Goal: Task Accomplishment & Management: Manage account settings

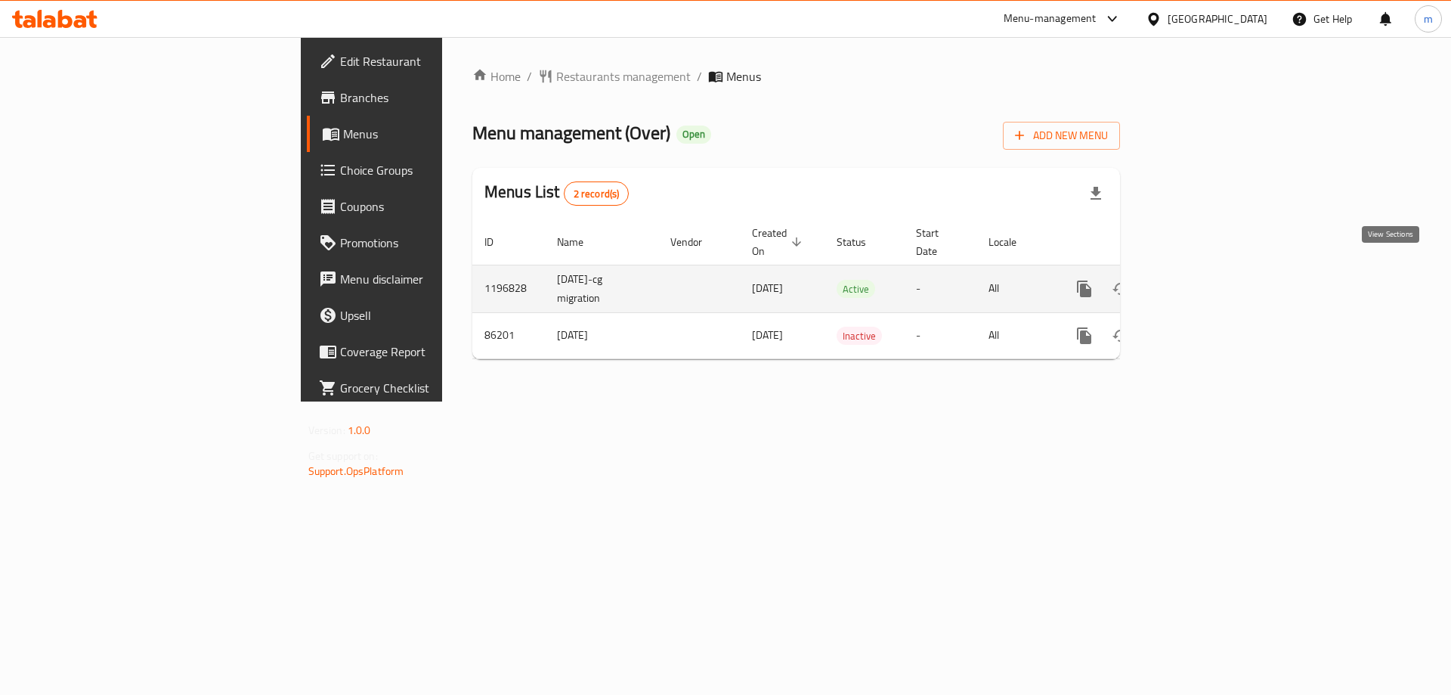
click at [1203, 280] on icon "enhanced table" at bounding box center [1193, 289] width 18 height 18
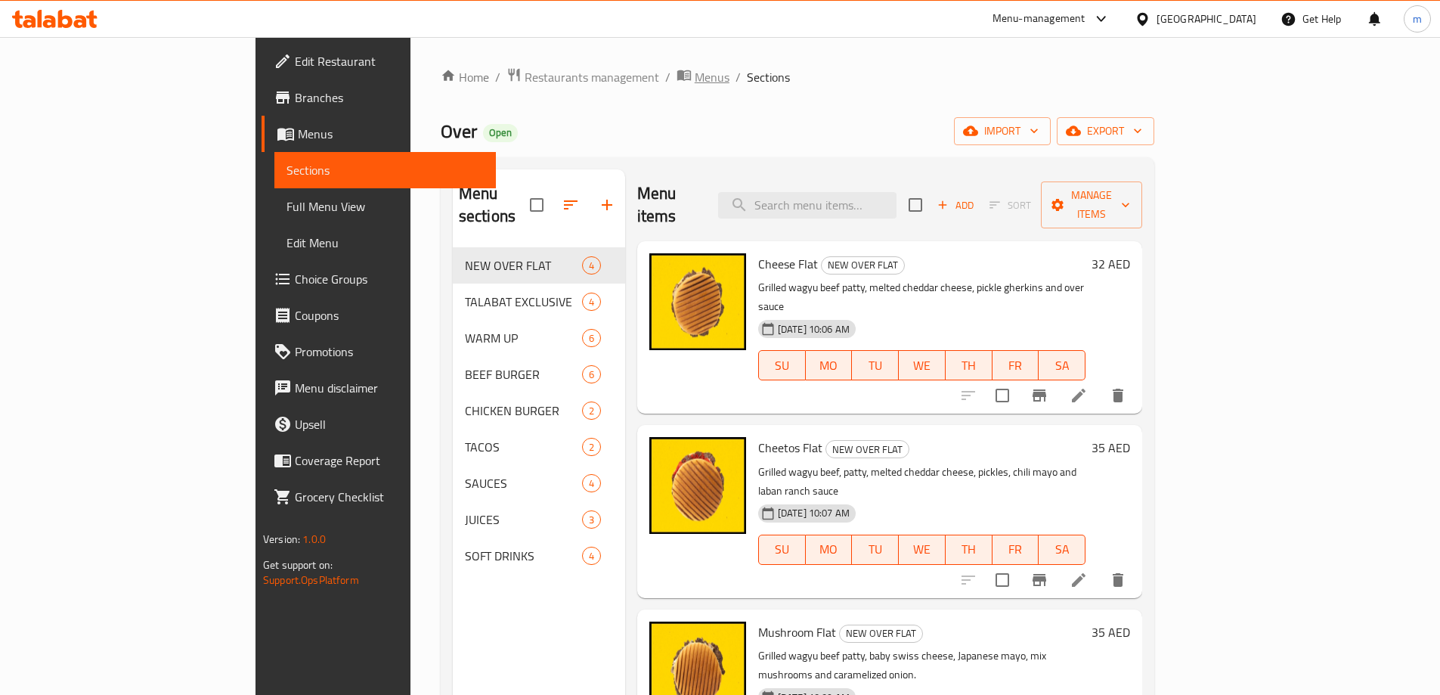
click at [695, 80] on span "Menus" at bounding box center [712, 77] width 35 height 18
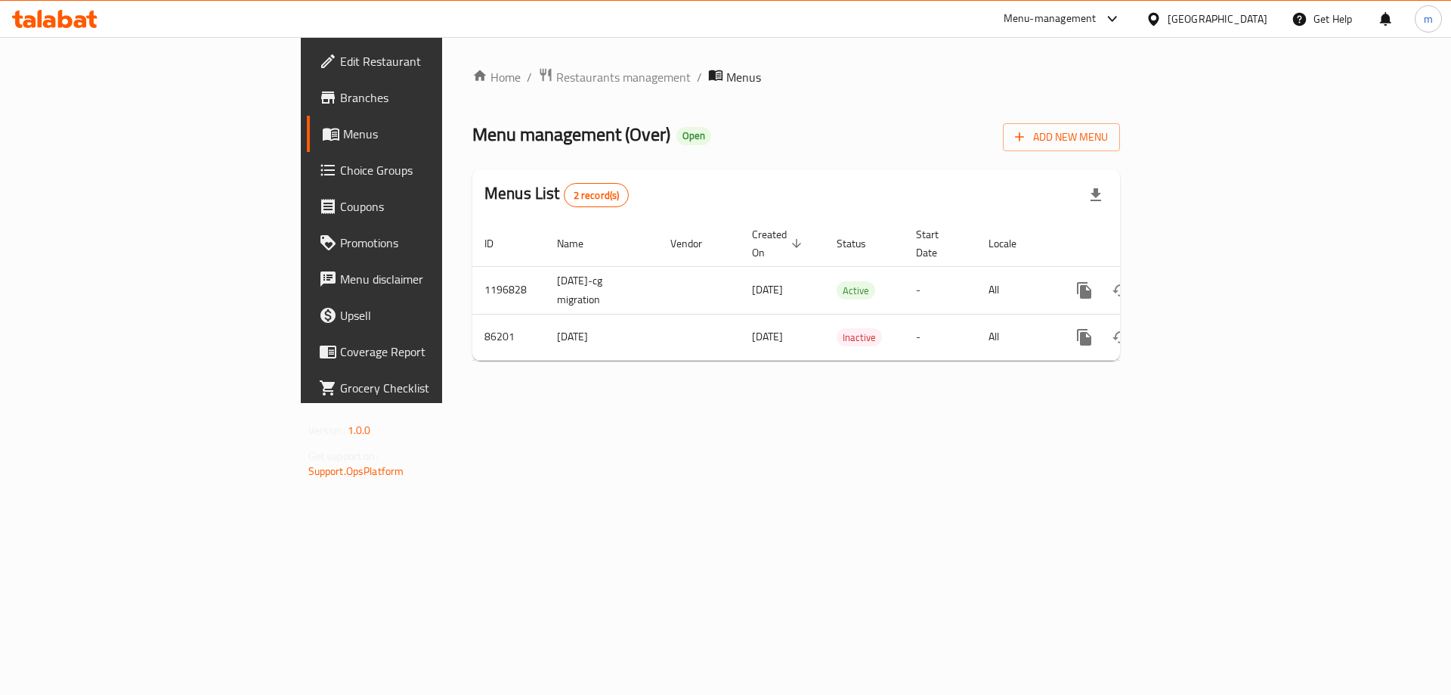
click at [1208, 7] on div "[GEOGRAPHIC_DATA]" at bounding box center [1207, 19] width 146 height 36
click at [1210, 23] on div "[GEOGRAPHIC_DATA]" at bounding box center [1218, 19] width 100 height 17
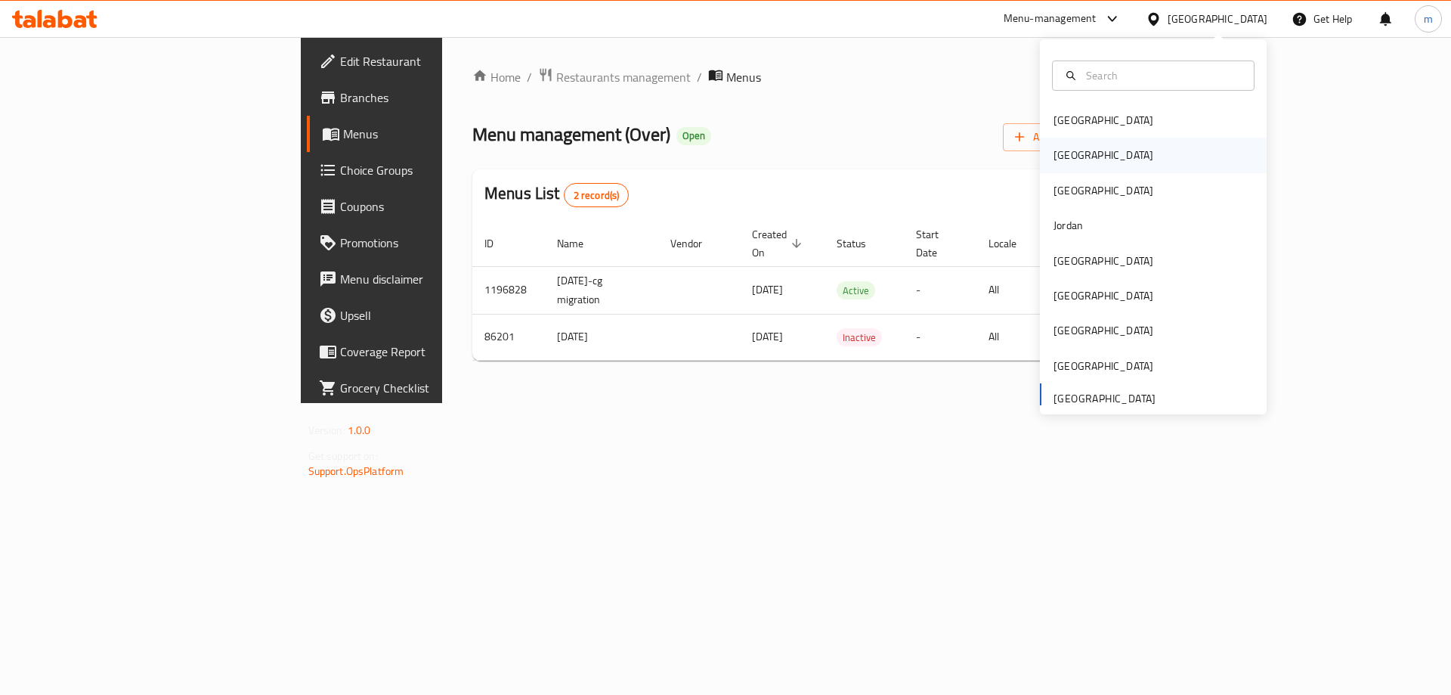
click at [1130, 152] on div "[GEOGRAPHIC_DATA]" at bounding box center [1153, 155] width 227 height 35
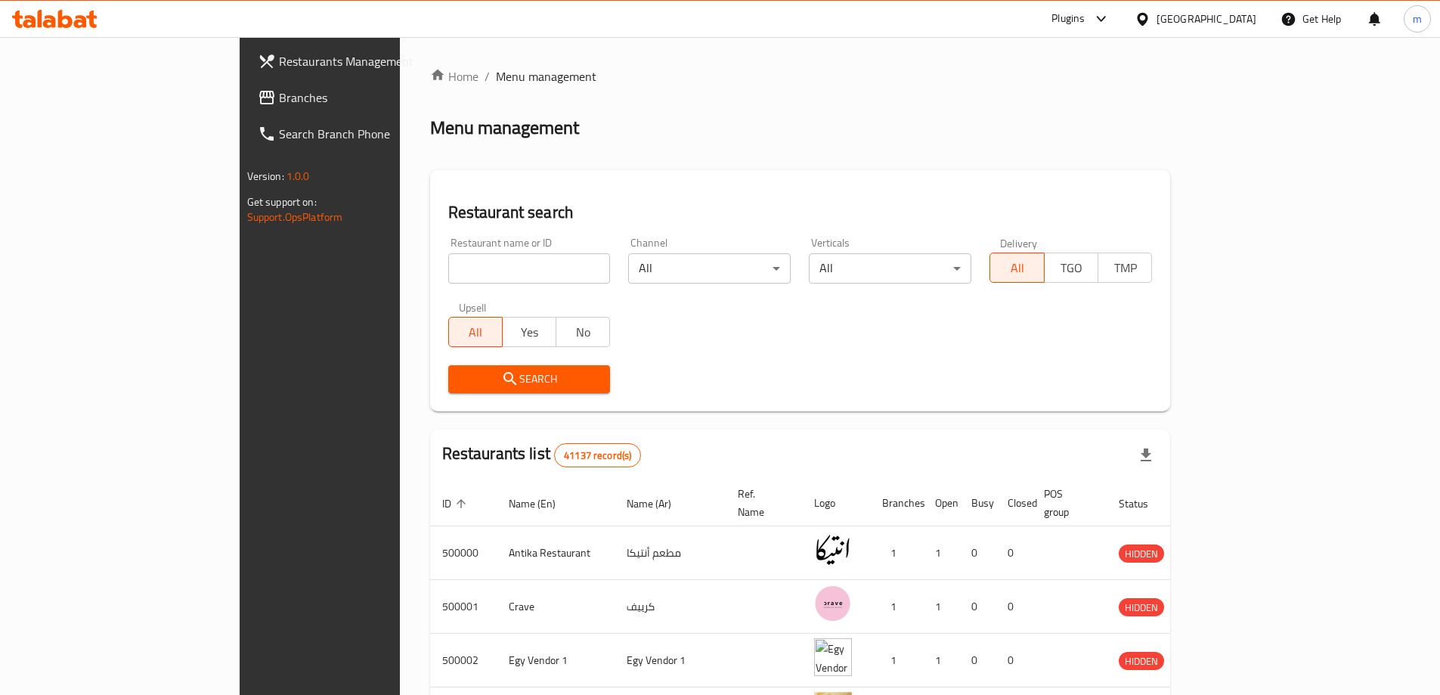
click at [1085, 17] on div "Plugins" at bounding box center [1067, 19] width 33 height 18
click at [1079, 132] on div "Restaurant-Management" at bounding box center [1030, 137] width 119 height 17
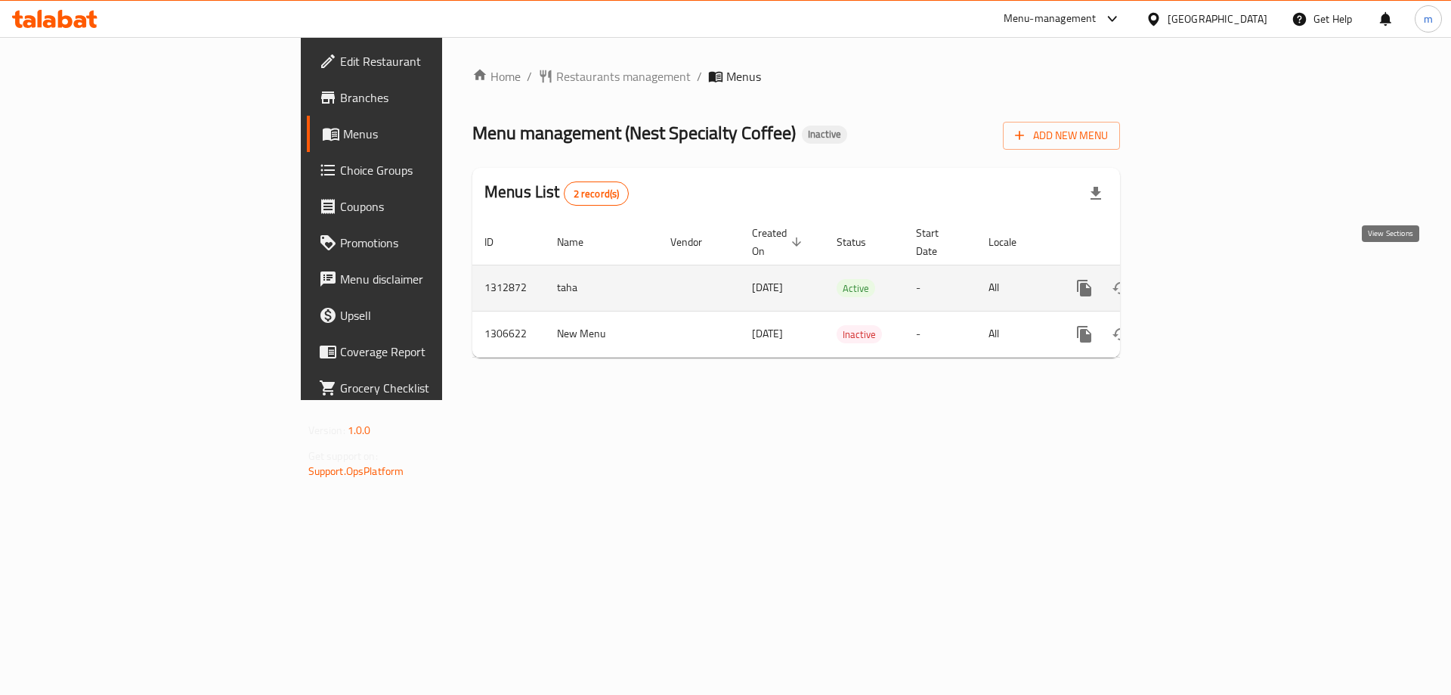
click at [1203, 279] on icon "enhanced table" at bounding box center [1193, 288] width 18 height 18
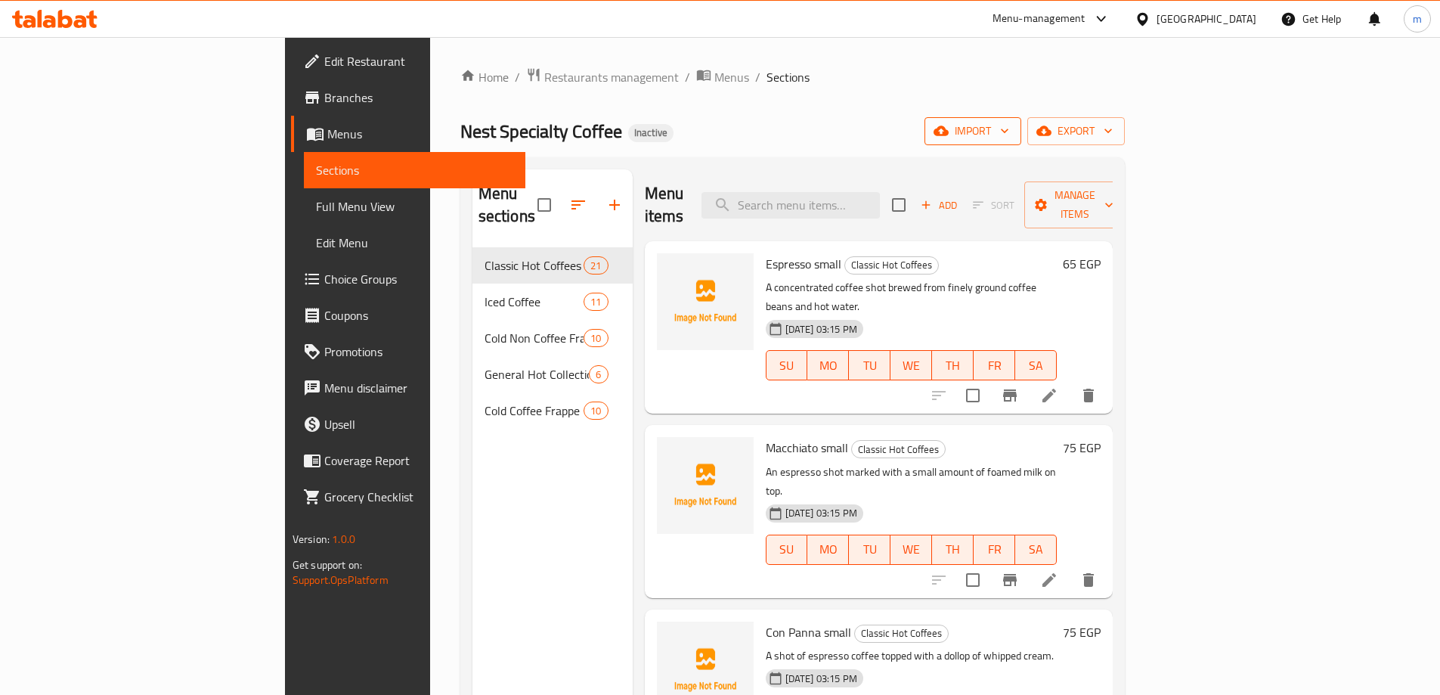
click at [949, 131] on icon "button" at bounding box center [941, 130] width 15 height 15
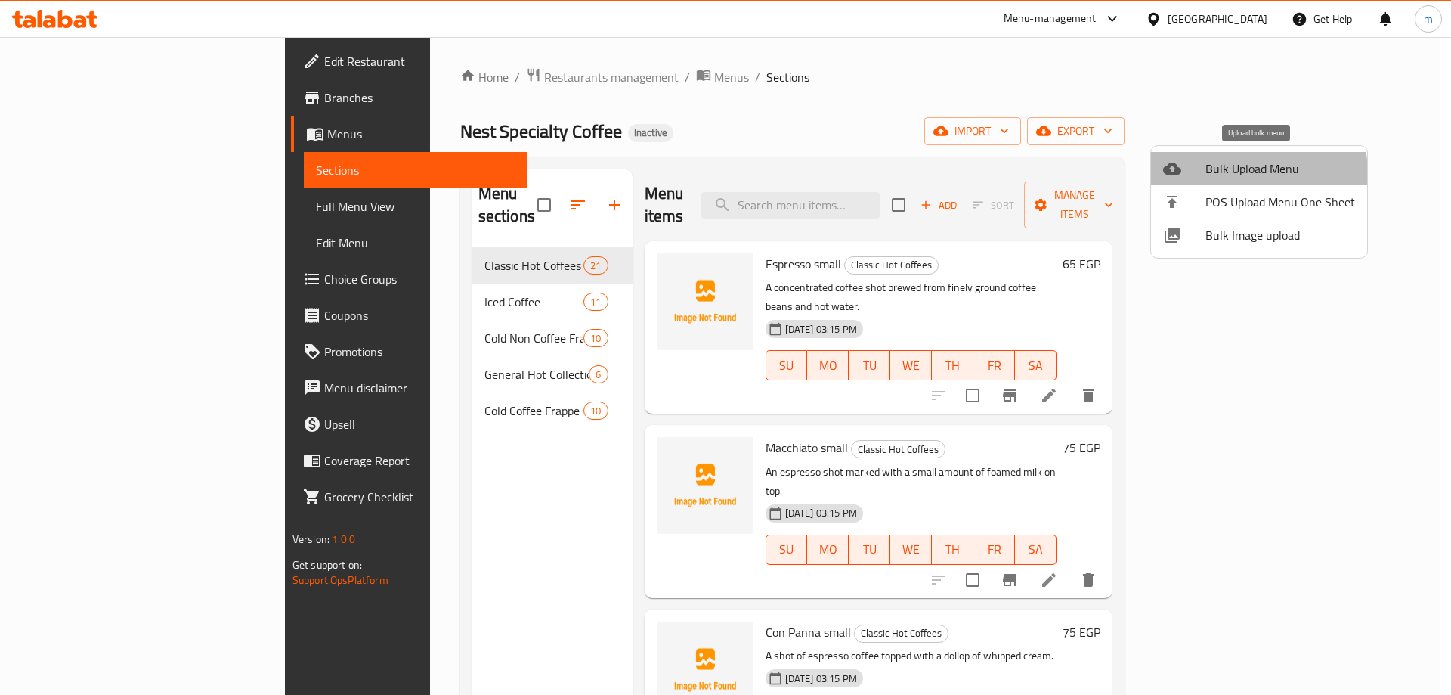
click at [1240, 173] on span "Bulk Upload Menu" at bounding box center [1281, 168] width 150 height 18
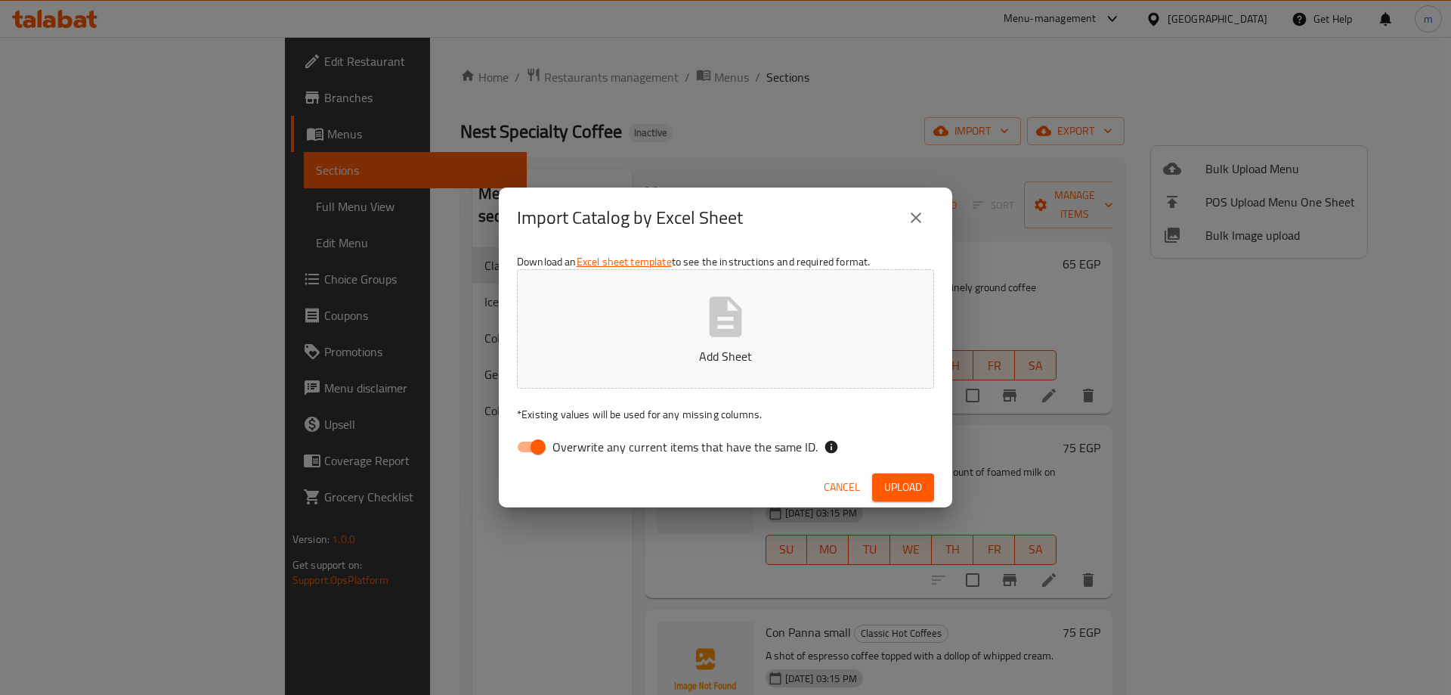
click at [710, 444] on span "Overwrite any current items that have the same ID." at bounding box center [685, 447] width 265 height 18
click at [581, 444] on input "Overwrite any current items that have the same ID." at bounding box center [538, 446] width 86 height 29
checkbox input "false"
click at [909, 485] on span "Upload" at bounding box center [903, 487] width 38 height 19
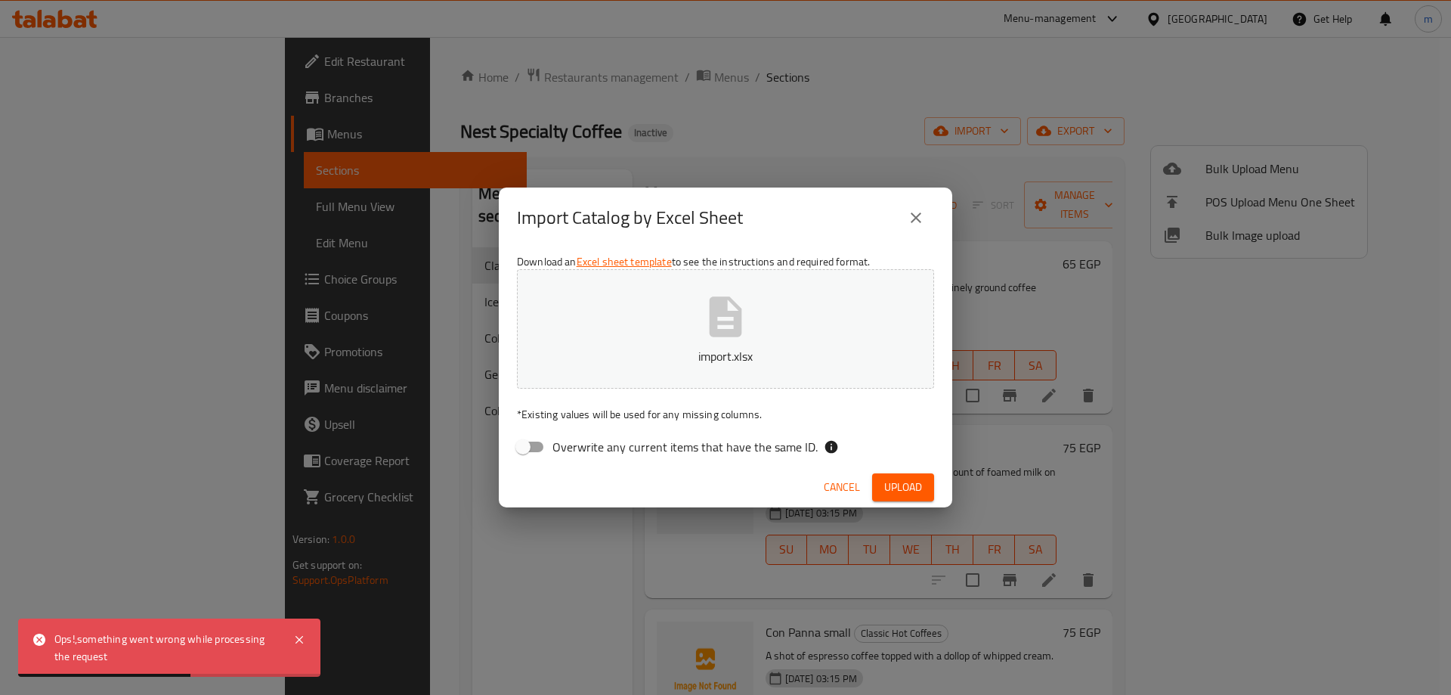
click at [917, 216] on icon "close" at bounding box center [916, 217] width 11 height 11
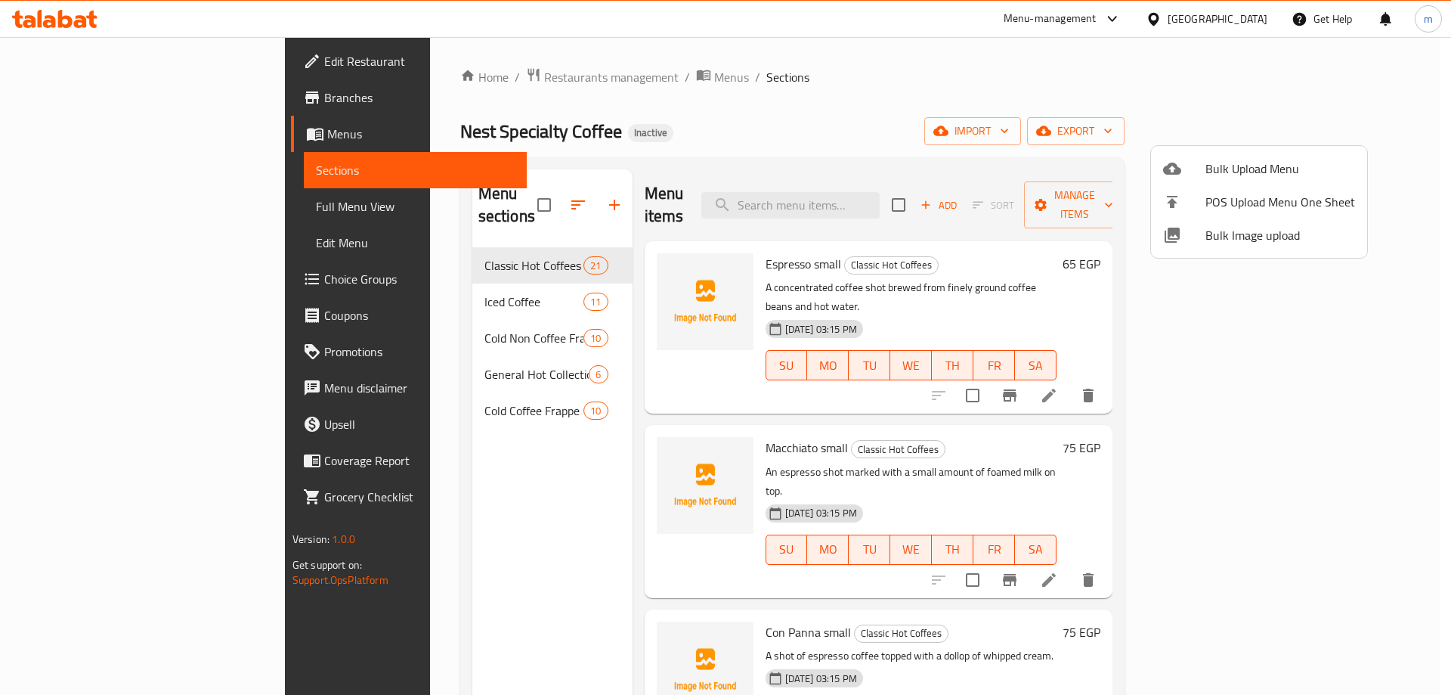
click at [1244, 170] on span "Bulk Upload Menu" at bounding box center [1281, 168] width 150 height 18
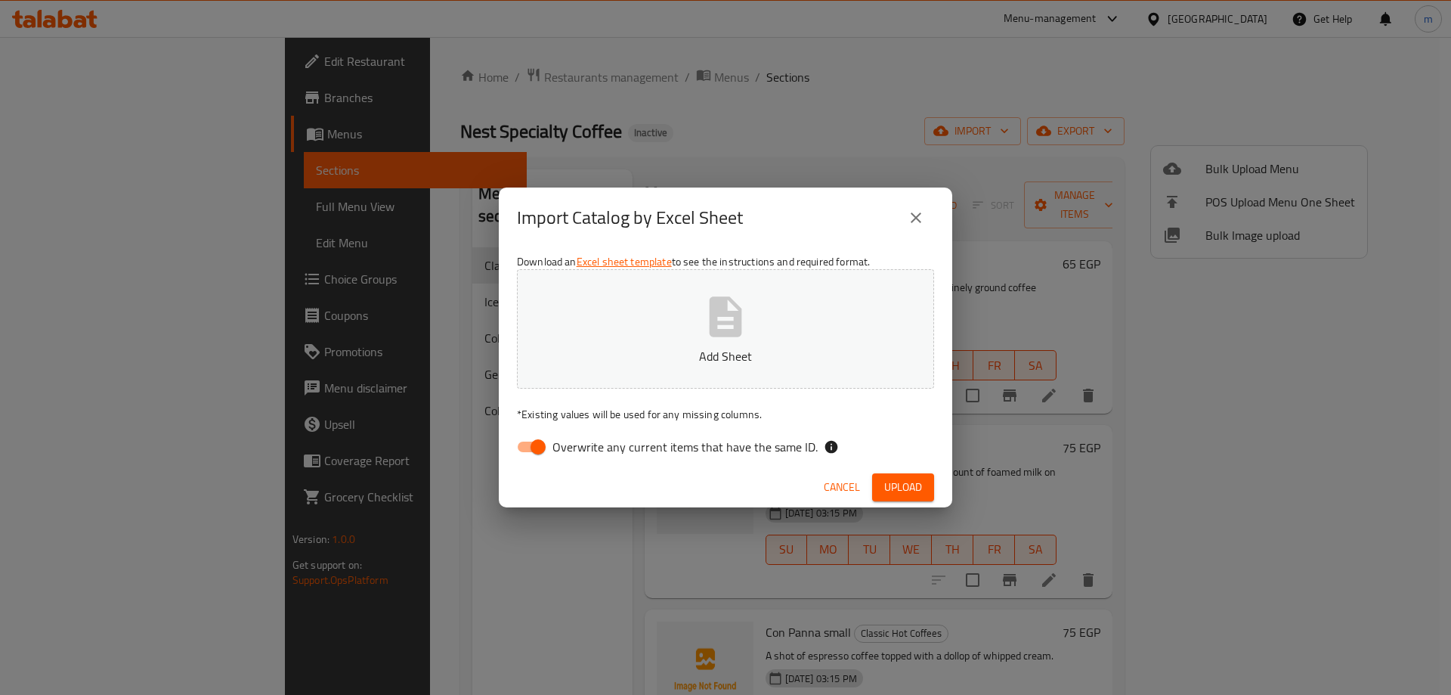
click at [762, 443] on span "Overwrite any current items that have the same ID." at bounding box center [685, 447] width 265 height 18
click at [581, 443] on input "Overwrite any current items that have the same ID." at bounding box center [538, 446] width 86 height 29
checkbox input "false"
click at [904, 482] on span "Upload" at bounding box center [903, 487] width 38 height 19
click at [923, 475] on button "Upload" at bounding box center [903, 487] width 62 height 28
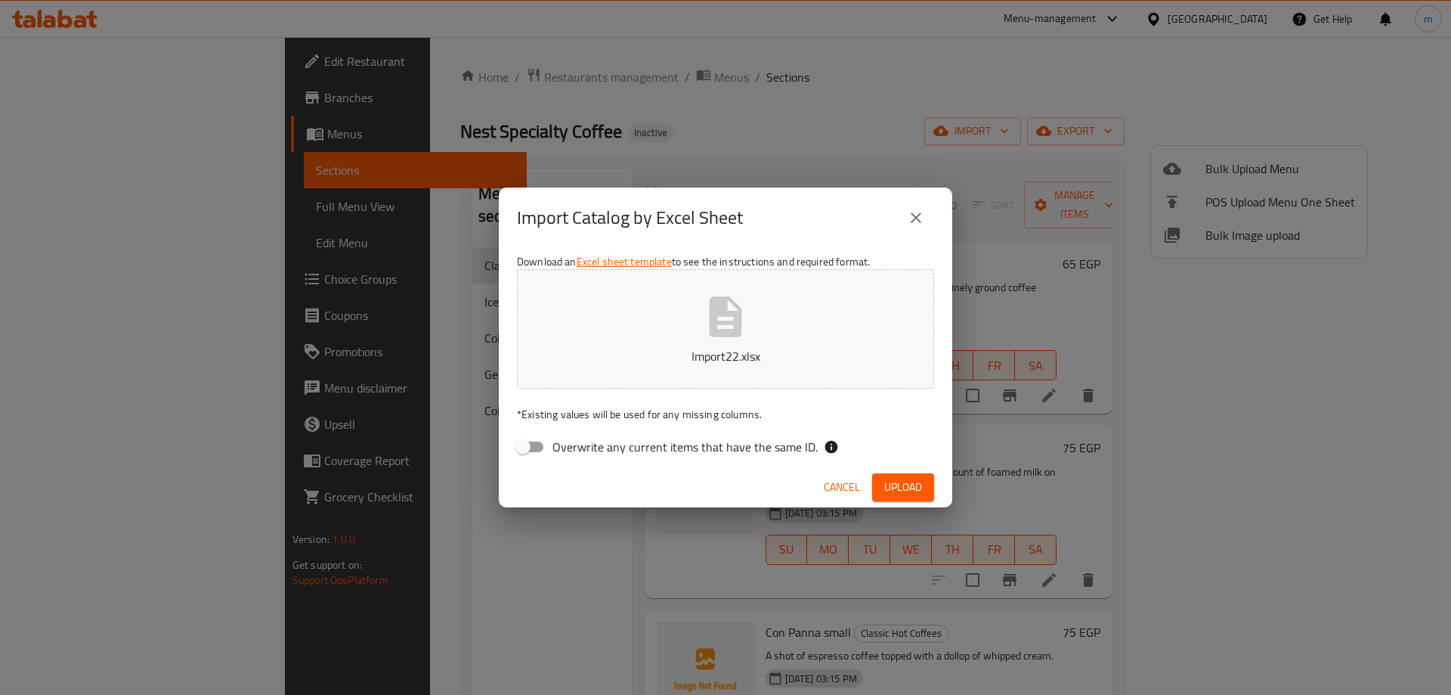
click at [909, 475] on button "Upload" at bounding box center [903, 487] width 62 height 28
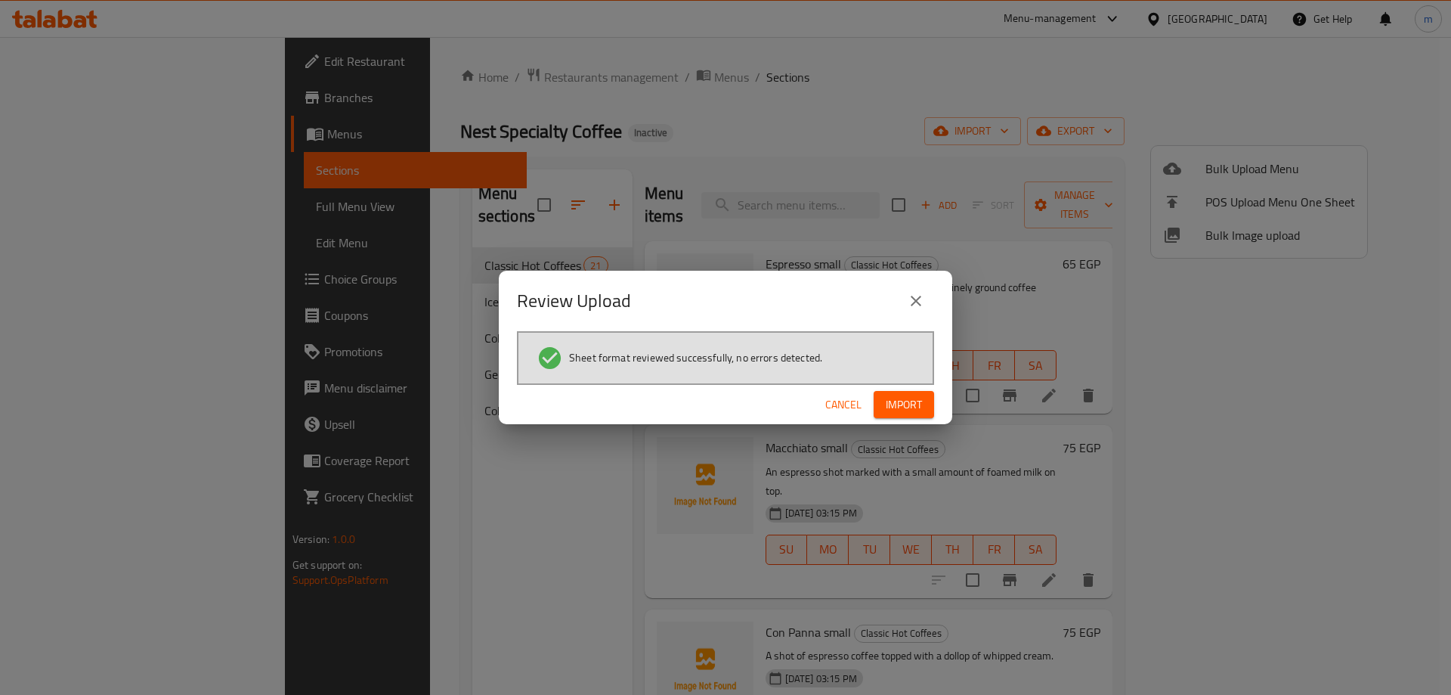
click at [921, 405] on span "Import" at bounding box center [904, 404] width 36 height 19
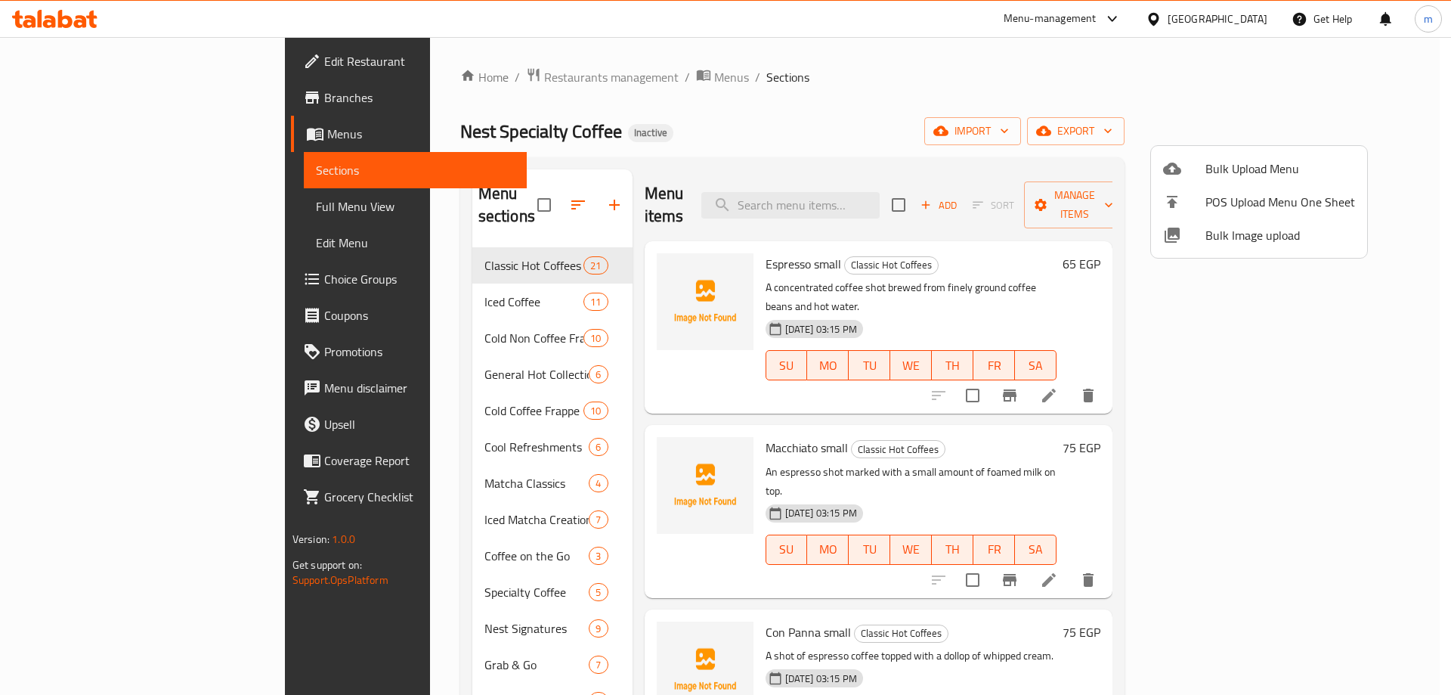
click at [1060, 129] on div at bounding box center [725, 347] width 1451 height 695
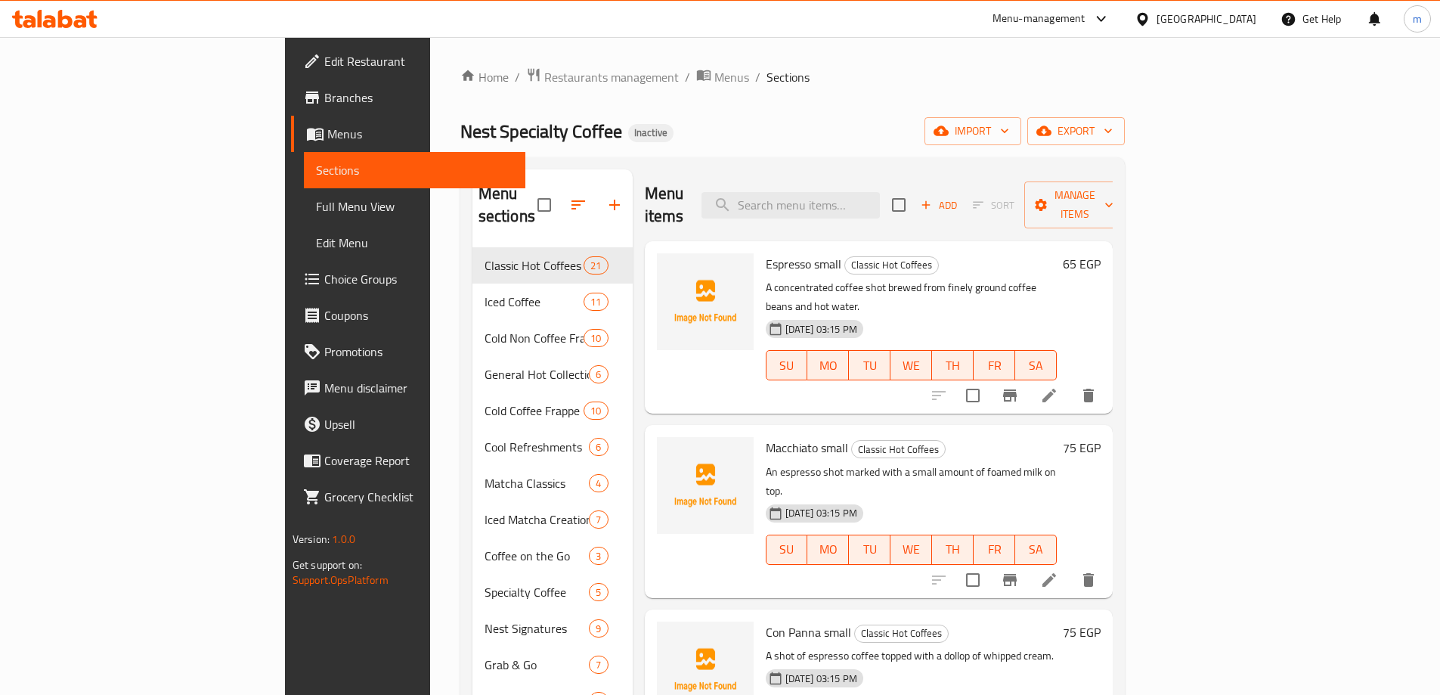
click at [291, 268] on link "Choice Groups" at bounding box center [408, 279] width 234 height 36
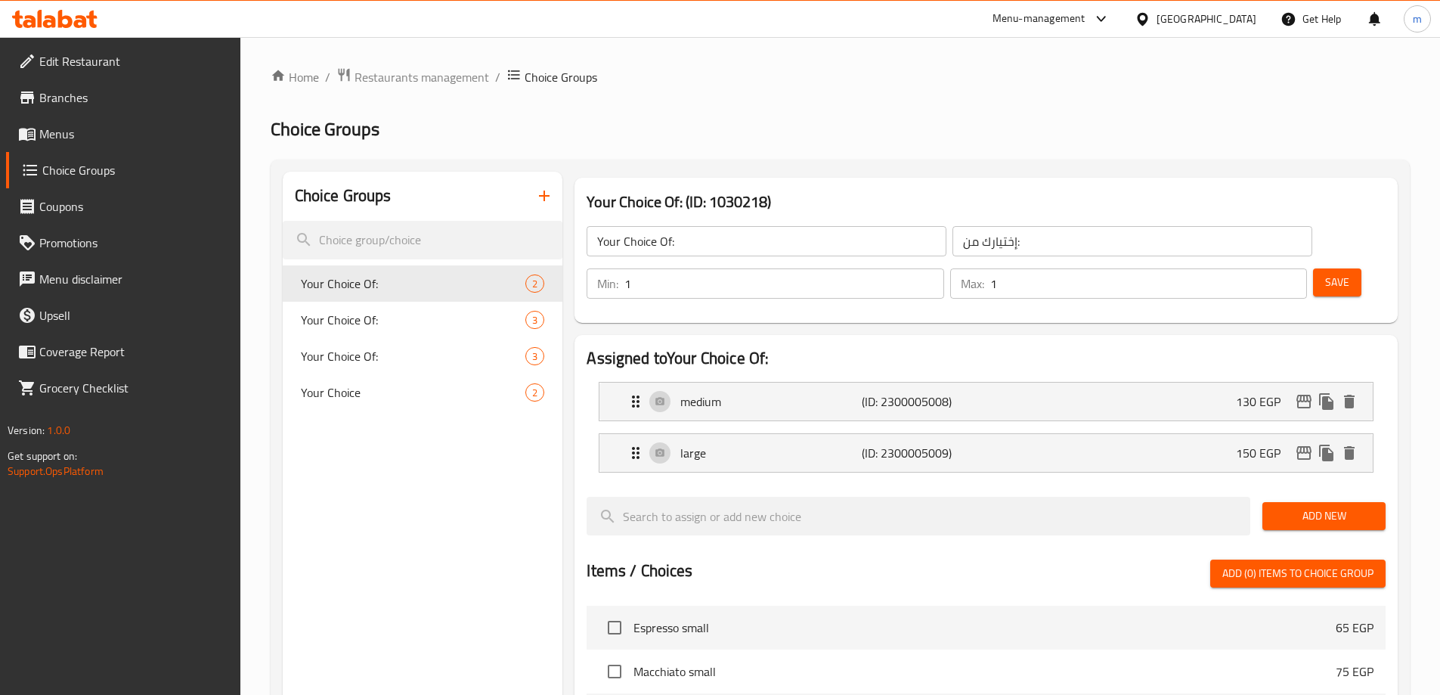
click at [549, 200] on div "Home / Restaurants management / Choice Groups Choice Groups Choice Groups Your …" at bounding box center [840, 609] width 1139 height 1085
click at [549, 200] on icon "button" at bounding box center [544, 196] width 18 height 18
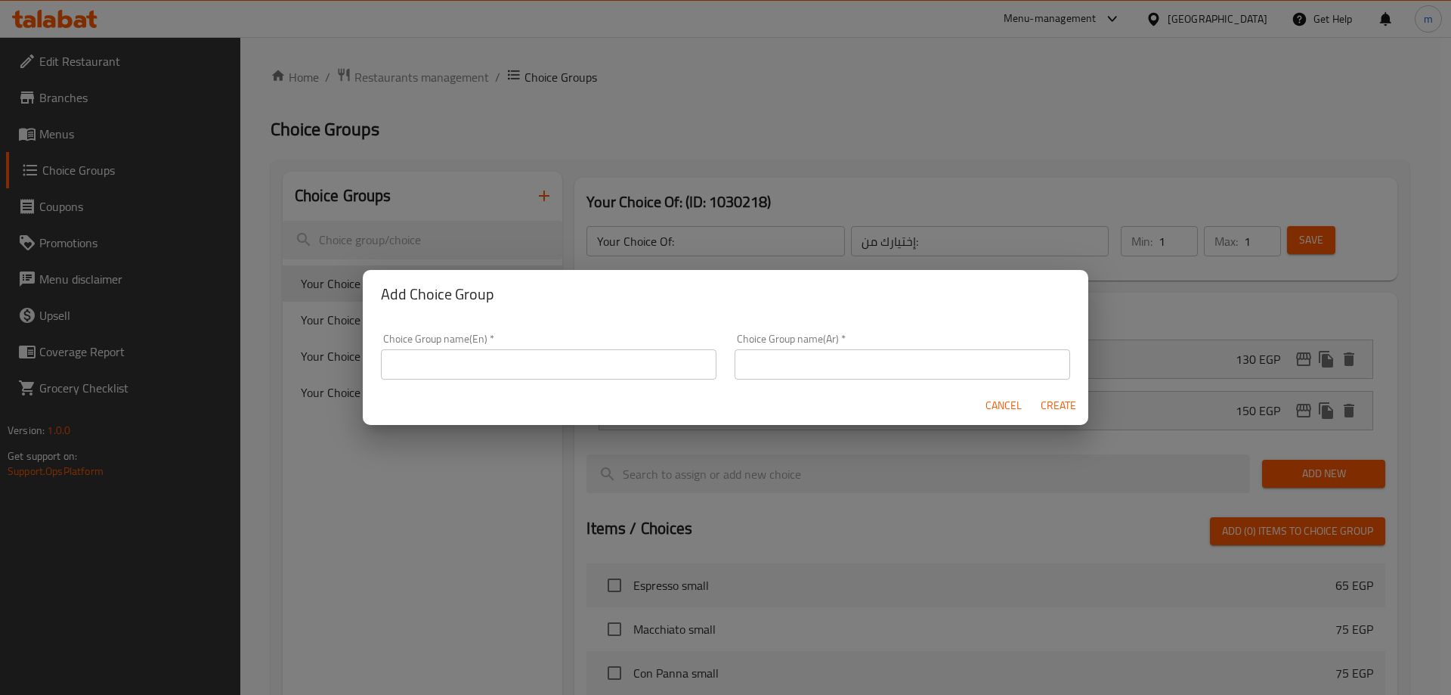
click at [528, 351] on input "text" at bounding box center [549, 364] width 336 height 30
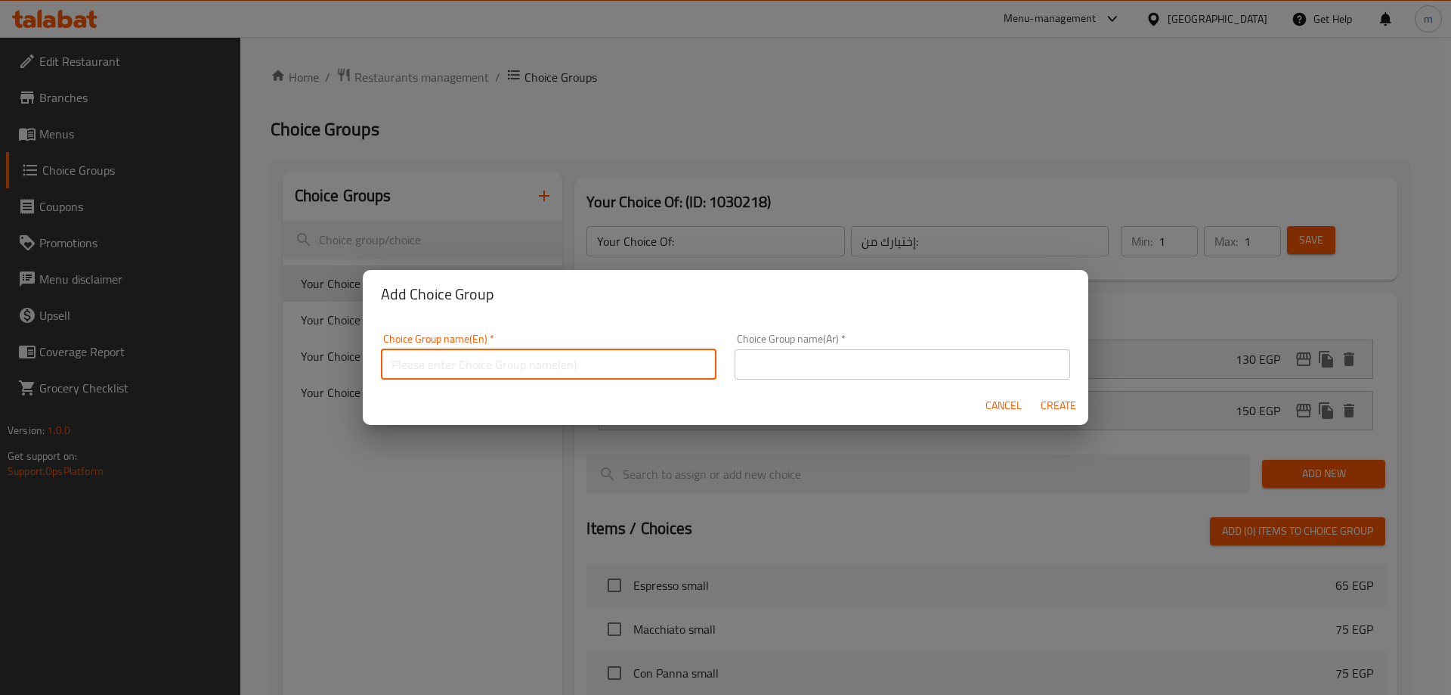
type input "Your Choice Of"
click at [896, 336] on div "Choice Group name(Ar)   * Choice Group name(Ar) *" at bounding box center [903, 356] width 336 height 46
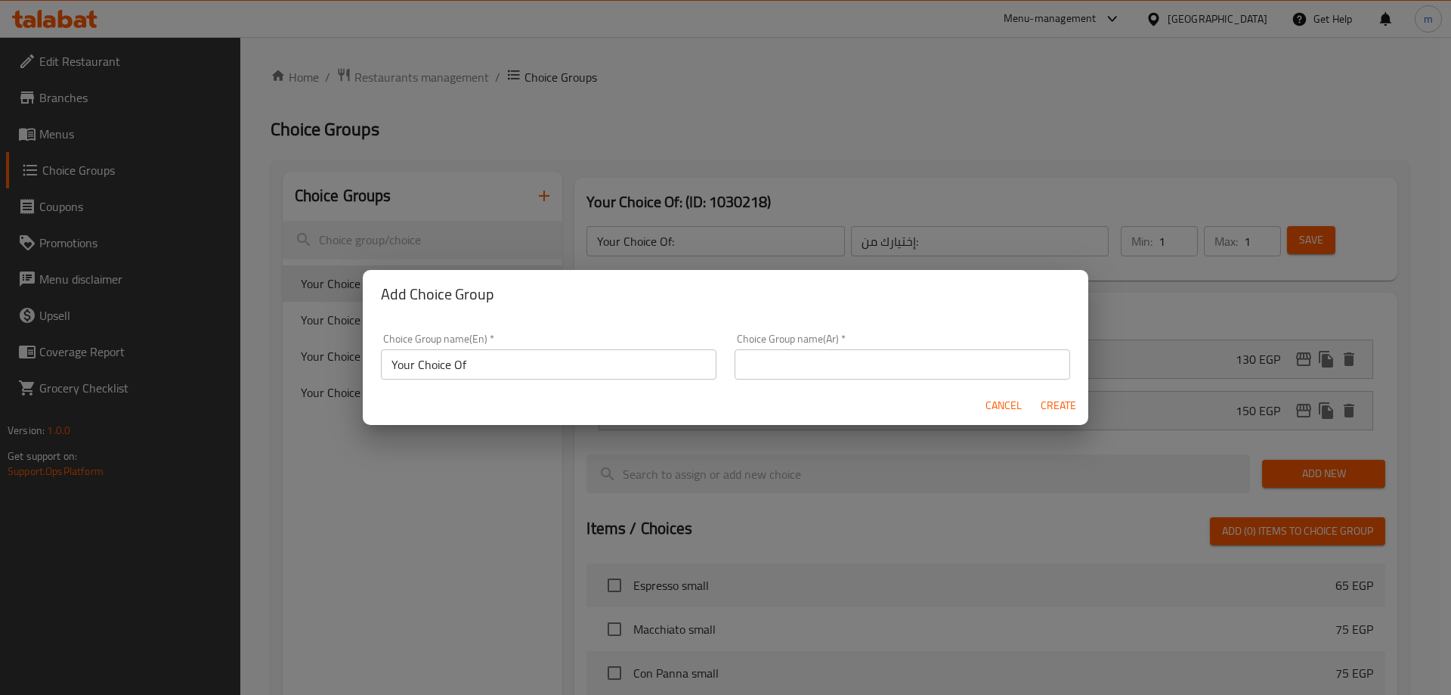
click at [897, 347] on div "Choice Group name(Ar)   * Choice Group name(Ar) *" at bounding box center [903, 356] width 336 height 46
click at [897, 352] on input "text" at bounding box center [903, 364] width 336 height 30
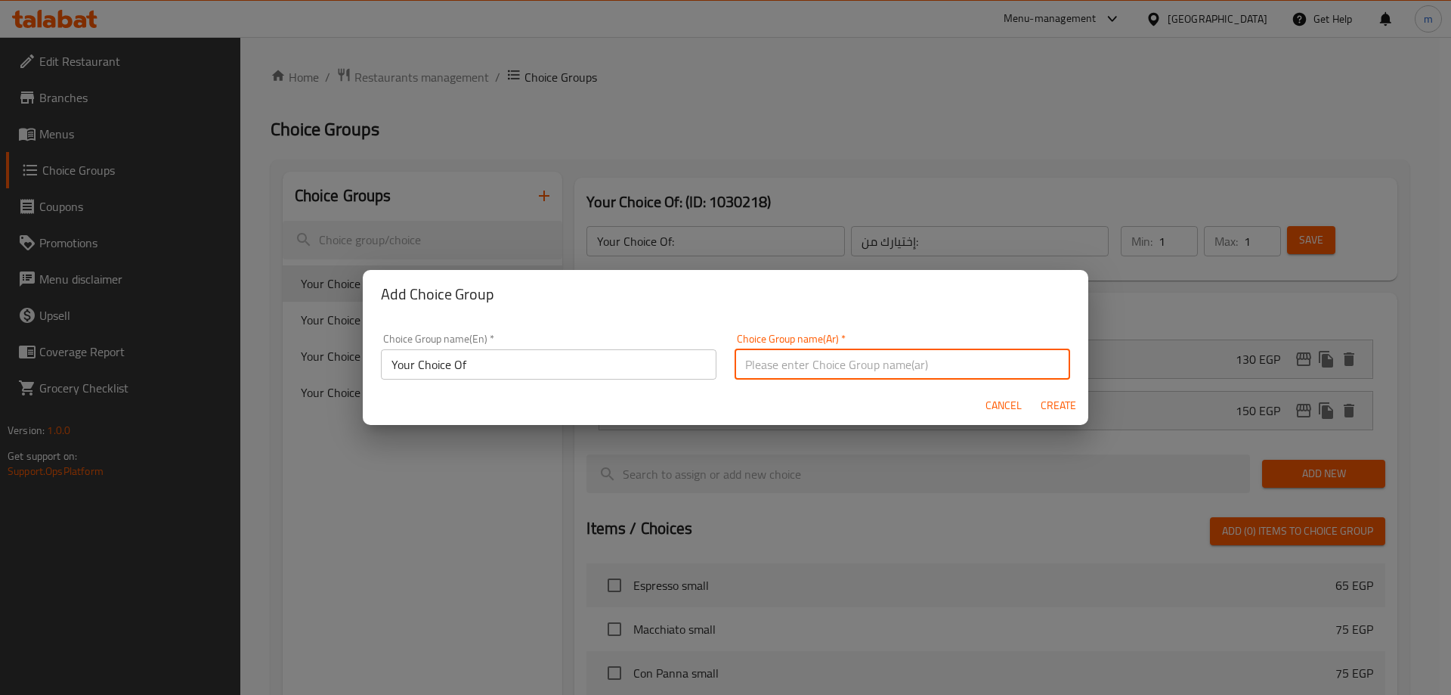
type input "اختيارك من"
click at [1043, 407] on span "Create" at bounding box center [1058, 405] width 36 height 19
type input "Your Choice Of"
type input "اختيارك من"
type input "0"
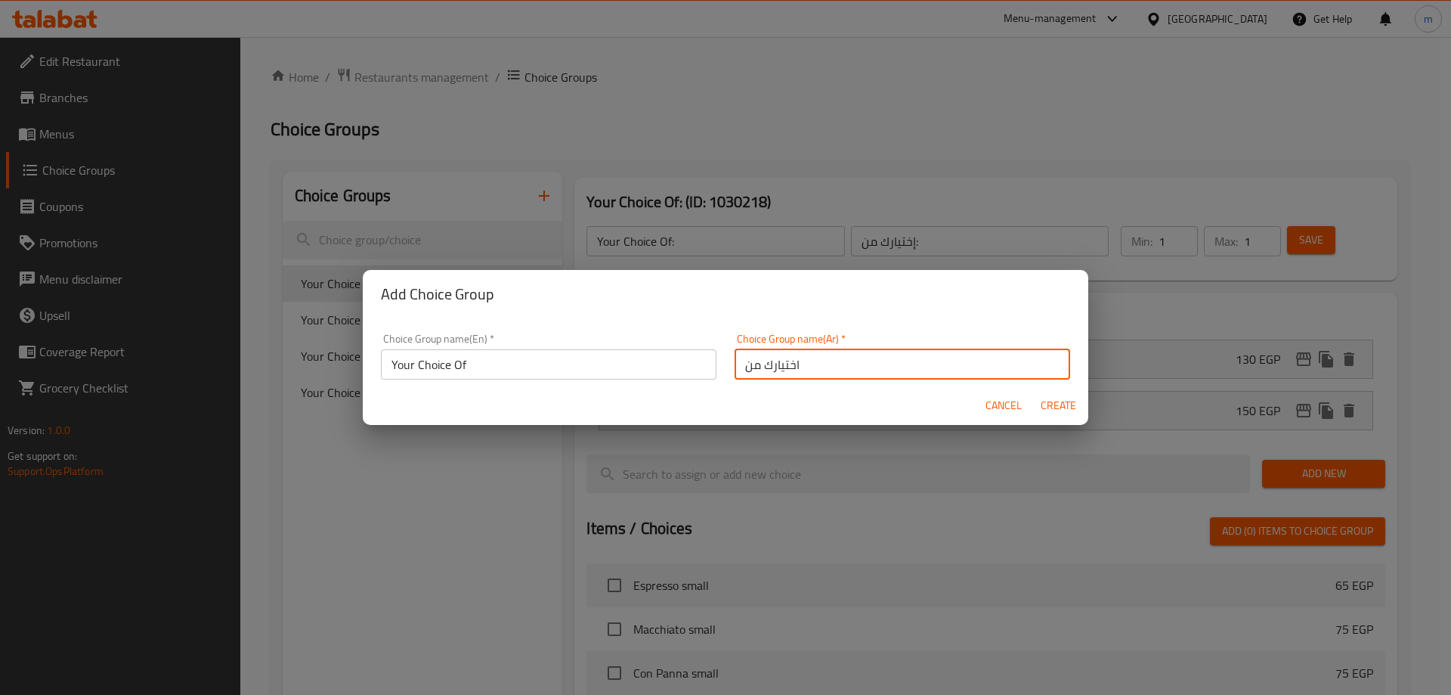
type input "0"
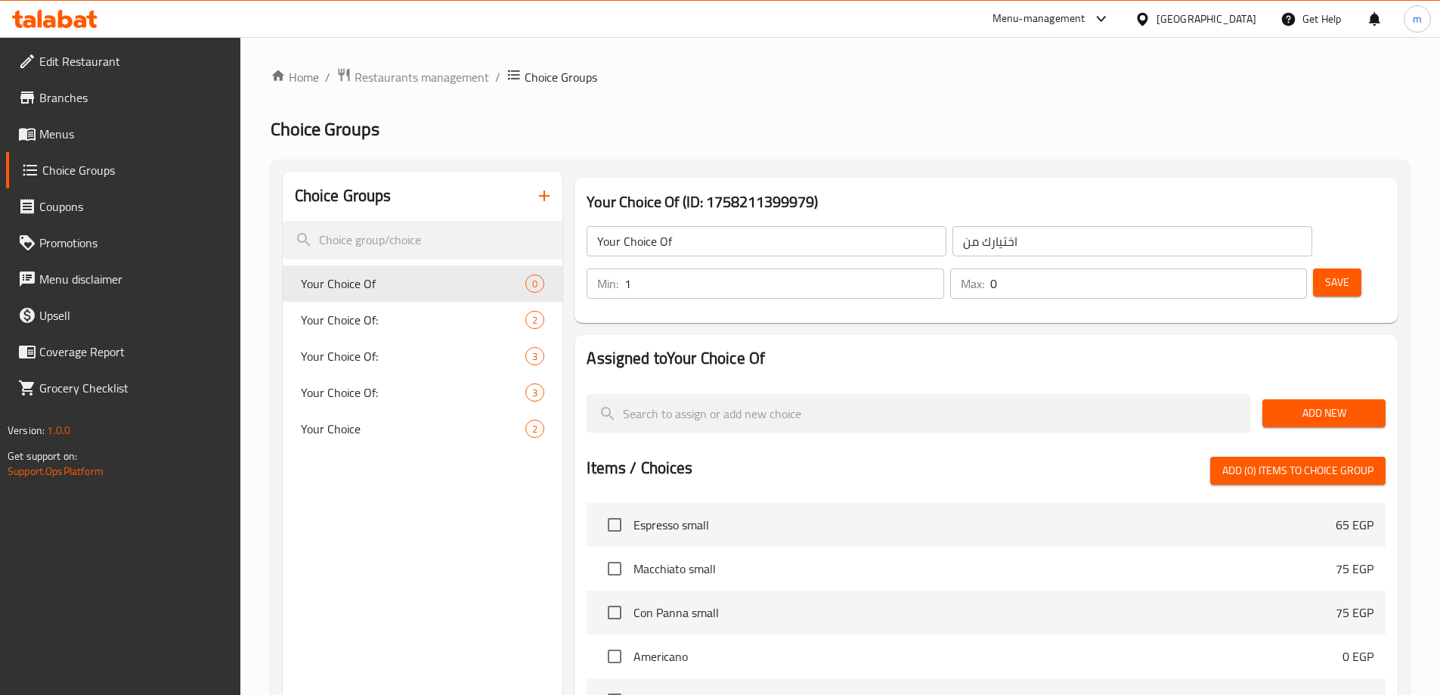
type input "1"
click at [943, 268] on input "1" at bounding box center [783, 283] width 319 height 30
type input "1"
click at [1262, 268] on input "1" at bounding box center [1148, 283] width 317 height 30
click at [1340, 404] on span "Add New" at bounding box center [1323, 413] width 99 height 19
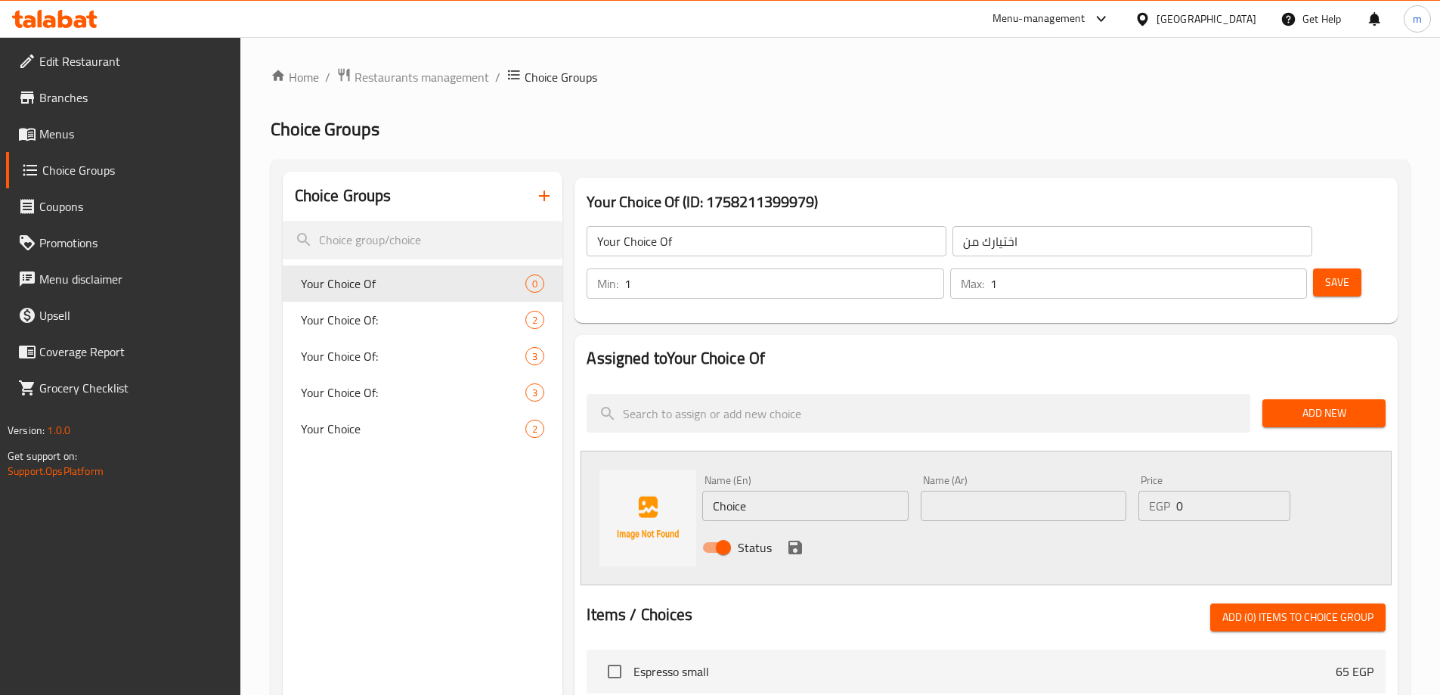
click at [821, 491] on input "Choice" at bounding box center [805, 506] width 206 height 30
click at [755, 491] on input "text" at bounding box center [805, 506] width 206 height 30
paste input "Mango"
type input "Mango"
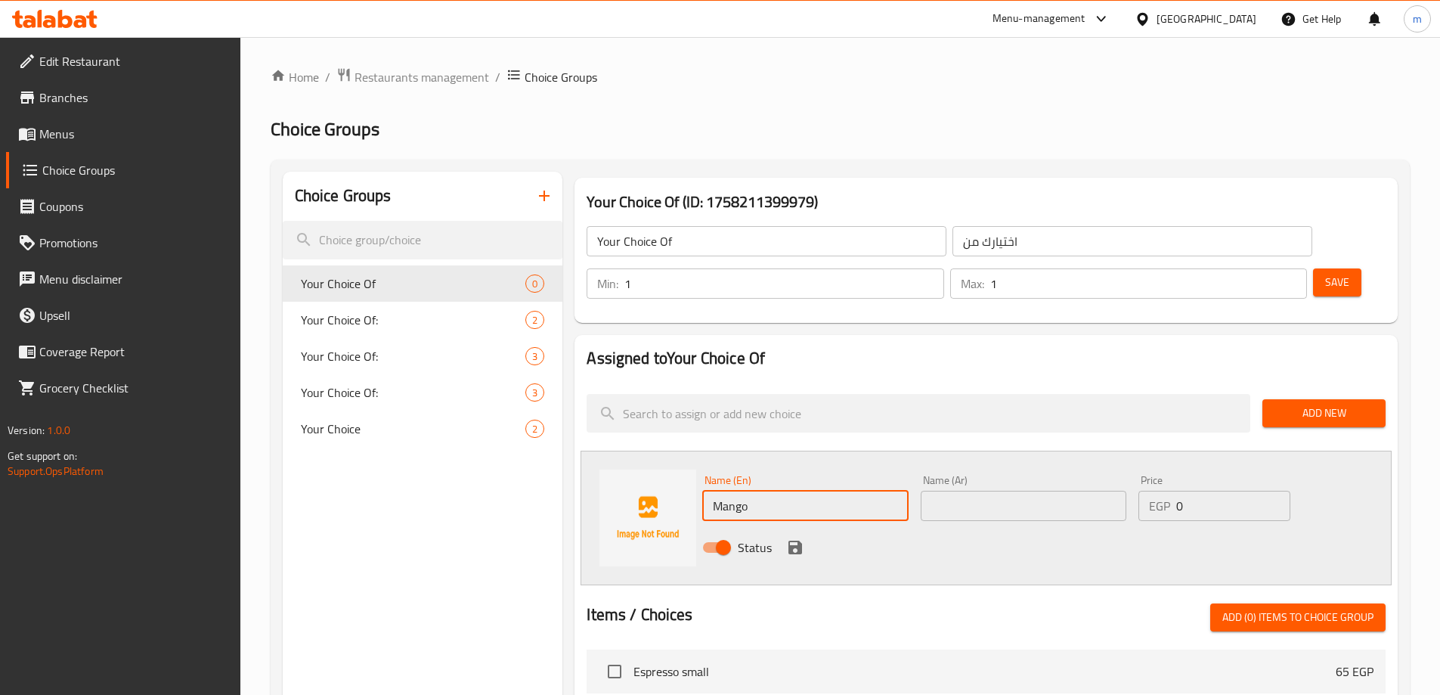
click at [1024, 491] on input "text" at bounding box center [1024, 506] width 206 height 30
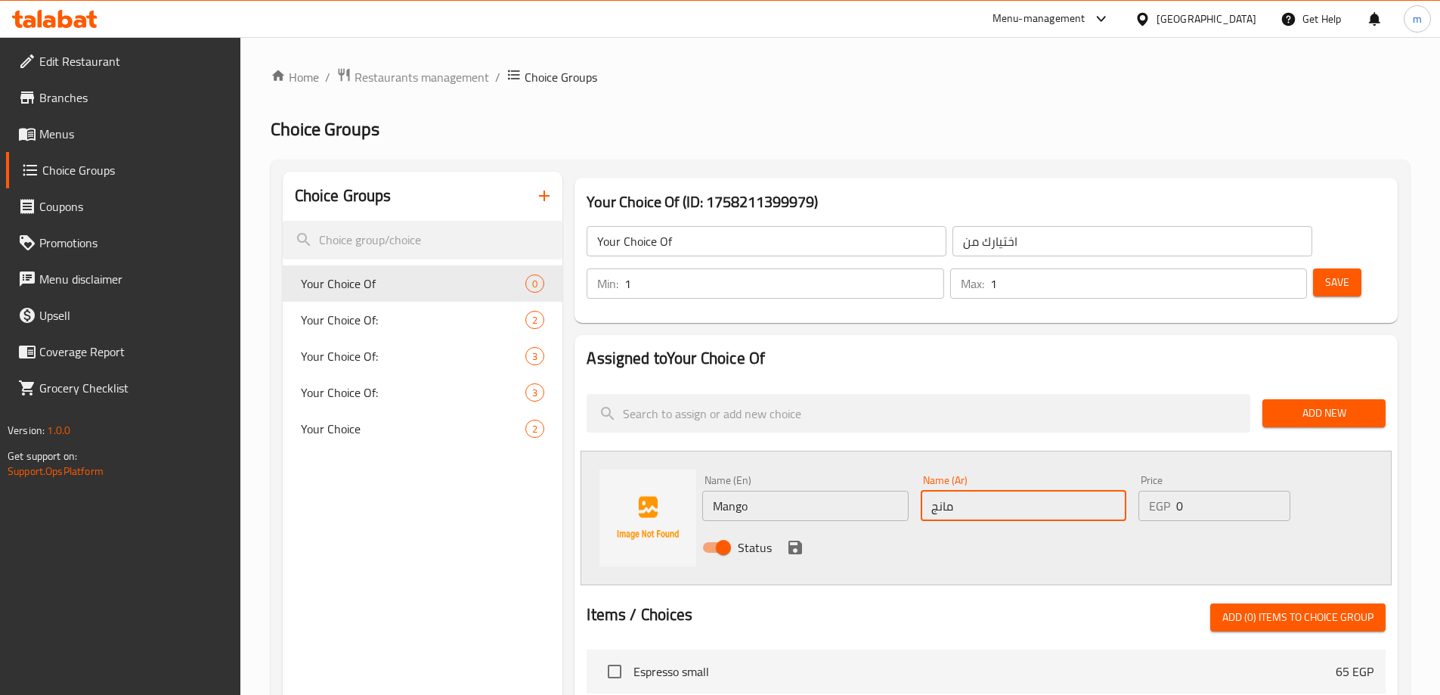
type input "مانجو"
click at [795, 538] on icon "save" at bounding box center [795, 547] width 18 height 18
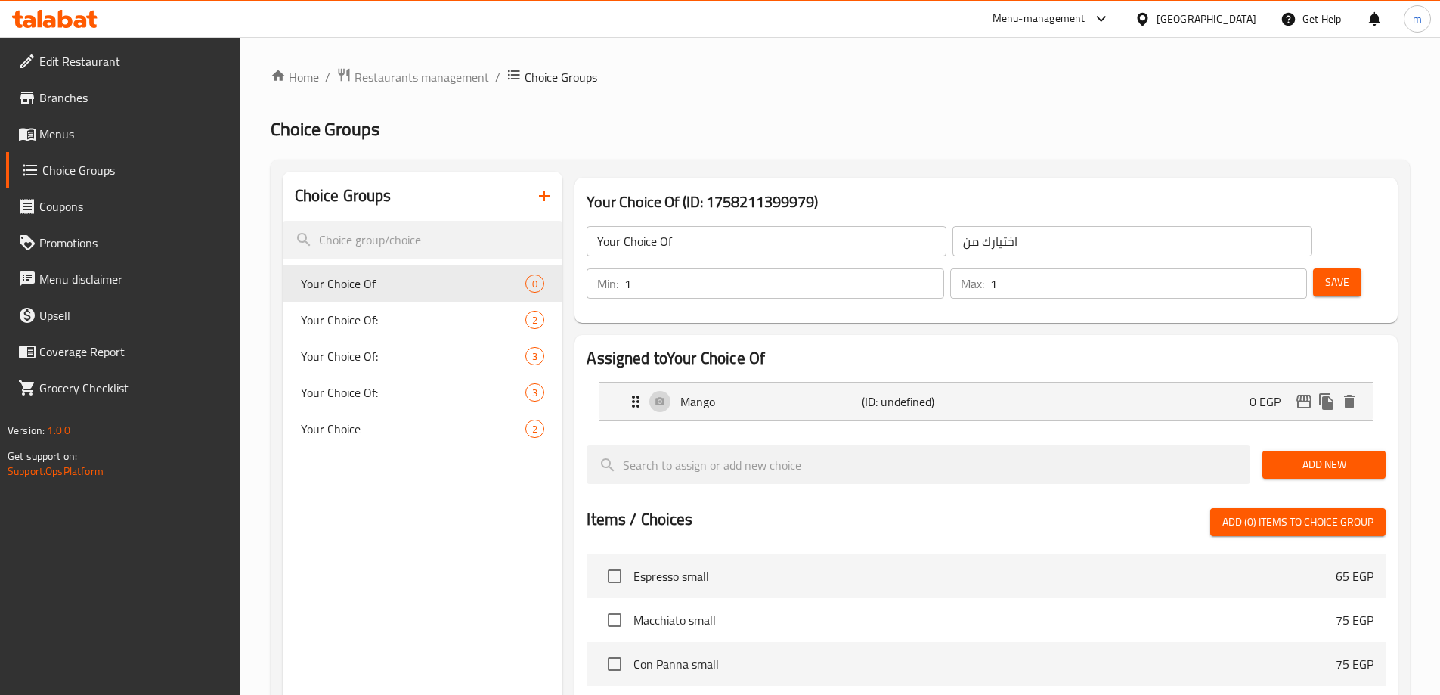
click at [1310, 455] on span "Add New" at bounding box center [1323, 464] width 99 height 19
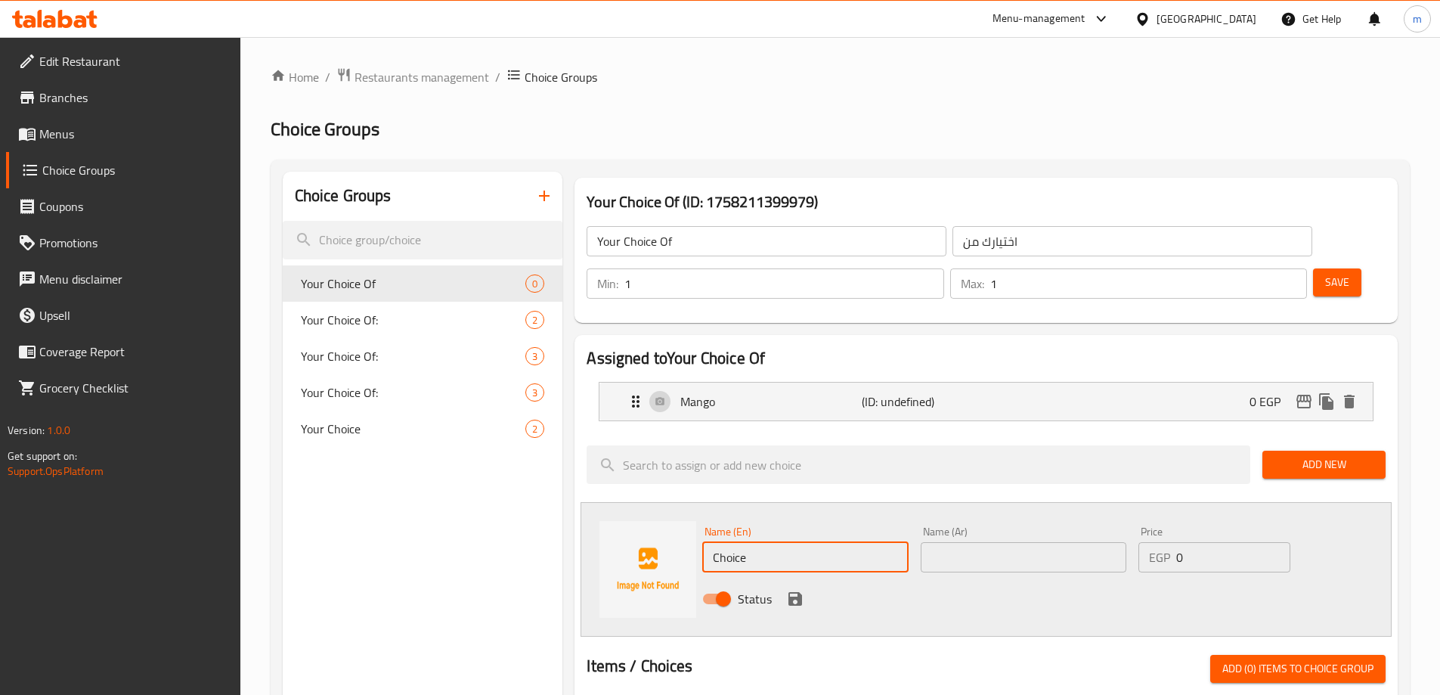
click at [784, 542] on input "Choice" at bounding box center [805, 557] width 206 height 30
paste input "Strawberry"
type input "Strawberry"
click at [1013, 542] on input "text" at bounding box center [1024, 557] width 206 height 30
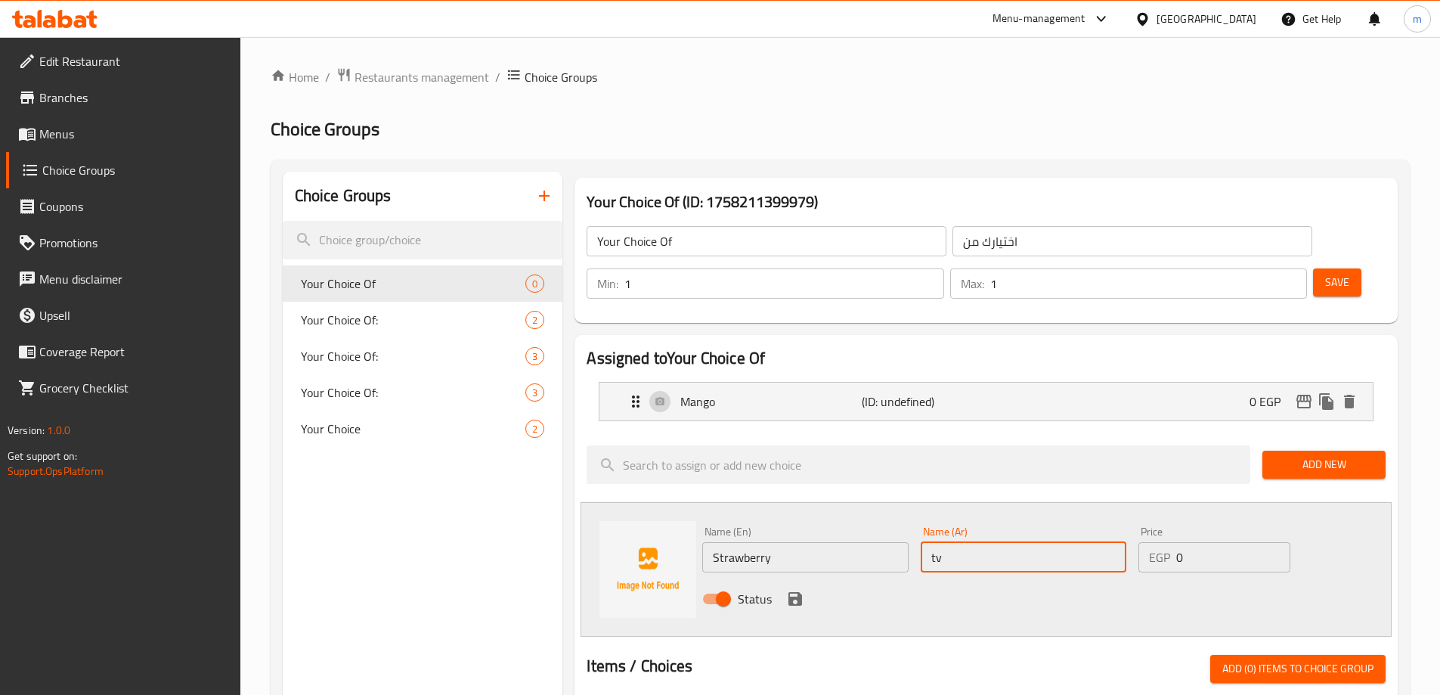
type input "t"
type input "فراوله"
click at [786, 590] on icon "save" at bounding box center [795, 599] width 18 height 18
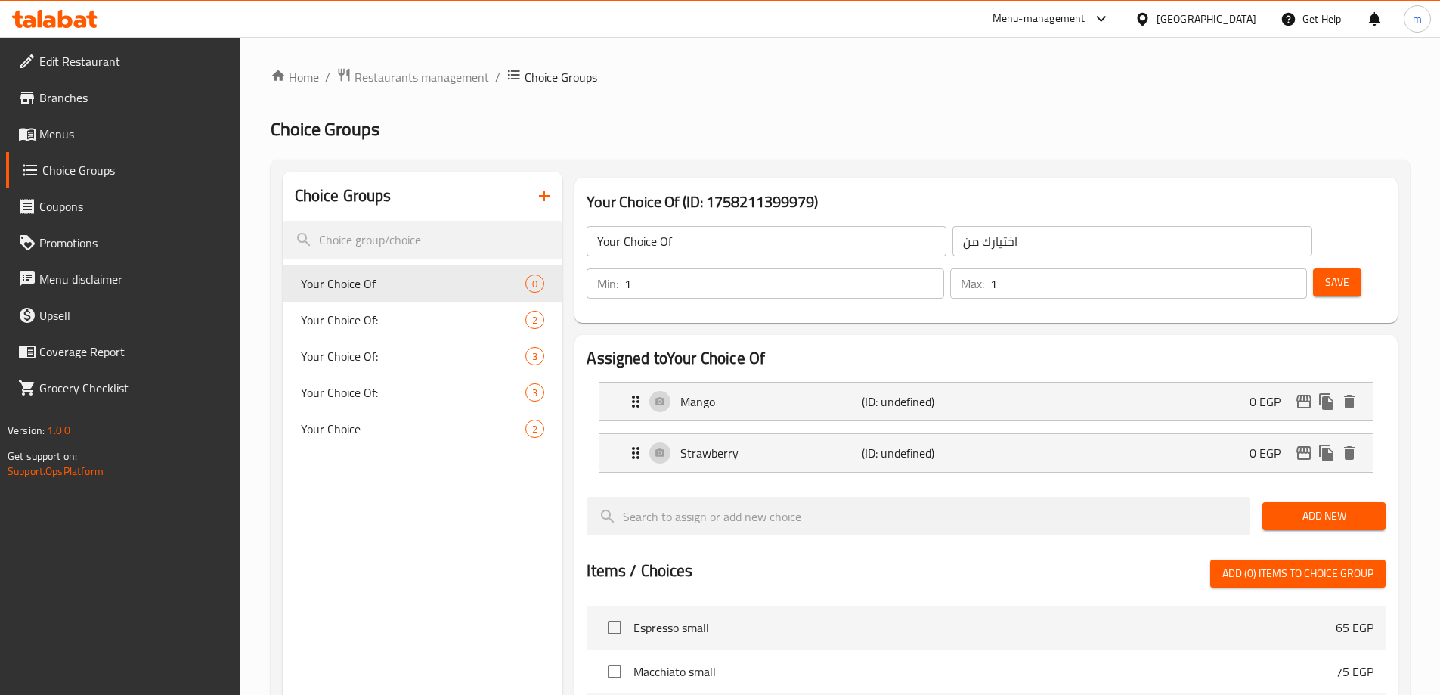
click at [1321, 506] on span "Add New" at bounding box center [1323, 515] width 99 height 19
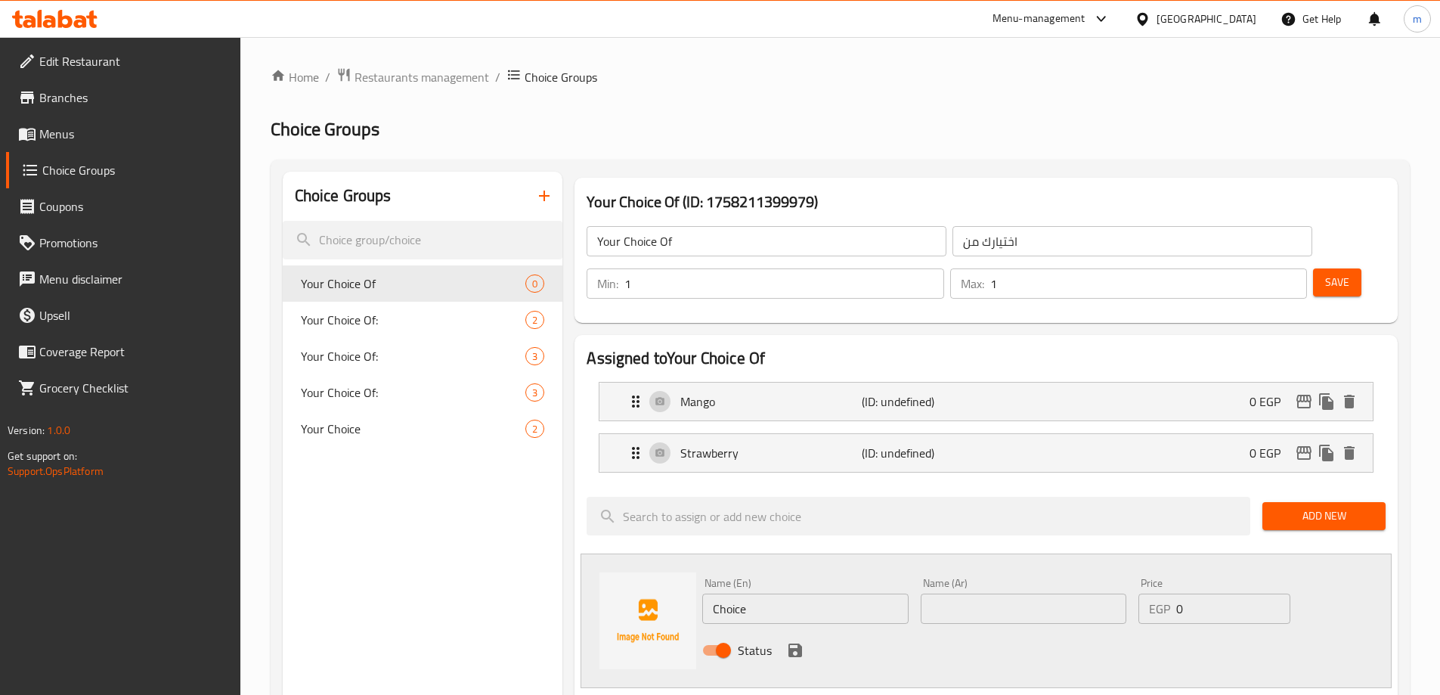
click at [745, 593] on input "Choice" at bounding box center [805, 608] width 206 height 30
paste input "Guava"
type input "Guava"
click at [973, 593] on input "text" at bounding box center [1024, 608] width 206 height 30
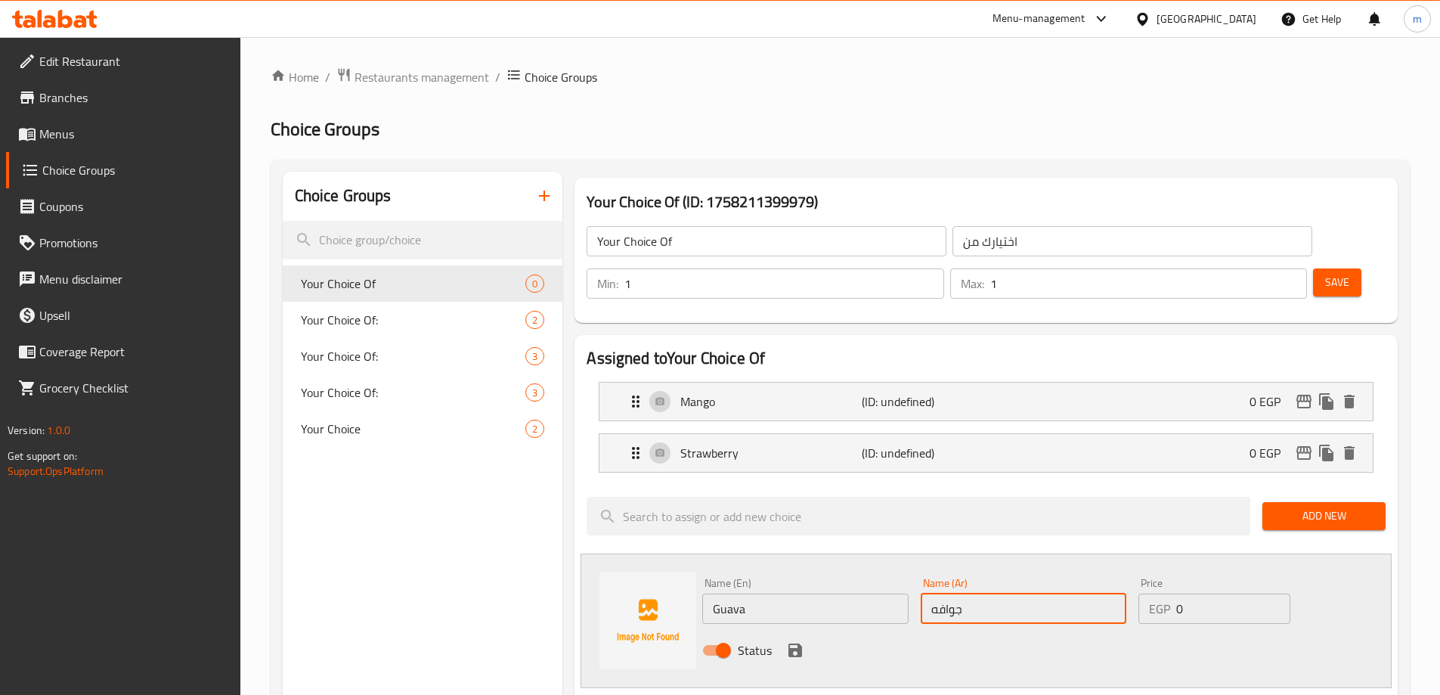
type input "جوافة"
click at [797, 643] on icon "save" at bounding box center [795, 650] width 14 height 14
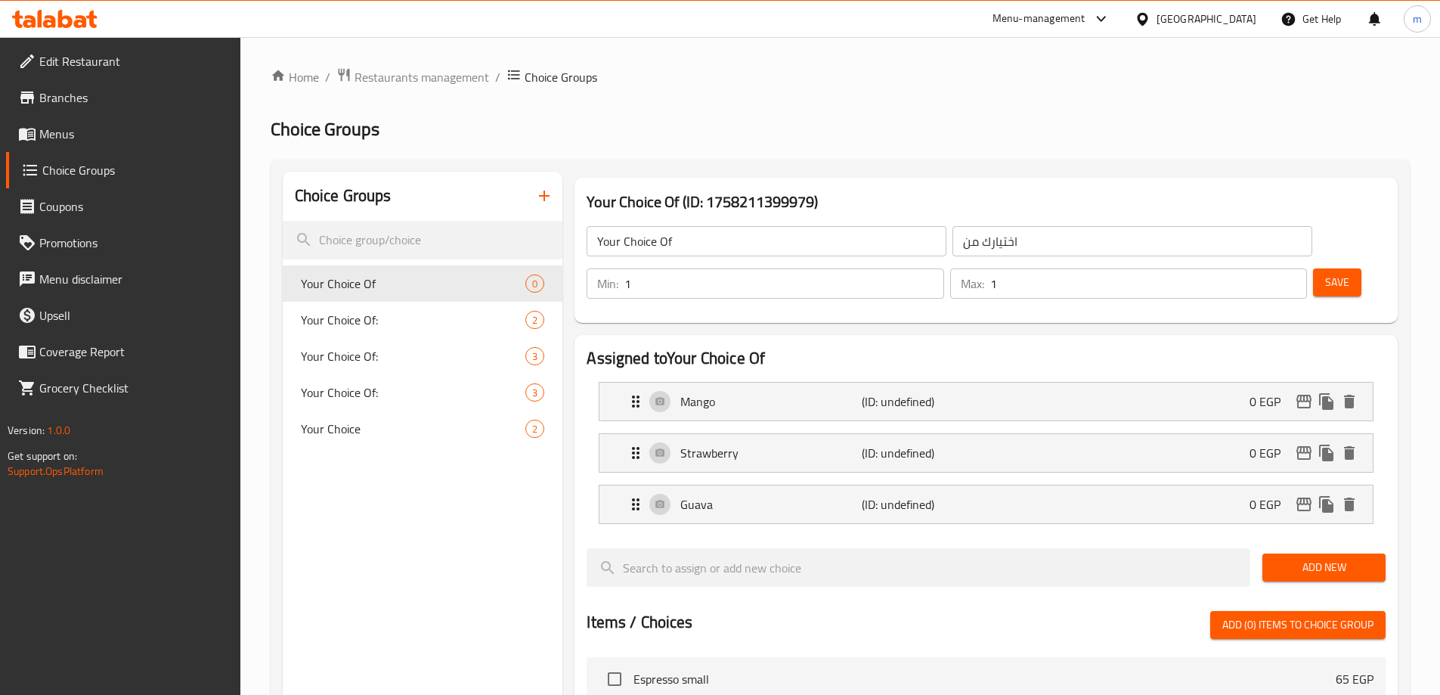
drag, startPoint x: 1306, startPoint y: 531, endPoint x: 1283, endPoint y: 534, distance: 23.7
click at [1306, 558] on span "Add New" at bounding box center [1323, 567] width 99 height 19
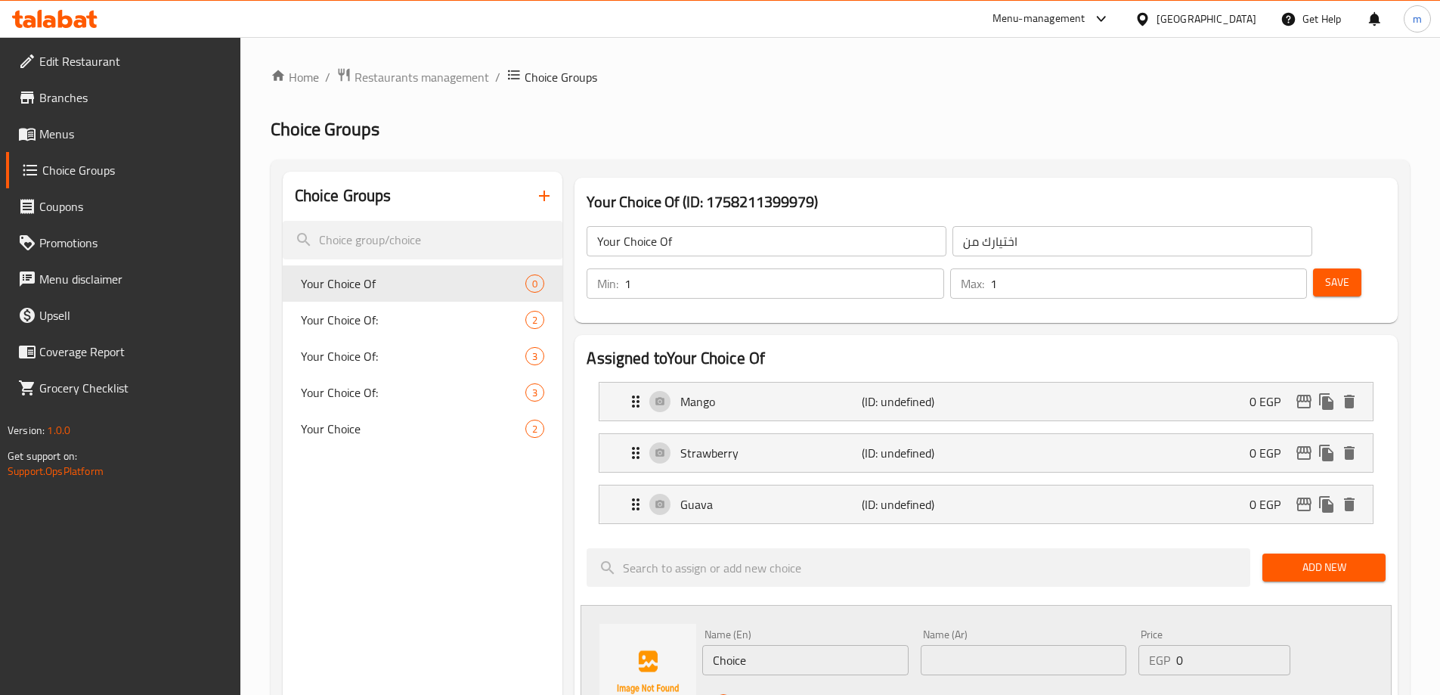
click at [794, 645] on input "Choice" at bounding box center [805, 660] width 206 height 30
click at [952, 645] on input "text" at bounding box center [1024, 660] width 206 height 30
click at [809, 645] on input "ر" at bounding box center [805, 660] width 206 height 30
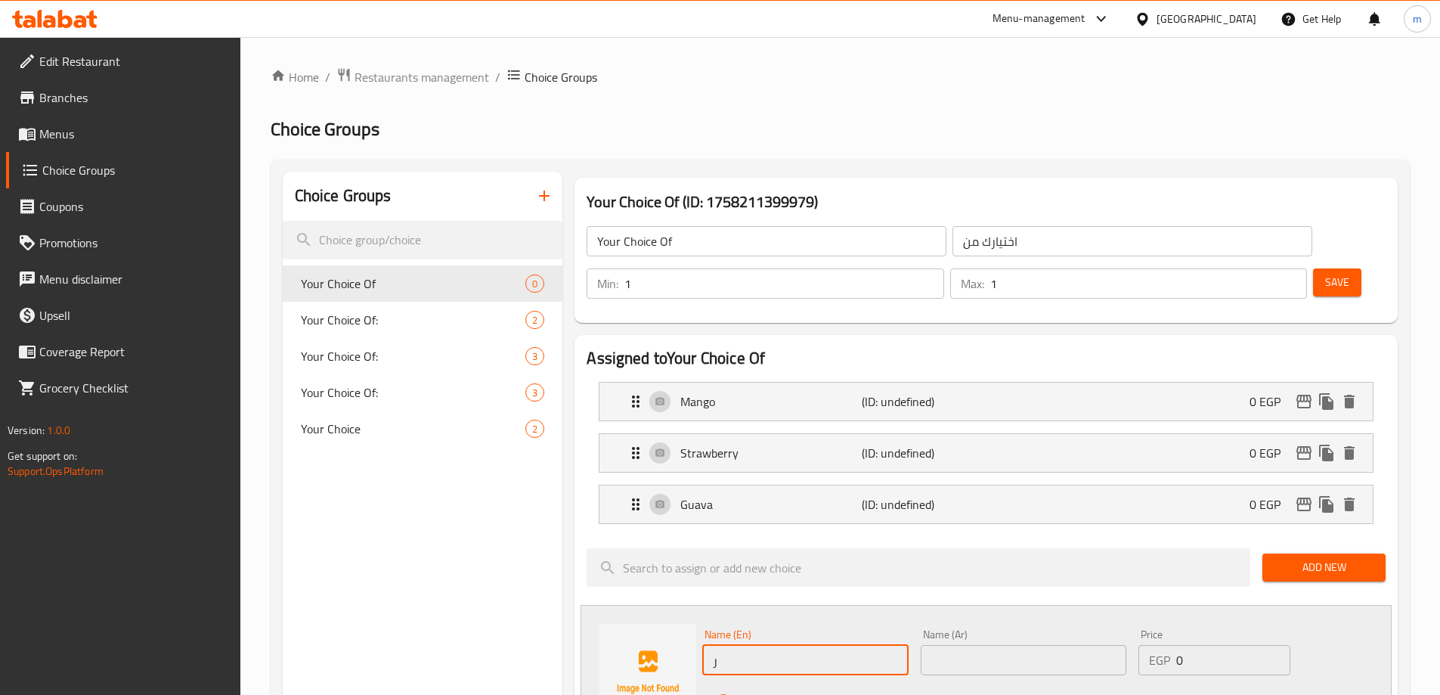
paste input "Orange"
type input "Orange"
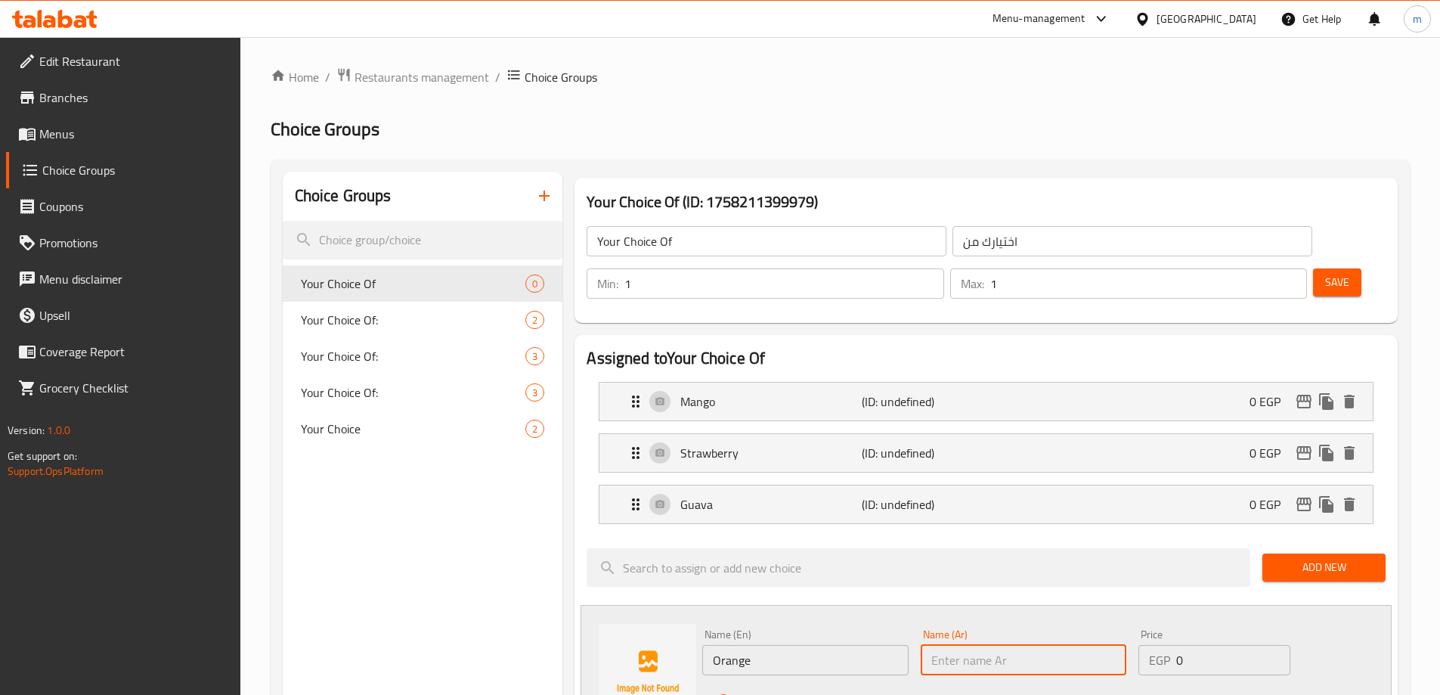
click at [937, 645] on input "text" at bounding box center [1024, 660] width 206 height 30
type input "برتقال"
click at [798, 692] on icon "save" at bounding box center [795, 701] width 18 height 18
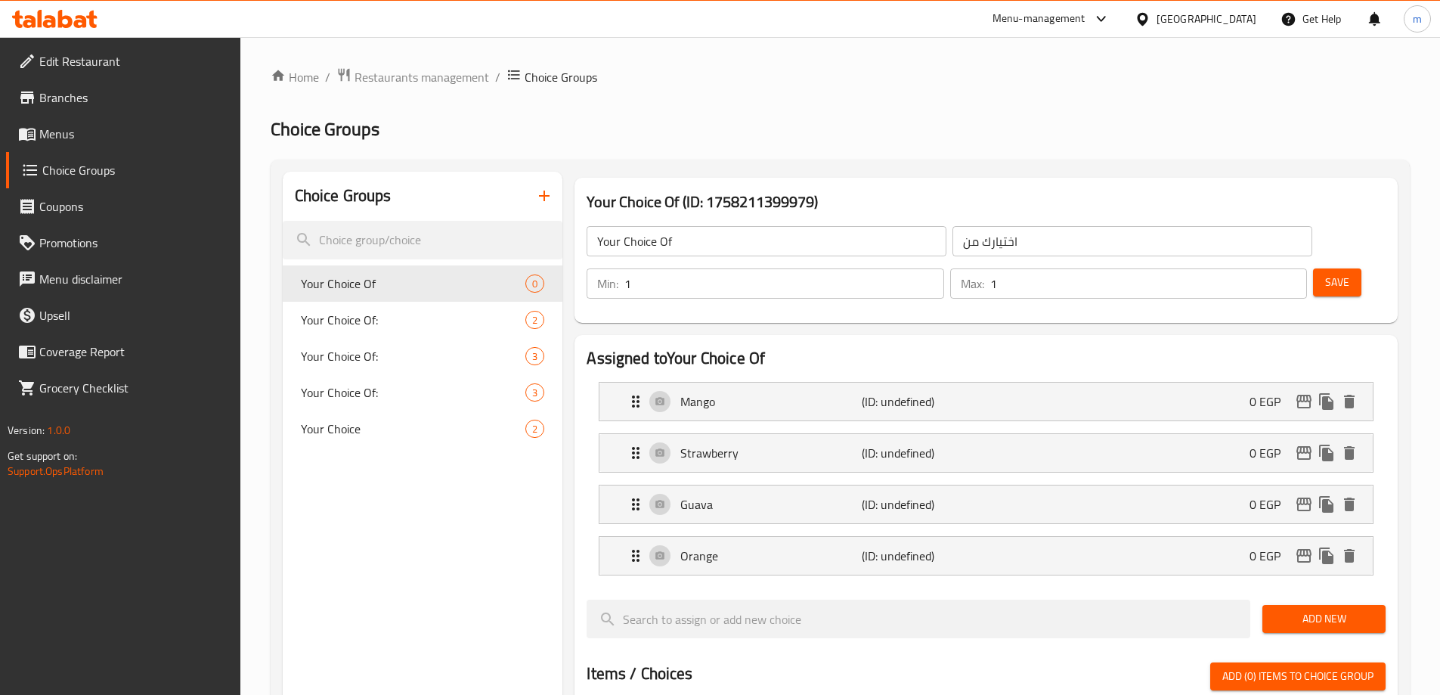
click at [1325, 273] on span "Save" at bounding box center [1337, 282] width 24 height 19
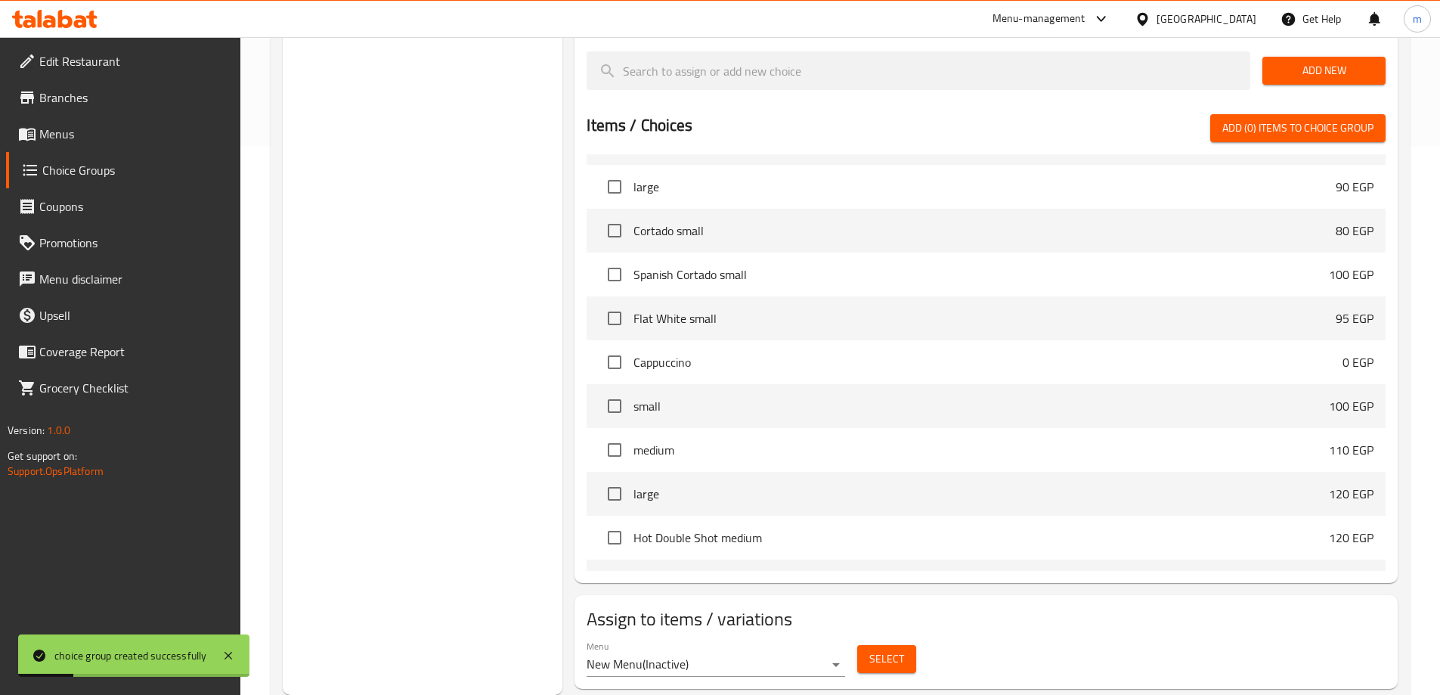
scroll to position [378, 0]
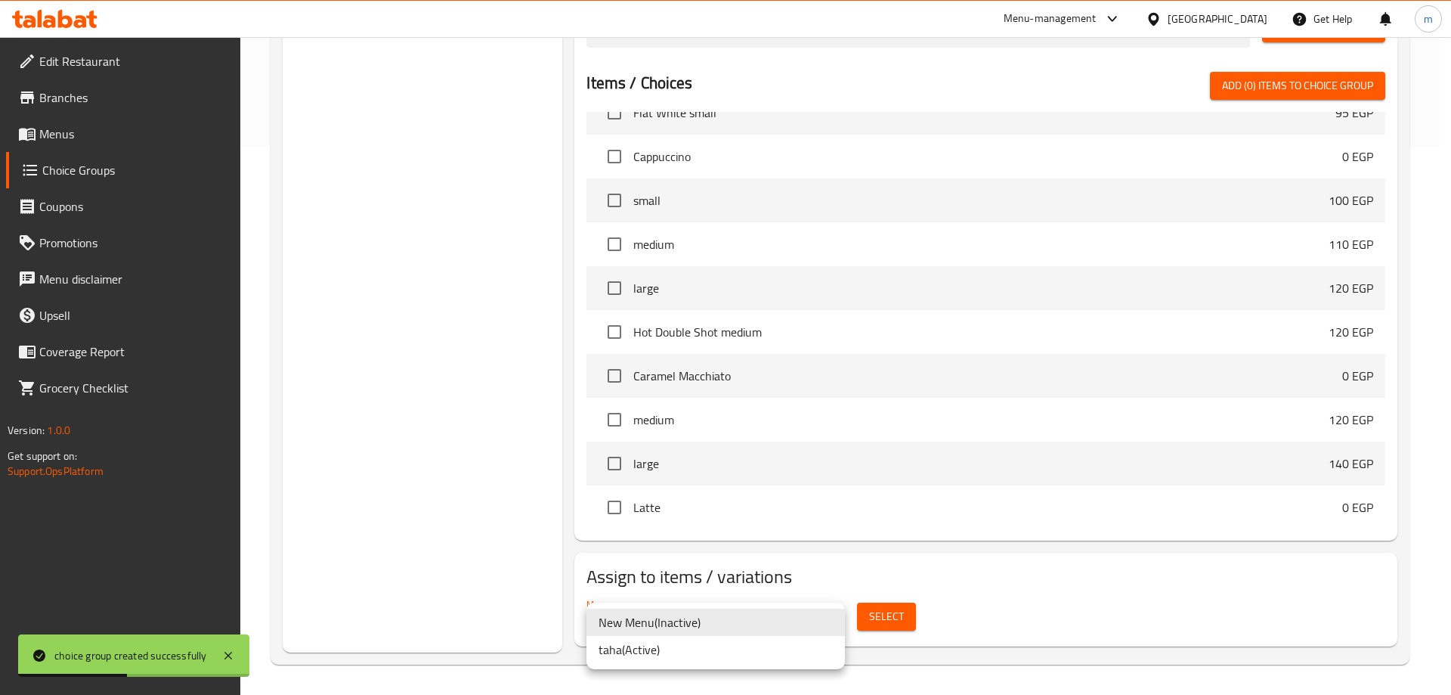
click at [757, 649] on li "taha ( Active )" at bounding box center [716, 649] width 259 height 27
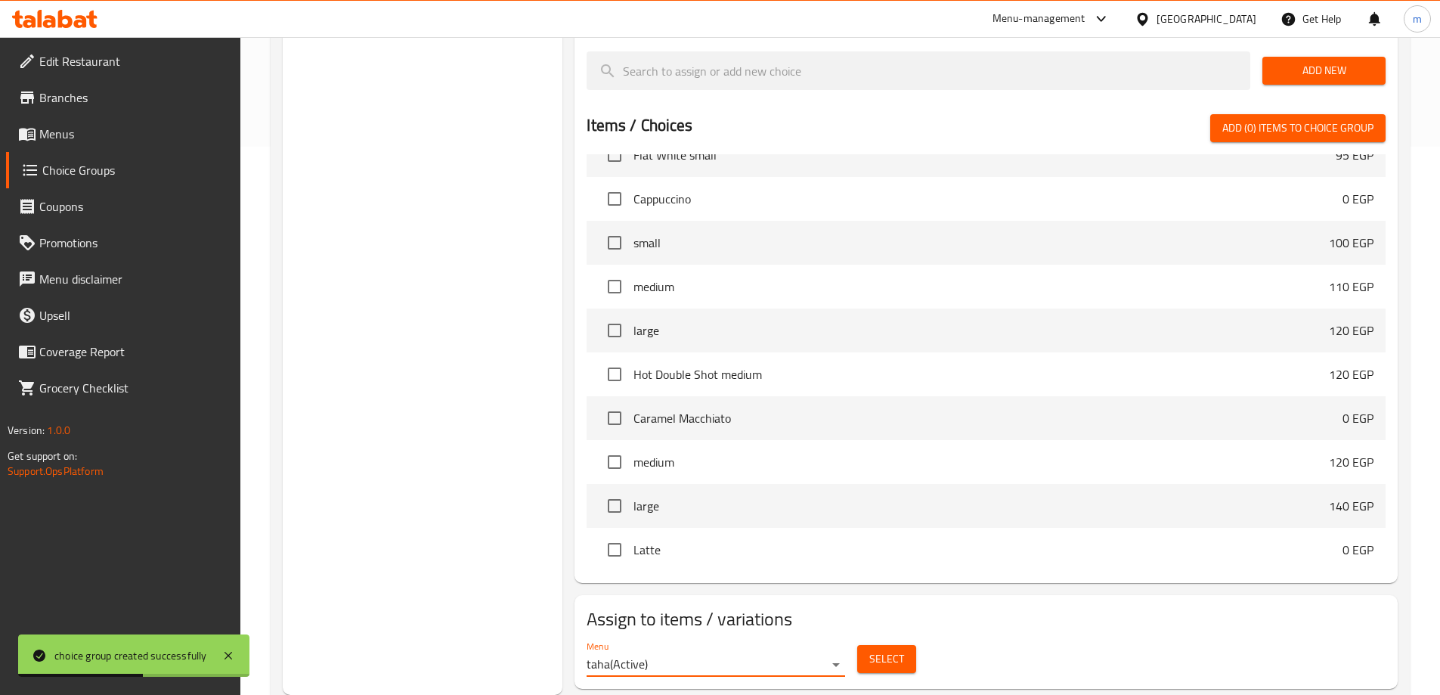
click at [876, 649] on span "Select" at bounding box center [886, 658] width 35 height 19
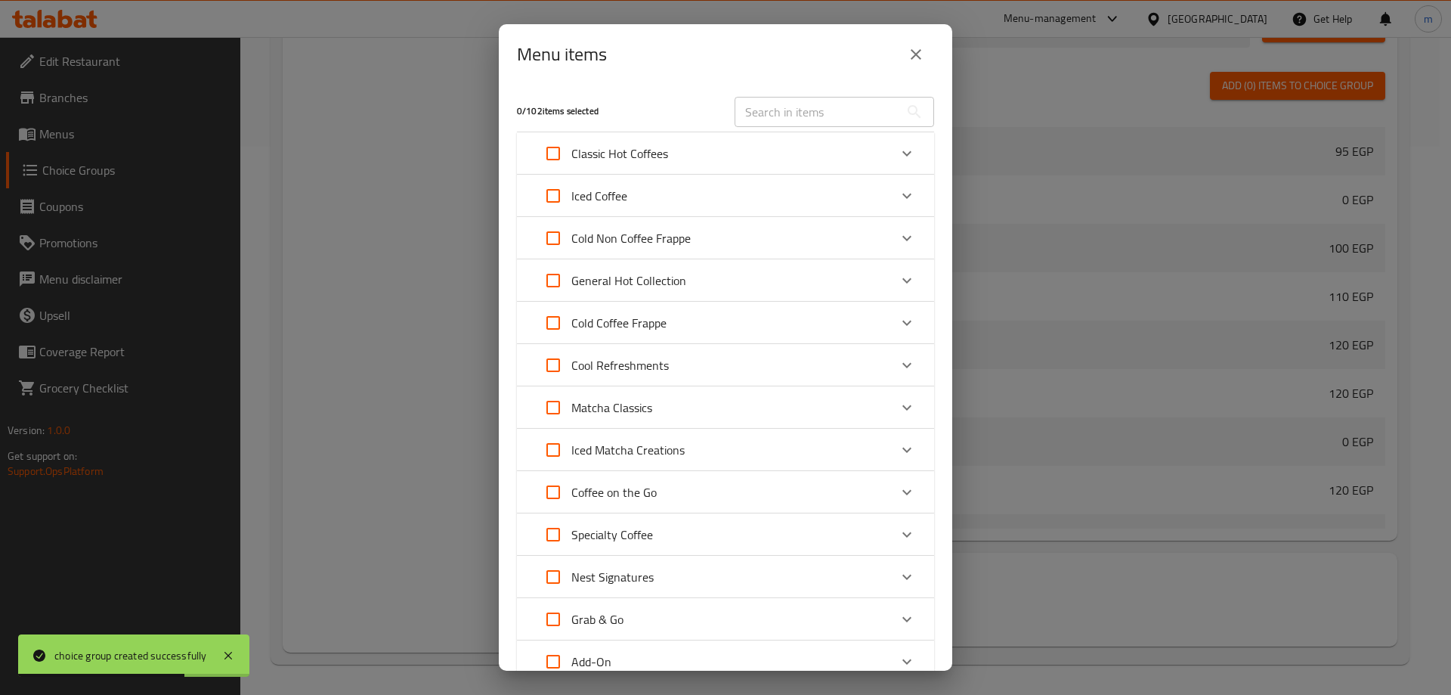
click at [785, 94] on div "​" at bounding box center [835, 112] width 218 height 48
click at [785, 103] on input "text" at bounding box center [817, 112] width 165 height 30
paste input "Fresh Smoothie"
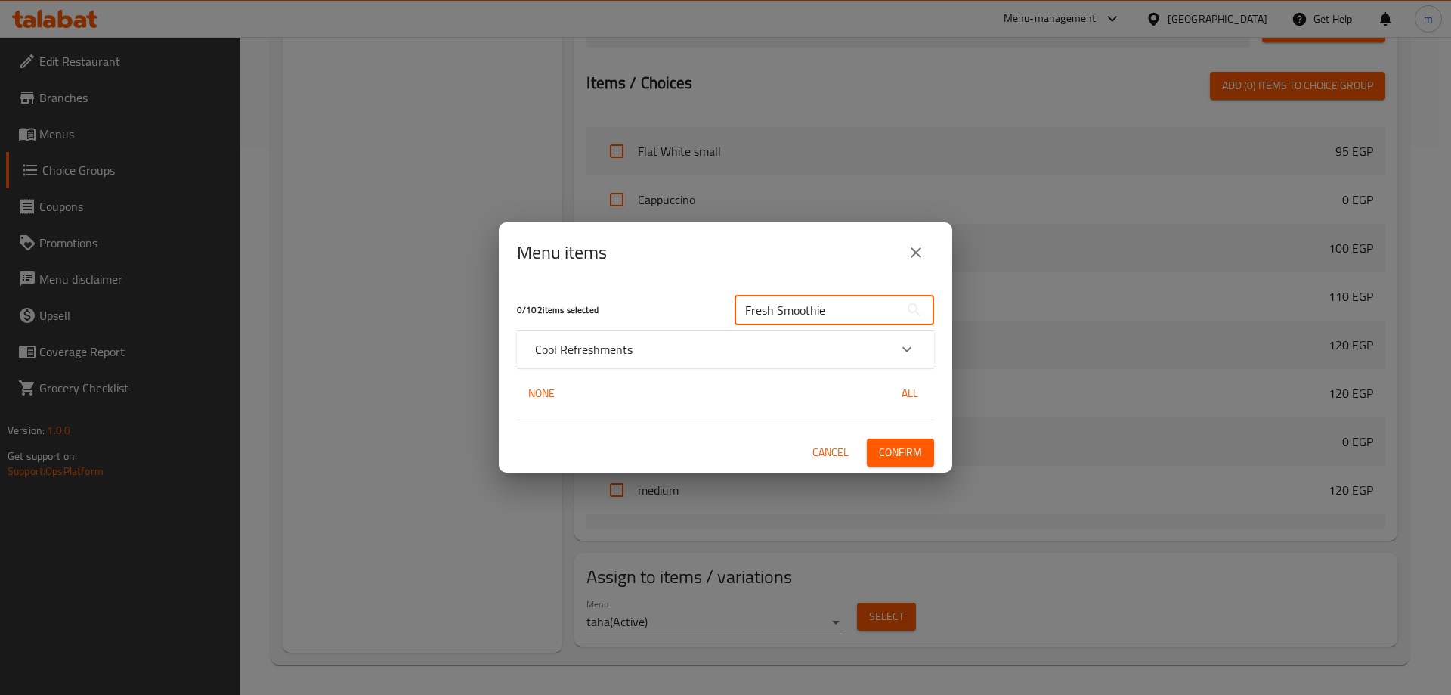
type input "Fresh Smoothie"
click at [779, 346] on div "Cool Refreshments" at bounding box center [712, 349] width 354 height 18
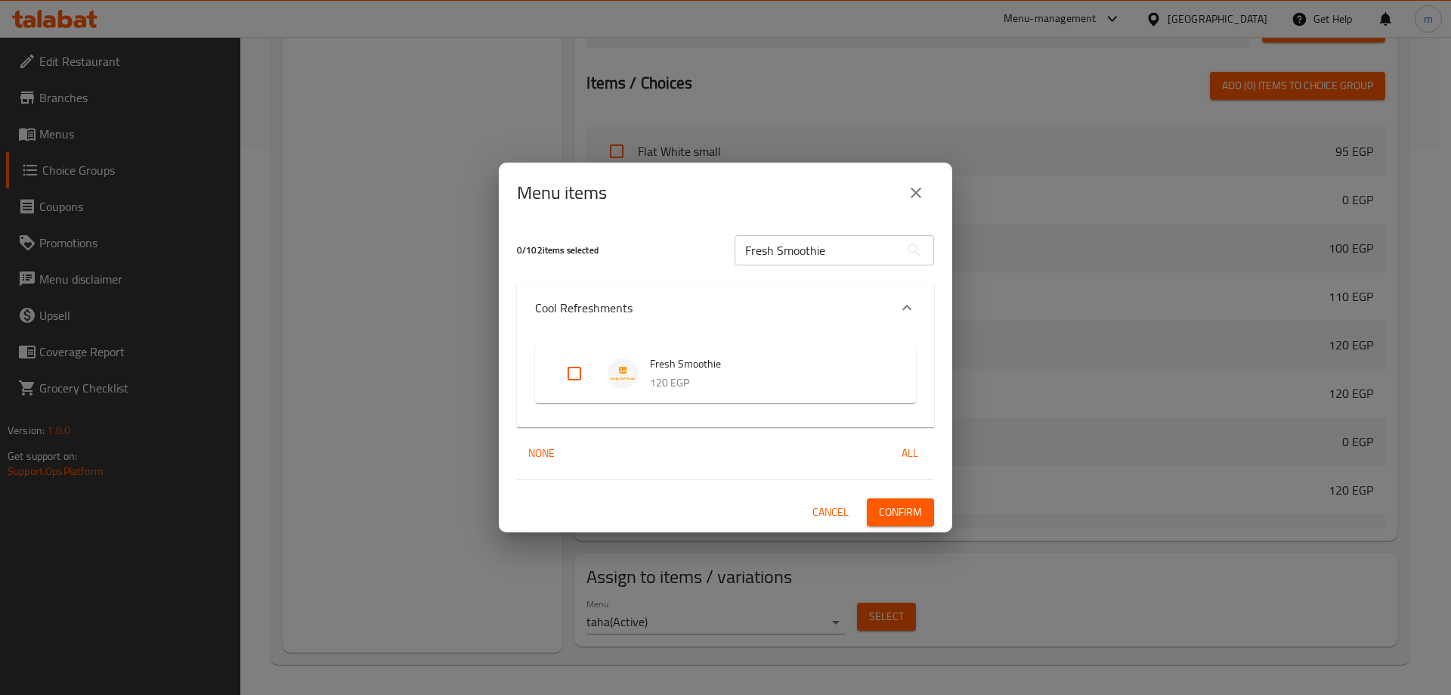
click at [568, 376] on input "Expand" at bounding box center [574, 373] width 36 height 36
checkbox input "true"
click at [912, 516] on span "Confirm" at bounding box center [900, 512] width 43 height 19
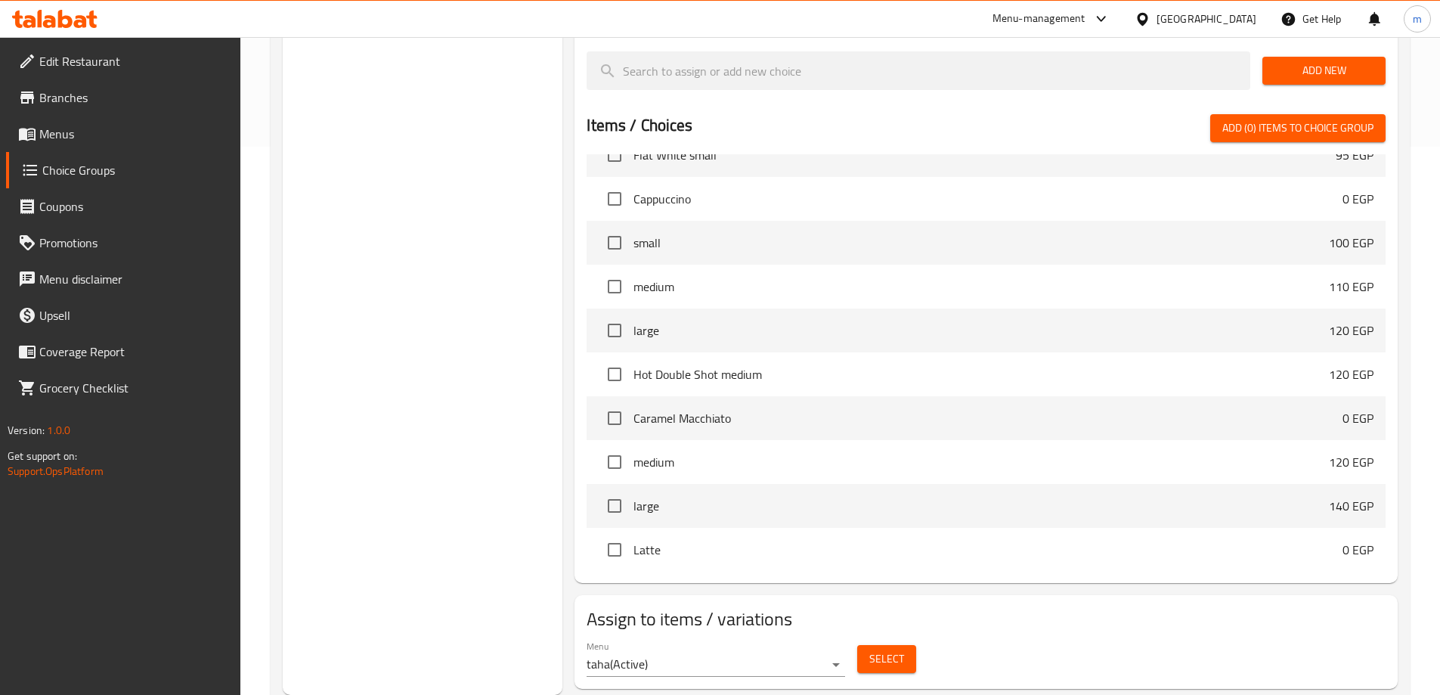
click at [459, 252] on div "Choice Groups Your Choice Of: 2 Your Choice Of: 3 Your Choice Of: 3 Your Choice…" at bounding box center [423, 159] width 280 height 1071
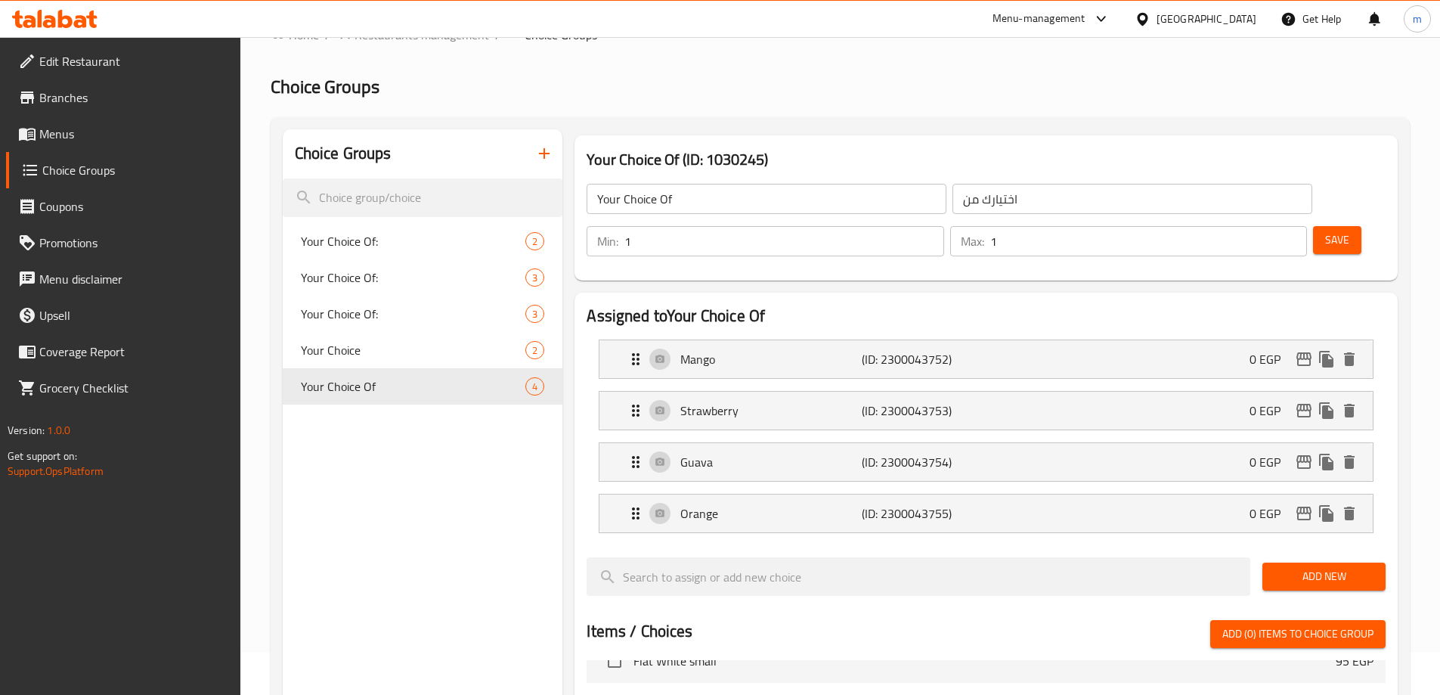
scroll to position [0, 0]
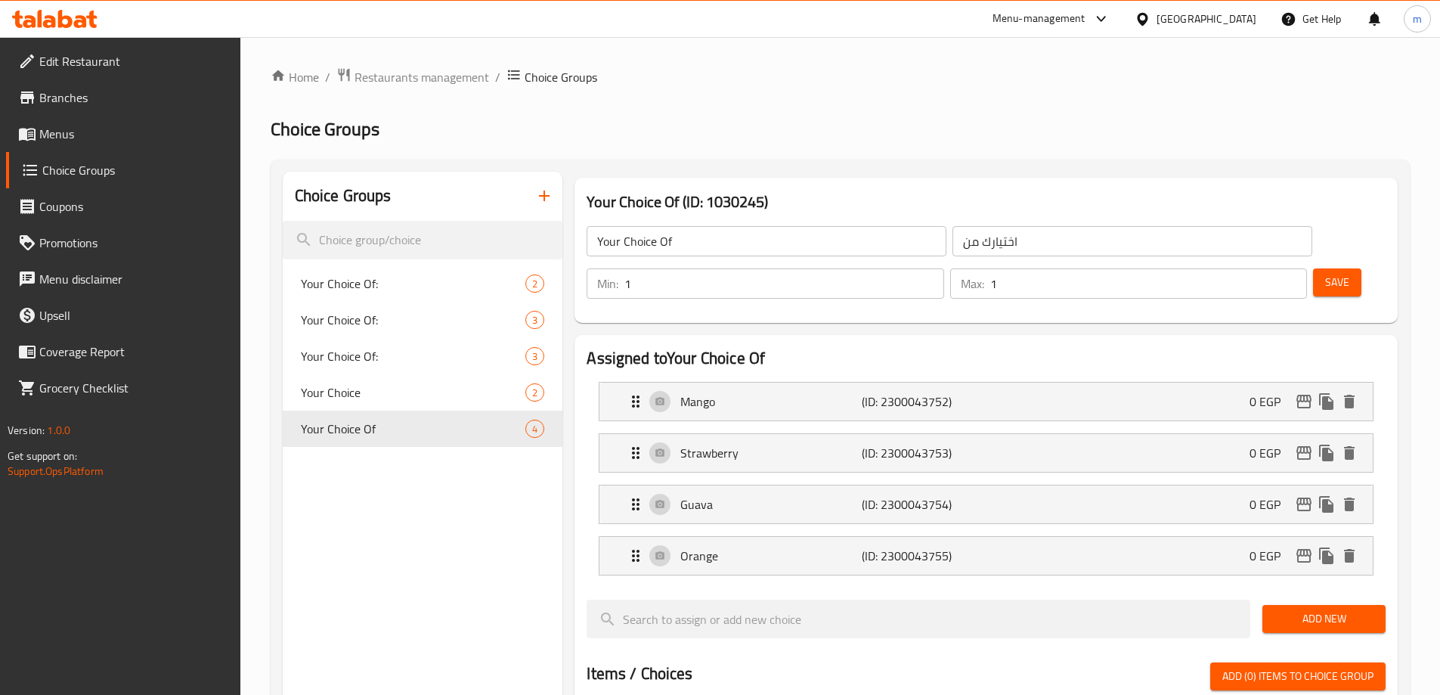
click at [541, 200] on icon "button" at bounding box center [544, 196] width 18 height 18
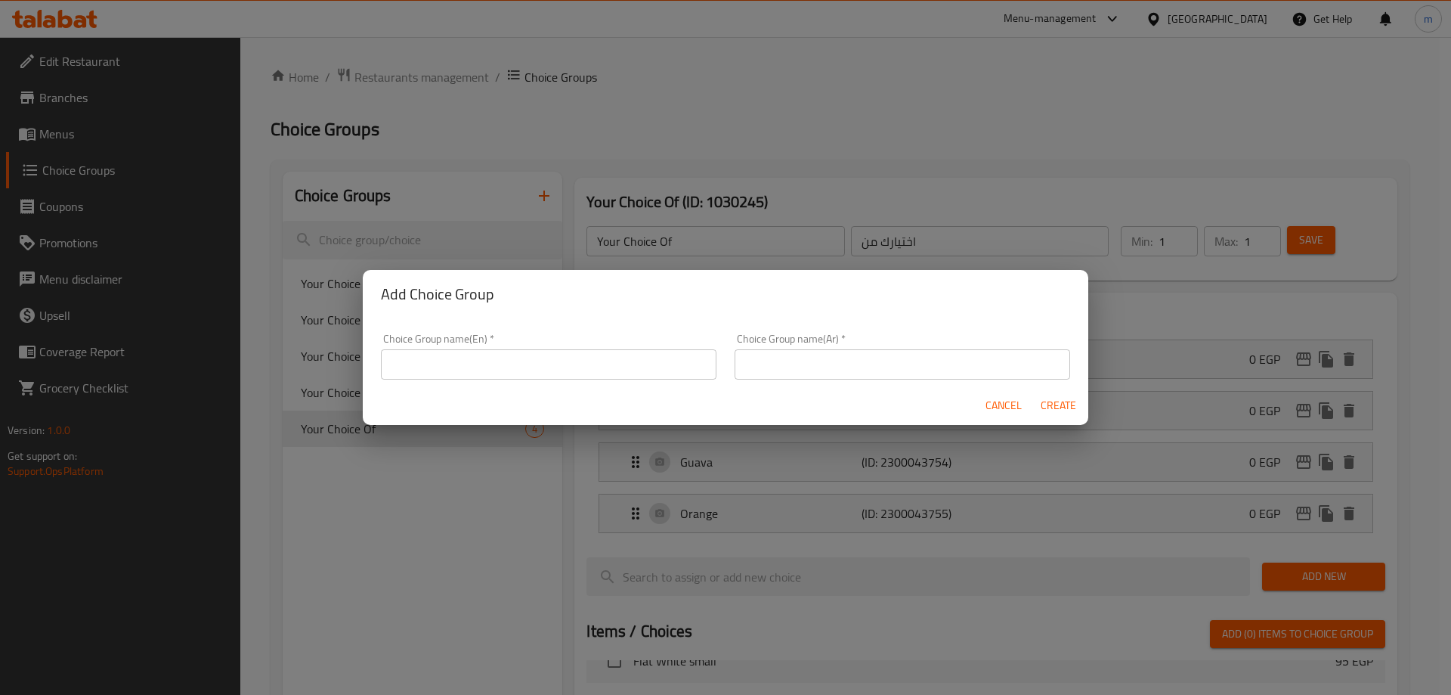
click at [572, 351] on input "text" at bounding box center [549, 364] width 336 height 30
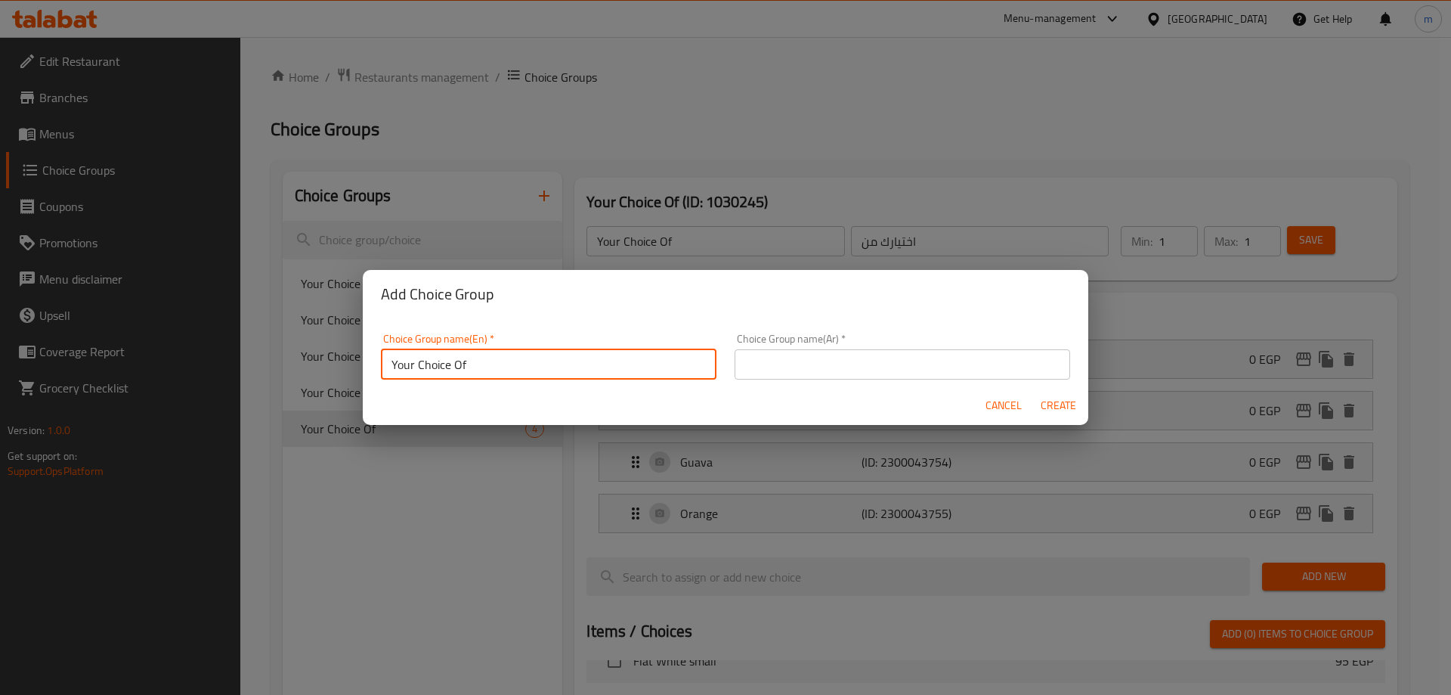
type input "Your Choice Of"
drag, startPoint x: 797, startPoint y: 352, endPoint x: 804, endPoint y: 358, distance: 9.7
click at [797, 352] on input "text" at bounding box center [903, 364] width 336 height 30
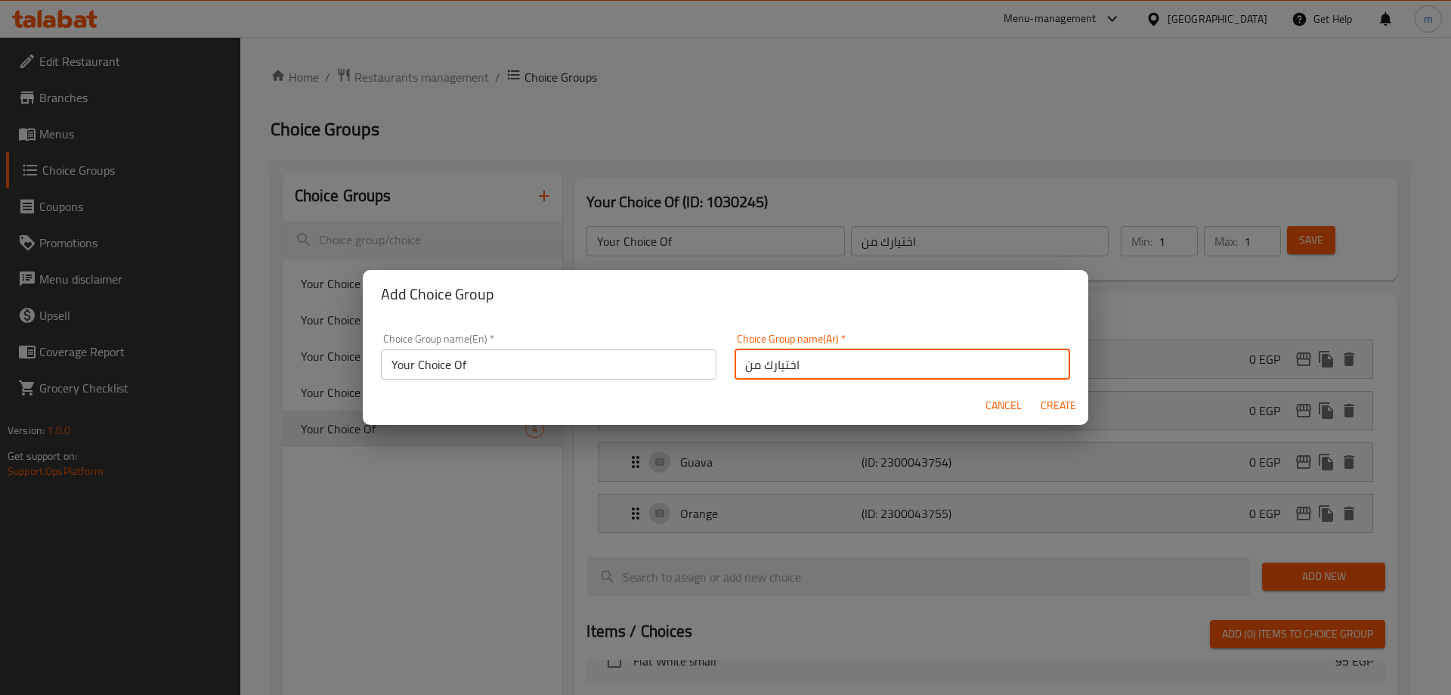
type input "اختيارك من"
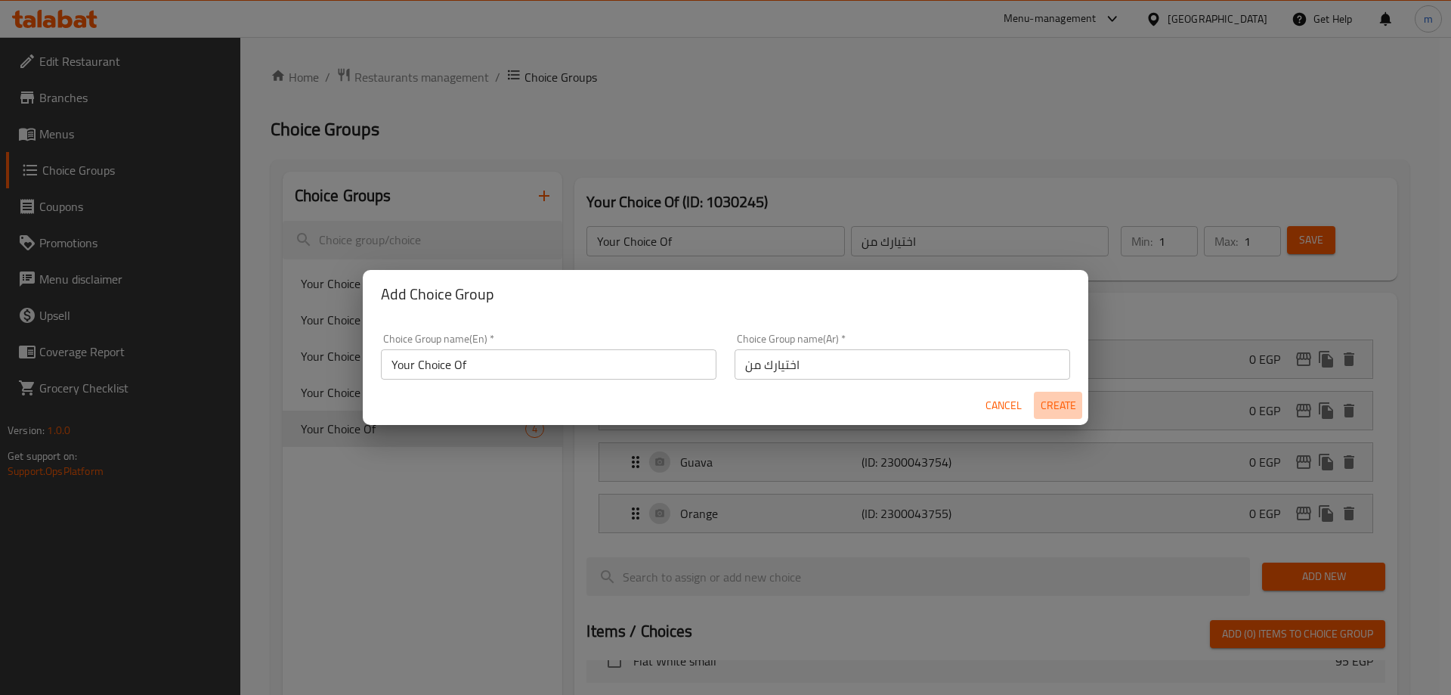
click at [1058, 410] on span "Create" at bounding box center [1058, 405] width 36 height 19
type input "Your Choice Of"
type input "اختيارك من"
type input "0"
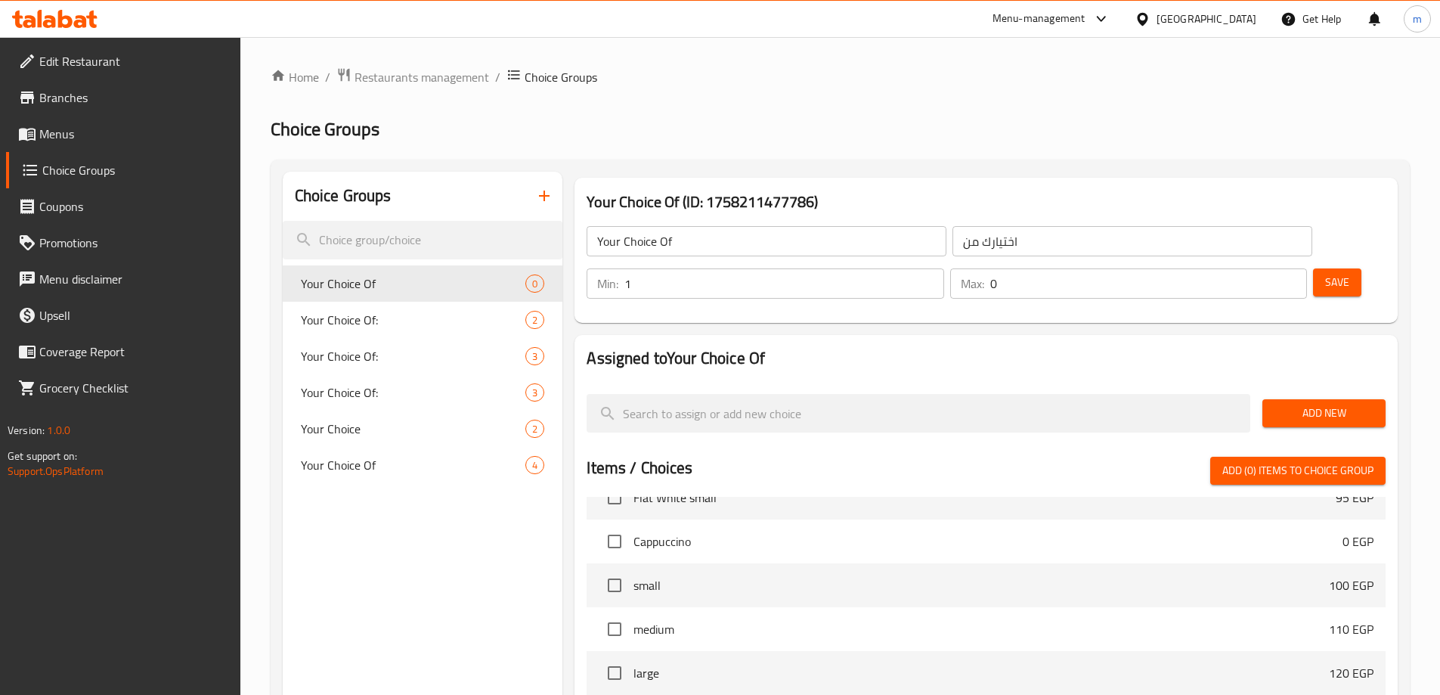
type input "1"
click at [943, 268] on input "1" at bounding box center [783, 283] width 319 height 30
type input "1"
click at [1263, 268] on input "1" at bounding box center [1148, 283] width 317 height 30
click at [1300, 404] on span "Add New" at bounding box center [1323, 413] width 99 height 19
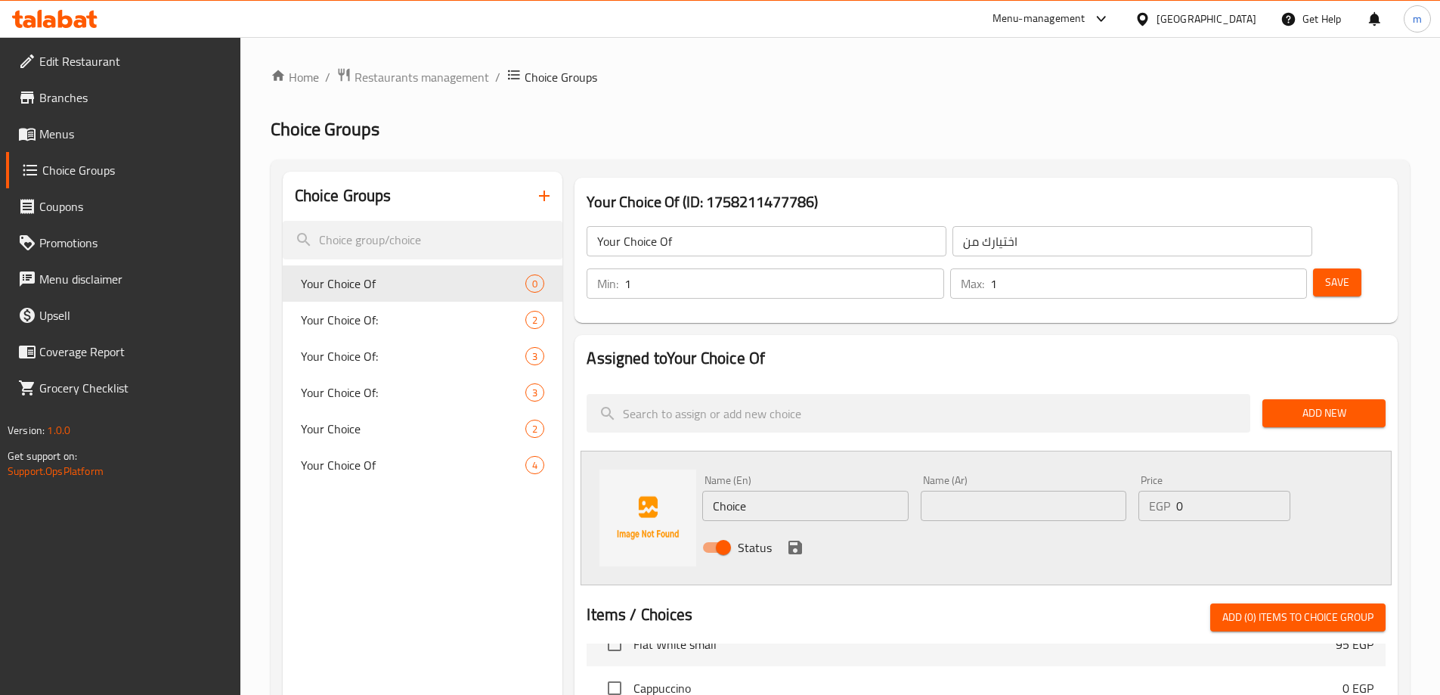
click at [810, 491] on input "Choice" at bounding box center [805, 506] width 206 height 30
paste input "Passion Fruit"
type input "Passion Fruit"
click at [996, 491] on input "text" at bounding box center [1024, 506] width 206 height 30
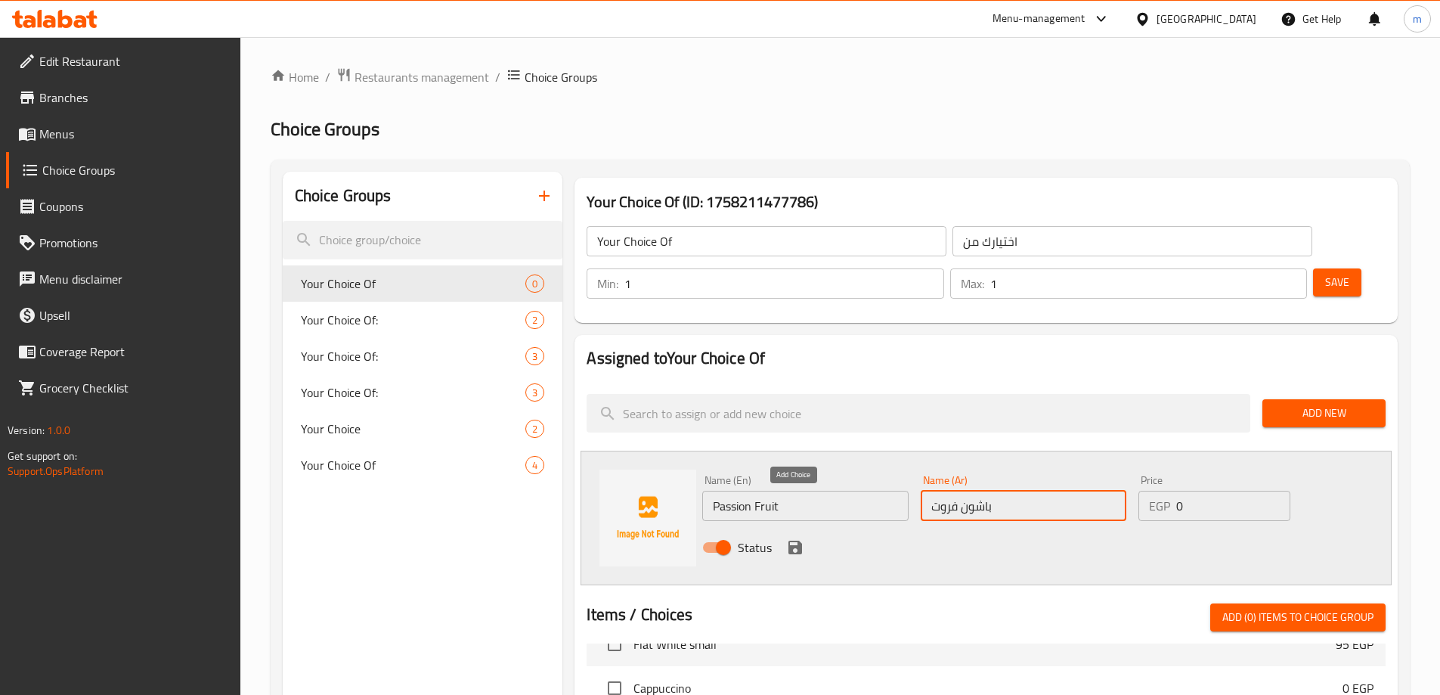
type input "باشون فروت"
click at [804, 538] on icon "save" at bounding box center [795, 547] width 18 height 18
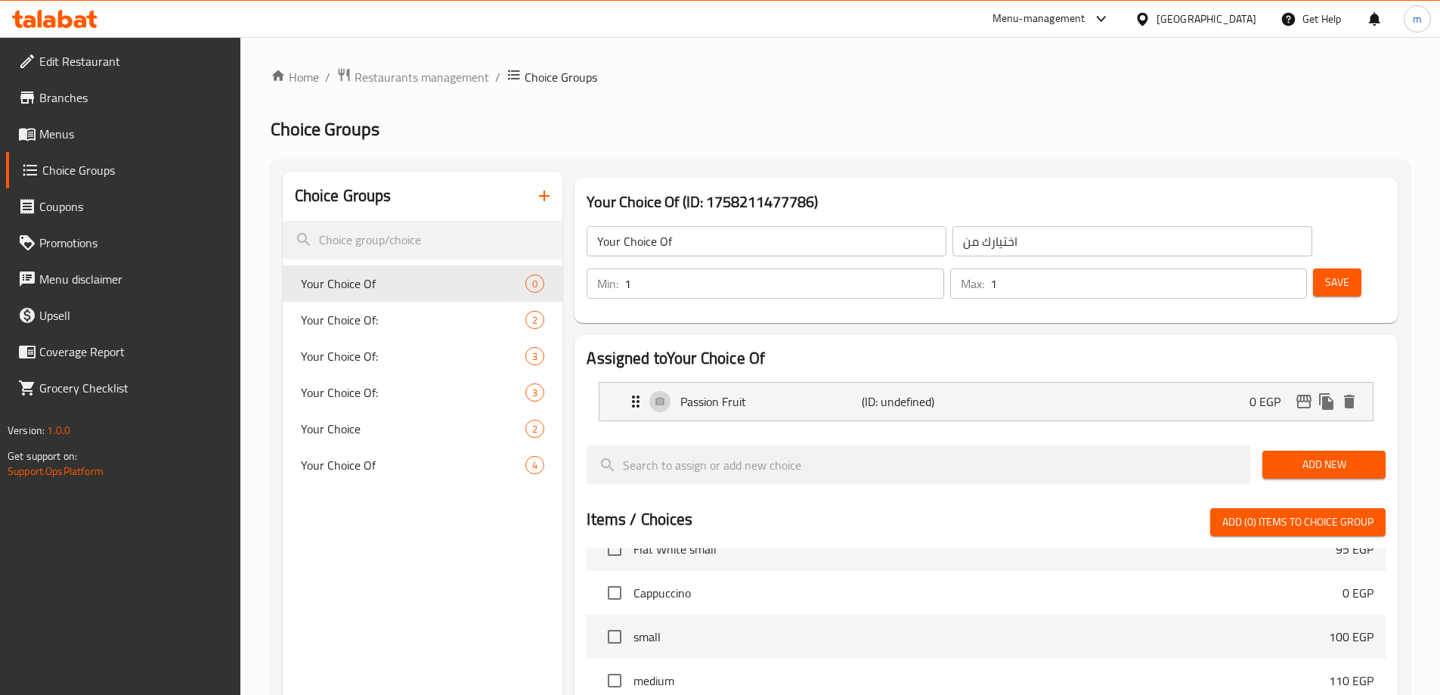
click at [1329, 439] on div "Add New" at bounding box center [1323, 464] width 135 height 51
click at [1327, 455] on span "Add New" at bounding box center [1323, 464] width 99 height 19
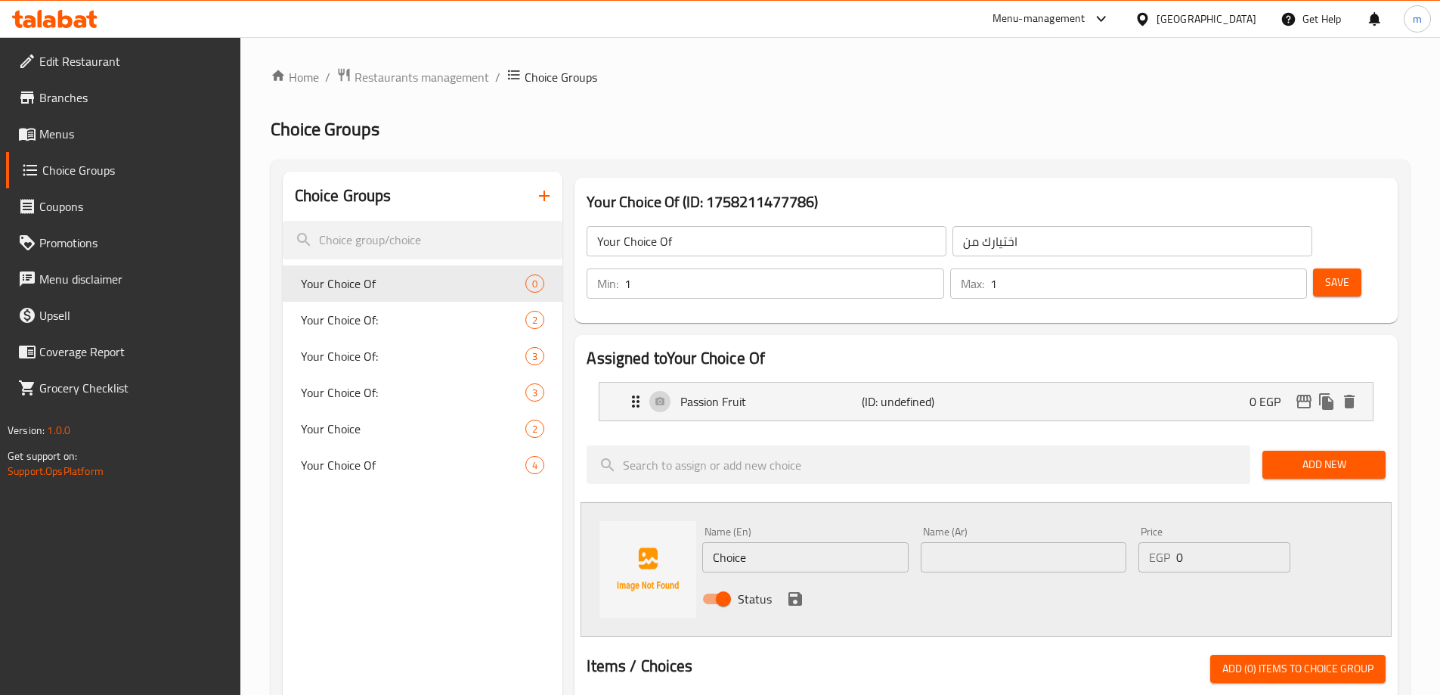
click at [807, 542] on input "Choice" at bounding box center [805, 557] width 206 height 30
paste input "Peach"
type input "Peach"
click at [961, 542] on input "text" at bounding box center [1024, 557] width 206 height 30
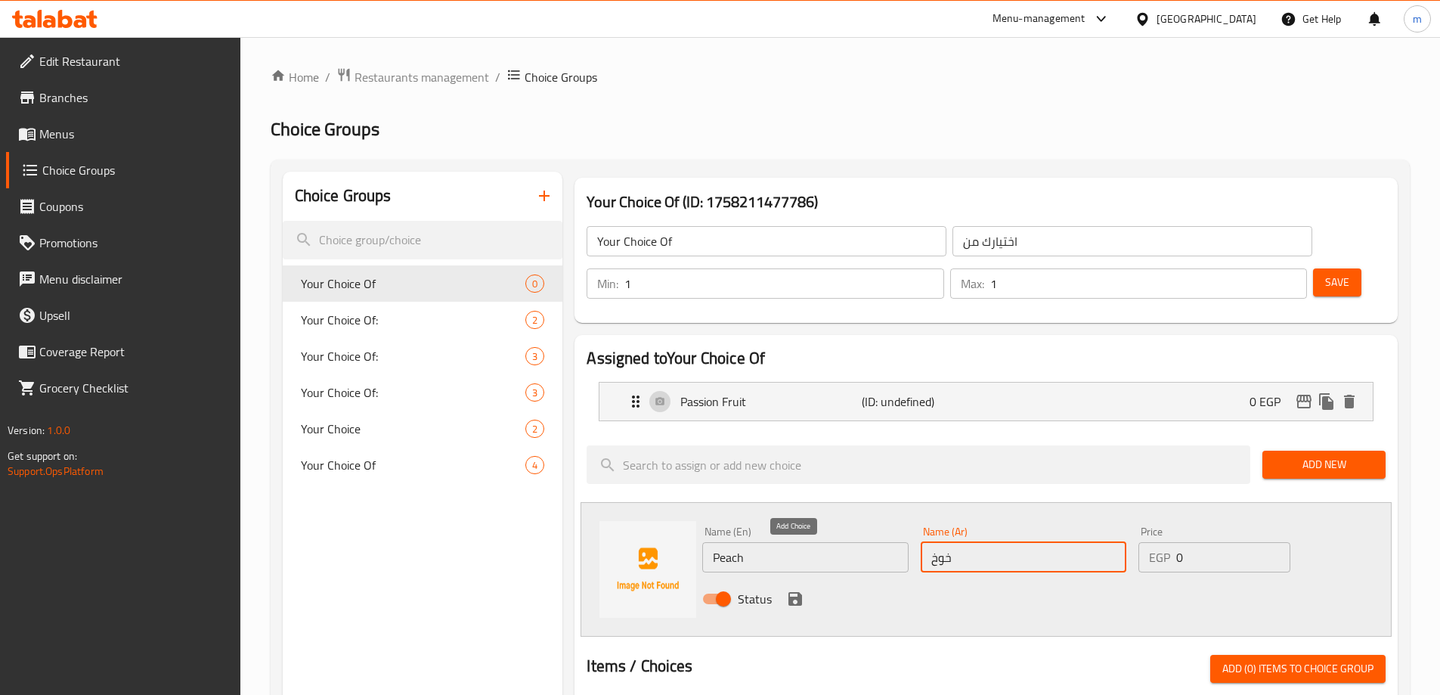
type input "خوخ"
click at [789, 592] on icon "save" at bounding box center [795, 599] width 14 height 14
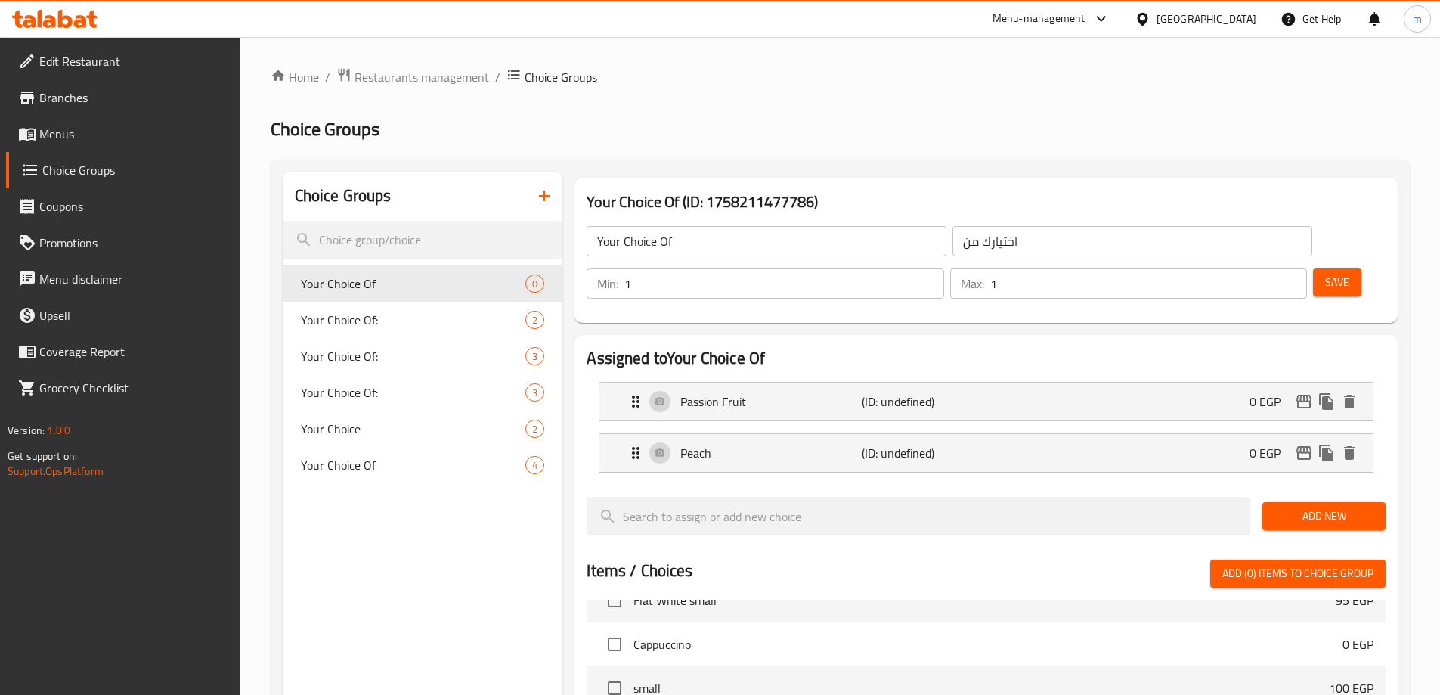
click at [1311, 506] on span "Add New" at bounding box center [1323, 515] width 99 height 19
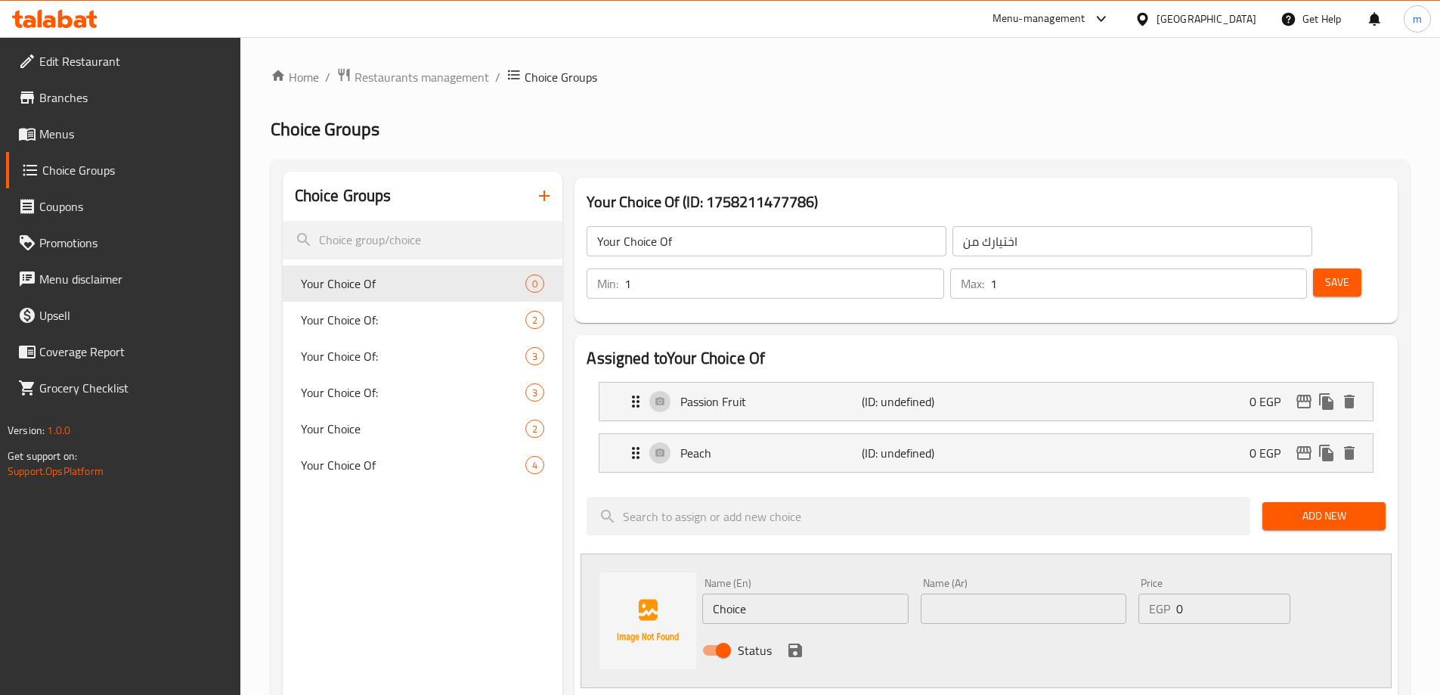
click at [1305, 506] on span "Add New" at bounding box center [1323, 515] width 99 height 19
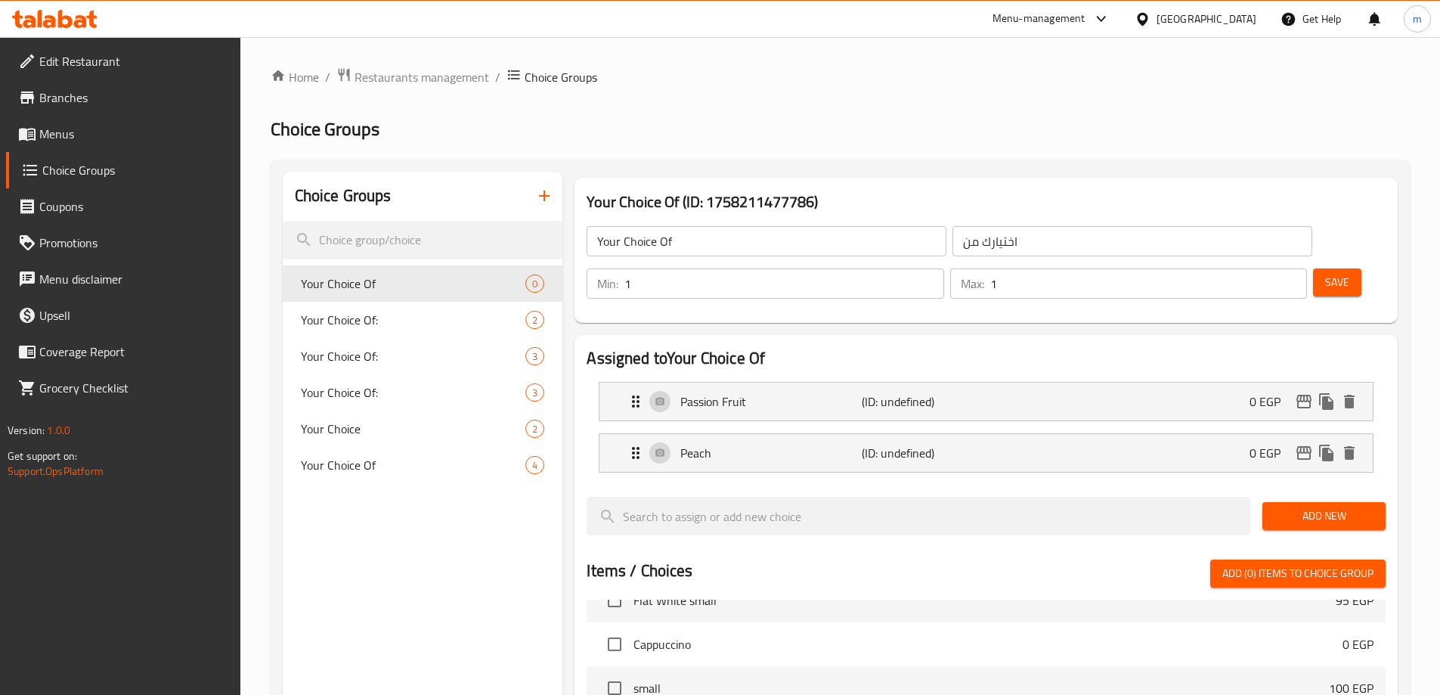
click at [1290, 506] on span "Add New" at bounding box center [1323, 515] width 99 height 19
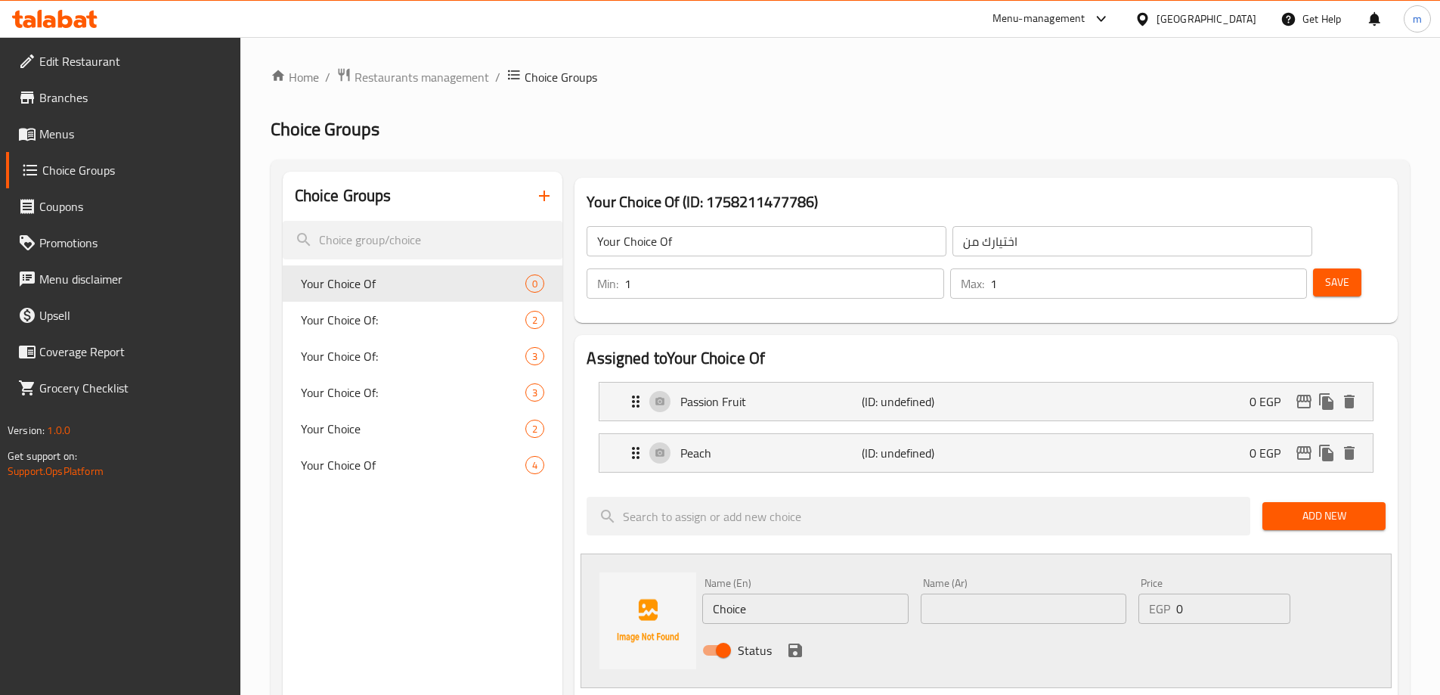
click at [748, 593] on input "Choice" at bounding box center [805, 608] width 206 height 30
paste input "Mango"
type input "Mango"
click at [965, 583] on div "Name (Ar) Name (Ar)" at bounding box center [1024, 600] width 218 height 58
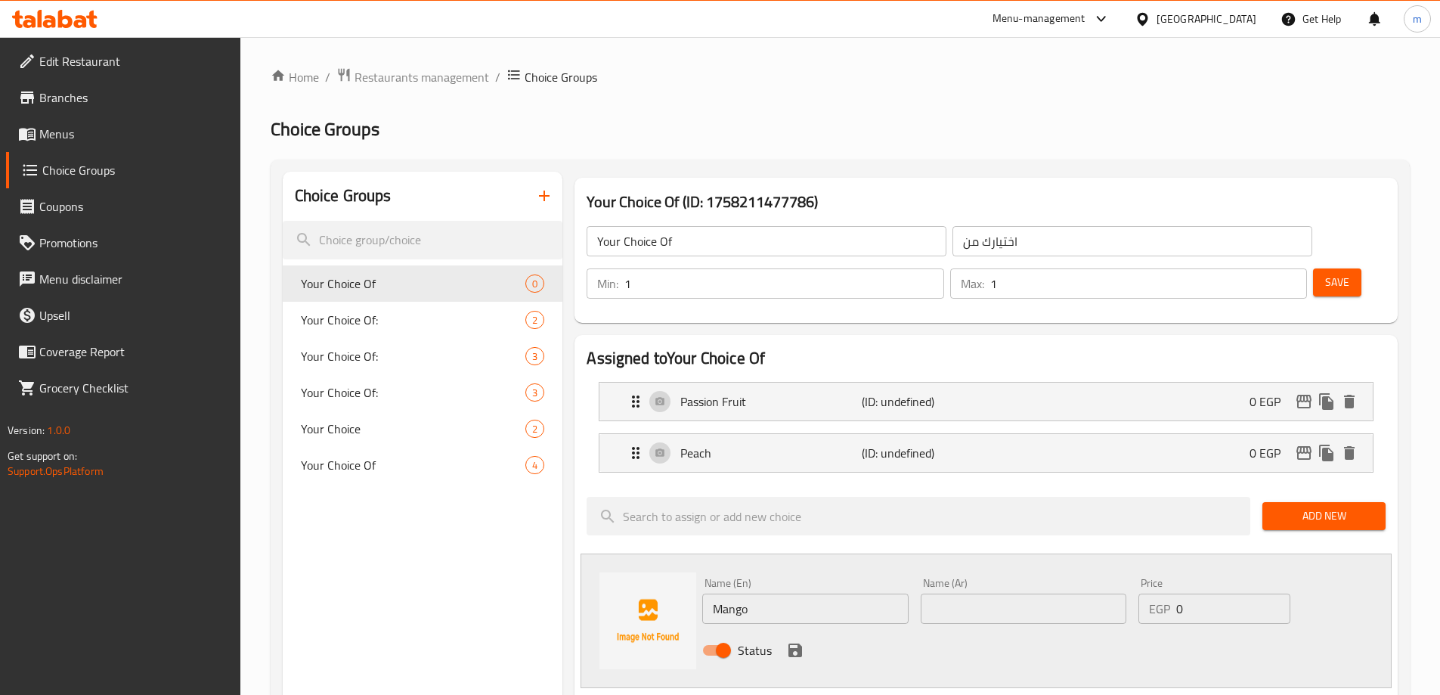
click at [980, 593] on input "text" at bounding box center [1024, 608] width 206 height 30
type input "مانجو"
drag, startPoint x: 952, startPoint y: 603, endPoint x: 847, endPoint y: 621, distance: 106.6
click at [952, 630] on div "Status" at bounding box center [1023, 650] width 655 height 41
click at [801, 641] on icon "save" at bounding box center [795, 650] width 18 height 18
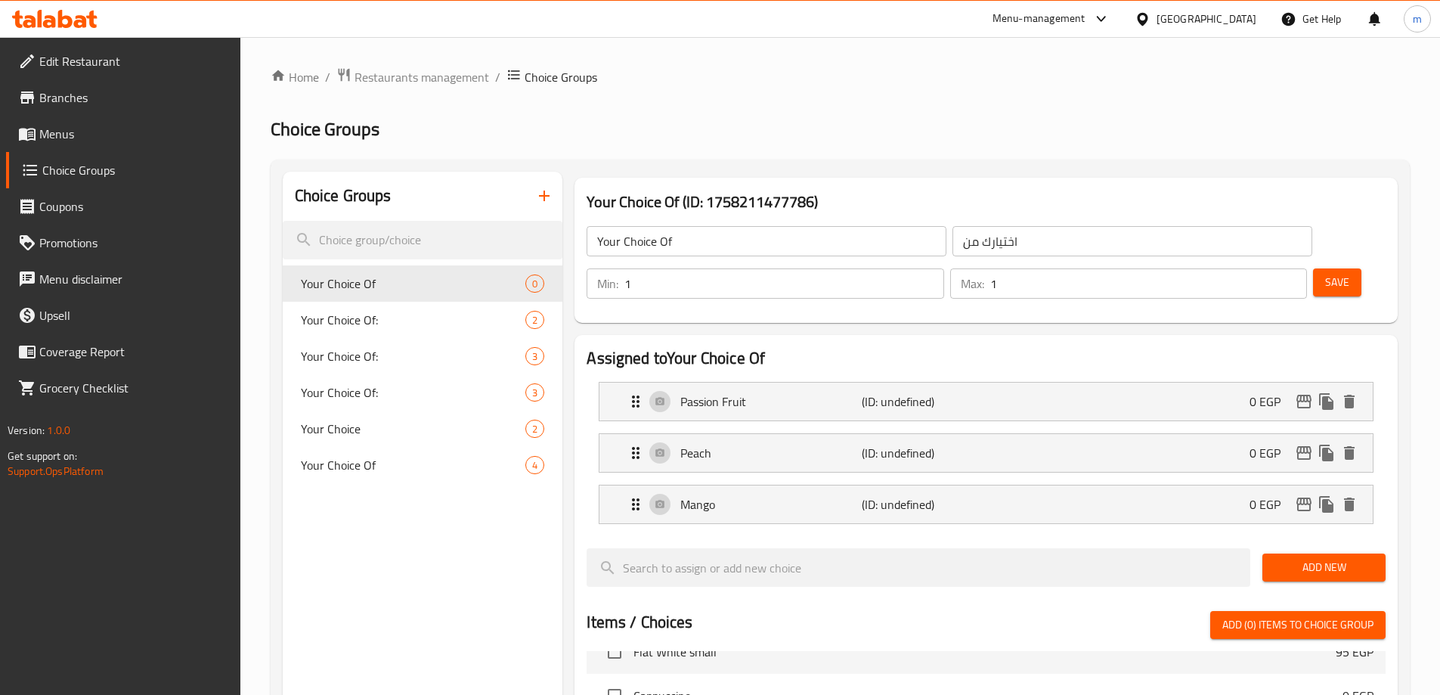
drag, startPoint x: 1355, startPoint y: 519, endPoint x: 1305, endPoint y: 535, distance: 51.6
click at [1355, 558] on span "Add New" at bounding box center [1323, 567] width 99 height 19
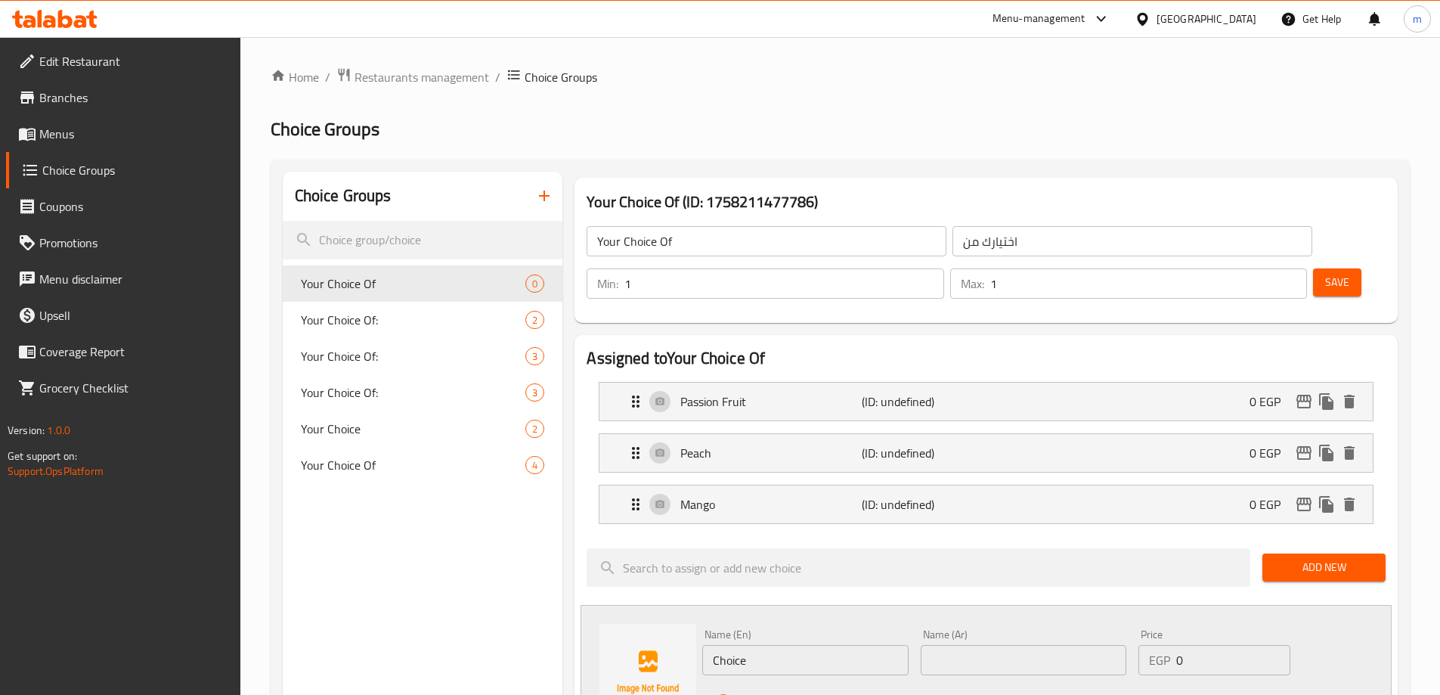
click at [776, 645] on input "Choice" at bounding box center [805, 660] width 206 height 30
paste input "Blueberry"
type input "Blueberry"
click at [943, 645] on input "text" at bounding box center [1024, 660] width 206 height 30
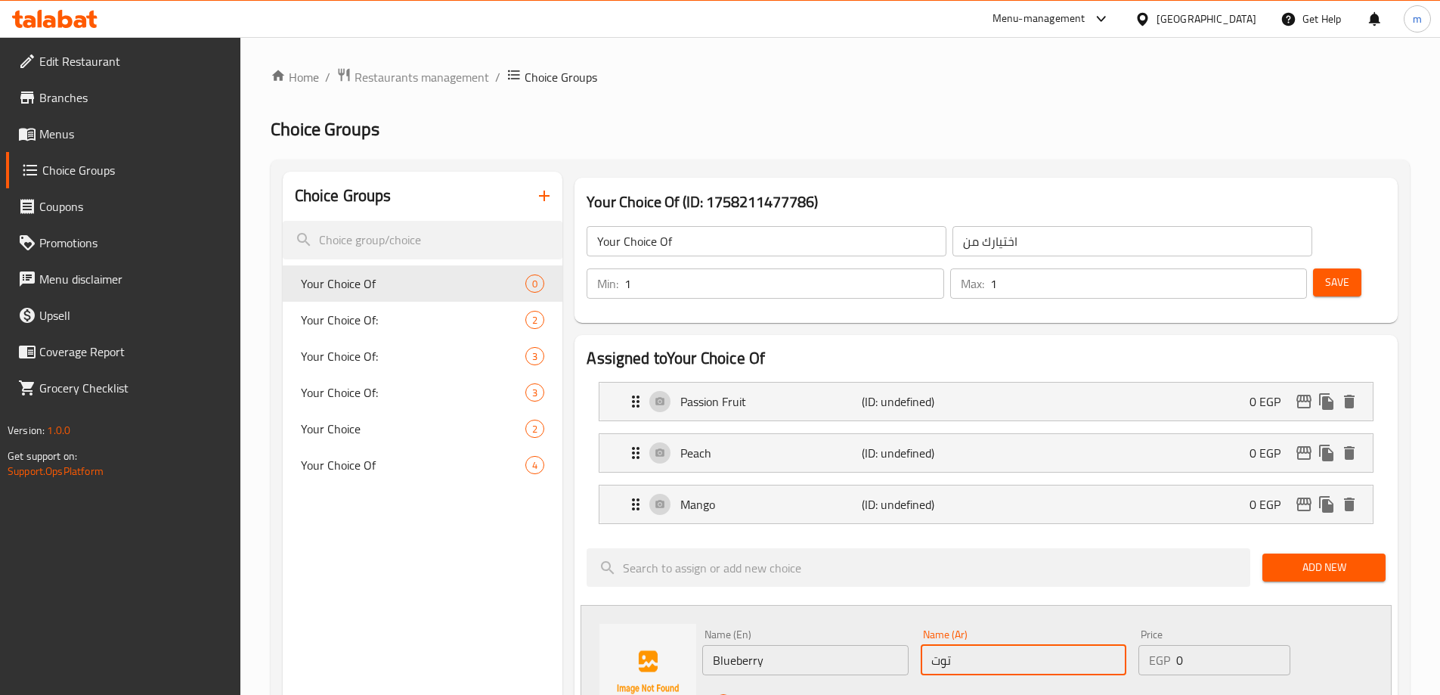
type input "توت ازرق"
click at [945, 681] on div "Status" at bounding box center [1023, 701] width 655 height 41
click at [789, 694] on icon "save" at bounding box center [795, 702] width 14 height 14
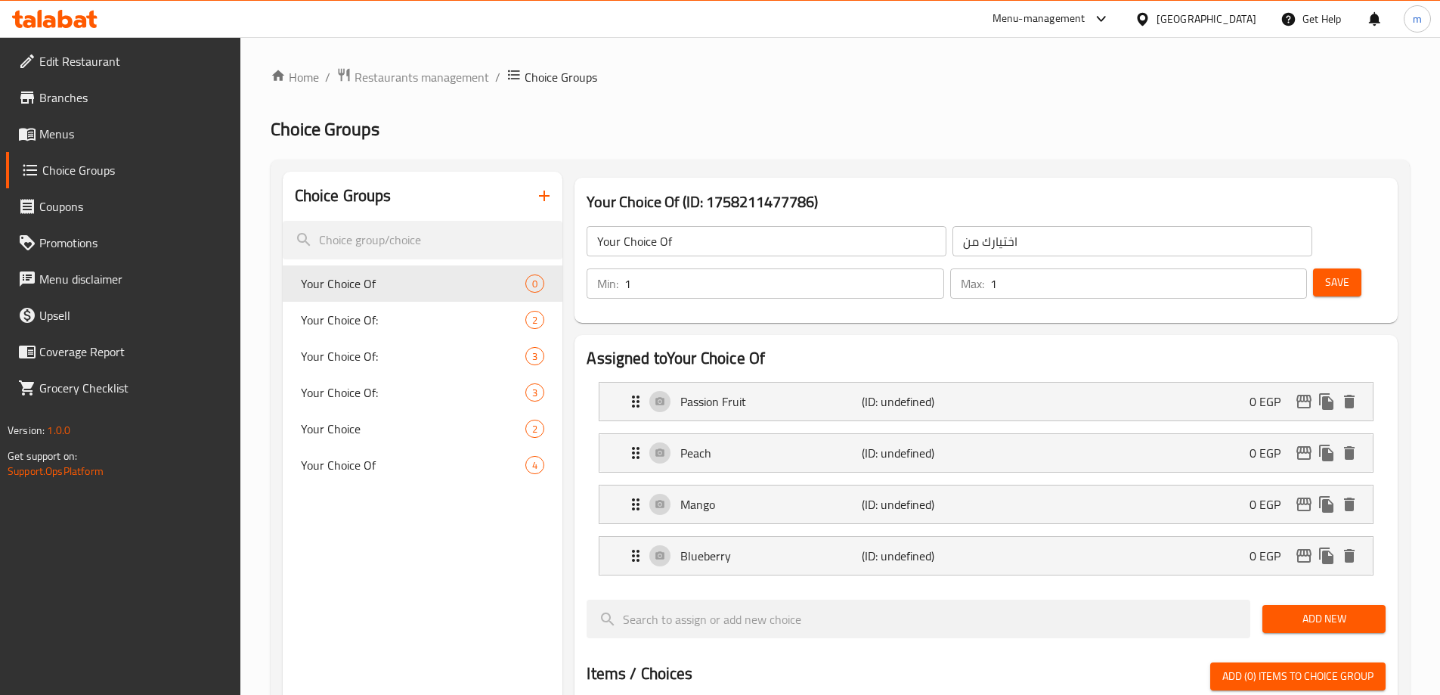
click at [1325, 273] on span "Save" at bounding box center [1337, 282] width 24 height 19
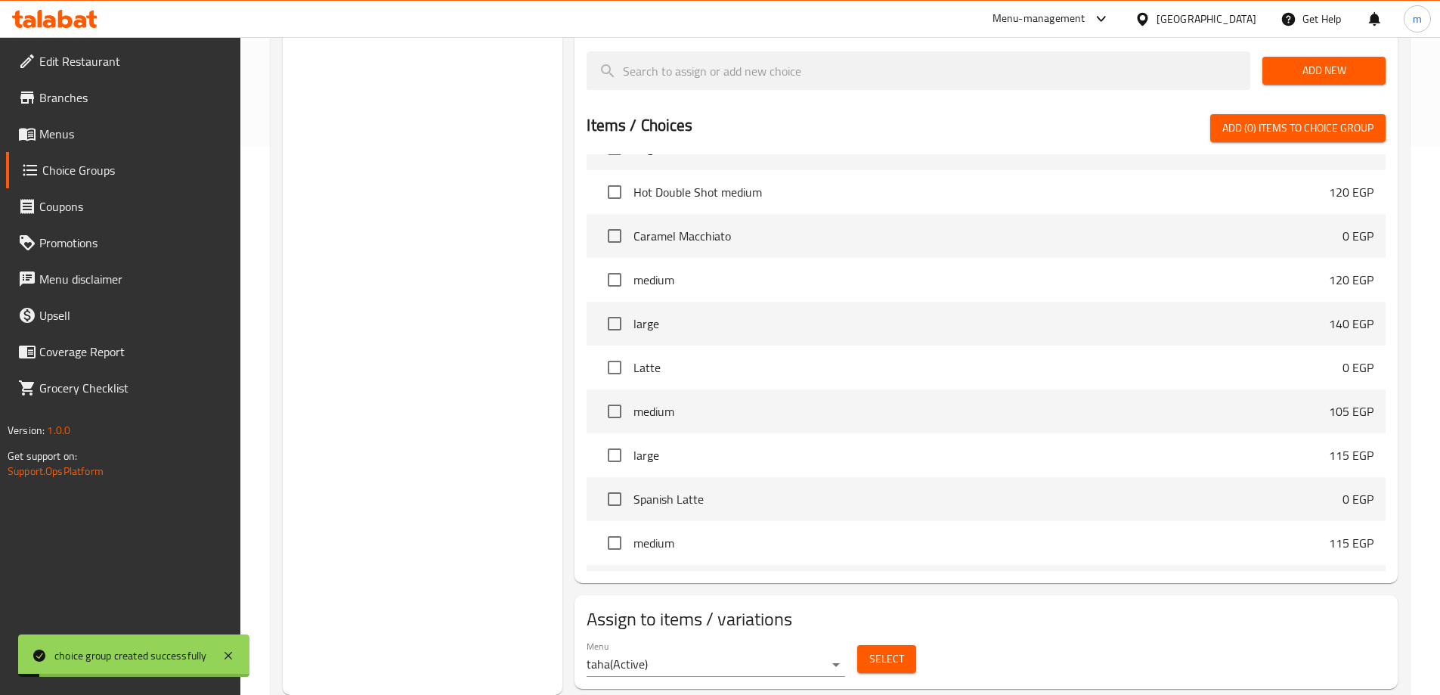
scroll to position [680, 0]
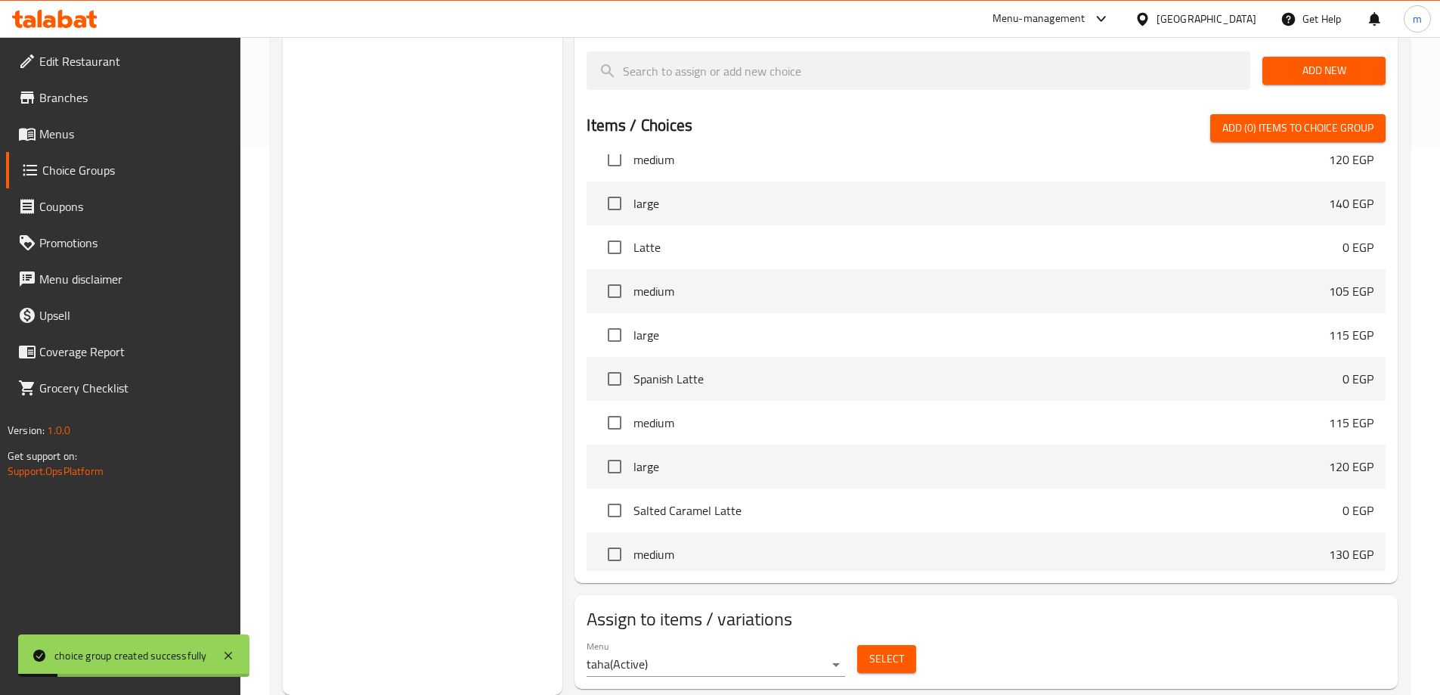
click at [884, 649] on span "Select" at bounding box center [886, 658] width 35 height 19
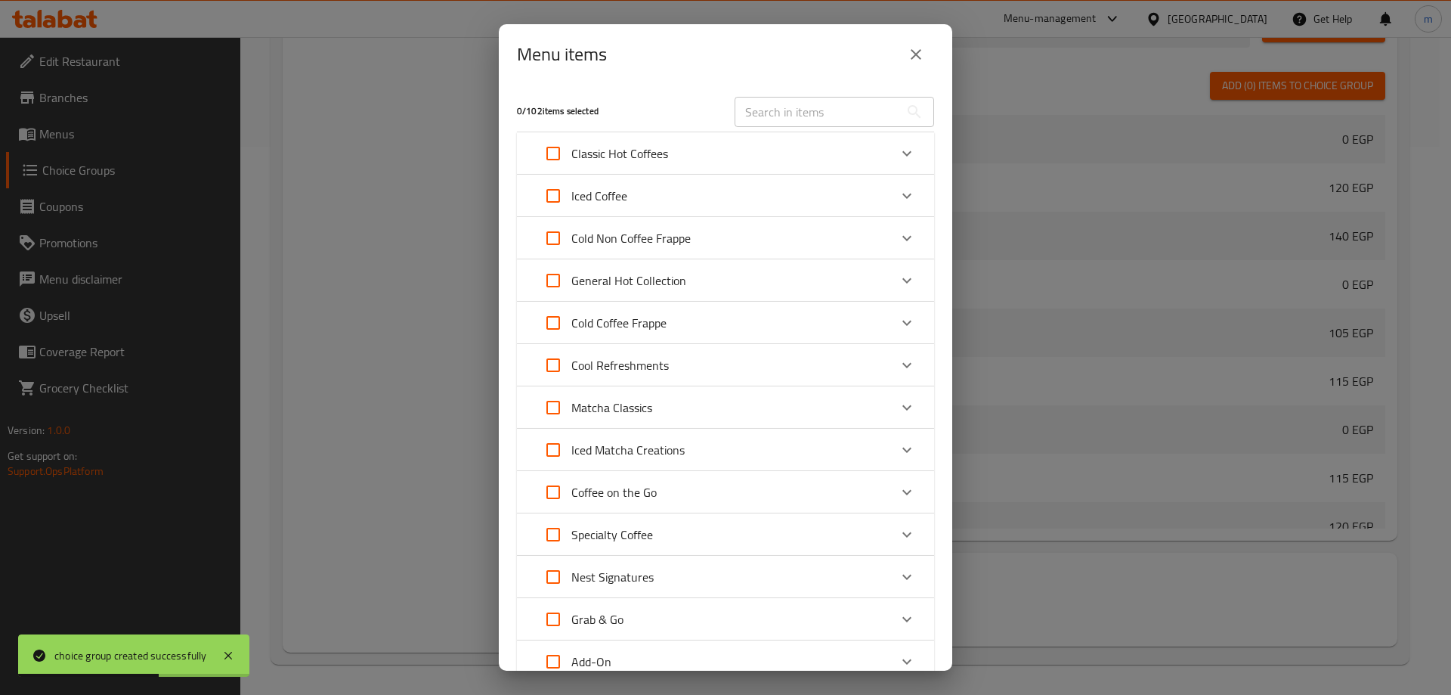
click at [847, 104] on input "text" at bounding box center [817, 112] width 165 height 30
paste input "Ice Tea"
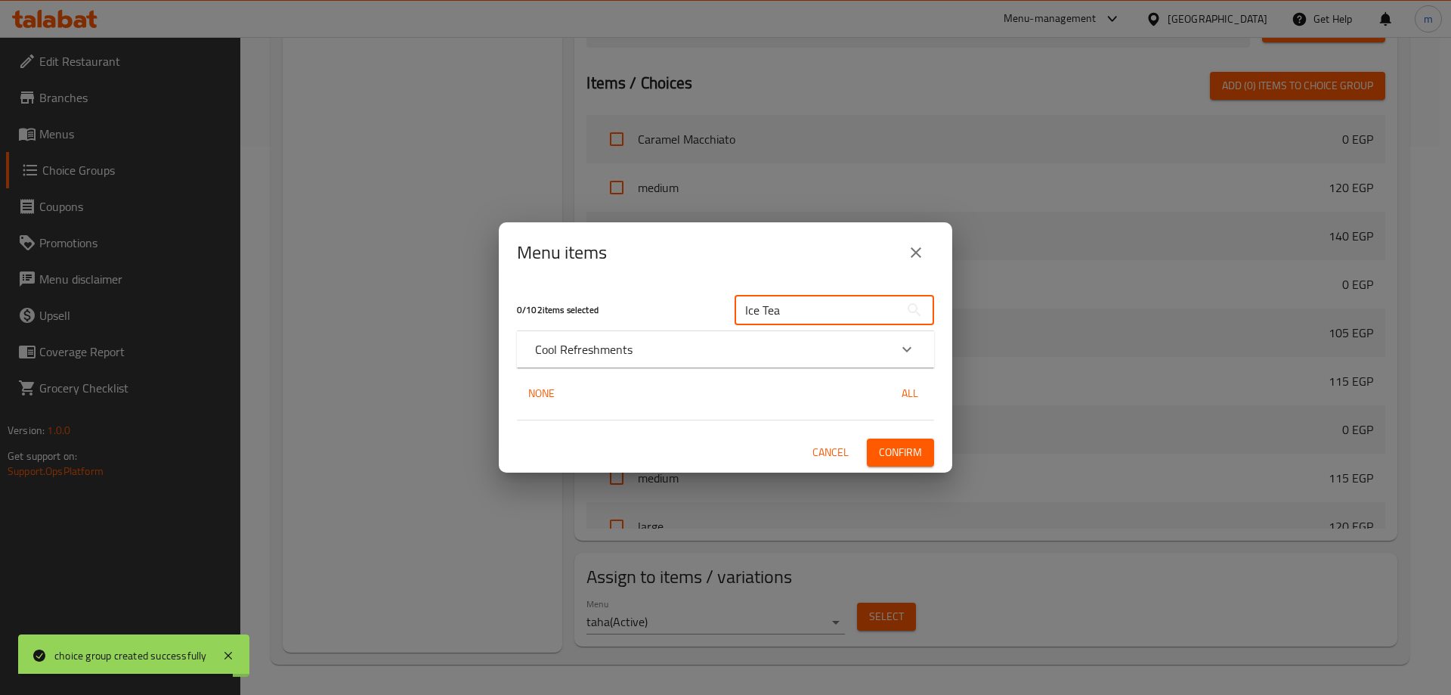
type input "Ice Tea"
click at [746, 347] on div "Cool Refreshments" at bounding box center [712, 349] width 354 height 18
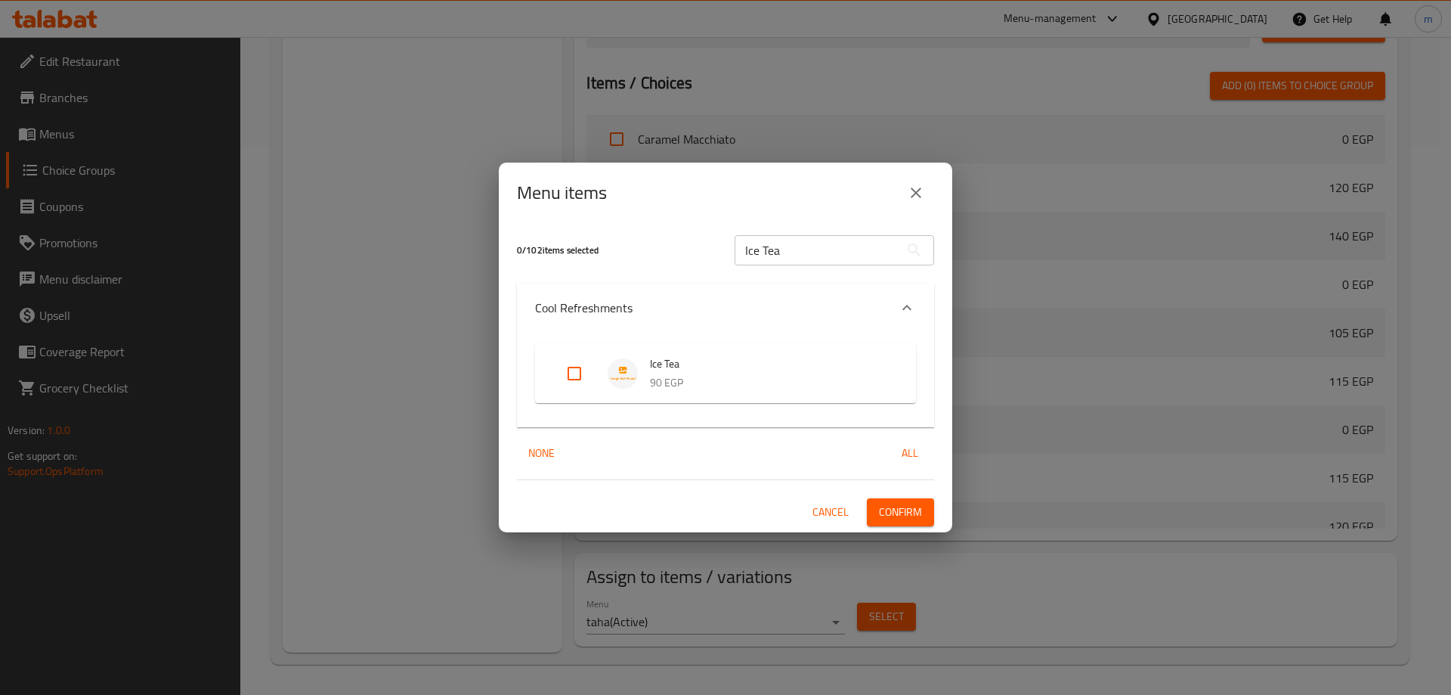
click at [590, 375] on input "Expand" at bounding box center [574, 373] width 36 height 36
checkbox input "true"
click at [908, 519] on span "Confirm" at bounding box center [900, 512] width 43 height 19
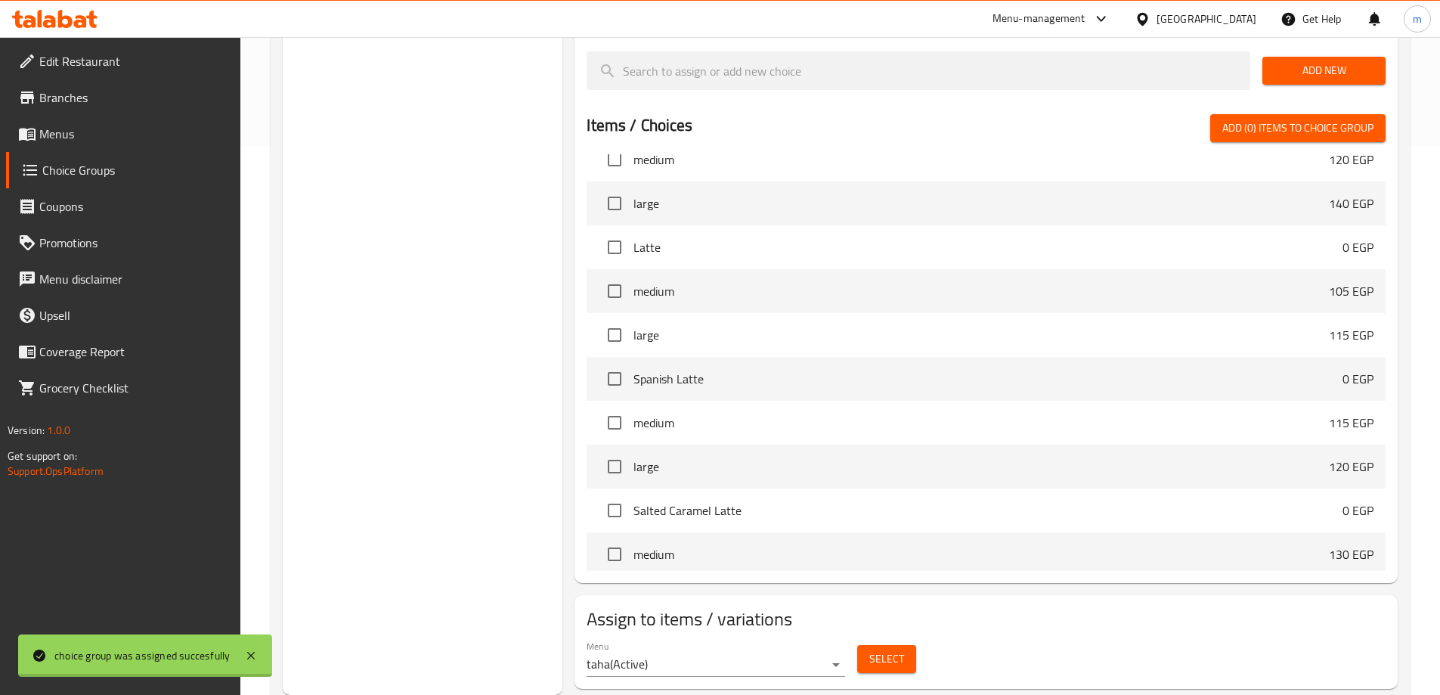
scroll to position [621, 0]
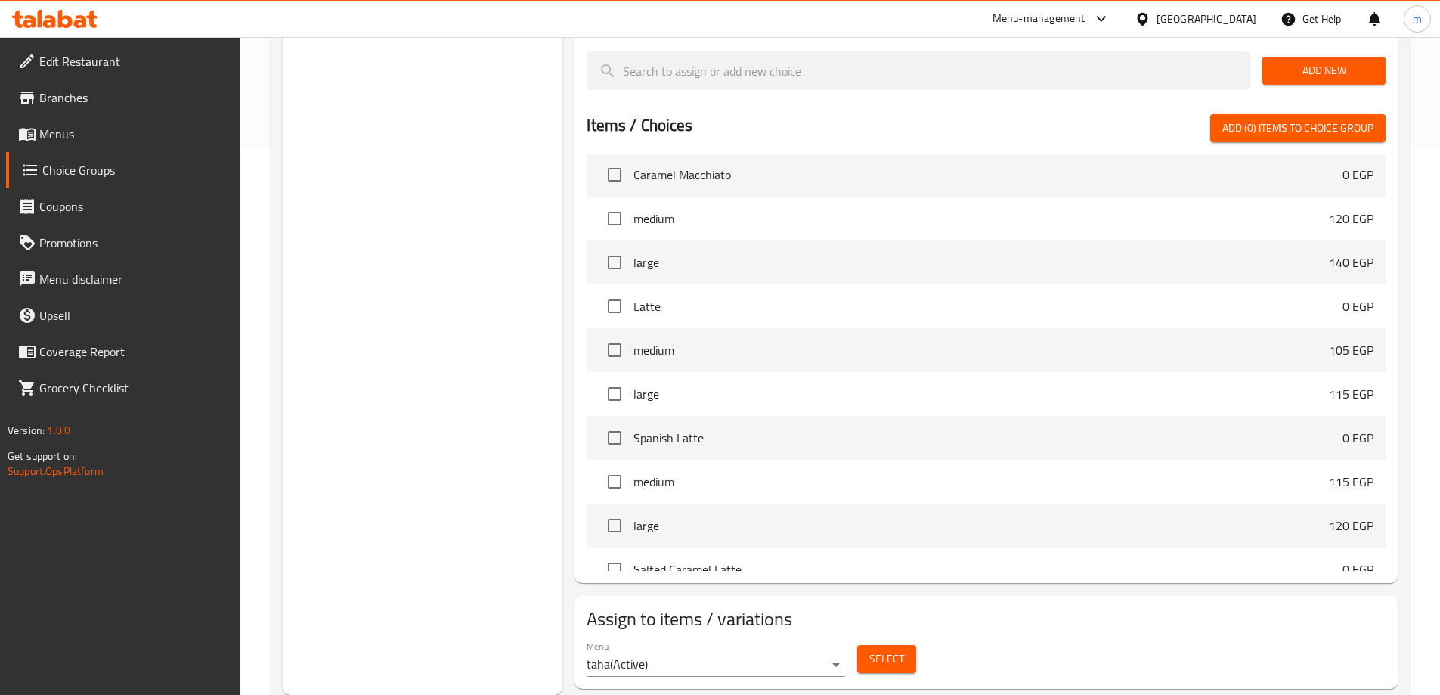
drag, startPoint x: 373, startPoint y: 344, endPoint x: 394, endPoint y: 341, distance: 21.4
click at [373, 344] on div "Choice Groups Your Choice Of: 2 Your Choice Of: 3 Your Choice Of: 3 Your Choice…" at bounding box center [423, 159] width 280 height 1071
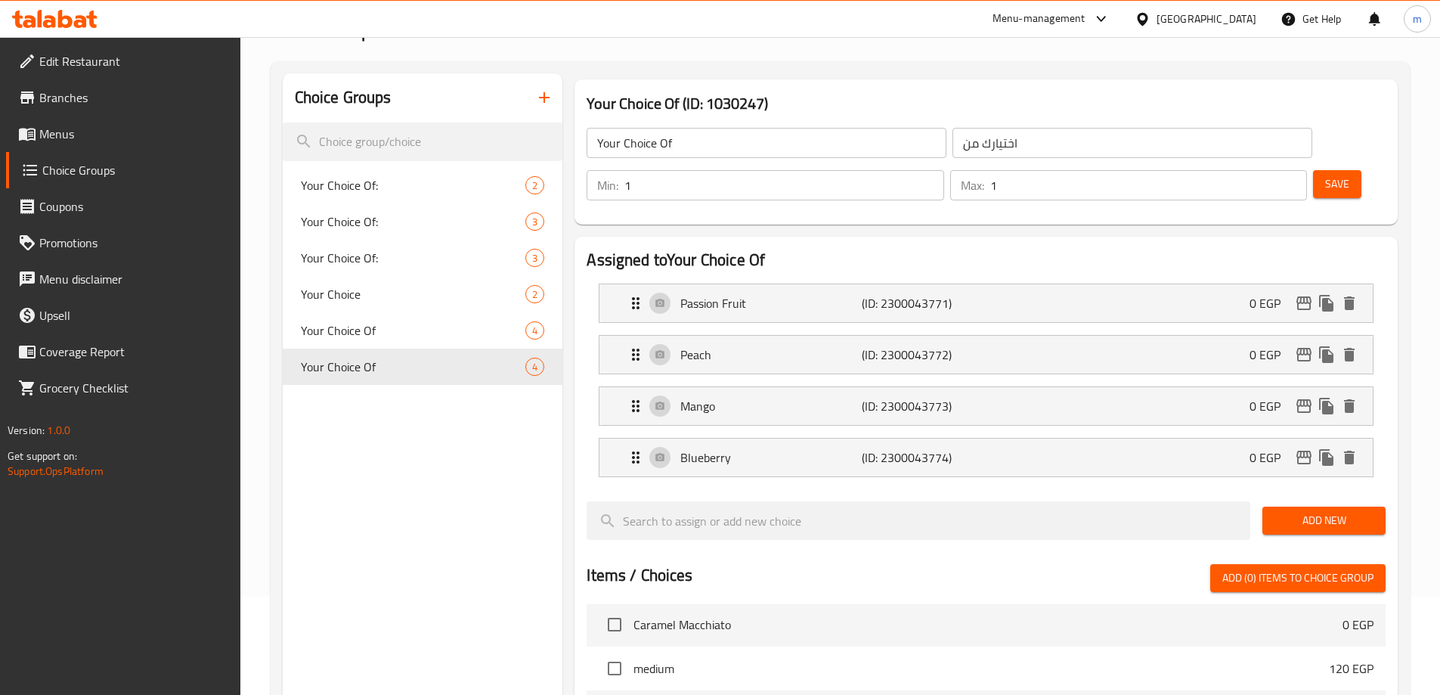
scroll to position [19, 0]
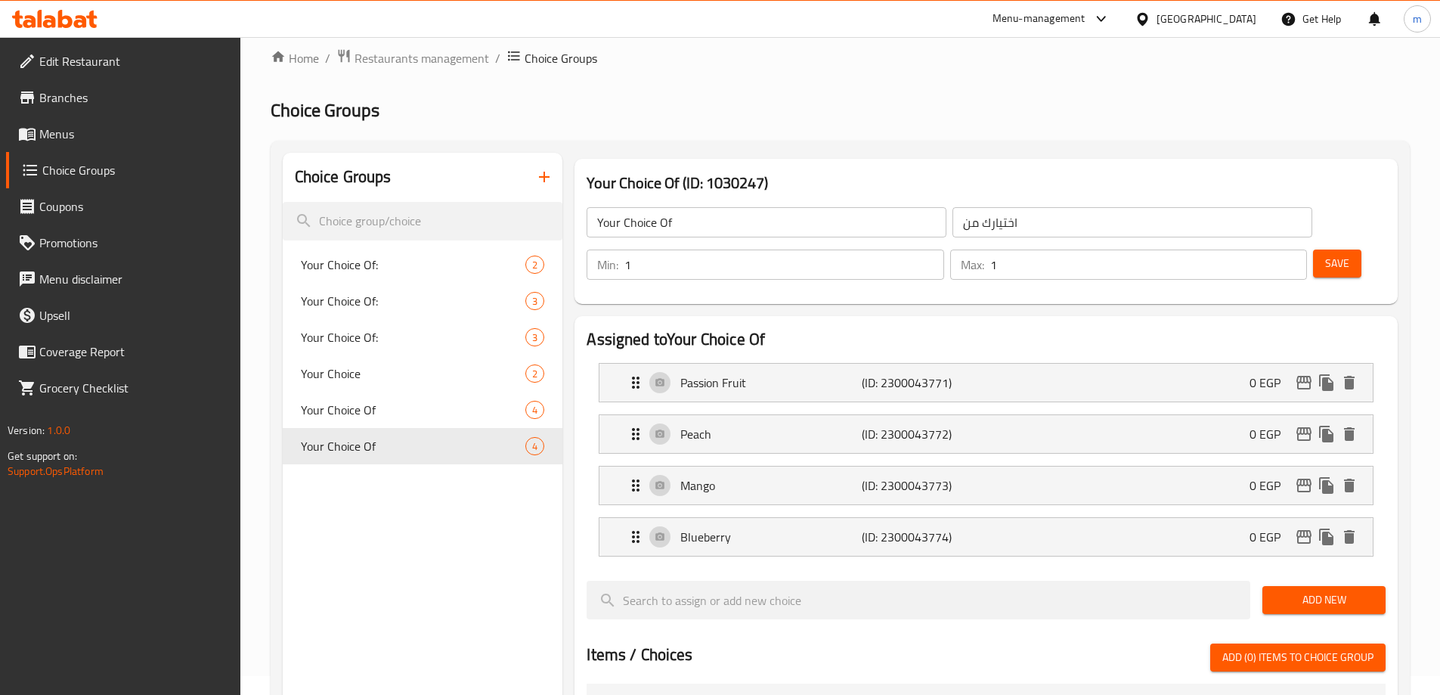
click at [550, 169] on icon "button" at bounding box center [544, 177] width 18 height 18
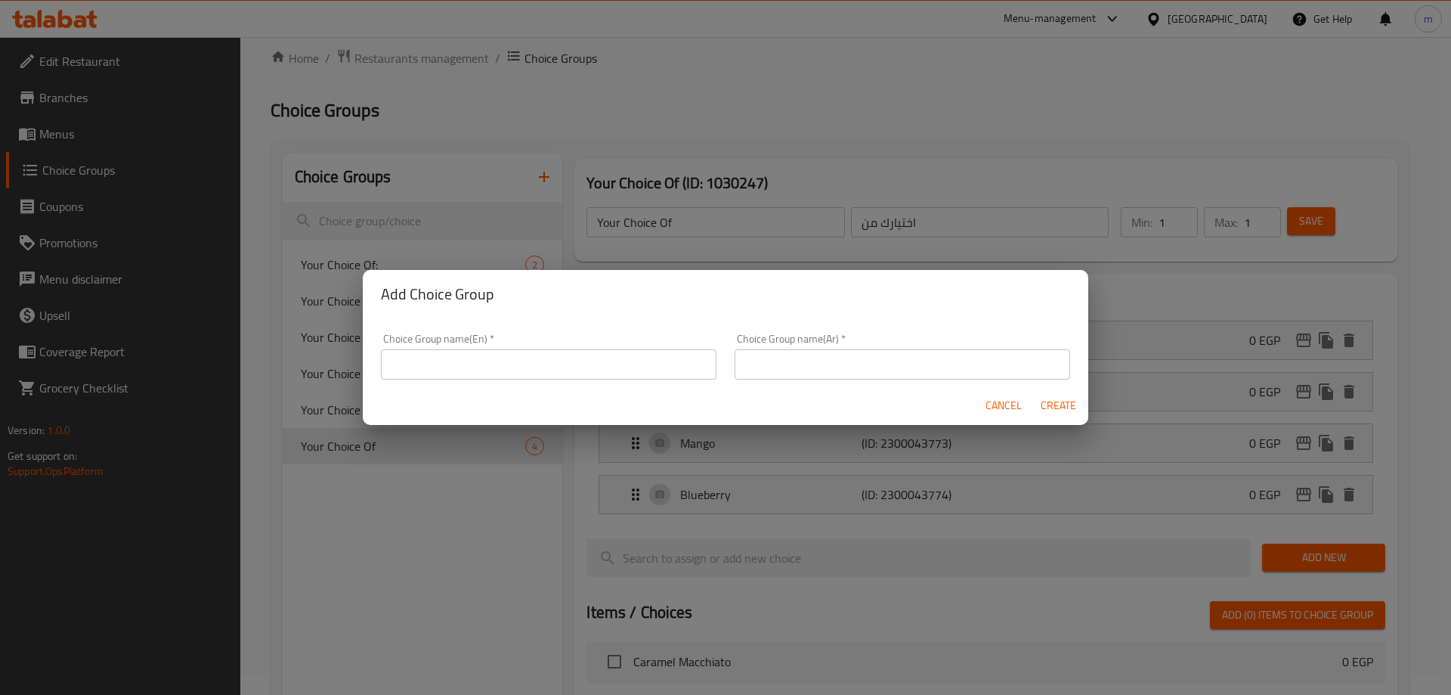
click at [621, 358] on input "text" at bounding box center [549, 364] width 336 height 30
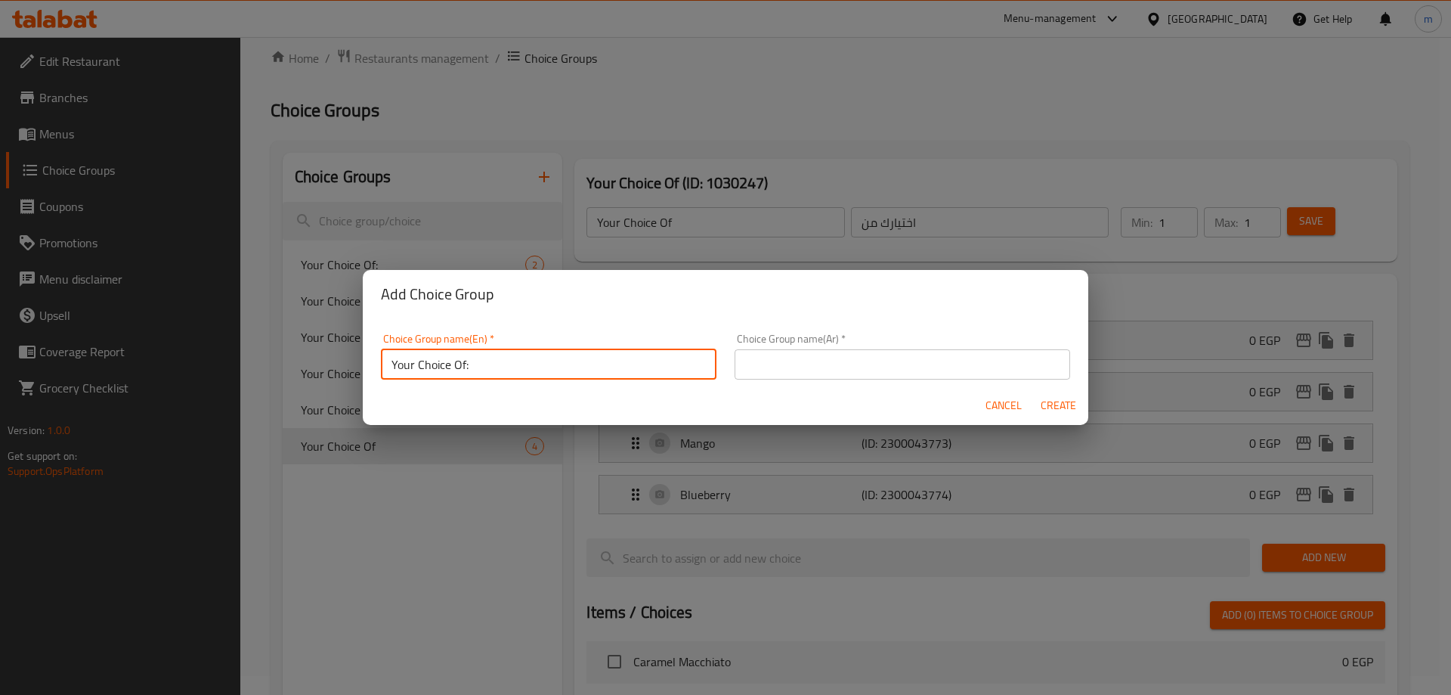
type input "Your Choice Of:"
click at [771, 364] on input "text" at bounding box center [903, 364] width 336 height 30
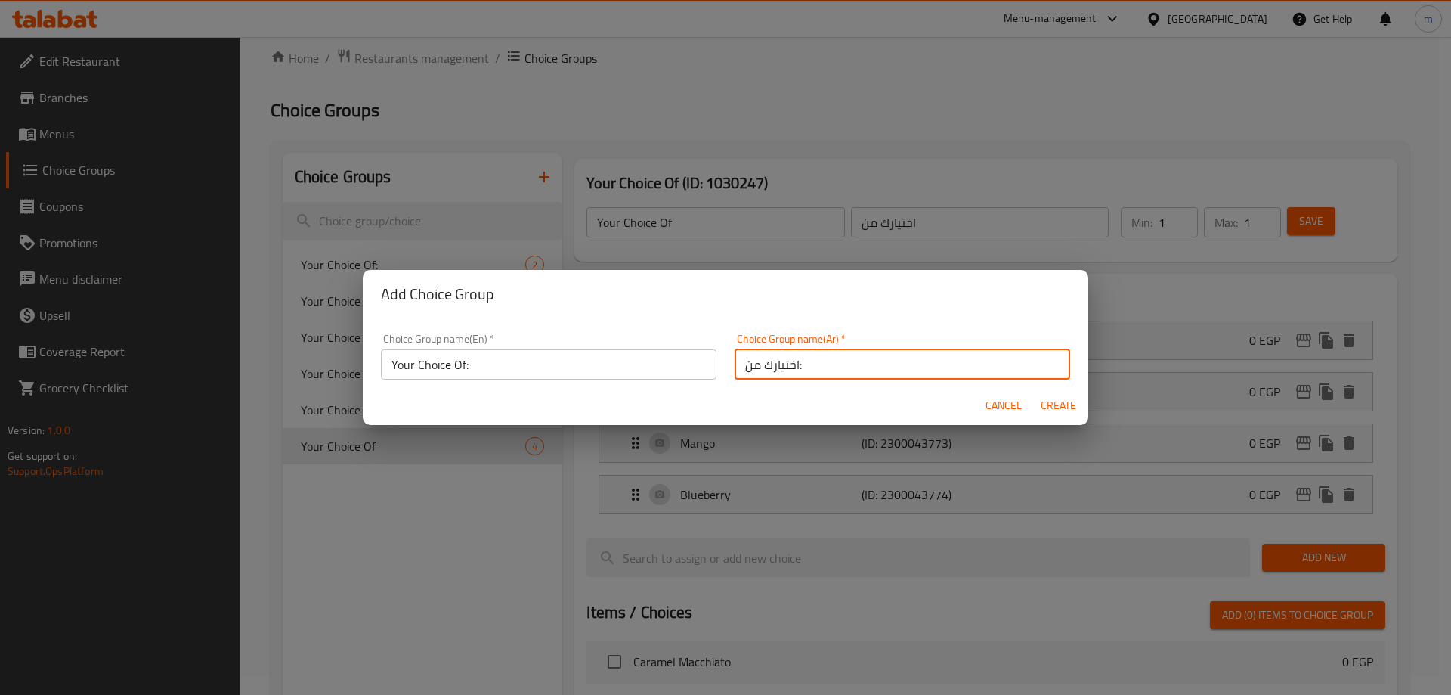
type input "اختيارك من:"
click at [1073, 402] on span "Create" at bounding box center [1058, 405] width 36 height 19
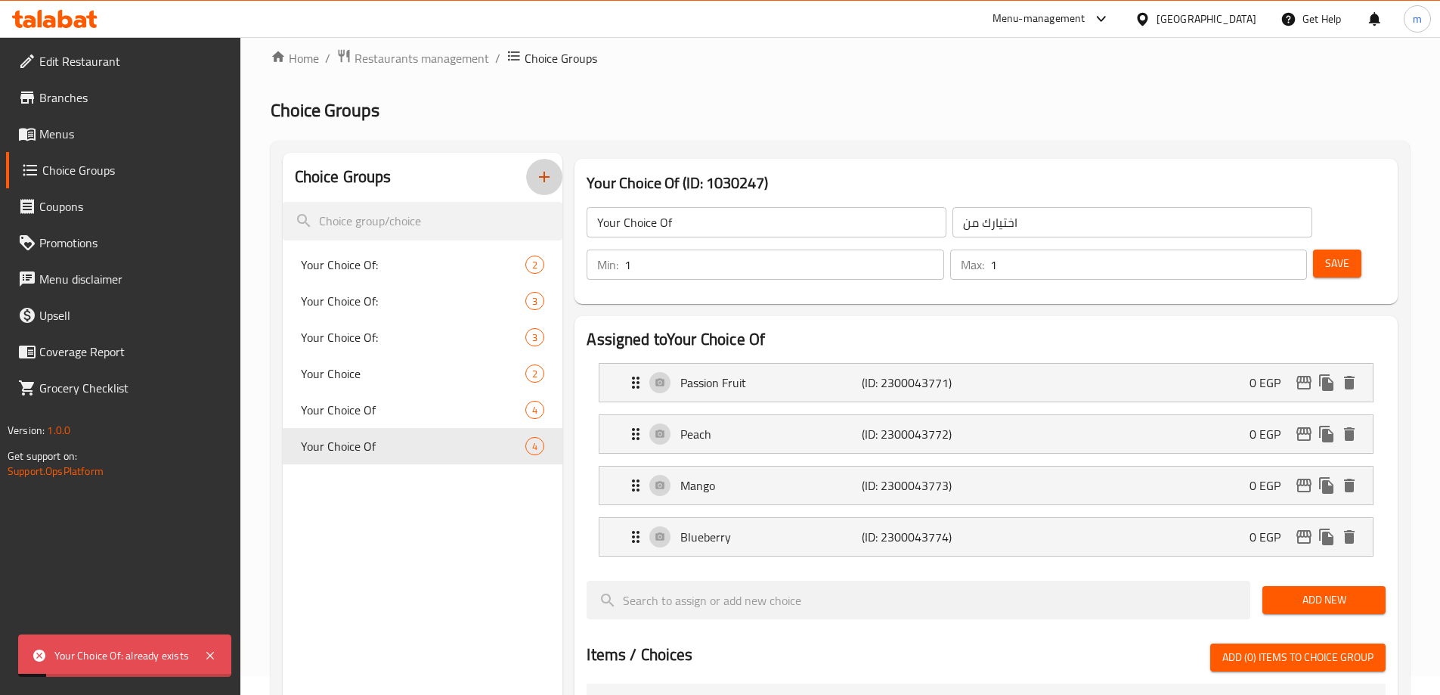
click at [545, 172] on icon "button" at bounding box center [544, 177] width 18 height 18
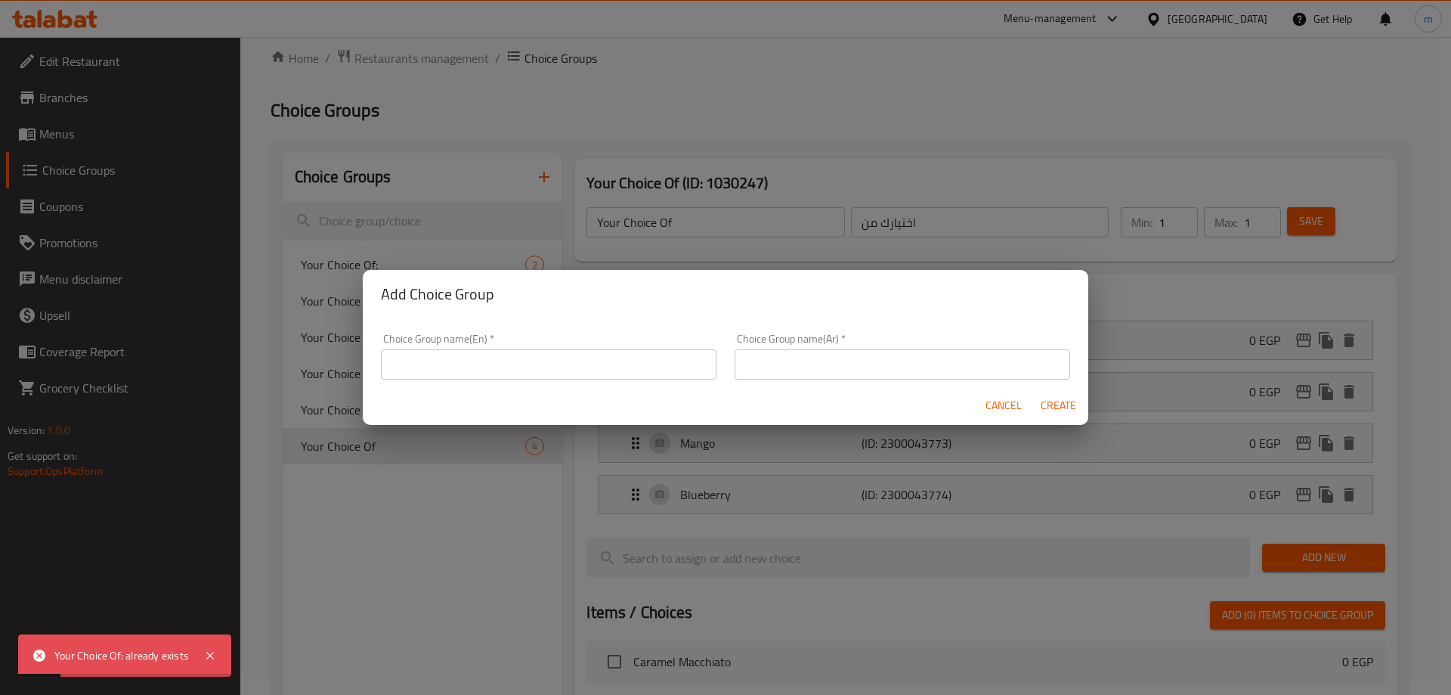
click at [589, 349] on input "text" at bounding box center [549, 364] width 336 height 30
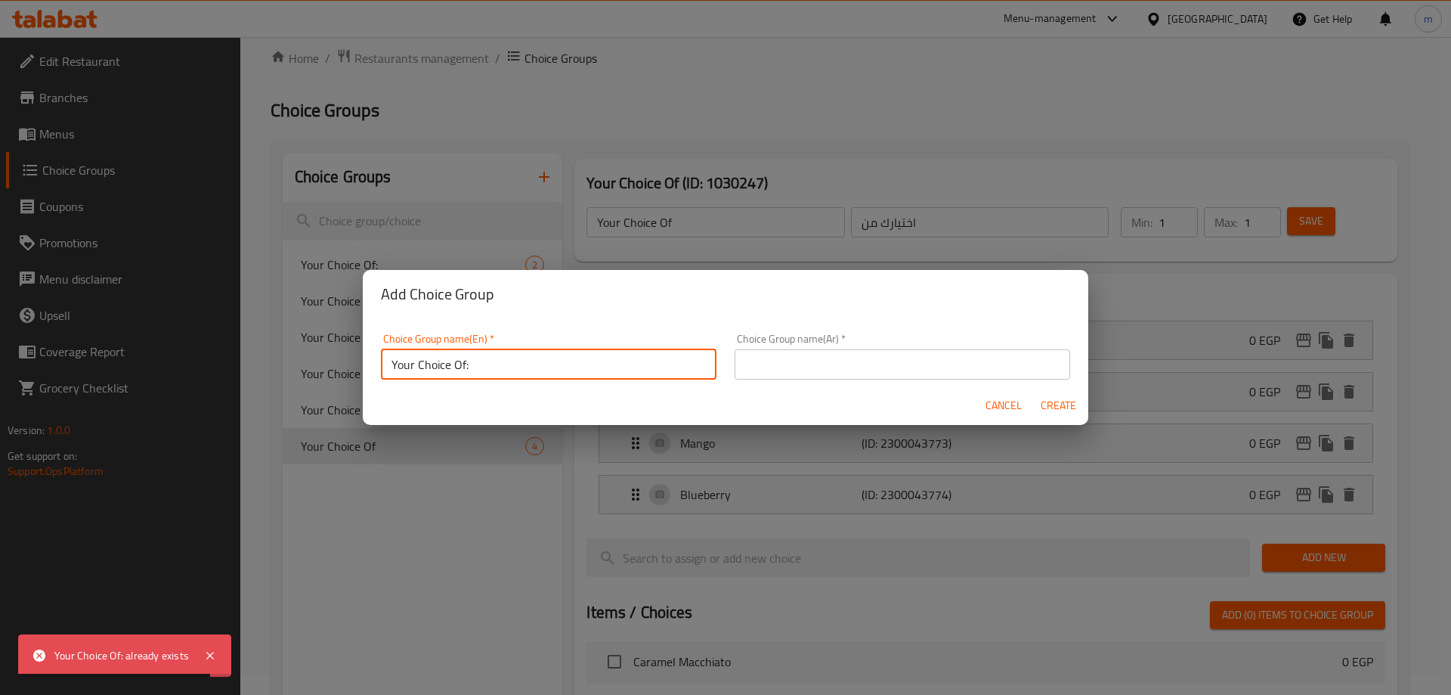
type input "Your Choice Of:"
click at [850, 356] on input "text" at bounding box center [903, 364] width 336 height 30
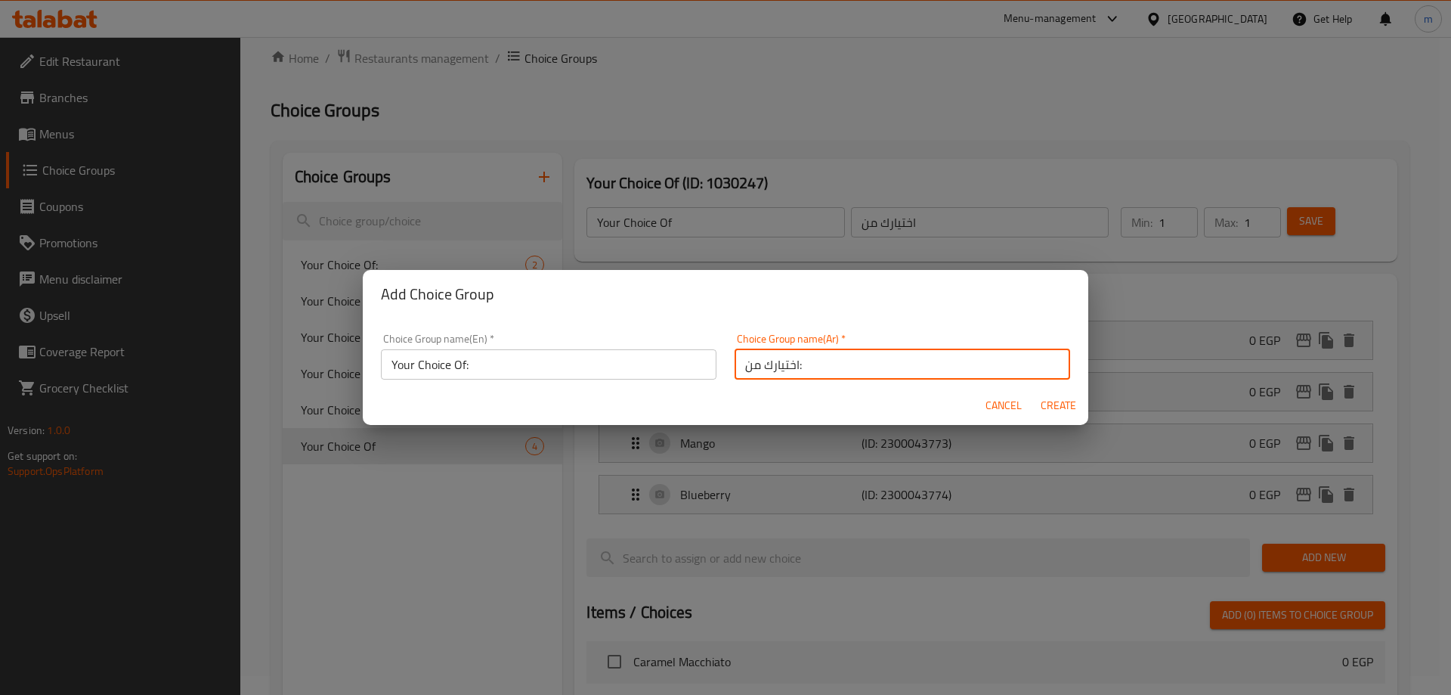
type input "اختيارك من:"
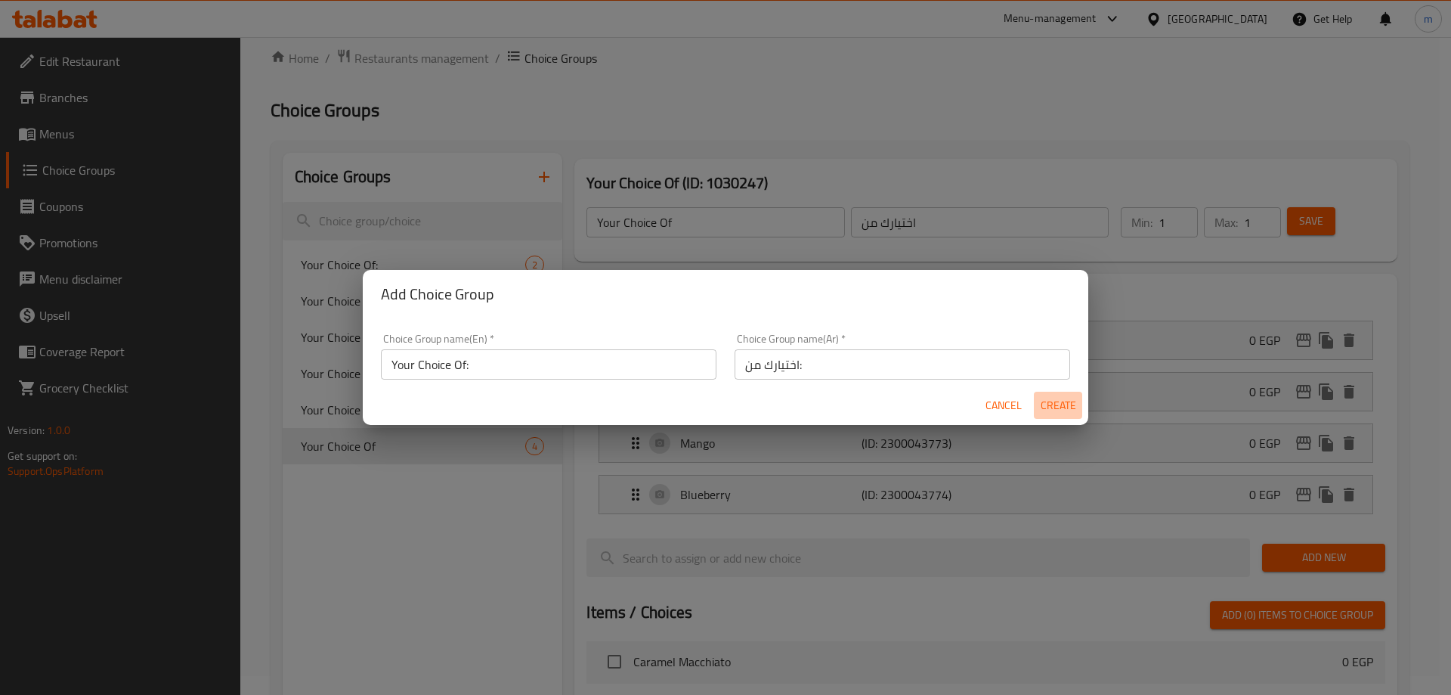
click at [1056, 403] on span "Create" at bounding box center [1058, 405] width 36 height 19
type input "Your Choice Of:"
type input "اختيارك من:"
type input "0"
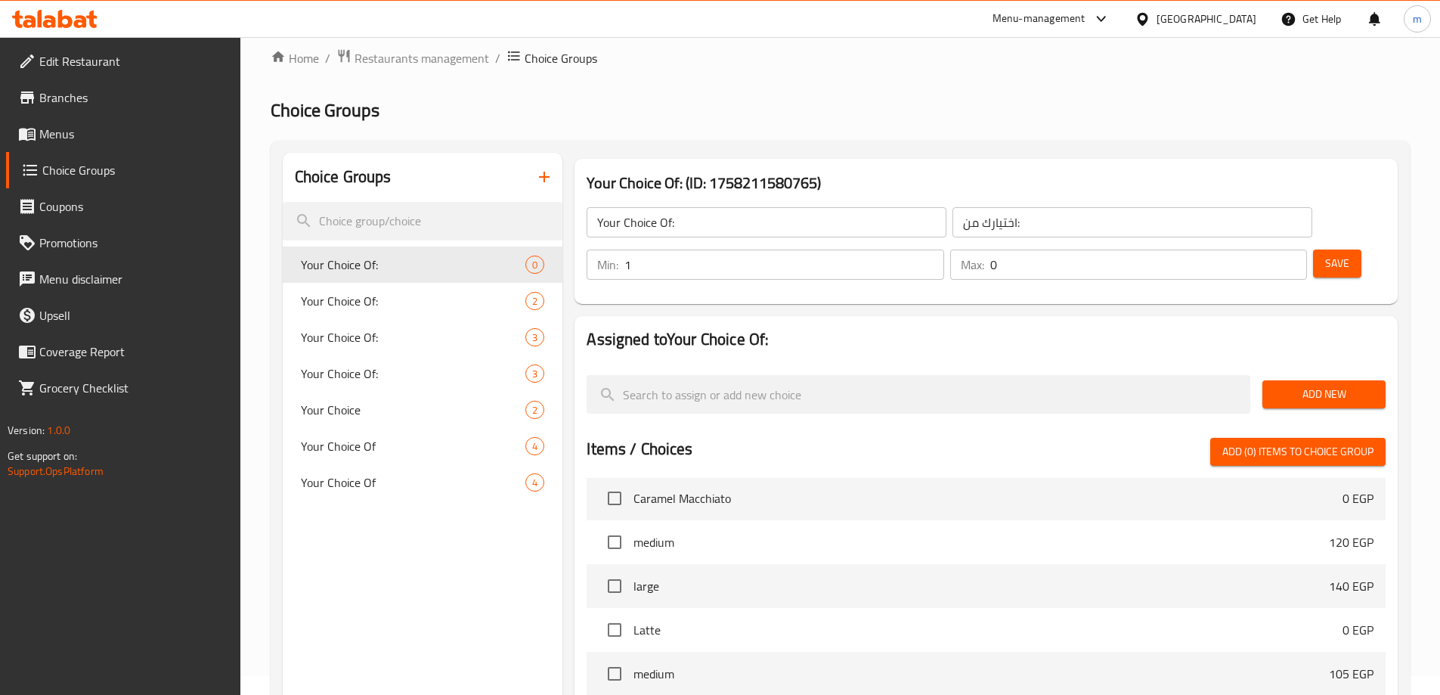
type input "1"
click at [943, 249] on input "1" at bounding box center [783, 264] width 319 height 30
type input "1"
click at [1262, 249] on input "1" at bounding box center [1148, 264] width 317 height 30
click at [1326, 369] on div "Add New" at bounding box center [1323, 394] width 135 height 51
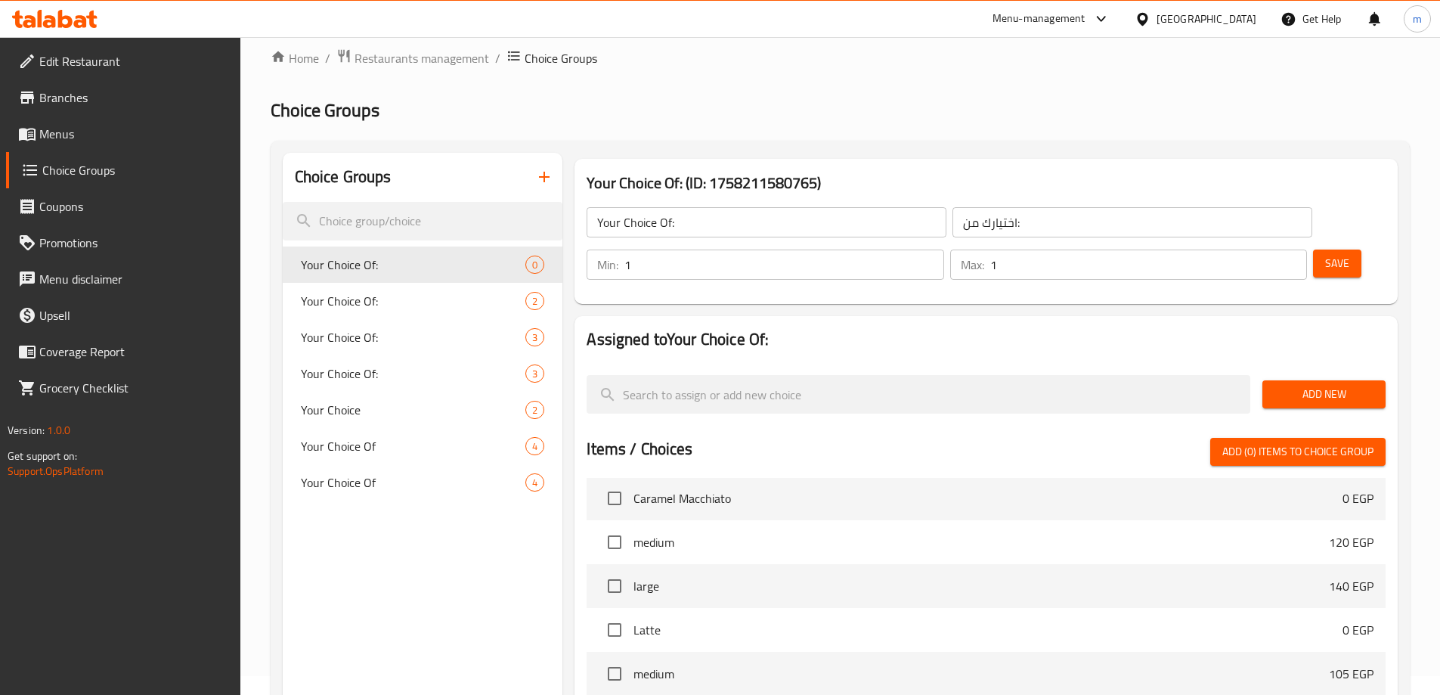
click at [1326, 380] on button "Add New" at bounding box center [1323, 394] width 123 height 28
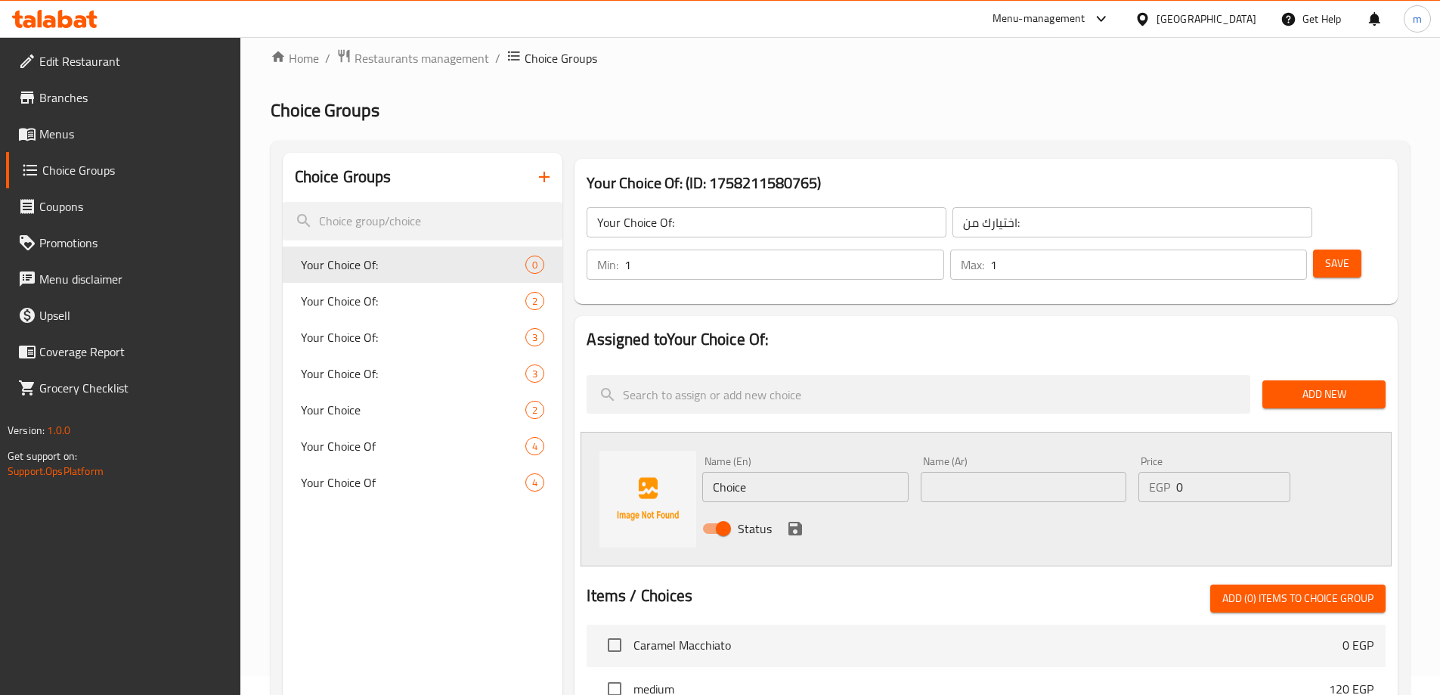
click at [779, 472] on input "Choice" at bounding box center [805, 487] width 206 height 30
paste input "Red Velvet"
type input "Red Velvet"
click at [976, 472] on input "text" at bounding box center [1024, 487] width 206 height 30
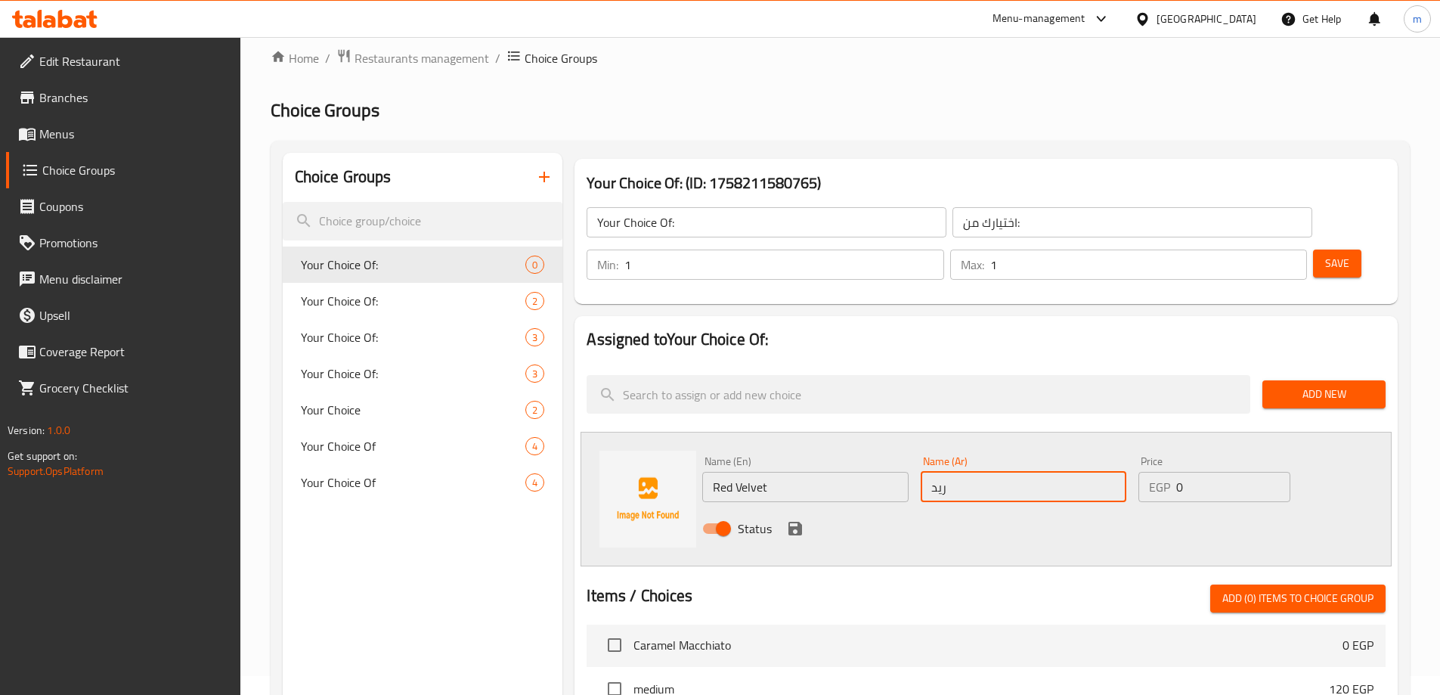
type input "ريد فيلفت"
click at [788, 519] on icon "save" at bounding box center [795, 528] width 18 height 18
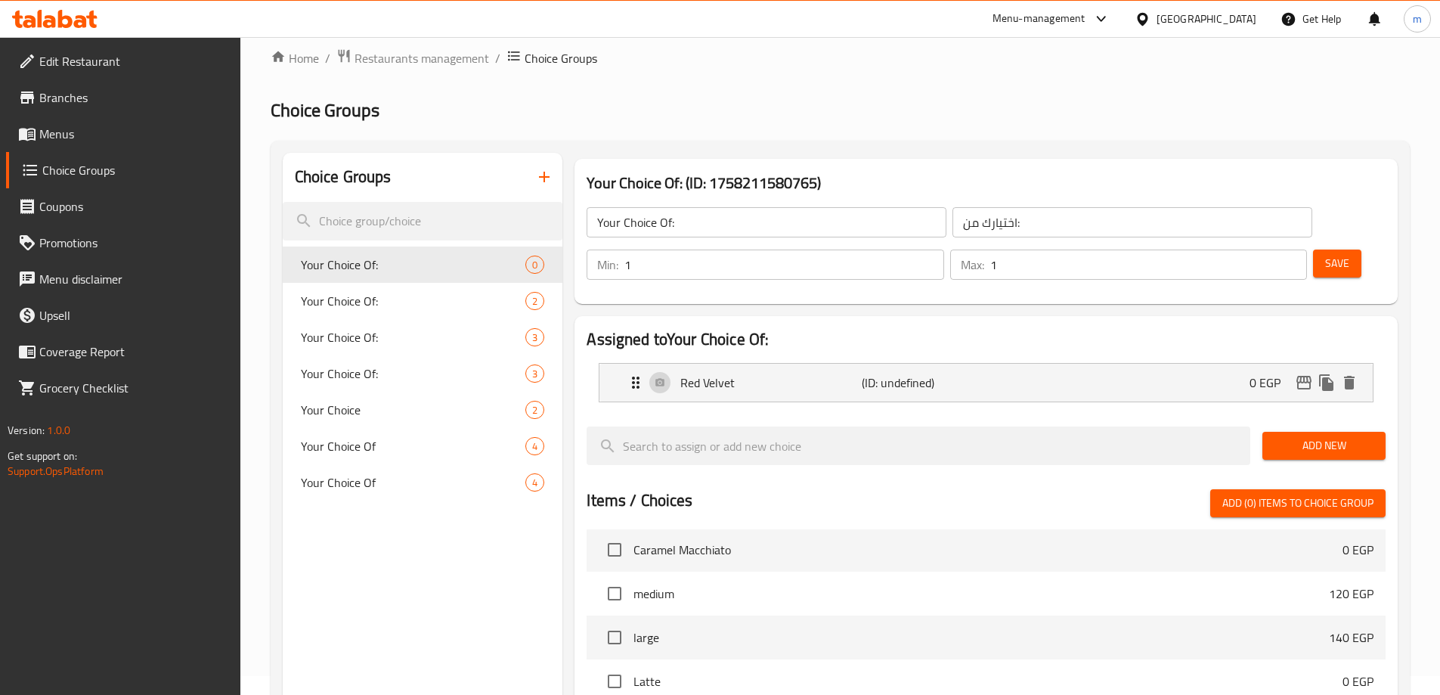
click at [1317, 423] on div "Add New" at bounding box center [1323, 445] width 135 height 51
click at [1319, 432] on button "Add New" at bounding box center [1323, 446] width 123 height 28
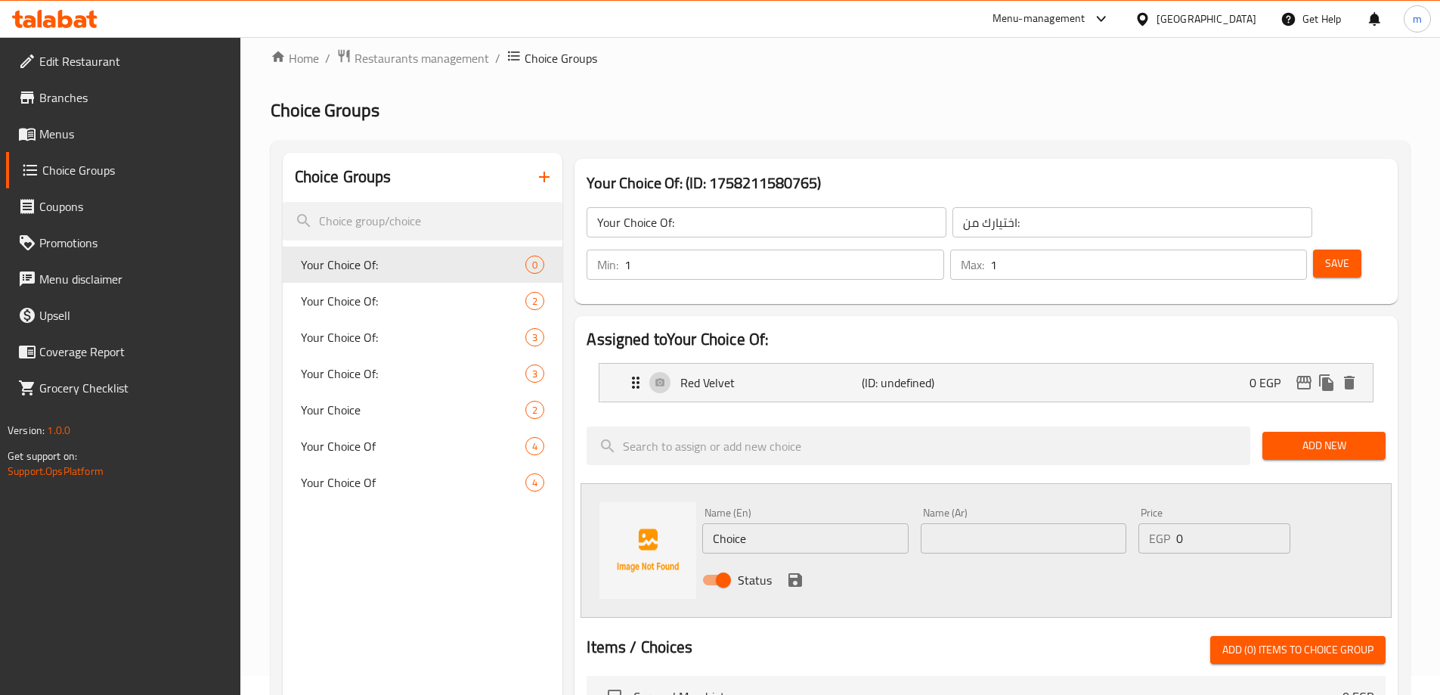
click at [773, 523] on input "Choice" at bounding box center [805, 538] width 206 height 30
paste input "Tramisu"
click at [955, 523] on input "text" at bounding box center [1024, 538] width 206 height 30
click at [766, 523] on input "Tramisu" at bounding box center [805, 538] width 206 height 30
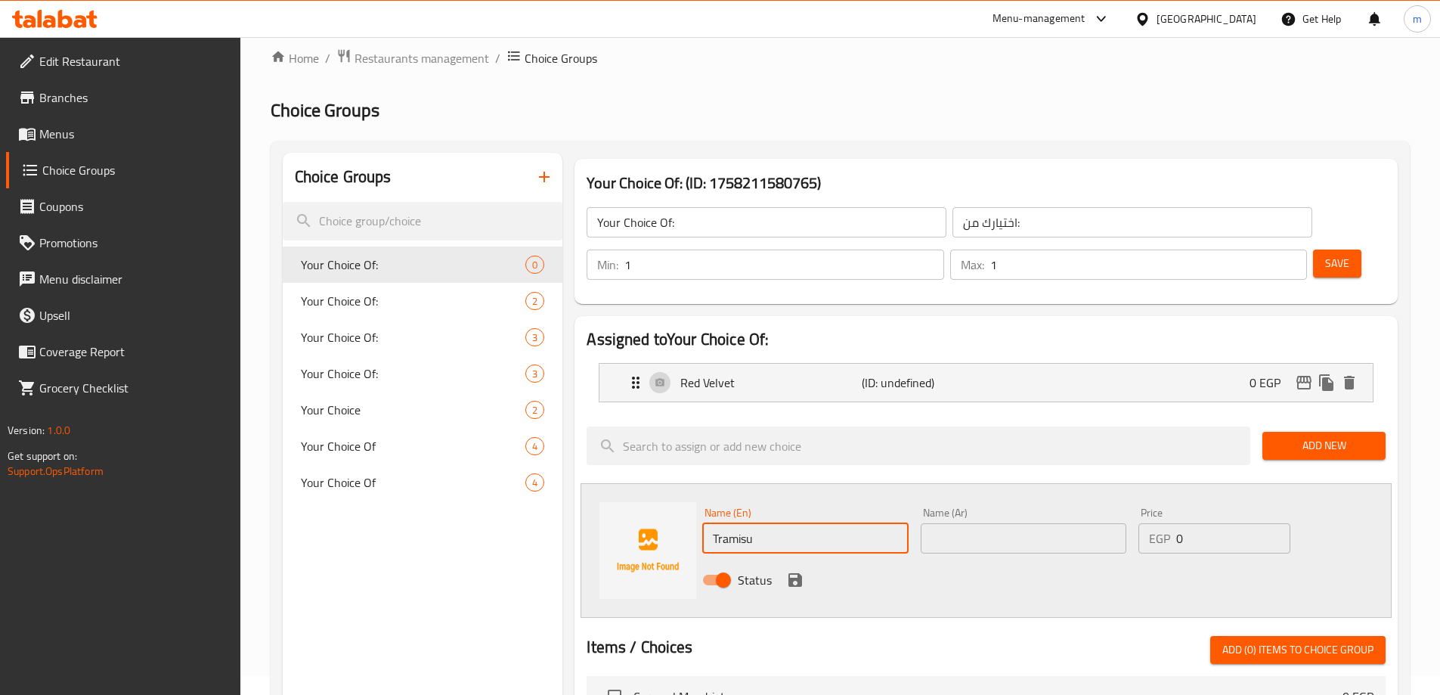
click at [766, 523] on input "Tramisu" at bounding box center [805, 538] width 206 height 30
paste input "i"
click at [813, 523] on input "Tiramisu" at bounding box center [805, 538] width 206 height 30
type input "Tiramisu"
click at [1030, 523] on input "text" at bounding box center [1024, 538] width 206 height 30
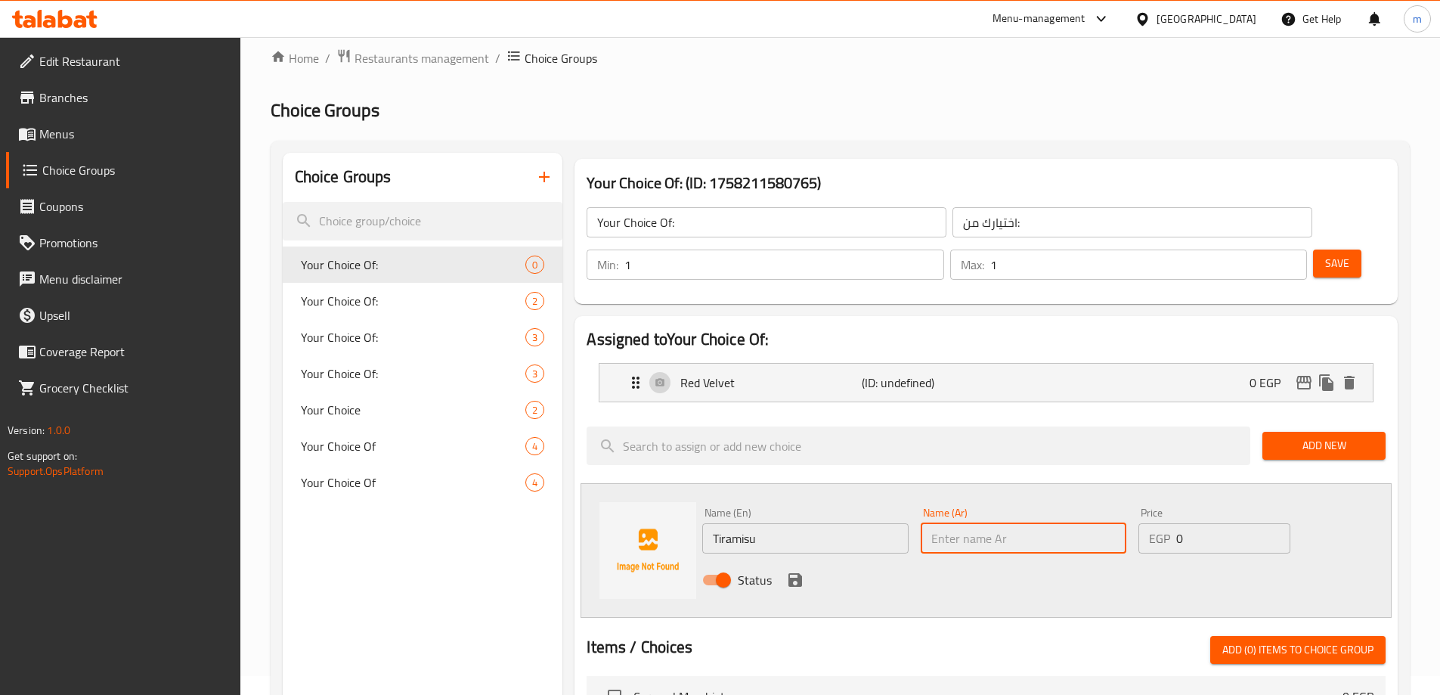
paste input "تيراميسو"
type input "تيراميسو"
click at [872, 559] on div "Status" at bounding box center [1023, 579] width 655 height 41
click at [794, 573] on icon "save" at bounding box center [795, 580] width 14 height 14
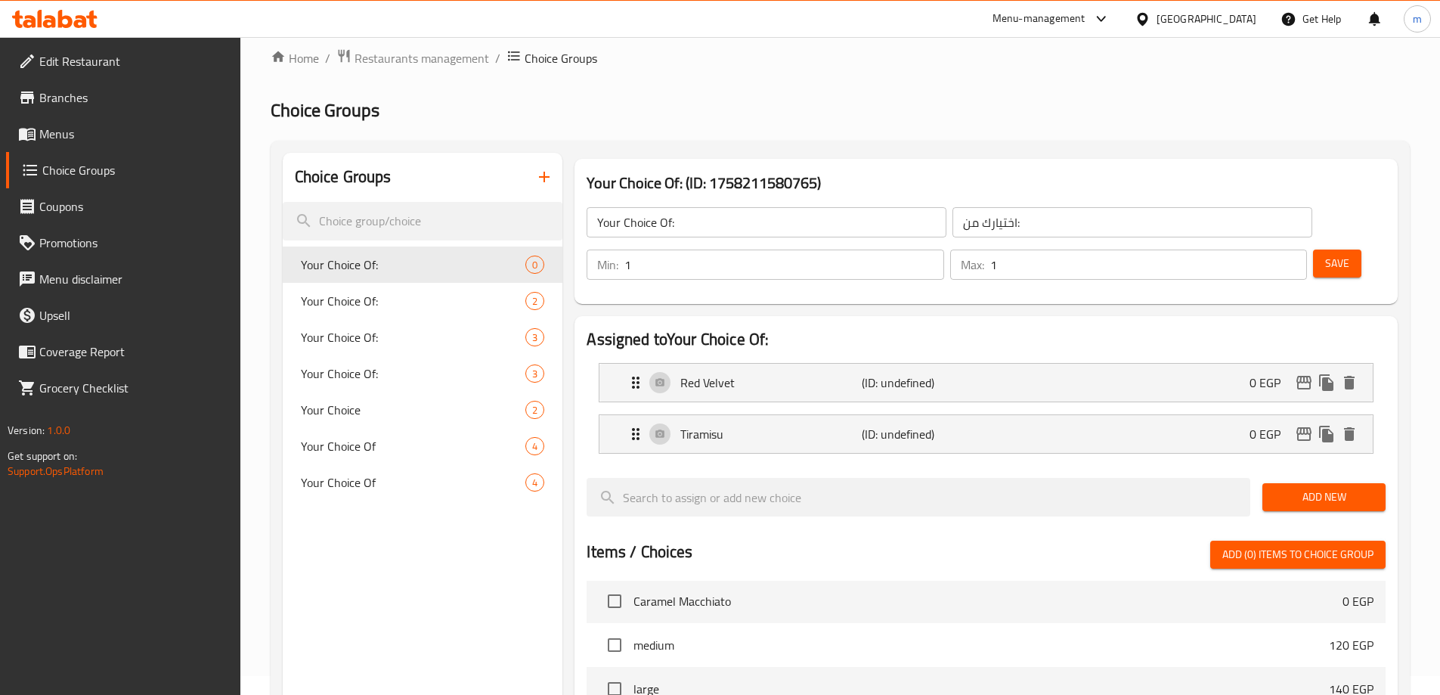
click at [1332, 488] on span "Add New" at bounding box center [1323, 497] width 99 height 19
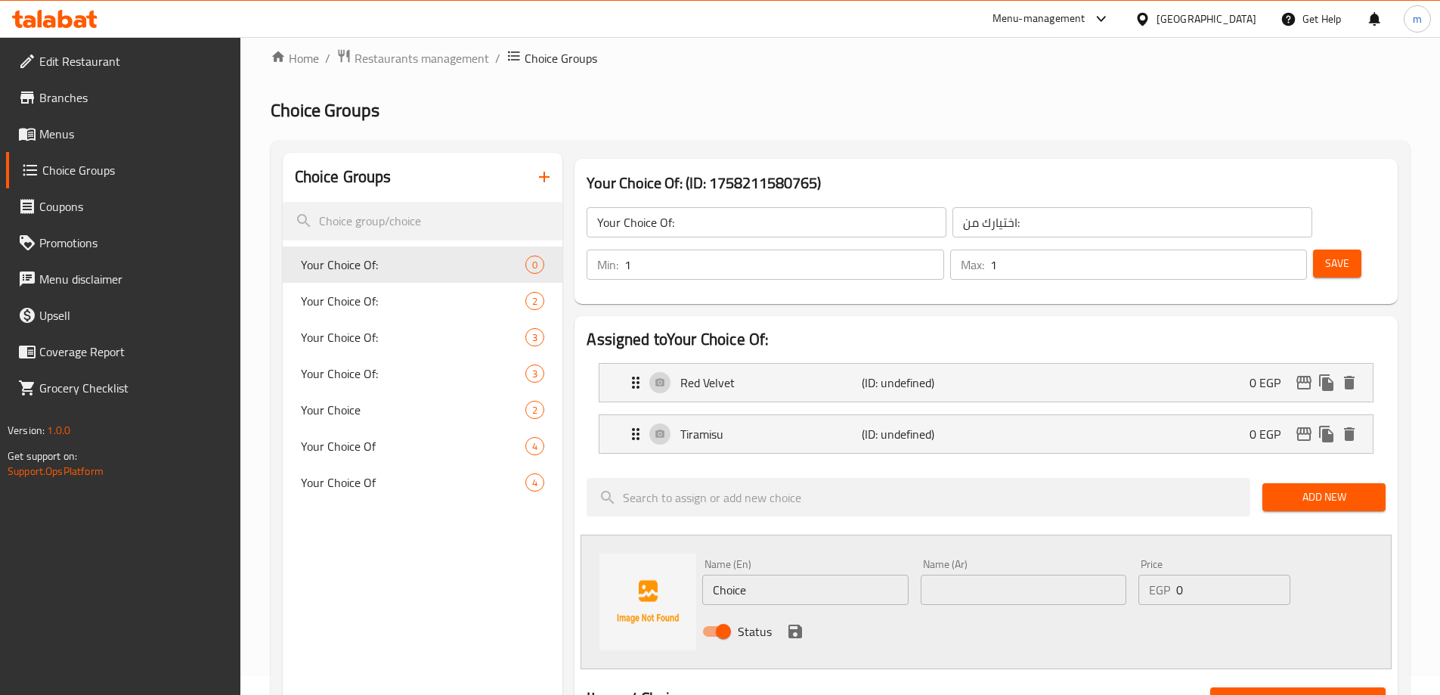
drag, startPoint x: 735, startPoint y: 563, endPoint x: 738, endPoint y: 553, distance: 10.3
click at [735, 563] on div "Name (En) Choice Name (En)" at bounding box center [805, 582] width 218 height 58
click at [738, 574] on input "Choice" at bounding box center [805, 589] width 206 height 30
paste input "ookies"
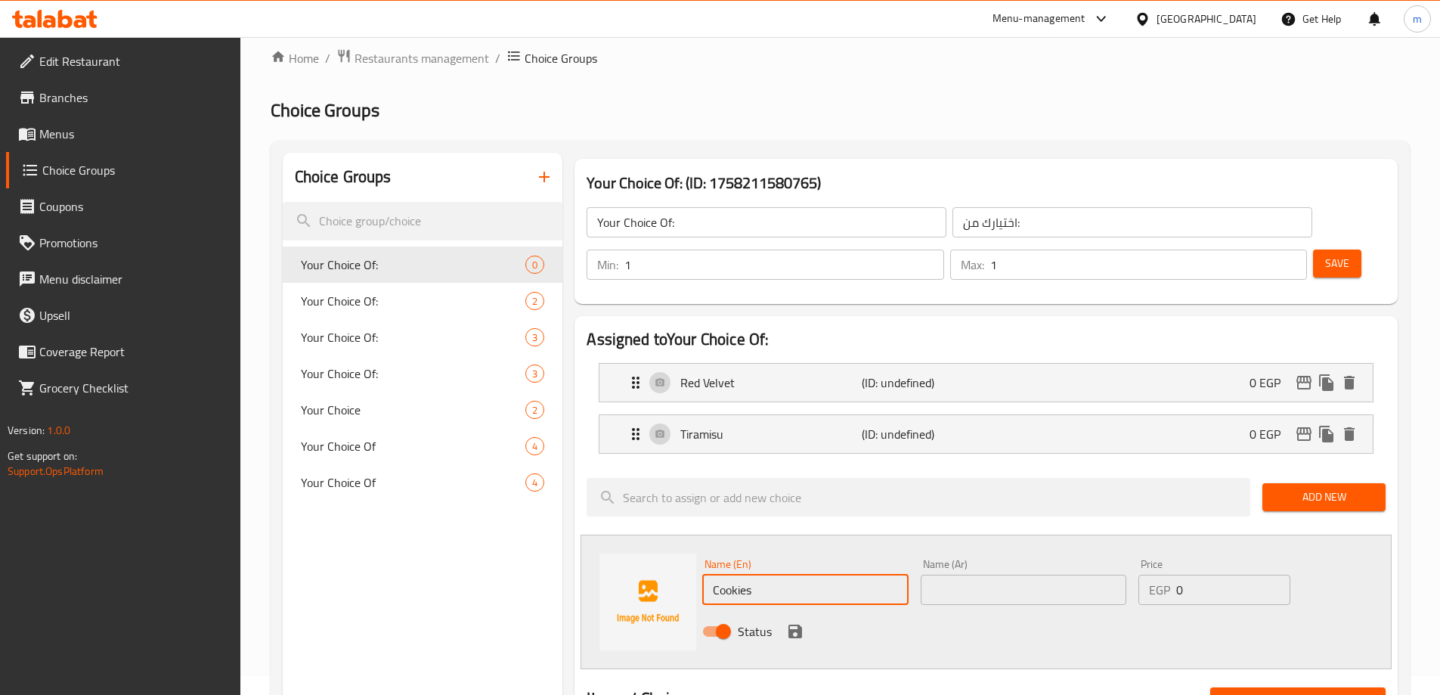
type input "Cookies"
click at [1009, 574] on input "text" at bounding box center [1024, 589] width 206 height 30
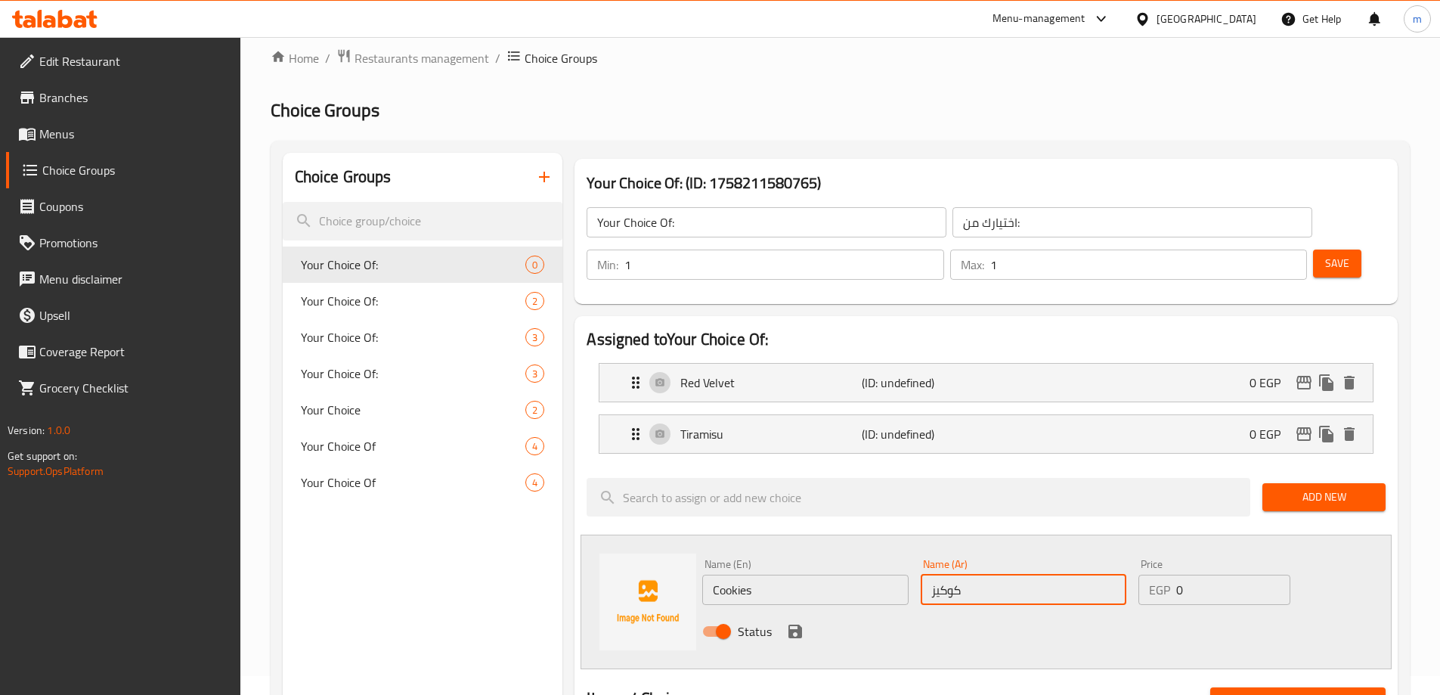
type input "كوكيز"
click at [800, 624] on icon "save" at bounding box center [795, 631] width 14 height 14
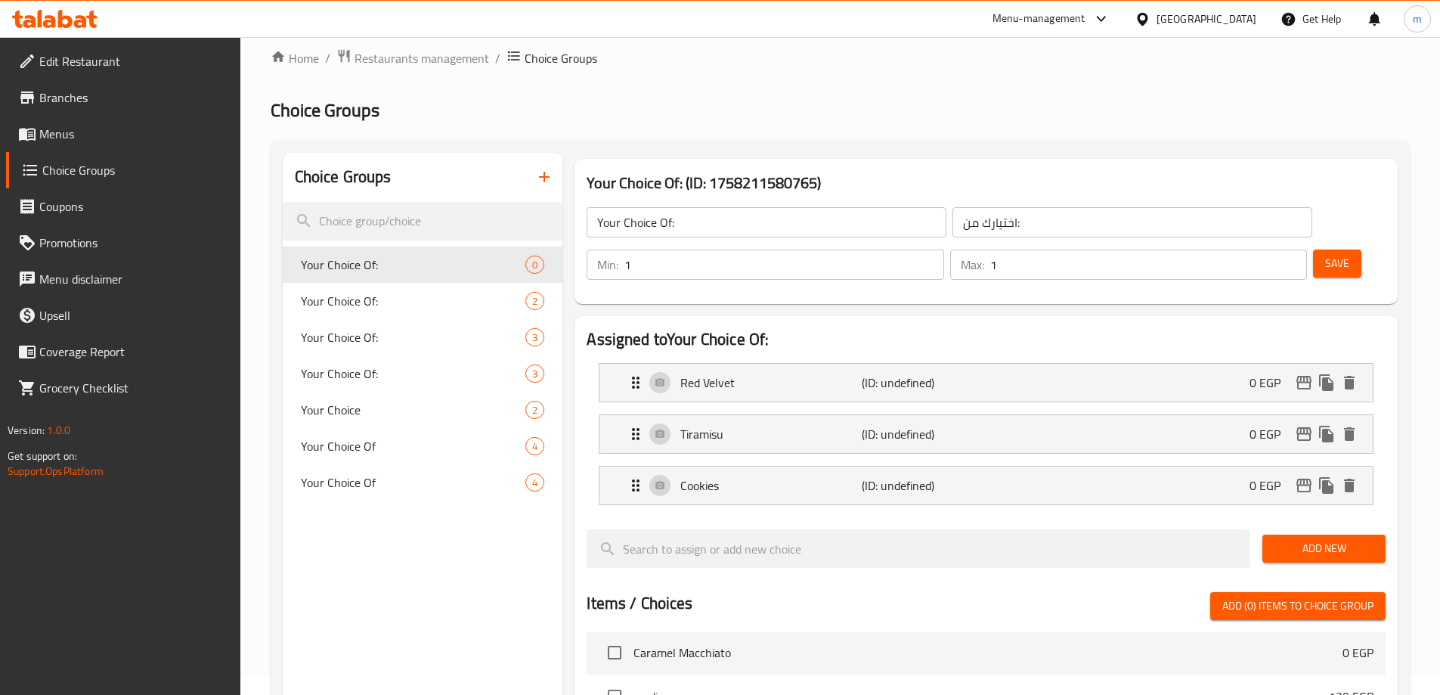
click at [1315, 242] on div "Min: 1 ​ Max: 1 ​ Save" at bounding box center [983, 264] width 811 height 48
click at [1313, 249] on button "Save" at bounding box center [1337, 263] width 48 height 28
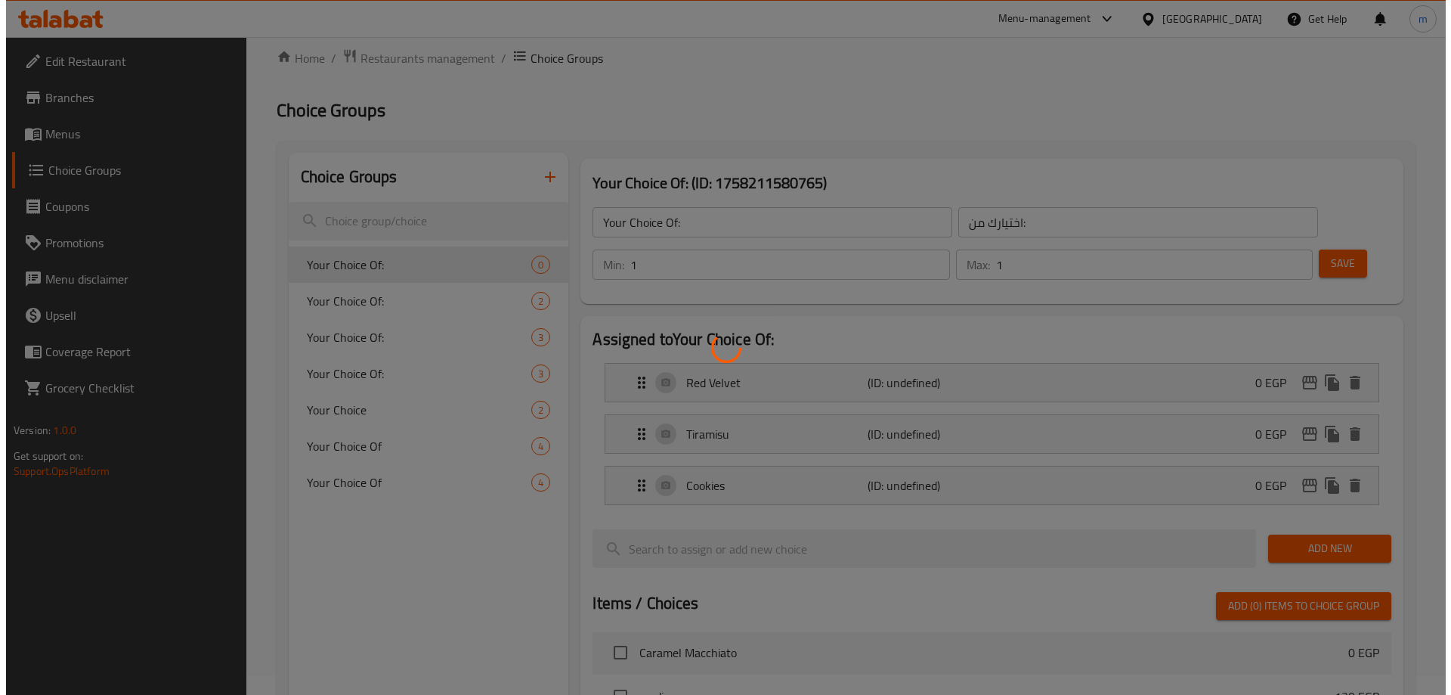
scroll to position [497, 0]
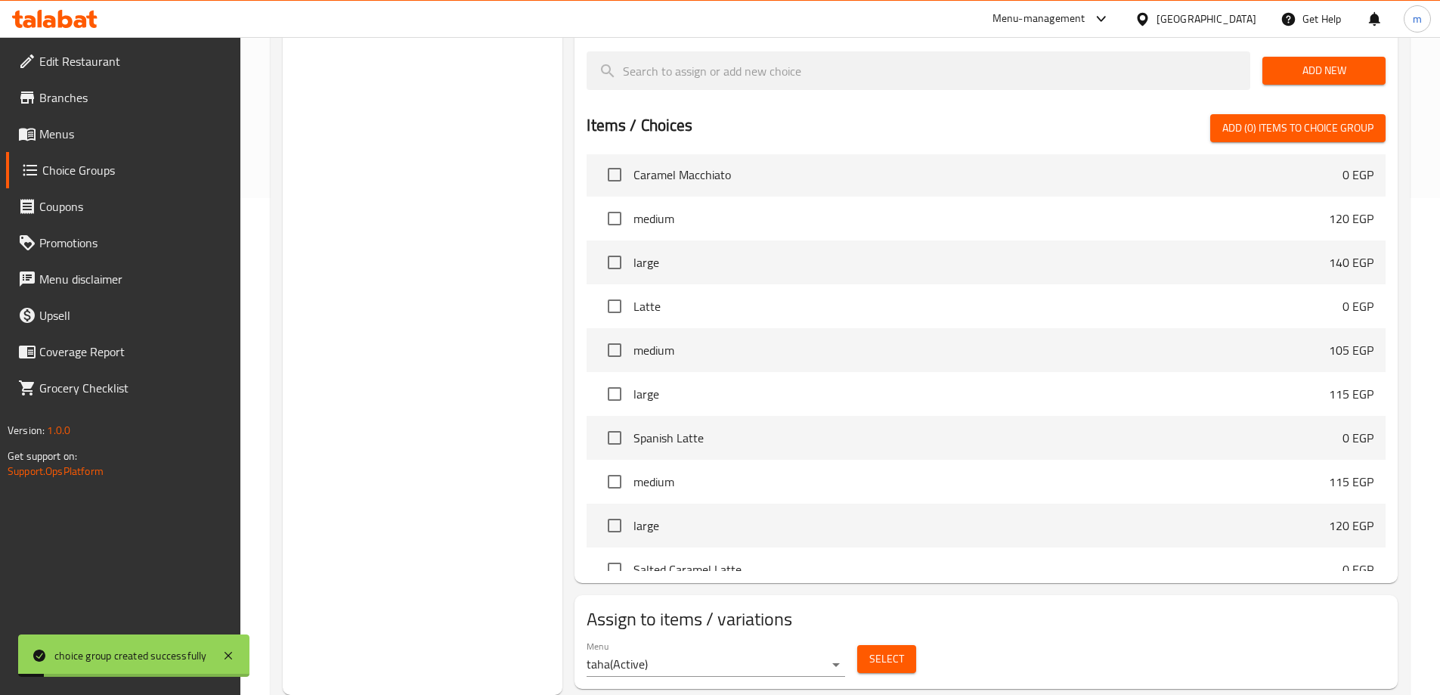
click at [859, 645] on button "Select" at bounding box center [886, 659] width 59 height 28
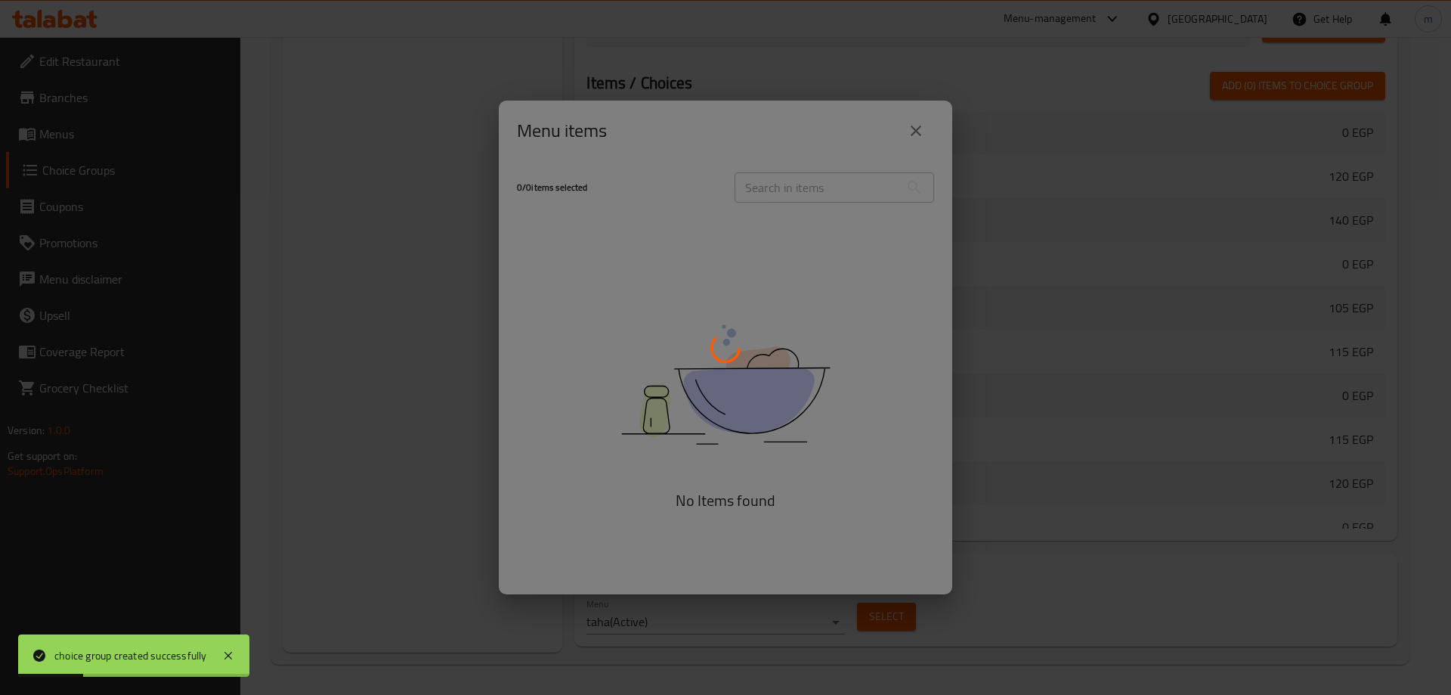
click at [828, 186] on div at bounding box center [725, 347] width 1451 height 695
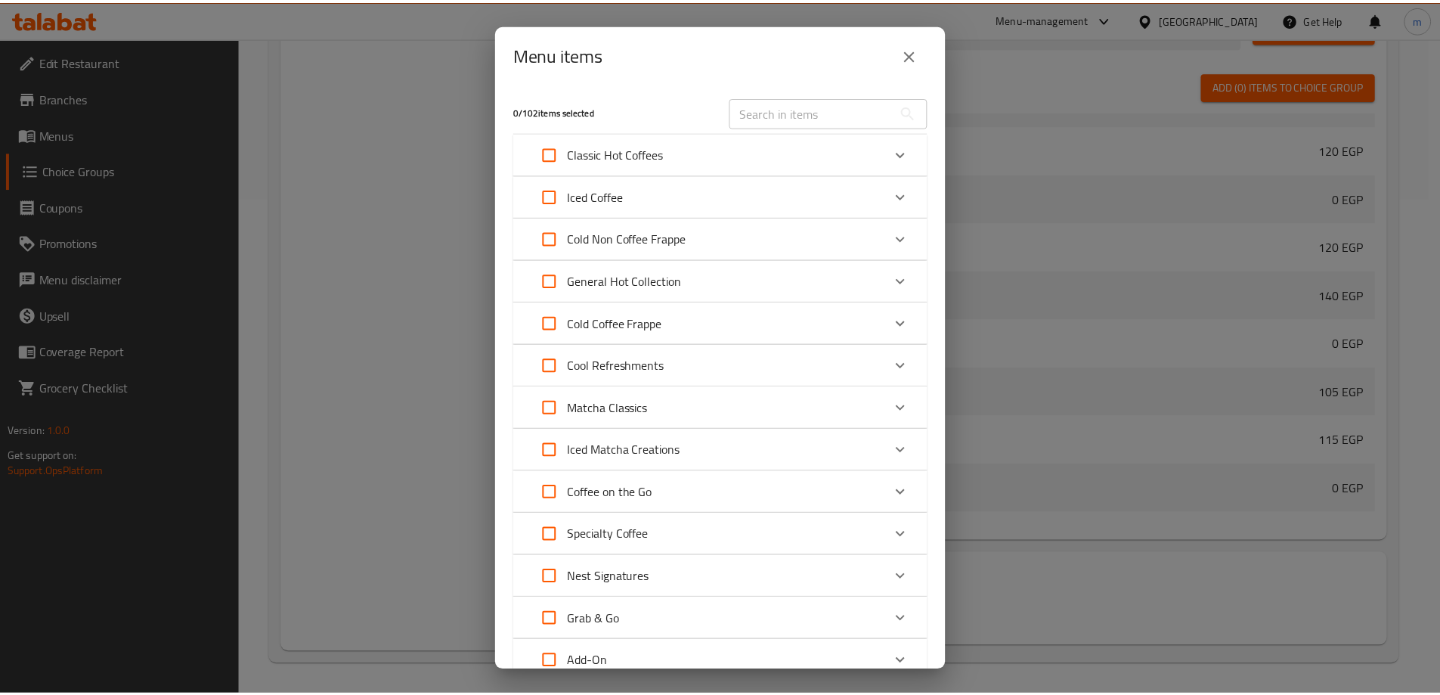
scroll to position [680, 0]
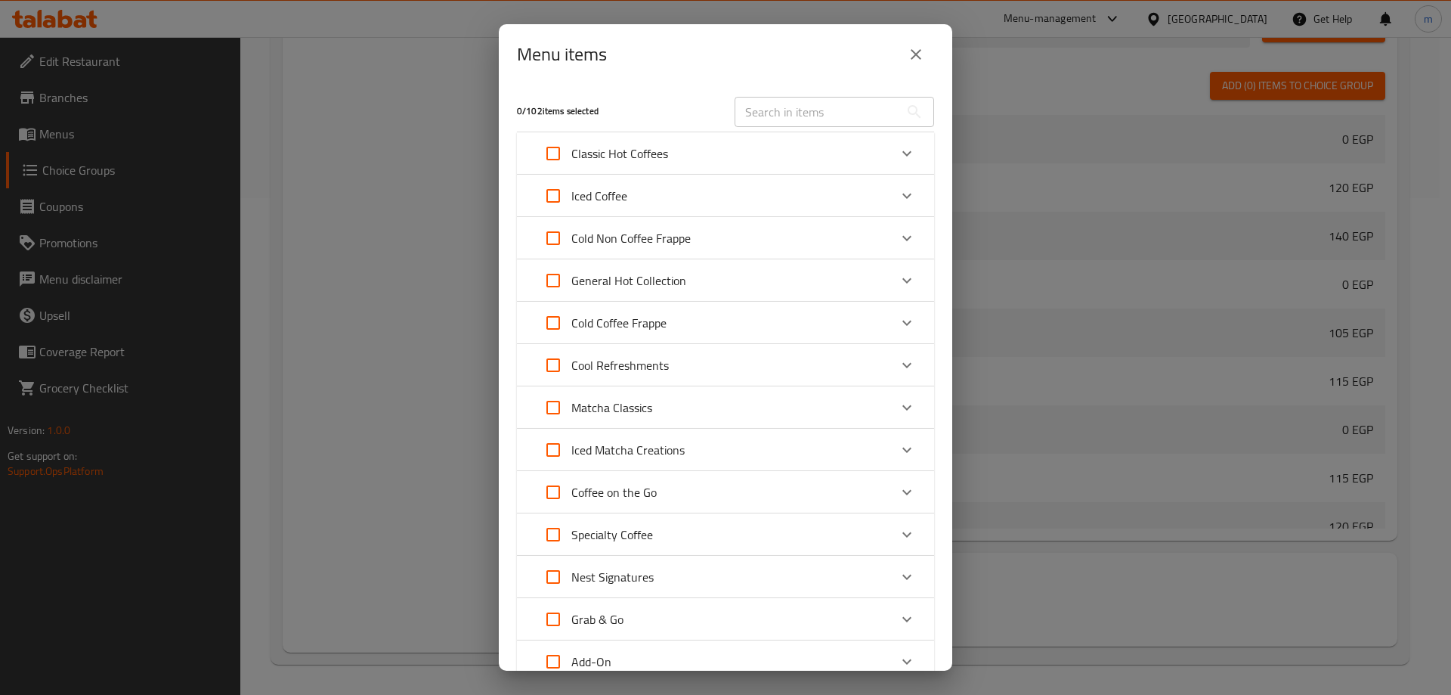
click at [819, 108] on input "text" at bounding box center [817, 112] width 165 height 30
paste input "Nest Blend Frappe"
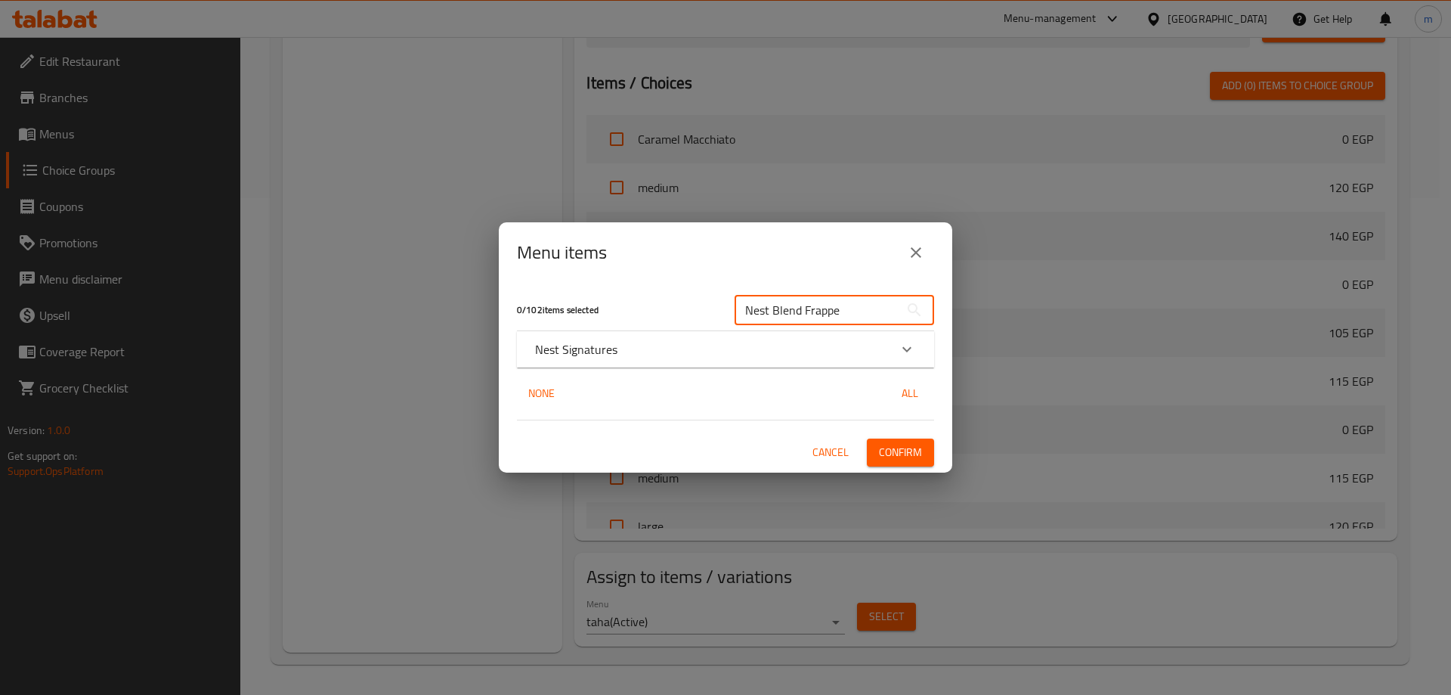
type input "Nest Blend Frappe"
click at [751, 354] on div "Nest Signatures" at bounding box center [712, 349] width 354 height 18
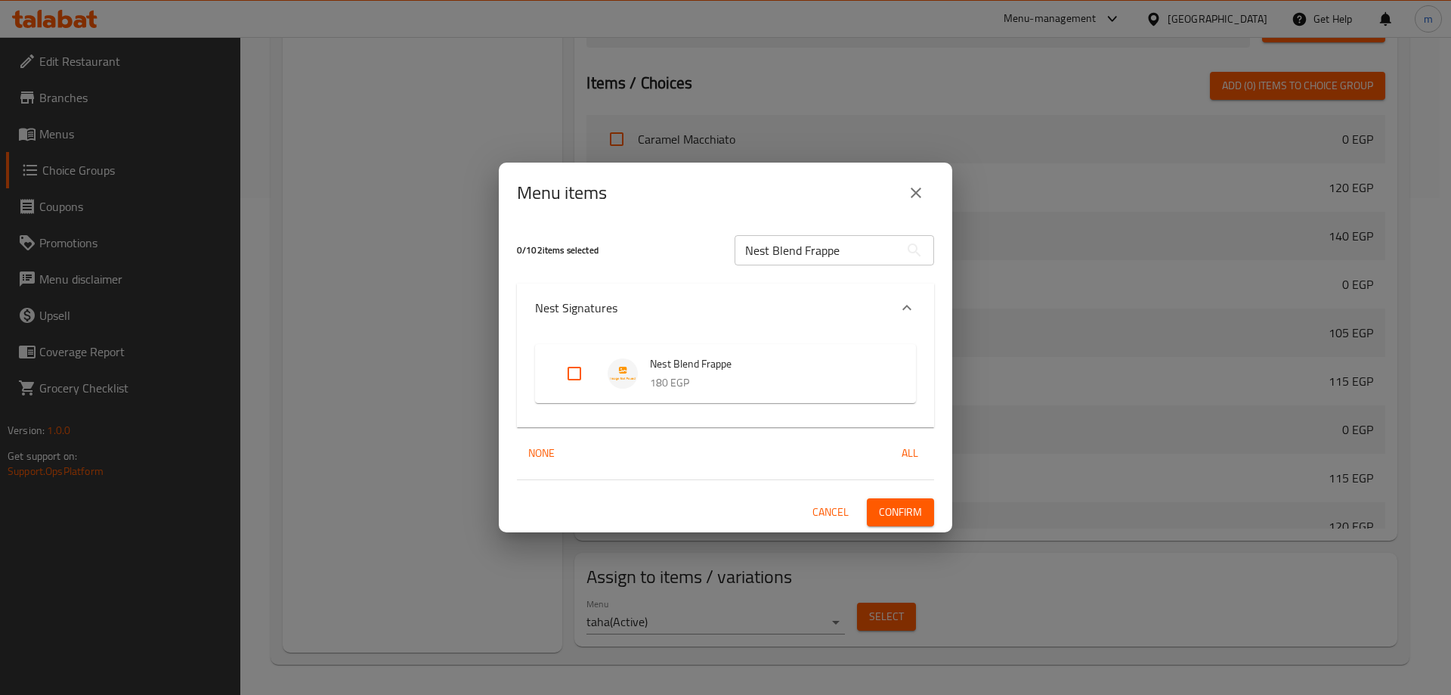
click at [573, 364] on input "Expand" at bounding box center [574, 373] width 36 height 36
checkbox input "true"
click at [922, 509] on button "Confirm" at bounding box center [900, 512] width 67 height 28
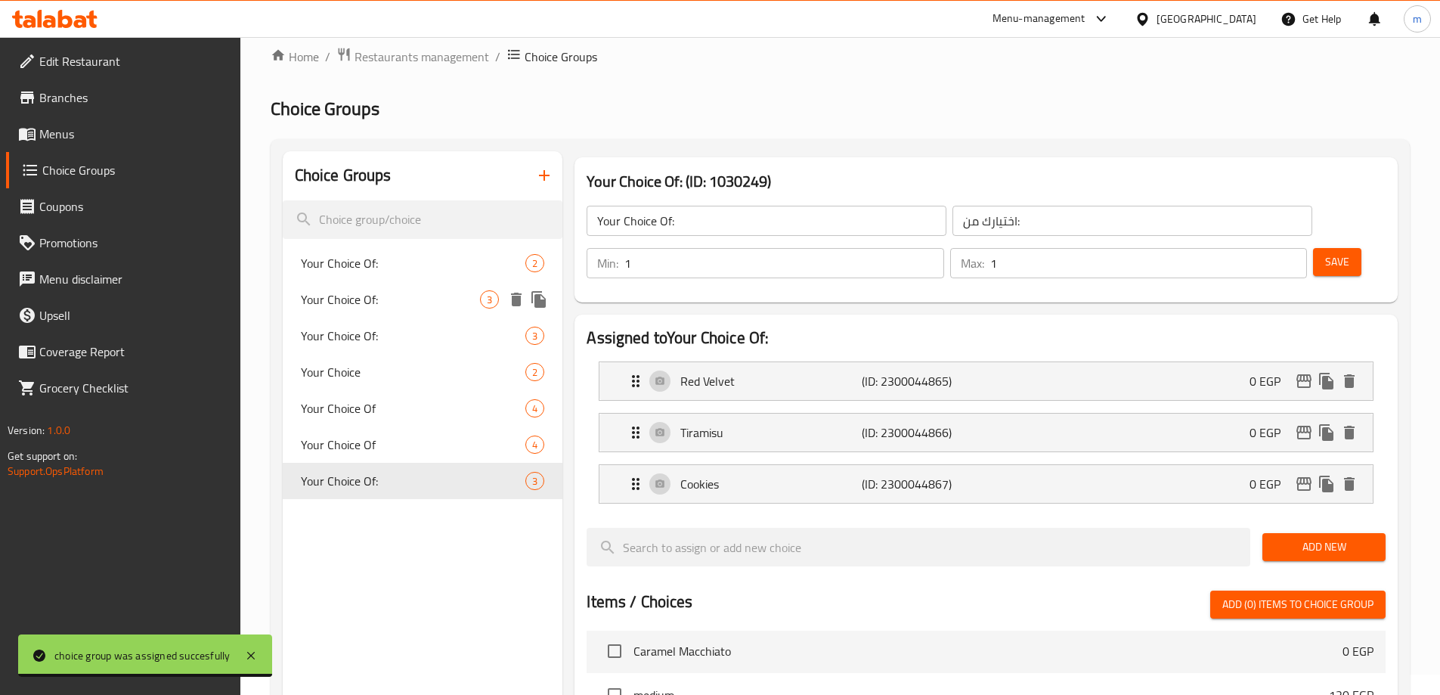
scroll to position [0, 0]
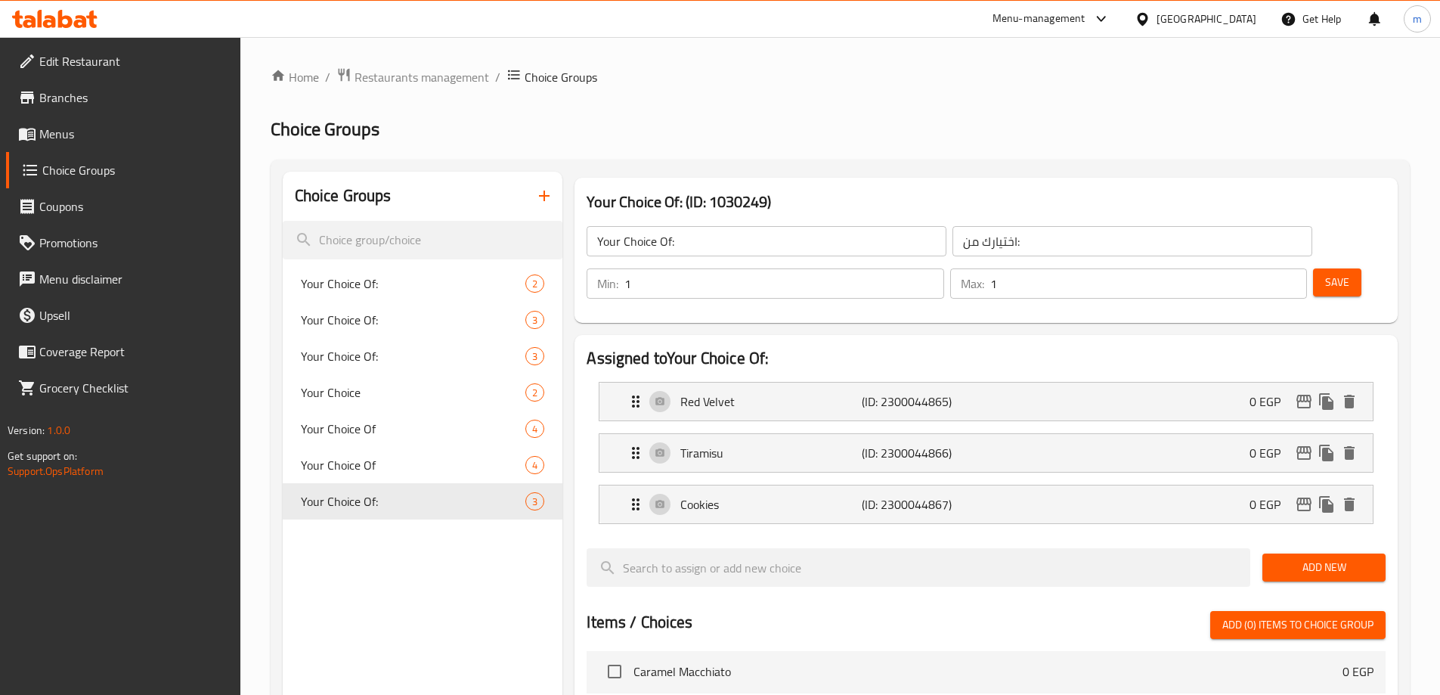
click at [549, 188] on icon "button" at bounding box center [544, 196] width 18 height 18
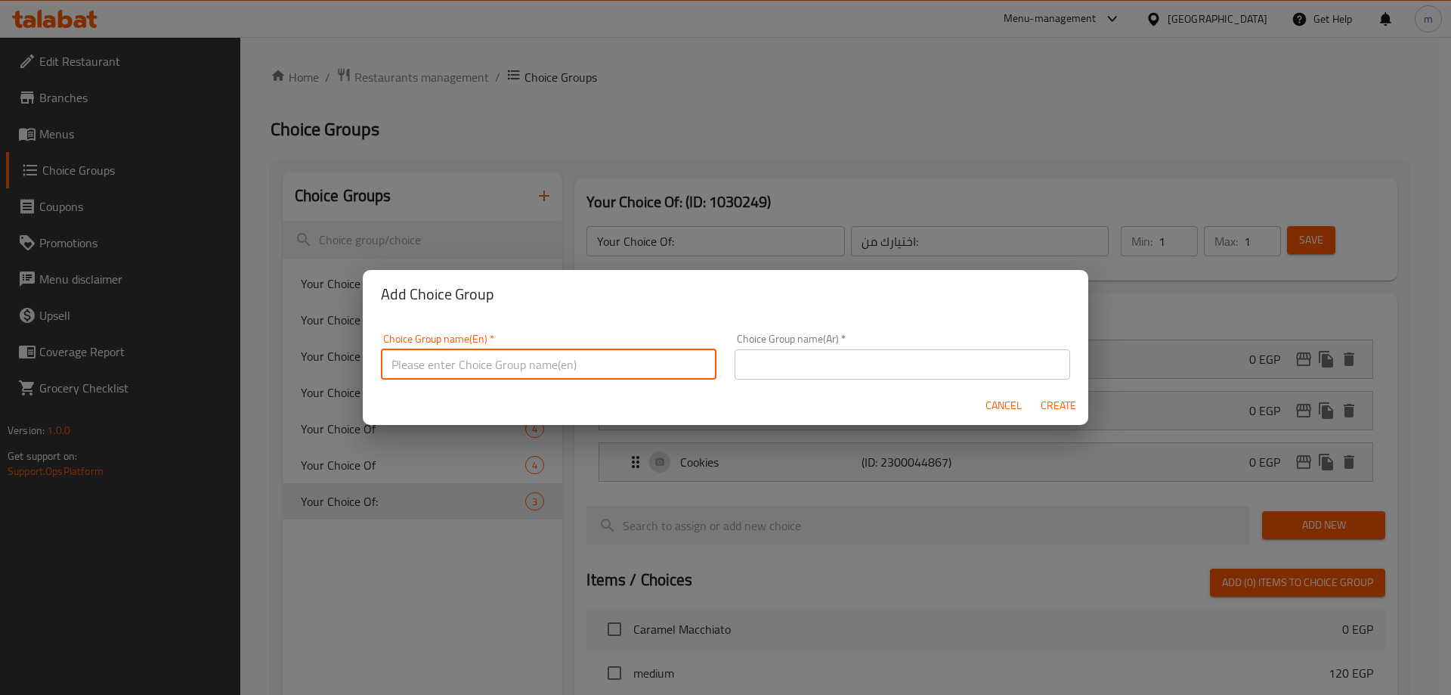
click at [562, 355] on input "text" at bounding box center [549, 364] width 336 height 30
type input "Your Choice Of:"
drag, startPoint x: 804, startPoint y: 362, endPoint x: 810, endPoint y: 368, distance: 8.6
click at [804, 362] on input "text" at bounding box center [903, 364] width 336 height 30
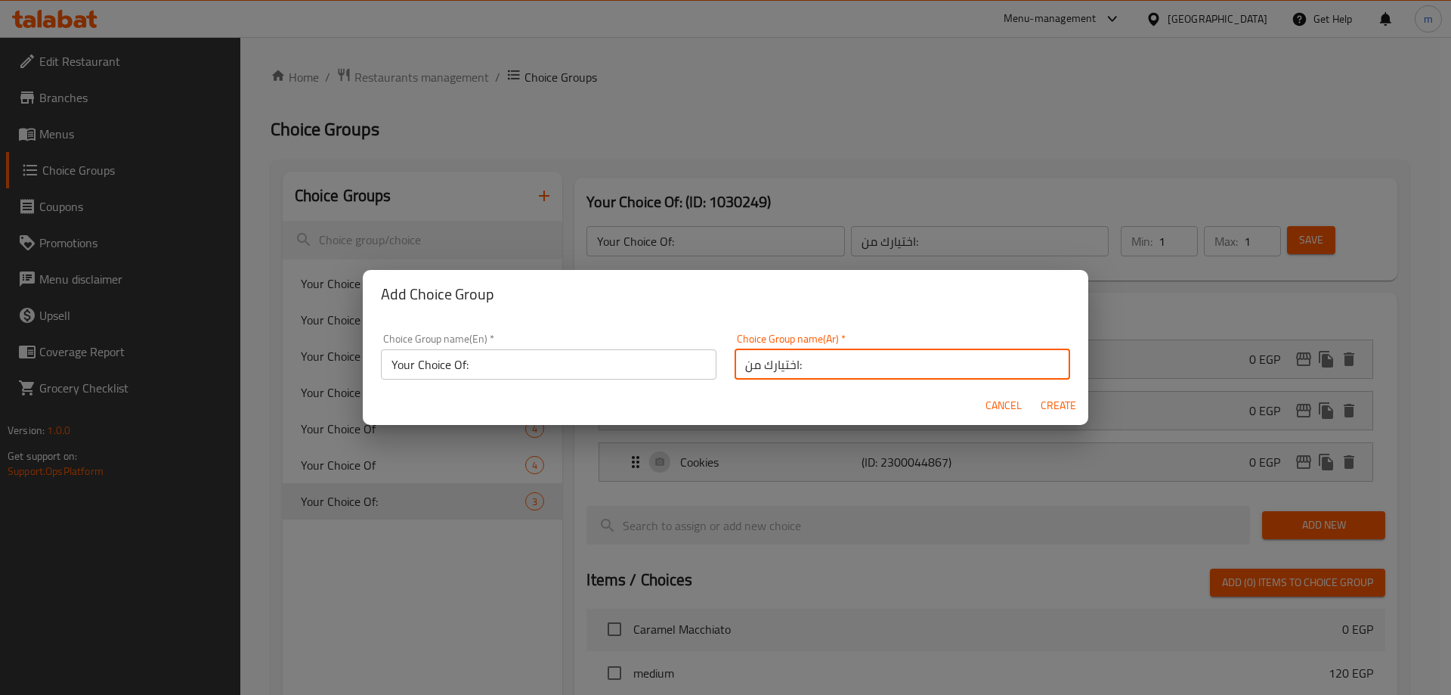
type input "اختيارك من:"
drag, startPoint x: 1028, startPoint y: 304, endPoint x: 1031, endPoint y: 315, distance: 11.7
click at [1028, 304] on h2 "Add Choice Group" at bounding box center [725, 294] width 689 height 24
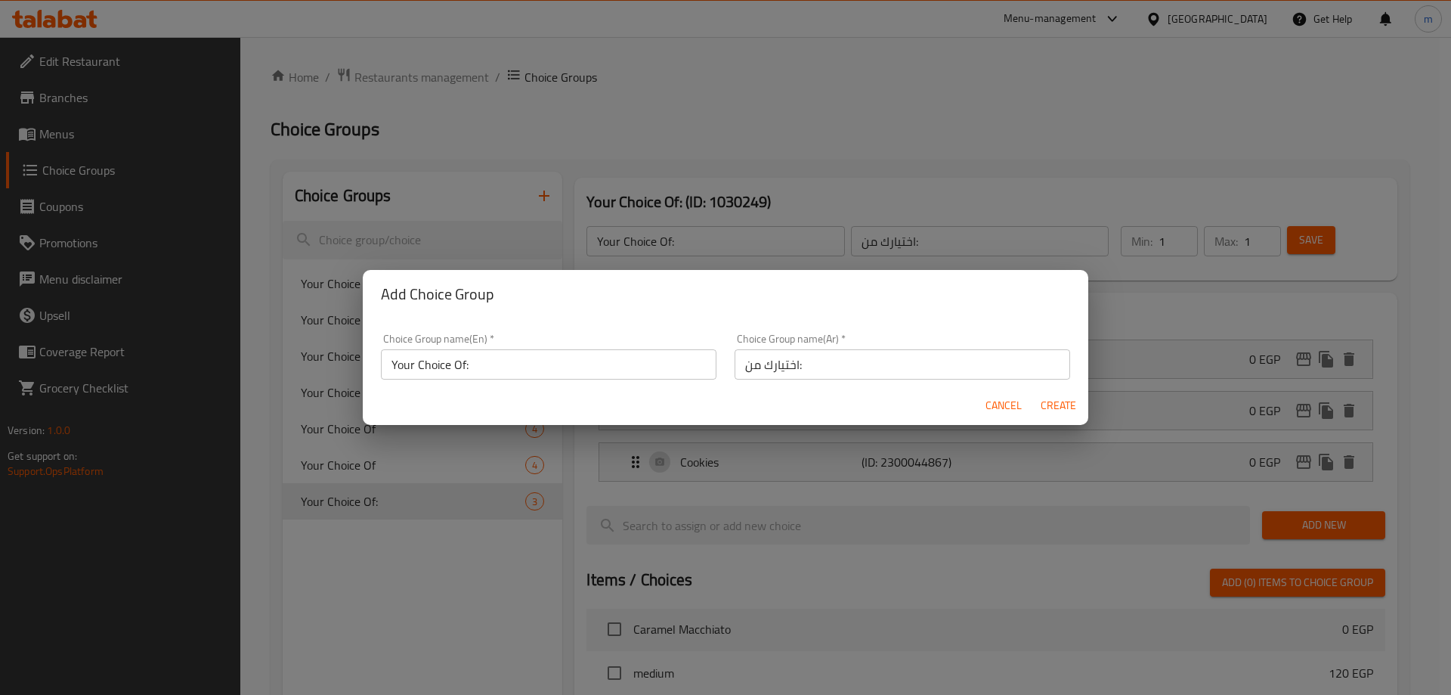
click at [1059, 405] on span "Create" at bounding box center [1058, 405] width 36 height 19
type input "Your Choice Of:"
type input "اختيارك من:"
type input "0"
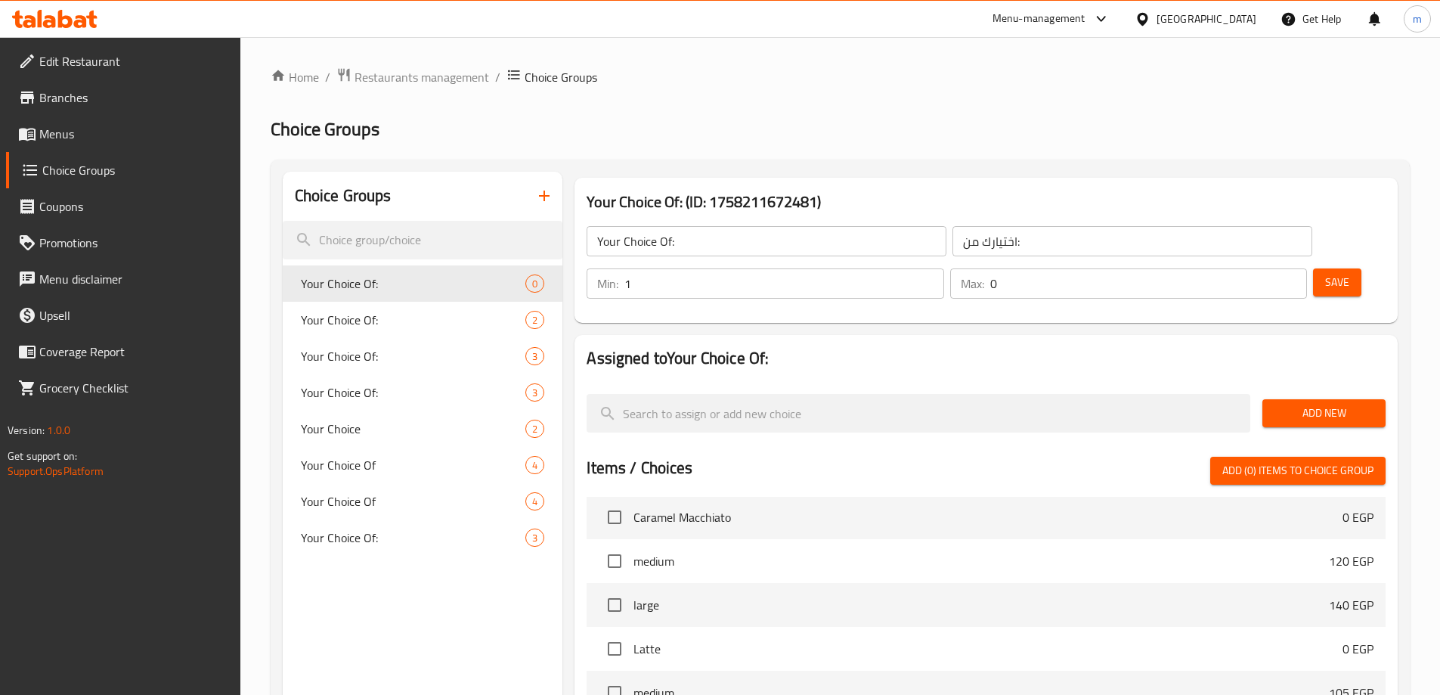
type input "1"
click at [943, 268] on input "1" at bounding box center [783, 283] width 319 height 30
drag, startPoint x: 1271, startPoint y: 234, endPoint x: 1263, endPoint y: 238, distance: 8.5
type input "1"
click at [1270, 268] on input "1" at bounding box center [1148, 283] width 317 height 30
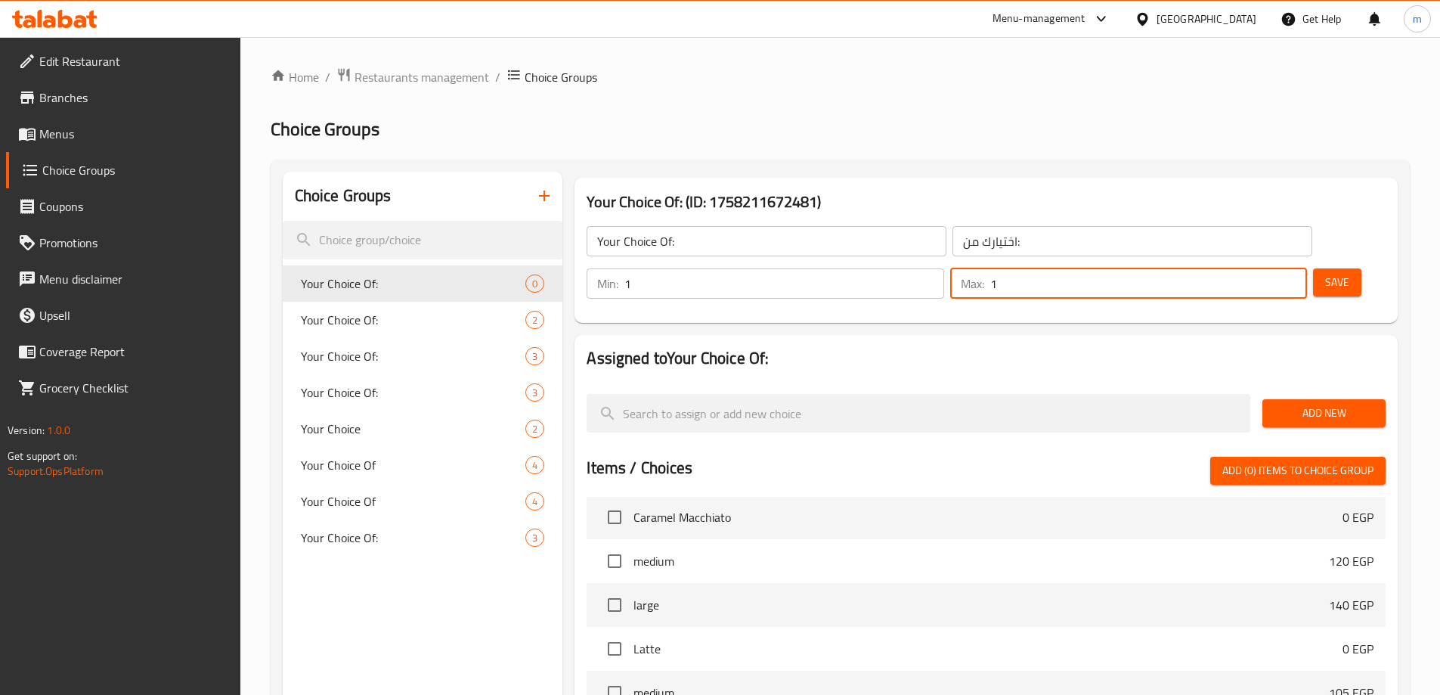
click at [1323, 404] on span "Add New" at bounding box center [1323, 413] width 99 height 19
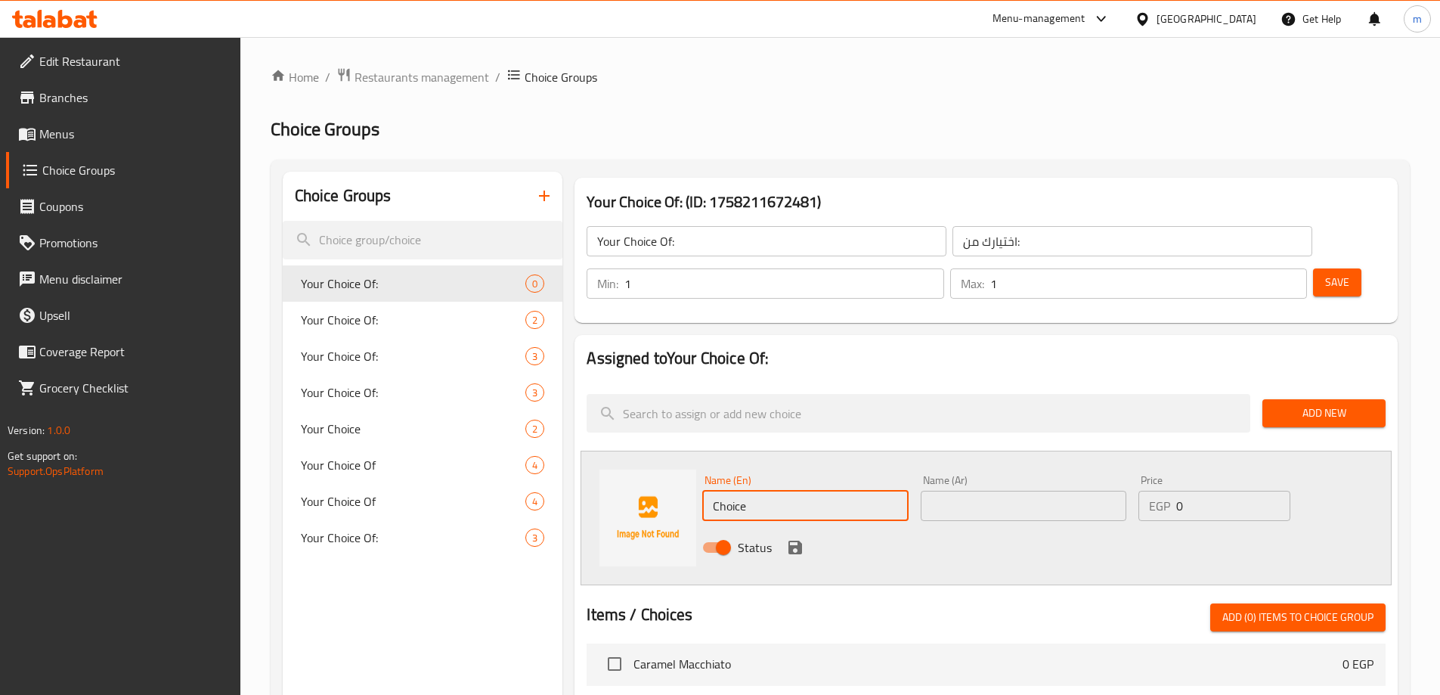
click at [777, 491] on input "Choice" at bounding box center [805, 506] width 206 height 30
paste input "Mango"
type input "Mango"
click at [980, 491] on input "text" at bounding box center [1024, 506] width 206 height 30
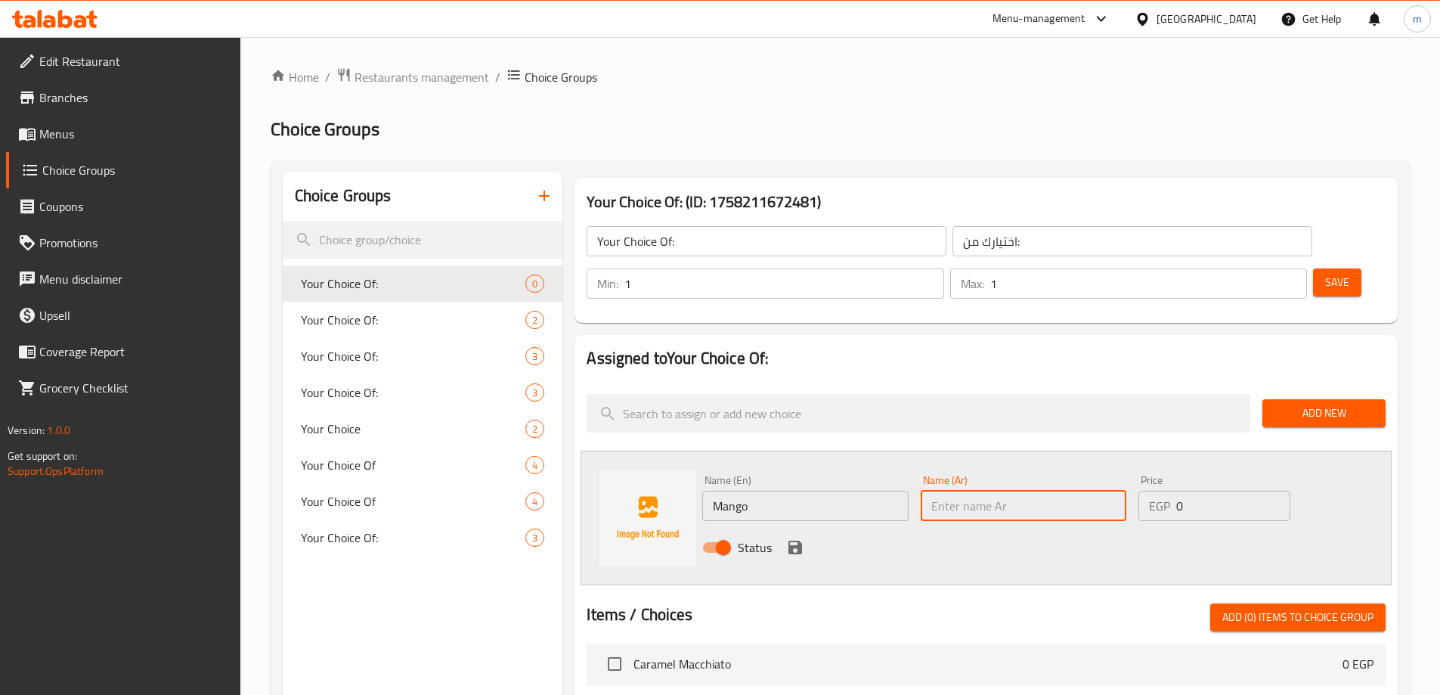
type input "مانجو"
click at [805, 527] on div "Status" at bounding box center [1023, 547] width 655 height 41
click at [800, 538] on icon "save" at bounding box center [795, 547] width 18 height 18
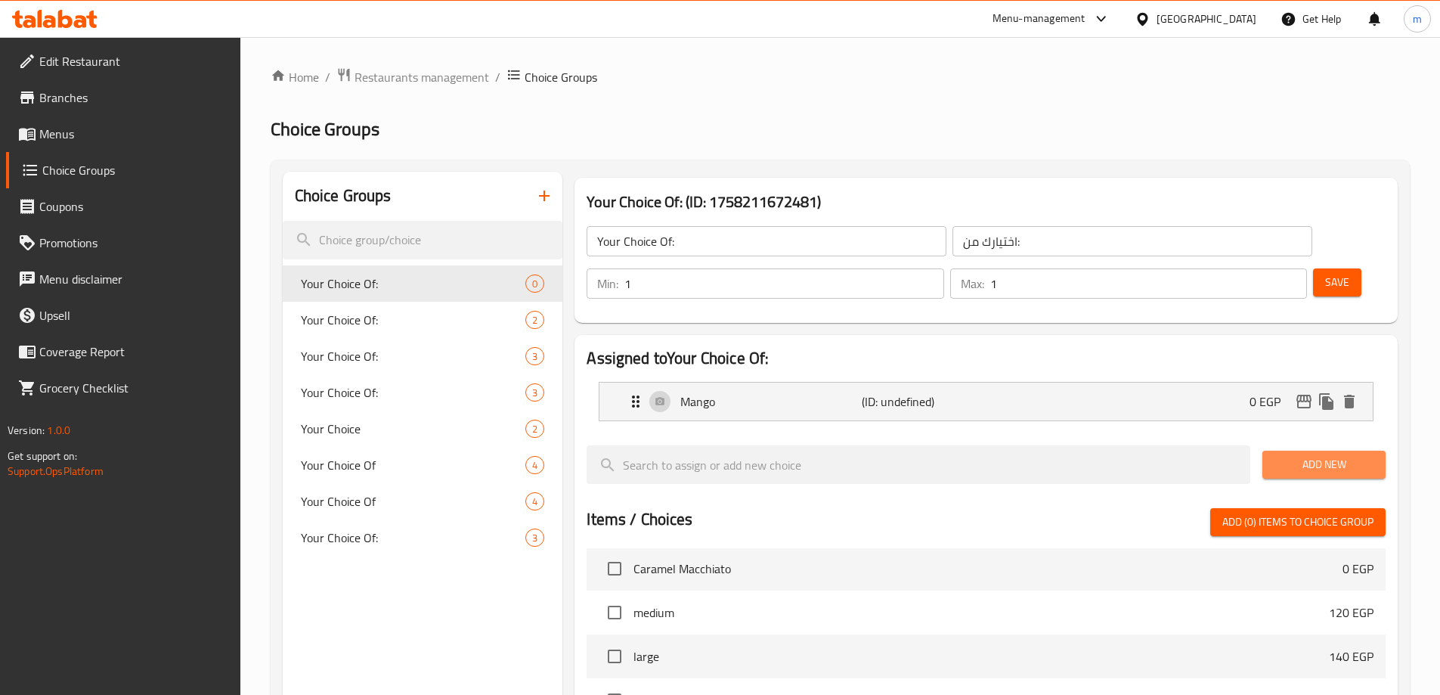
drag, startPoint x: 1304, startPoint y: 414, endPoint x: 1289, endPoint y: 417, distance: 15.4
click at [1304, 455] on span "Add New" at bounding box center [1323, 464] width 99 height 19
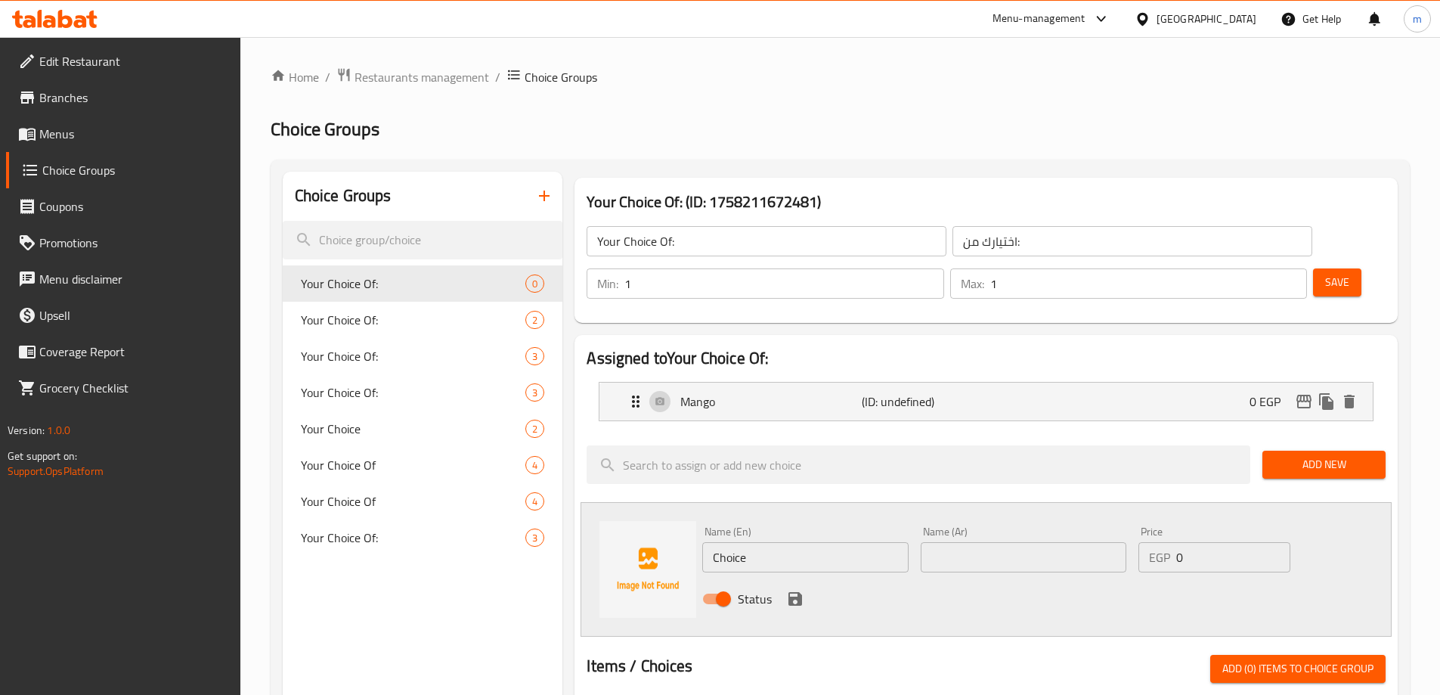
click at [763, 542] on input "Choice" at bounding box center [805, 557] width 206 height 30
paste input "Peach"
type input "Peach"
click at [1011, 542] on input "text" at bounding box center [1024, 557] width 206 height 30
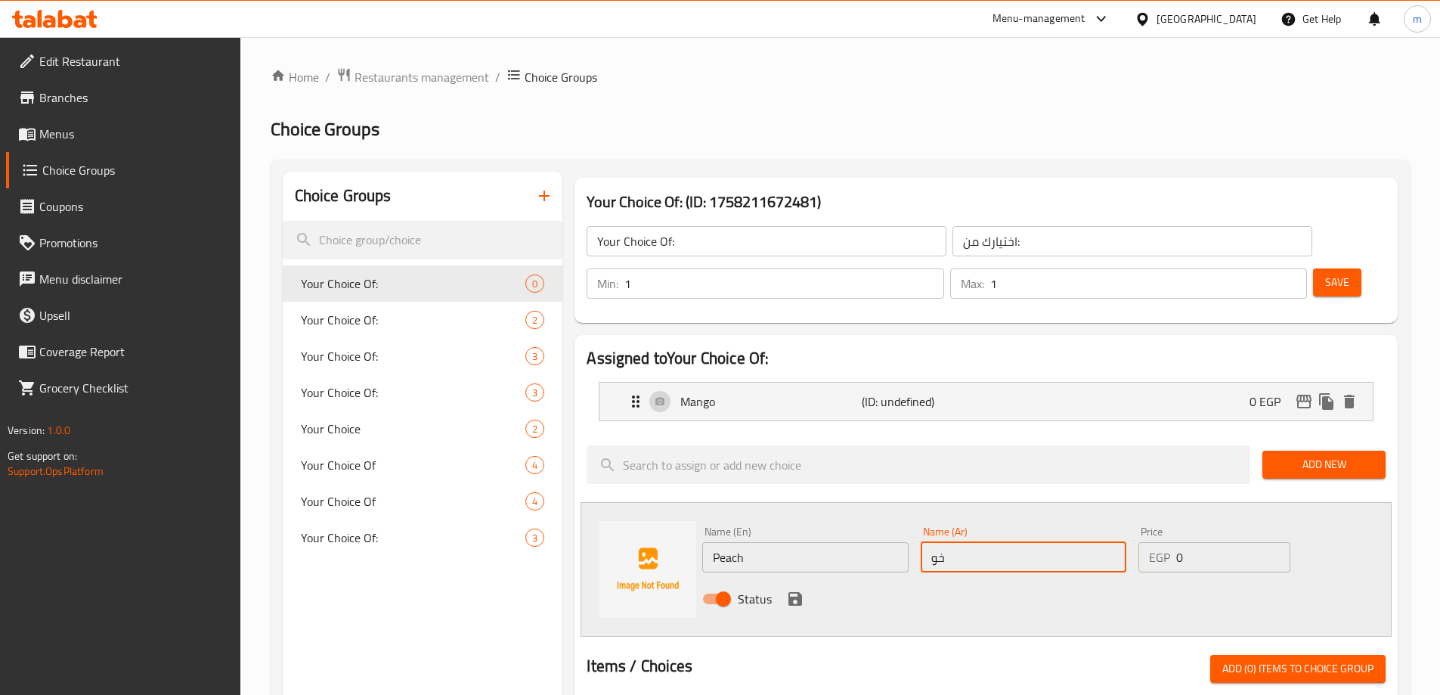
type input "خوخ"
click at [795, 578] on div "Status" at bounding box center [1023, 598] width 655 height 41
click at [796, 578] on div "Status" at bounding box center [1023, 598] width 655 height 41
click at [795, 590] on icon "save" at bounding box center [795, 599] width 18 height 18
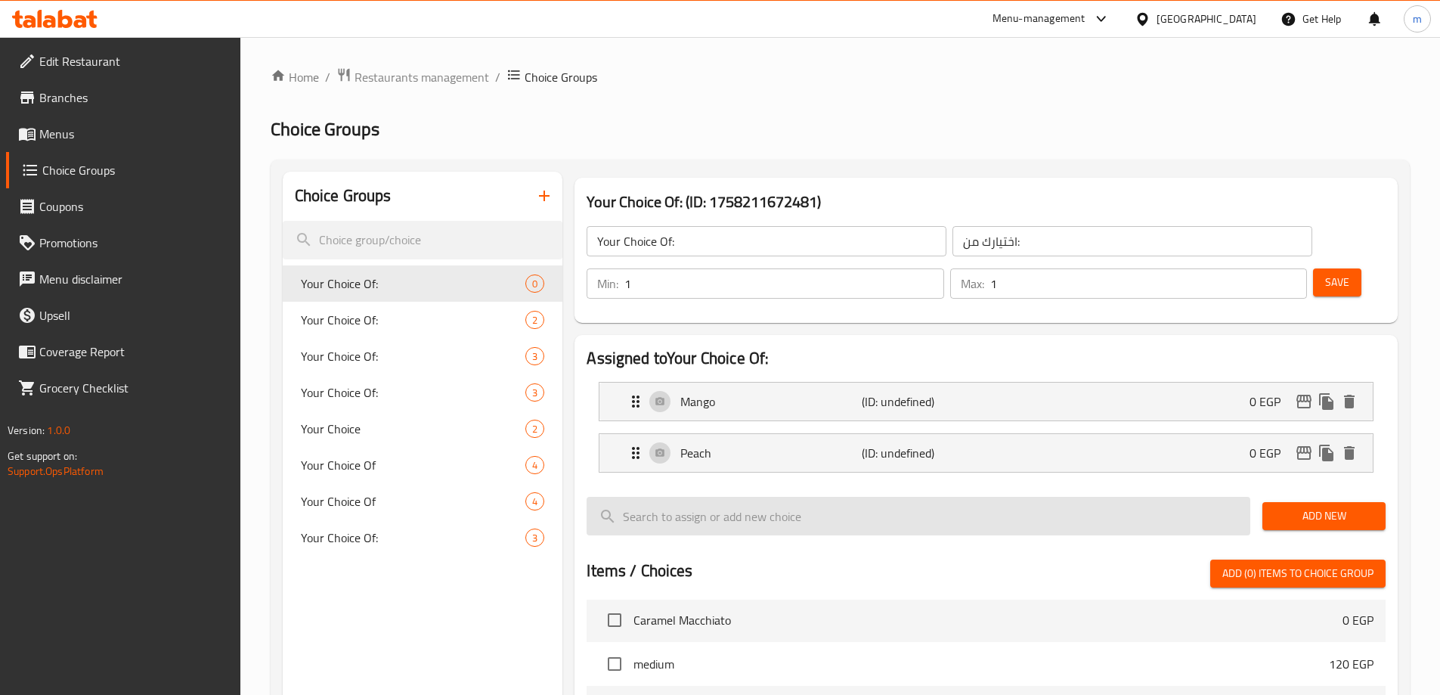
drag, startPoint x: 1290, startPoint y: 473, endPoint x: 1232, endPoint y: 491, distance: 60.2
click at [1290, 506] on span "Add New" at bounding box center [1323, 515] width 99 height 19
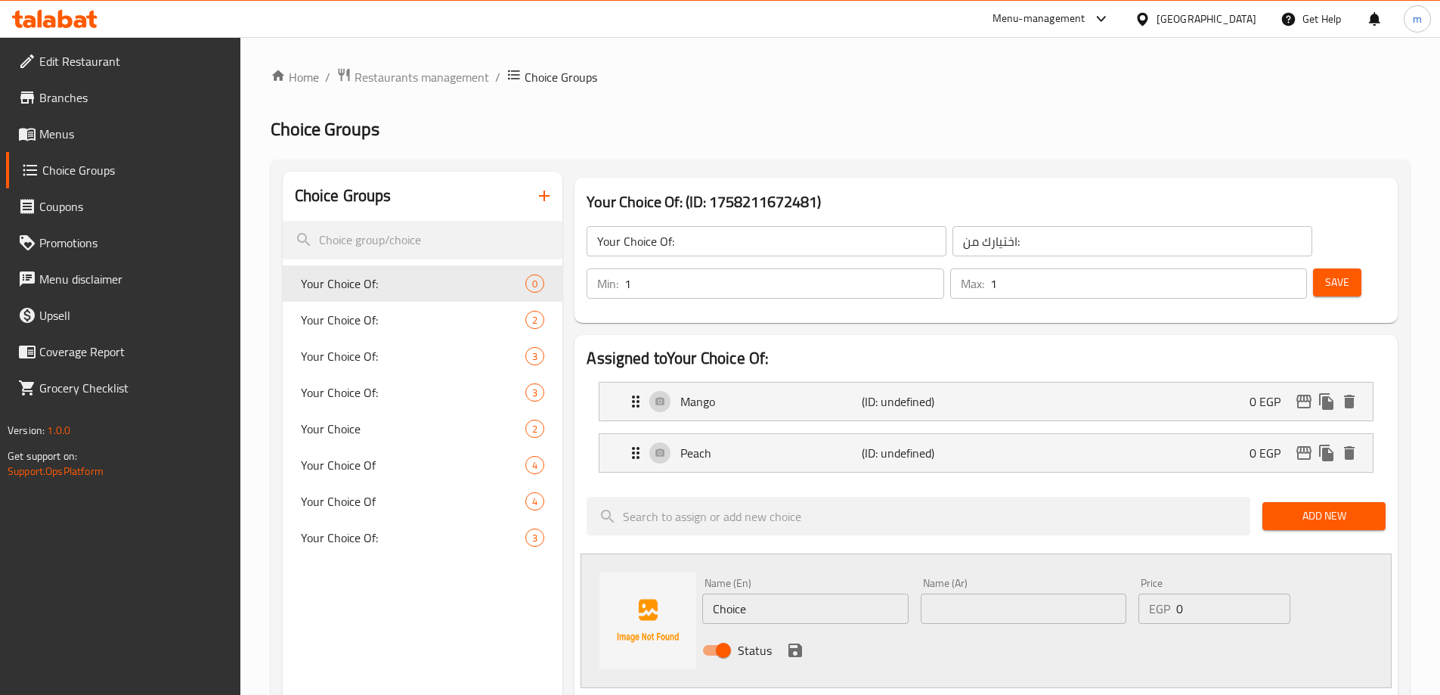
click at [724, 593] on input "Choice" at bounding box center [805, 608] width 206 height 30
paste input "Strawberry"
type input "Strawberry"
click at [966, 584] on div "Name (Ar) Name (Ar)" at bounding box center [1024, 600] width 218 height 58
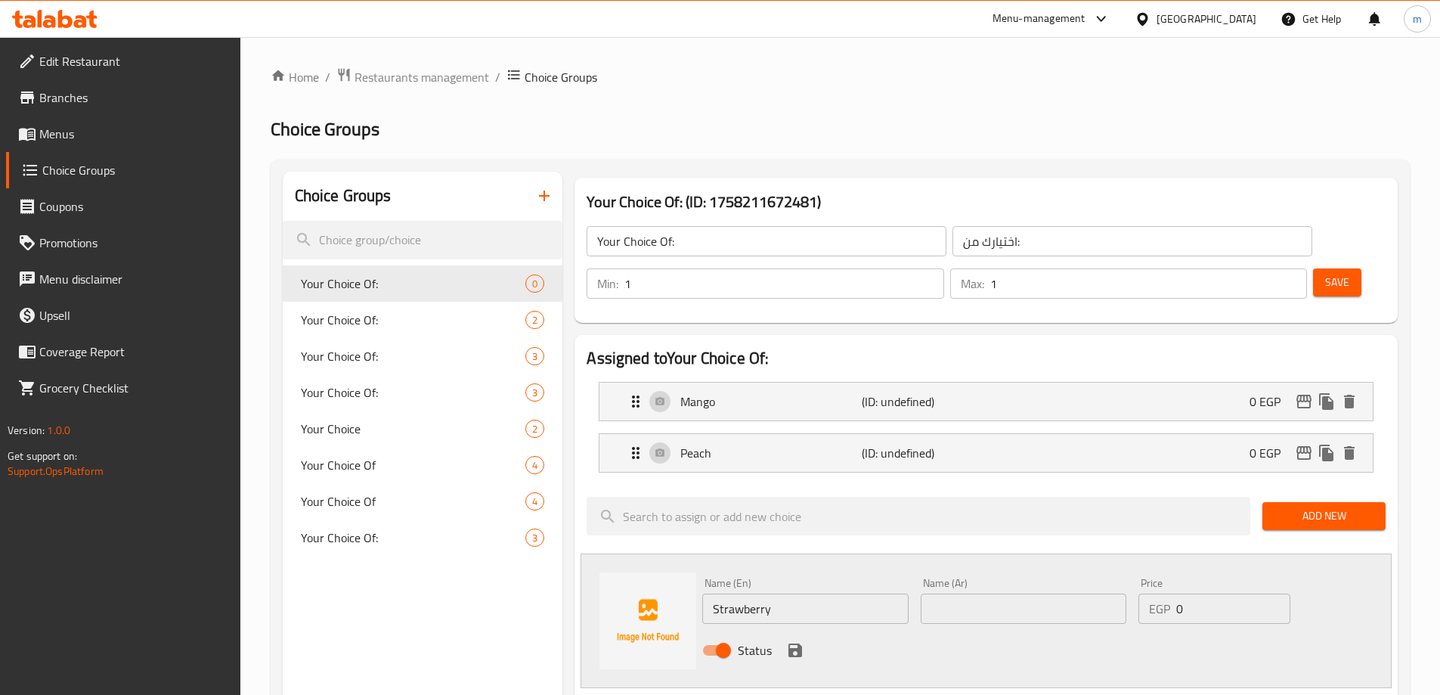
click at [972, 593] on input "text" at bounding box center [1024, 608] width 206 height 30
type input "فراولة"
click at [800, 643] on icon "save" at bounding box center [795, 650] width 14 height 14
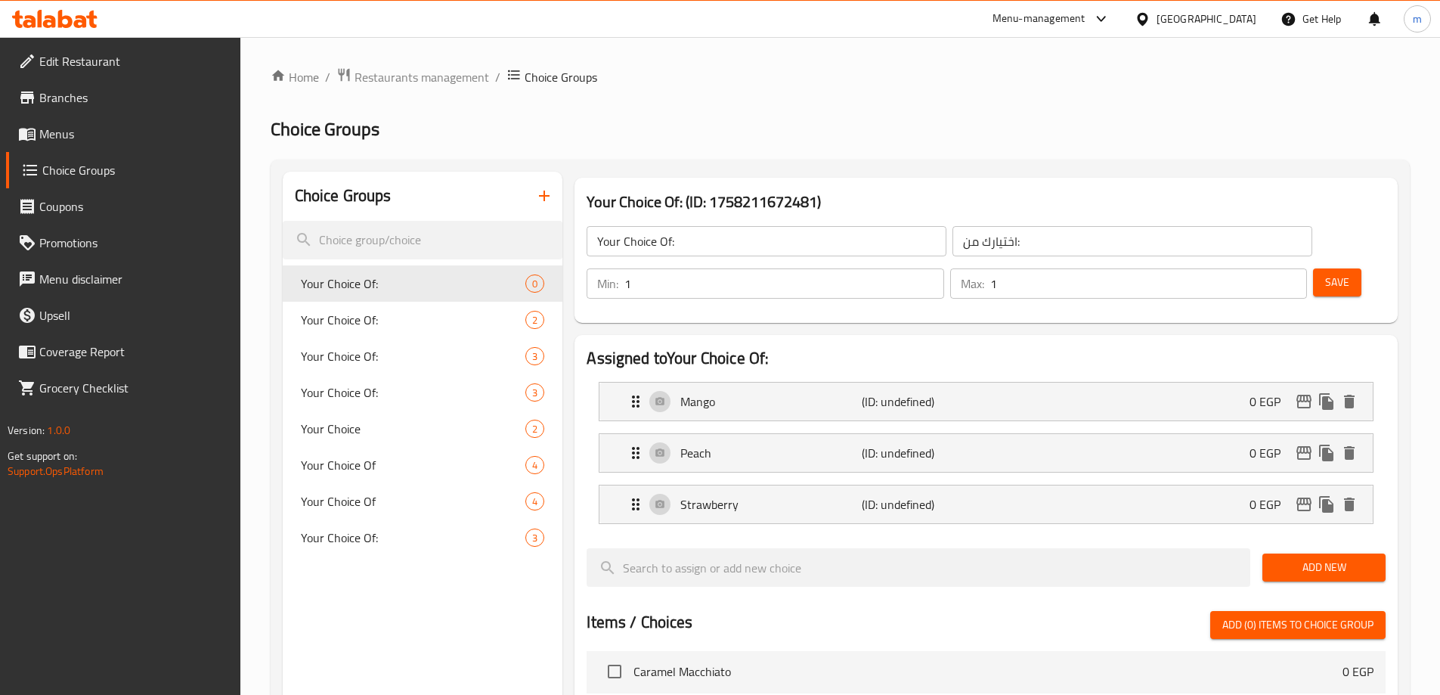
click at [1301, 558] on span "Add New" at bounding box center [1323, 567] width 99 height 19
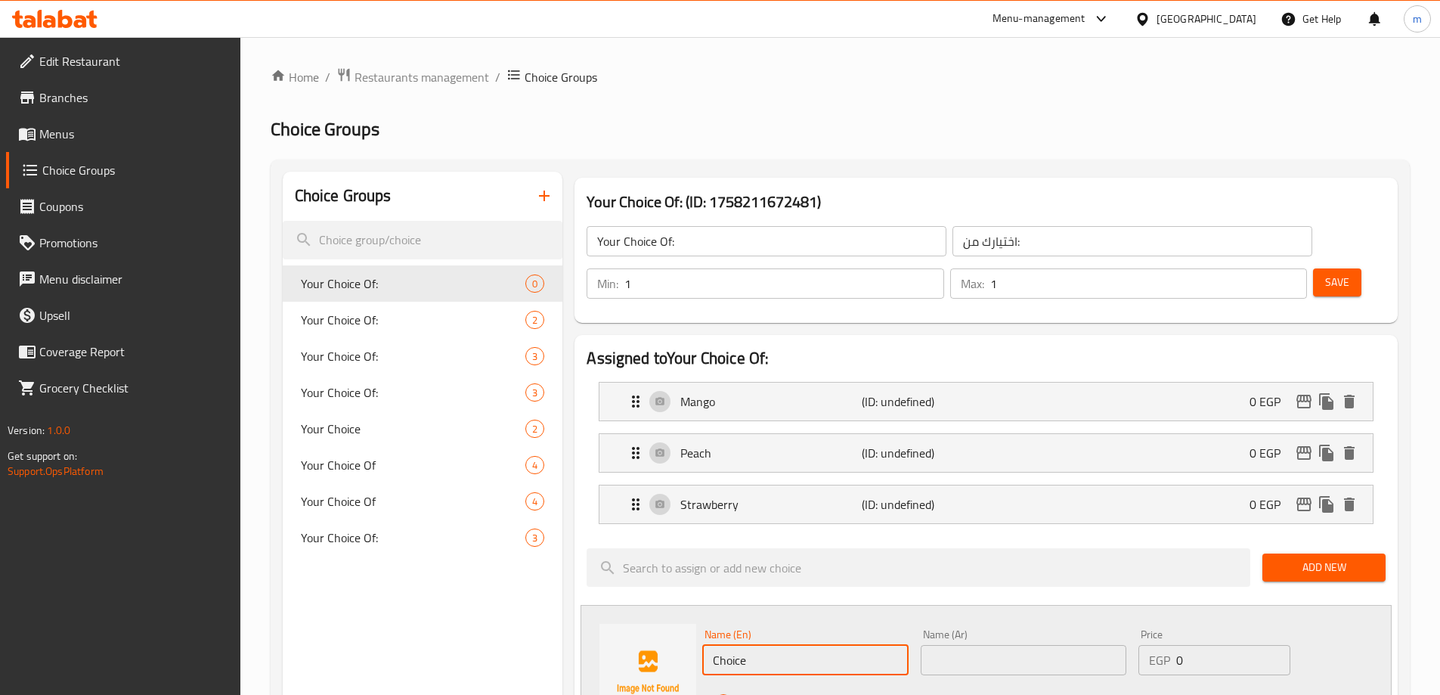
click at [818, 645] on input "Choice" at bounding box center [805, 660] width 206 height 30
paste input "Blueberry"
type input "Blueberry"
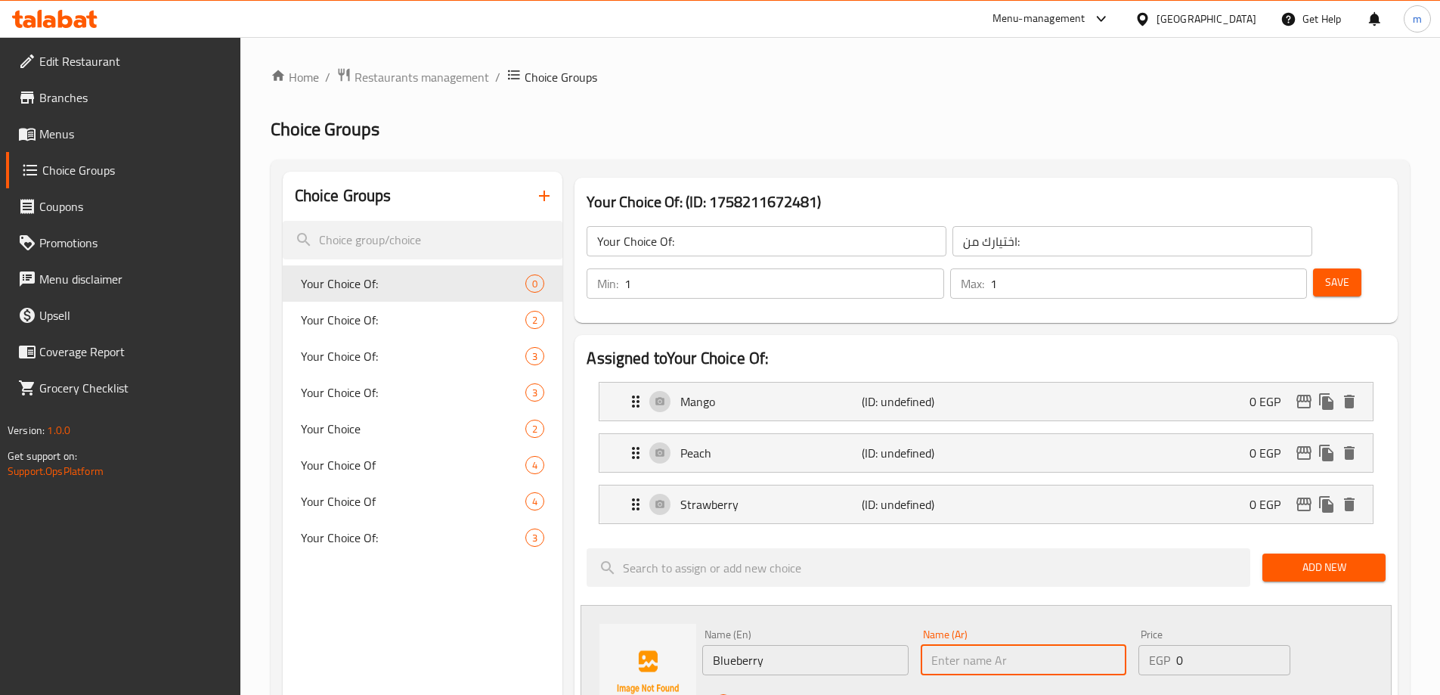
click at [937, 645] on input "text" at bounding box center [1024, 660] width 206 height 30
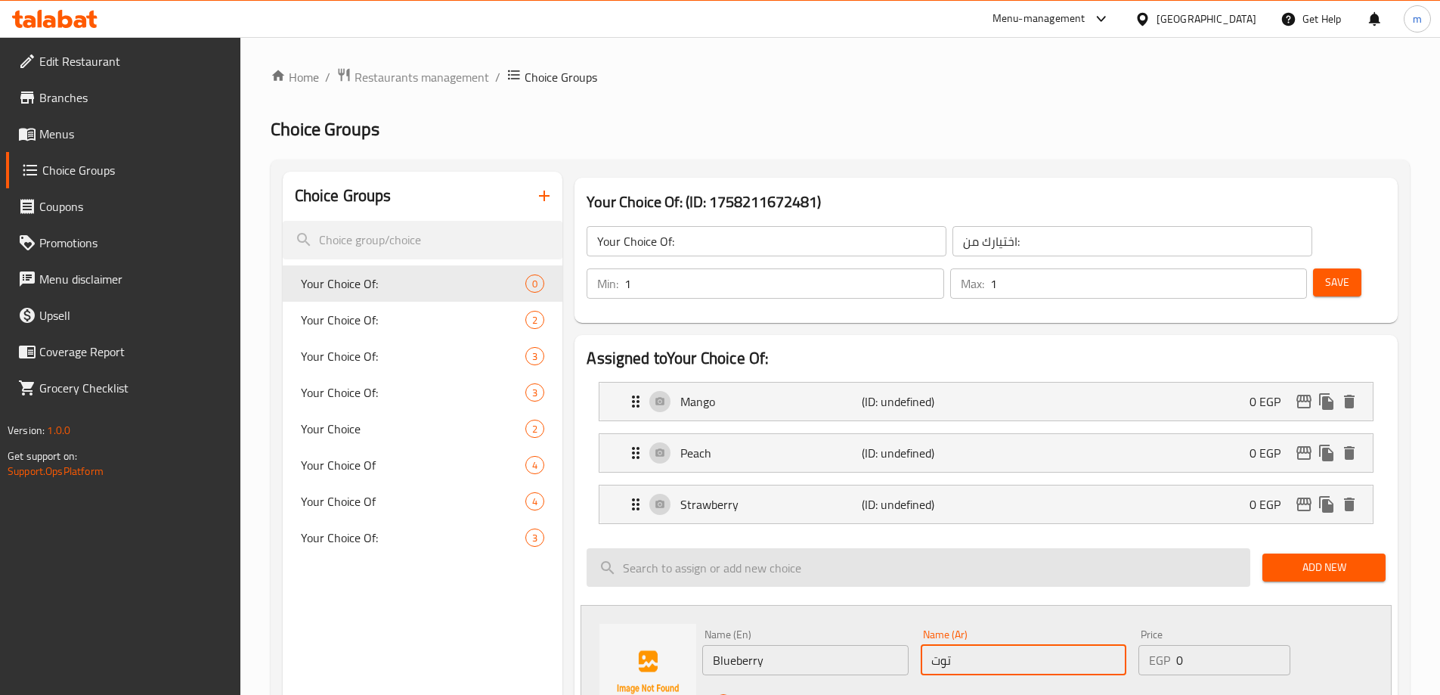
type input "توت ازرق"
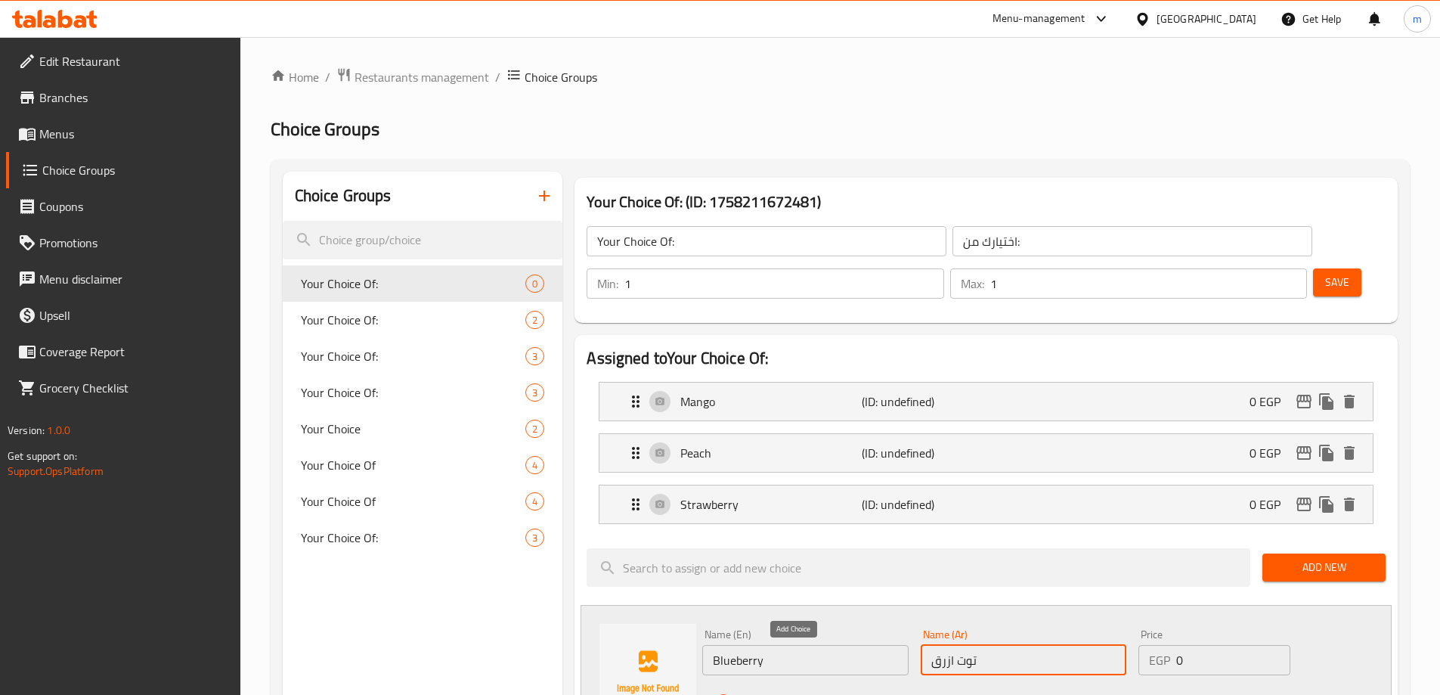
click at [794, 692] on icon "save" at bounding box center [795, 701] width 18 height 18
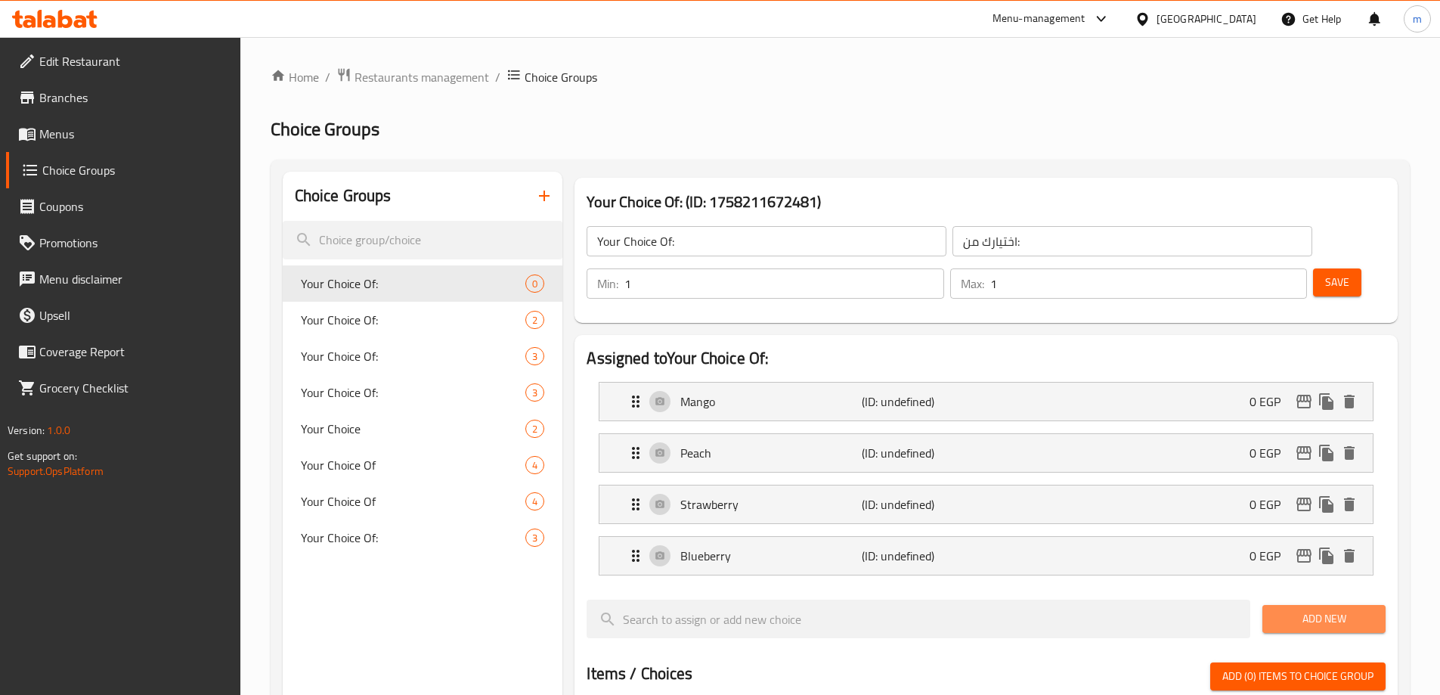
click at [1299, 609] on span "Add New" at bounding box center [1323, 618] width 99 height 19
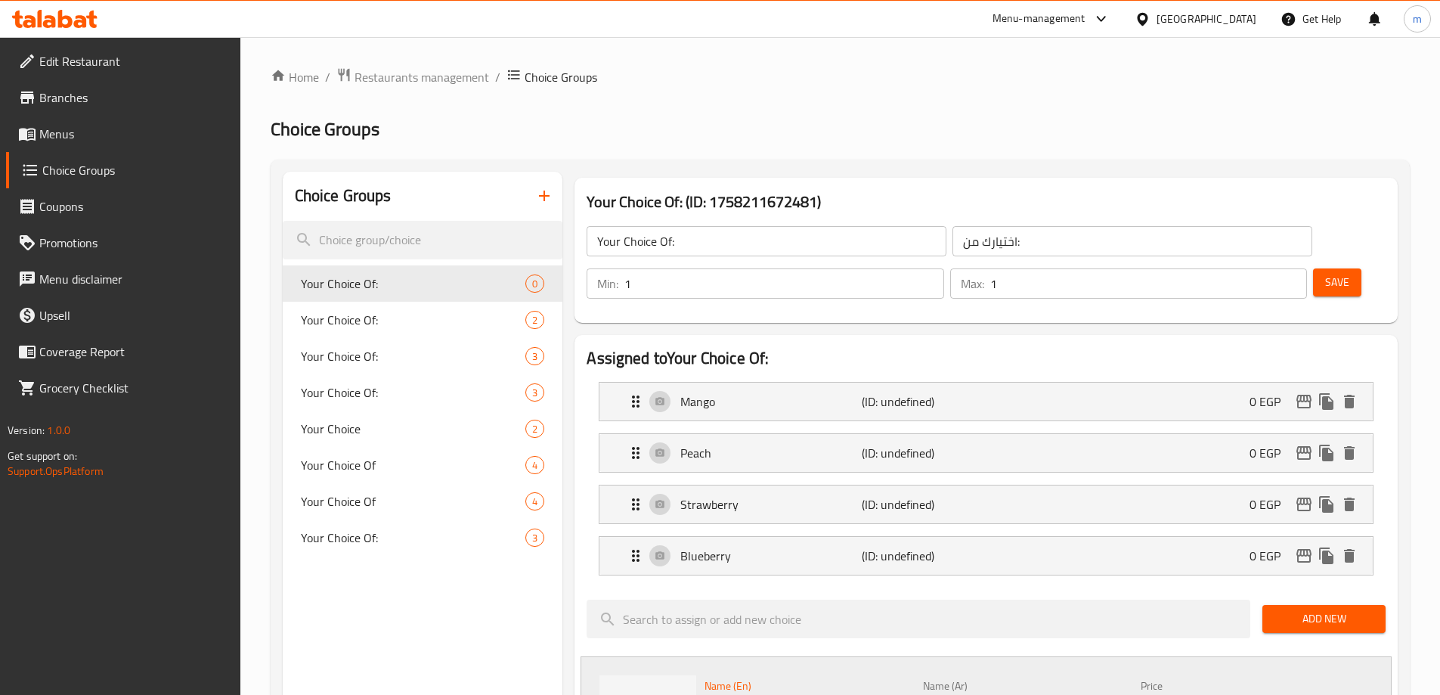
paste input "oconut Water"
type input "Coconut Water"
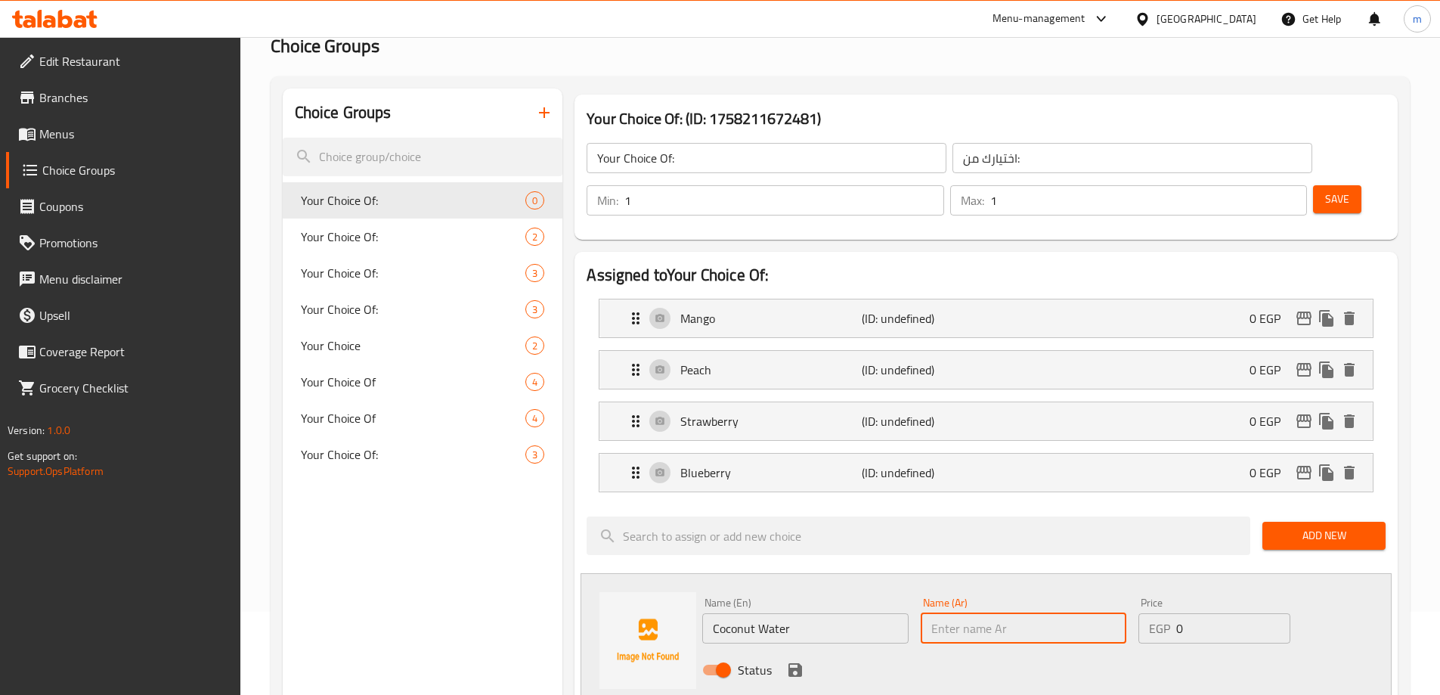
scroll to position [151, 0]
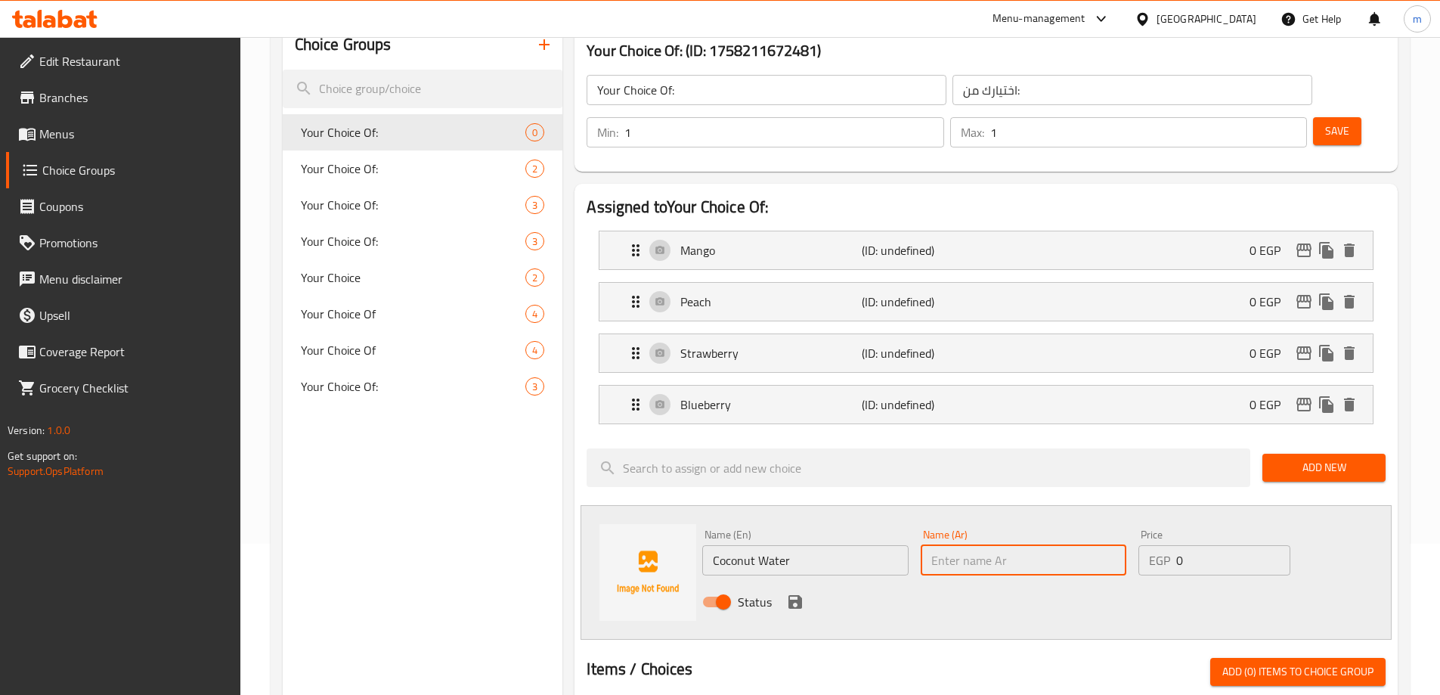
click at [1044, 545] on input "text" at bounding box center [1024, 560] width 206 height 30
type input "مياه جوز الهند"
click at [800, 595] on icon "save" at bounding box center [795, 602] width 14 height 14
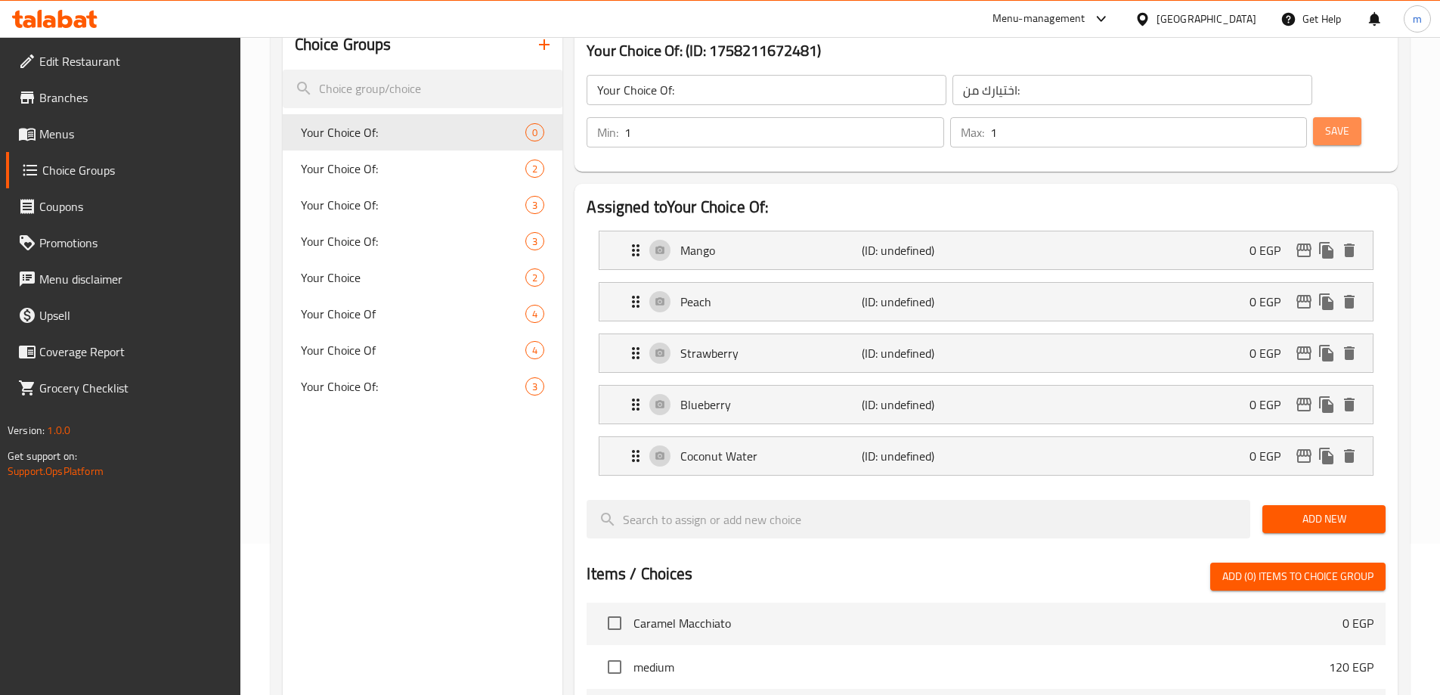
click at [1325, 122] on span "Save" at bounding box center [1337, 131] width 24 height 19
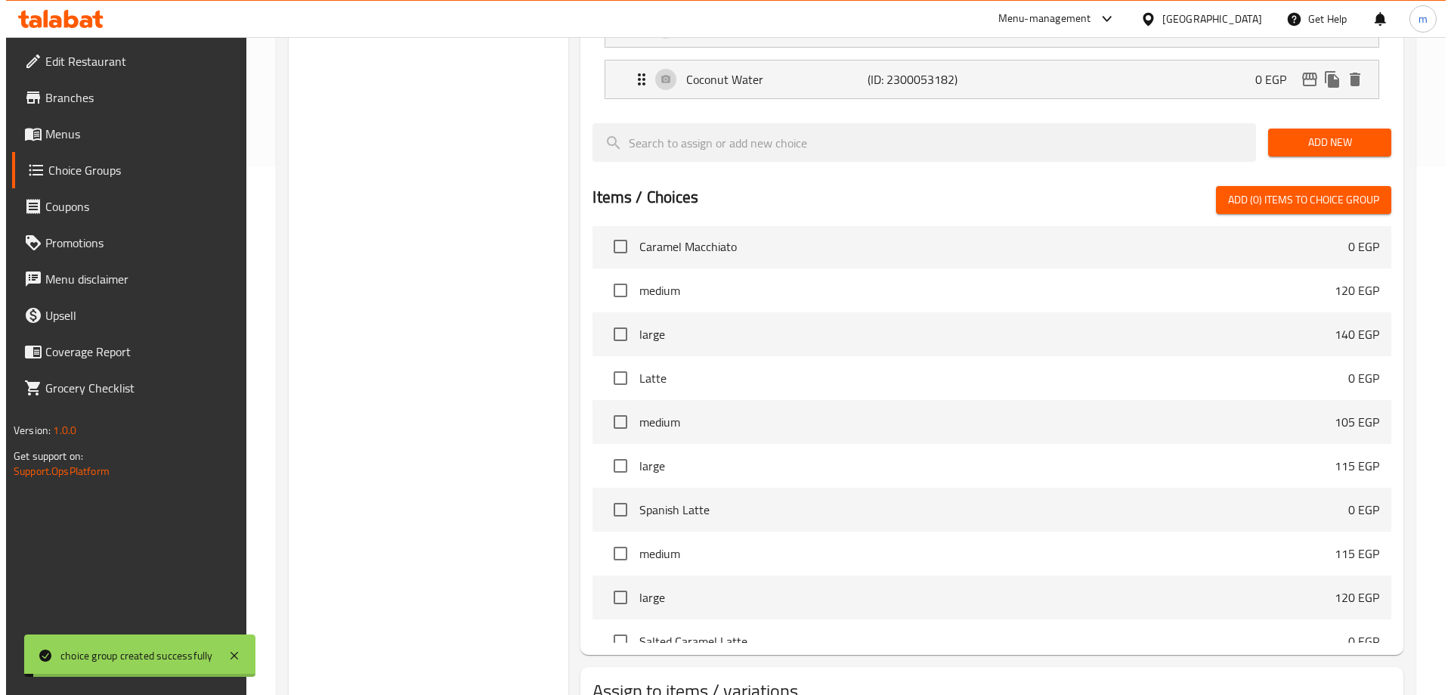
scroll to position [599, 0]
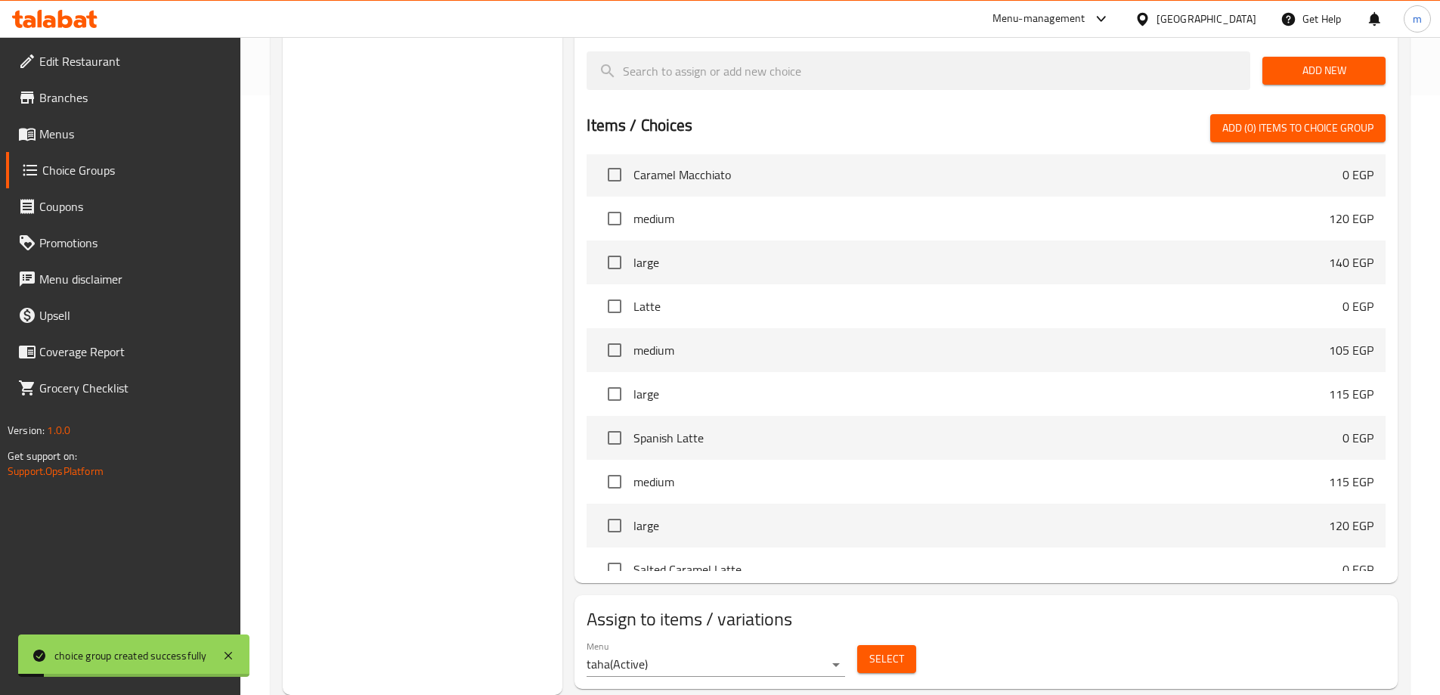
click at [874, 639] on div "Select" at bounding box center [886, 659] width 71 height 40
click at [880, 649] on span "Select" at bounding box center [886, 658] width 35 height 19
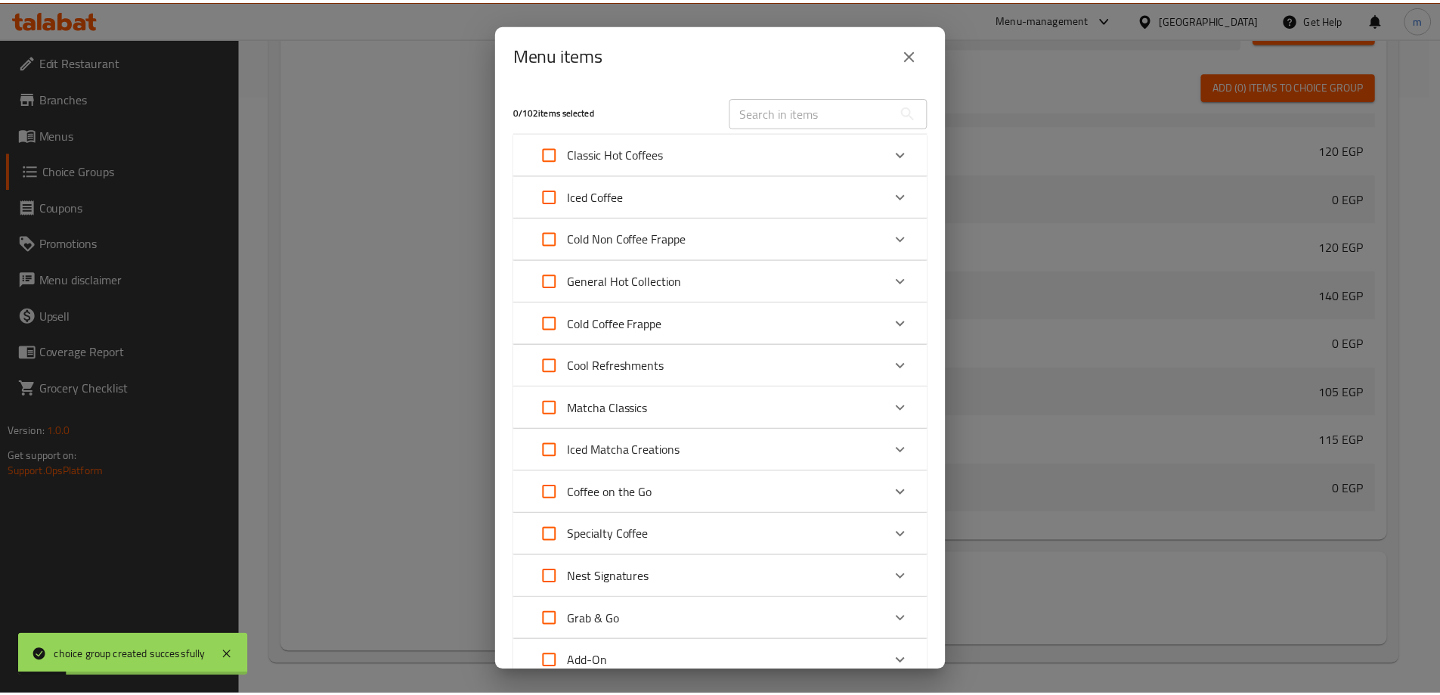
scroll to position [680, 0]
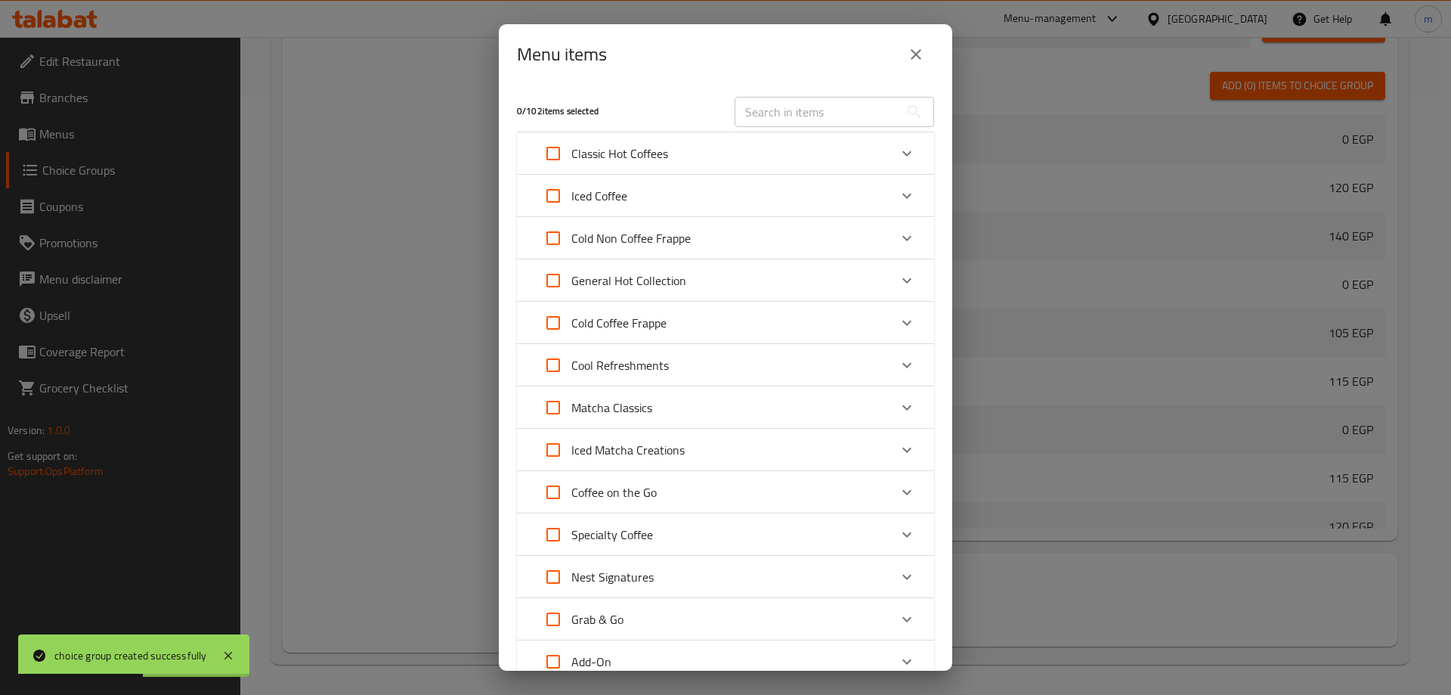
click at [867, 113] on input "text" at bounding box center [817, 112] width 165 height 30
paste input "Iced Matcha"
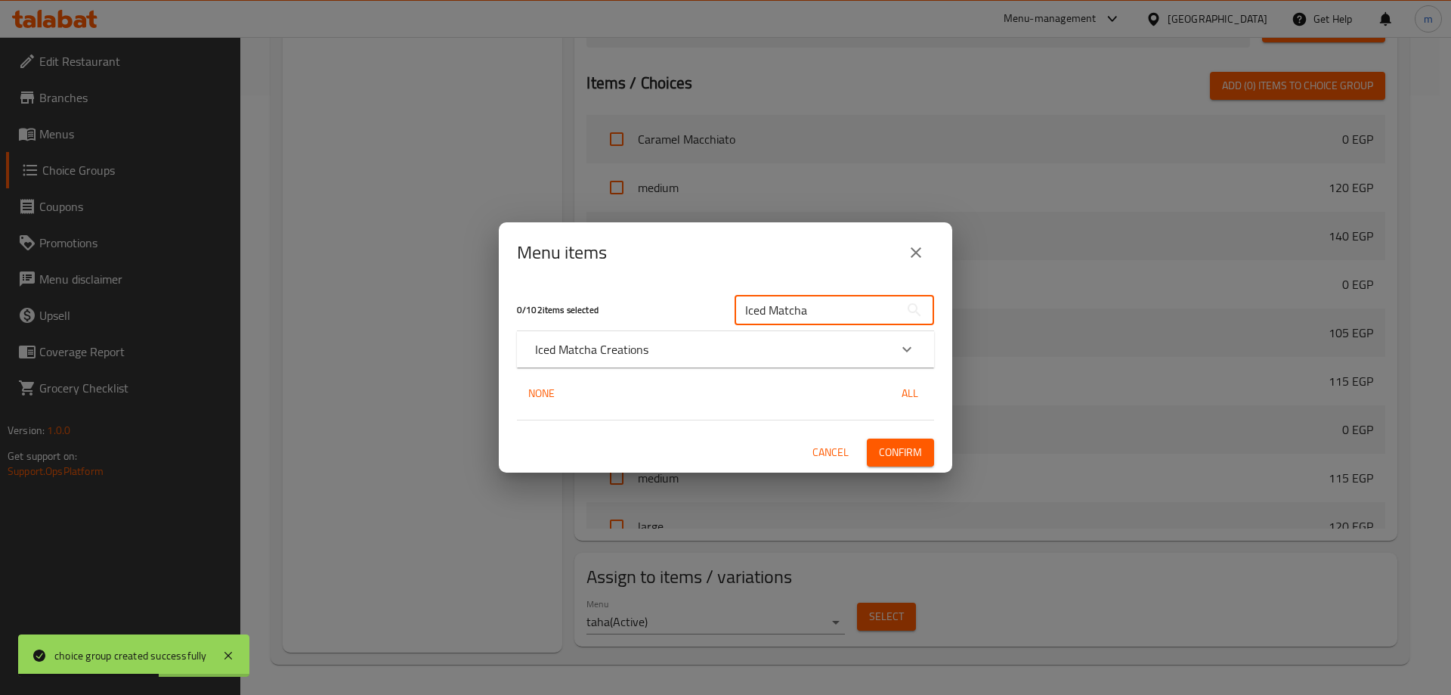
type input "Iced Matcha"
click at [745, 361] on div "Iced Matcha Creations" at bounding box center [725, 349] width 417 height 36
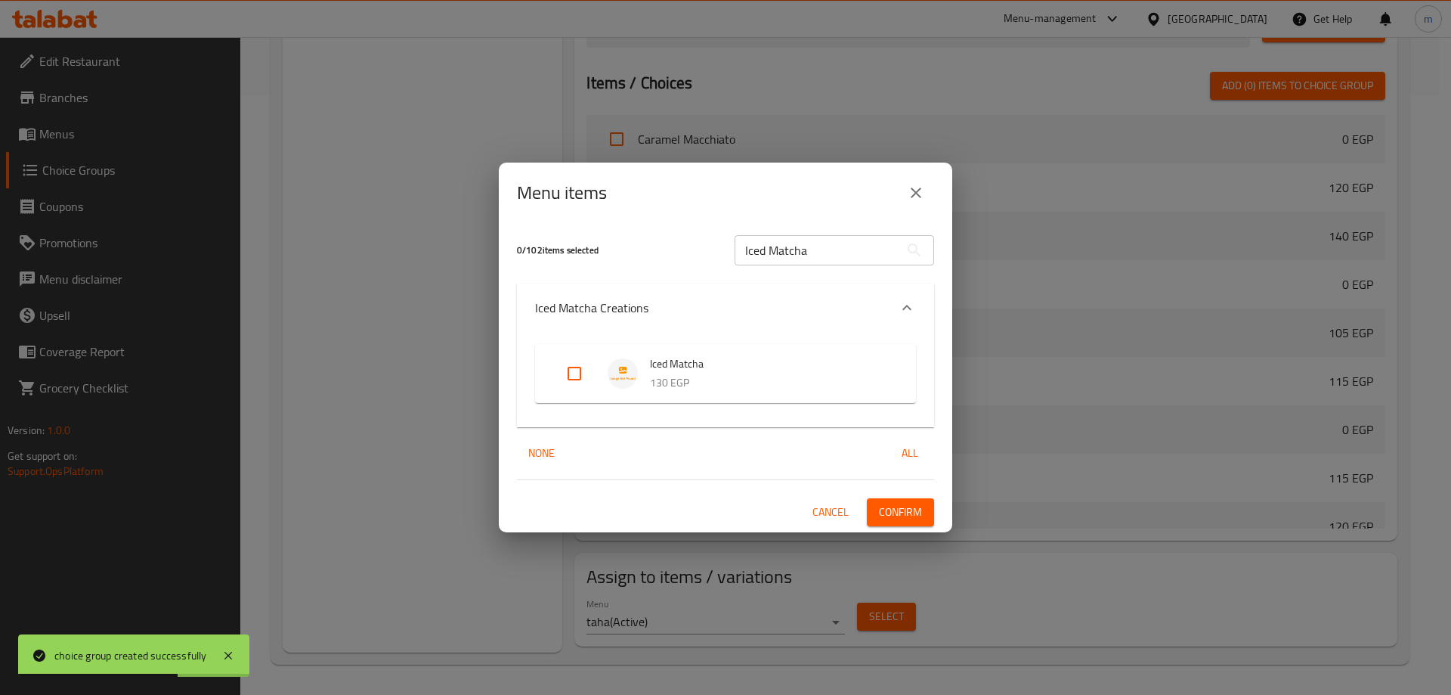
click at [565, 377] on input "Expand" at bounding box center [574, 373] width 36 height 36
checkbox input "true"
click at [904, 512] on span "Confirm" at bounding box center [900, 512] width 43 height 19
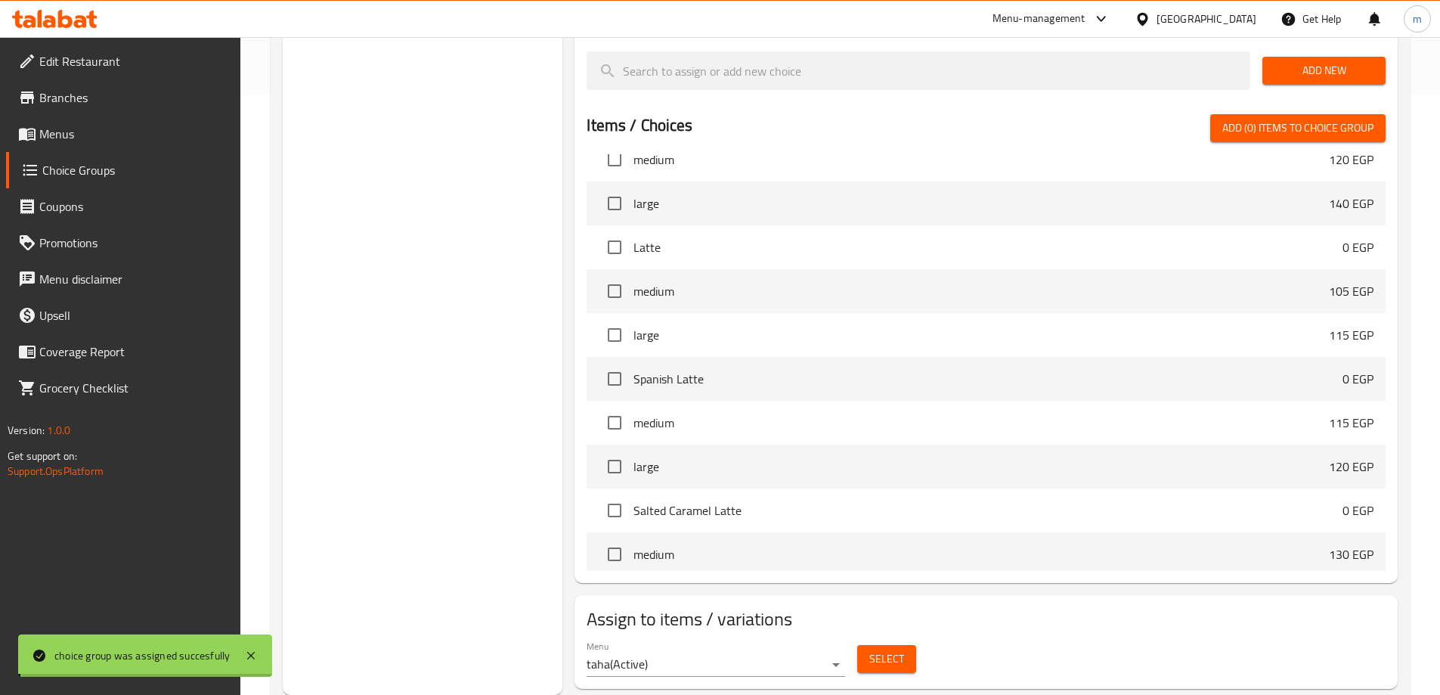
scroll to position [621, 0]
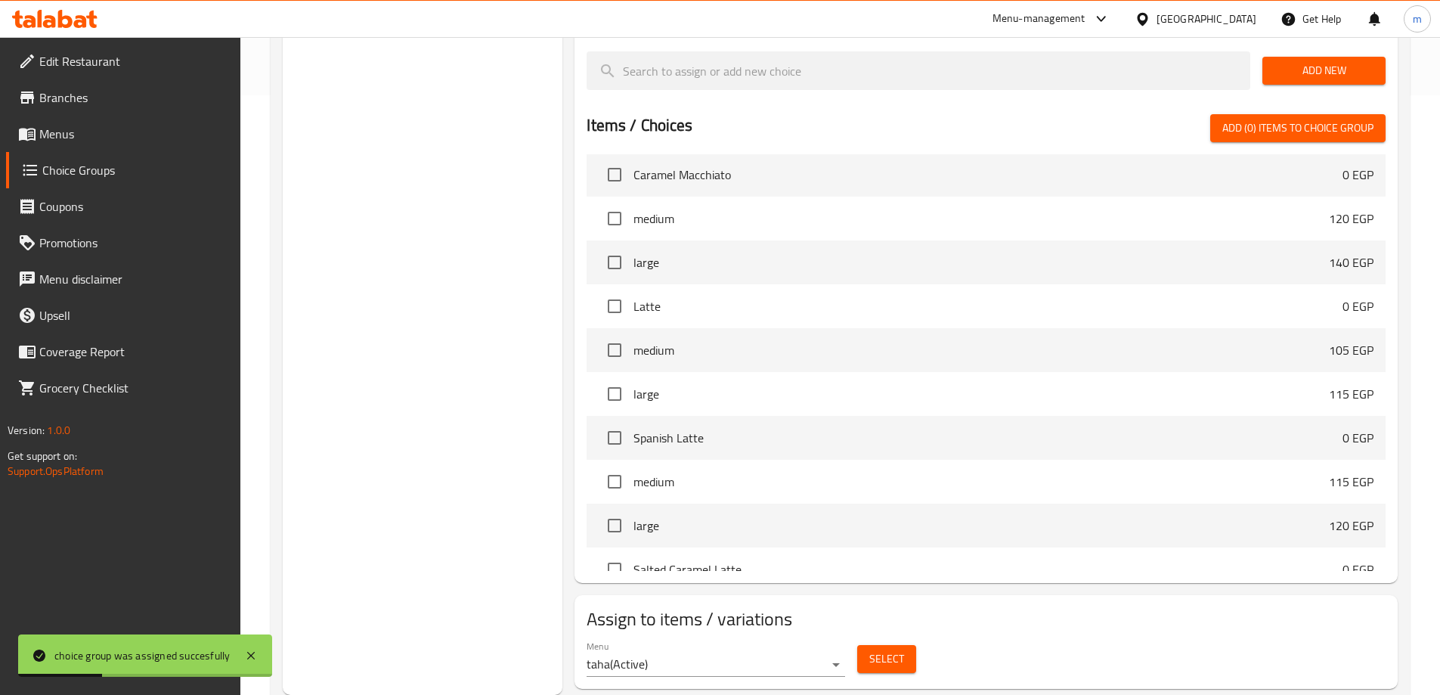
click at [1055, 607] on h2 "Assign to items / variations" at bounding box center [986, 619] width 799 height 24
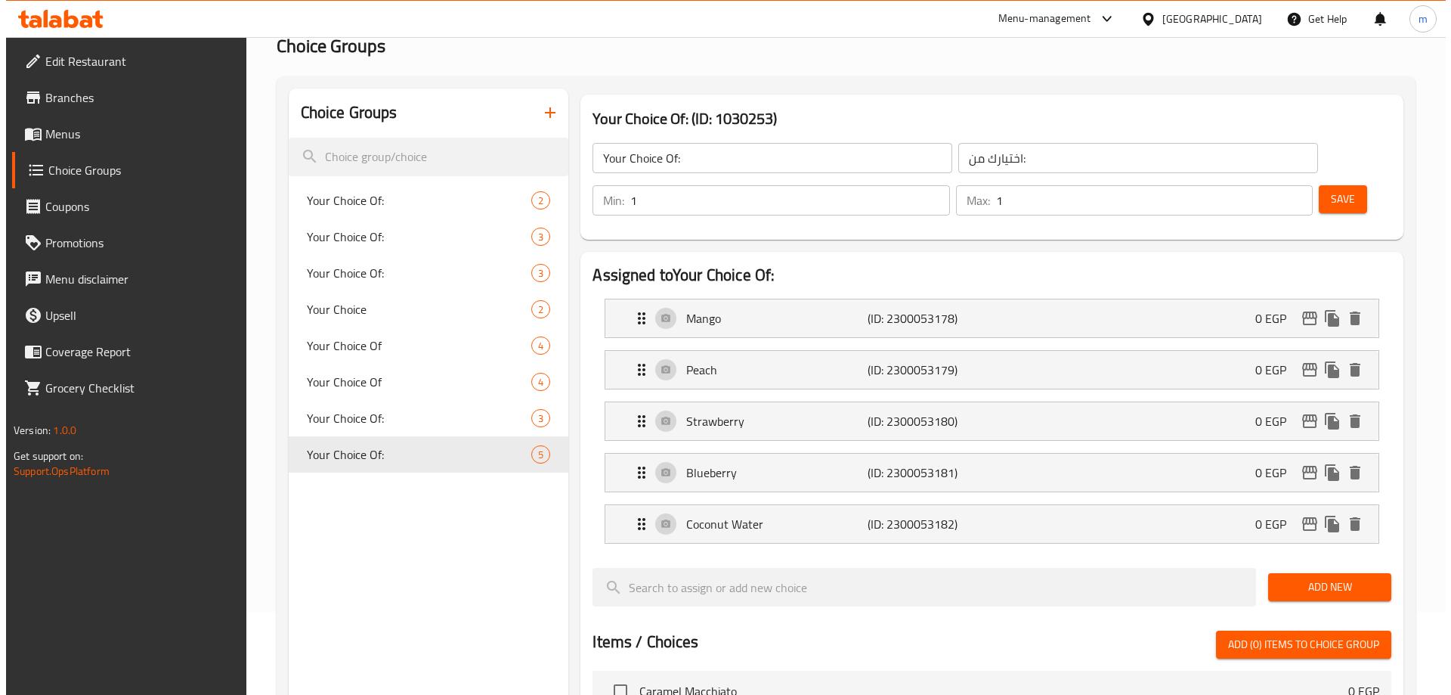
scroll to position [70, 0]
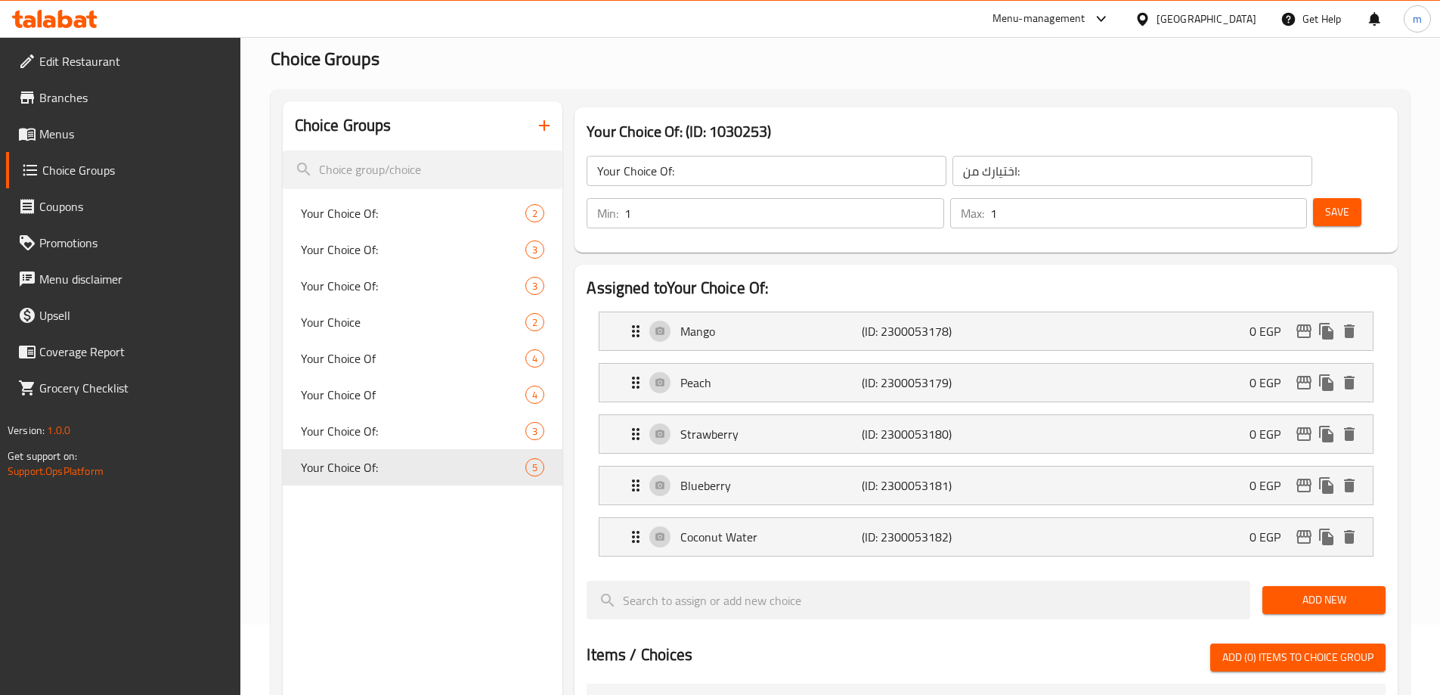
click at [539, 120] on icon "button" at bounding box center [544, 125] width 18 height 18
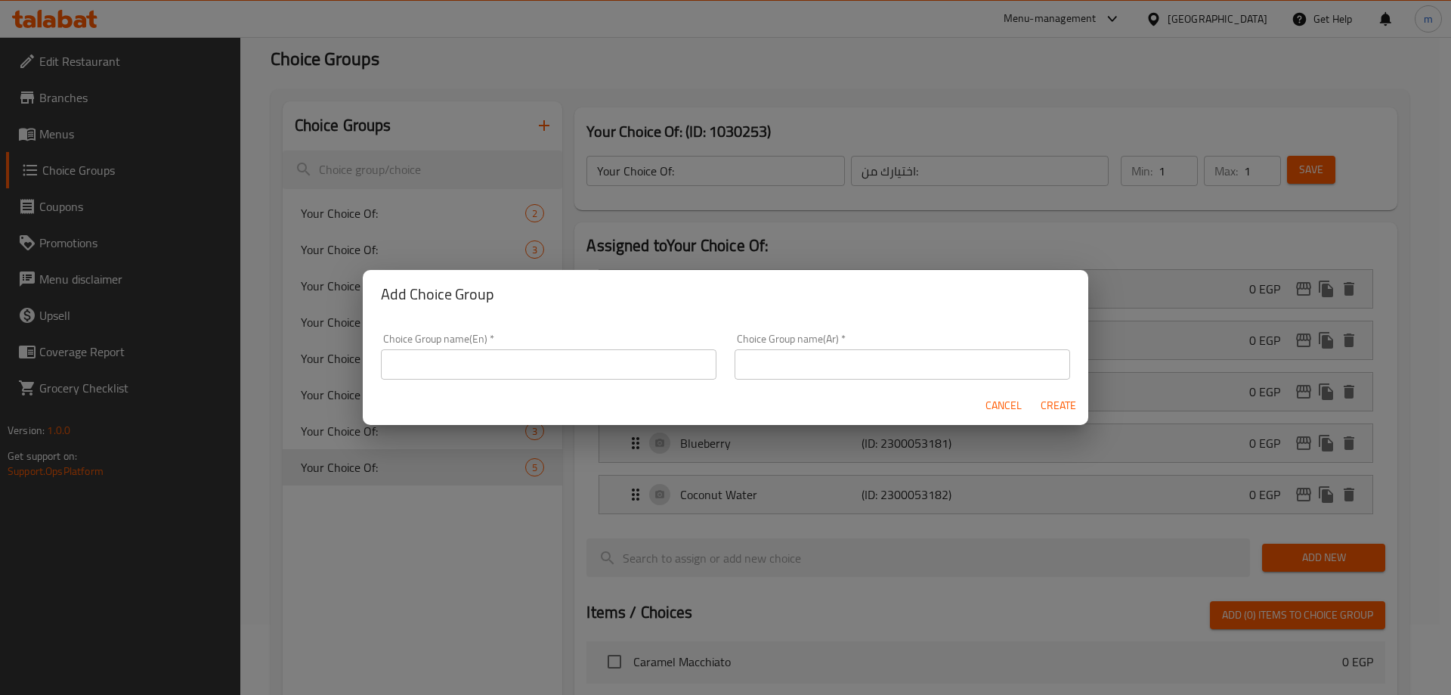
click at [582, 376] on input "text" at bounding box center [549, 364] width 336 height 30
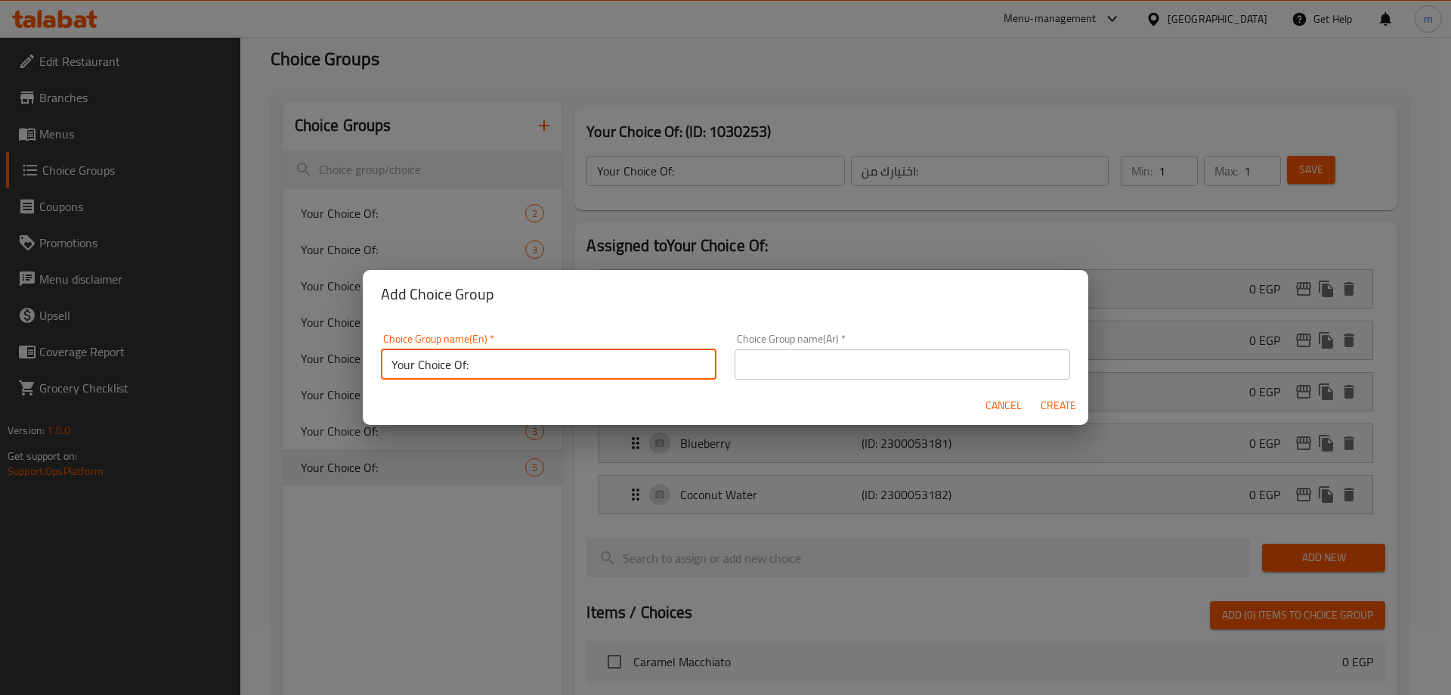
scroll to position [0, 76]
type input "Your Choice Of:"
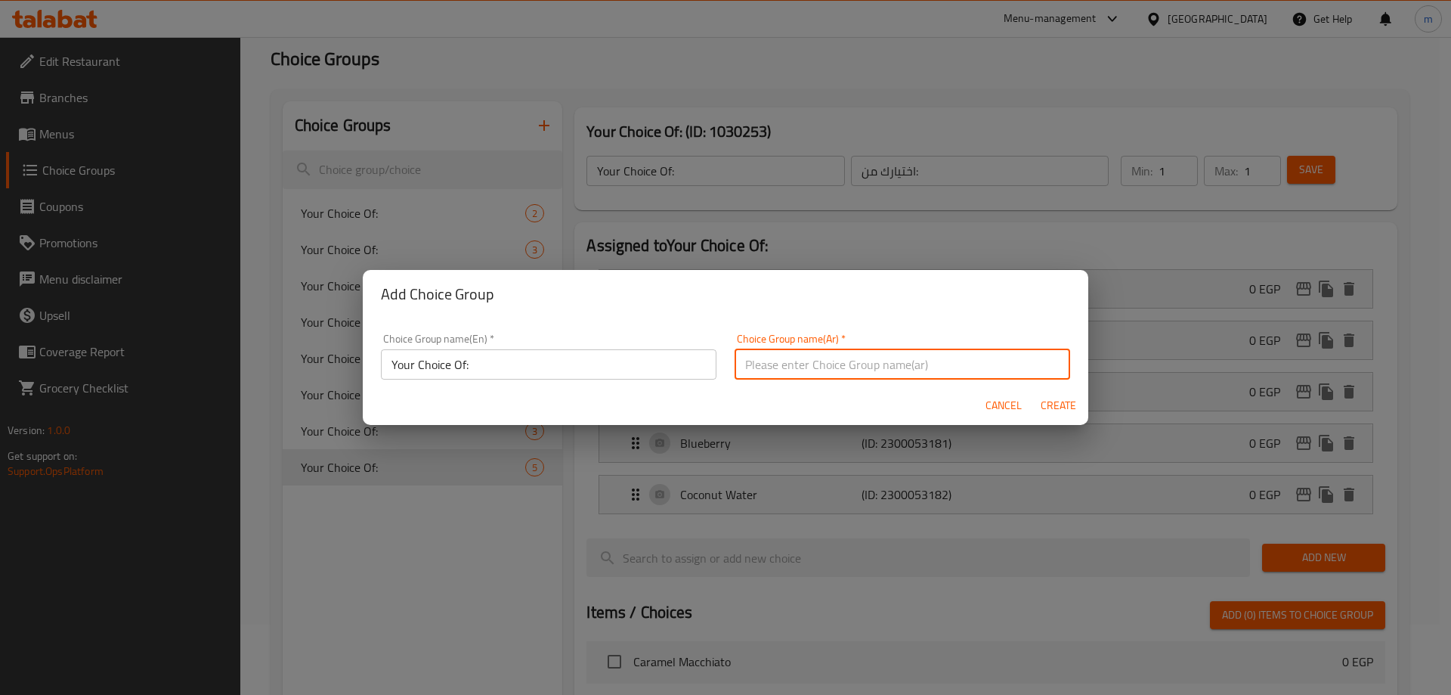
click at [776, 370] on input "text" at bounding box center [903, 364] width 336 height 30
type input "اختيارك من:"
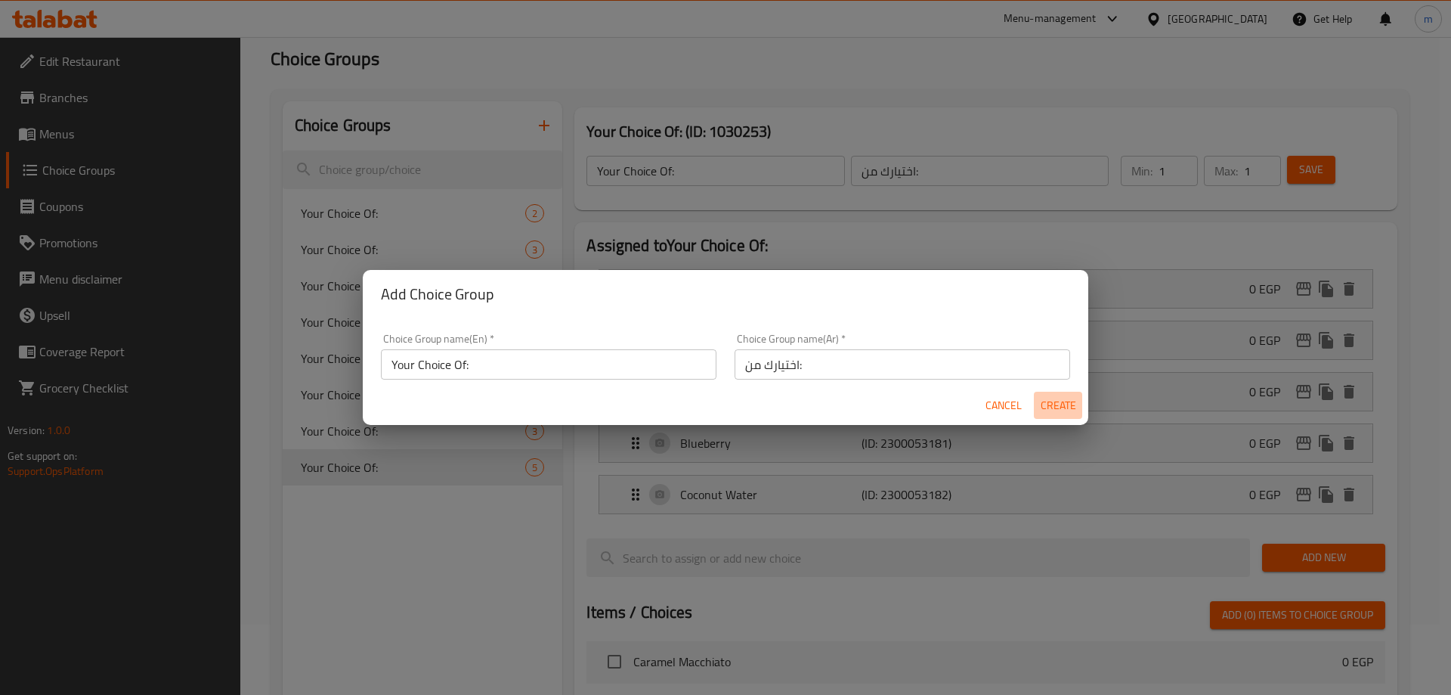
click at [1064, 396] on span "Create" at bounding box center [1058, 405] width 36 height 19
type input "Your Choice Of:"
type input "اختيارك من:"
type input "0"
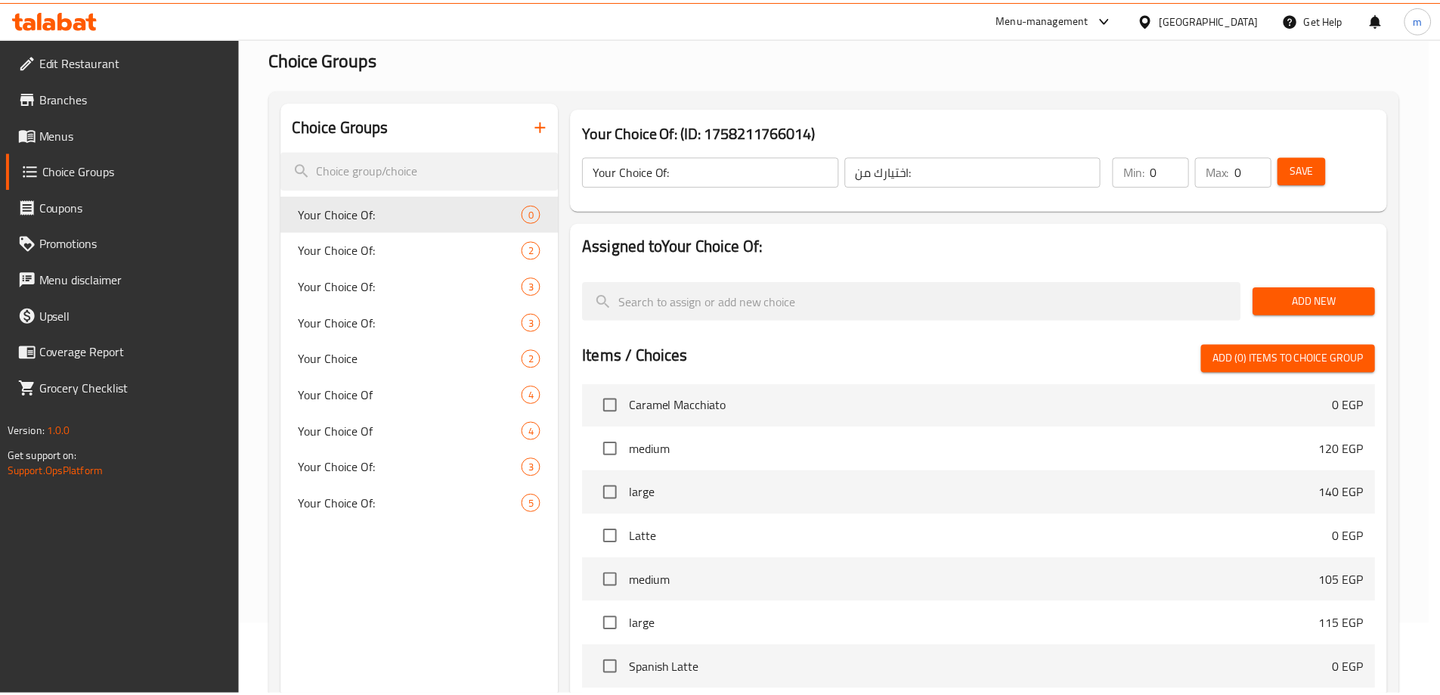
scroll to position [0, 0]
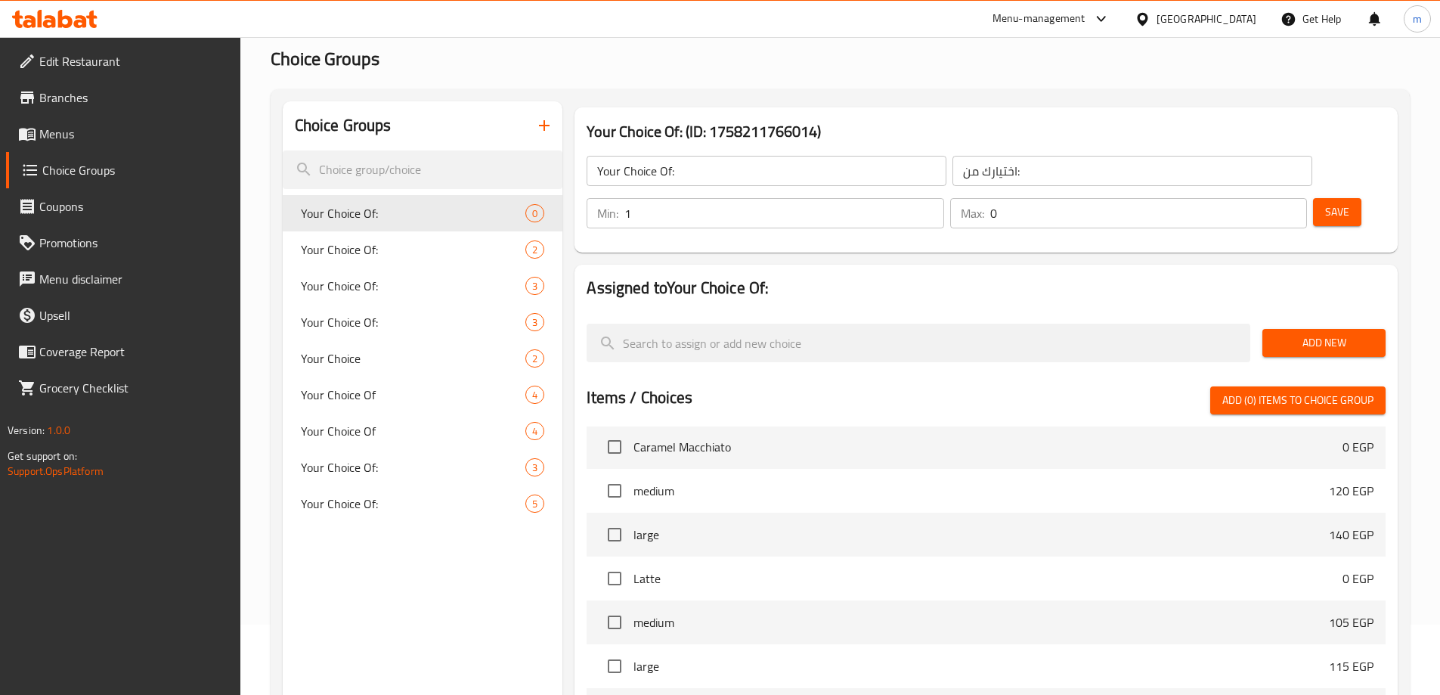
type input "1"
click at [943, 198] on input "1" at bounding box center [783, 213] width 319 height 30
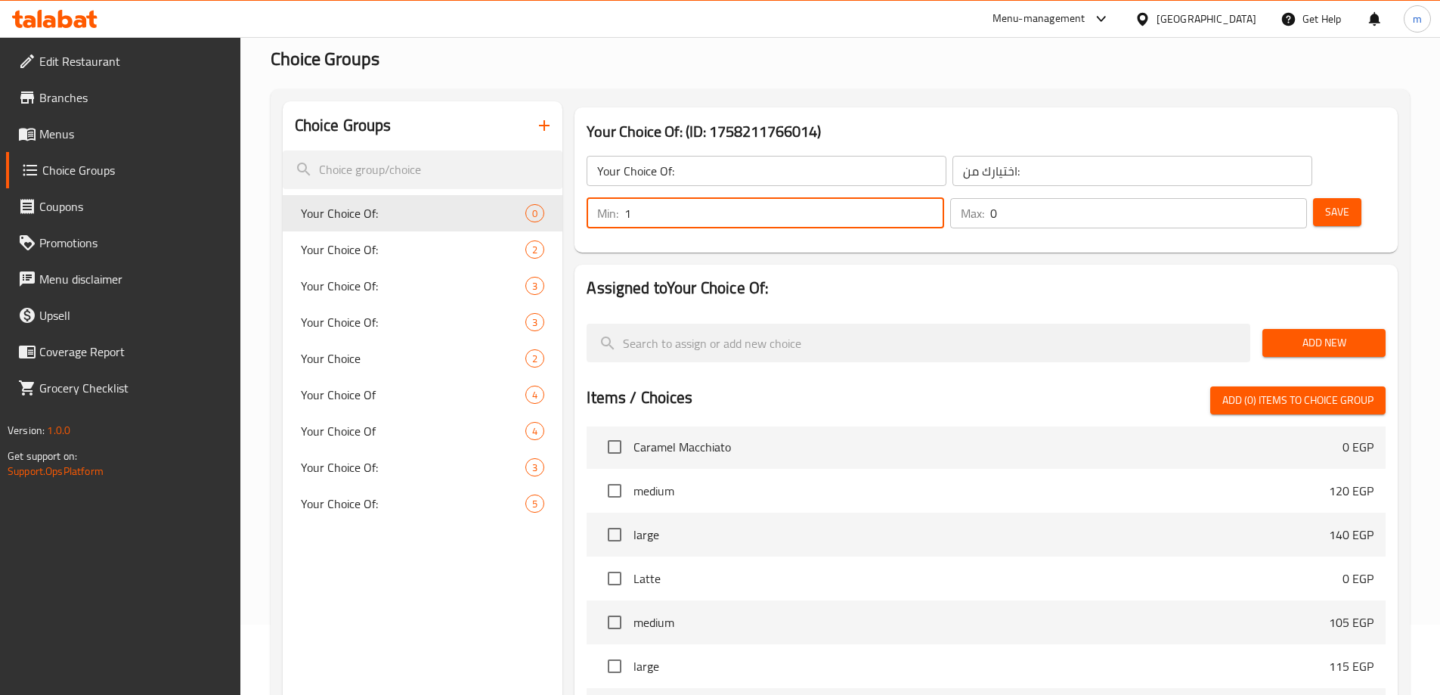
type input "1"
click at [1264, 198] on input "1" at bounding box center [1148, 213] width 317 height 30
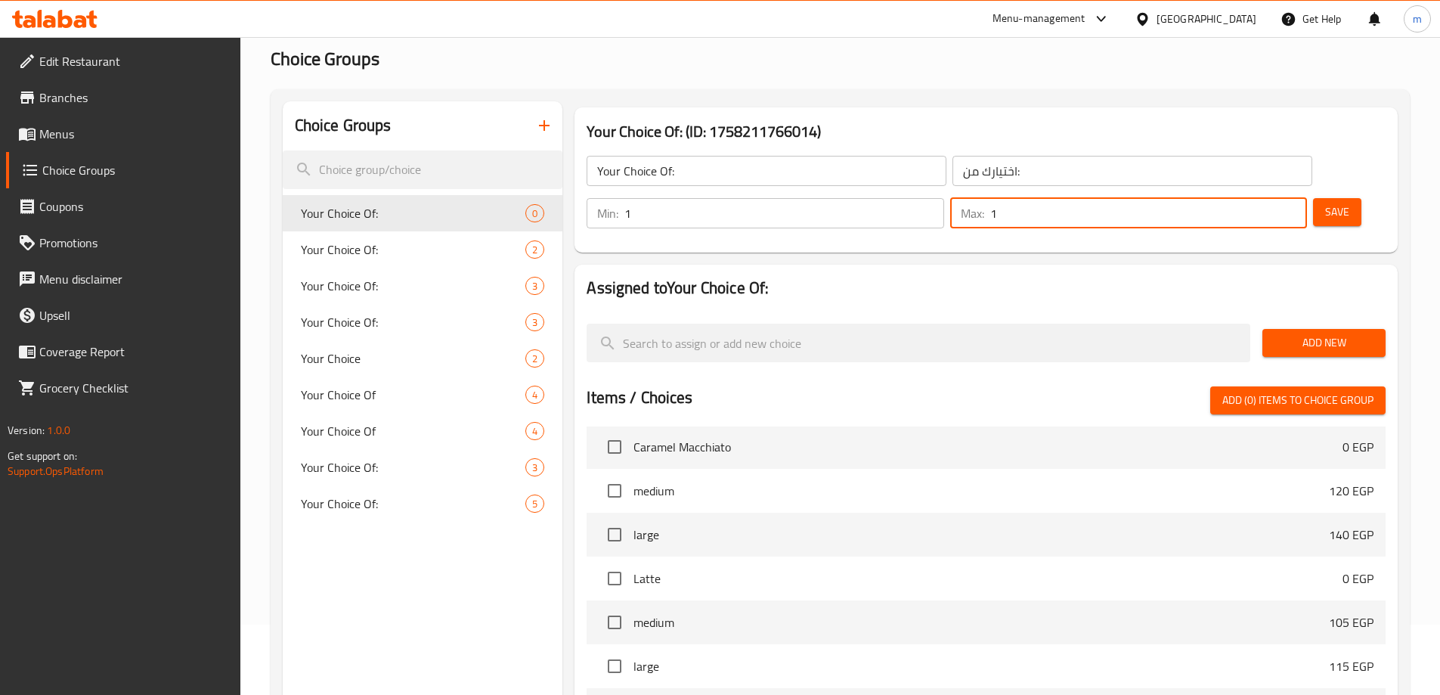
click at [1319, 333] on span "Add New" at bounding box center [1323, 342] width 99 height 19
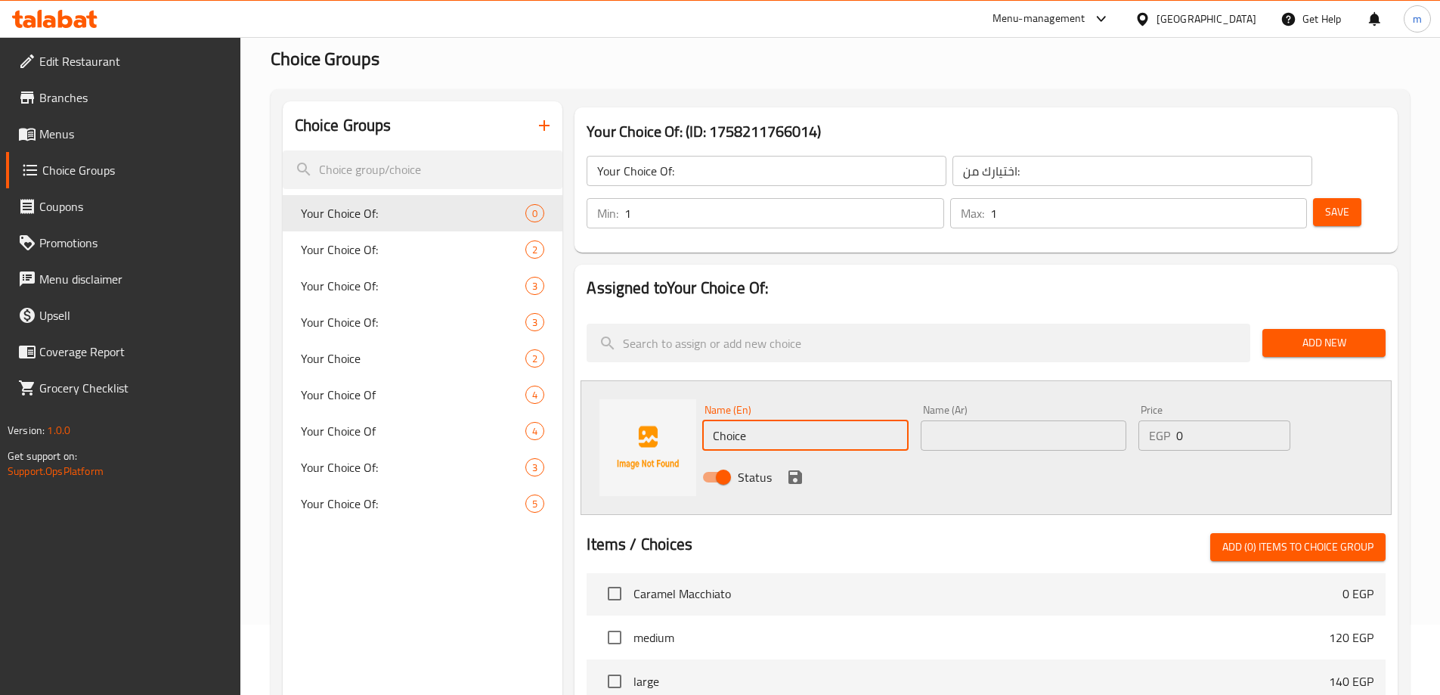
click at [840, 420] on input "Choice" at bounding box center [805, 435] width 206 height 30
paste input "(Orange,"
click at [717, 420] on input "(Orange" at bounding box center [805, 435] width 206 height 30
type input "Orange"
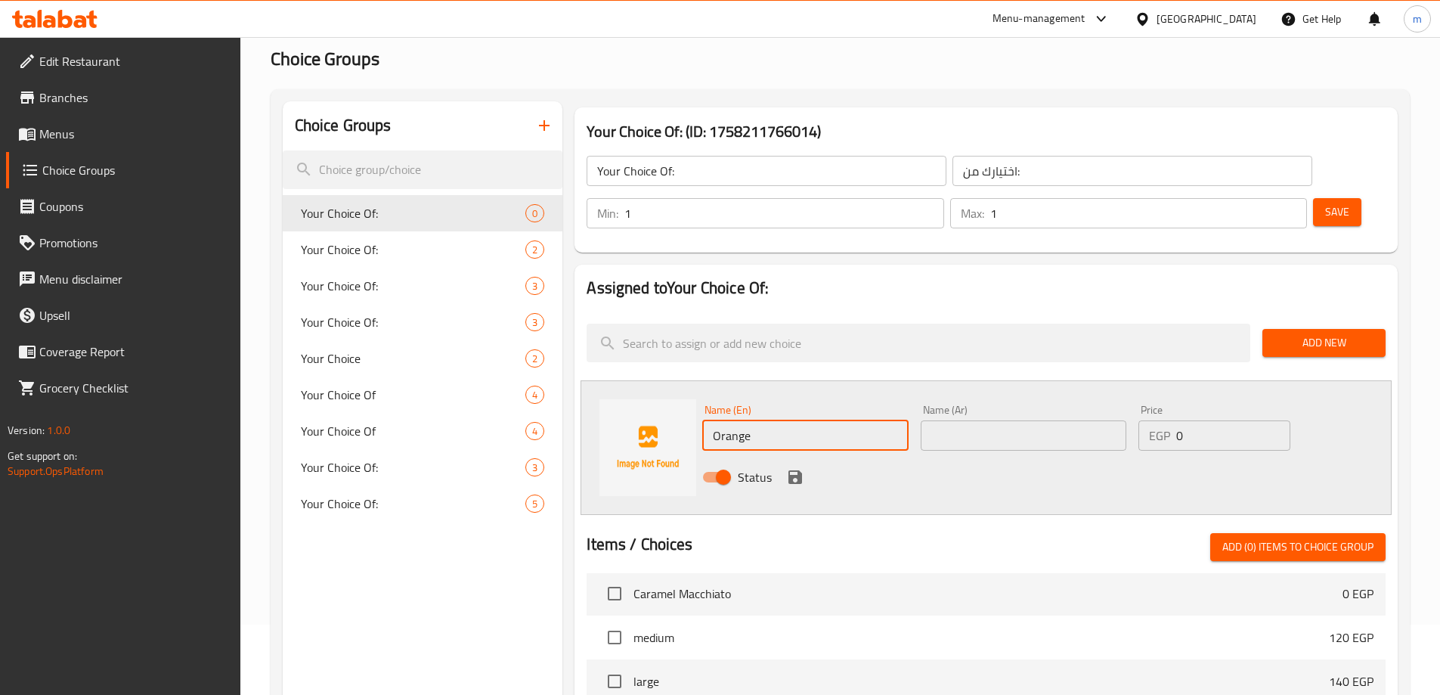
click at [962, 420] on input "text" at bounding box center [1024, 435] width 206 height 30
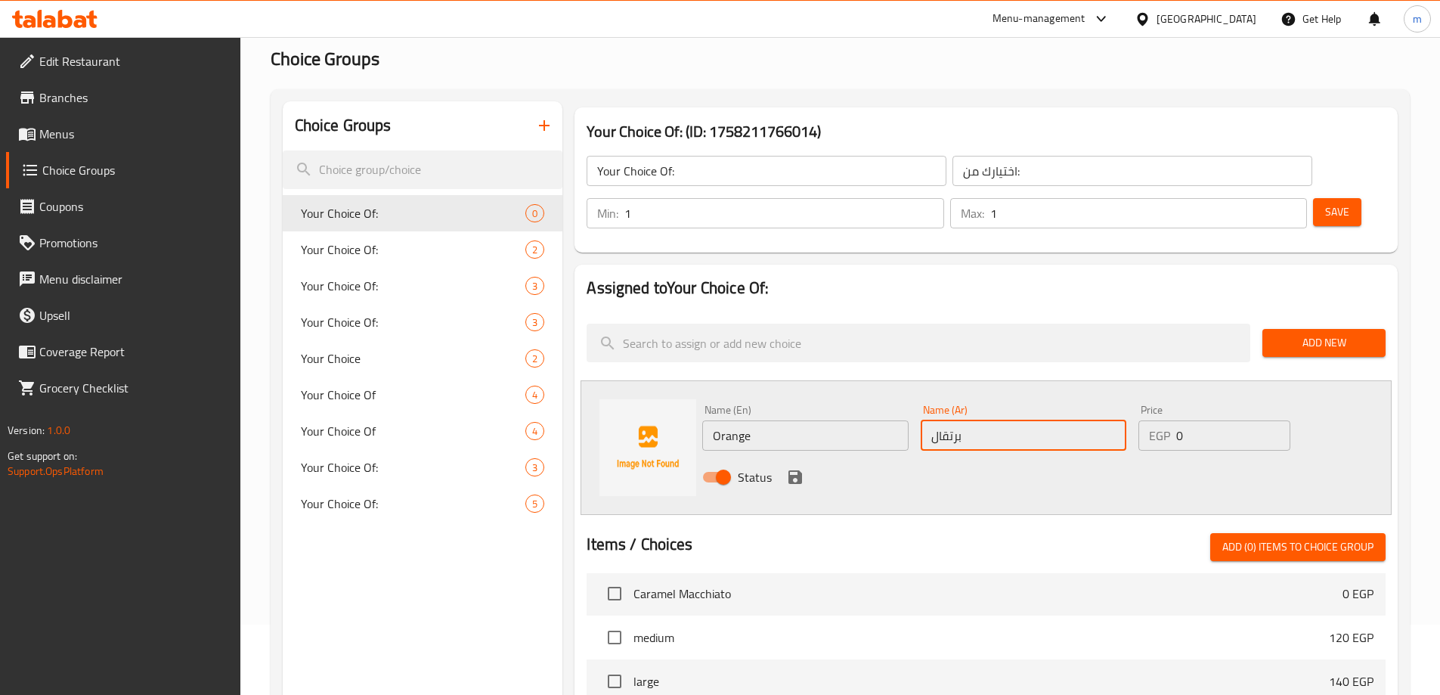
type input "برتقال"
click at [798, 468] on icon "save" at bounding box center [795, 477] width 18 height 18
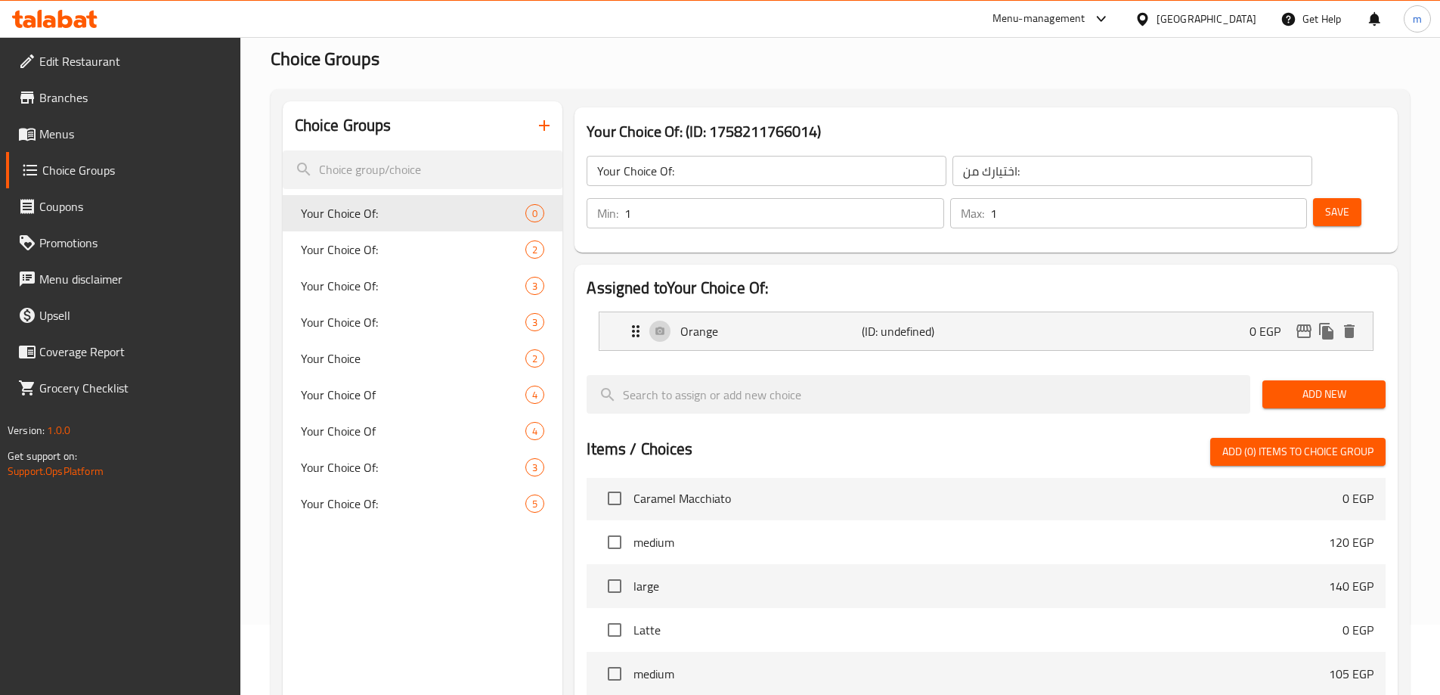
click at [1363, 380] on button "Add New" at bounding box center [1323, 394] width 123 height 28
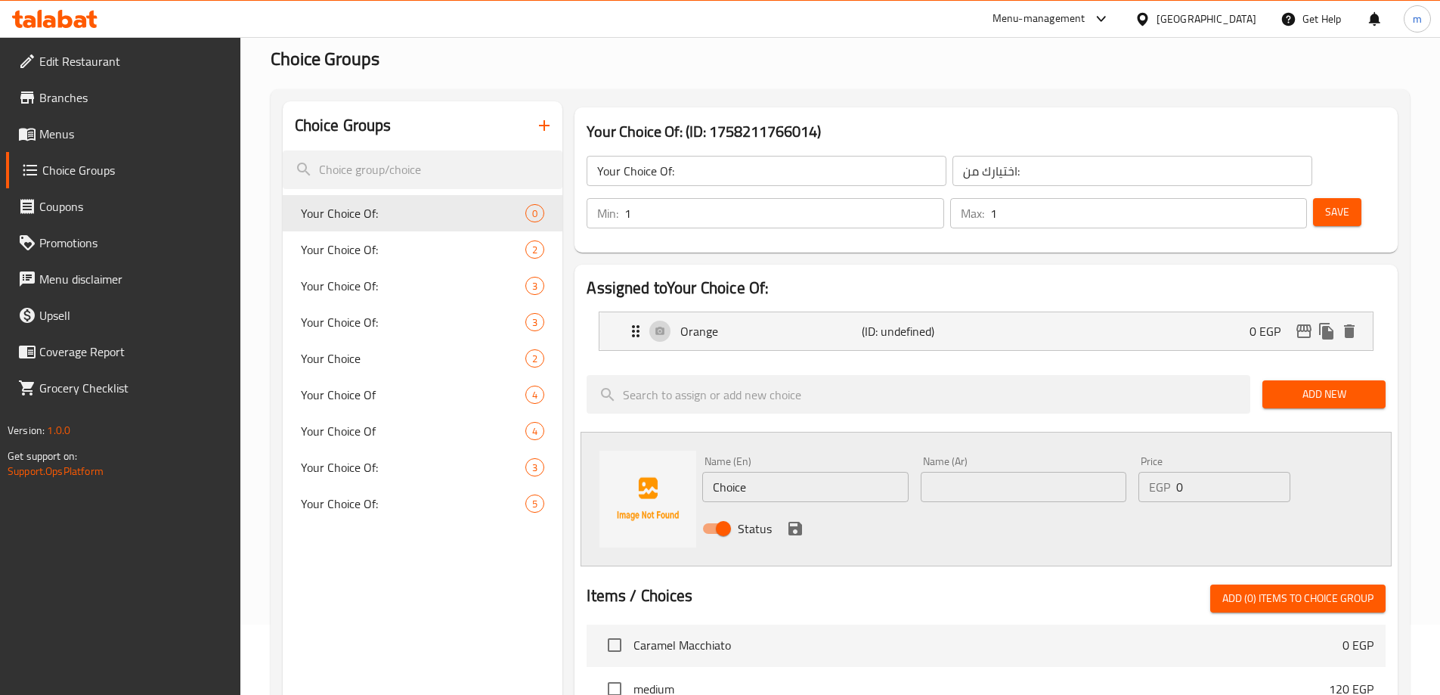
click at [853, 472] on input "Choice" at bounding box center [805, 487] width 206 height 30
paste input "Strawberry"
type input "Strawberry"
click at [1024, 472] on input "text" at bounding box center [1024, 487] width 206 height 30
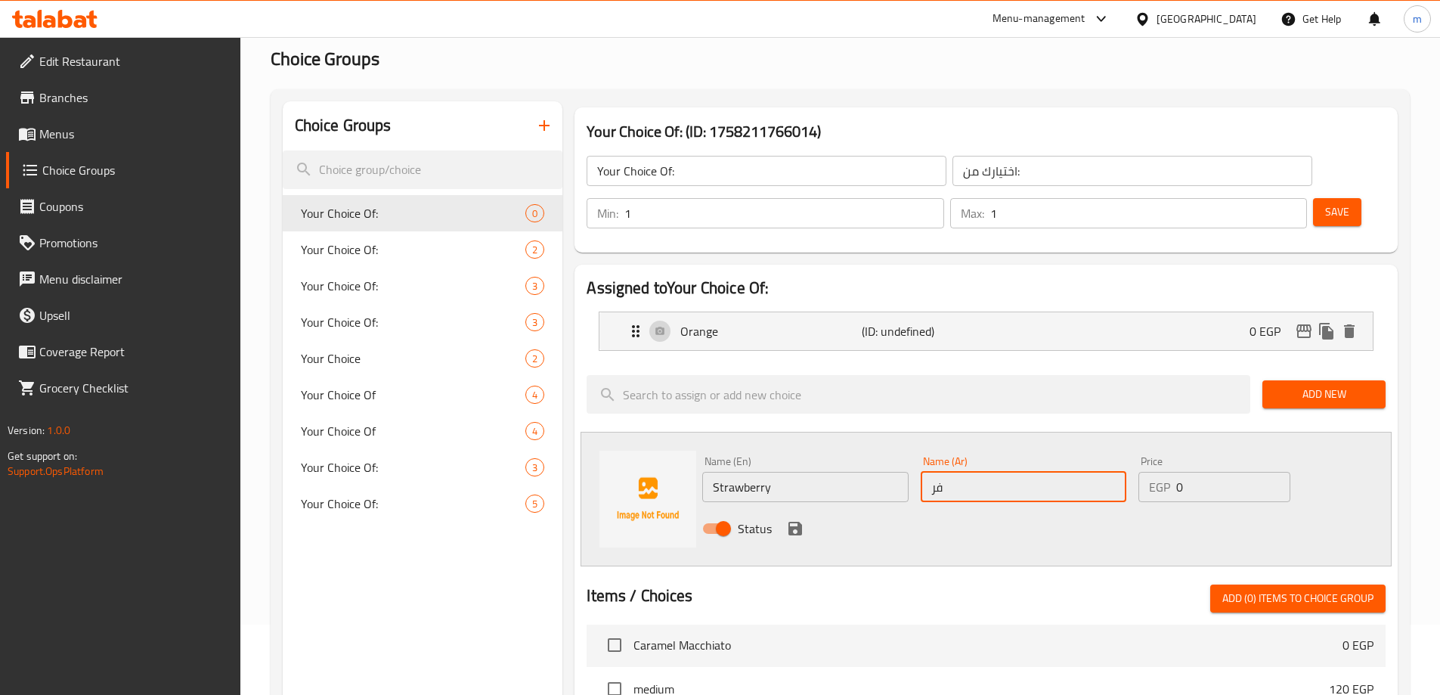
type input "فراولة"
click at [792, 522] on icon "save" at bounding box center [795, 529] width 14 height 14
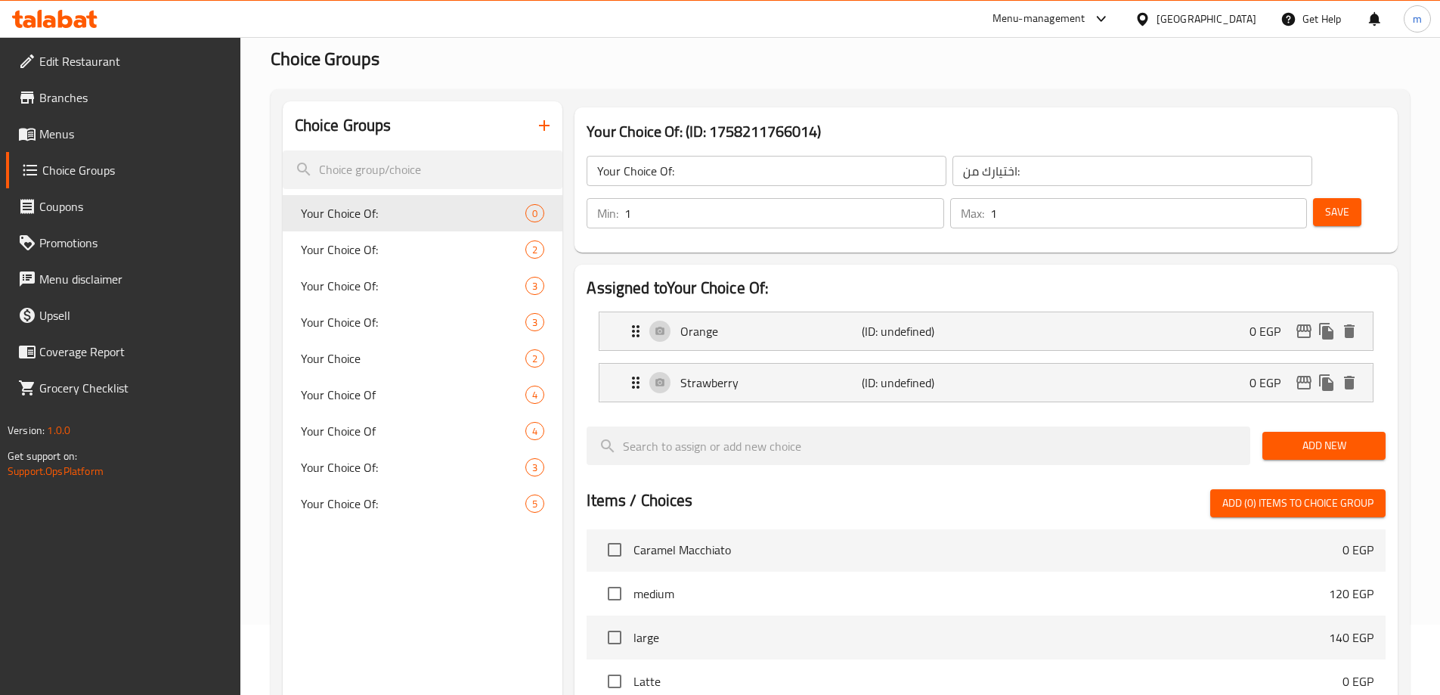
click at [1290, 432] on button "Add New" at bounding box center [1323, 446] width 123 height 28
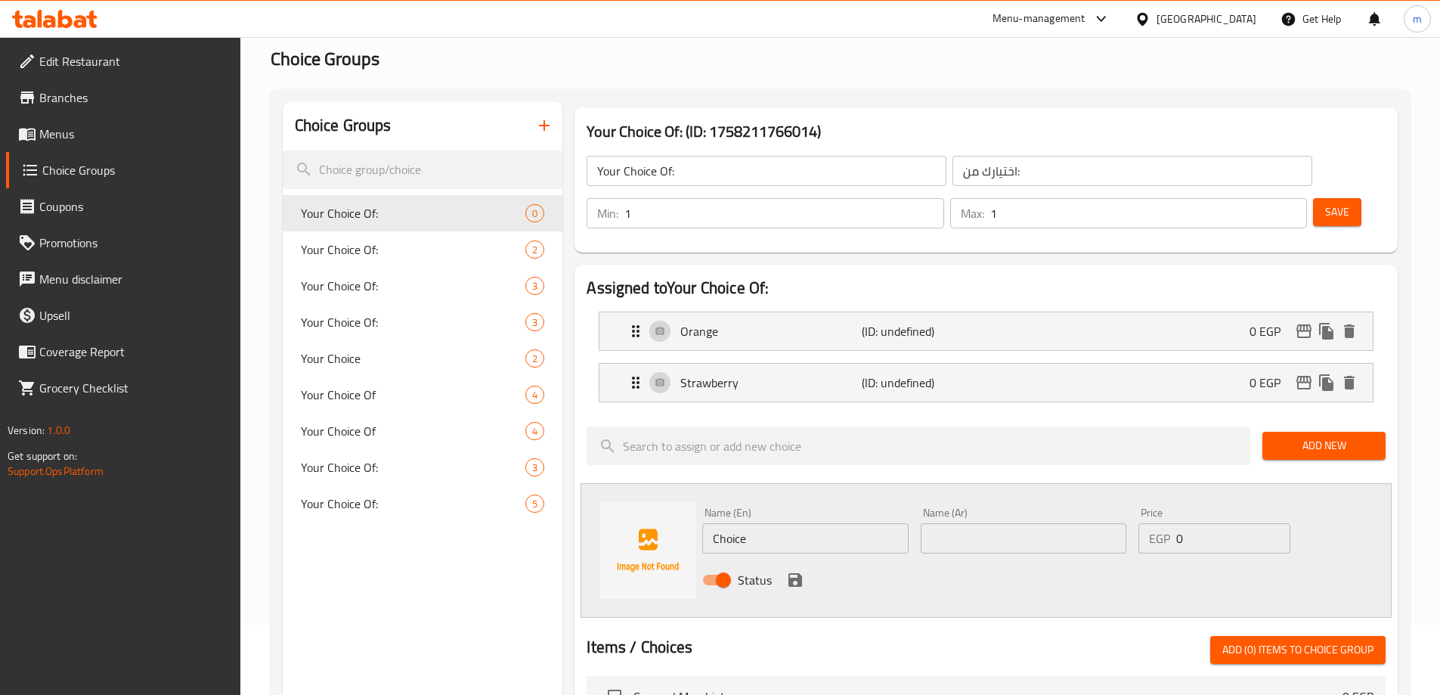
click at [831, 523] on input "Choice" at bounding box center [805, 538] width 206 height 30
paste input "Guava"
type input "Guava"
click at [999, 523] on input "text" at bounding box center [1024, 538] width 206 height 30
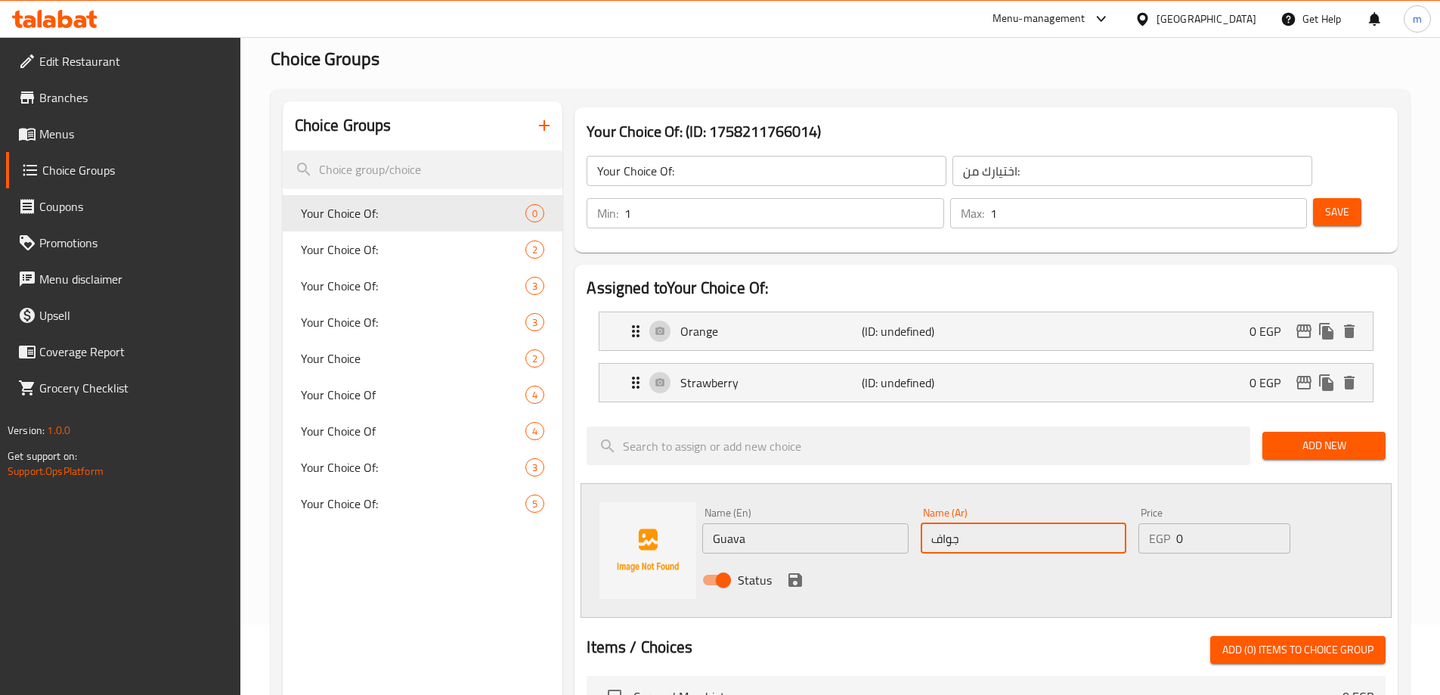
type input "جوافة"
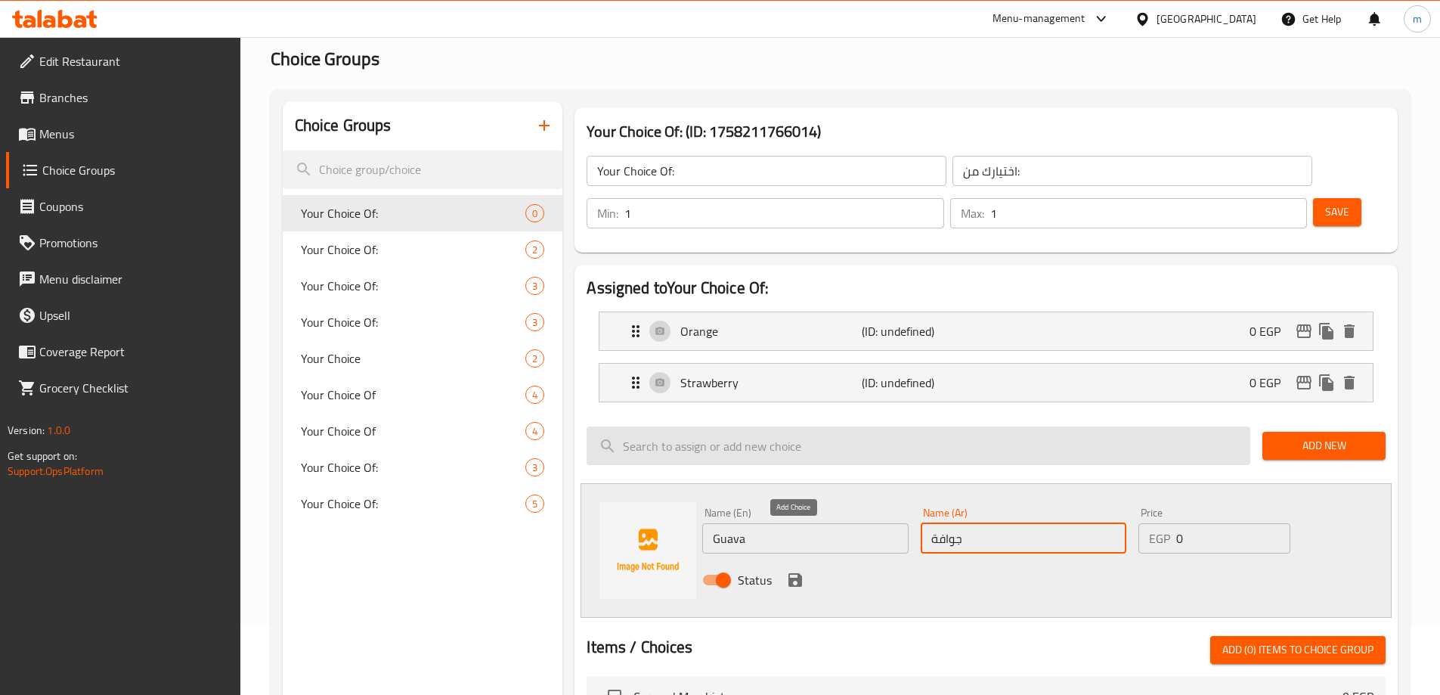
click at [791, 571] on icon "save" at bounding box center [795, 580] width 18 height 18
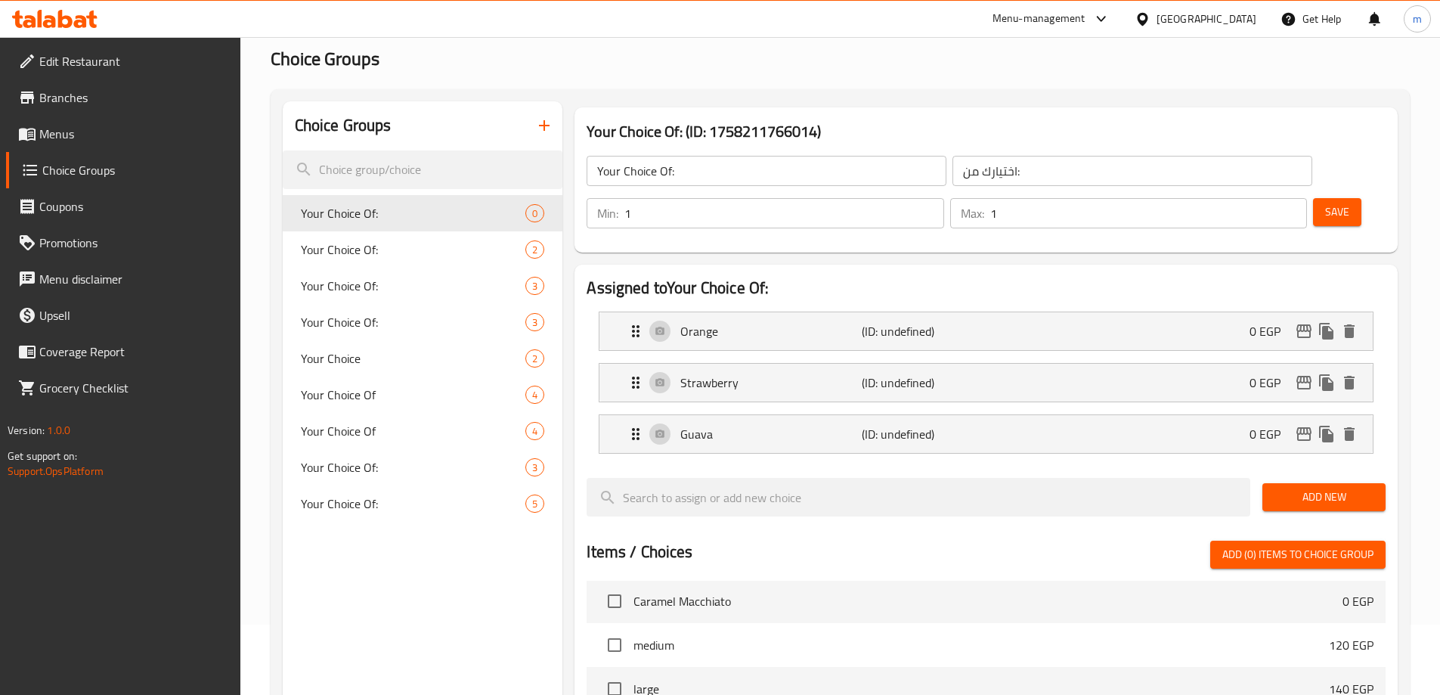
click at [1325, 203] on span "Save" at bounding box center [1337, 212] width 24 height 19
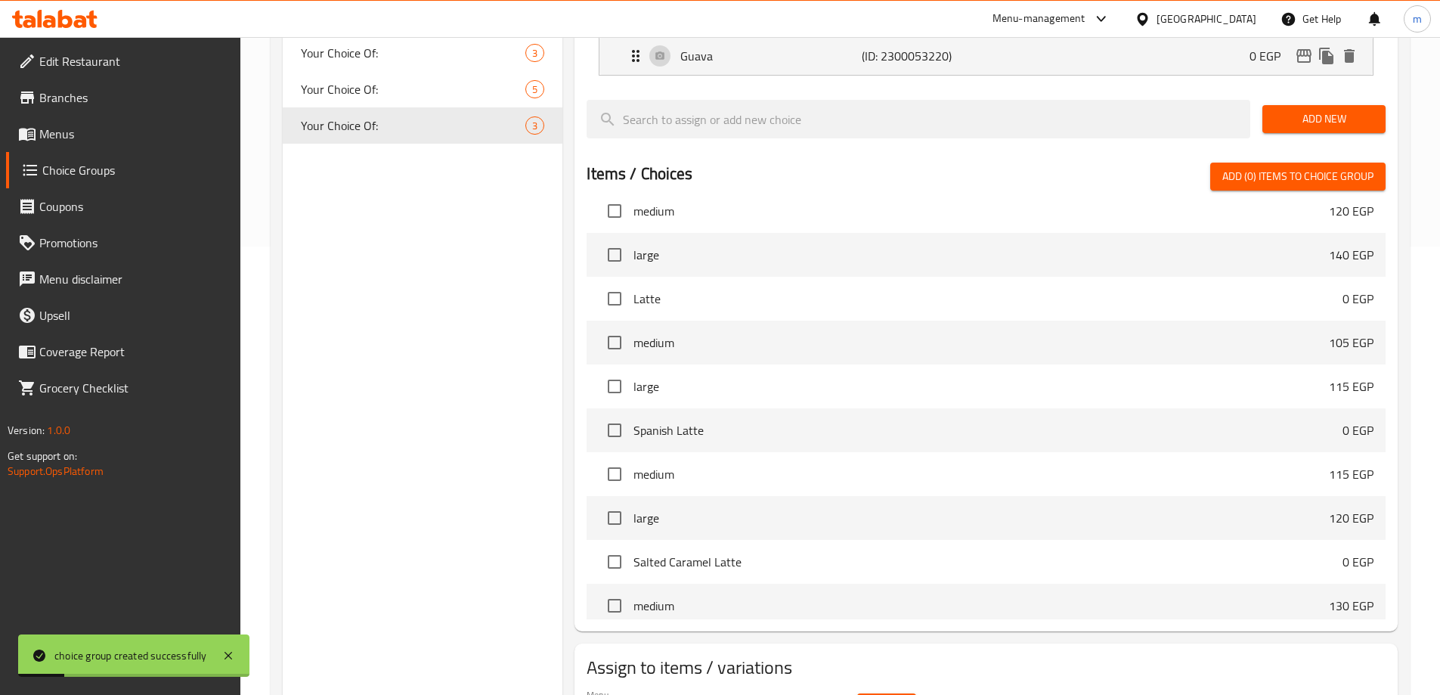
scroll to position [773, 0]
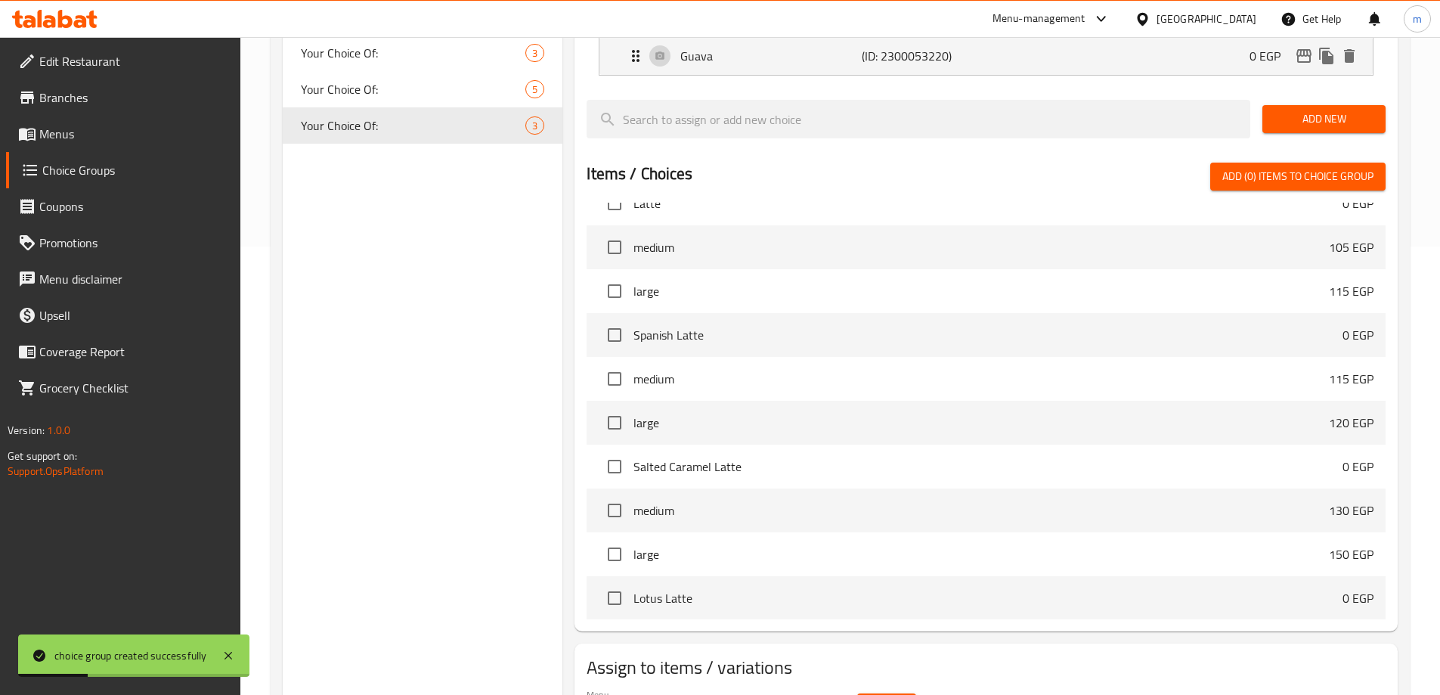
click at [898, 694] on span "Select" at bounding box center [886, 707] width 35 height 19
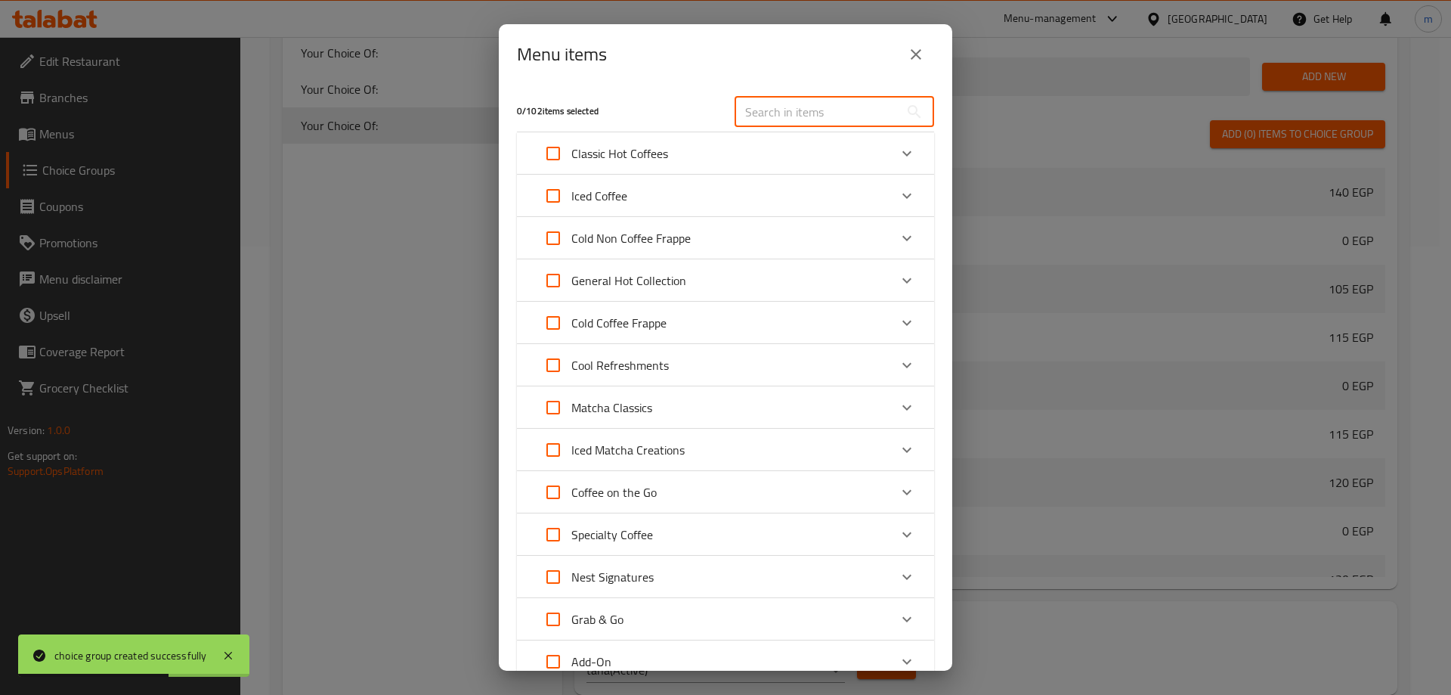
click at [820, 108] on input "text" at bounding box center [817, 112] width 165 height 30
paste input "Fresh Juice"
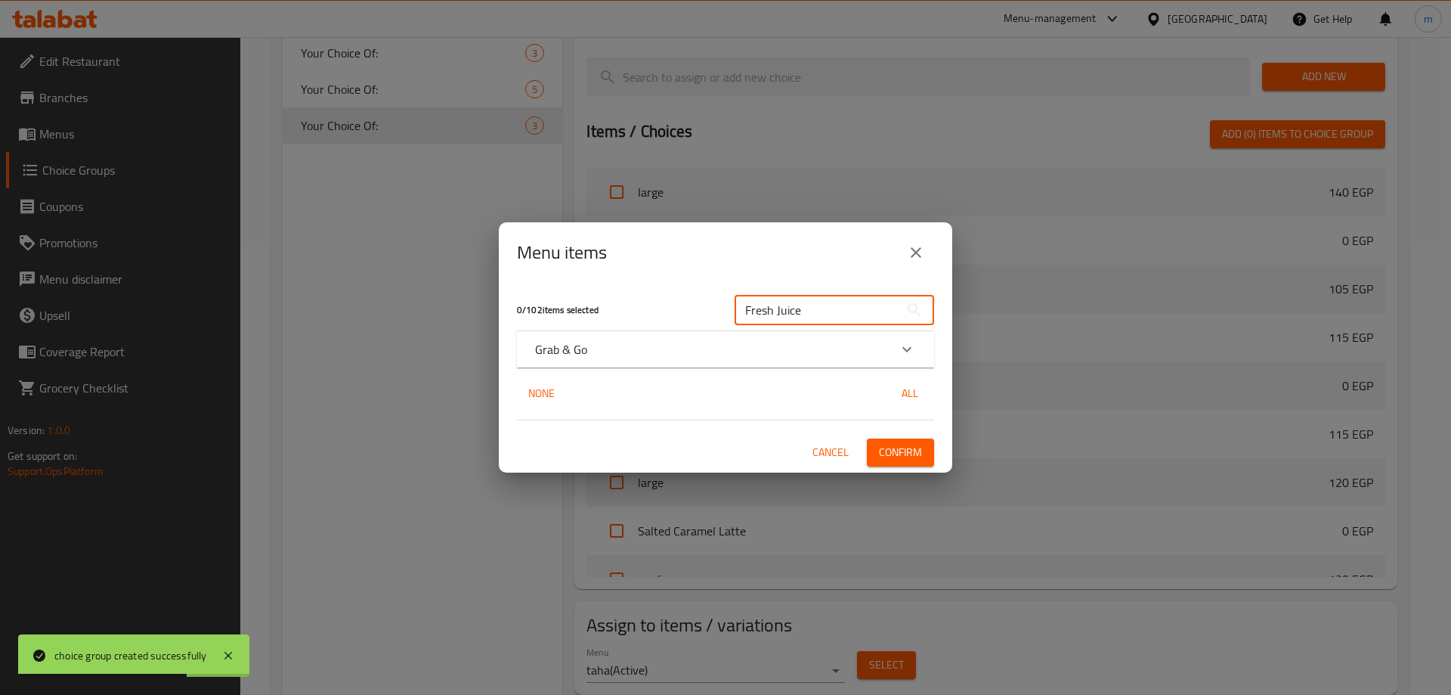
type input "Fresh Juice"
click at [574, 356] on p "Grab & Go" at bounding box center [561, 349] width 52 height 18
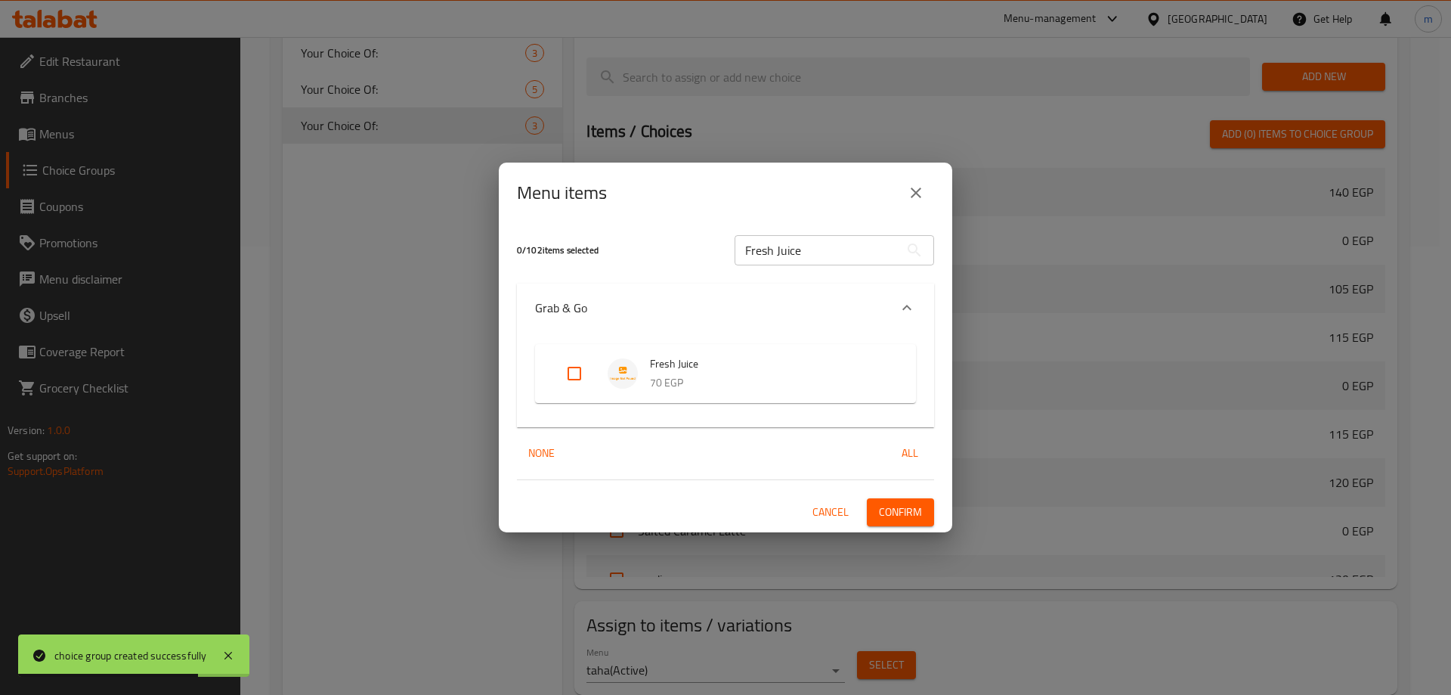
click at [551, 379] on div "Fresh Juice 70 EGP" at bounding box center [725, 373] width 381 height 59
click at [578, 367] on input "Expand" at bounding box center [574, 373] width 36 height 36
checkbox input "true"
click at [903, 515] on span "Confirm" at bounding box center [900, 512] width 43 height 19
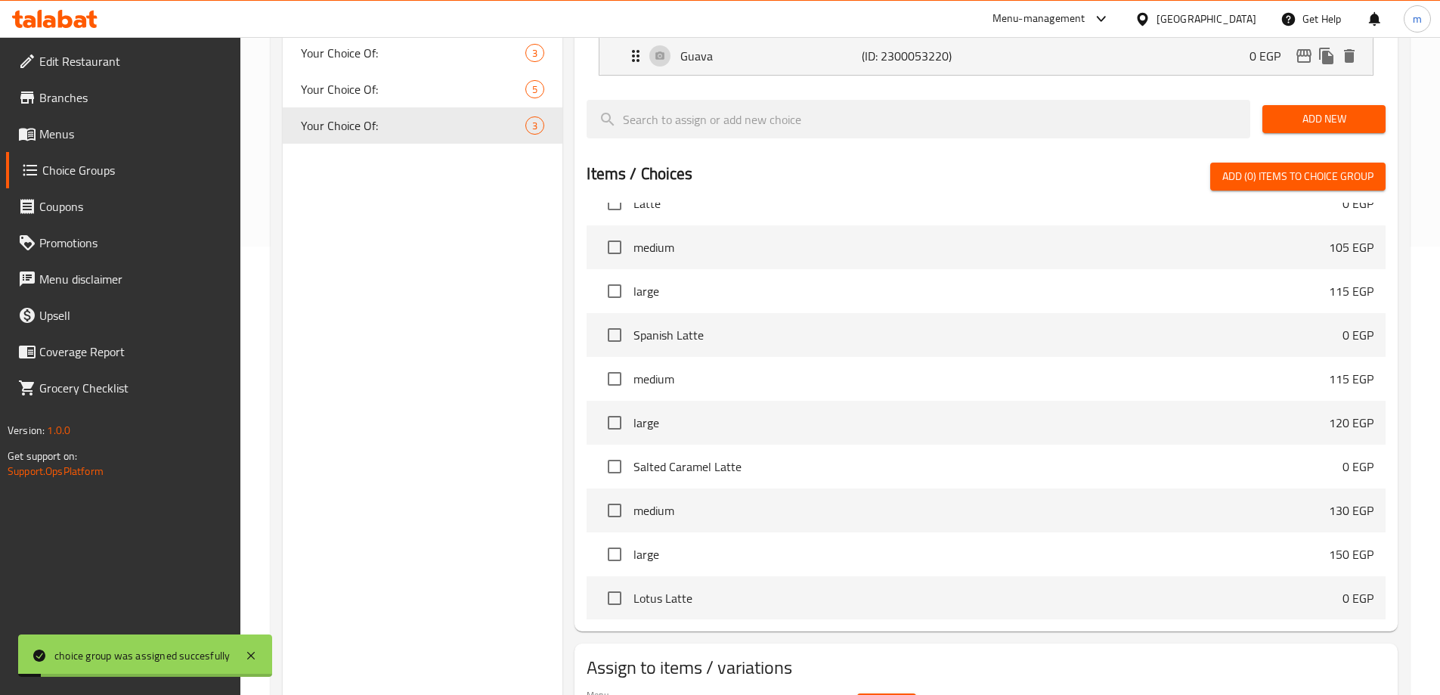
click at [108, 125] on span "Menus" at bounding box center [133, 134] width 189 height 18
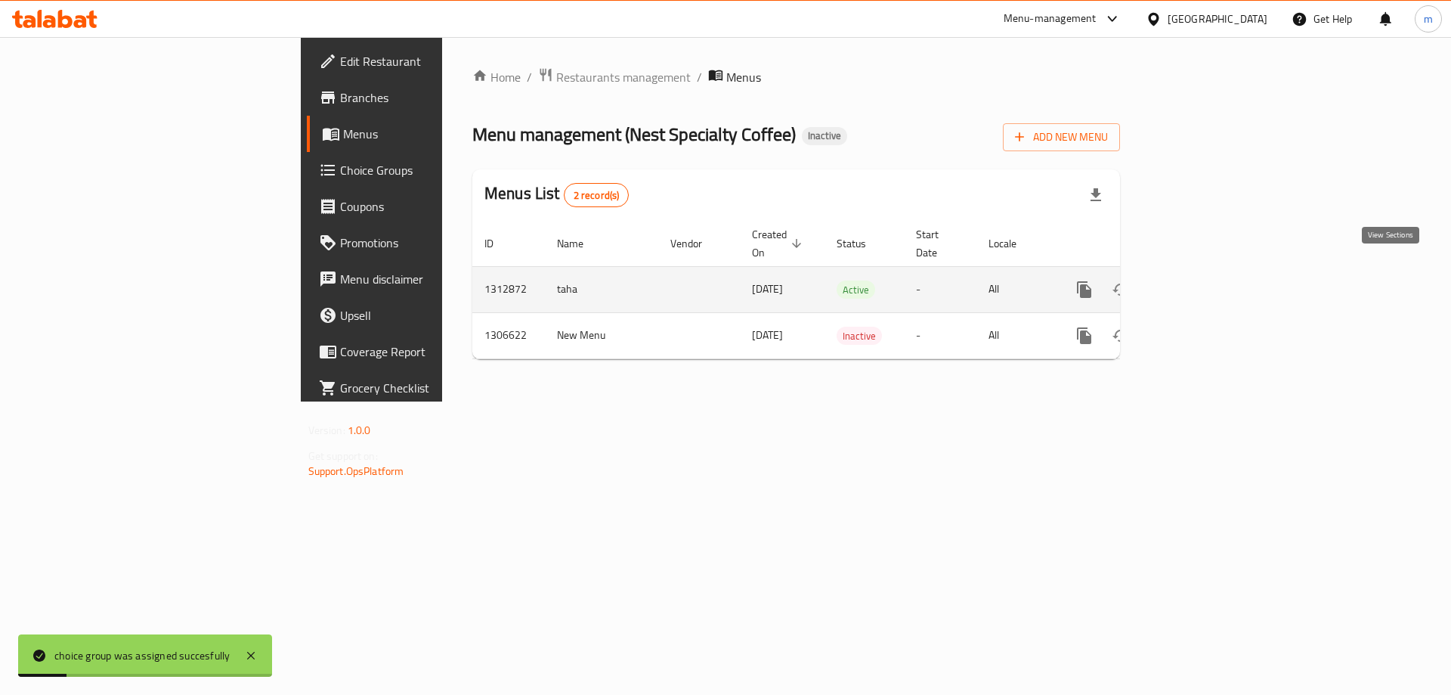
click at [1203, 280] on icon "enhanced table" at bounding box center [1193, 289] width 18 height 18
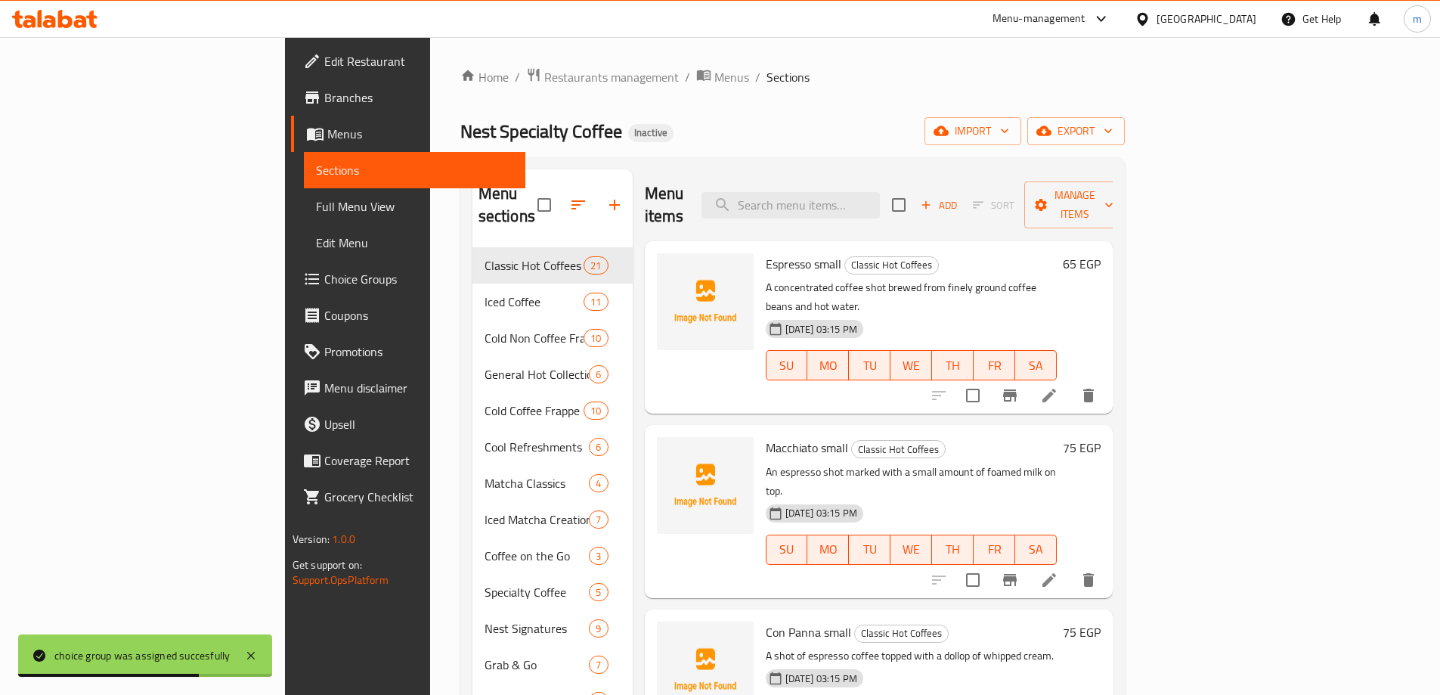
click at [316, 206] on span "Full Menu View" at bounding box center [414, 206] width 197 height 18
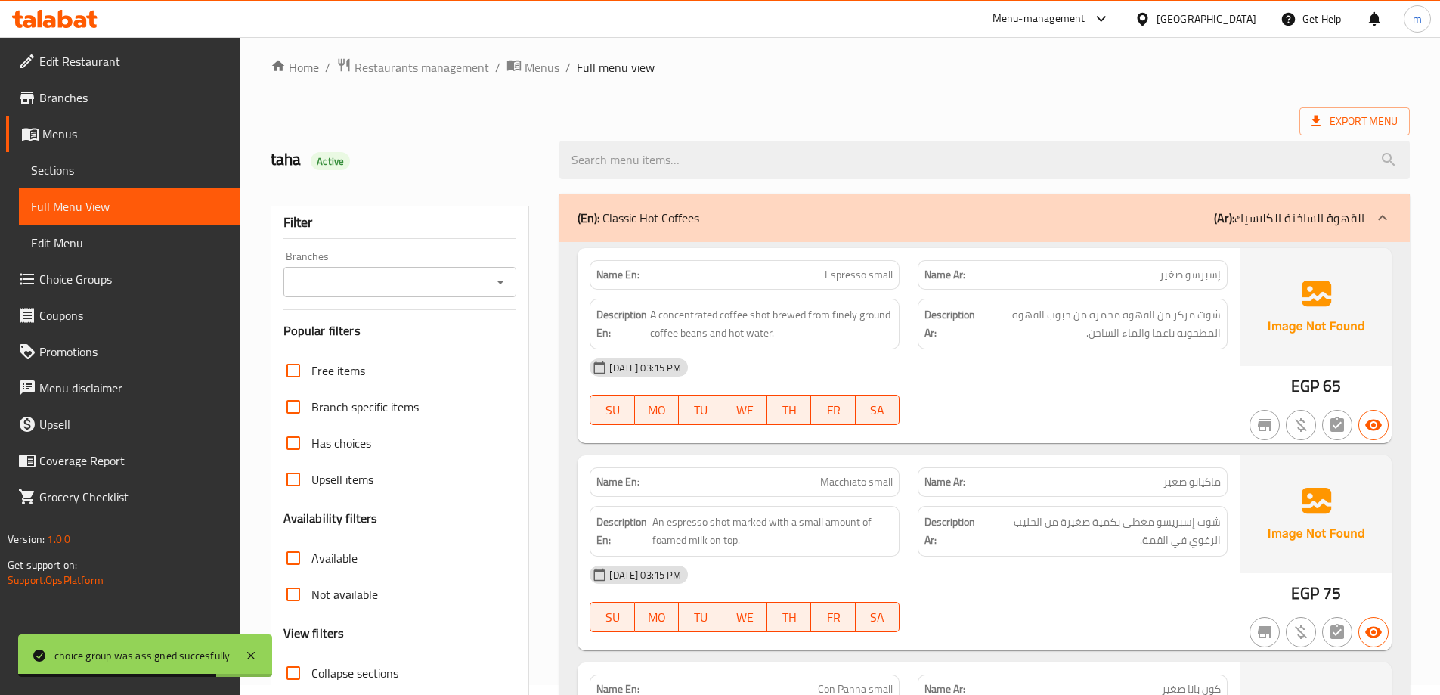
scroll to position [151, 0]
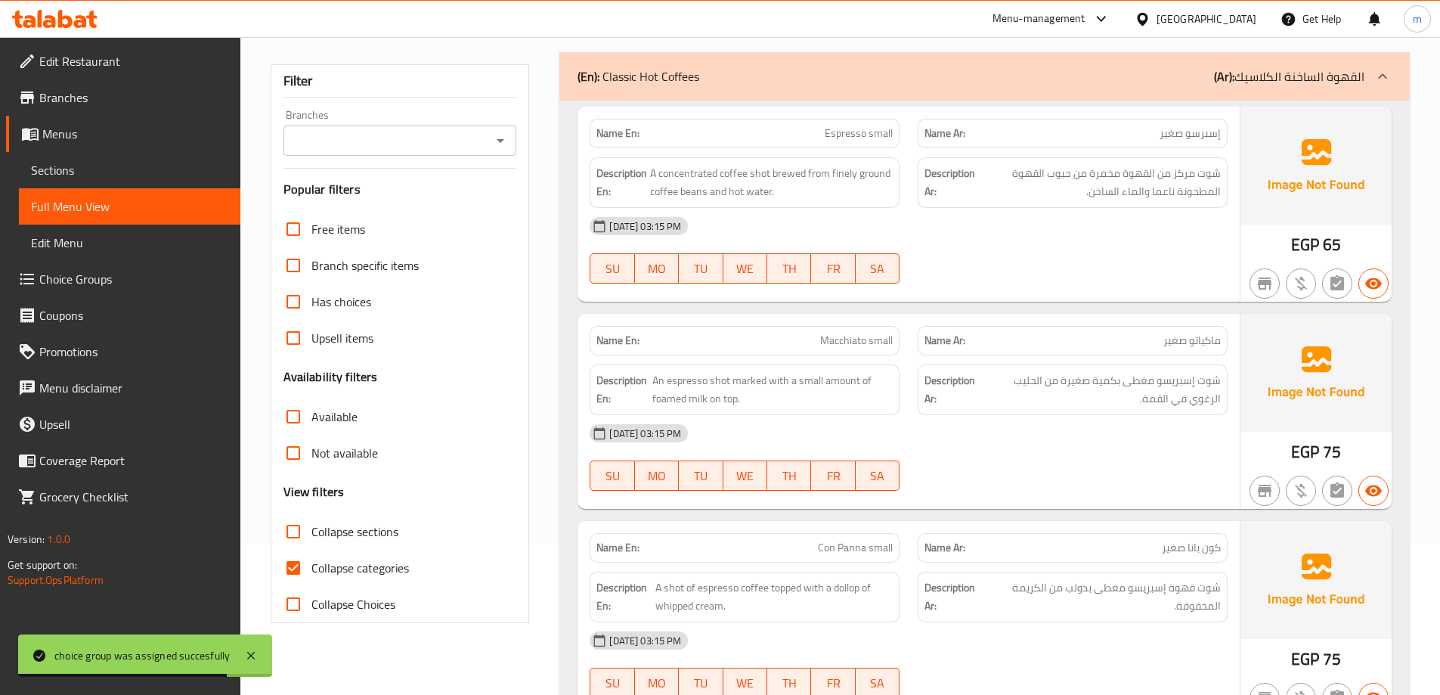
click at [342, 566] on span "Collapse categories" at bounding box center [360, 568] width 98 height 18
click at [311, 566] on input "Collapse categories" at bounding box center [293, 568] width 36 height 36
checkbox input "false"
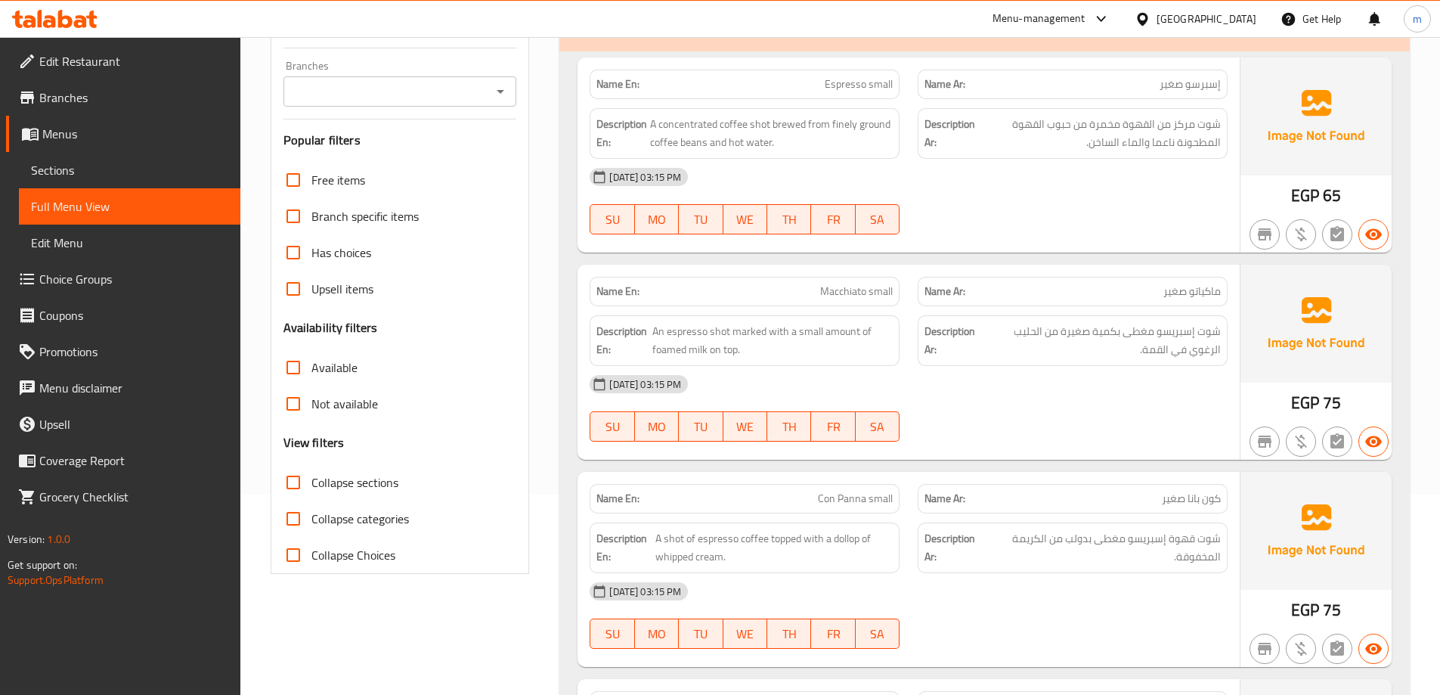
scroll to position [227, 0]
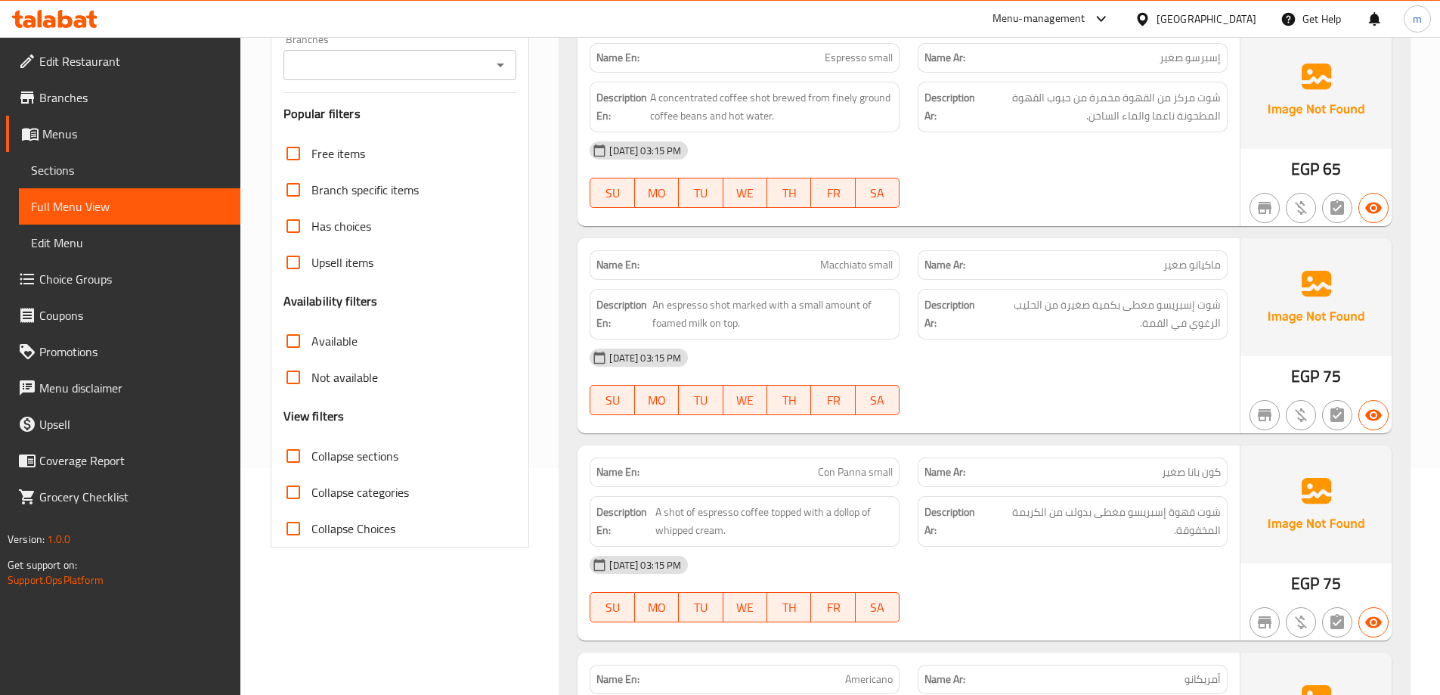
click at [348, 452] on span "Collapse sections" at bounding box center [354, 456] width 87 height 18
click at [311, 452] on input "Collapse sections" at bounding box center [293, 456] width 36 height 36
checkbox input "true"
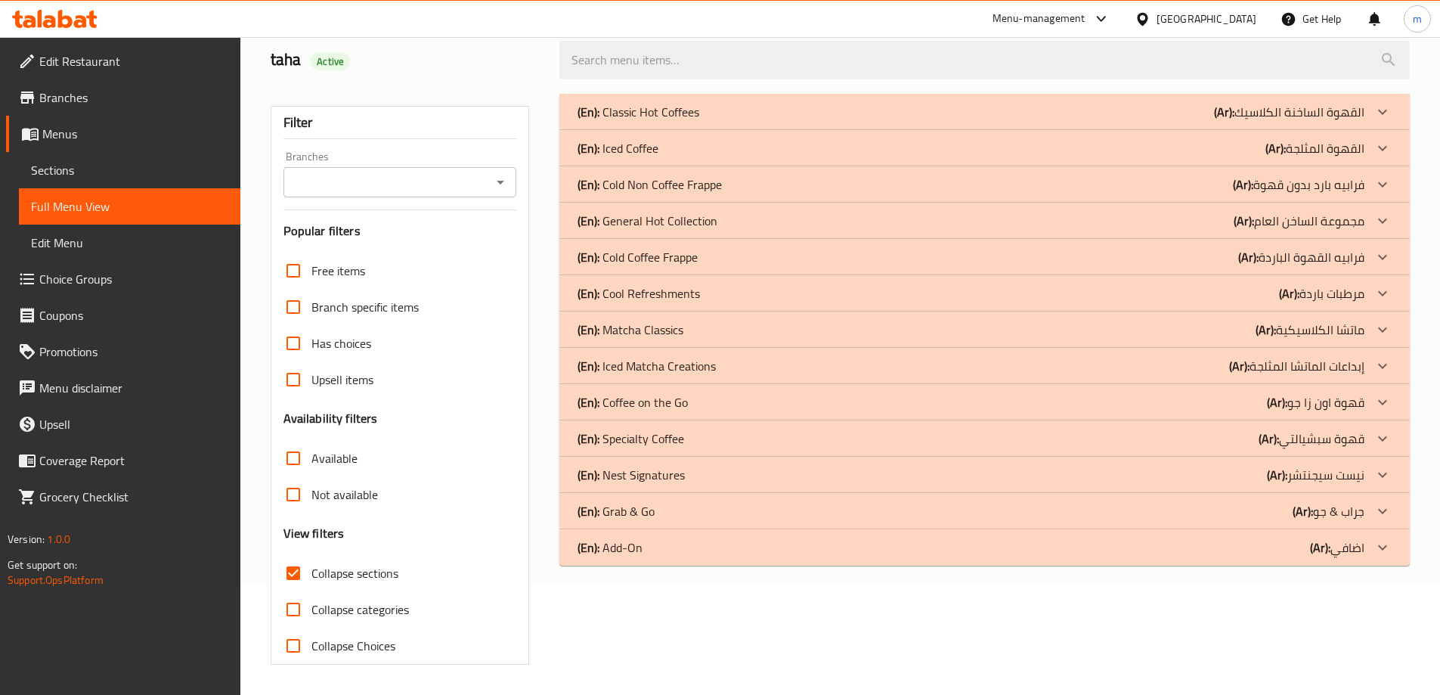
scroll to position [110, 0]
click at [823, 291] on div "(En): Cool Refreshments (Ar): مرطبات باردة" at bounding box center [971, 293] width 787 height 18
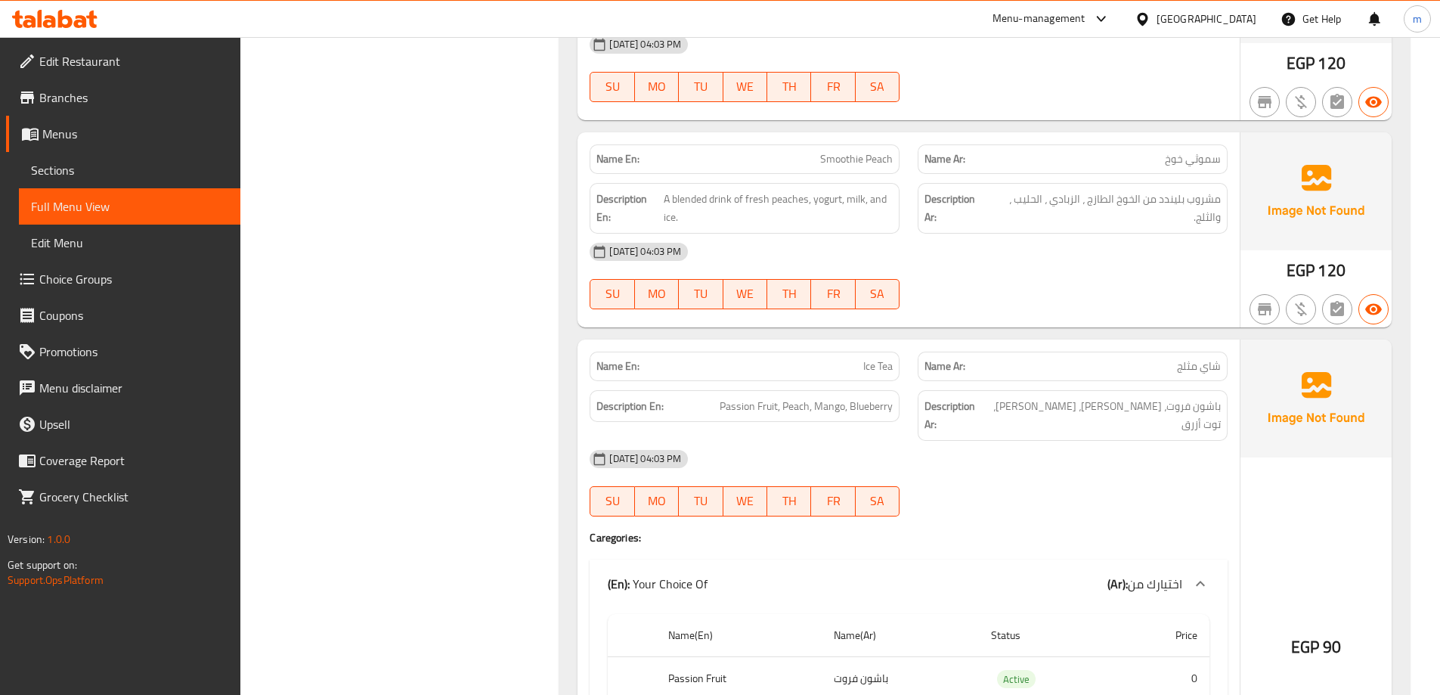
scroll to position [1954, 0]
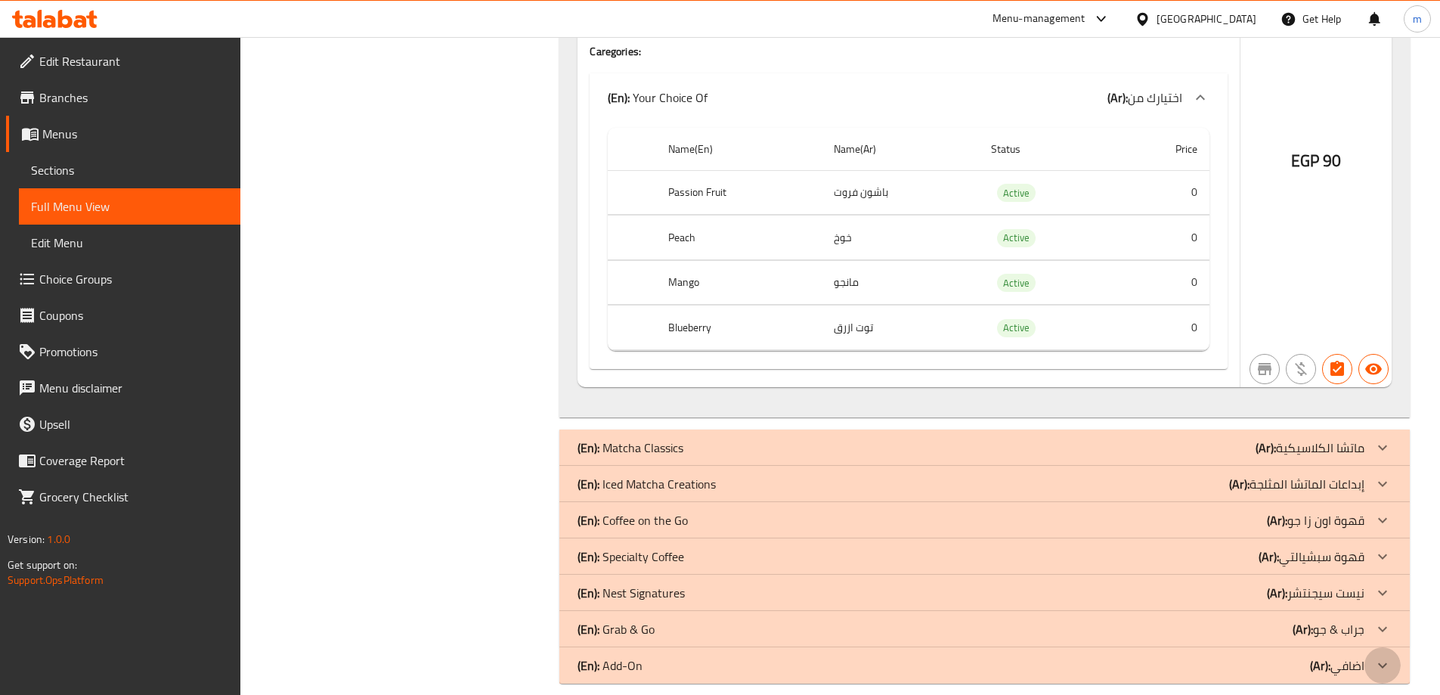
click at [1366, 655] on div at bounding box center [1382, 665] width 36 height 36
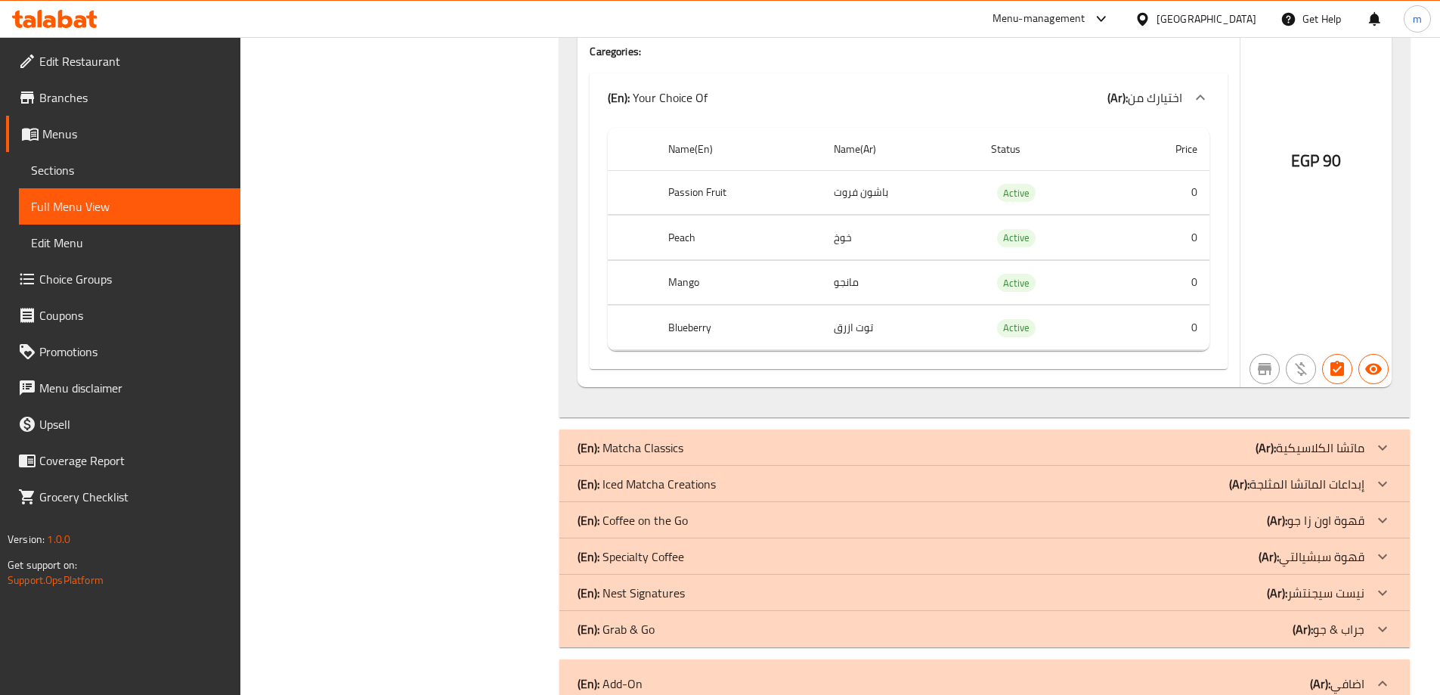
click at [1373, 611] on div at bounding box center [1382, 629] width 36 height 36
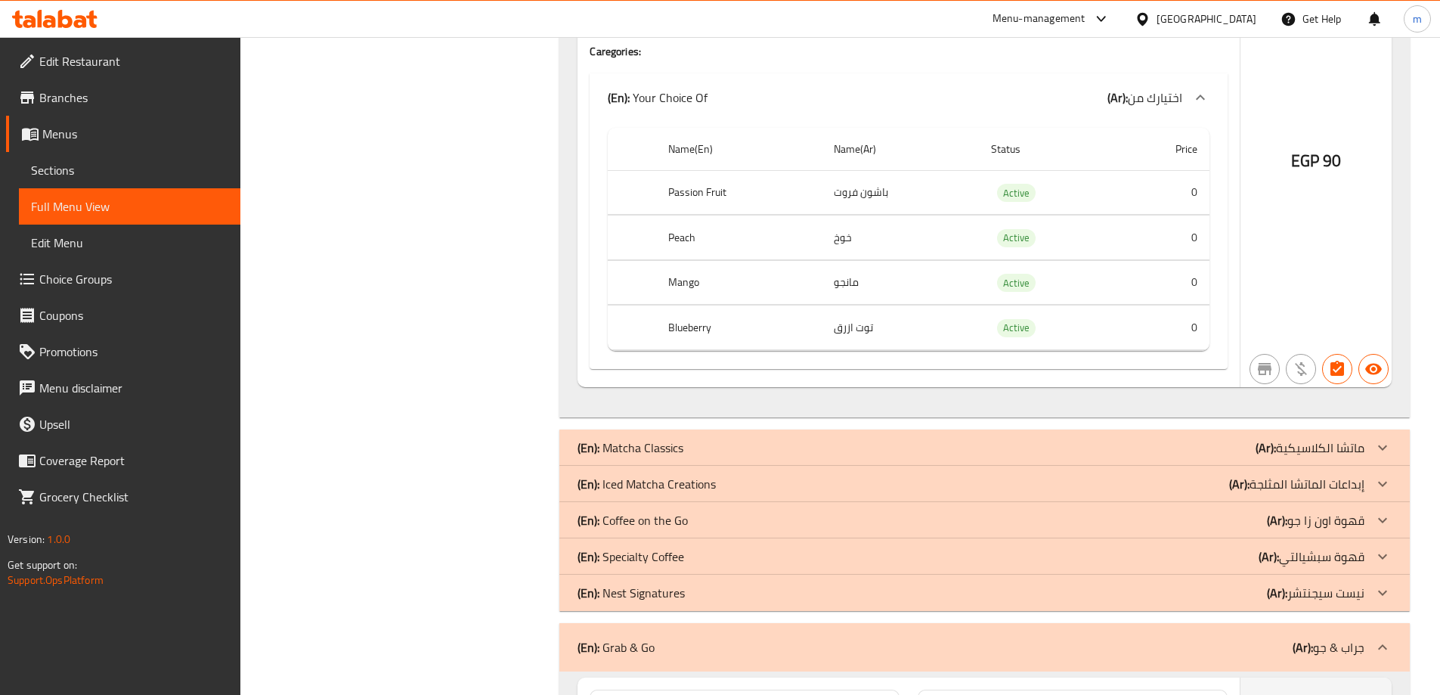
click at [1363, 584] on p "(Ar): نيست سيجنتشر" at bounding box center [1316, 593] width 98 height 18
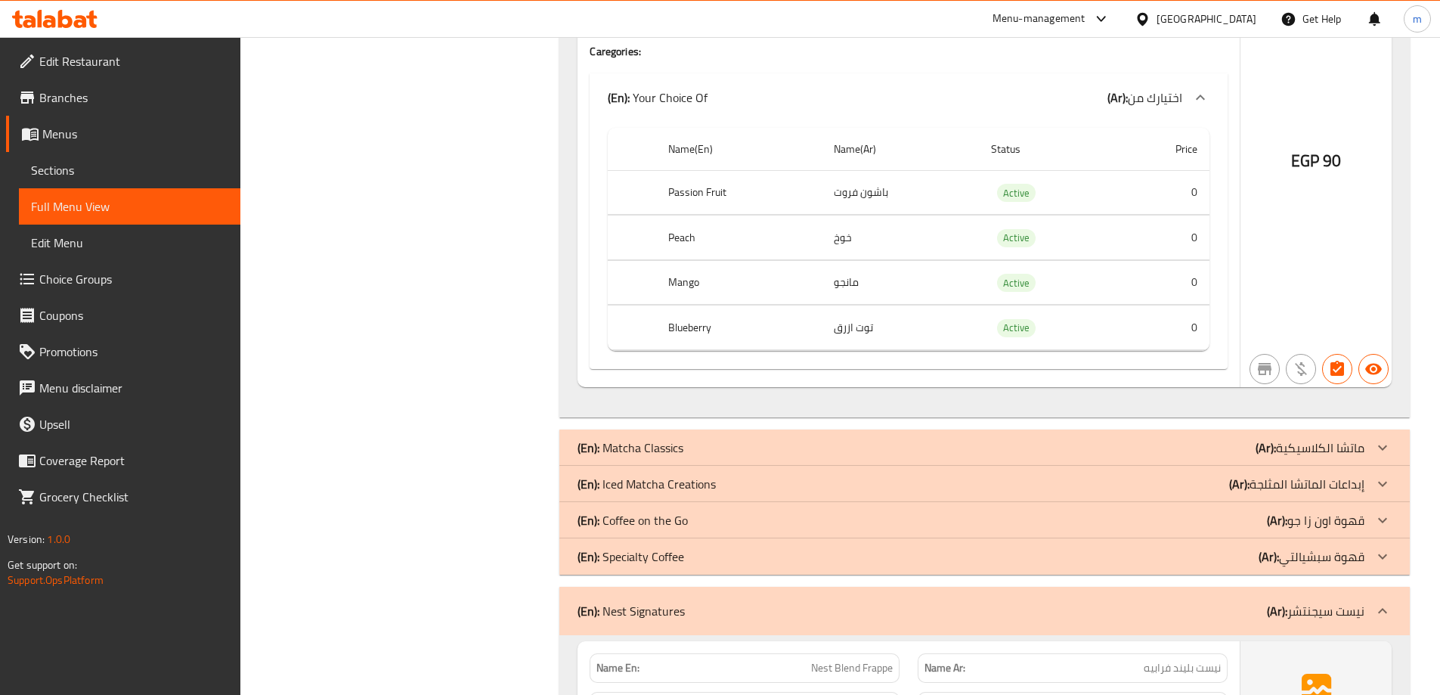
click at [1361, 547] on p "(Ar): قهوة سبشيالتي" at bounding box center [1312, 556] width 106 height 18
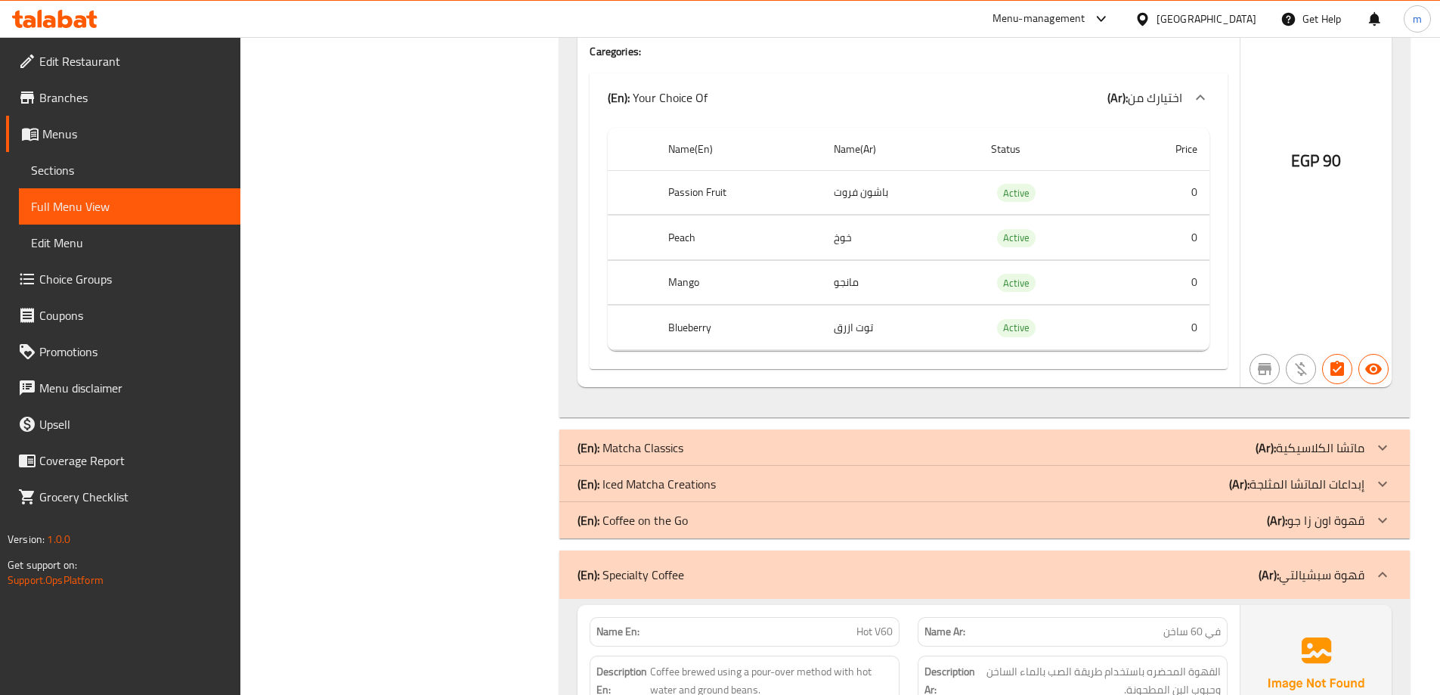
click at [1302, 511] on p "(Ar): قهوة اون زا جو" at bounding box center [1316, 520] width 98 height 18
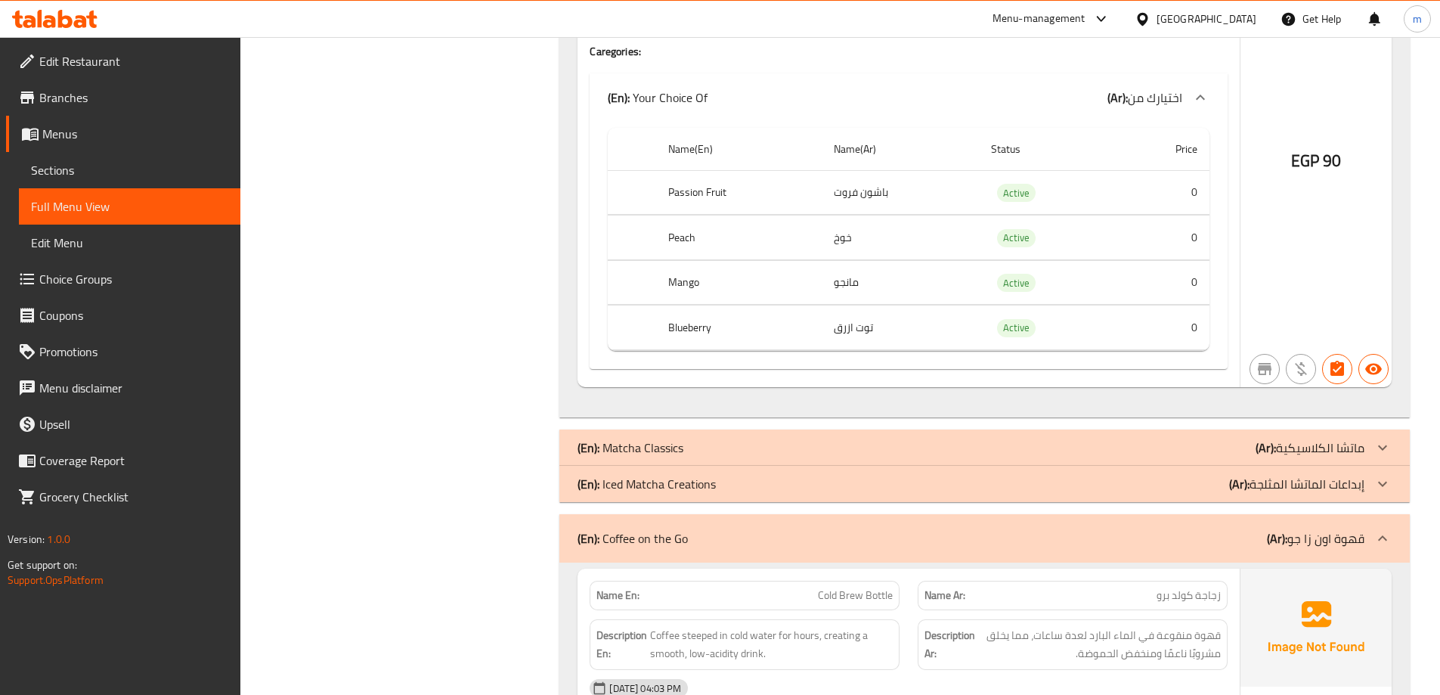
click at [1353, 475] on p "(Ar): إبداعات الماتشا المثلجة" at bounding box center [1296, 484] width 135 height 18
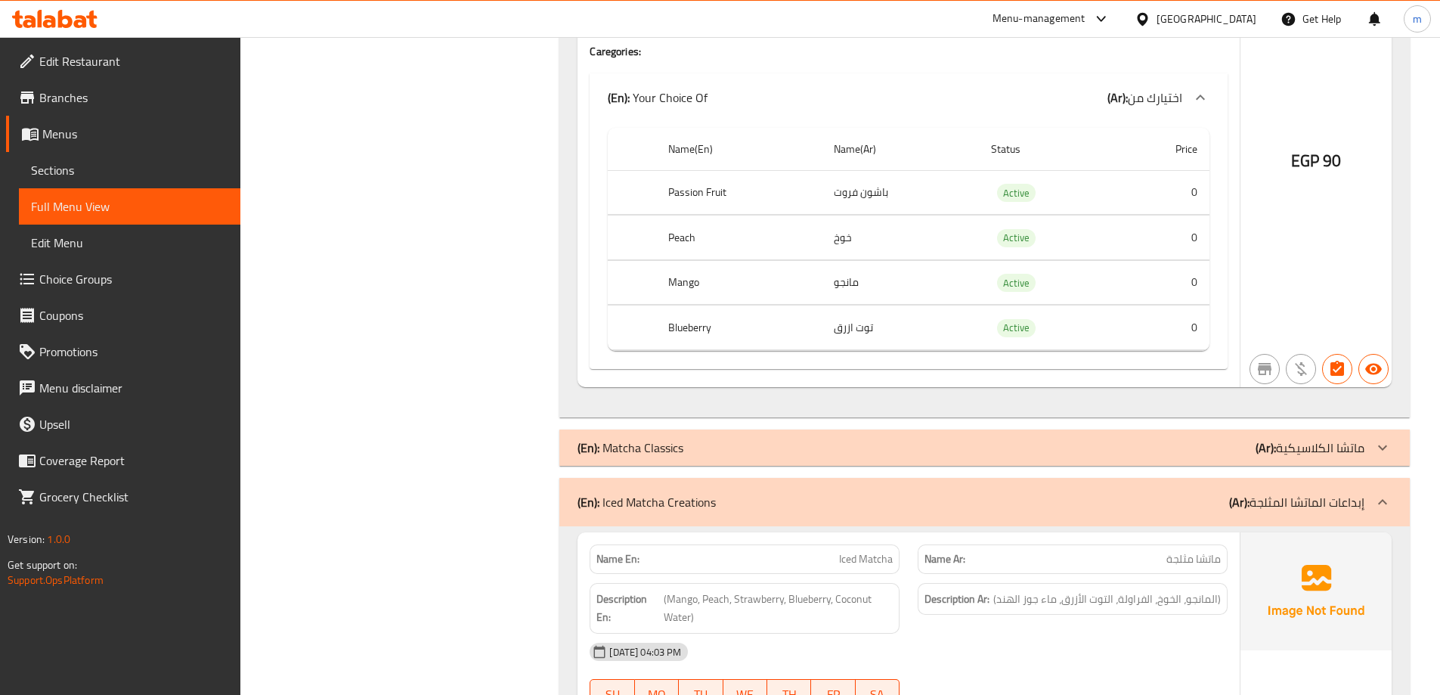
click at [1369, 438] on div at bounding box center [1382, 447] width 36 height 36
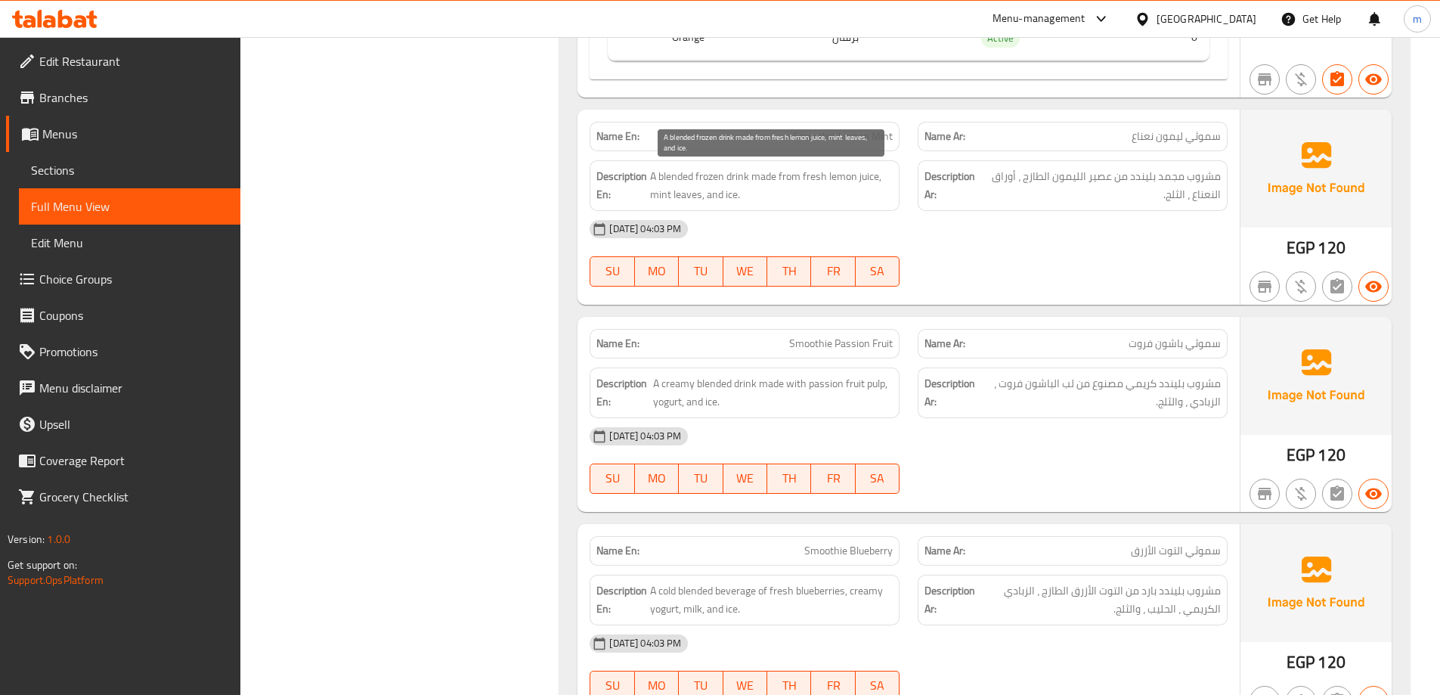
scroll to position [752, 0]
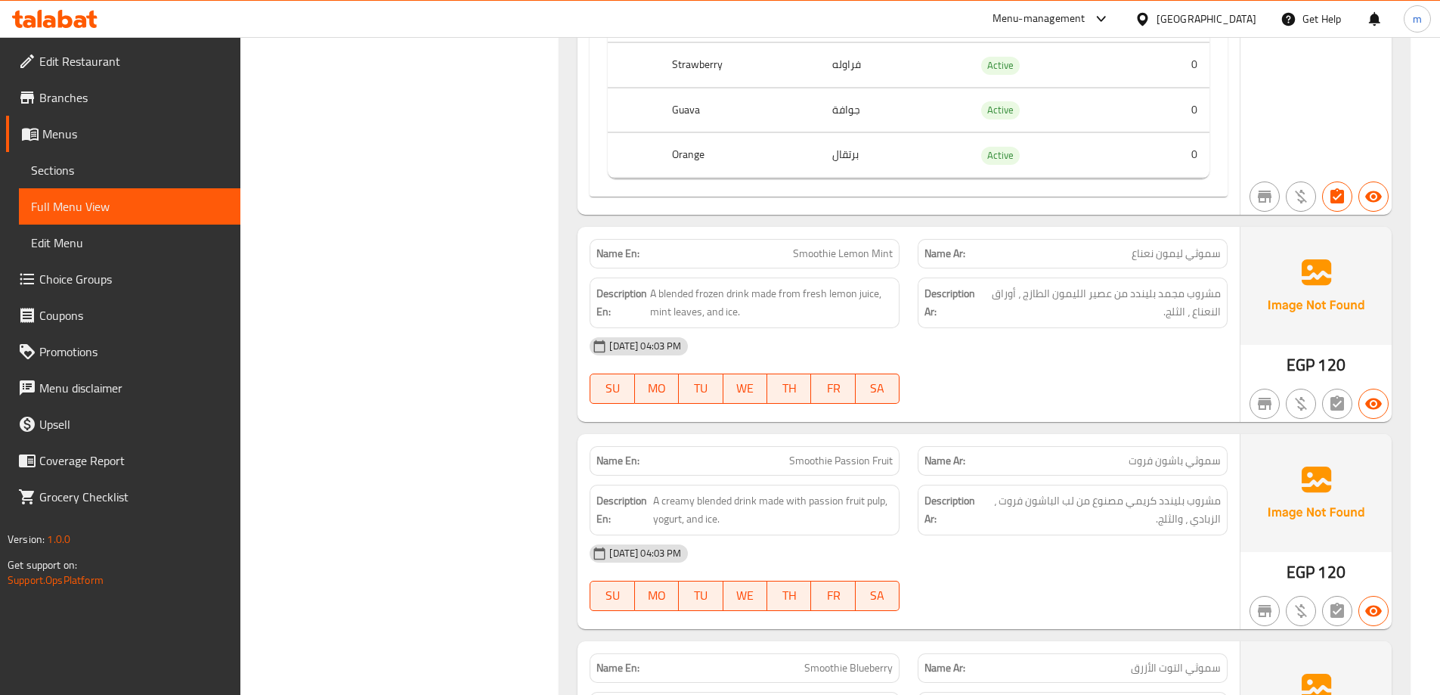
click at [840, 246] on span "Smoothie Lemon Mint" at bounding box center [843, 254] width 100 height 16
copy span "Smoothie Lemon Mint"
click at [1114, 385] on div "18-09-2025 04:03 PM SU MO TU WE TH FR SA" at bounding box center [909, 370] width 656 height 85
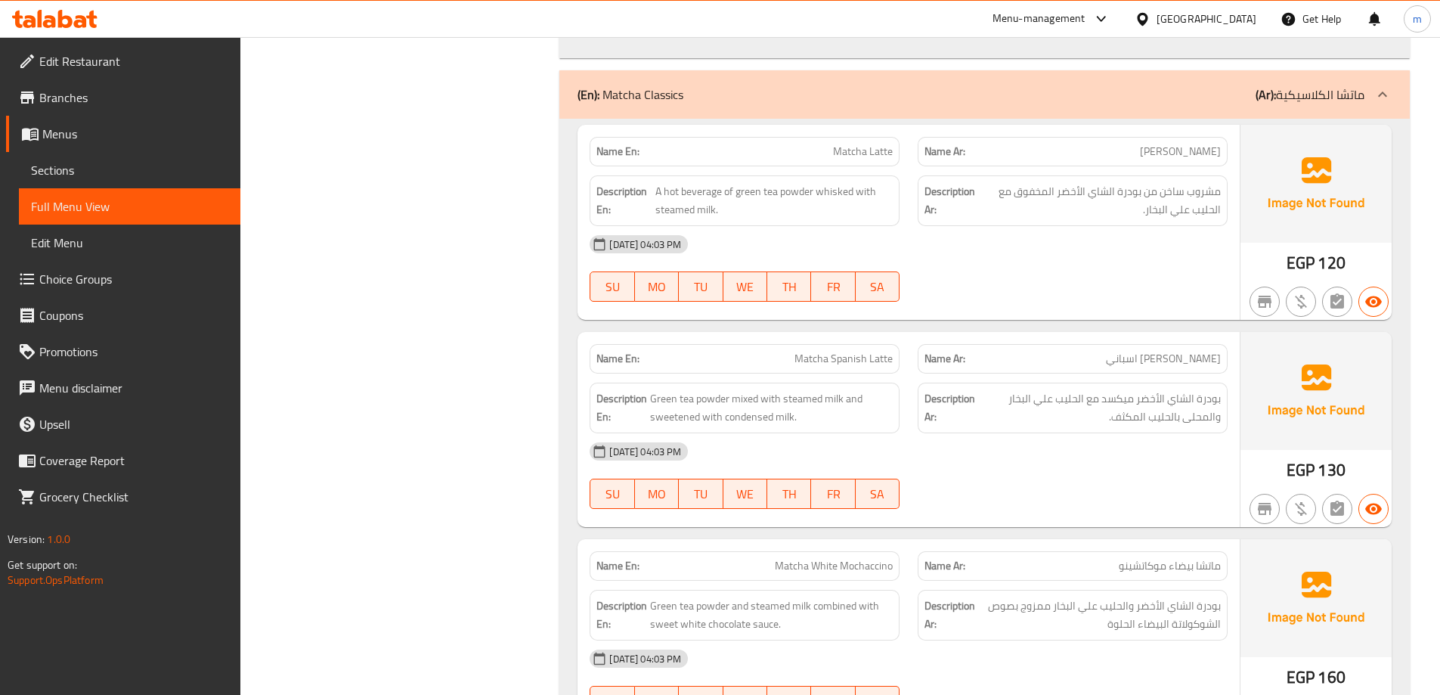
scroll to position [2340, 0]
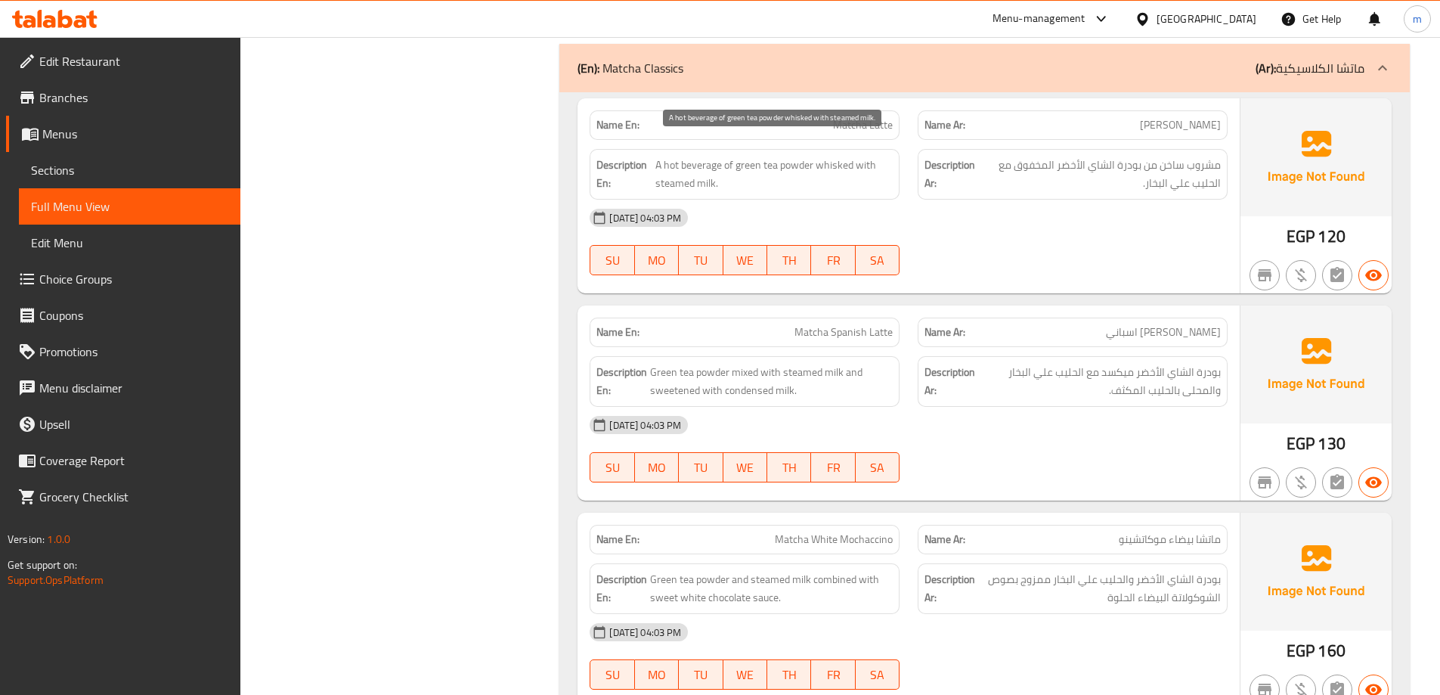
click at [667, 166] on span "A hot beverage of green tea powder whisked with steamed milk." at bounding box center [773, 174] width 237 height 37
click at [703, 160] on span "A hot beverage of green tea powder whisked with steamed milk." at bounding box center [773, 174] width 237 height 37
copy span "steamed milk"
click at [1107, 407] on div "18-09-2025 04:03 PM" at bounding box center [909, 425] width 656 height 36
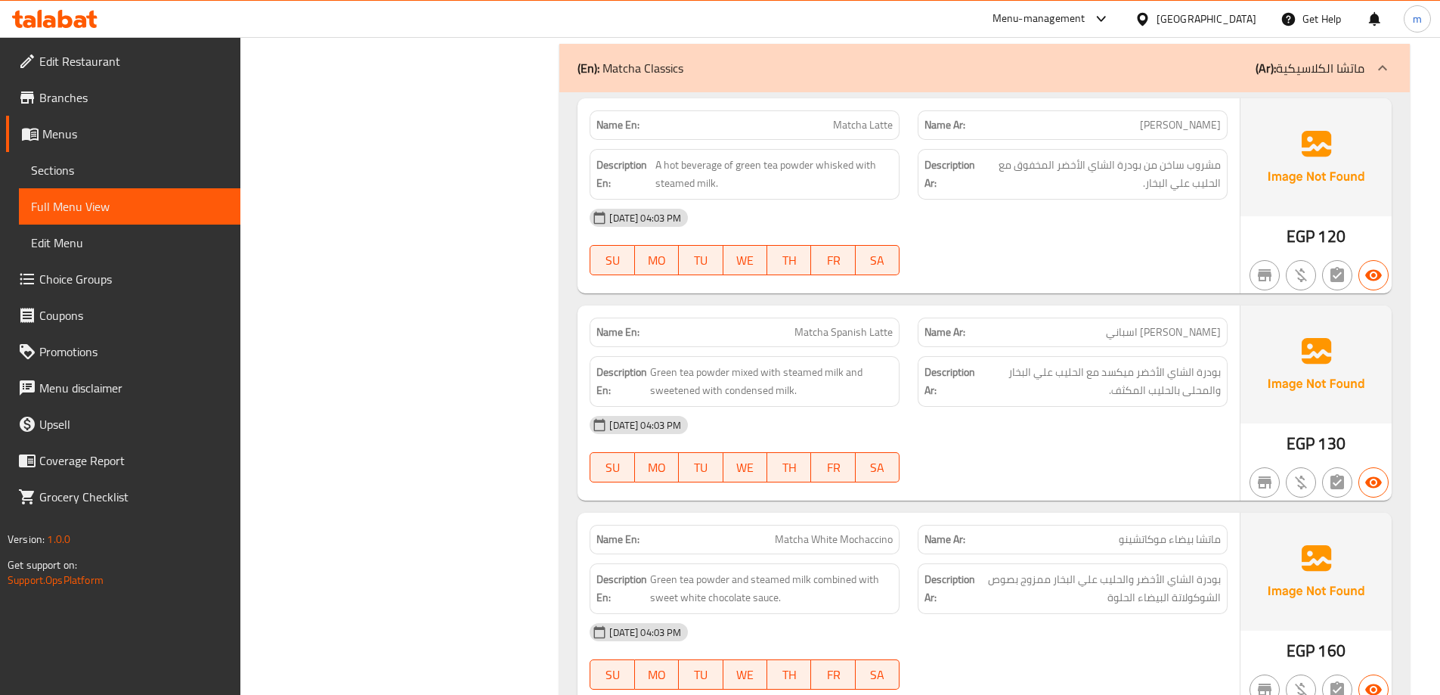
click at [866, 324] on span "Matcha Spanish Latte" at bounding box center [843, 332] width 98 height 16
copy span "Matcha Spanish Latte"
click at [83, 160] on link "Sections" at bounding box center [129, 170] width 221 height 36
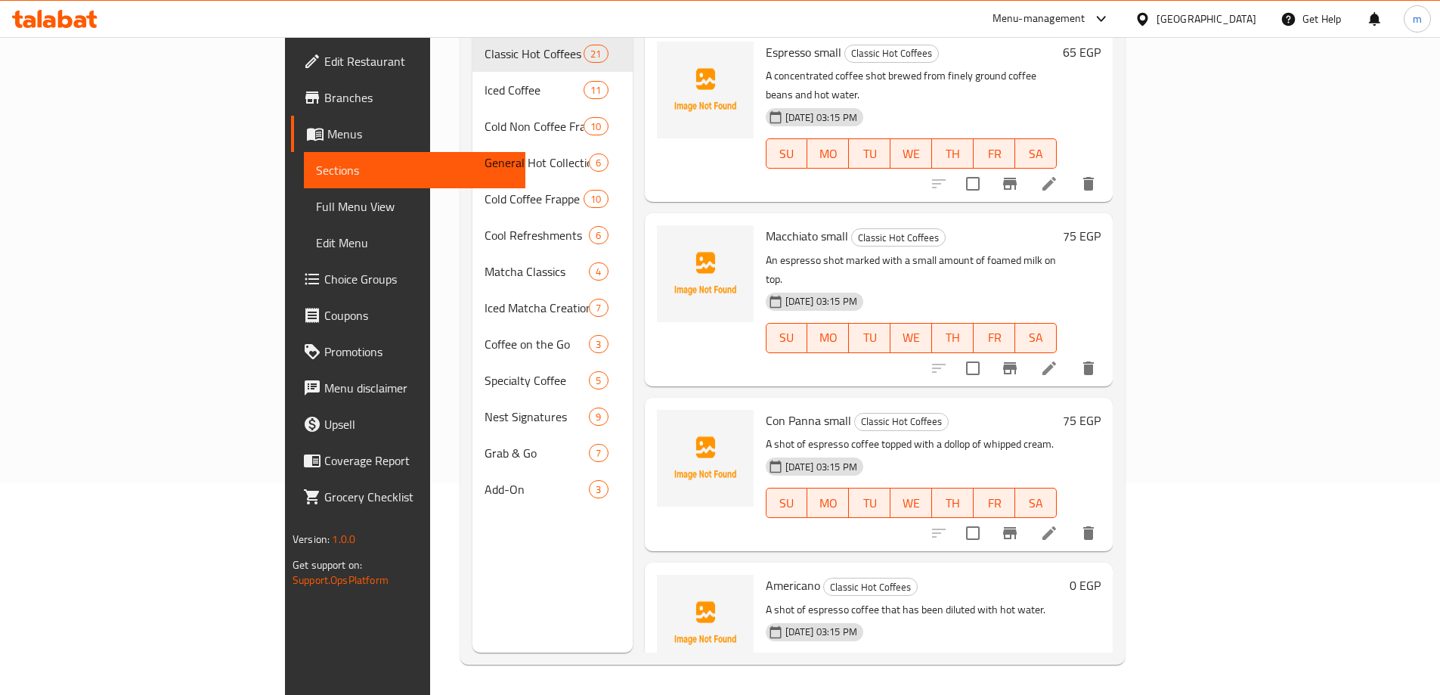
scroll to position [212, 0]
click at [316, 212] on span "Full Menu View" at bounding box center [414, 206] width 197 height 18
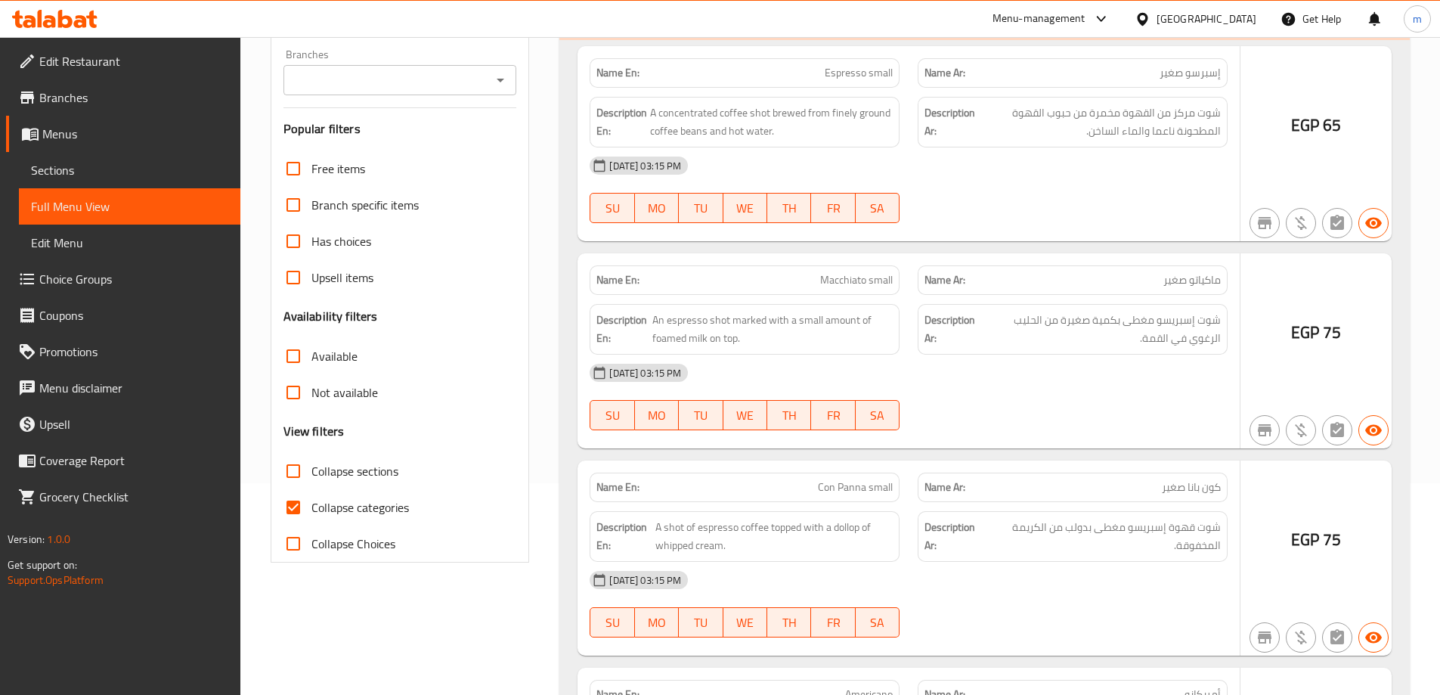
click at [352, 475] on span "Collapse sections" at bounding box center [354, 471] width 87 height 18
click at [311, 475] on input "Collapse sections" at bounding box center [293, 471] width 36 height 36
checkbox input "true"
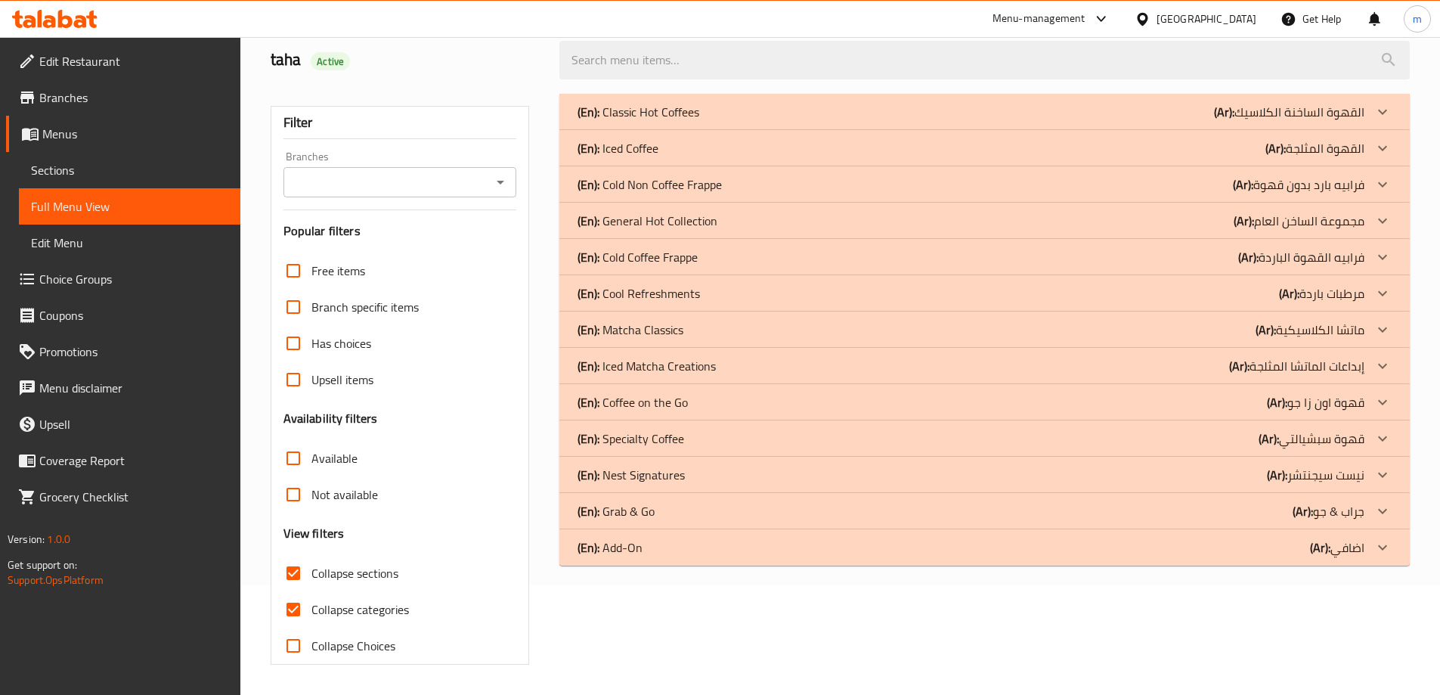
scroll to position [110, 0]
click at [293, 608] on input "Collapse categories" at bounding box center [293, 609] width 36 height 36
checkbox input "false"
click at [787, 553] on div "(En): Add-On (Ar): اضافي" at bounding box center [971, 547] width 787 height 18
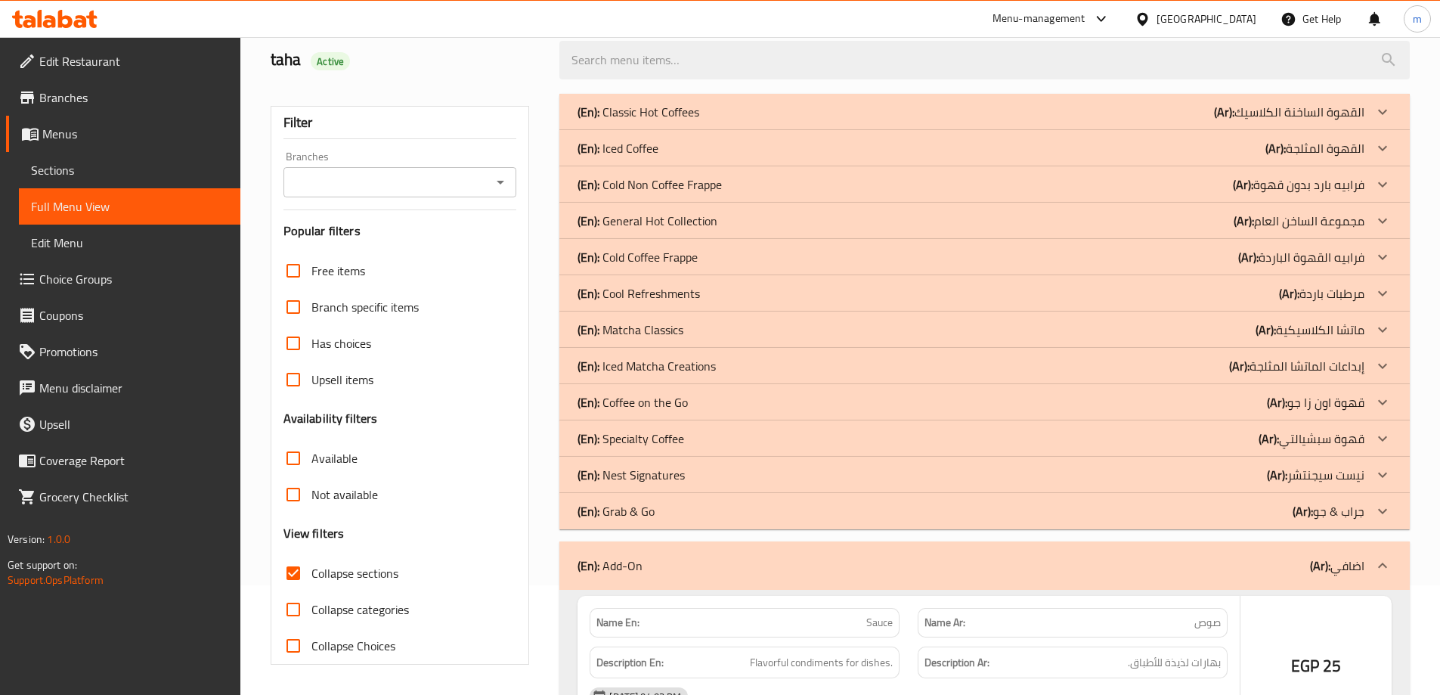
click at [747, 520] on div "(En): Grab & Go (Ar): جراب & جو" at bounding box center [984, 511] width 850 height 36
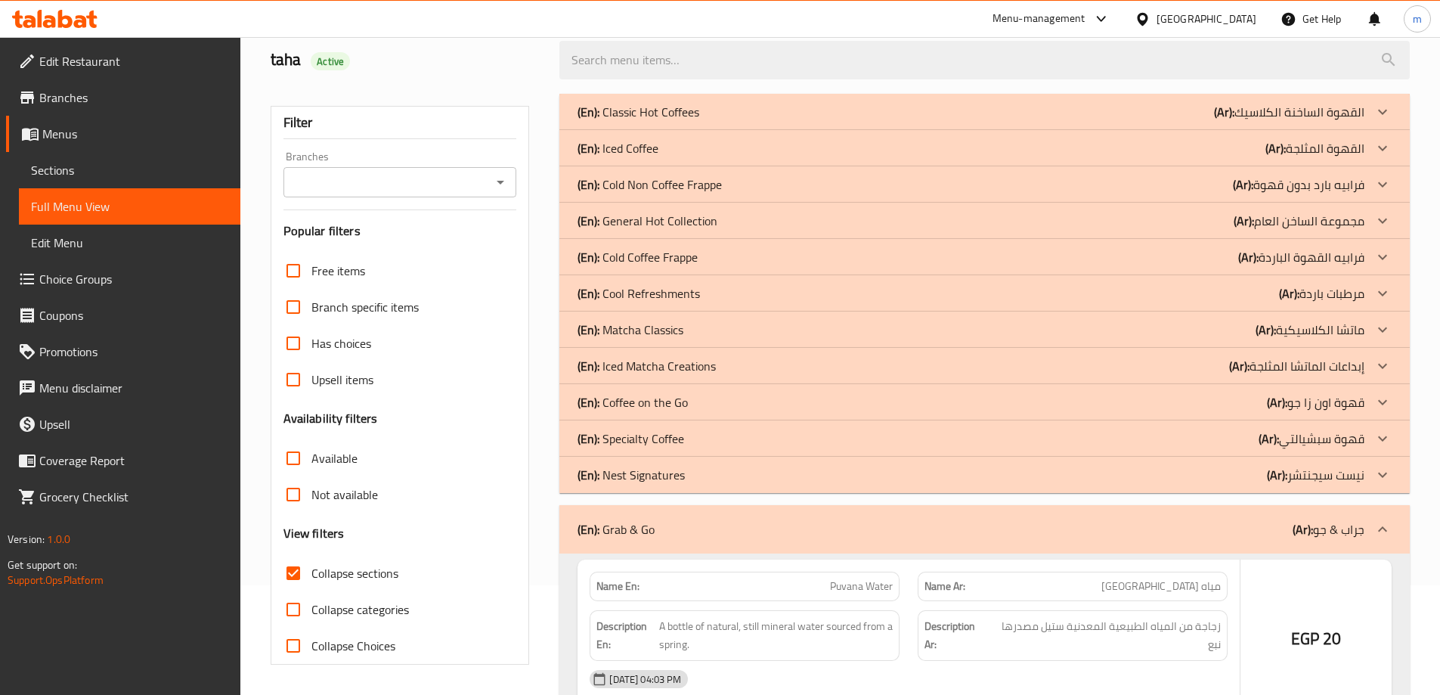
click at [757, 474] on div "(En): Nest Signatures (Ar): نيست سيجنتشر" at bounding box center [971, 475] width 787 height 18
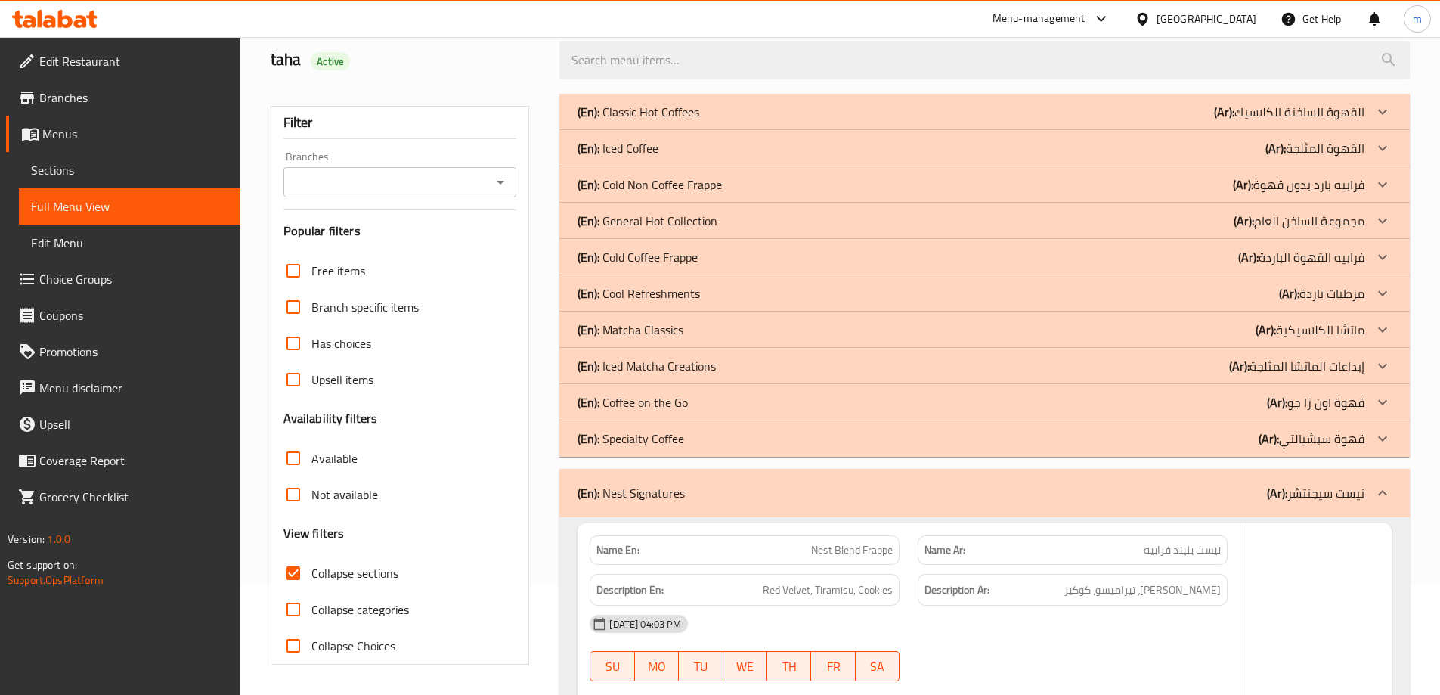
click at [765, 445] on div "(En): Specialty Coffee (Ar): قهوة سبشيالتي" at bounding box center [971, 438] width 787 height 18
click at [776, 405] on div "(En): Coffee on the Go (Ar): قهوة اون زا جو" at bounding box center [971, 402] width 787 height 18
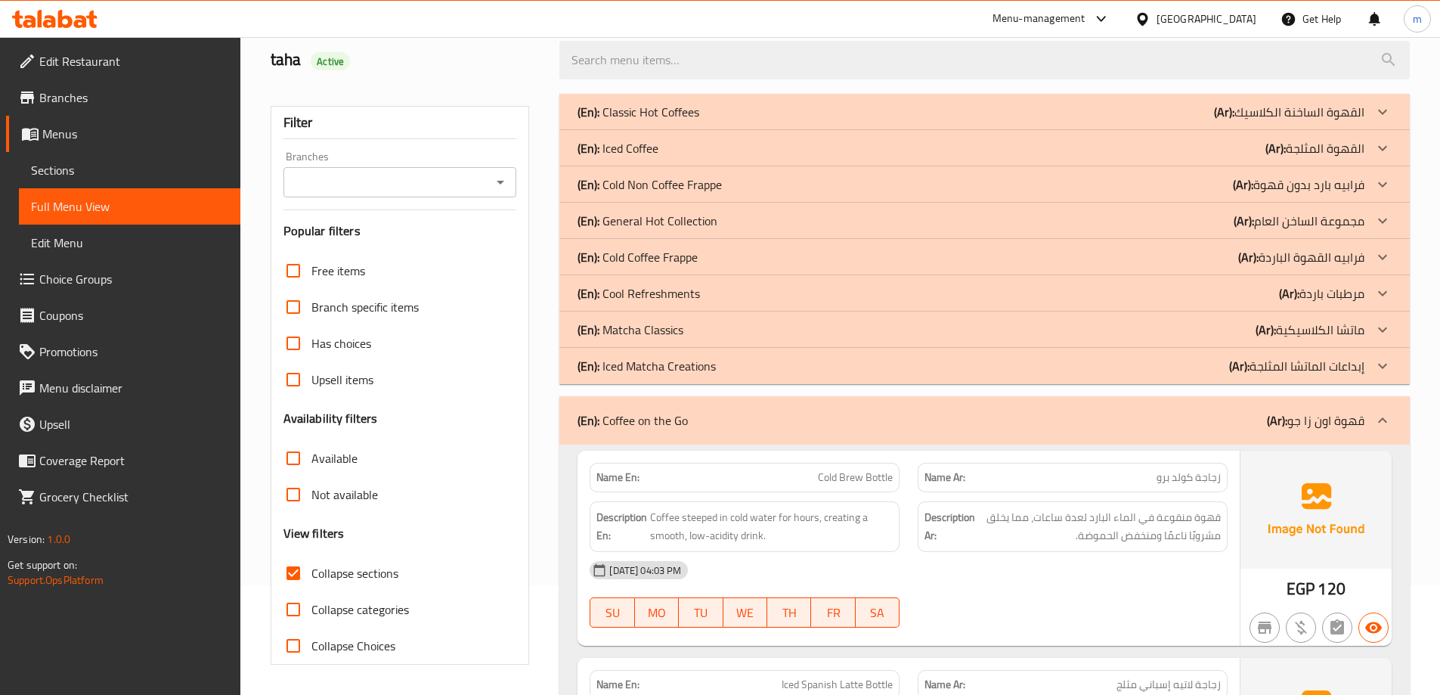
click at [1206, 361] on div "(En): Iced Matcha Creations (Ar): إبداعات الماتشا المثلجة" at bounding box center [971, 366] width 787 height 18
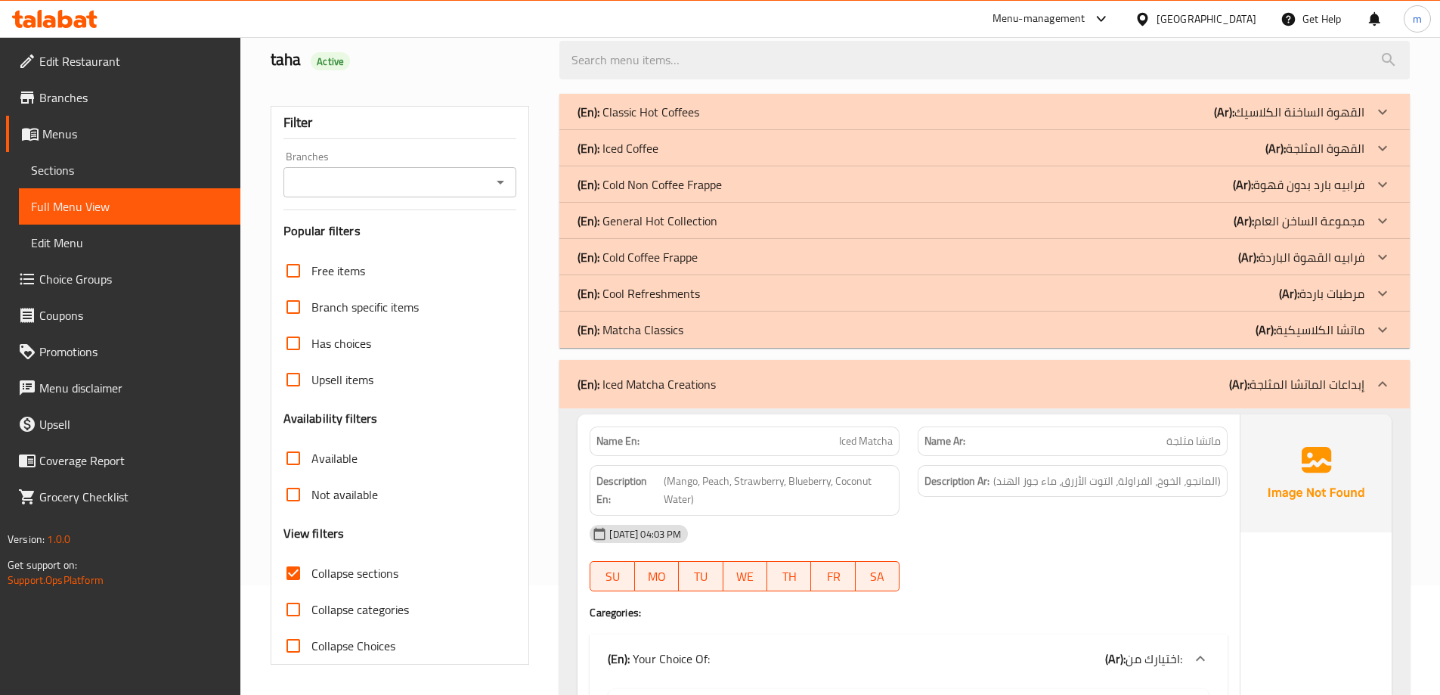
click at [1336, 328] on p "(Ar): ماتشا الكلاسيكية" at bounding box center [1310, 330] width 109 height 18
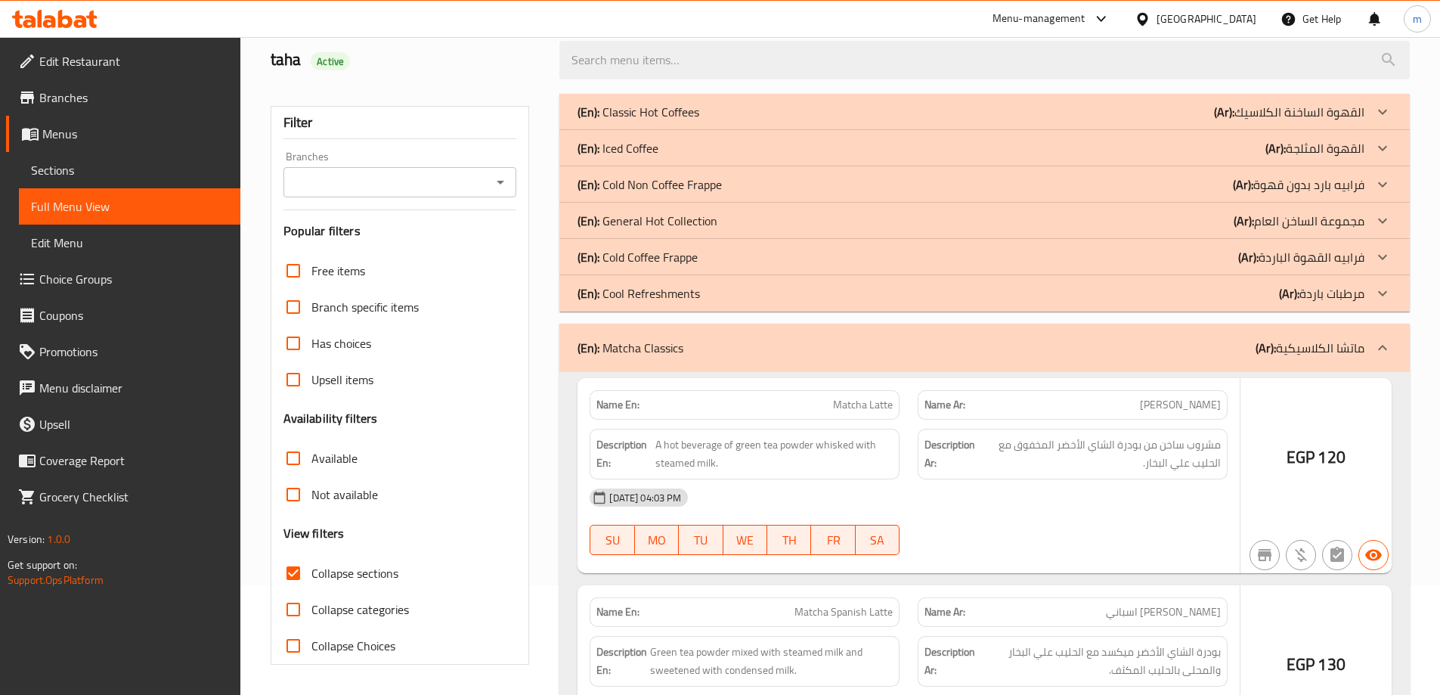
click at [1356, 290] on p "(Ar): مرطبات باردة" at bounding box center [1321, 293] width 85 height 18
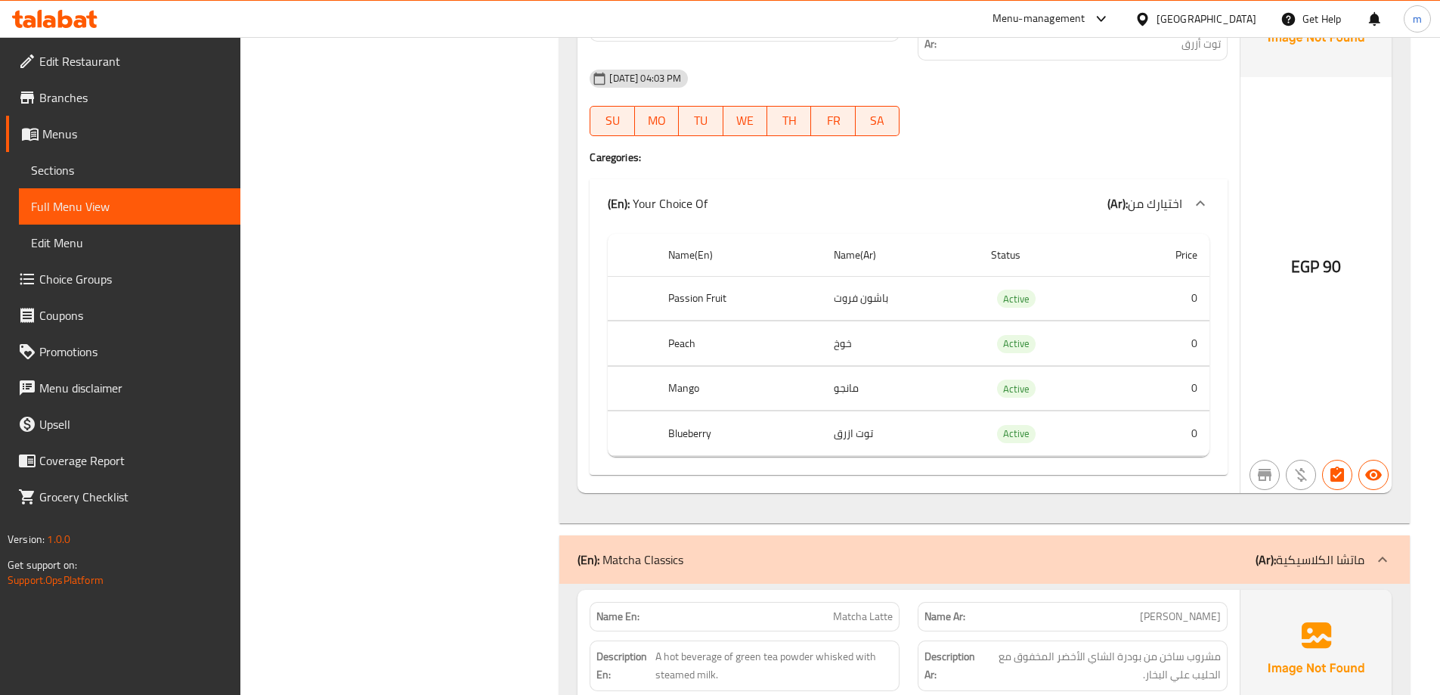
scroll to position [2226, 0]
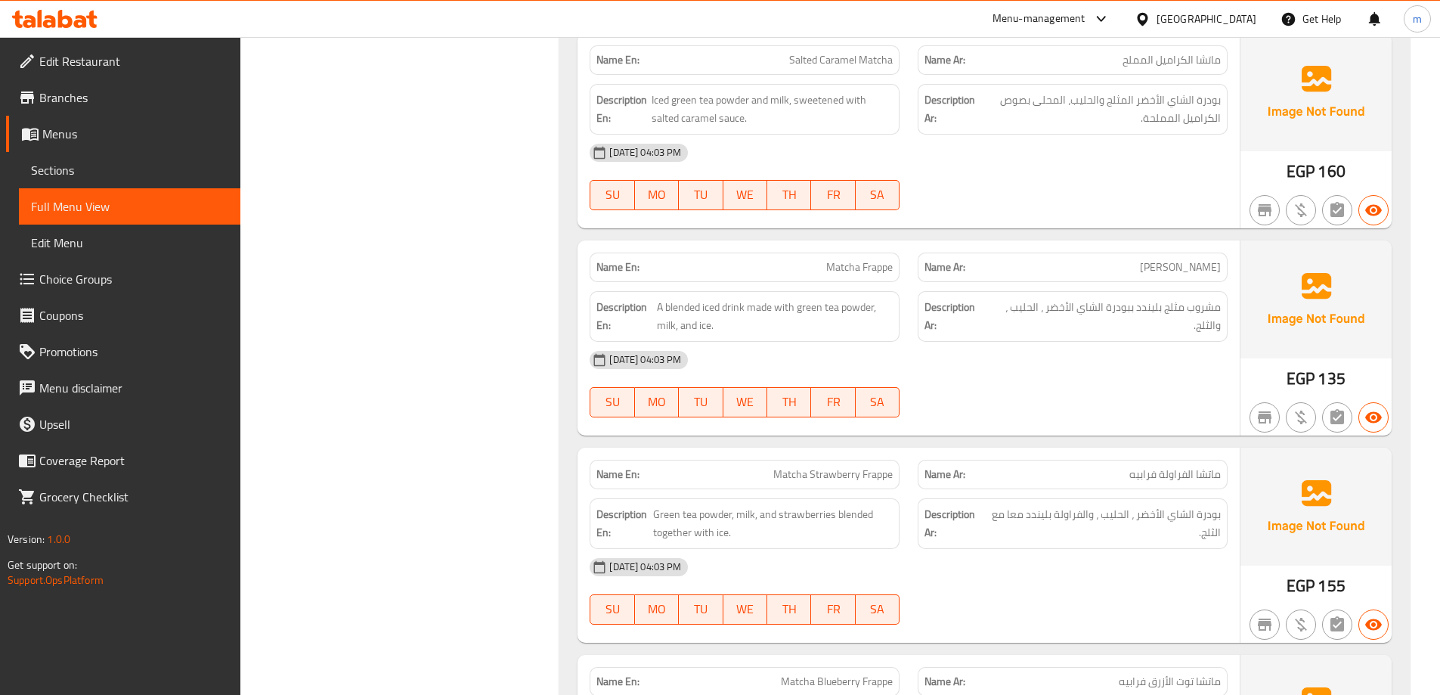
scroll to position [4086, 0]
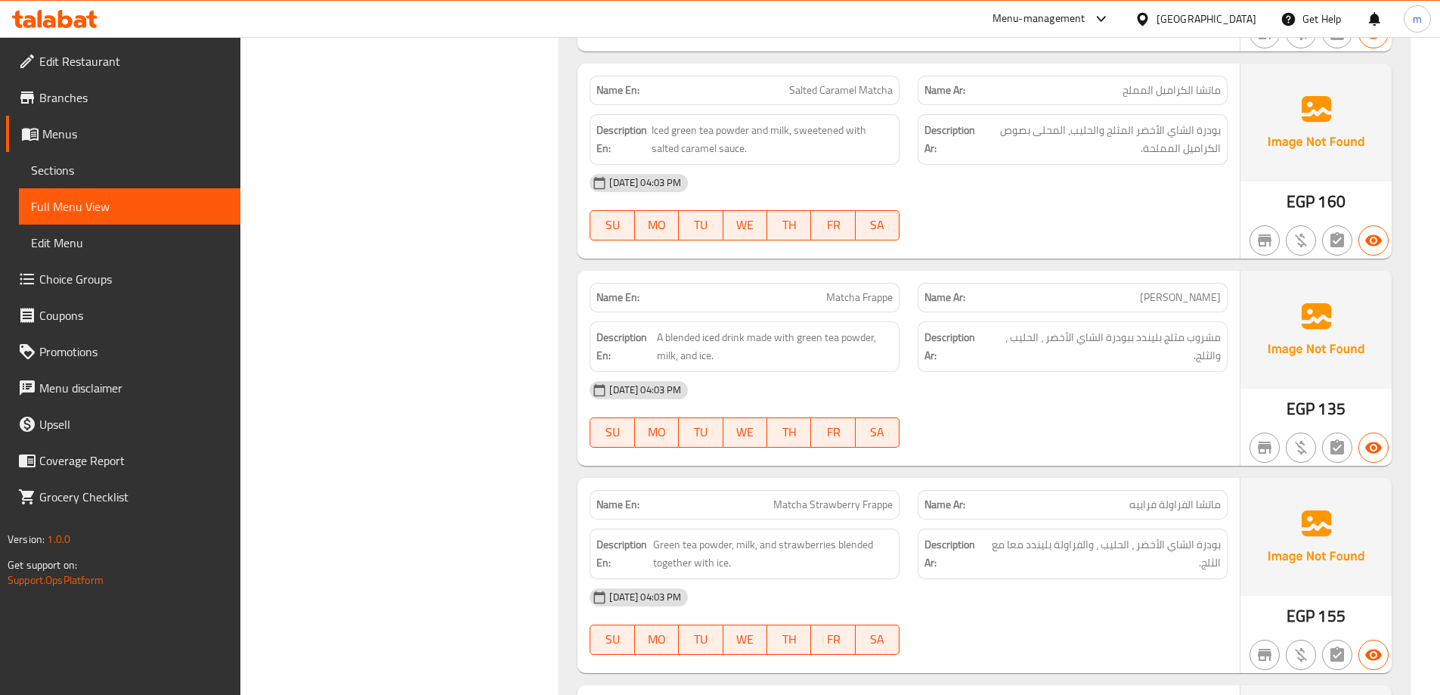
click at [842, 82] on span "Salted Caramel Matcha" at bounding box center [841, 90] width 104 height 16
copy span "Salted Caramel Matcha"
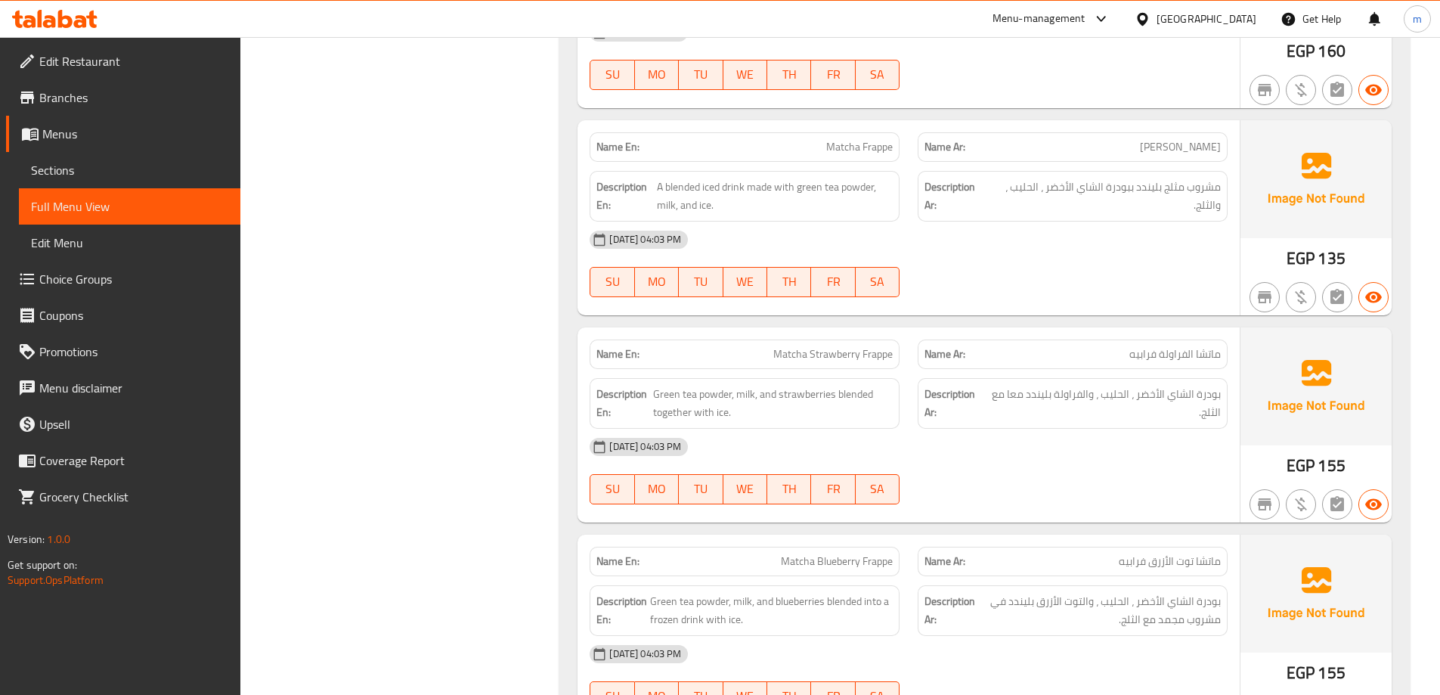
scroll to position [4237, 0]
click at [1156, 253] on div "18-09-2025 04:03 PM SU MO TU WE TH FR SA" at bounding box center [909, 263] width 656 height 85
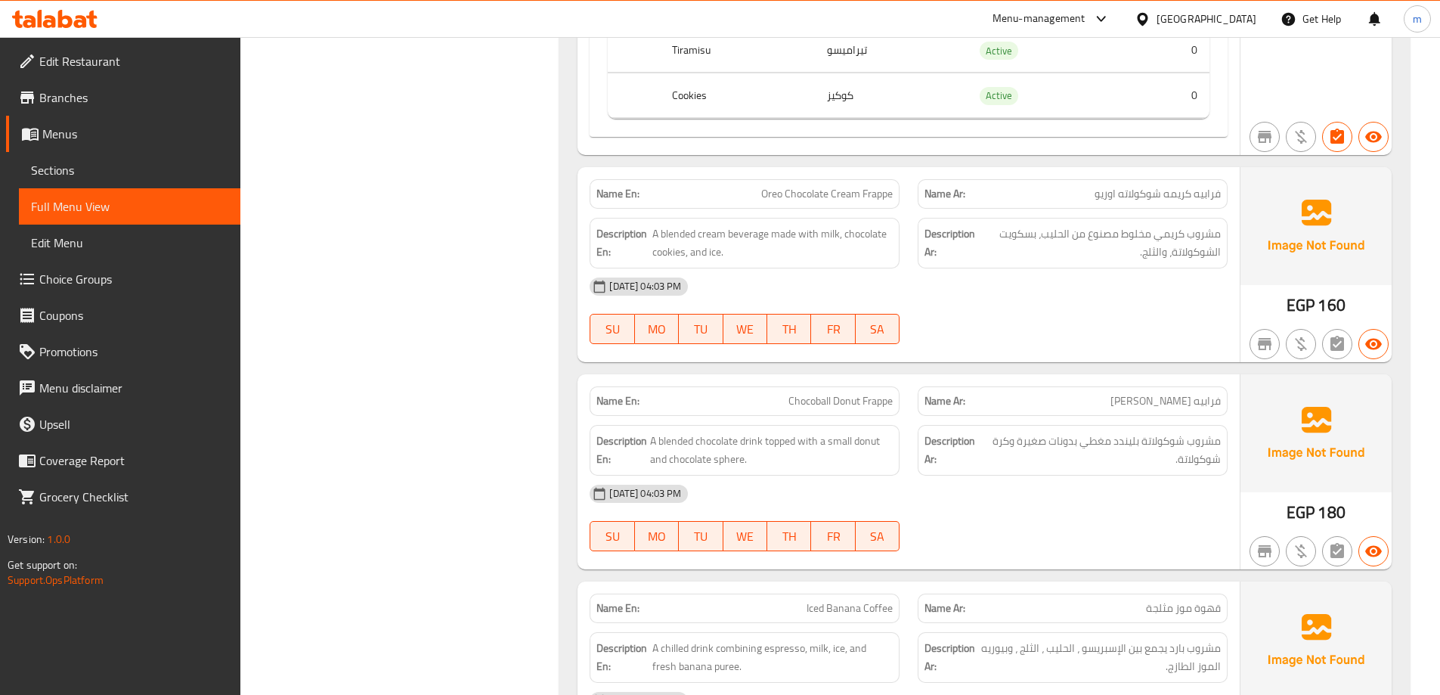
scroll to position [7442, 0]
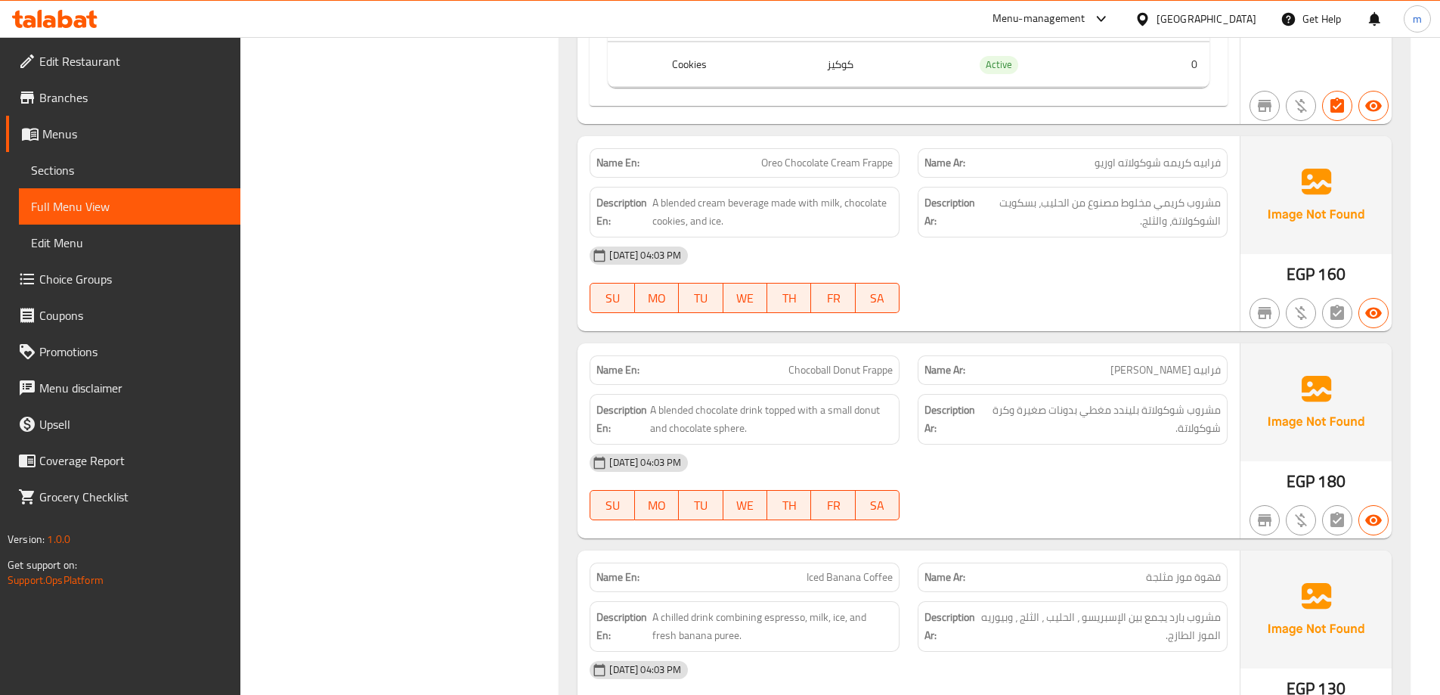
click at [866, 155] on span "Oreo Chocolate Cream Frappe" at bounding box center [827, 163] width 132 height 16
copy span "Oreo Chocolate Cream Frappe"
click at [1137, 207] on span "مشروب كريمي مخلوط مصنوع من الحليب، بسكويت الشوكولاتة، والثلج." at bounding box center [1100, 212] width 242 height 37
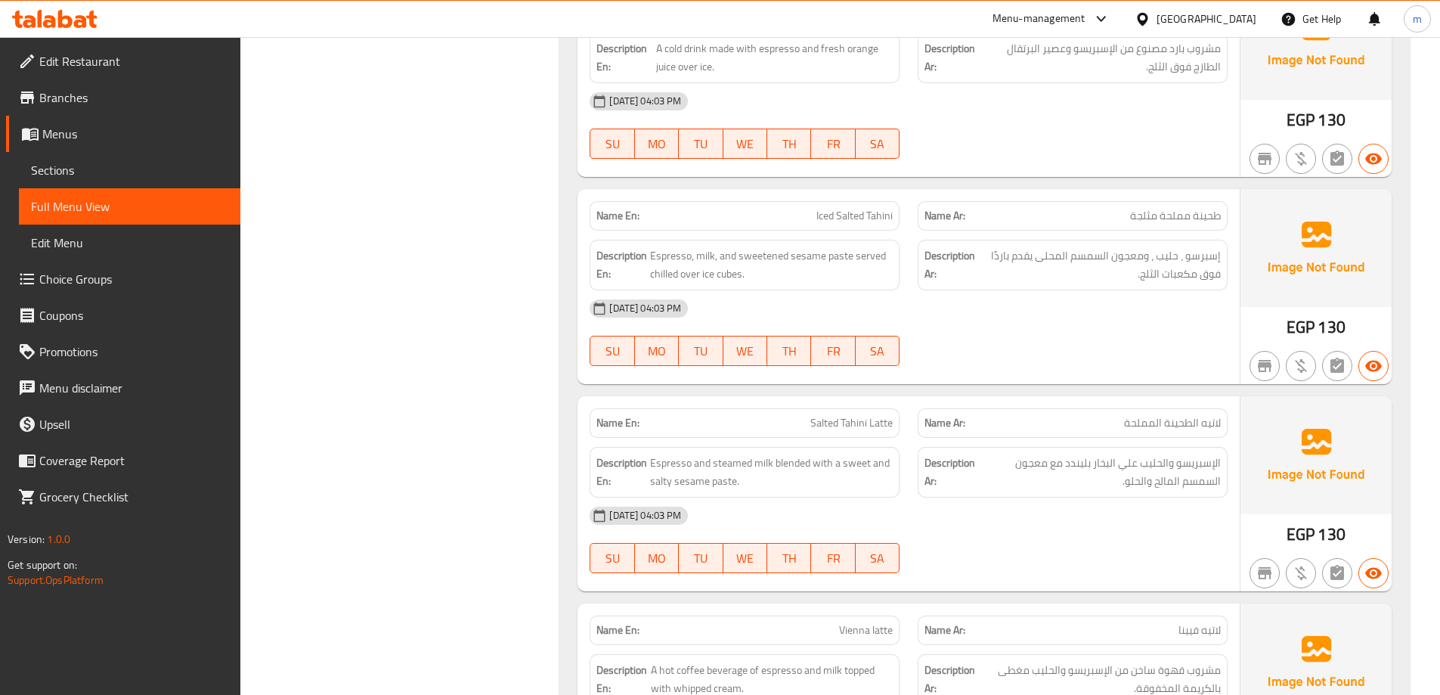
scroll to position [8500, 0]
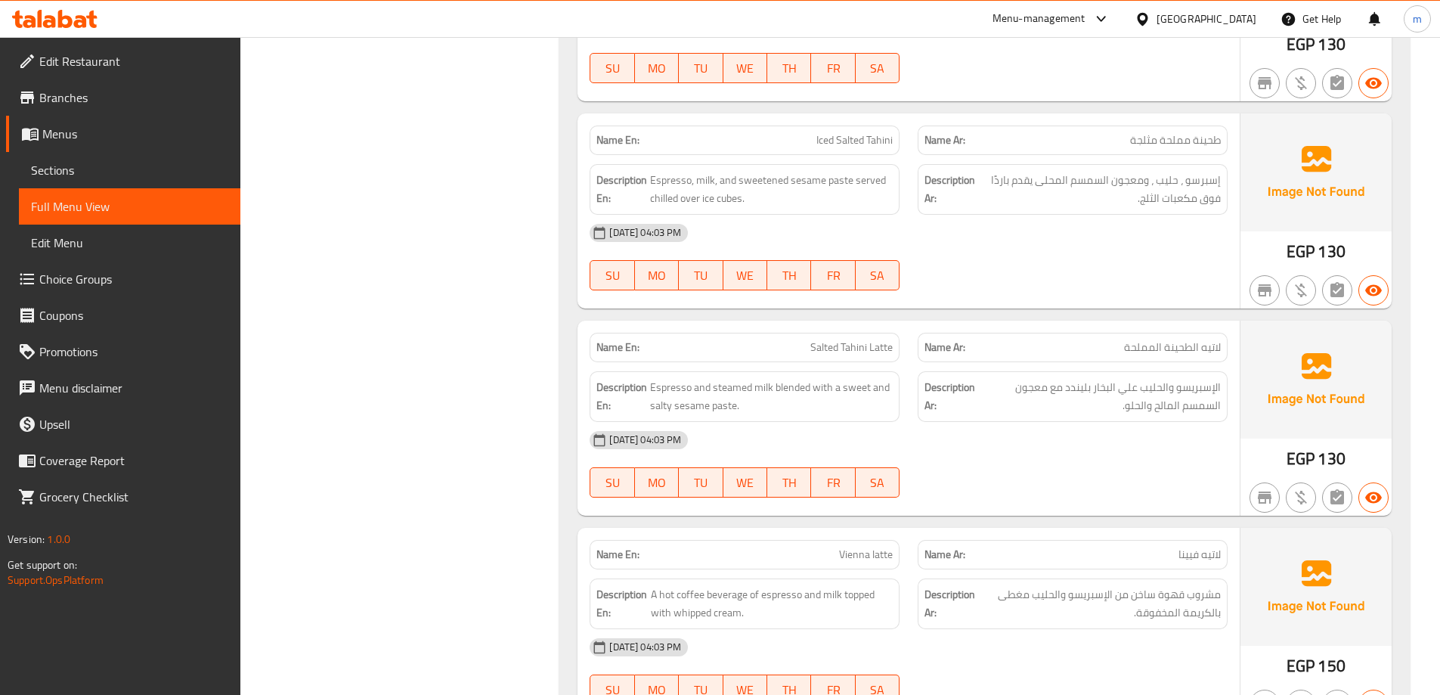
click at [854, 132] on span "Iced Salted Tahini" at bounding box center [854, 140] width 76 height 16
copy span "Iced Salted Tahini"
drag, startPoint x: 869, startPoint y: 120, endPoint x: 818, endPoint y: 125, distance: 50.8
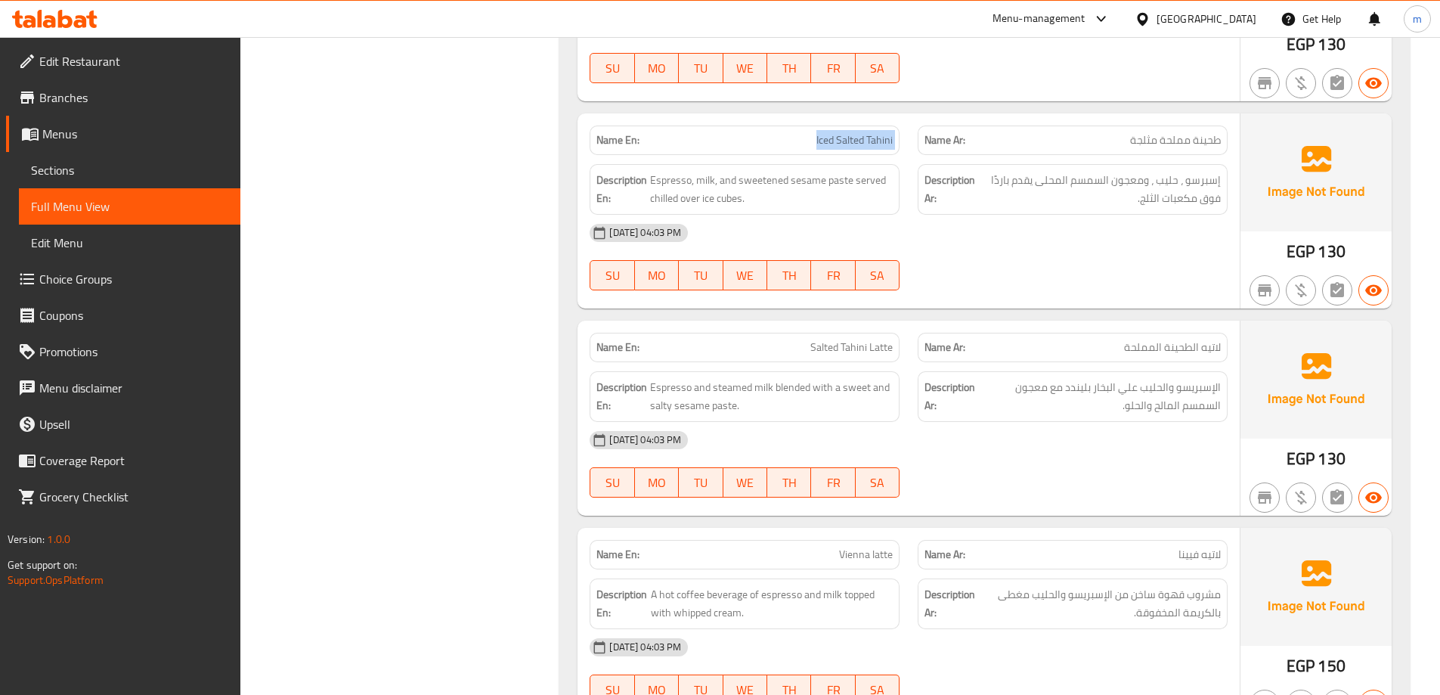
click at [818, 132] on span "Iced Salted Tahini" at bounding box center [854, 140] width 76 height 16
click at [821, 132] on span "Iced Salted Tahini" at bounding box center [854, 140] width 76 height 16
click at [822, 132] on span "Iced Salted Tahini" at bounding box center [854, 140] width 76 height 16
click at [819, 132] on span "Iced Salted Tahini" at bounding box center [854, 140] width 76 height 16
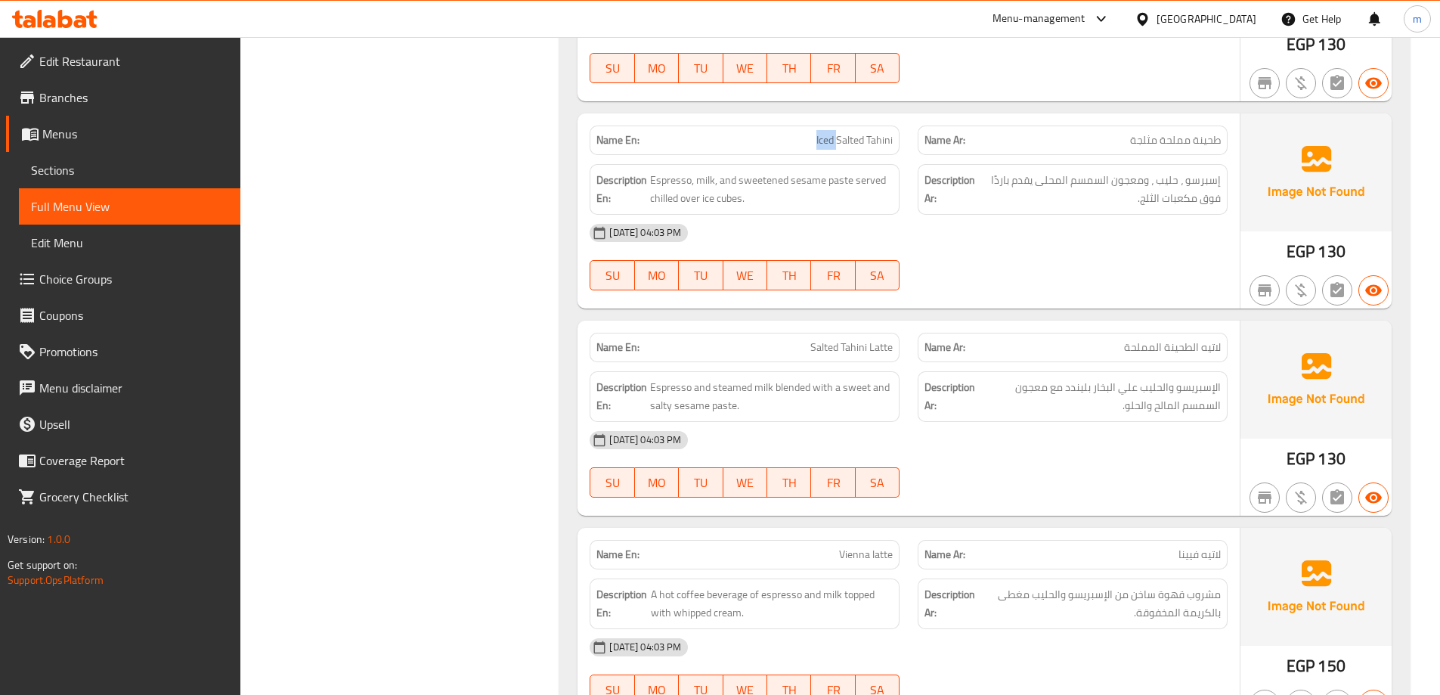
click at [812, 132] on p "Name En: Iced Salted Tahini" at bounding box center [744, 140] width 296 height 16
drag, startPoint x: 812, startPoint y: 118, endPoint x: 875, endPoint y: 116, distance: 62.8
click at [875, 132] on p "Name En: Iced Salted Tahini" at bounding box center [744, 140] width 296 height 16
click at [973, 236] on div "18-09-2025 04:03 PM SU MO TU WE TH FR SA" at bounding box center [909, 257] width 656 height 85
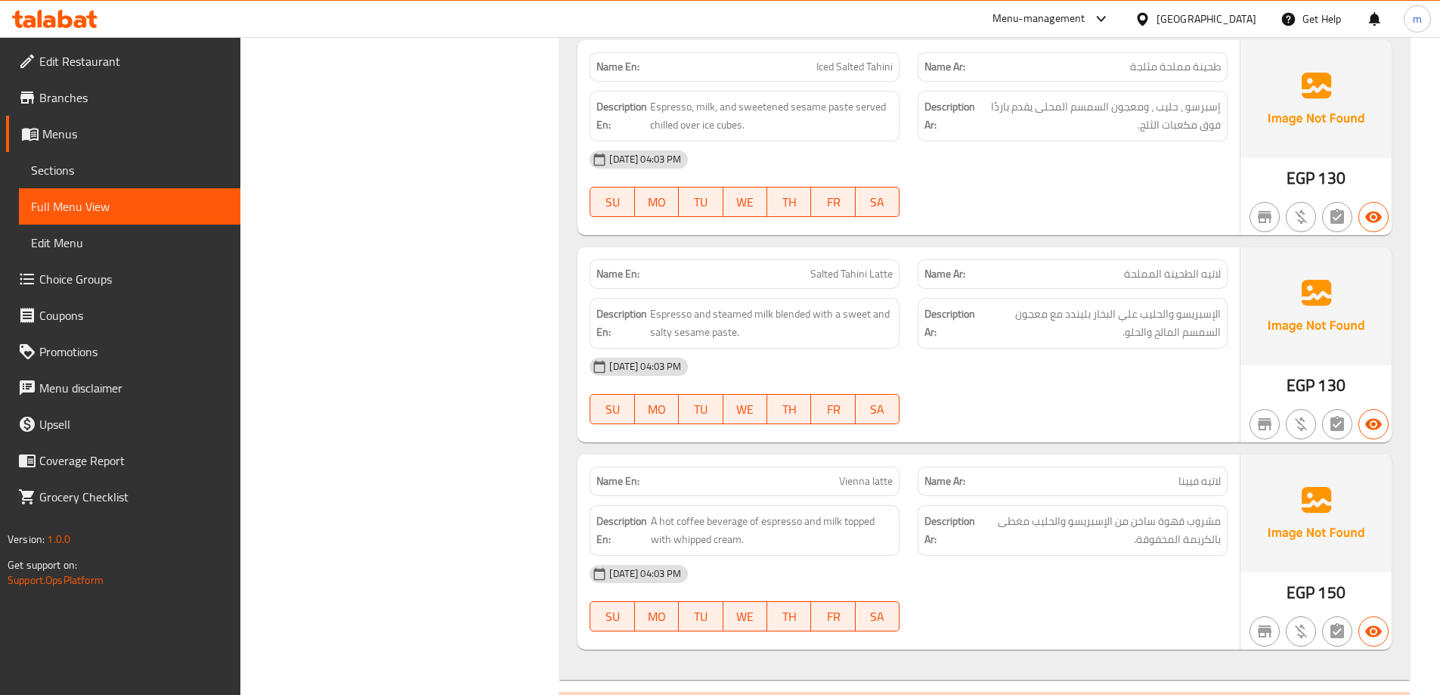
scroll to position [8727, 0]
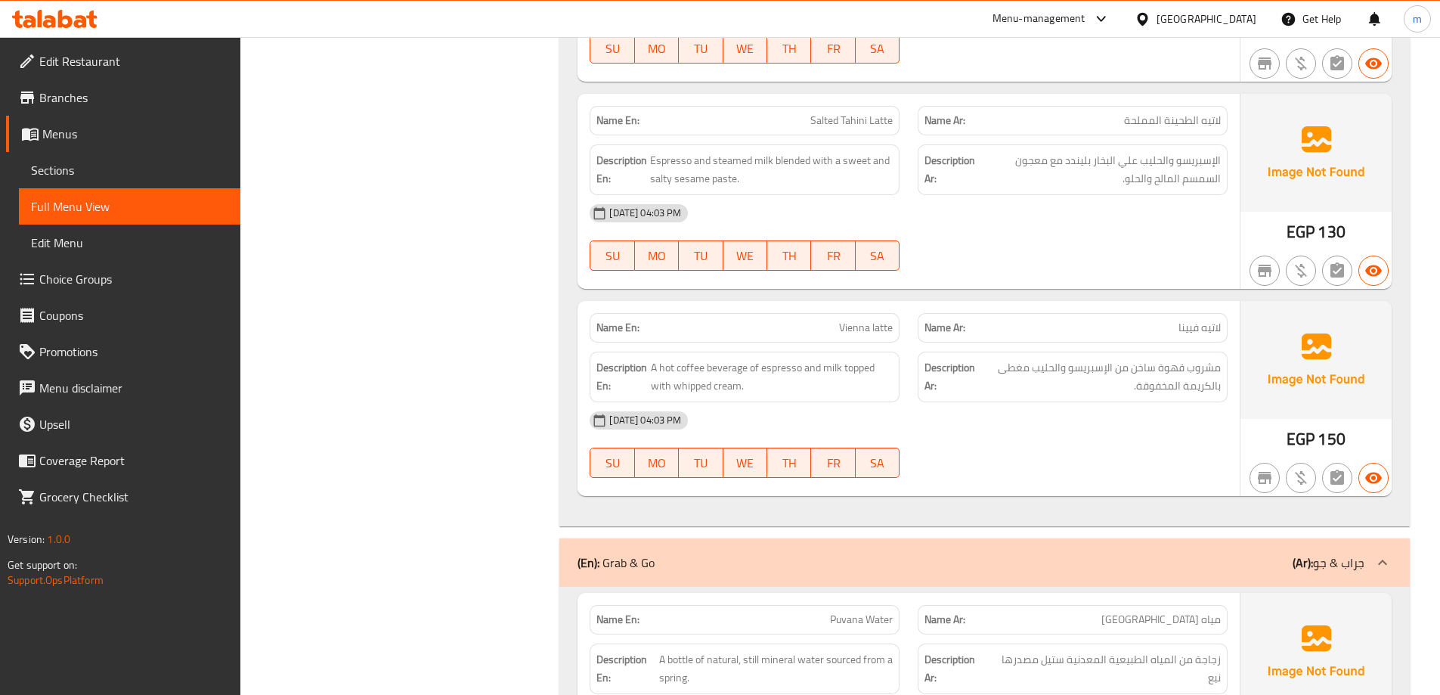
click at [850, 113] on span "Salted Tahini Latte" at bounding box center [851, 121] width 82 height 16
click at [947, 206] on div "18-09-2025 04:03 PM" at bounding box center [909, 213] width 656 height 36
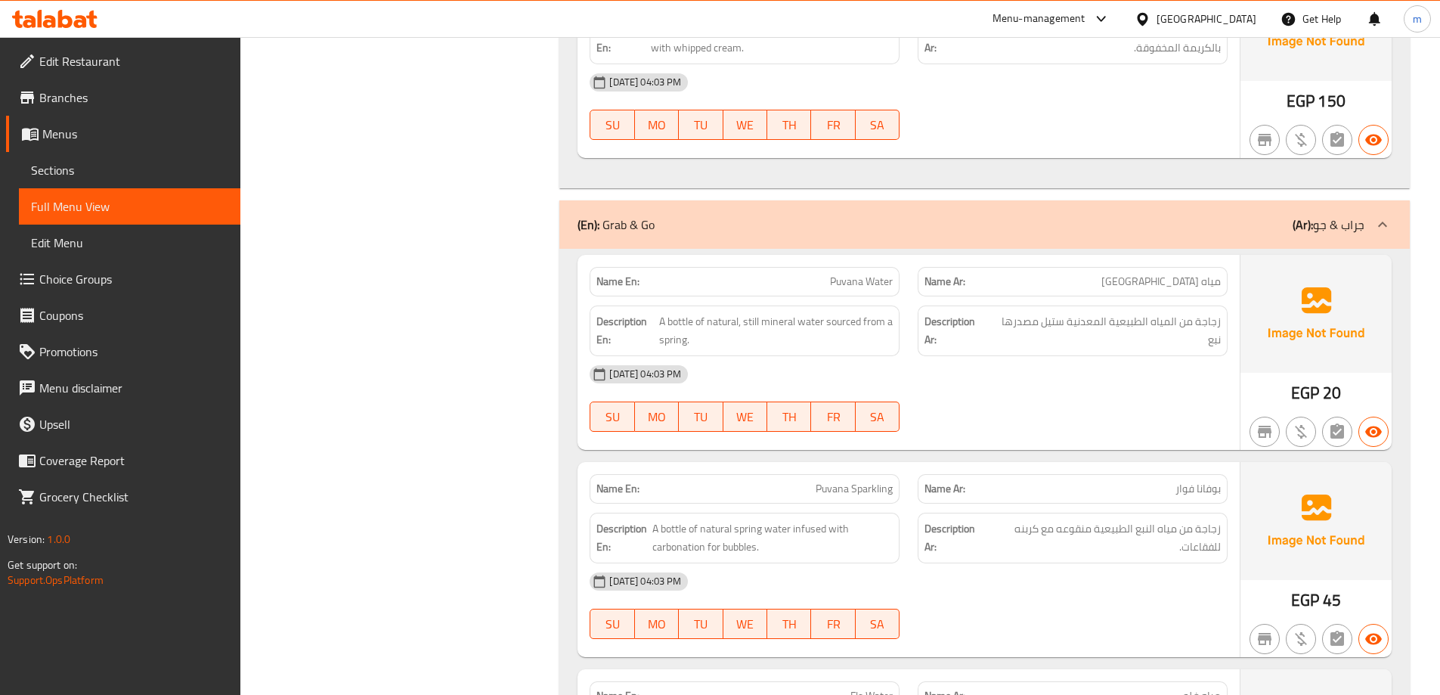
scroll to position [9256, 0]
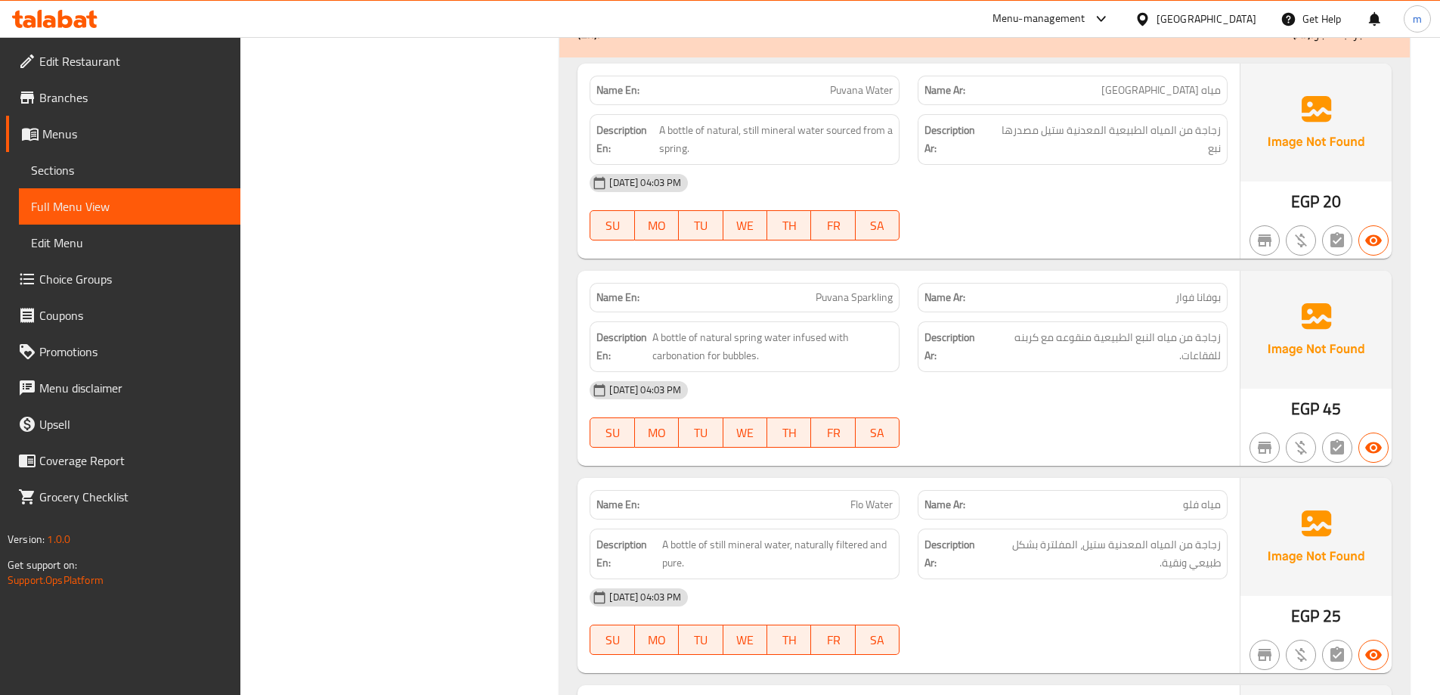
click at [853, 82] on span "Puvana Water" at bounding box center [861, 90] width 63 height 16
copy span "Puvana Water"
click at [1101, 376] on div "18-09-2025 04:03 PM" at bounding box center [909, 390] width 656 height 36
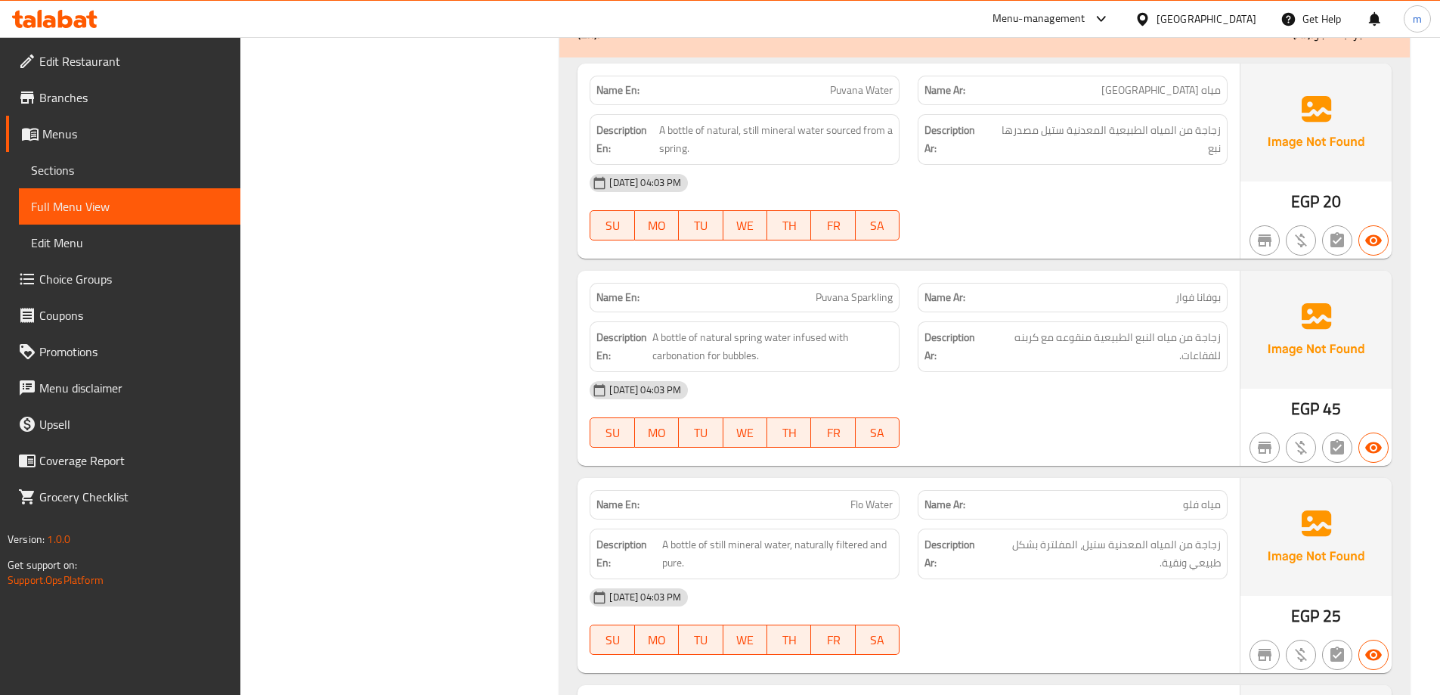
click at [848, 290] on span "Puvana Sparkling" at bounding box center [854, 298] width 77 height 16
click at [849, 290] on span "Puvana Sparkling" at bounding box center [854, 298] width 77 height 16
copy span "Puvana Sparkling"
click at [1165, 350] on div "Description Ar: زجاجة من مياه النبع الطبيعية منقوعه مع كربنه للفقاعات." at bounding box center [1073, 346] width 310 height 51
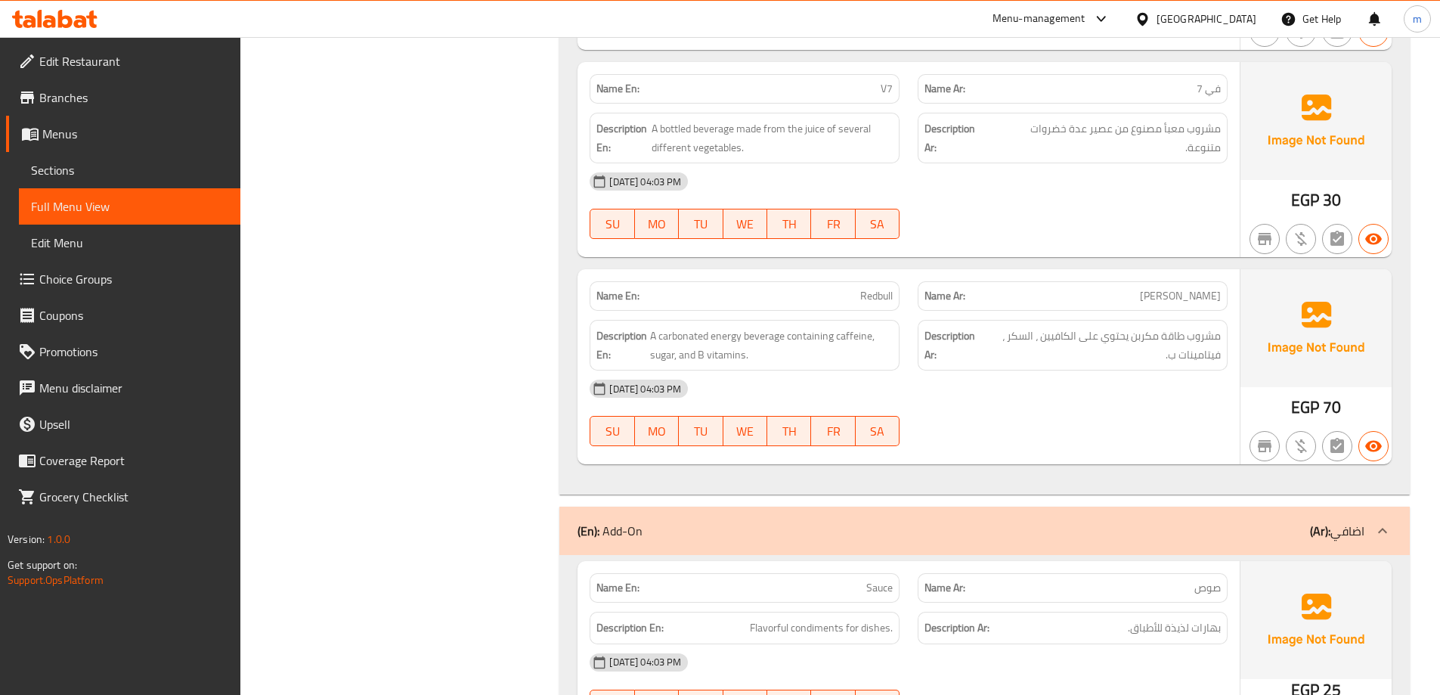
scroll to position [10541, 0]
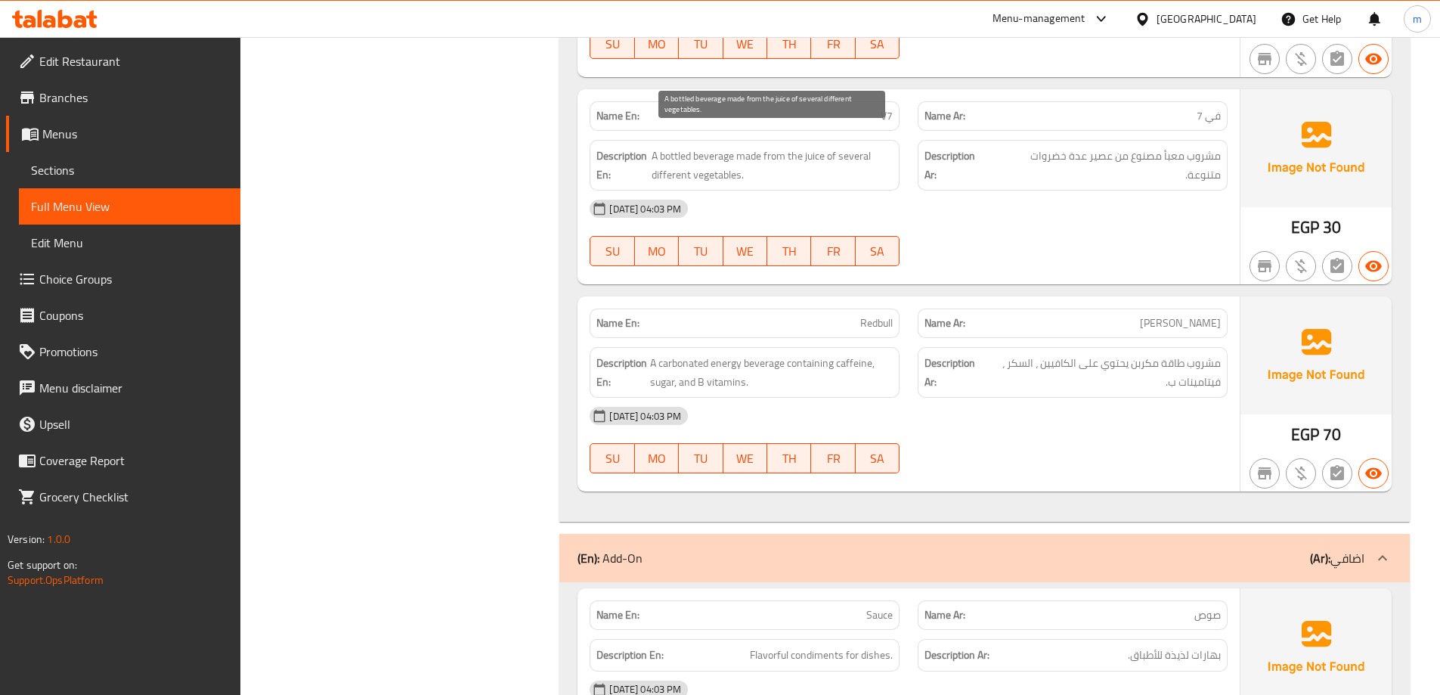
click at [684, 156] on span "A bottled beverage made from the juice of several different vegetables." at bounding box center [772, 165] width 241 height 37
drag, startPoint x: 684, startPoint y: 156, endPoint x: 726, endPoint y: 187, distance: 52.0
click at [683, 156] on span "A bottled beverage made from the juice of several different vegetables." at bounding box center [772, 165] width 241 height 37
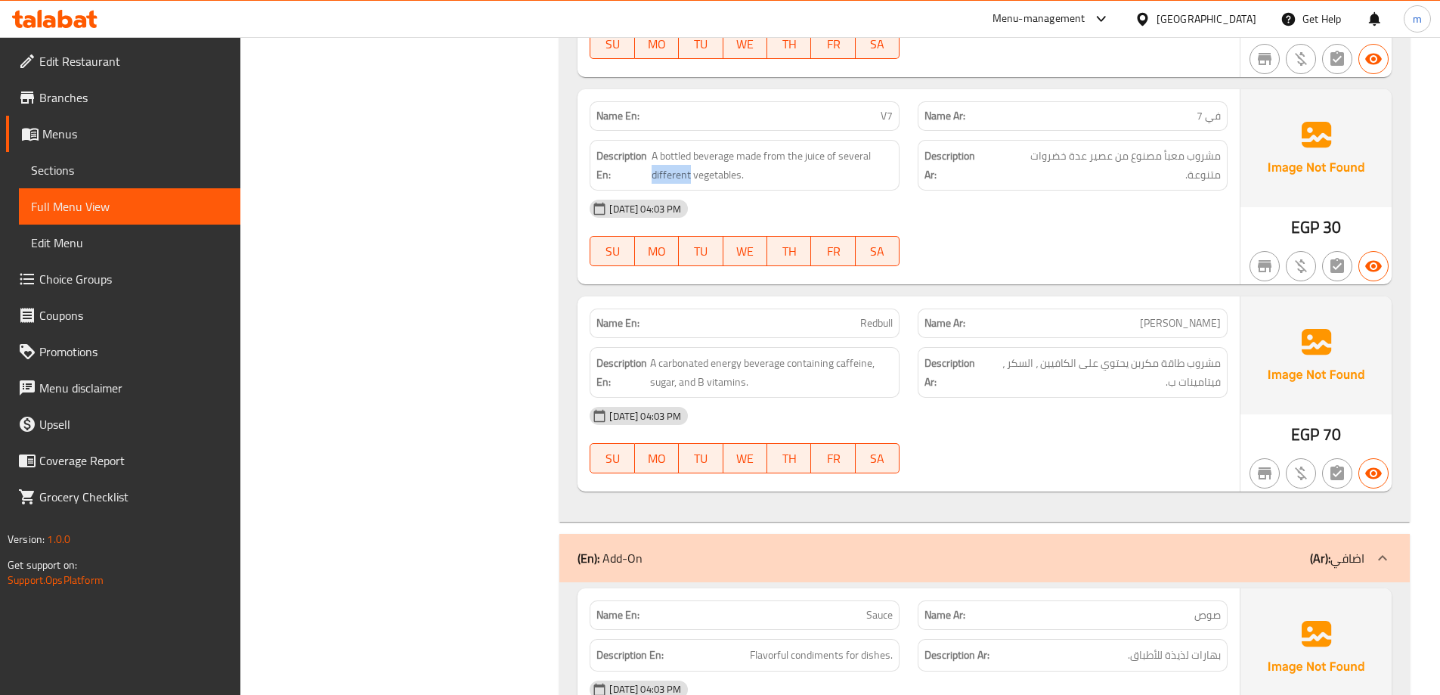
copy span "different"
click at [890, 108] on span "V7" at bounding box center [887, 116] width 12 height 16
copy span "V7"
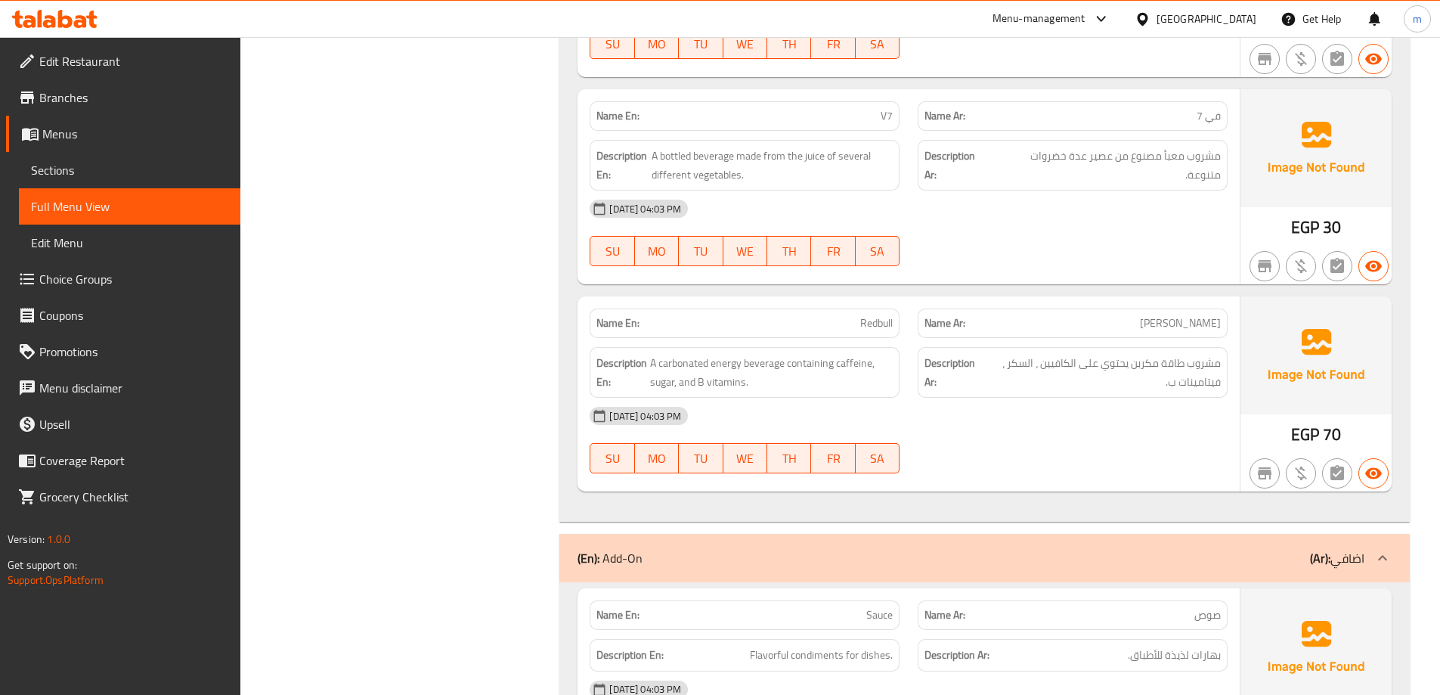
click at [1123, 398] on div "18-09-2025 04:03 PM" at bounding box center [909, 416] width 656 height 36
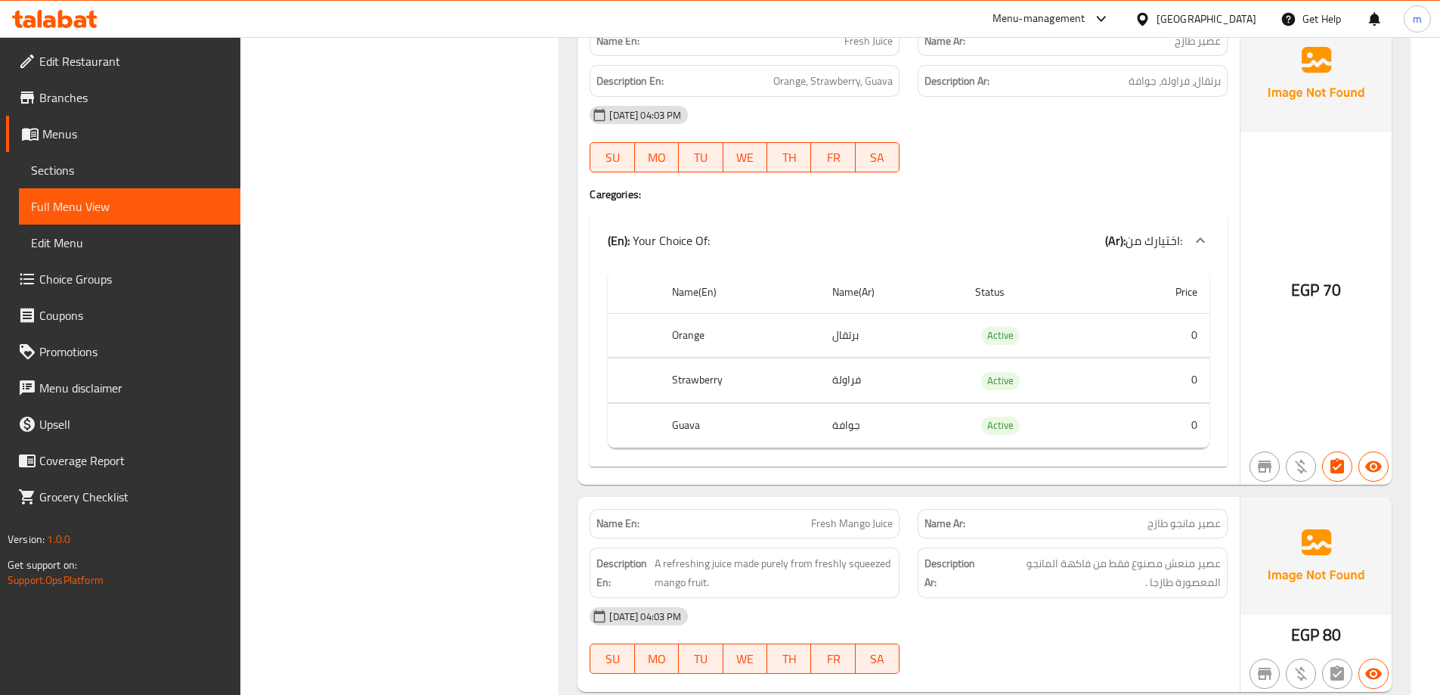
scroll to position [9916, 0]
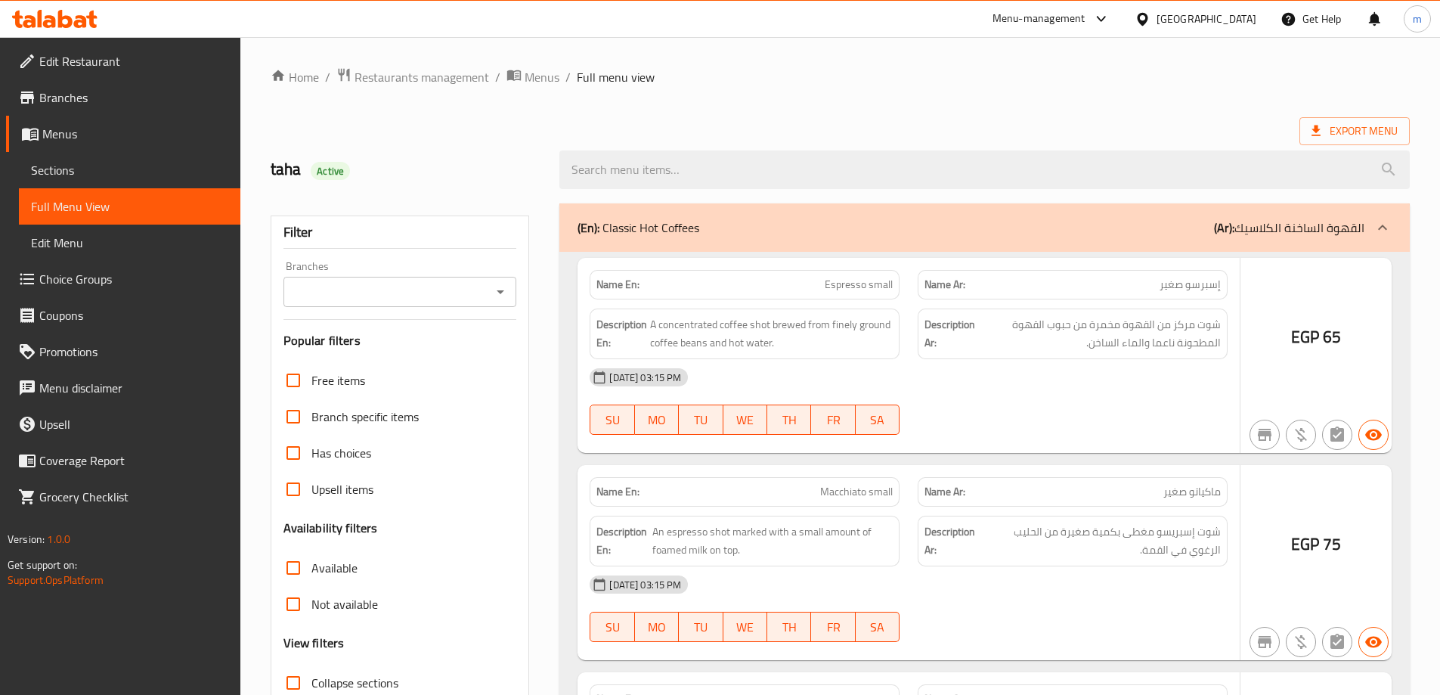
click at [107, 174] on div at bounding box center [720, 347] width 1440 height 695
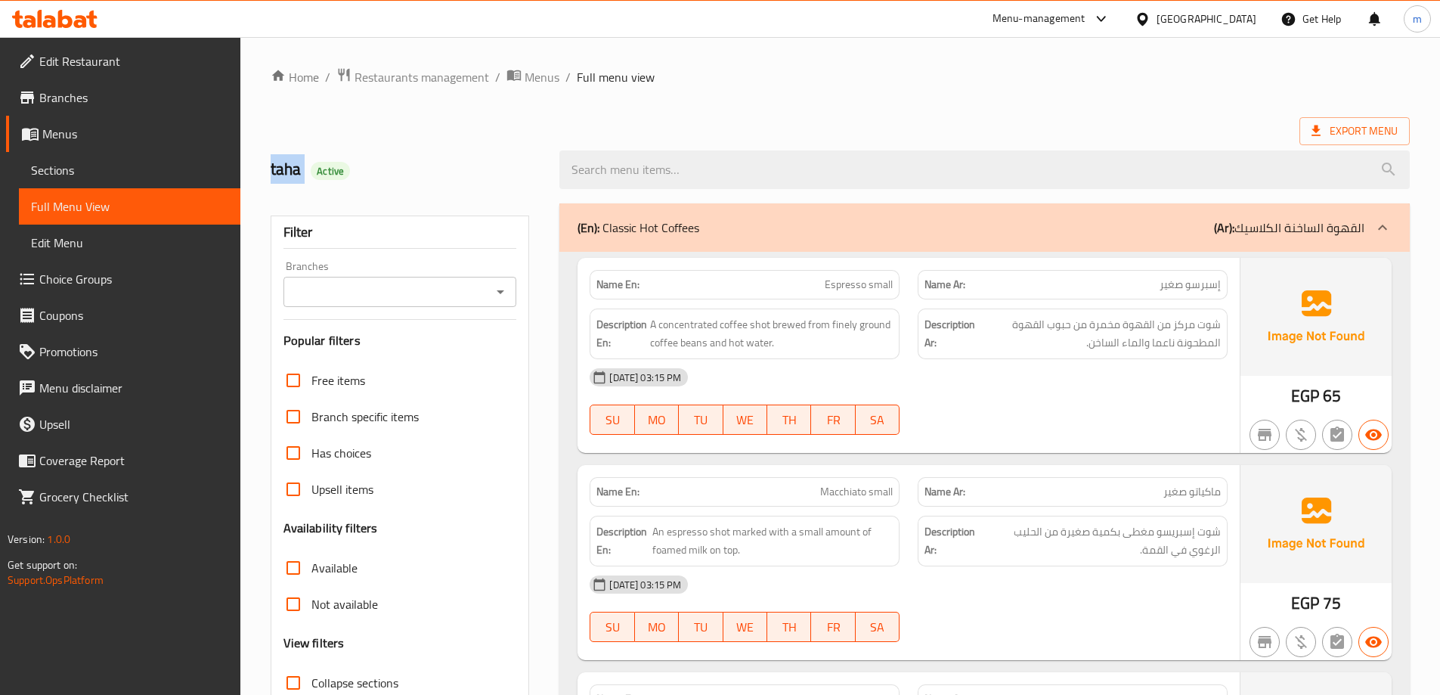
click at [98, 171] on span "Sections" at bounding box center [129, 170] width 197 height 18
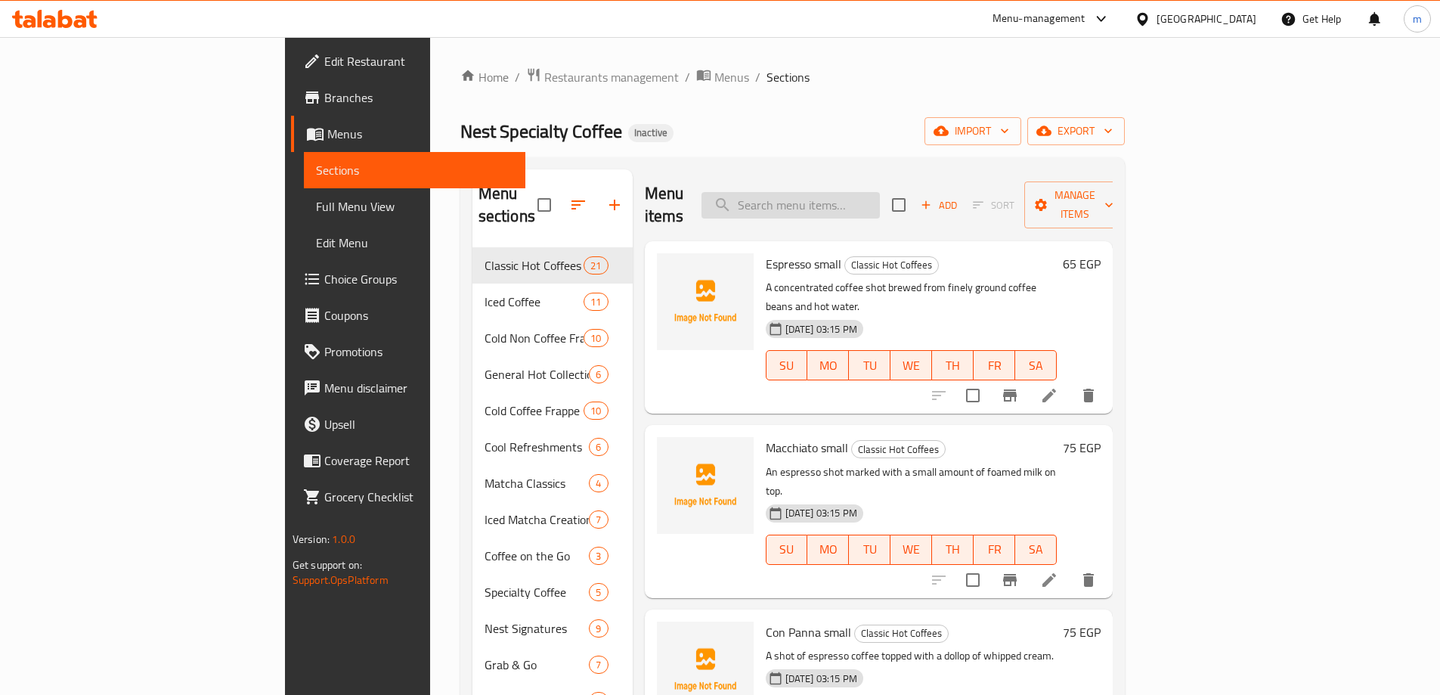
click at [877, 179] on div "Menu items Add Sort Manage items" at bounding box center [879, 205] width 469 height 72
click at [876, 192] on input "search" at bounding box center [790, 205] width 178 height 26
paste input "Smoothie Lemon Mint"
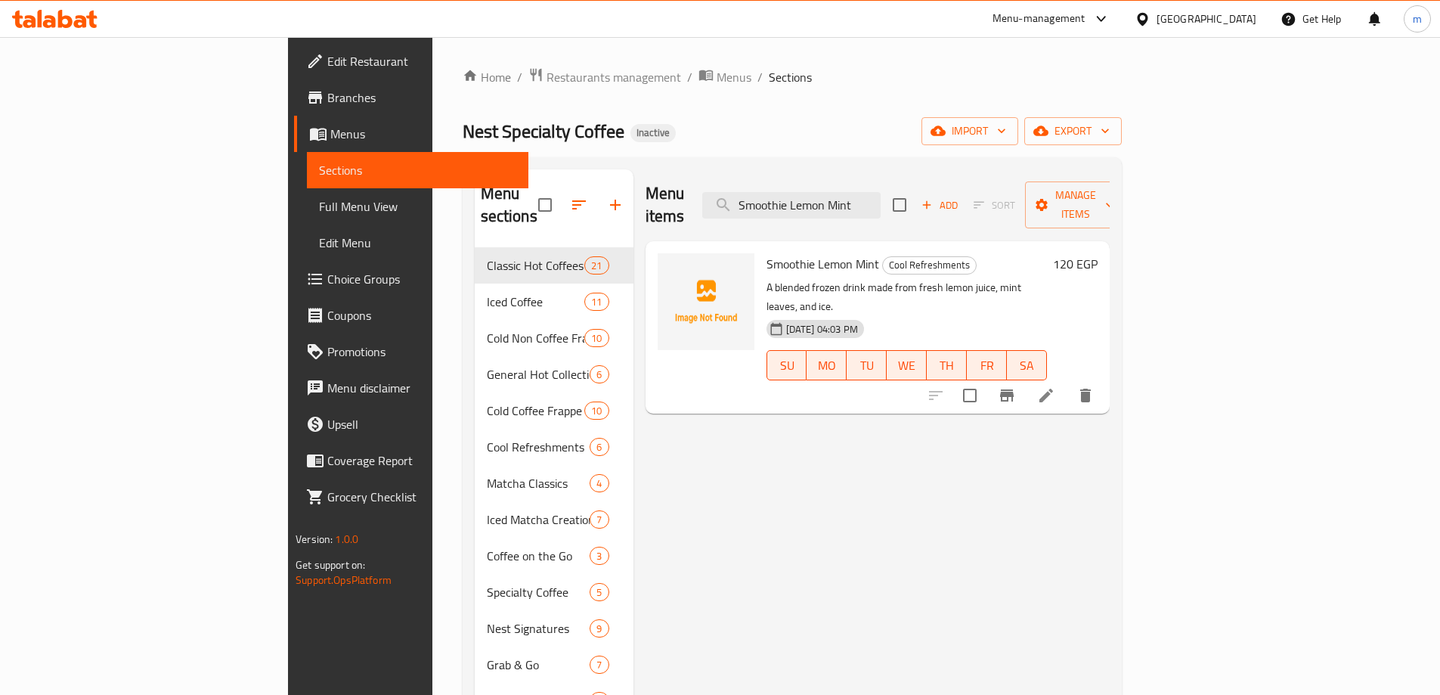
type input "Smoothie Lemon Mint"
click at [1067, 382] on li at bounding box center [1046, 395] width 42 height 27
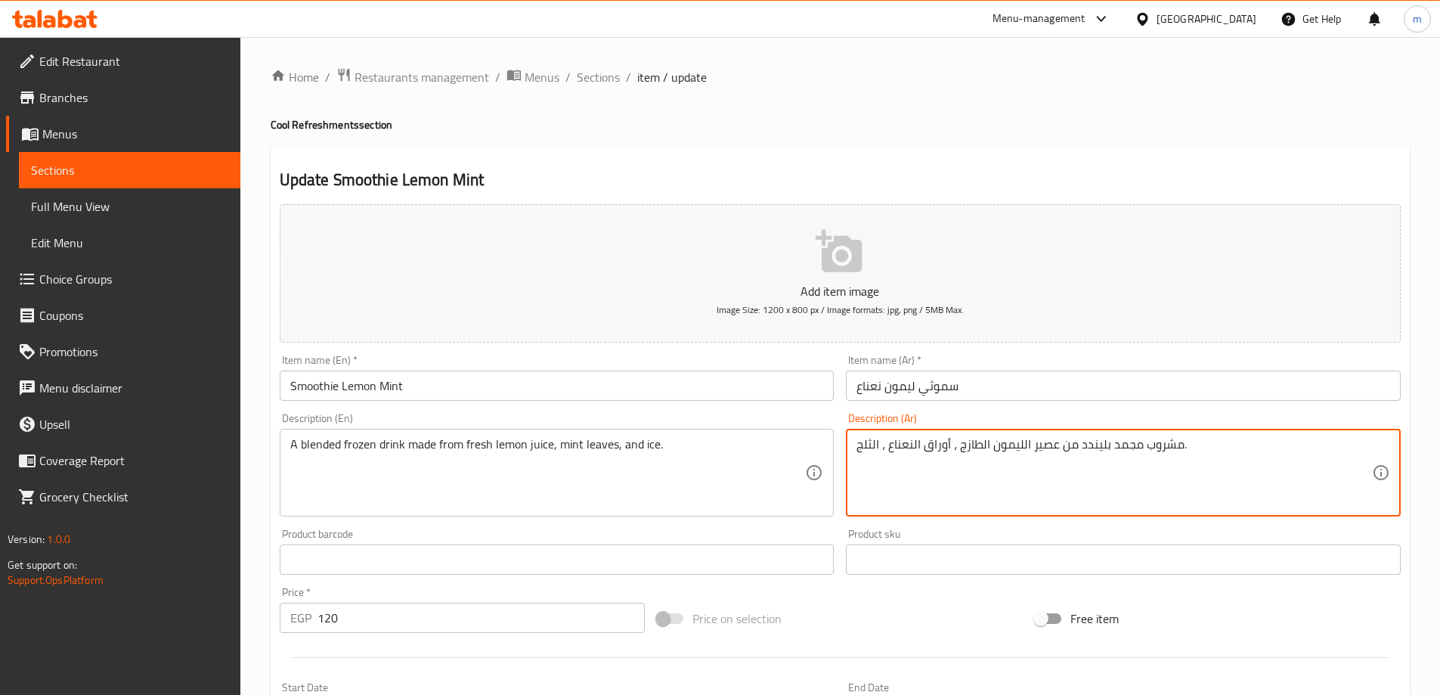
click at [878, 439] on textarea "مشروب مجمد بليندد من عصير الليمون الطازج ، أوراق النعناع ، الثلج." at bounding box center [1114, 473] width 516 height 72
type textarea "مشروب مجمد بليندد من عصير الليمون الطازج ، أوراق النعناع ، والثلج."
click at [929, 605] on div "Price on selection" at bounding box center [840, 618] width 378 height 41
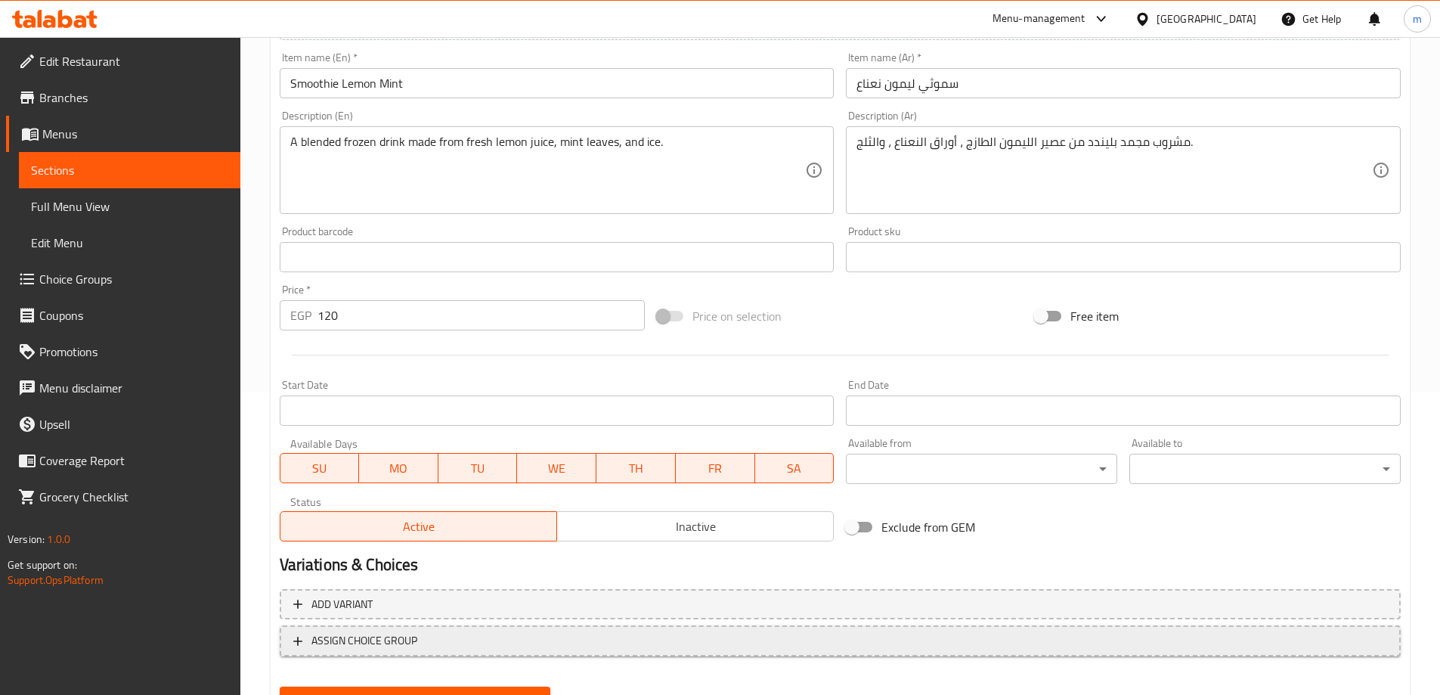
scroll to position [373, 0]
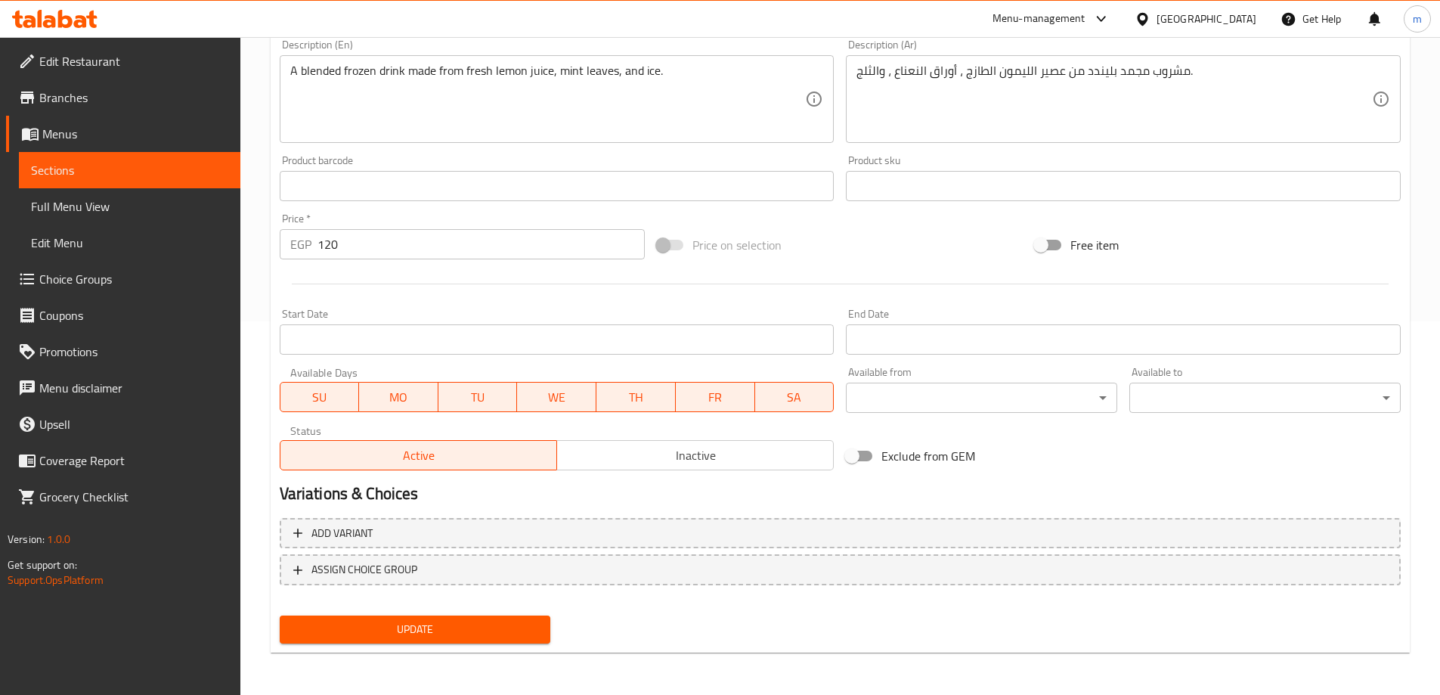
click at [531, 633] on span "Update" at bounding box center [415, 629] width 247 height 19
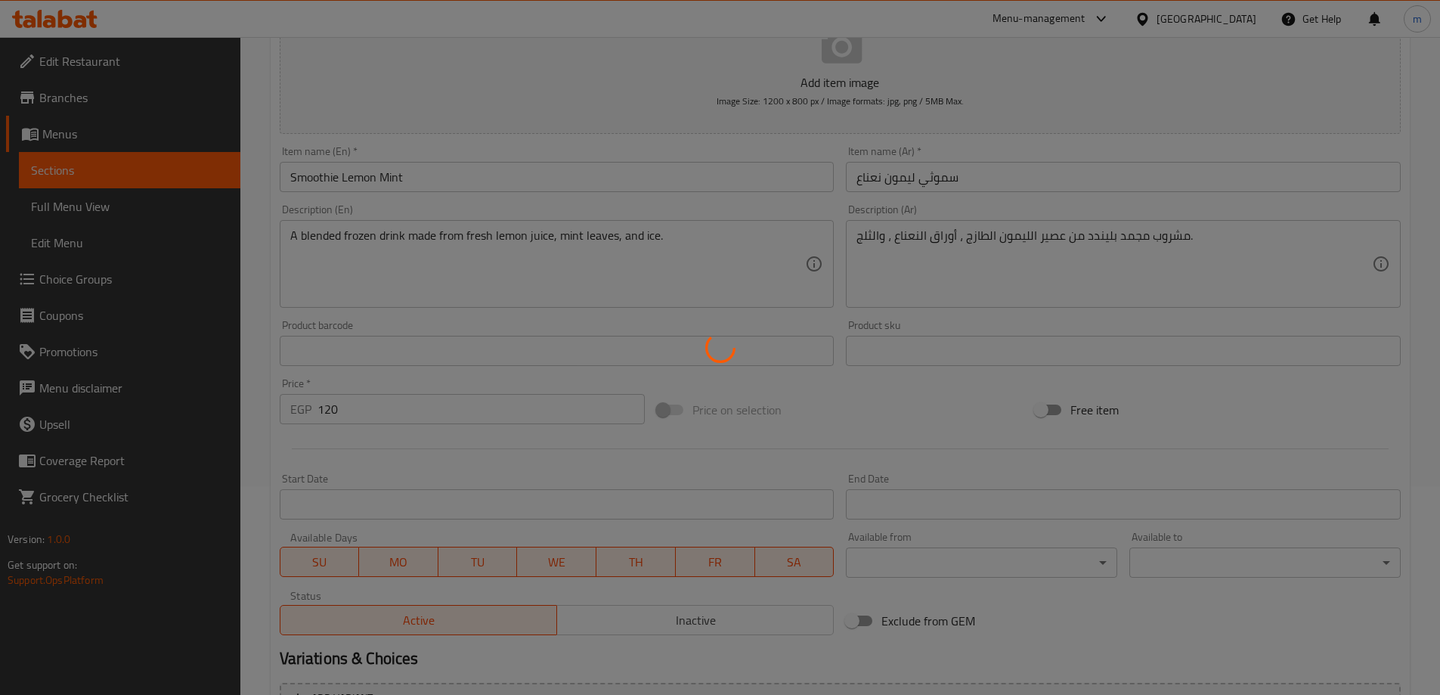
scroll to position [0, 0]
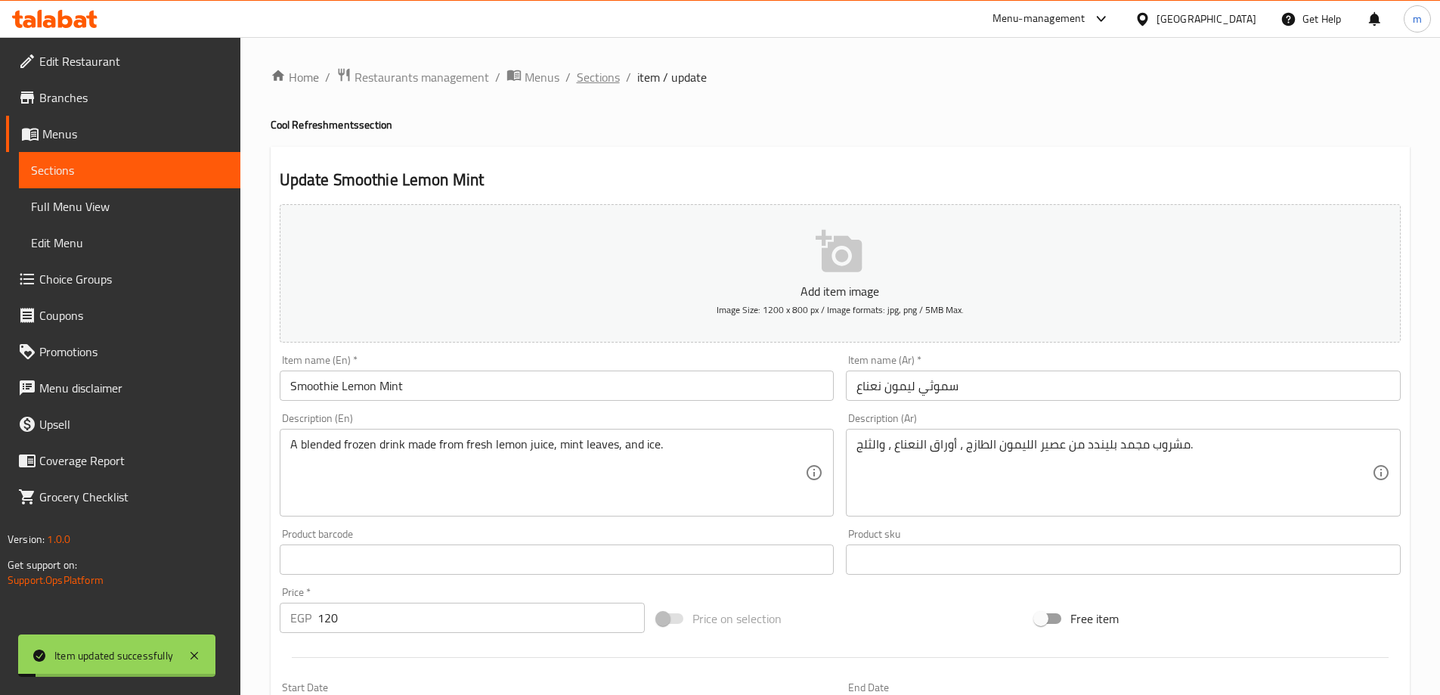
click at [582, 77] on span "Sections" at bounding box center [598, 77] width 43 height 18
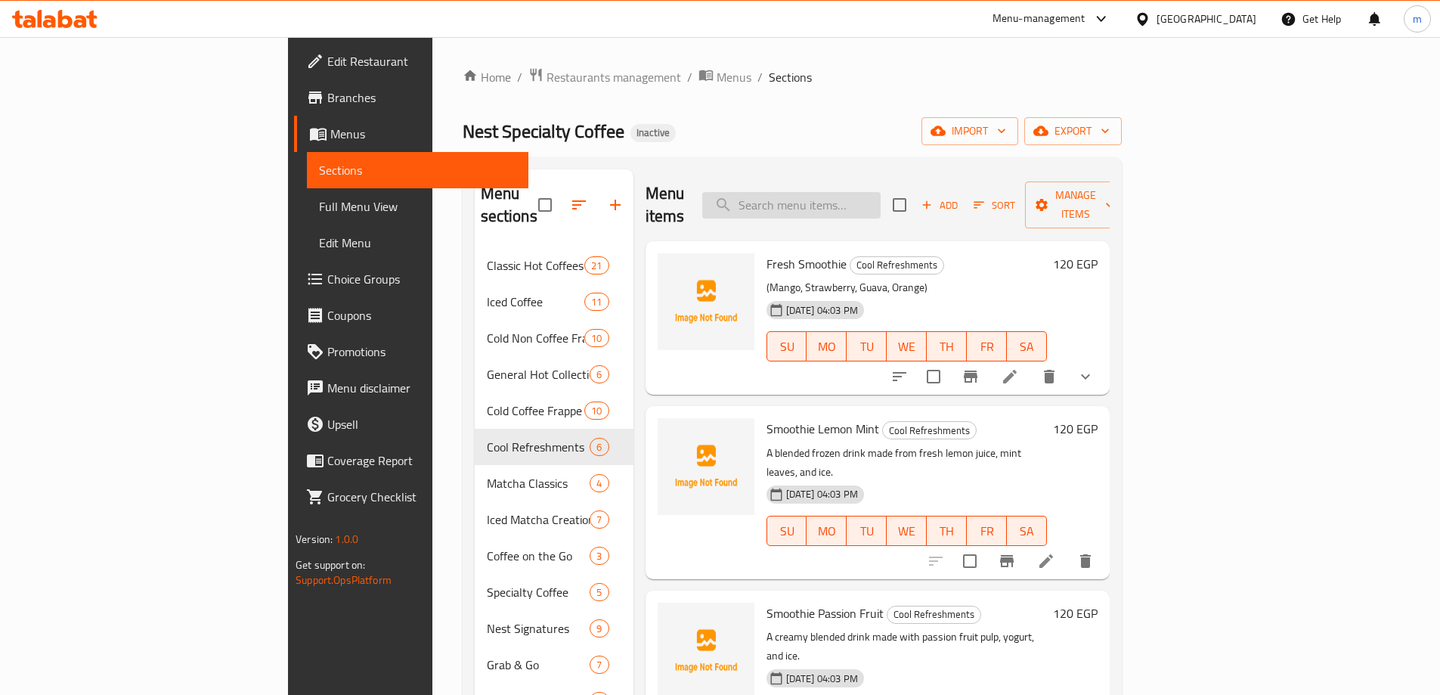
click at [881, 201] on input "search" at bounding box center [791, 205] width 178 height 26
paste input "Matcha Spanish Latte"
type input "Matcha Spanish Latte"
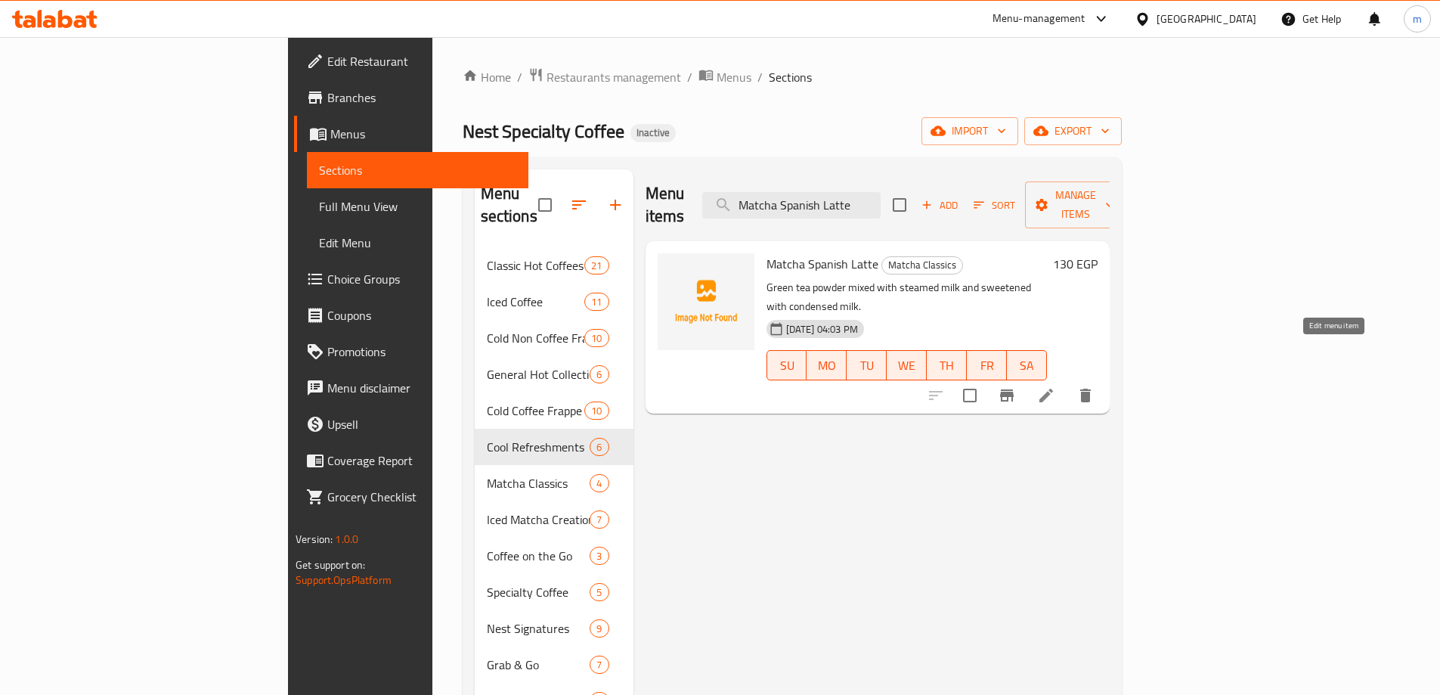
click at [1055, 386] on icon at bounding box center [1046, 395] width 18 height 18
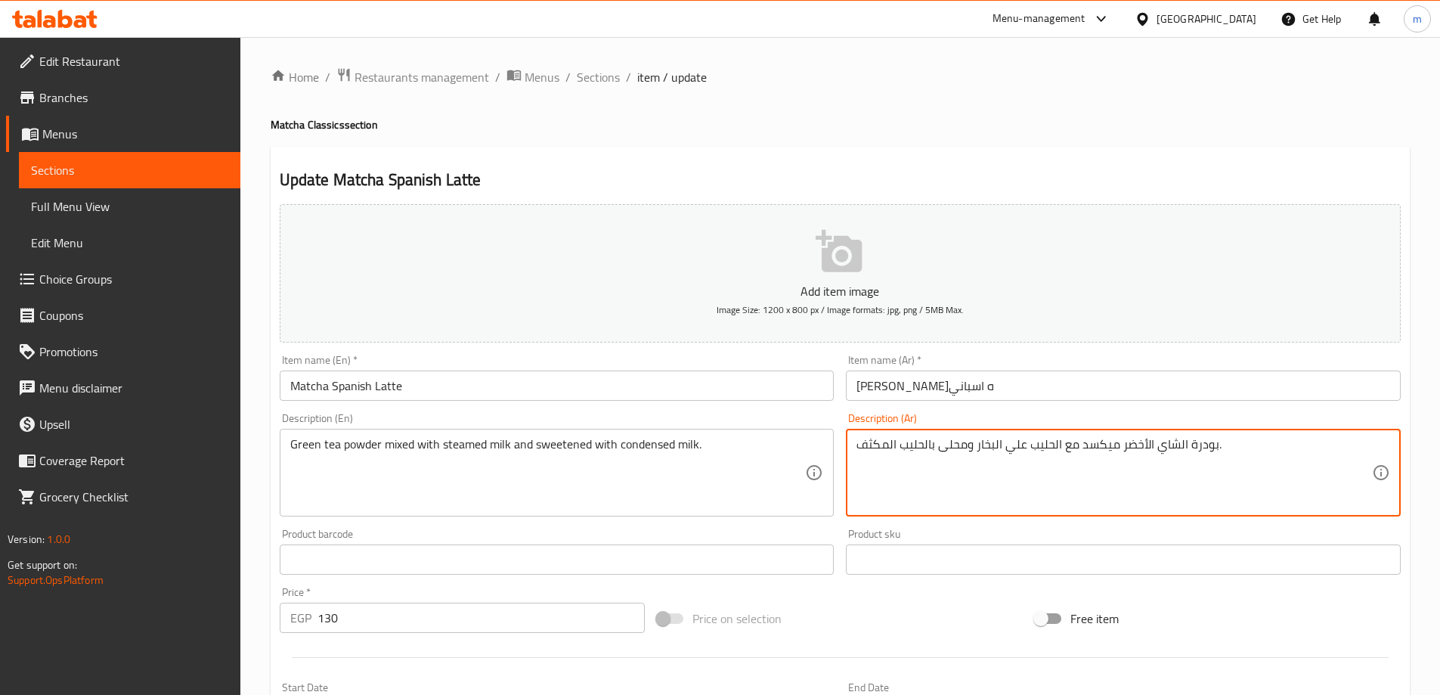
type textarea "بودرة الشاي الأخضر ميكسد مع الحليب علي البخار ومحلى بالحليب المكثف."
click at [980, 599] on div "Price on selection" at bounding box center [840, 618] width 378 height 41
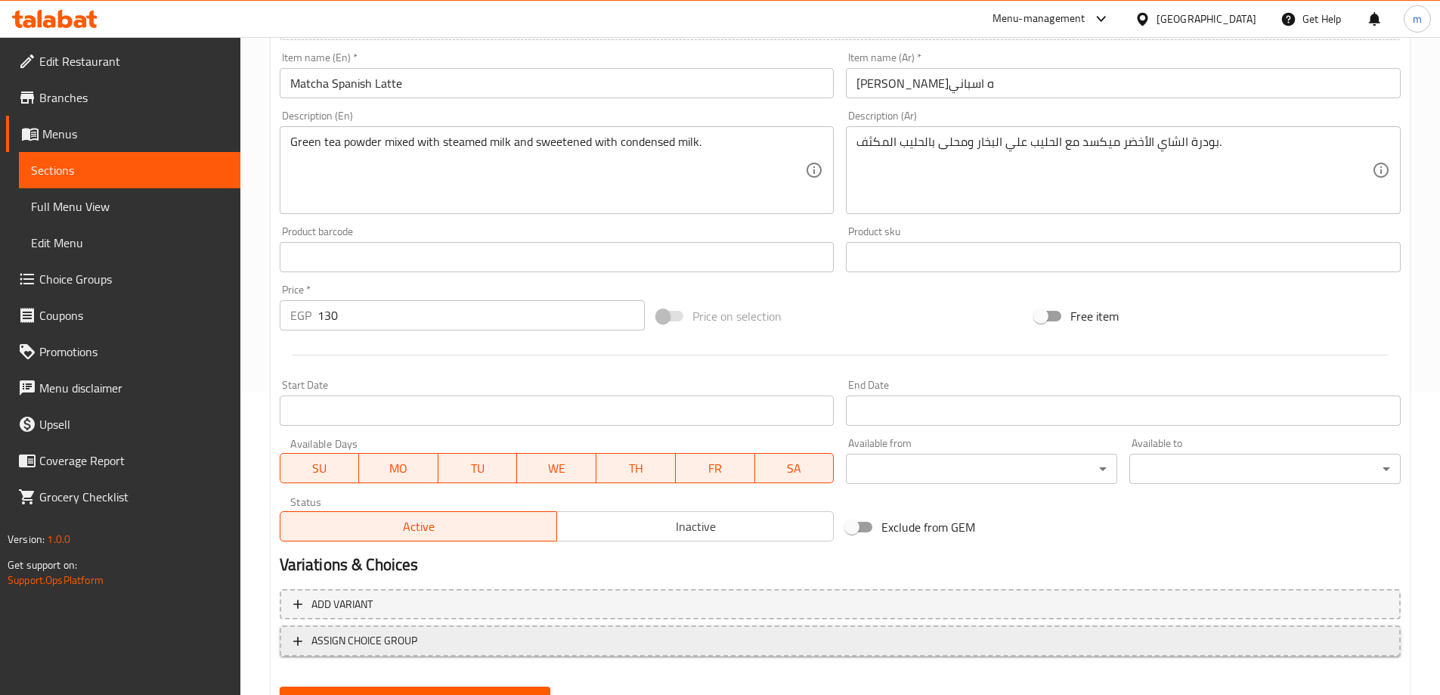
scroll to position [373, 0]
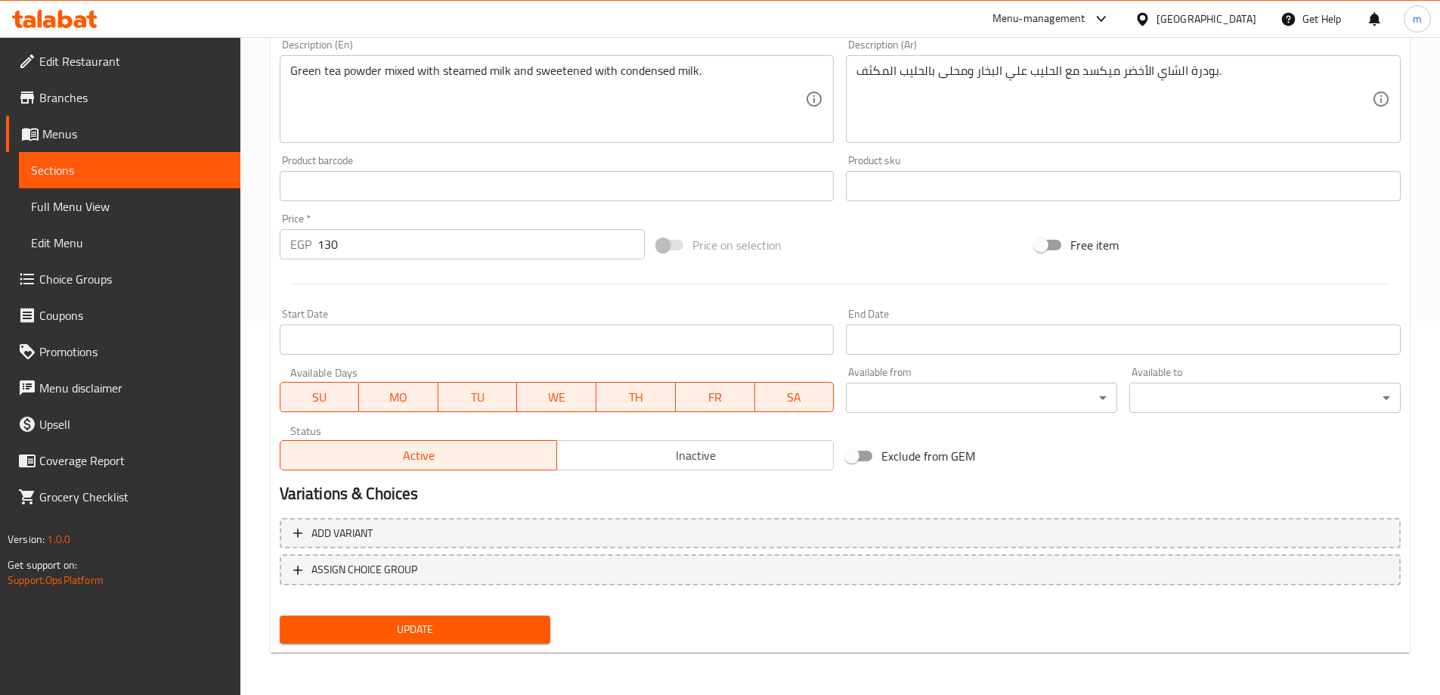
click at [527, 637] on span "Update" at bounding box center [415, 629] width 247 height 19
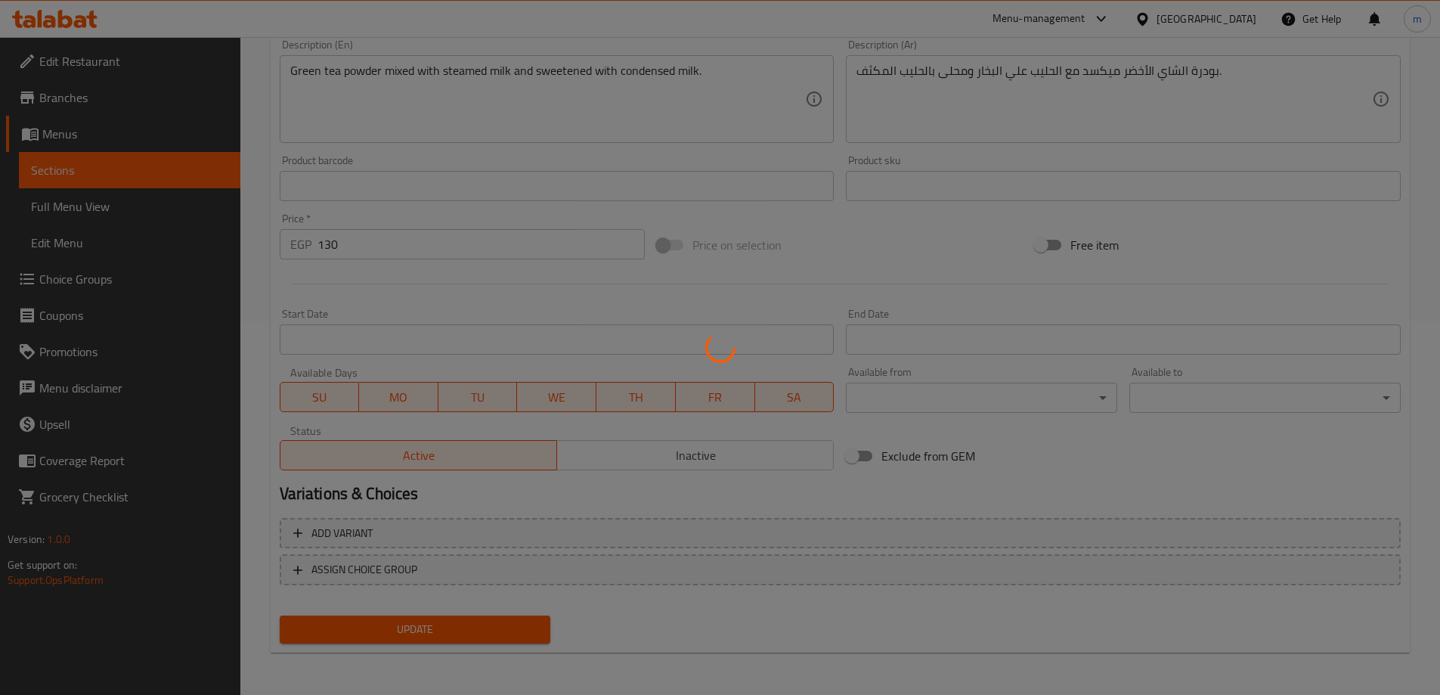
scroll to position [0, 0]
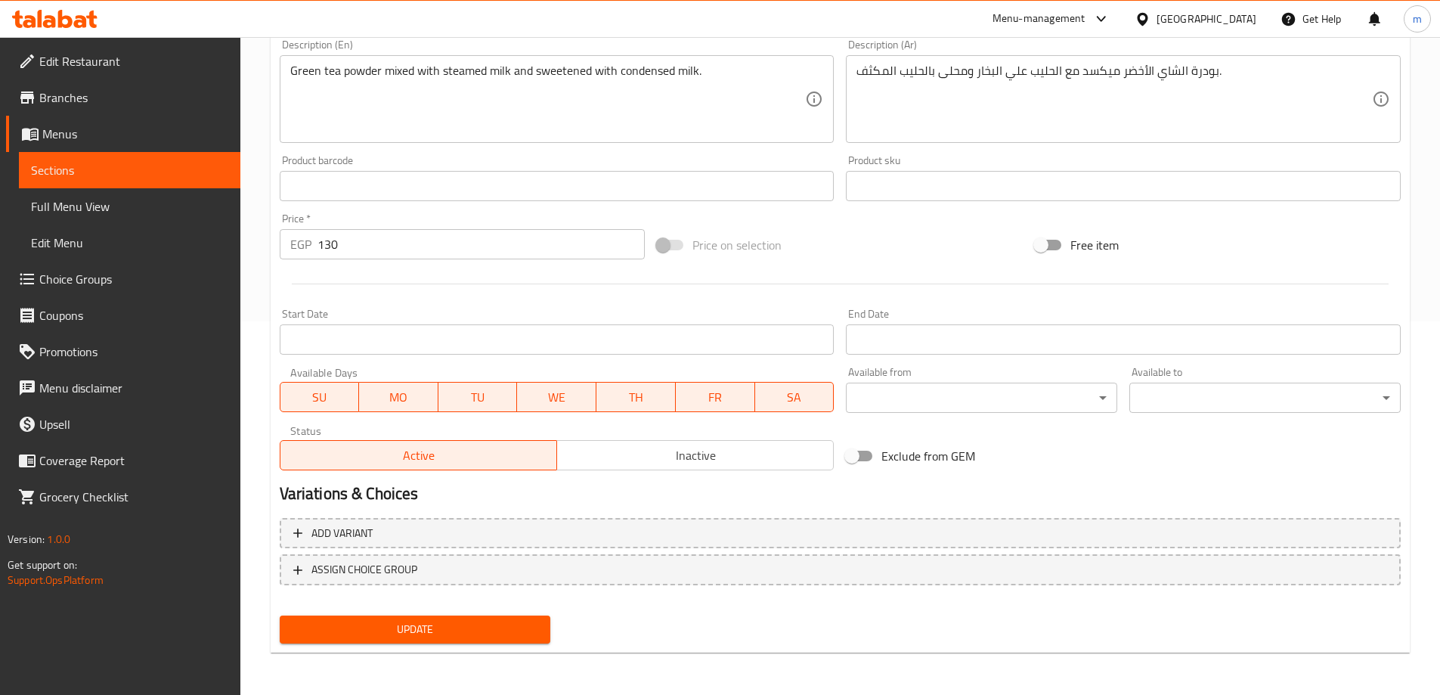
click at [494, 633] on span "Update" at bounding box center [415, 629] width 247 height 19
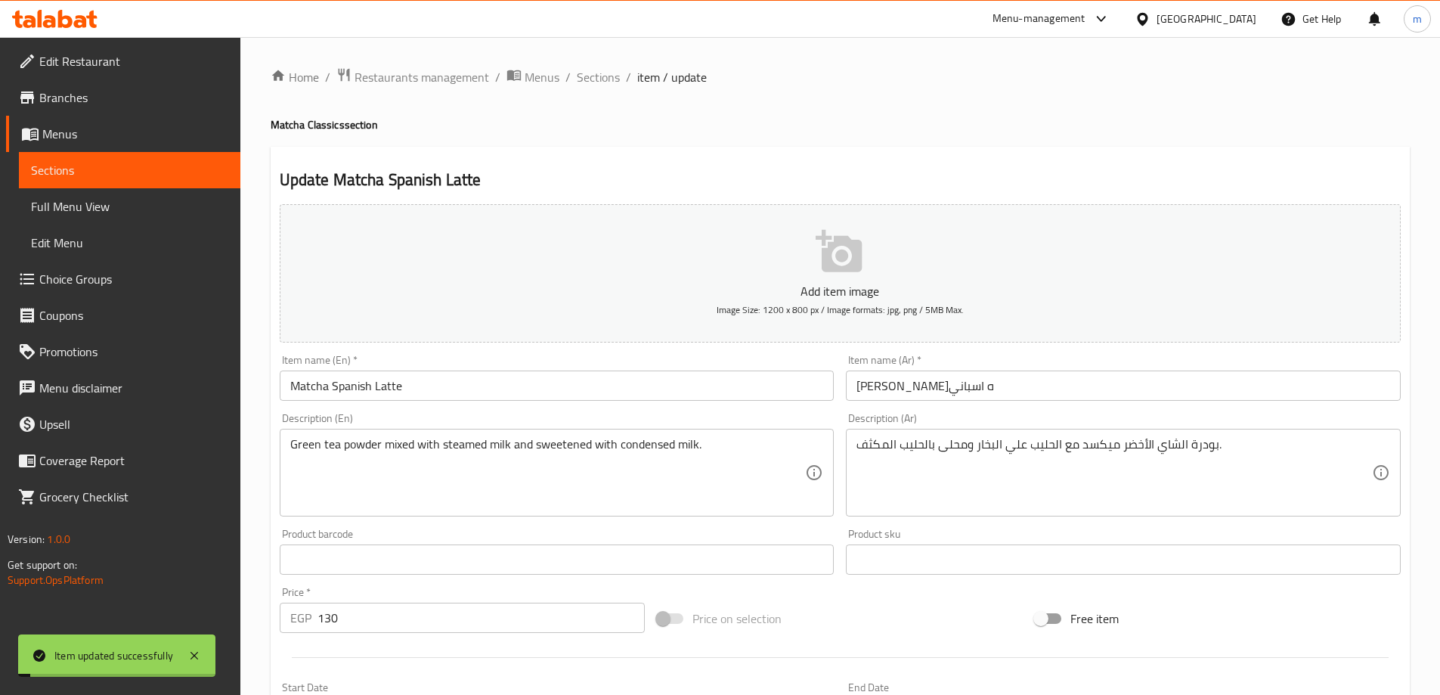
click at [595, 73] on span "Sections" at bounding box center [598, 77] width 43 height 18
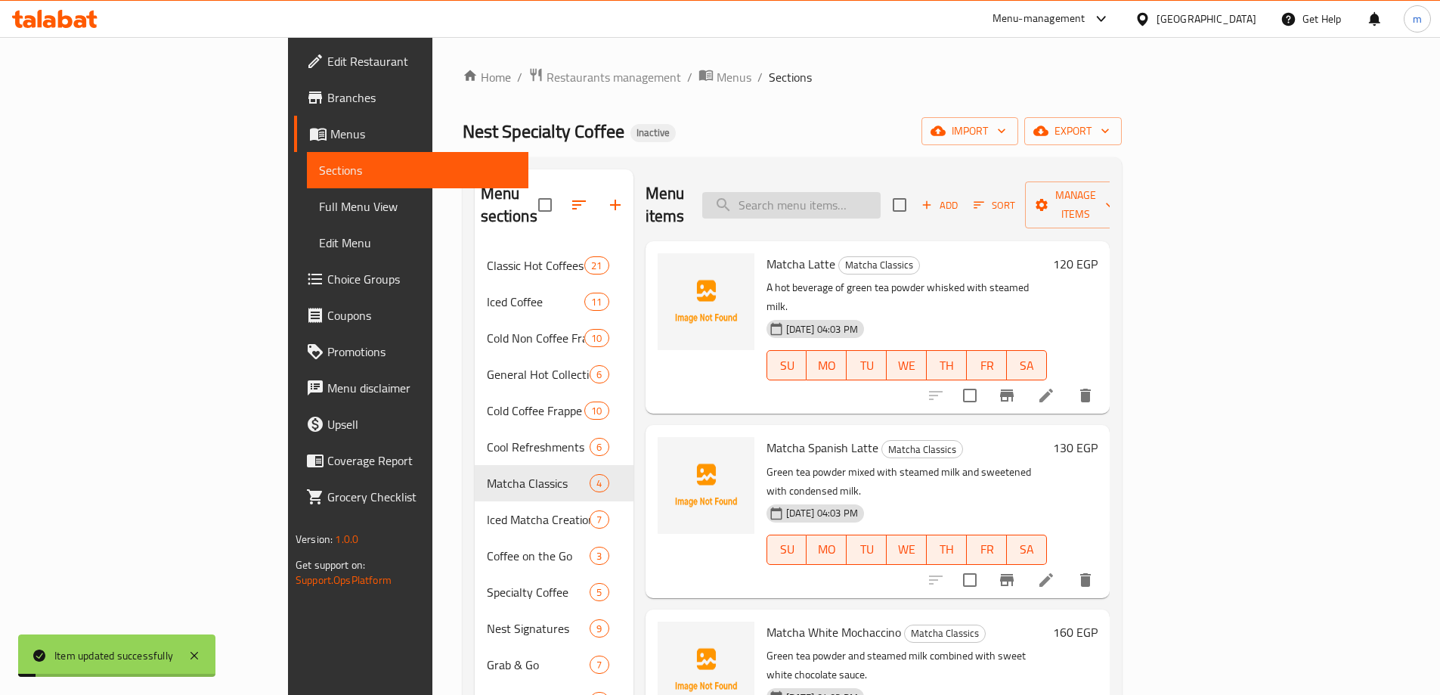
click at [881, 192] on input "search" at bounding box center [791, 205] width 178 height 26
paste input "Salted Caramel Matcha"
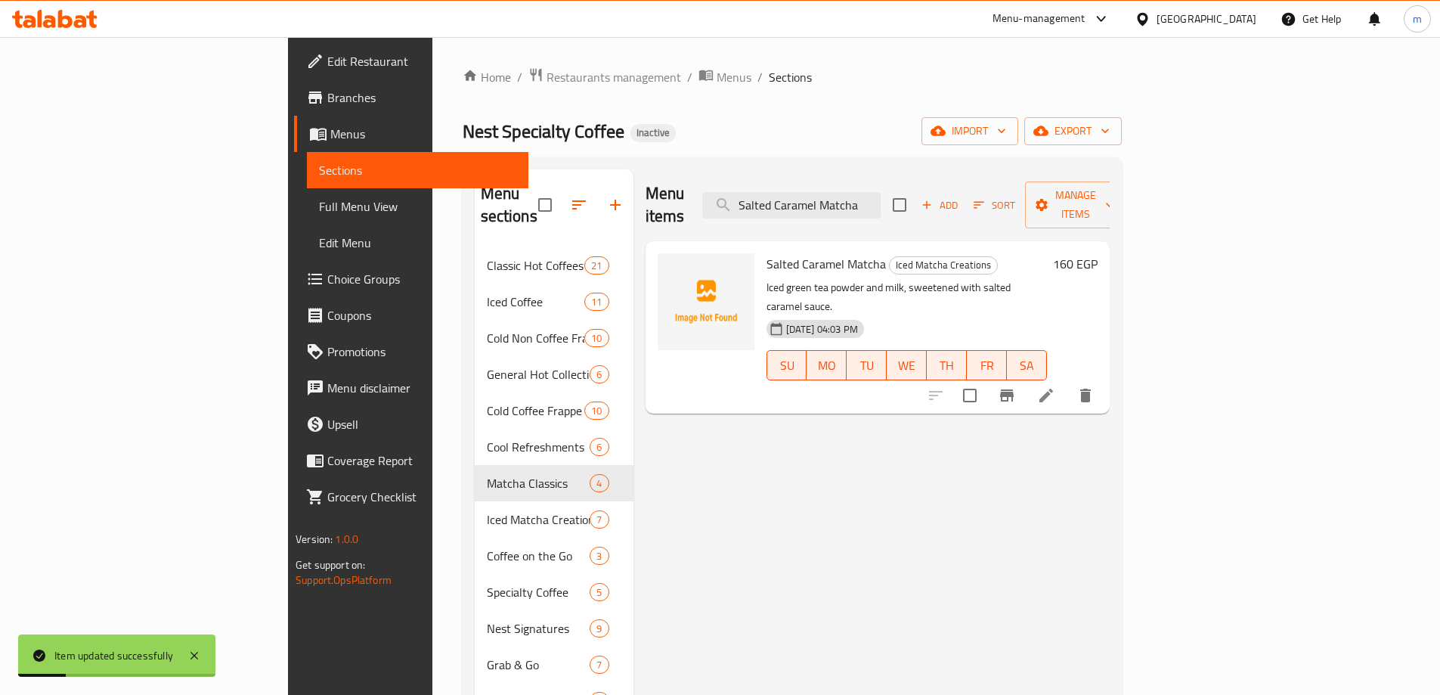
type input "Salted Caramel Matcha"
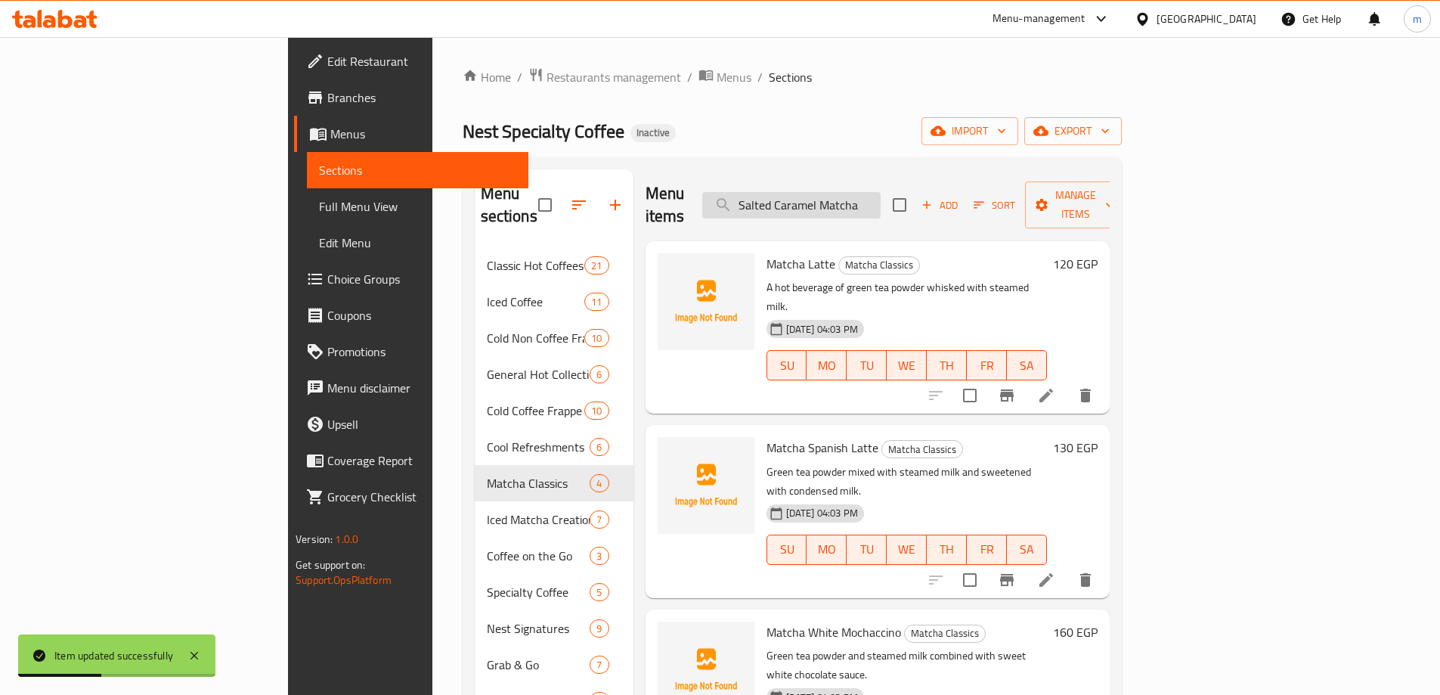
click at [881, 198] on input "Salted Caramel Matcha" at bounding box center [791, 205] width 178 height 26
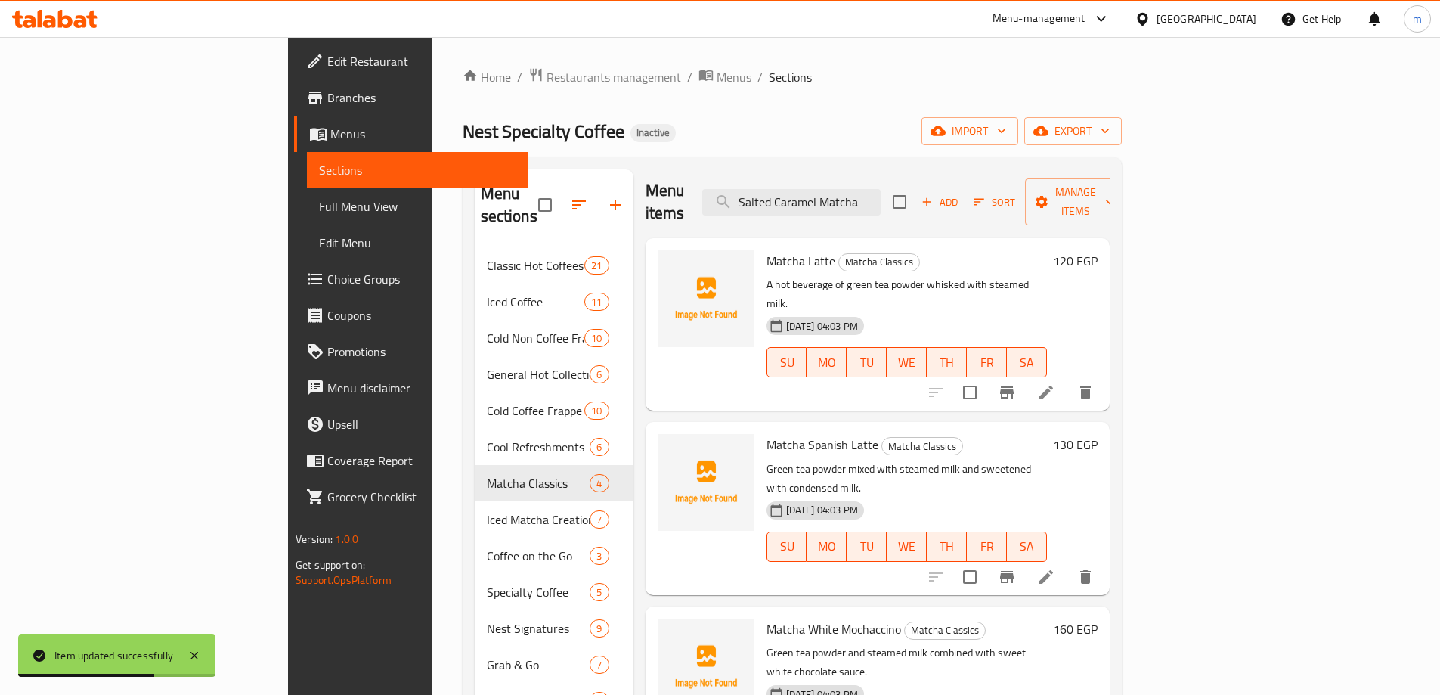
scroll to position [4, 0]
click at [881, 193] on input "Salted Caramel Matcha" at bounding box center [791, 201] width 178 height 26
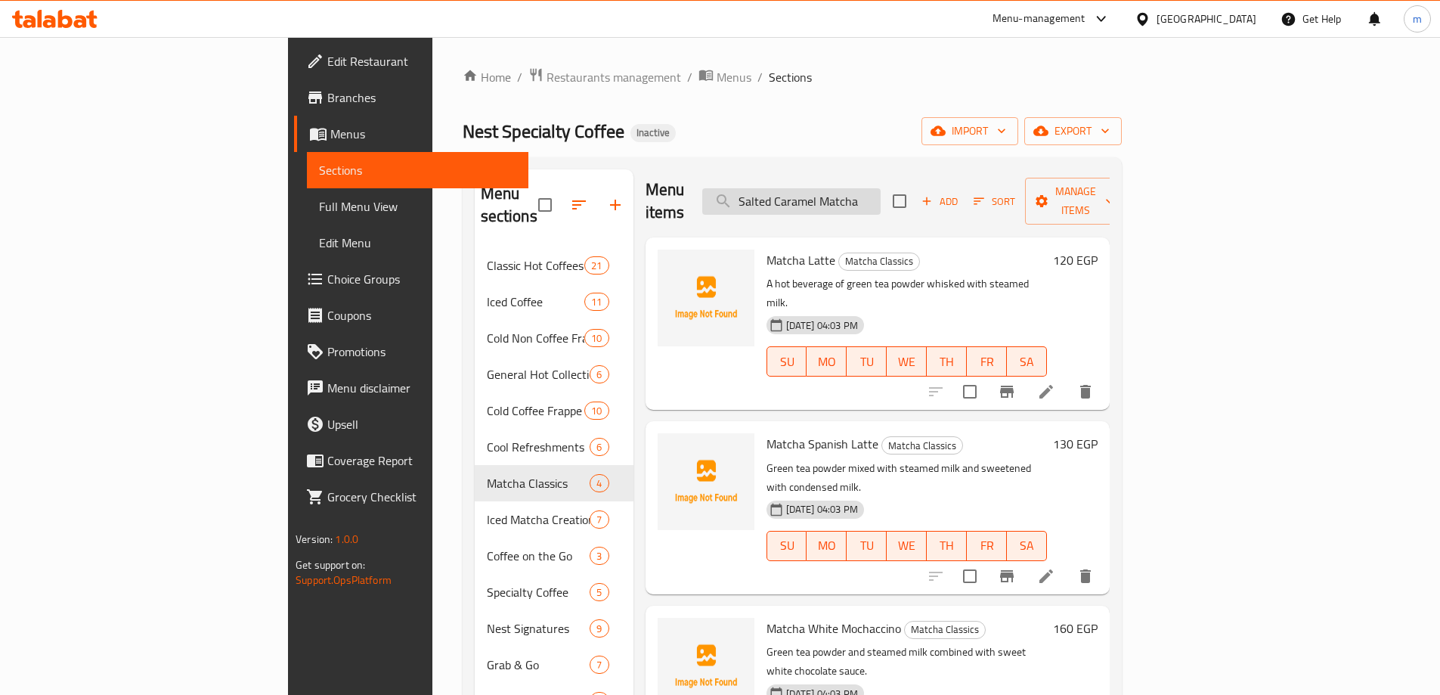
click at [881, 193] on input "Salted Caramel Matcha" at bounding box center [791, 201] width 178 height 26
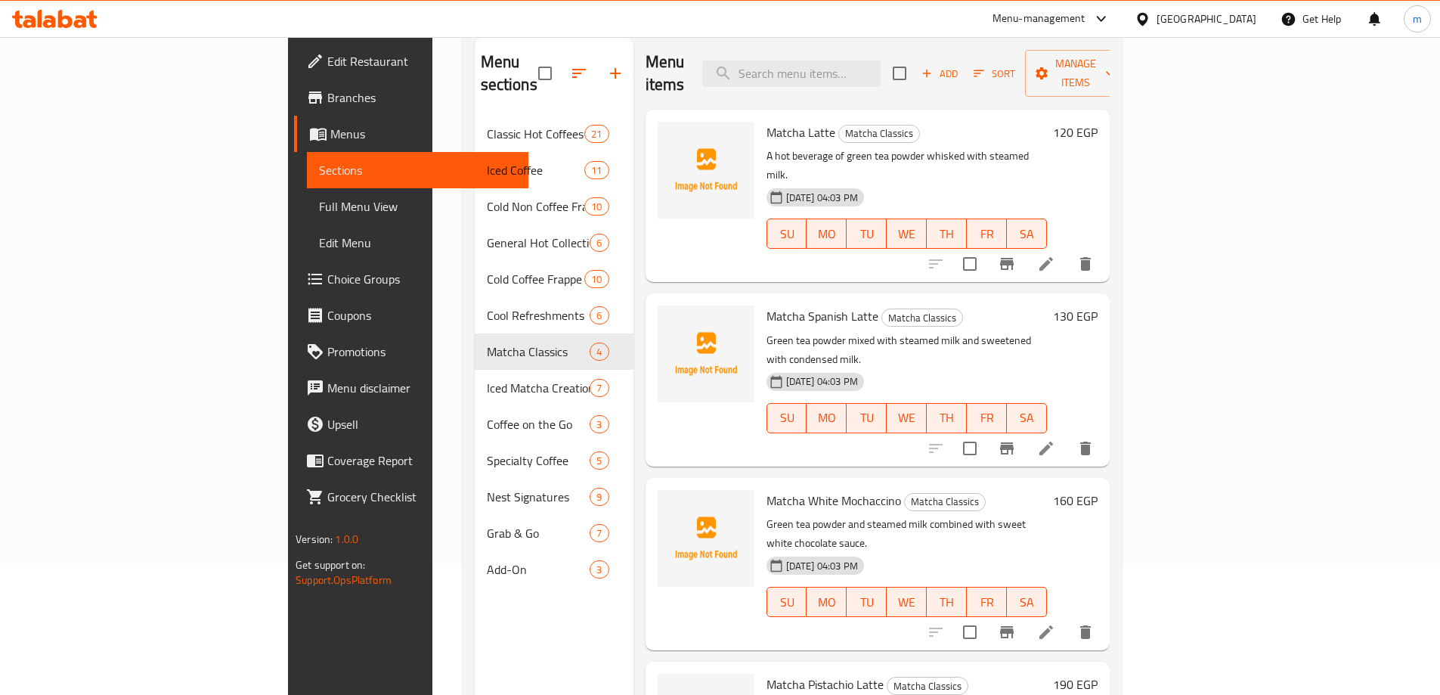
scroll to position [0, 0]
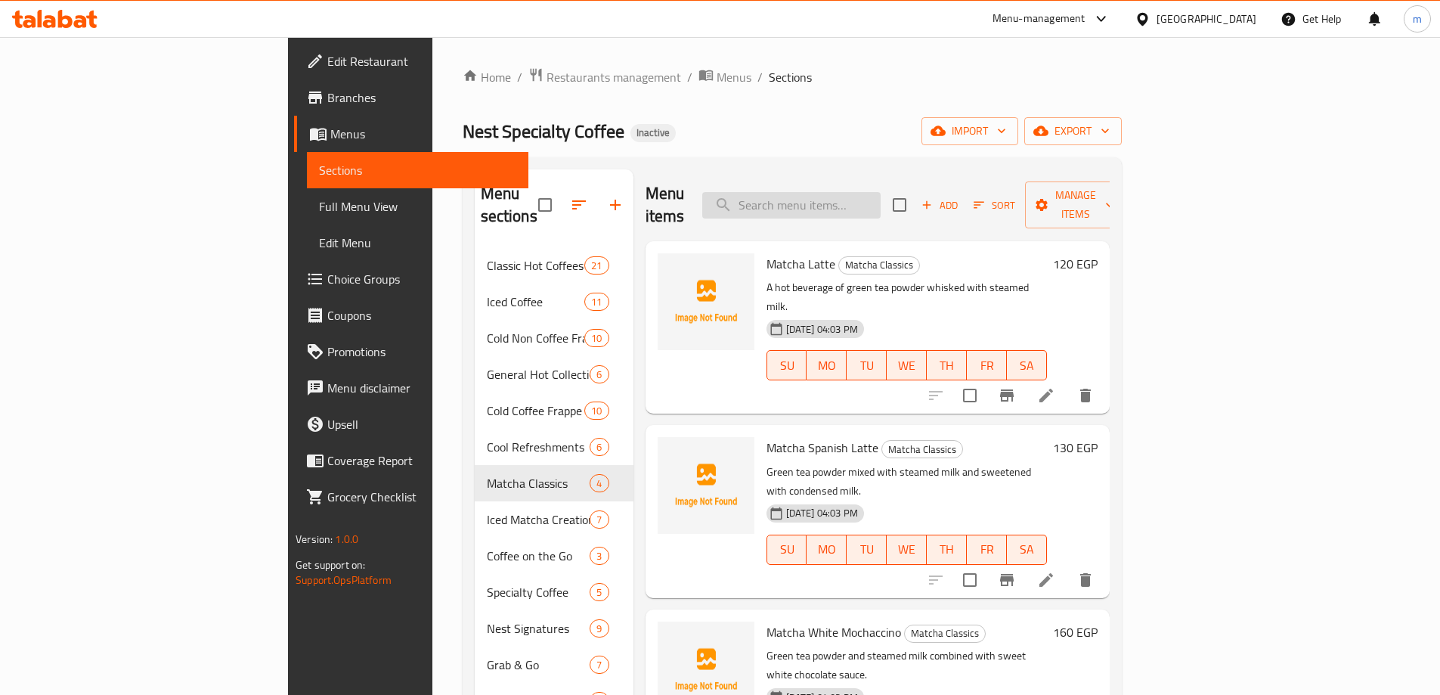
click at [881, 198] on input "search" at bounding box center [791, 205] width 178 height 26
paste input "Salted Caramel Matcha"
type input "Salted Caramel Matcha"
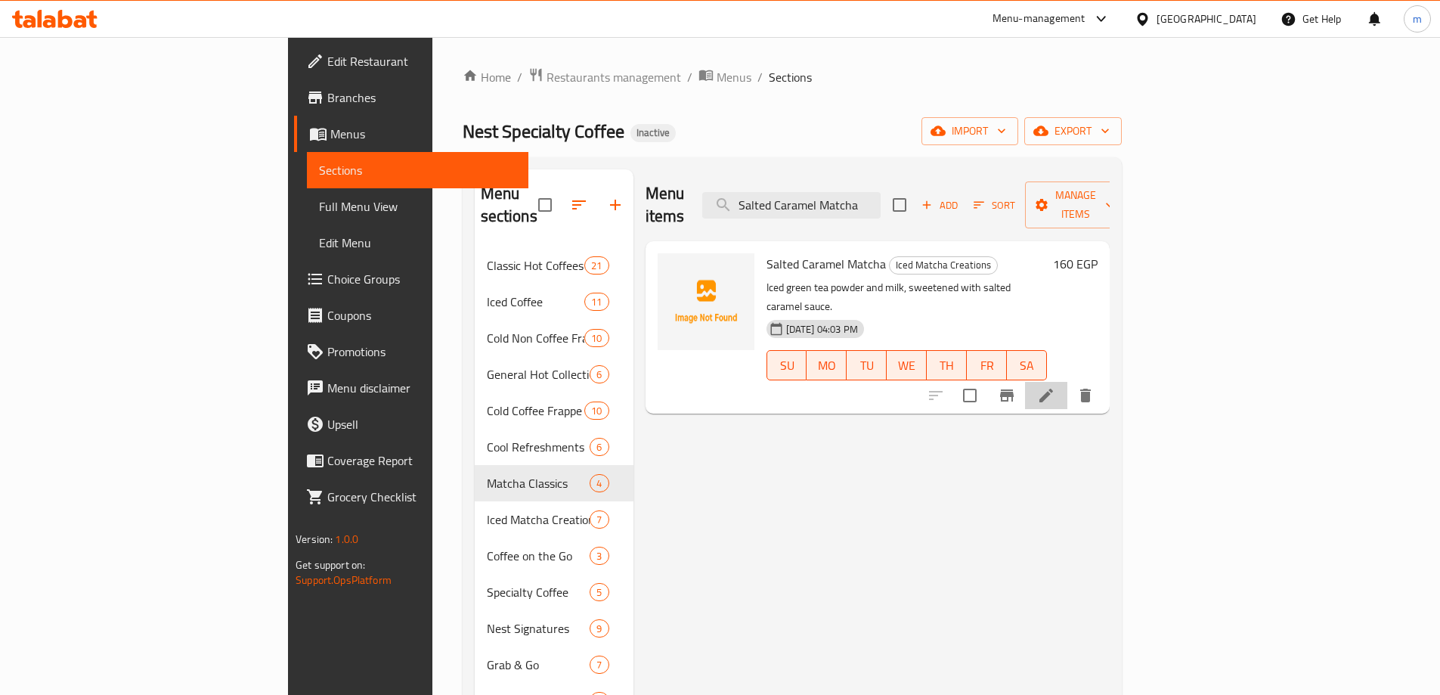
click at [1067, 382] on li at bounding box center [1046, 395] width 42 height 27
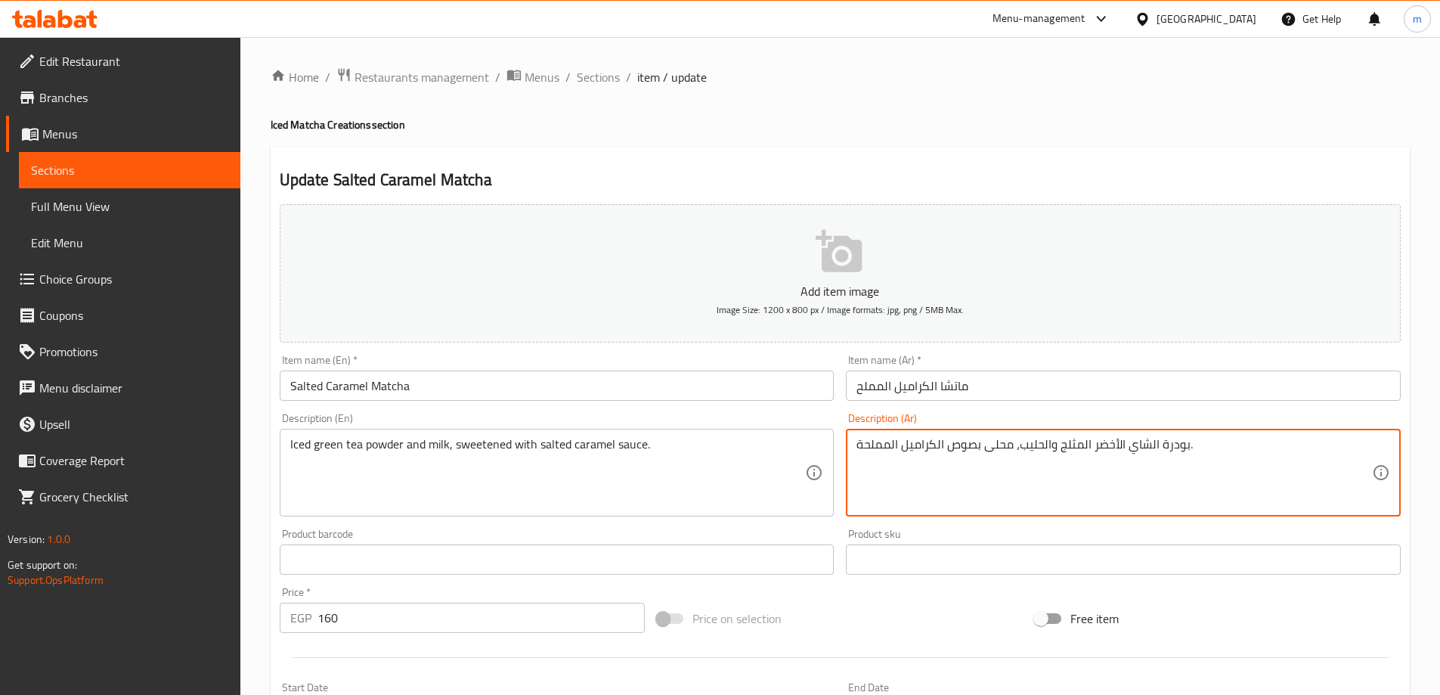
click at [947, 602] on div "Price on selection" at bounding box center [840, 618] width 378 height 41
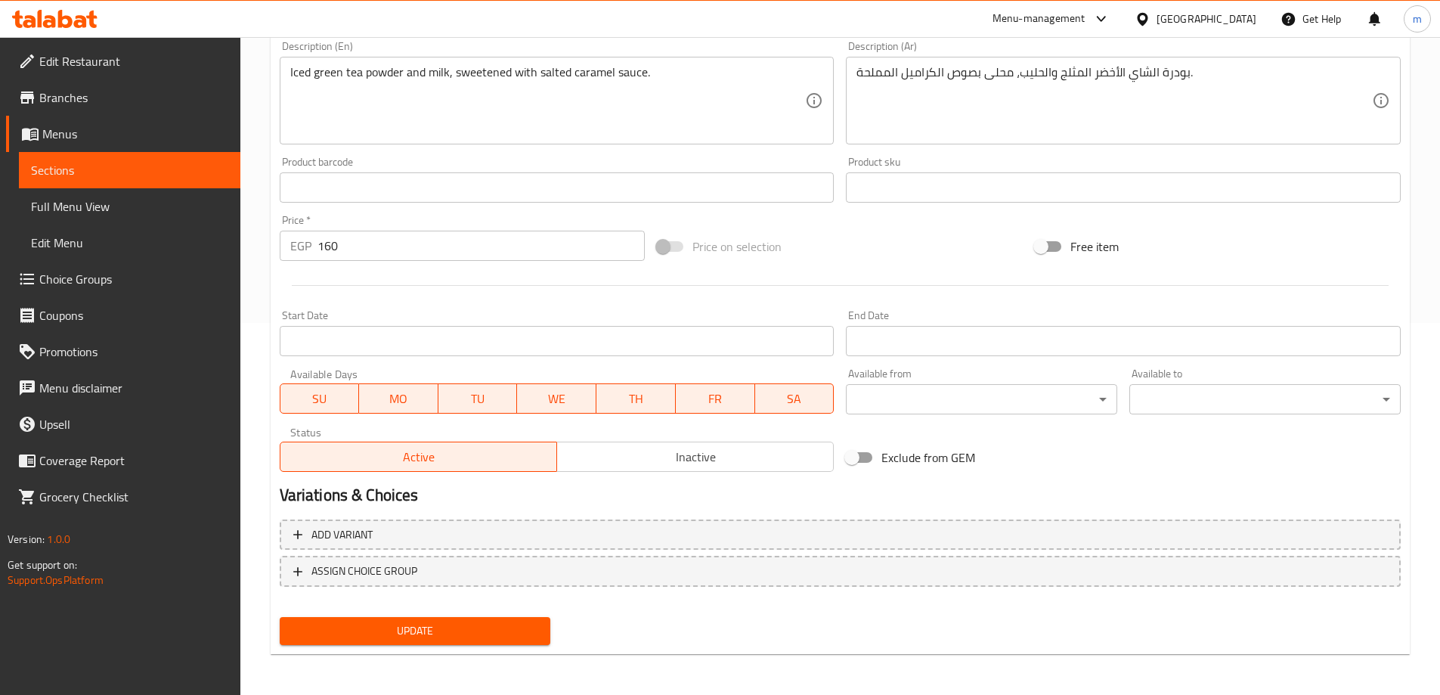
scroll to position [373, 0]
click at [478, 635] on span "Update" at bounding box center [415, 629] width 247 height 19
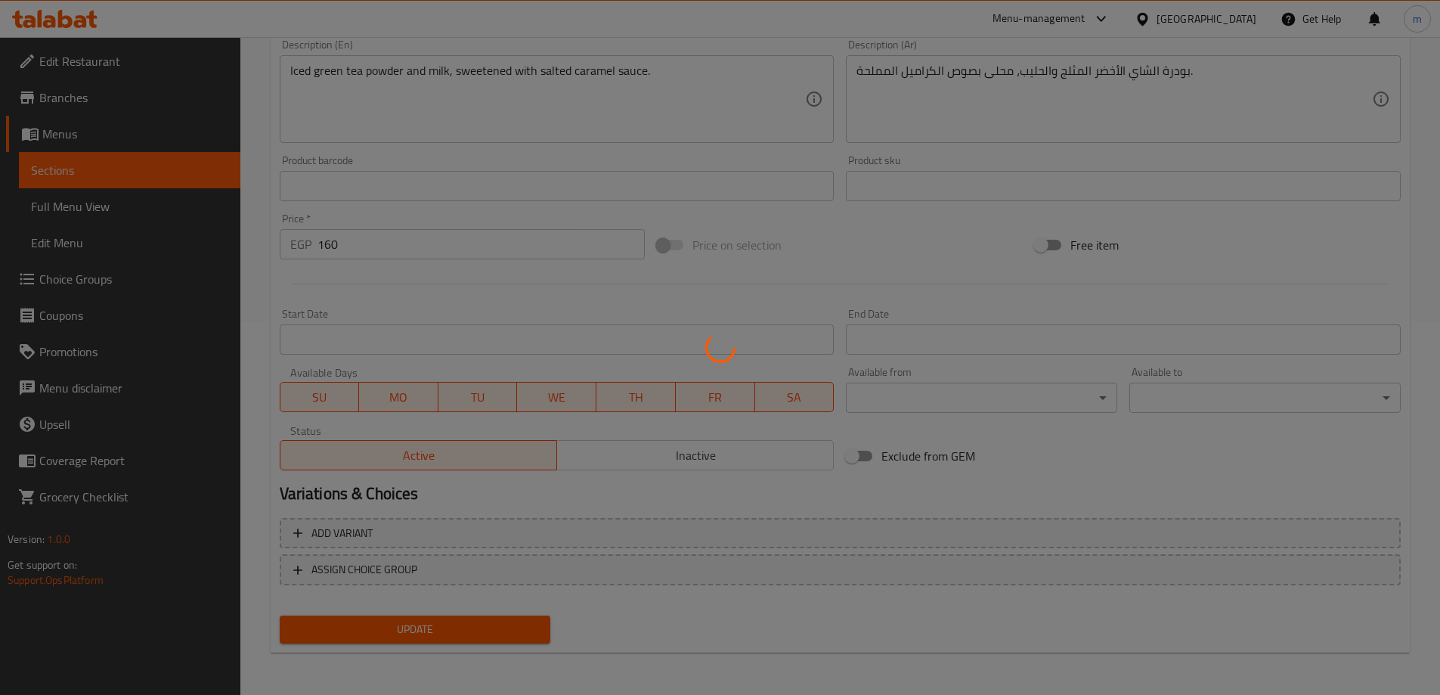
scroll to position [71, 0]
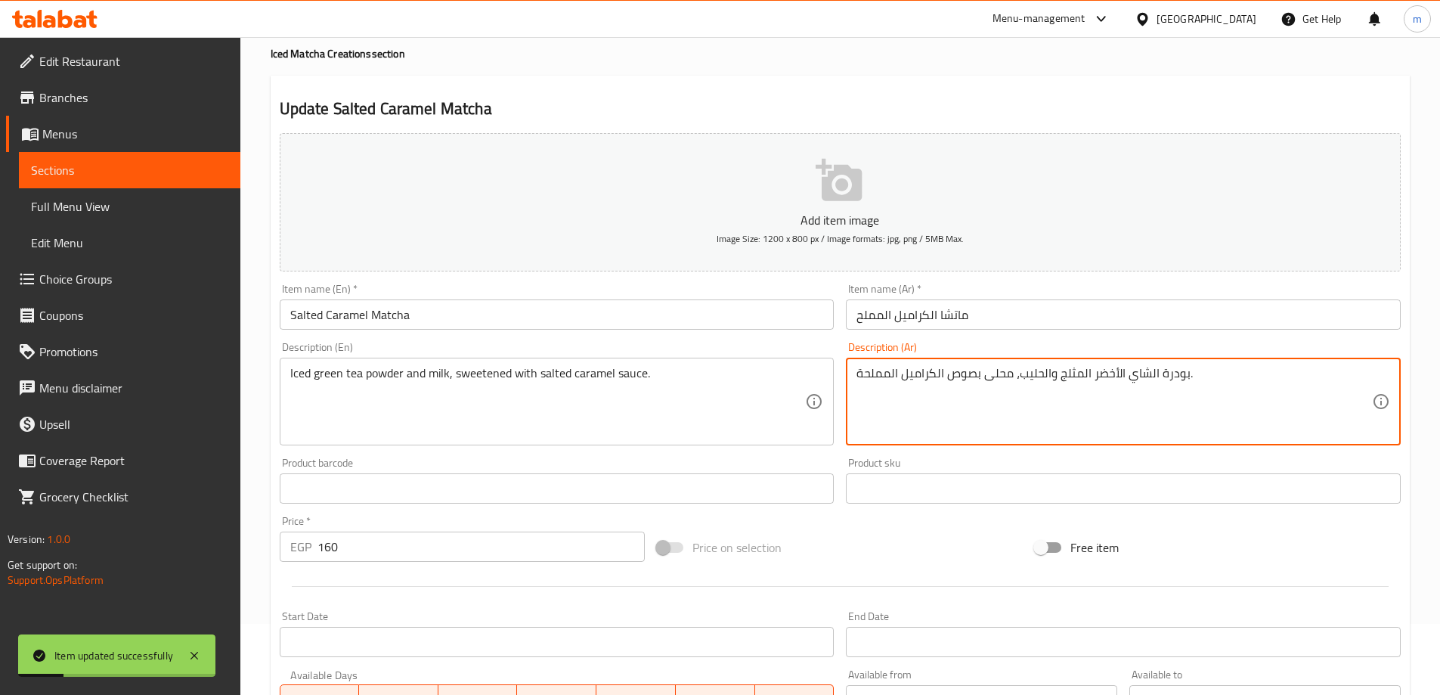
click at [872, 376] on textarea "بودرة الشاي الأخضر المثلج والحليب، محلى بصوص الكراميل المملحة." at bounding box center [1114, 402] width 516 height 72
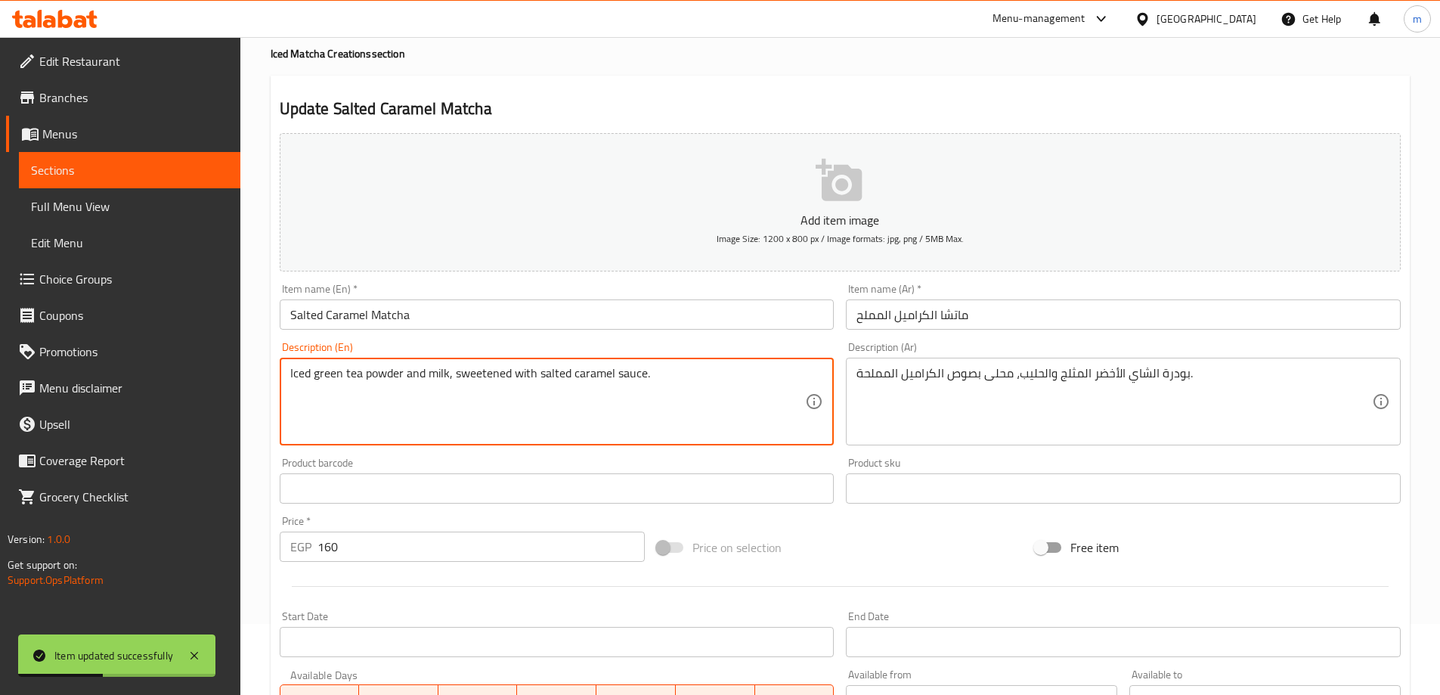
click at [556, 375] on textarea "Iced green tea powder and milk, sweetened with salted caramel sauce." at bounding box center [548, 402] width 516 height 72
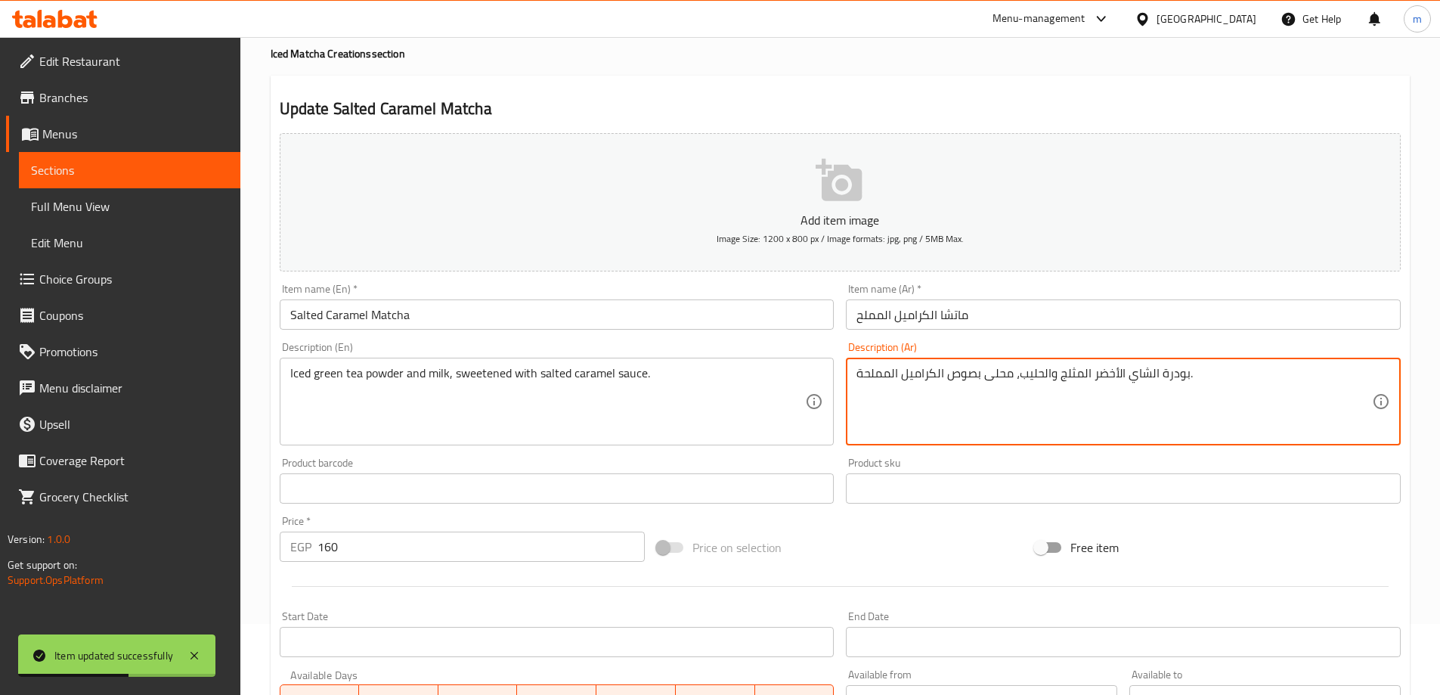
click at [880, 373] on textarea "بودرة الشاي الأخضر المثلج والحليب، محلى بصوص الكراميل المملحة." at bounding box center [1114, 402] width 516 height 72
type textarea "بودرة الشاي الأخضر المثلج والحليب، محلى بصوص الكراميل المملح."
click at [908, 538] on div "Price on selection" at bounding box center [840, 547] width 378 height 41
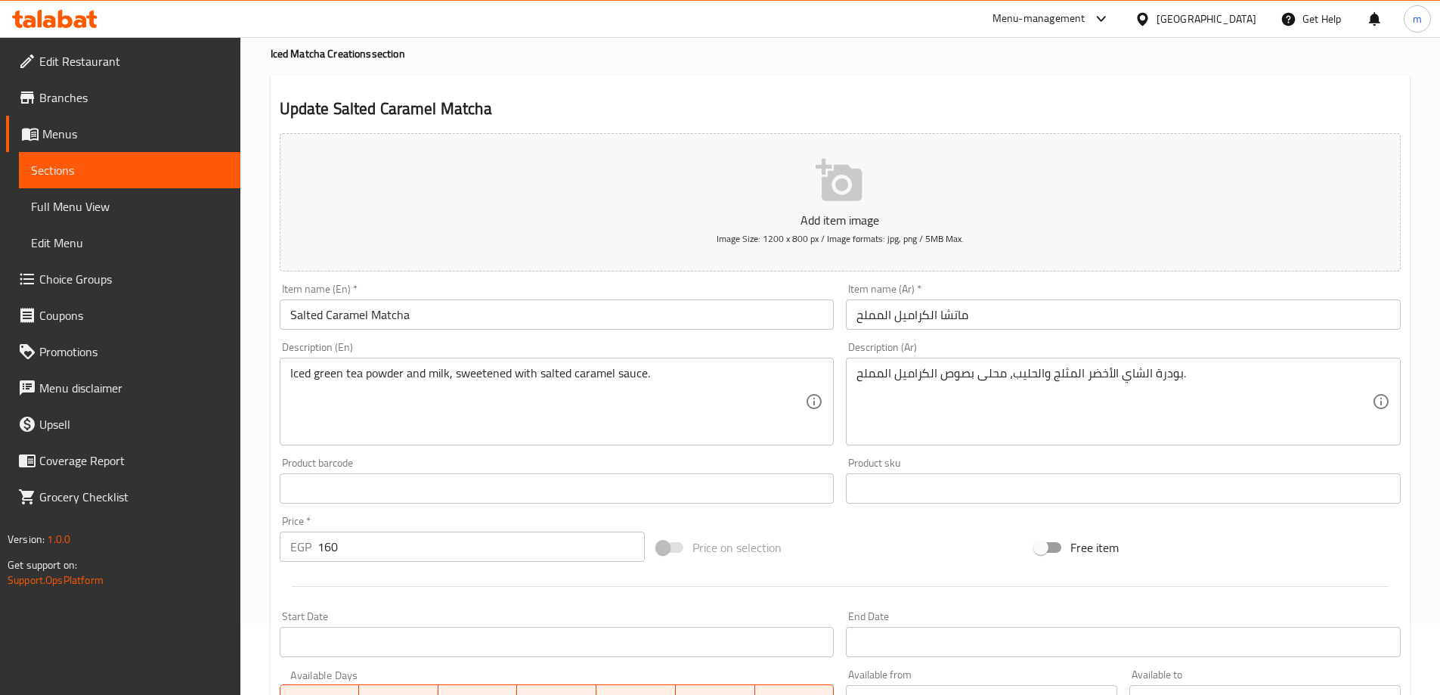
scroll to position [373, 0]
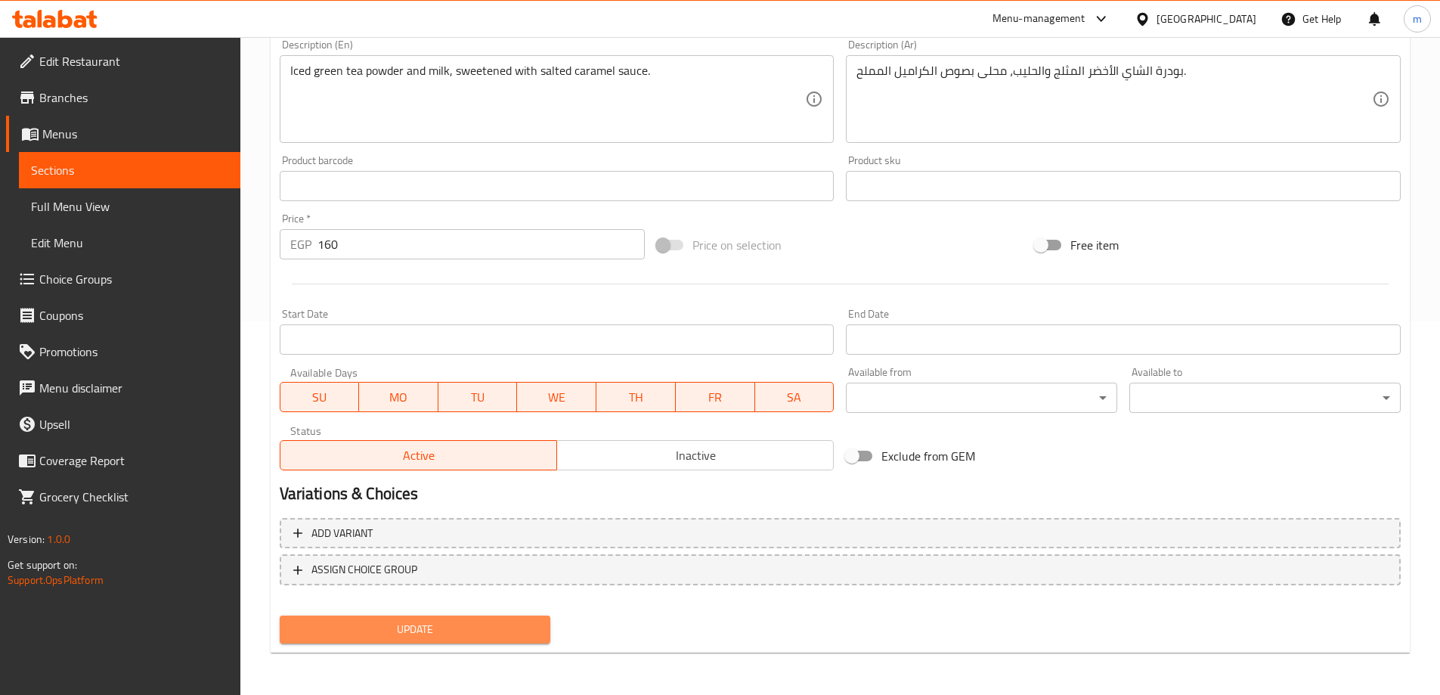
click at [524, 631] on span "Update" at bounding box center [415, 629] width 247 height 19
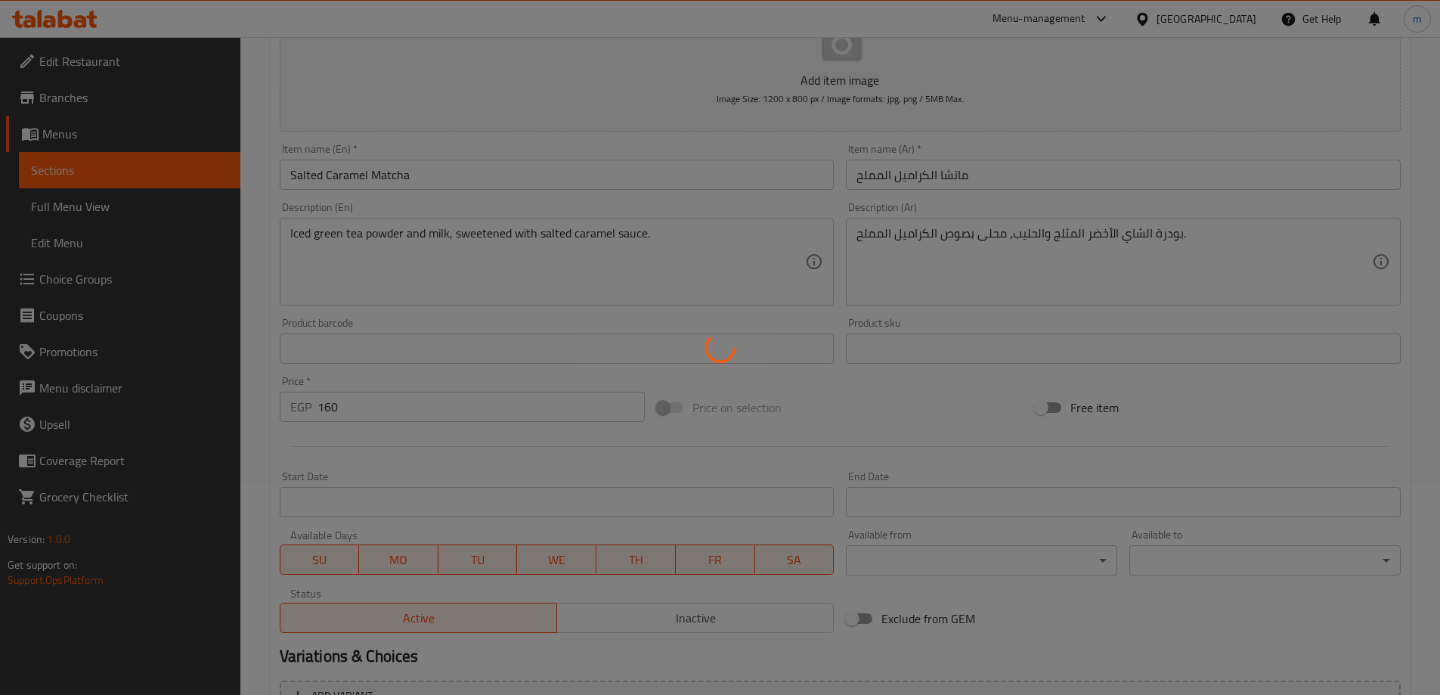
scroll to position [0, 0]
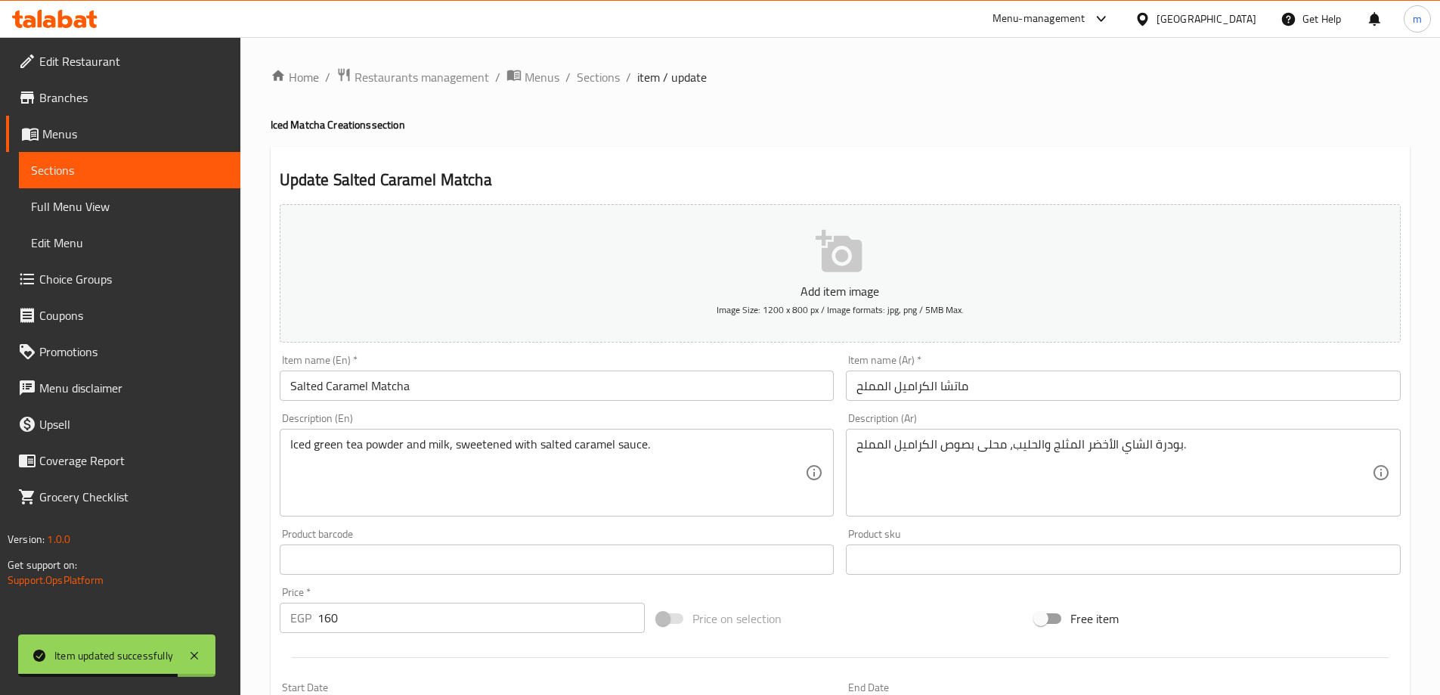
click at [608, 75] on span "Sections" at bounding box center [598, 77] width 43 height 18
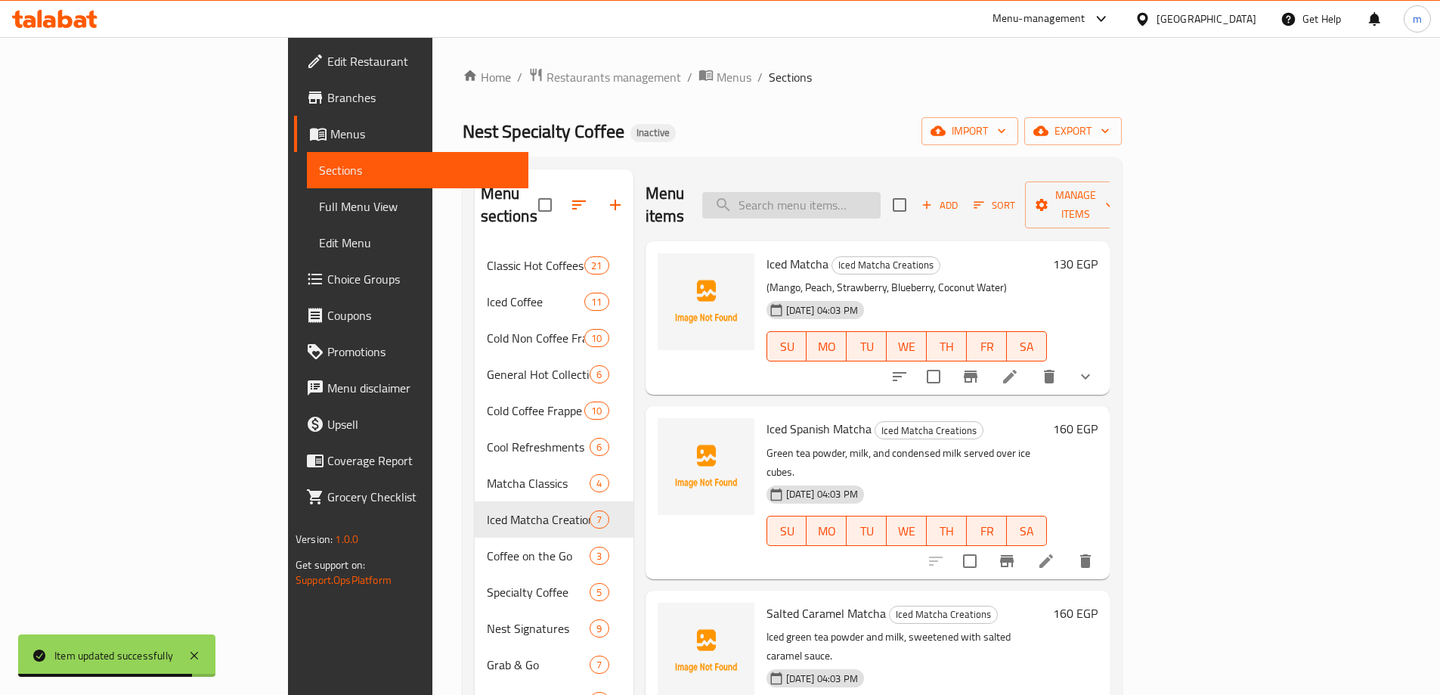
click at [881, 192] on input "search" at bounding box center [791, 205] width 178 height 26
paste input "Oreo Chocolate Cream Frappe"
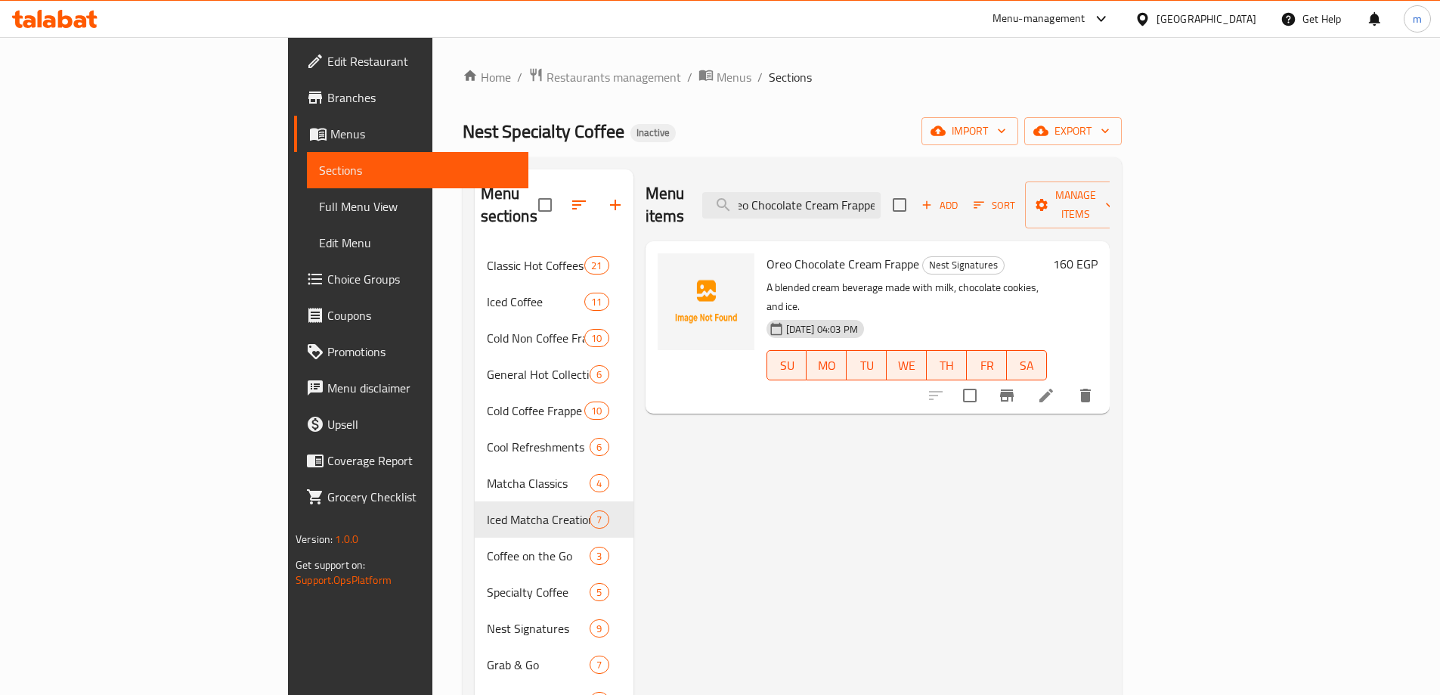
type input "Oreo Chocolate Cream Frappe"
click at [1067, 382] on li at bounding box center [1046, 395] width 42 height 27
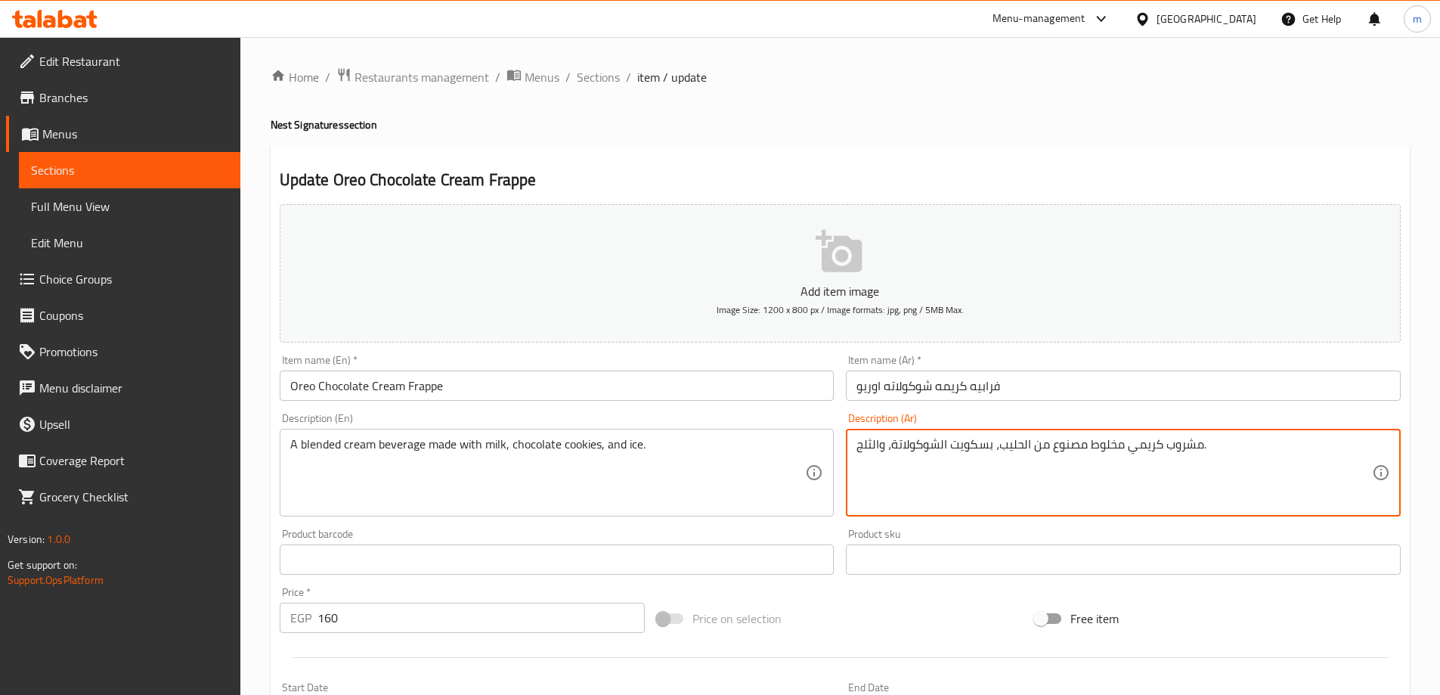
click at [1119, 443] on textarea "مشروب كريمي مخلوط مصنوع من الحليب، بسكويت الشوكولاتة، والثلج." at bounding box center [1114, 473] width 516 height 72
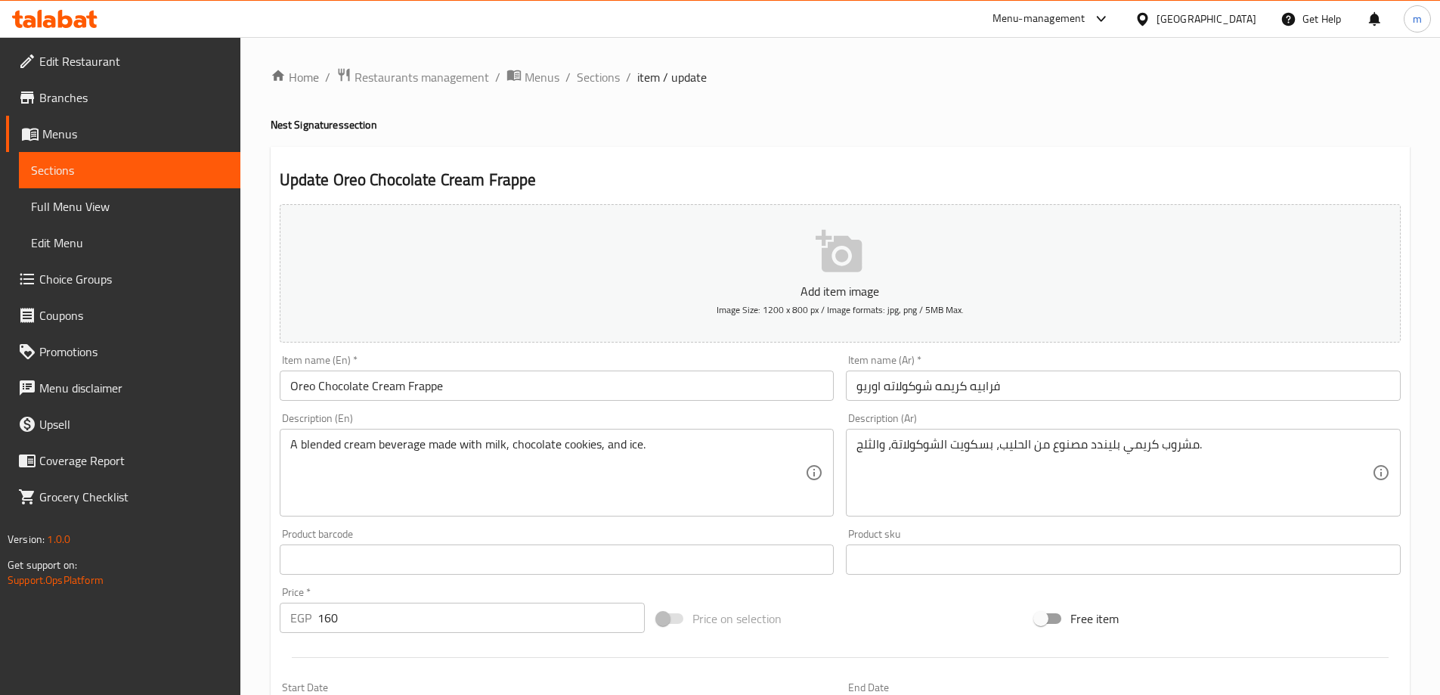
click at [1177, 605] on div "Free item" at bounding box center [1218, 618] width 378 height 41
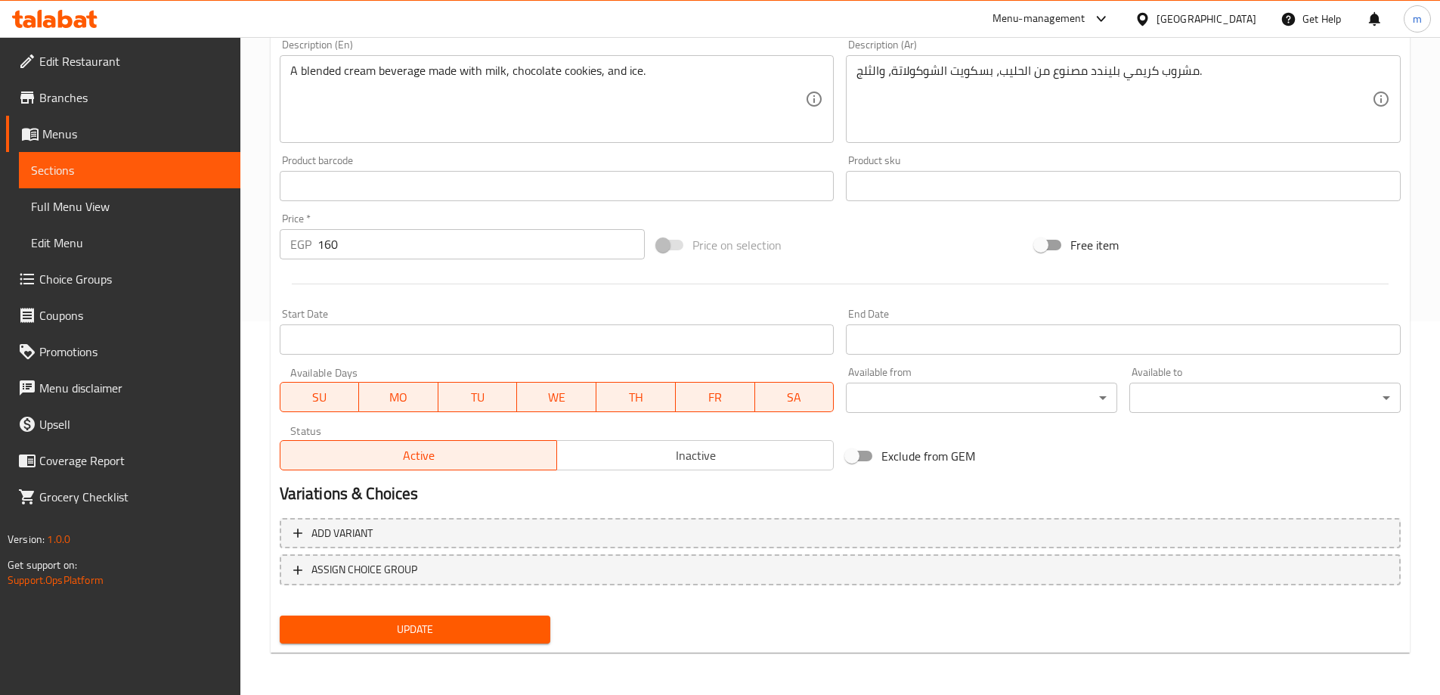
click at [520, 632] on span "Update" at bounding box center [415, 629] width 247 height 19
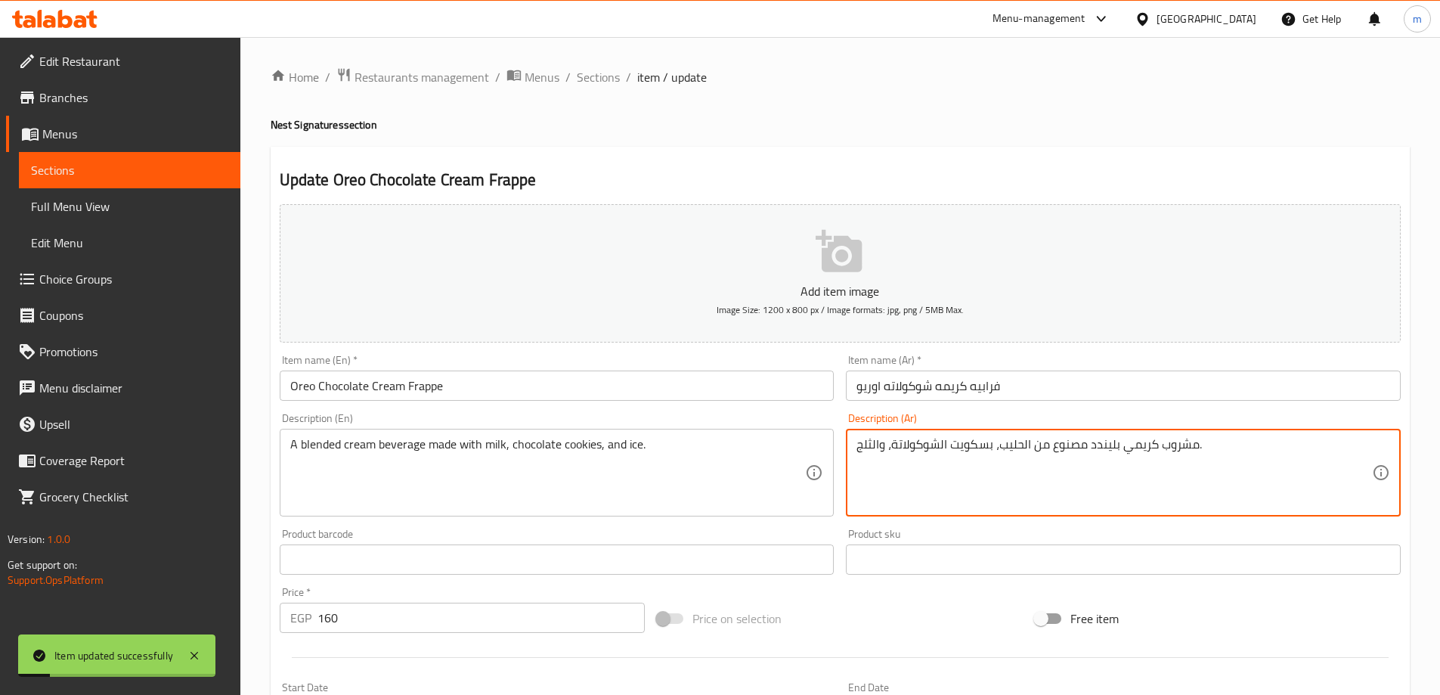
click at [984, 440] on textarea "مشروب كريمي بليندد مصنوع من الحليب، بسكويت الشوكولاتة، والثلج." at bounding box center [1114, 473] width 516 height 72
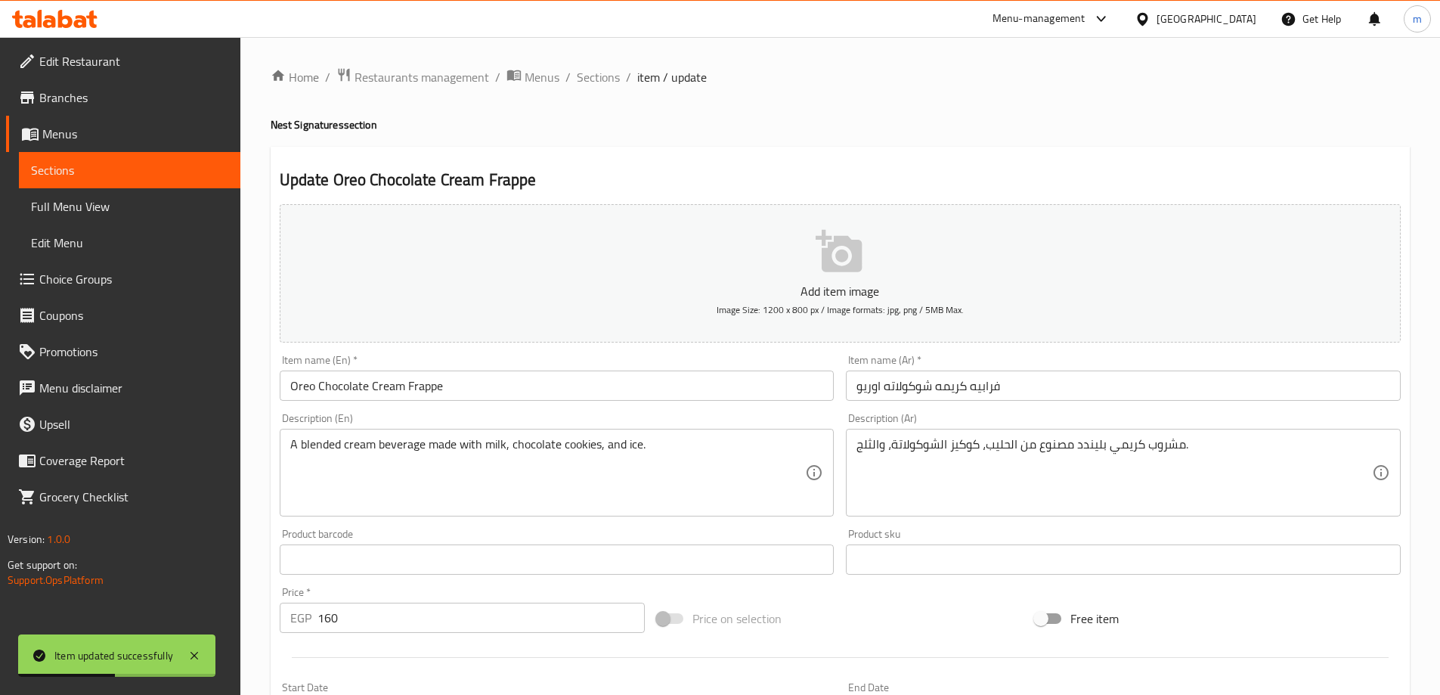
click at [994, 597] on div "Add item image Image Size: 1200 x 800 px / Image formats: jpg, png / 5MB Max. I…" at bounding box center [840, 524] width 1133 height 652
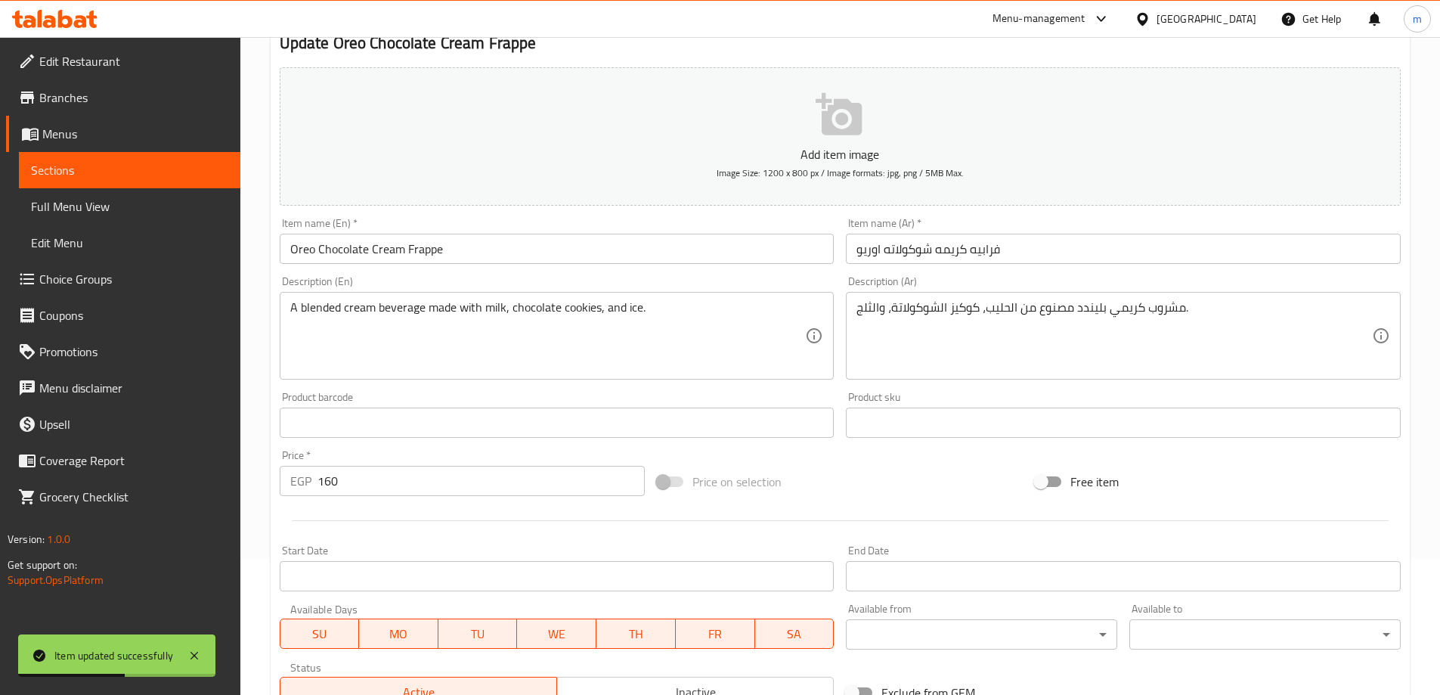
scroll to position [373, 0]
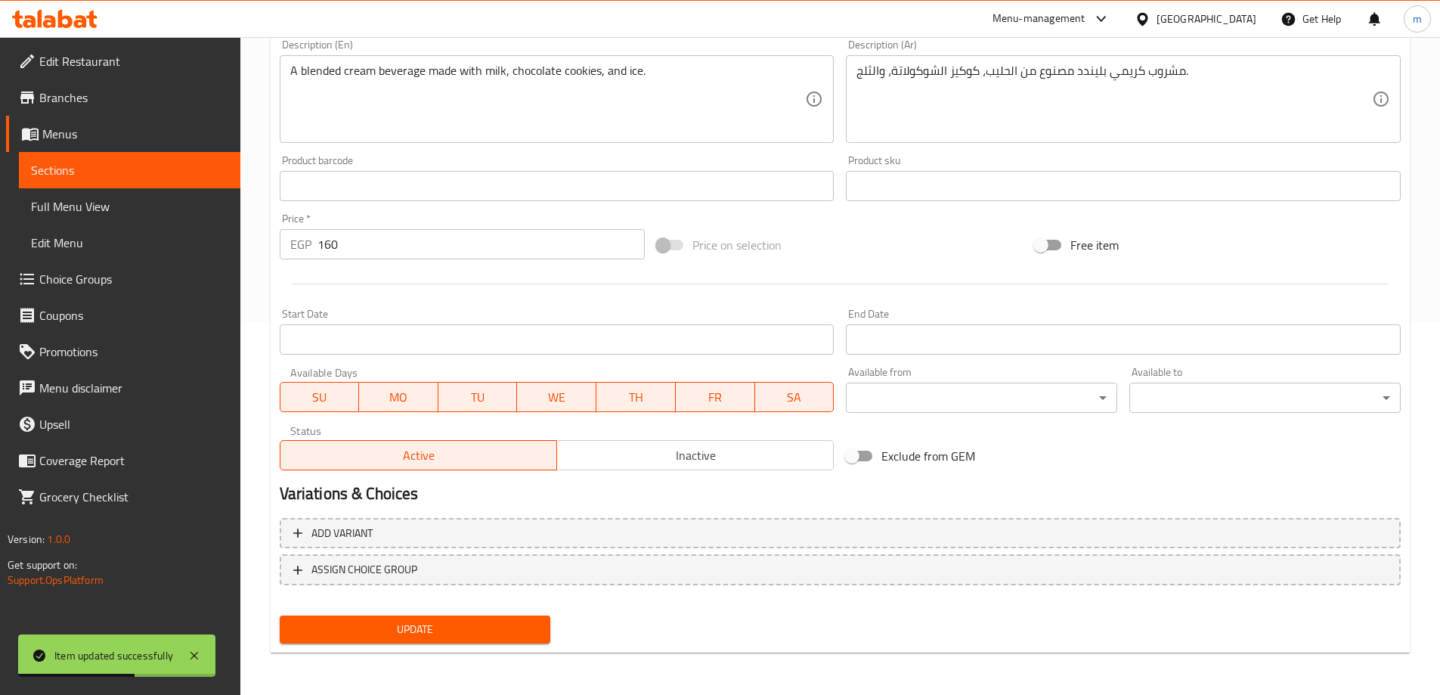
click at [500, 630] on span "Update" at bounding box center [415, 629] width 247 height 19
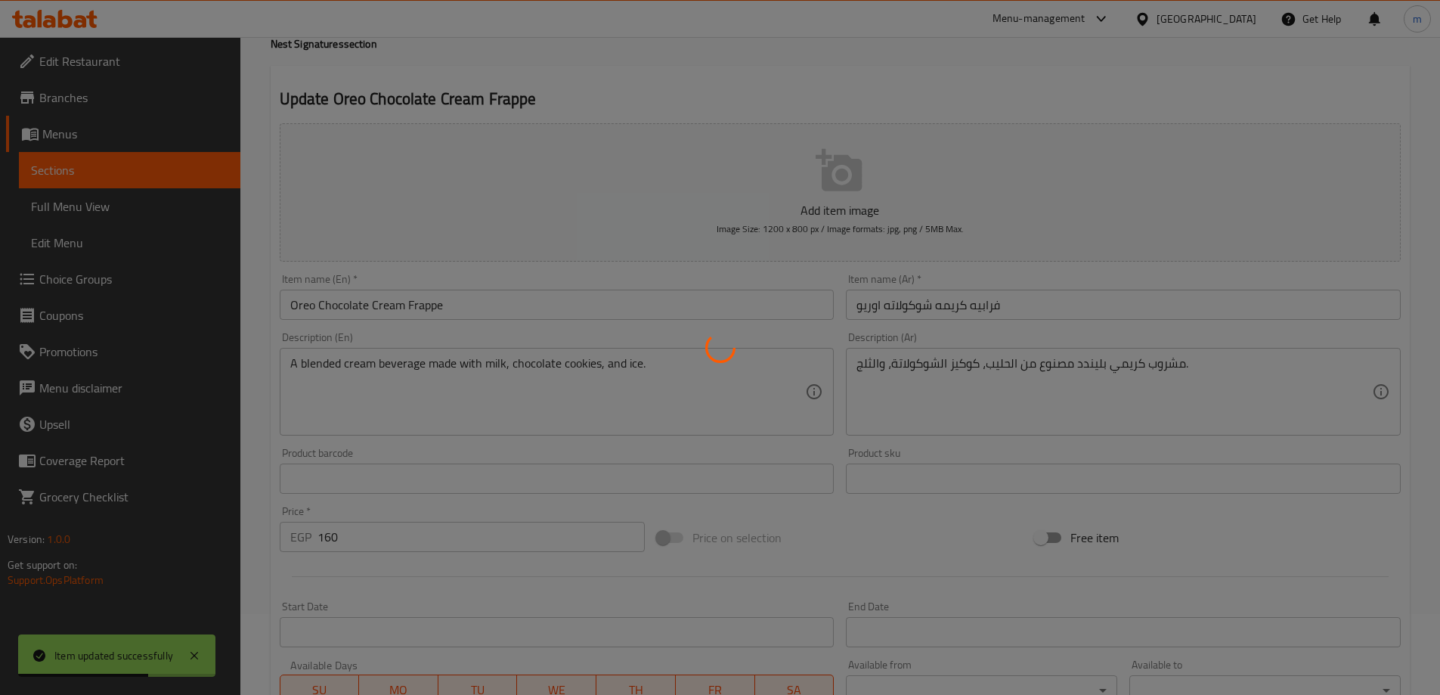
scroll to position [71, 0]
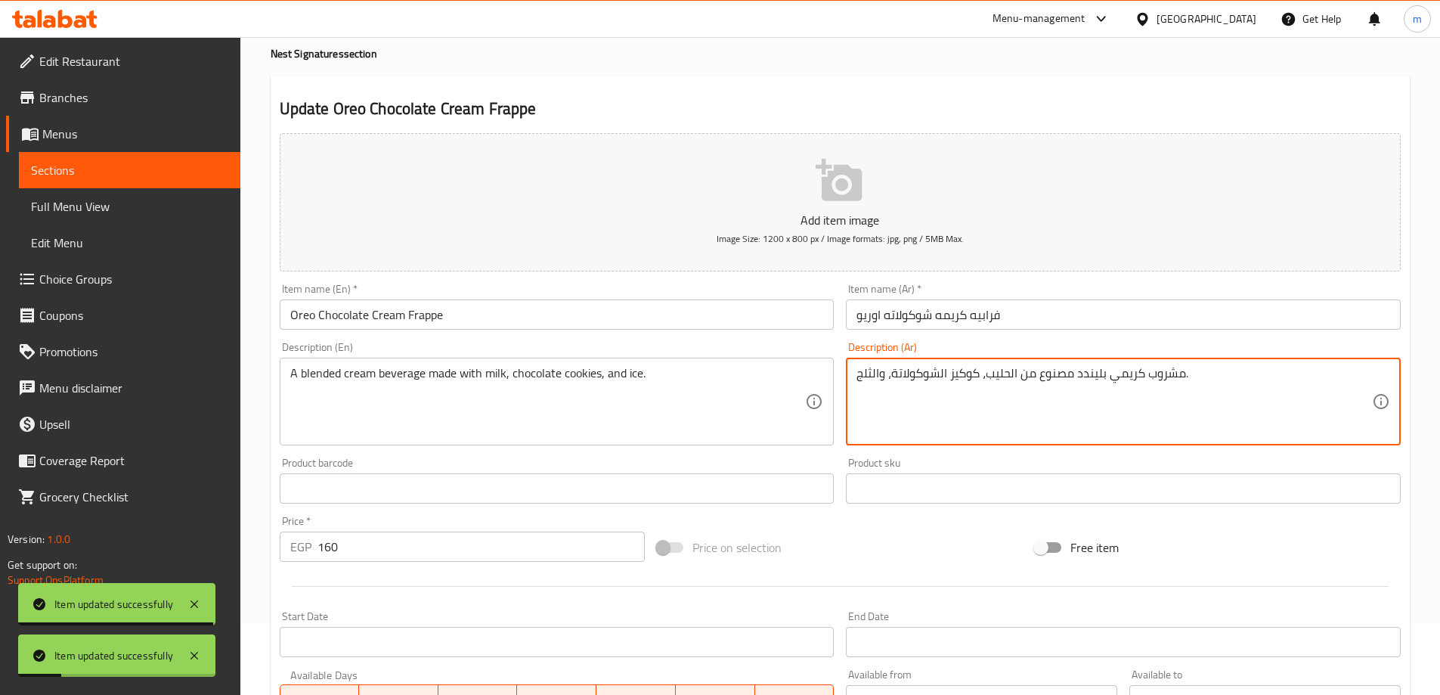
click at [1121, 381] on textarea "مشروب كريمي بليندد مصنوع من الحليب، كوكيز الشوكولاتة، والثلج." at bounding box center [1114, 402] width 516 height 72
type textarea "مشروب كريمه بليندد مصنوع من الحليب، كوكيز الشوكولاتة، والثلج."
click at [942, 540] on div "Price on selection" at bounding box center [840, 547] width 378 height 41
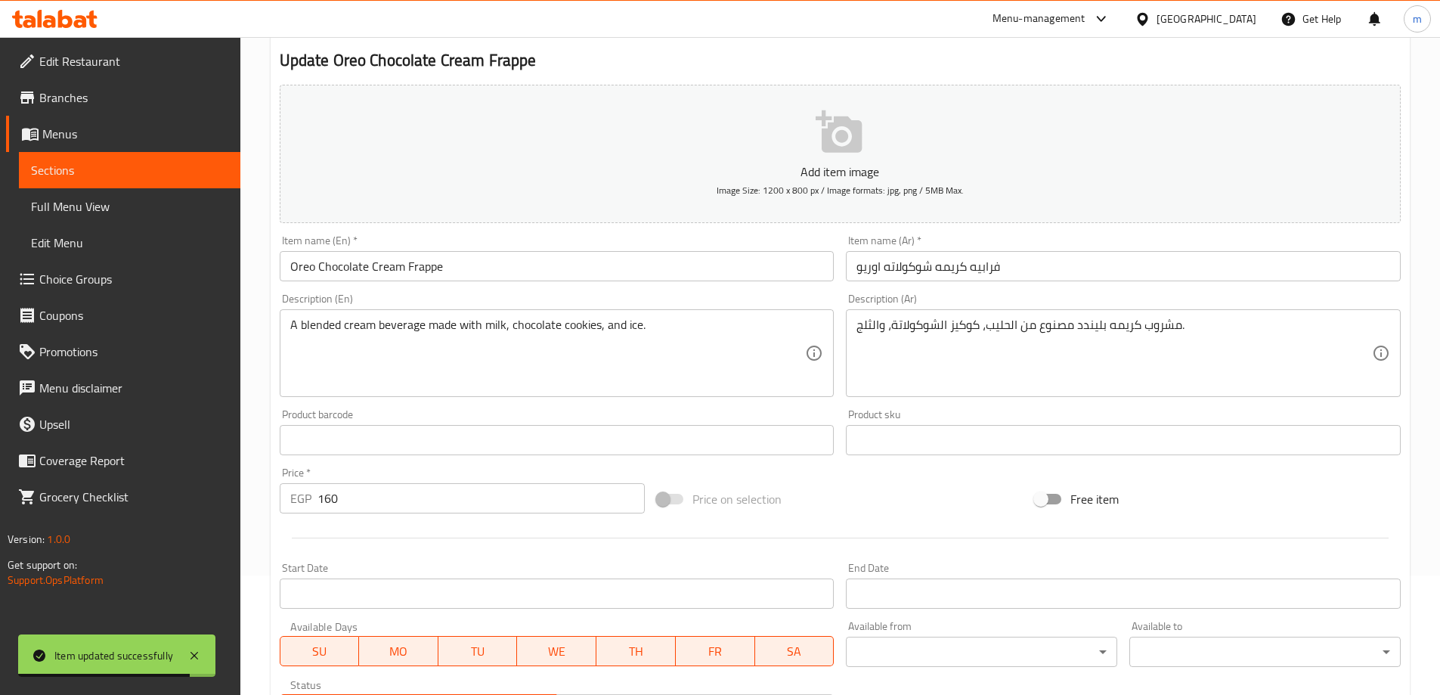
scroll to position [147, 0]
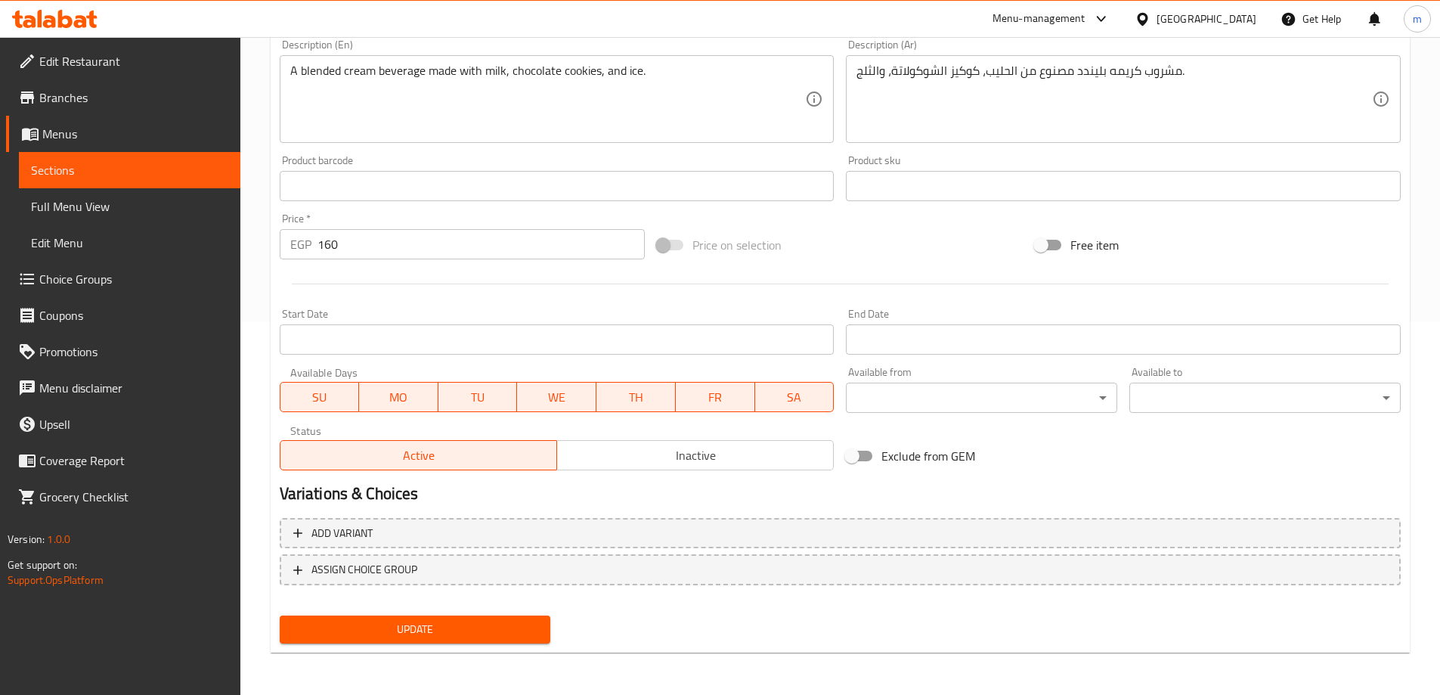
click at [494, 637] on span "Update" at bounding box center [415, 629] width 247 height 19
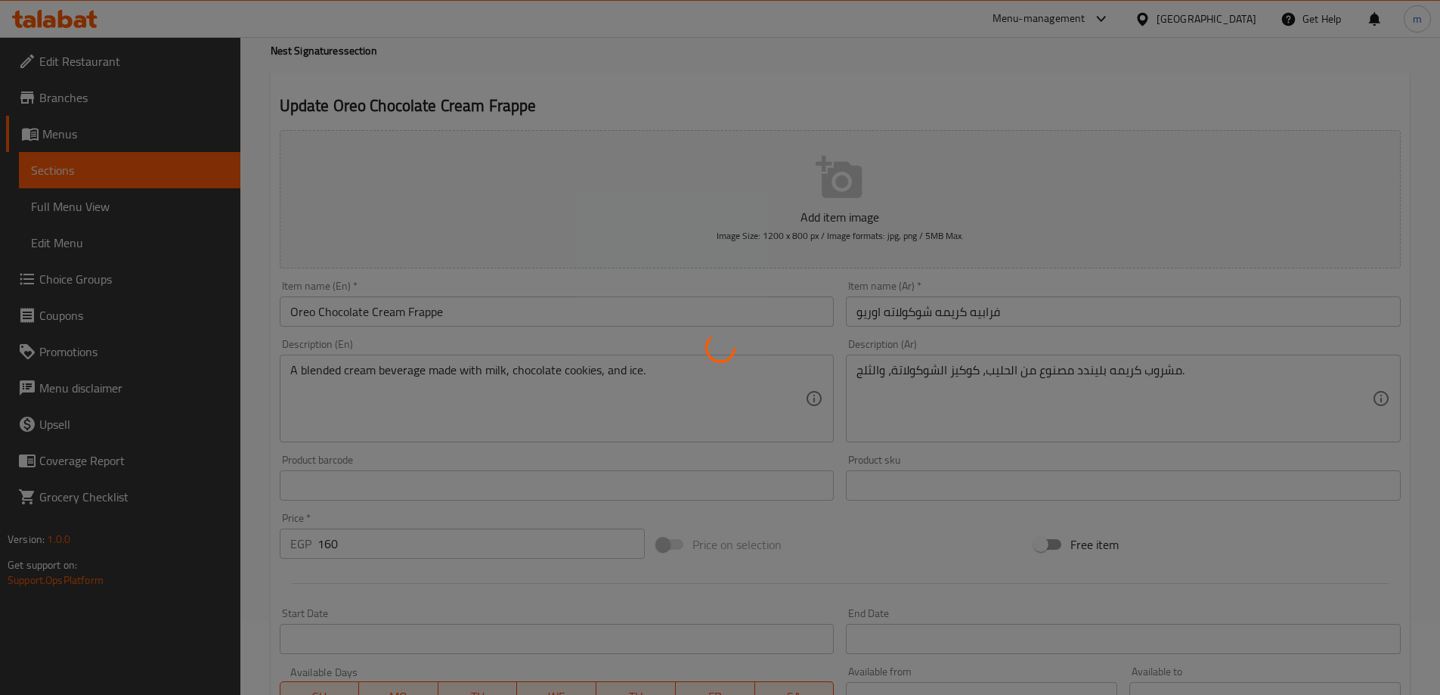
scroll to position [0, 0]
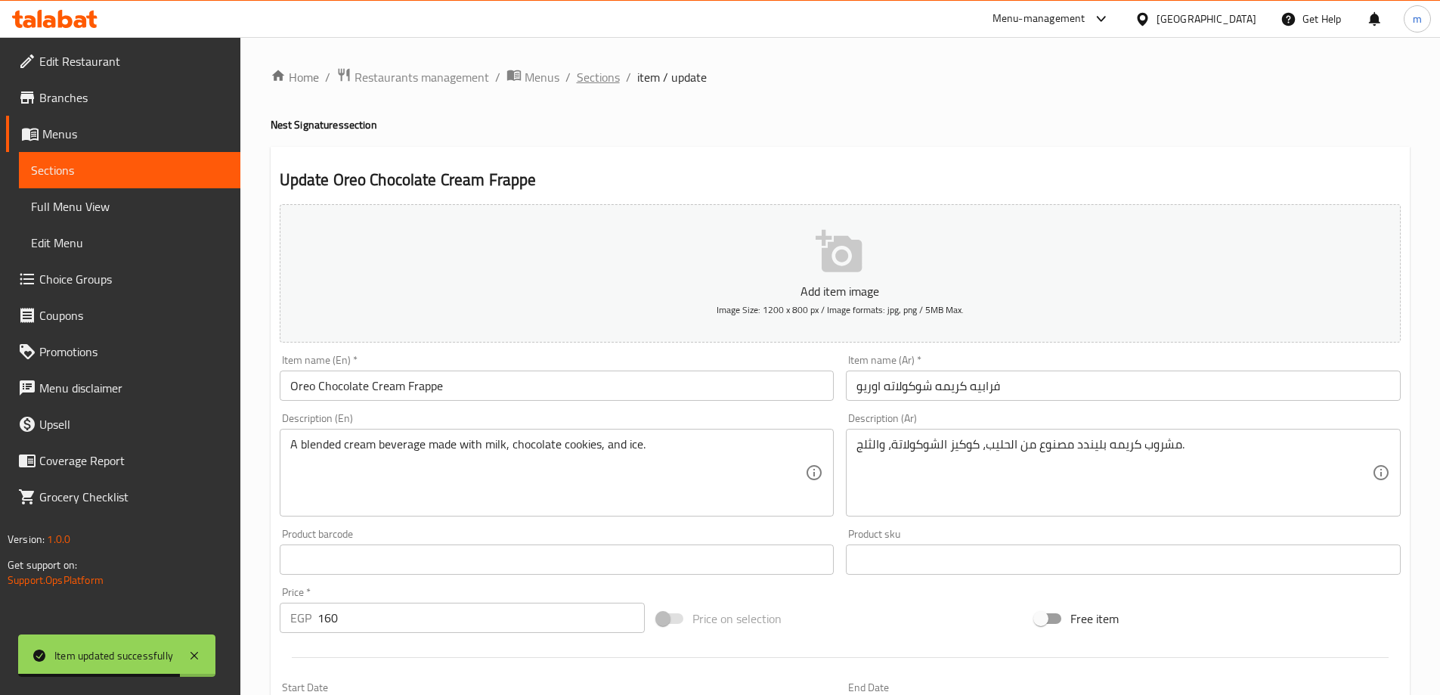
click at [584, 82] on span "Sections" at bounding box center [598, 77] width 43 height 18
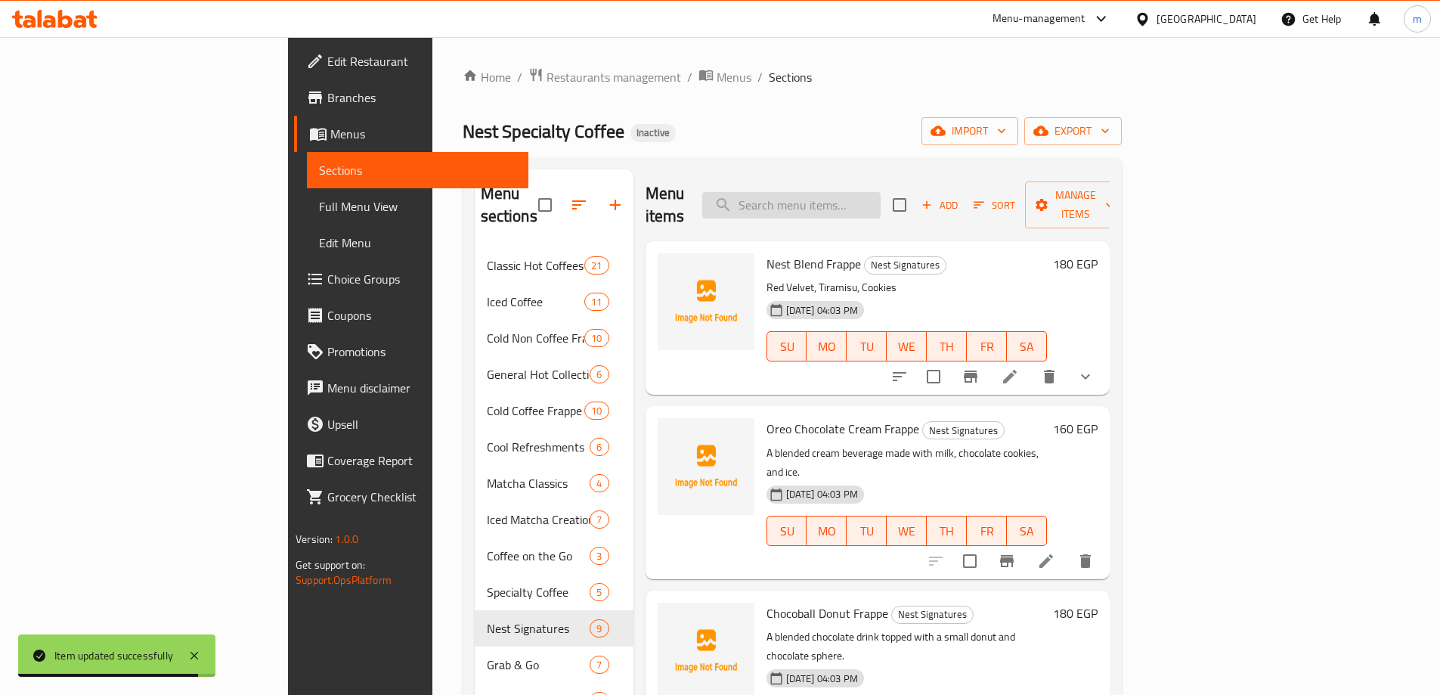
click at [881, 192] on input "search" at bounding box center [791, 205] width 178 height 26
paste input "Puvana Water"
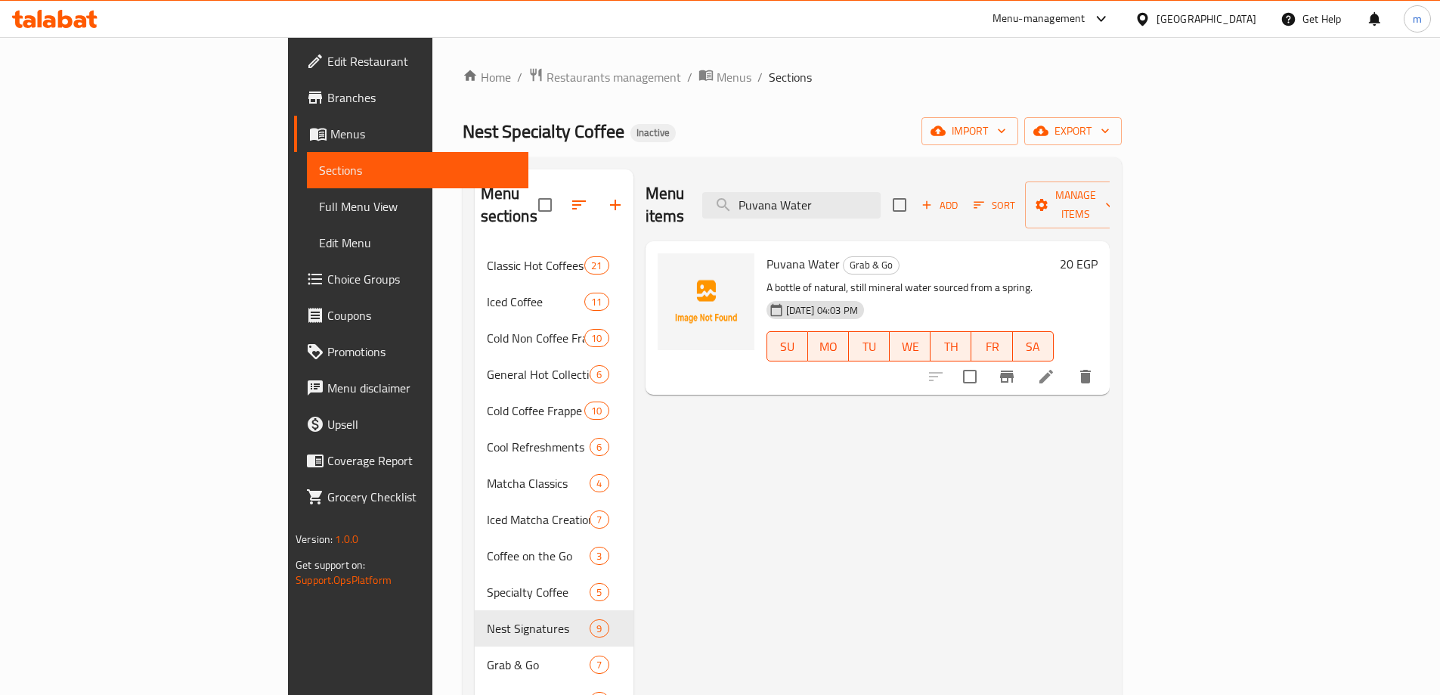
type input "Puvana Water"
click at [1067, 363] on li at bounding box center [1046, 376] width 42 height 27
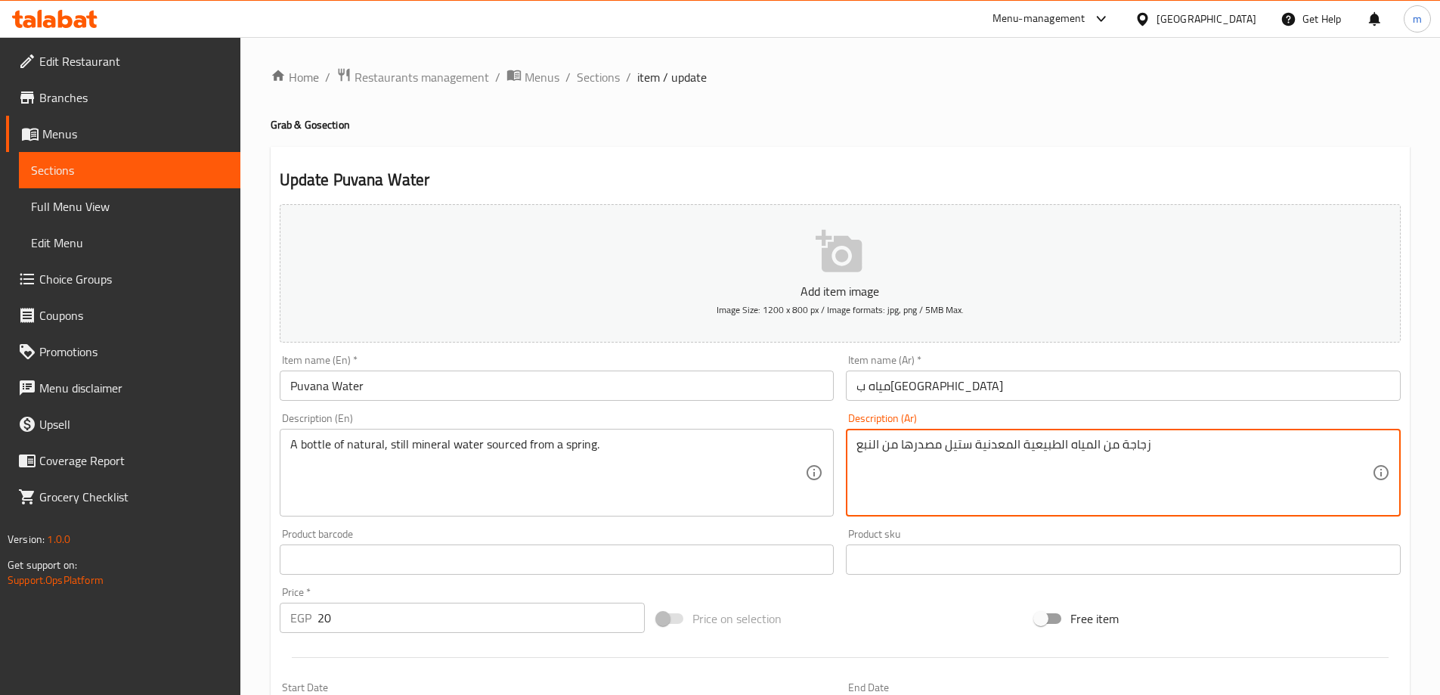
type textarea "زجاجة من المياه الطبيعية المعدنية ستيل مصدرها من النبع"
click at [955, 612] on div "Price on selection" at bounding box center [840, 618] width 378 height 41
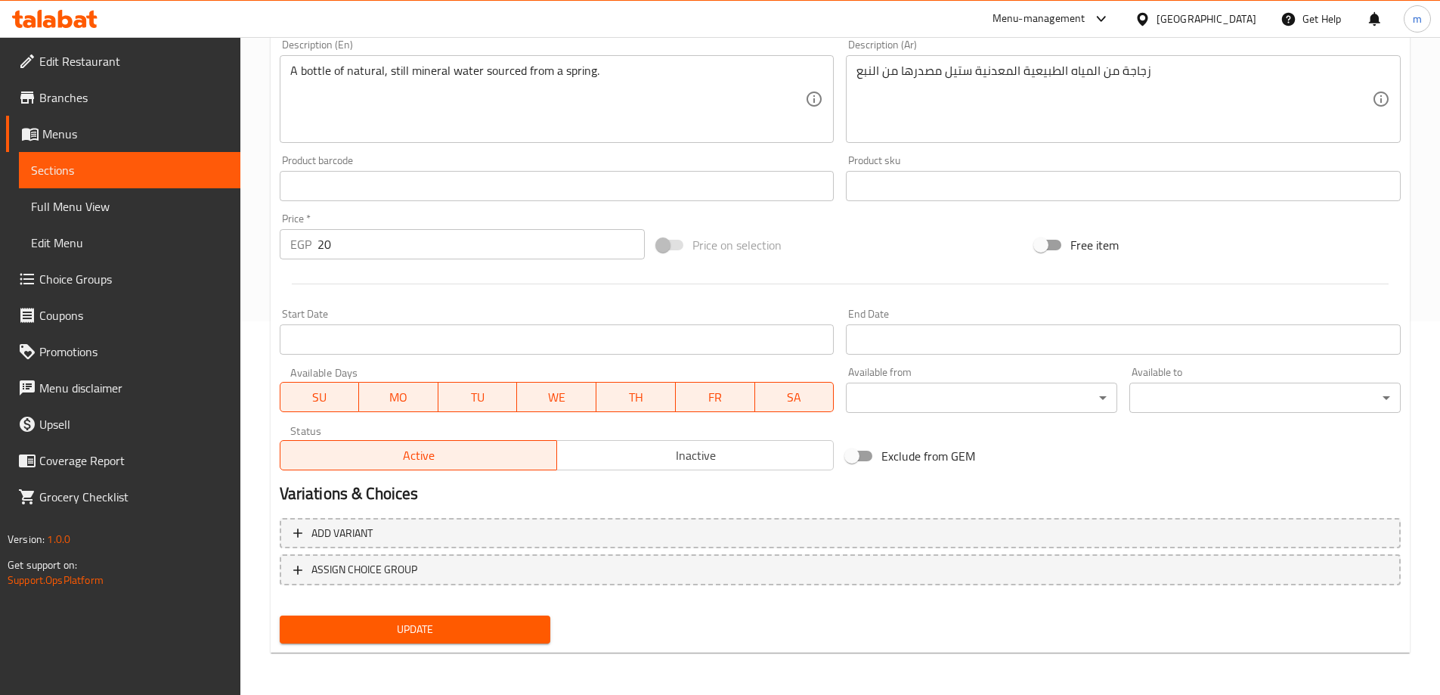
click at [537, 635] on span "Update" at bounding box center [415, 629] width 247 height 19
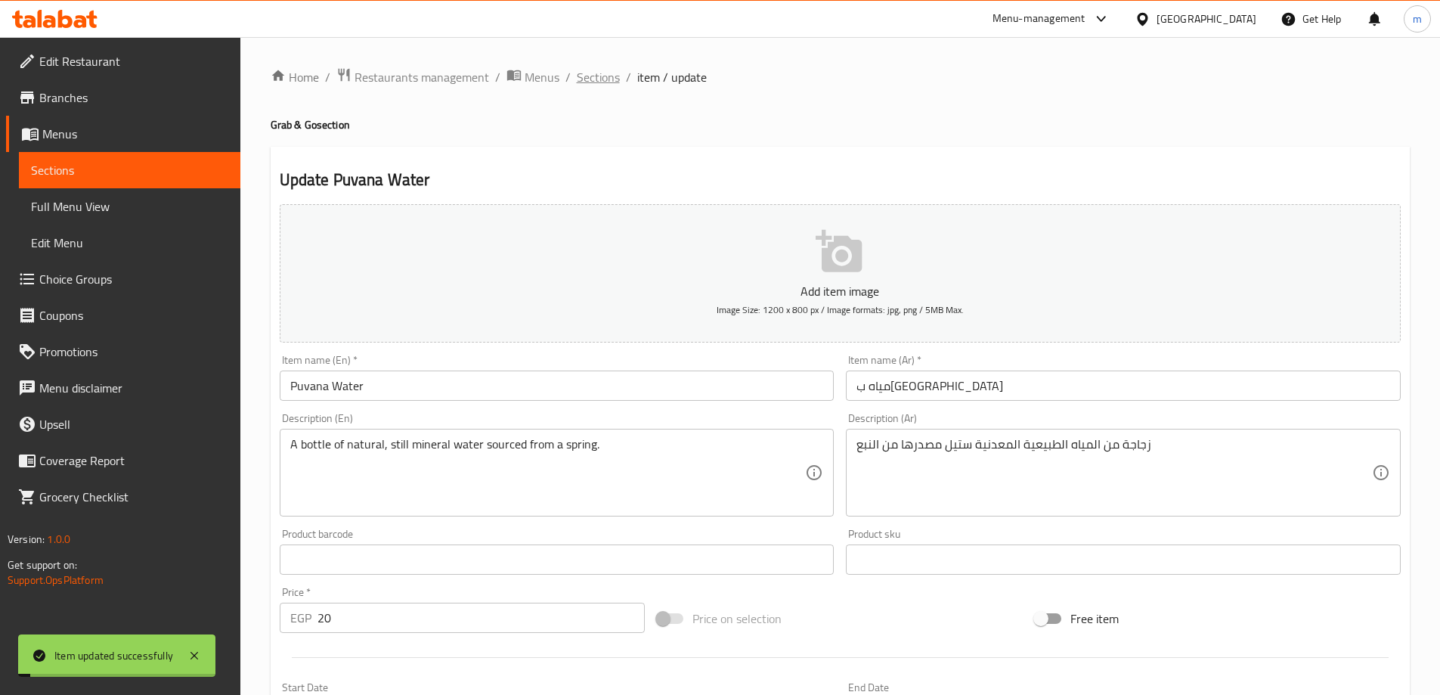
click at [616, 76] on span "Sections" at bounding box center [598, 77] width 43 height 18
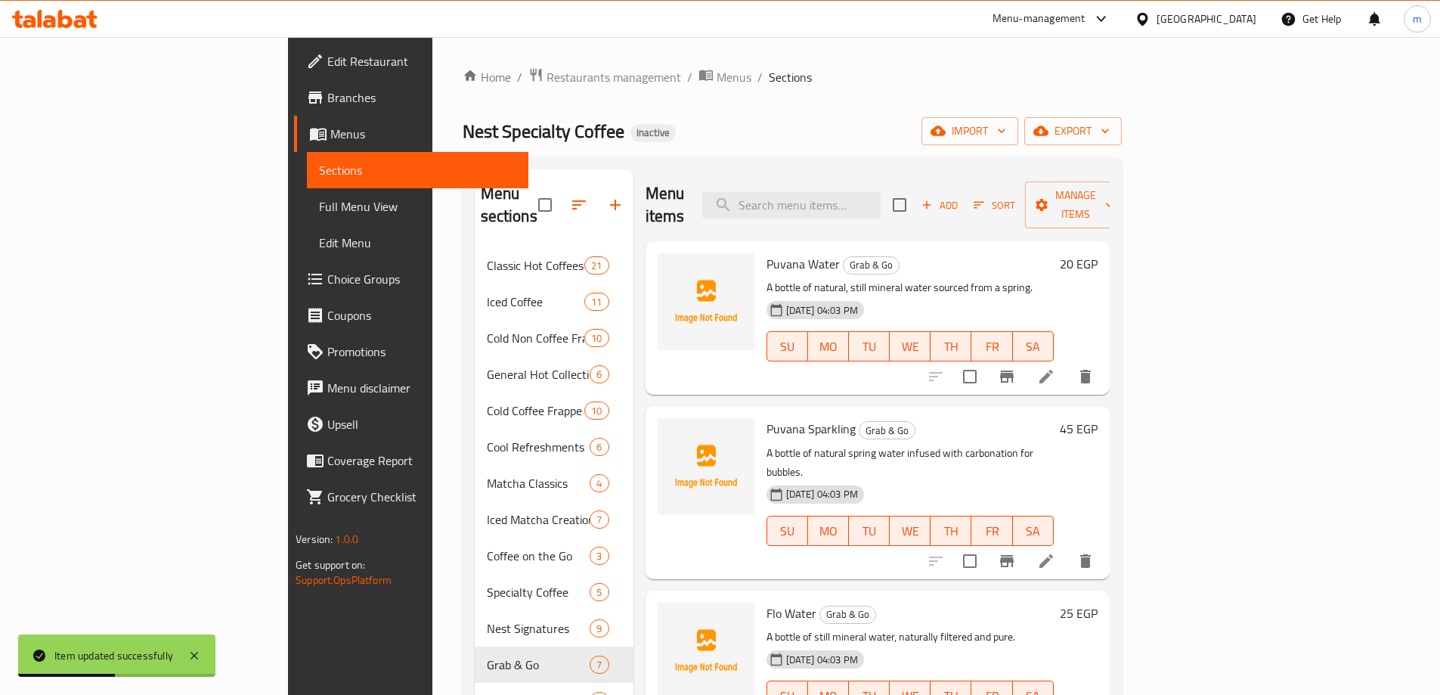
click at [911, 209] on div "Menu items Add Sort Manage items" at bounding box center [878, 205] width 464 height 72
click at [881, 194] on input "search" at bounding box center [791, 205] width 178 height 26
paste input "Puvana Sparkling"
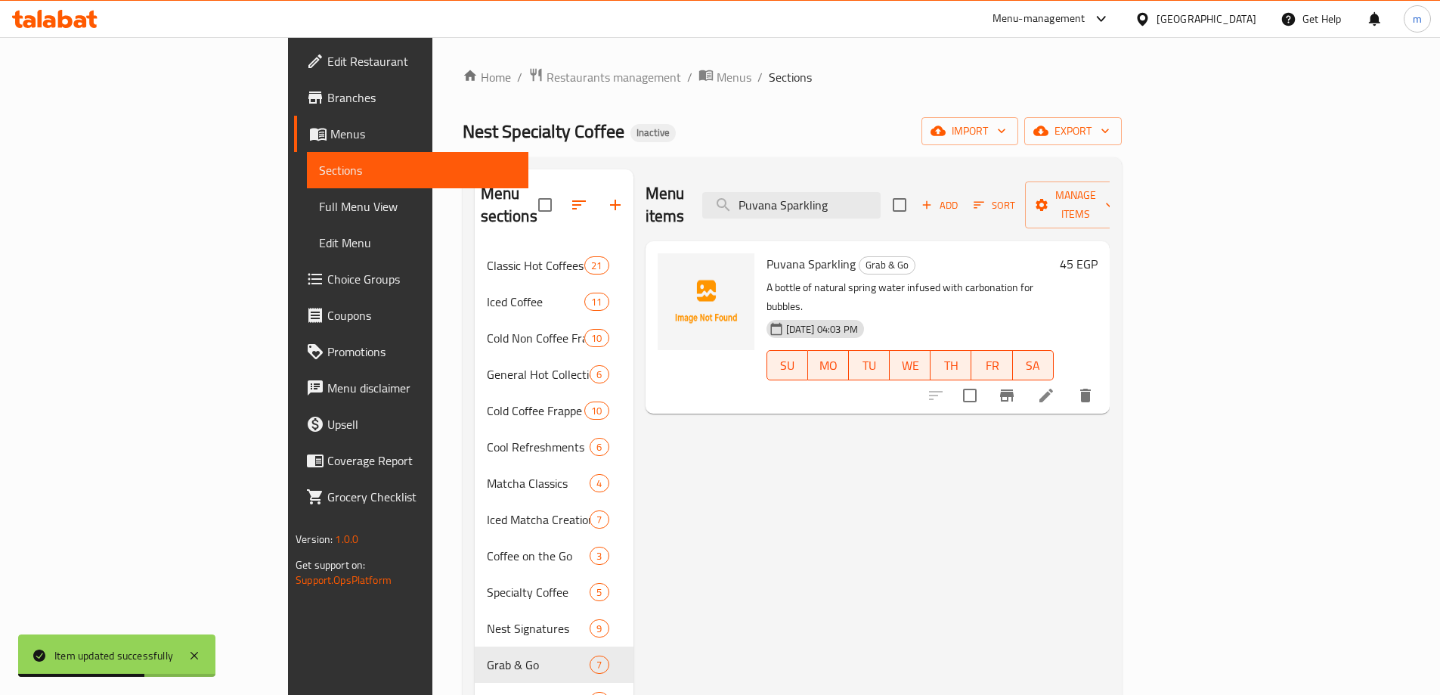
type input "Puvana Sparkling"
click at [1067, 382] on li at bounding box center [1046, 395] width 42 height 27
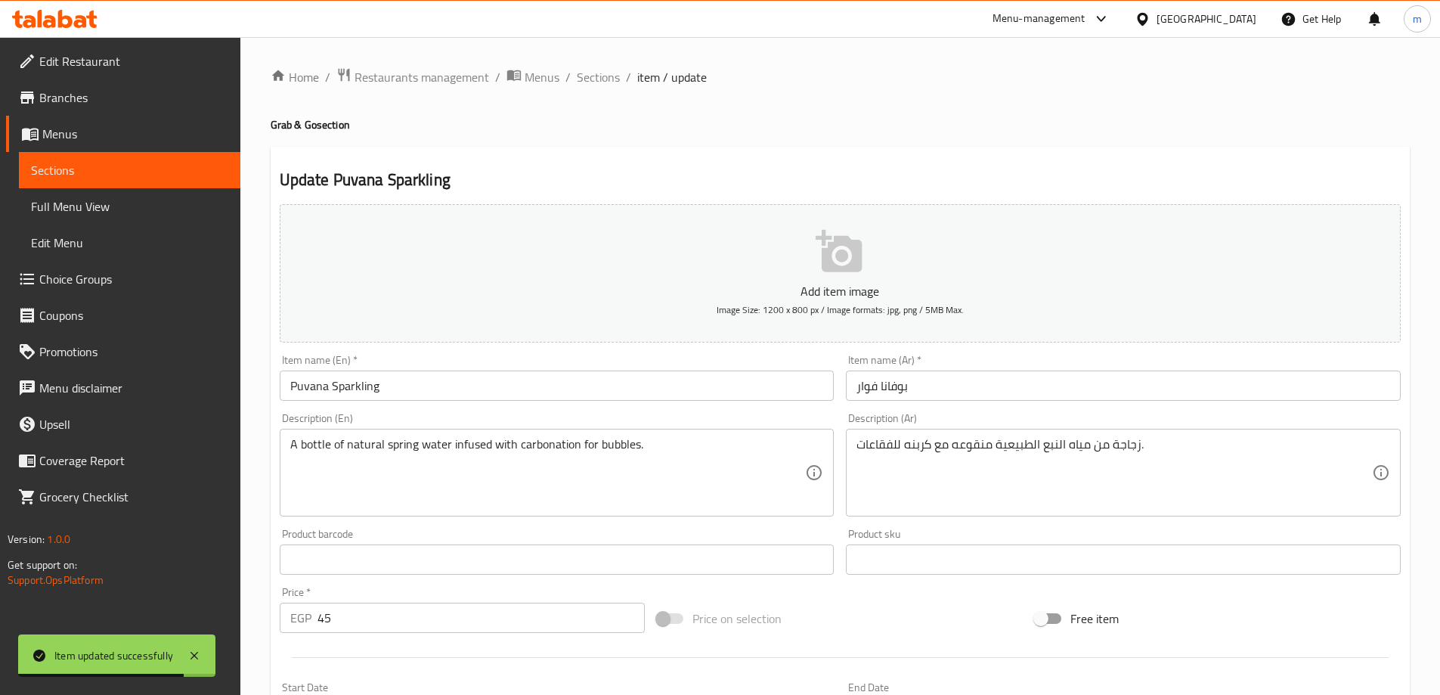
drag, startPoint x: 931, startPoint y: 446, endPoint x: 941, endPoint y: 454, distance: 13.5
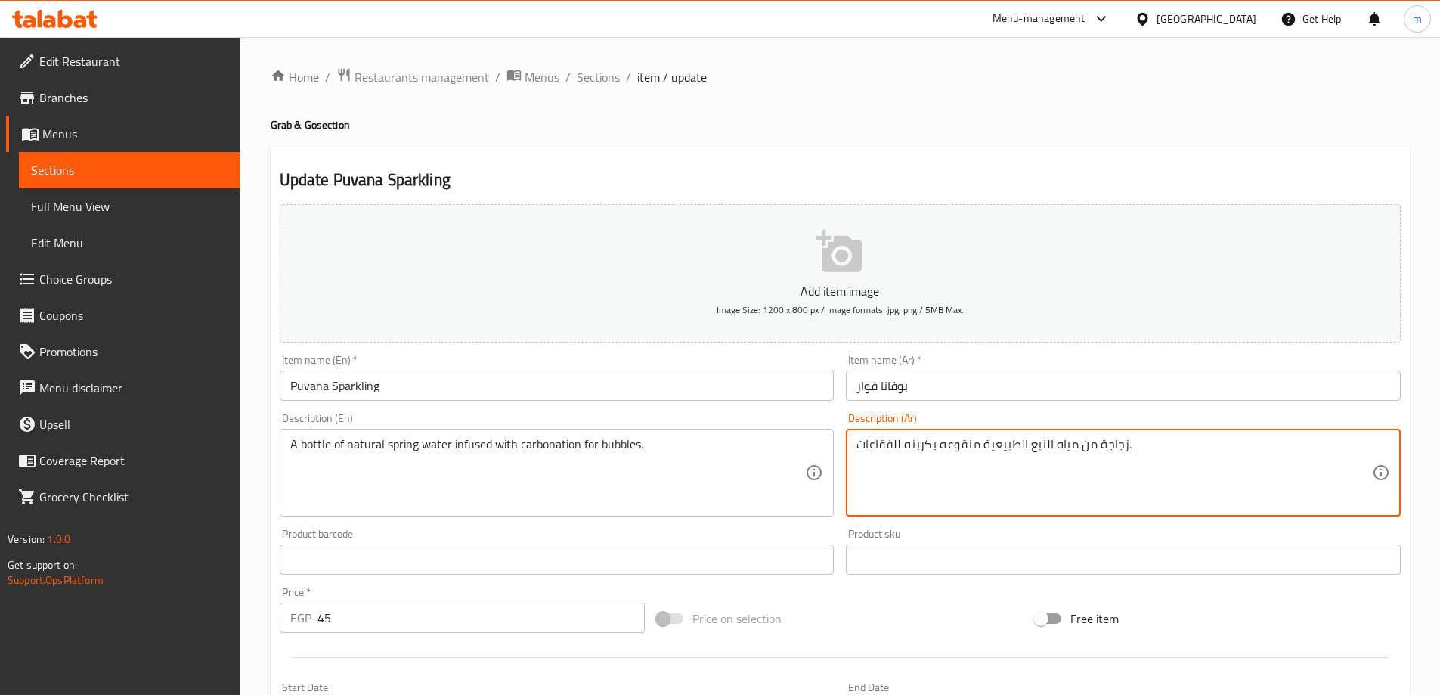
type textarea "زجاجة من مياه النبع الطبيعية منقوعه بكربنه للفقاعات."
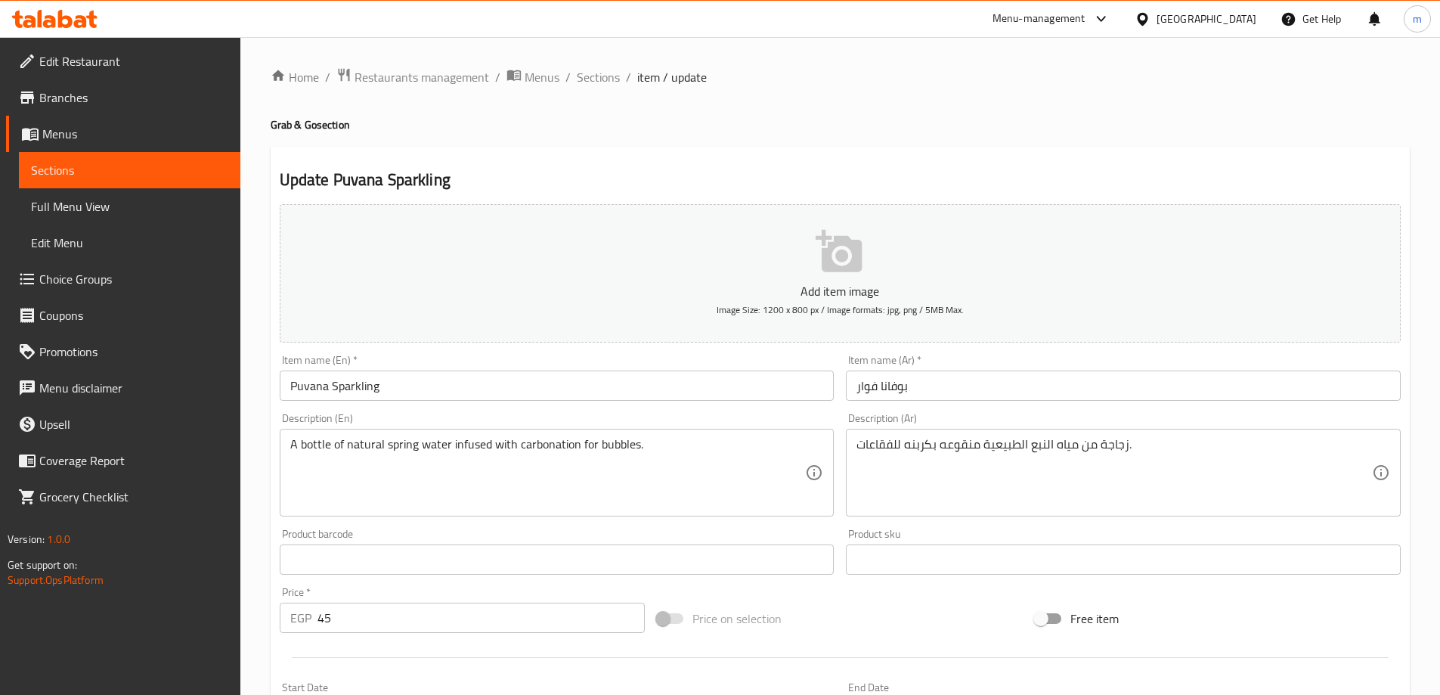
click at [986, 618] on div "Price on selection" at bounding box center [840, 618] width 378 height 41
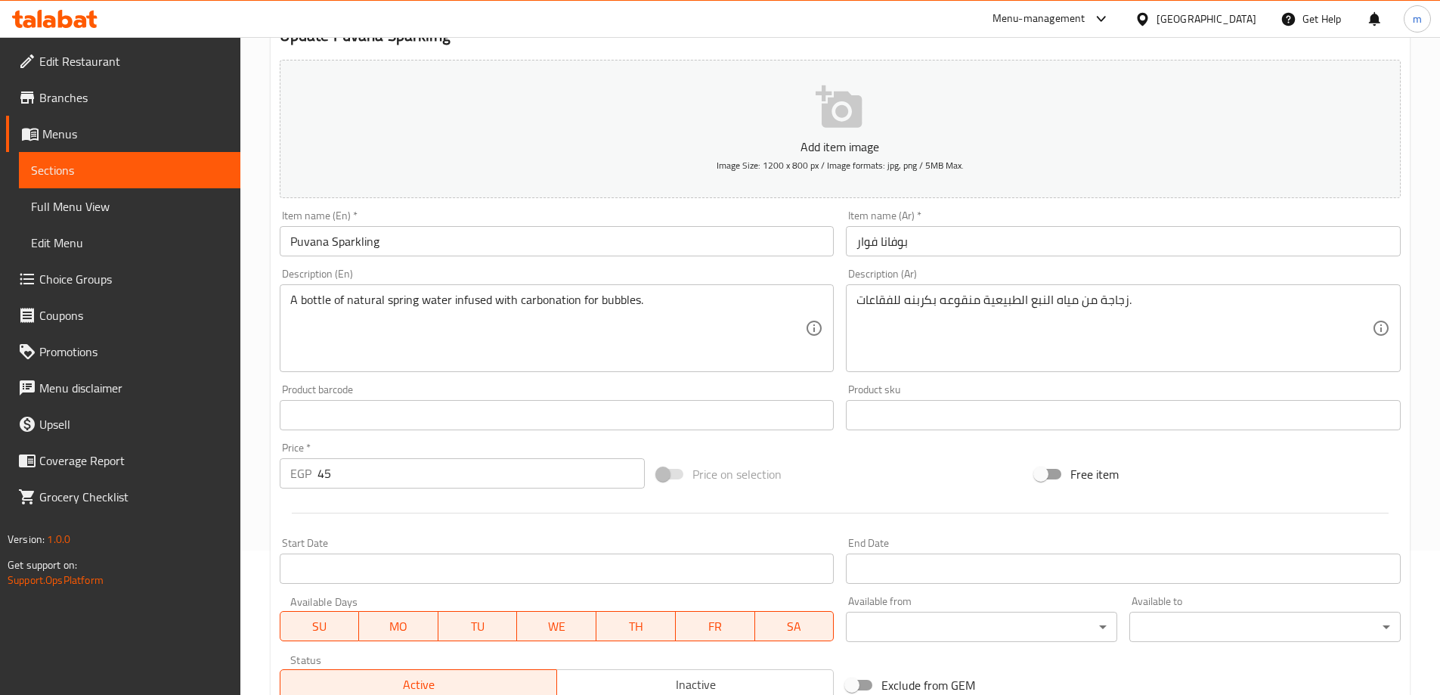
scroll to position [373, 0]
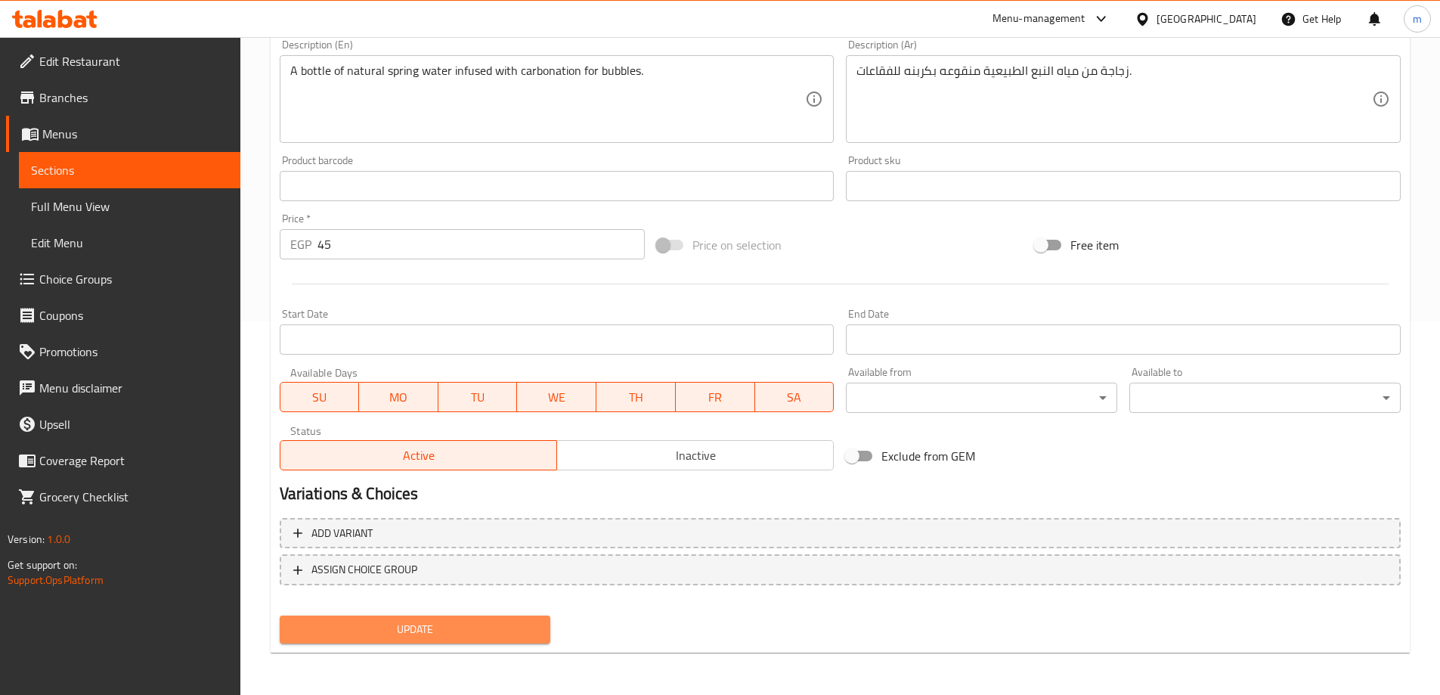
click at [527, 633] on span "Update" at bounding box center [415, 629] width 247 height 19
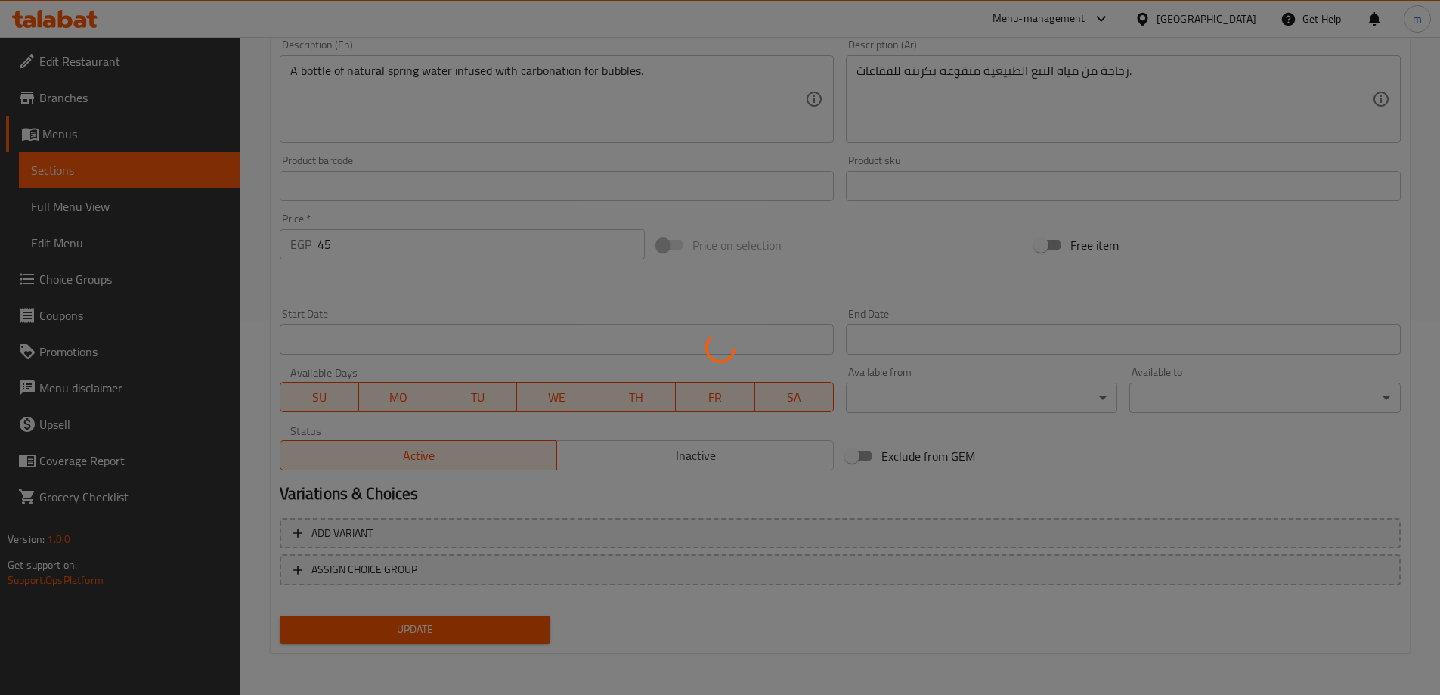
scroll to position [0, 0]
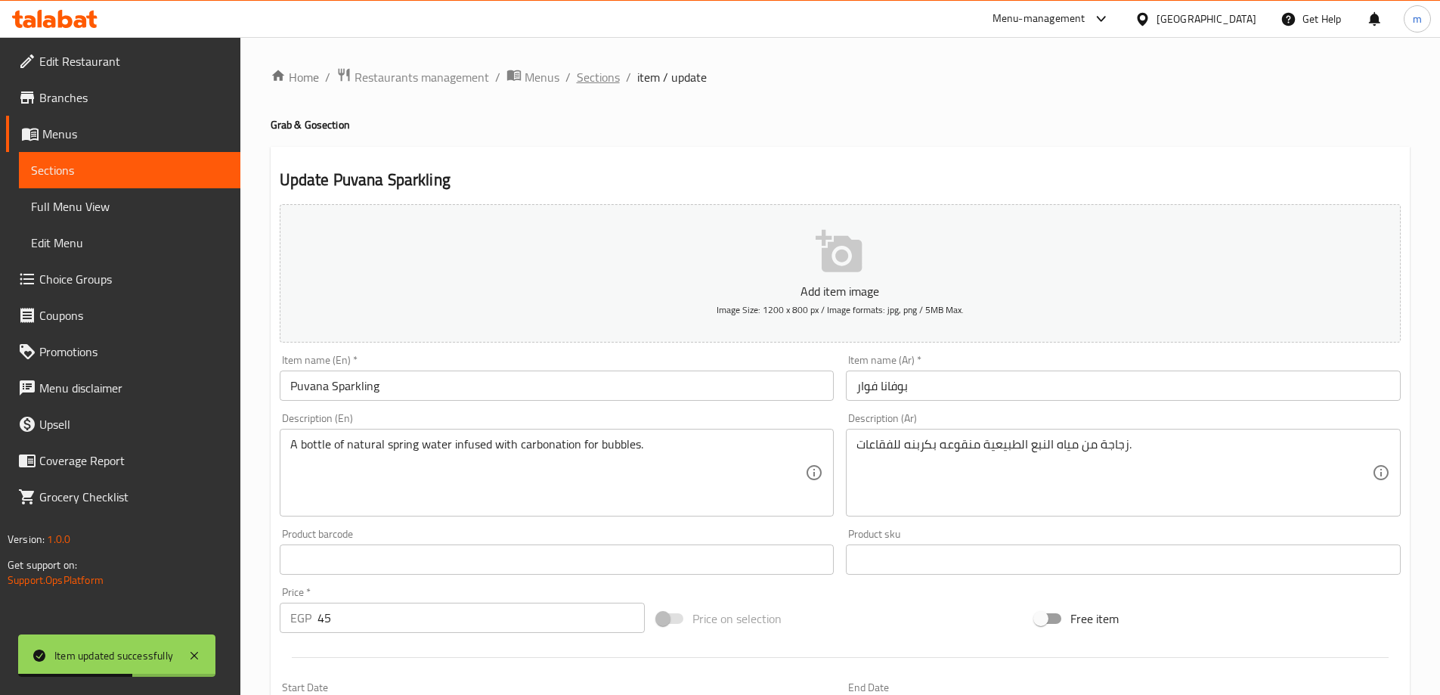
click at [606, 79] on span "Sections" at bounding box center [598, 77] width 43 height 18
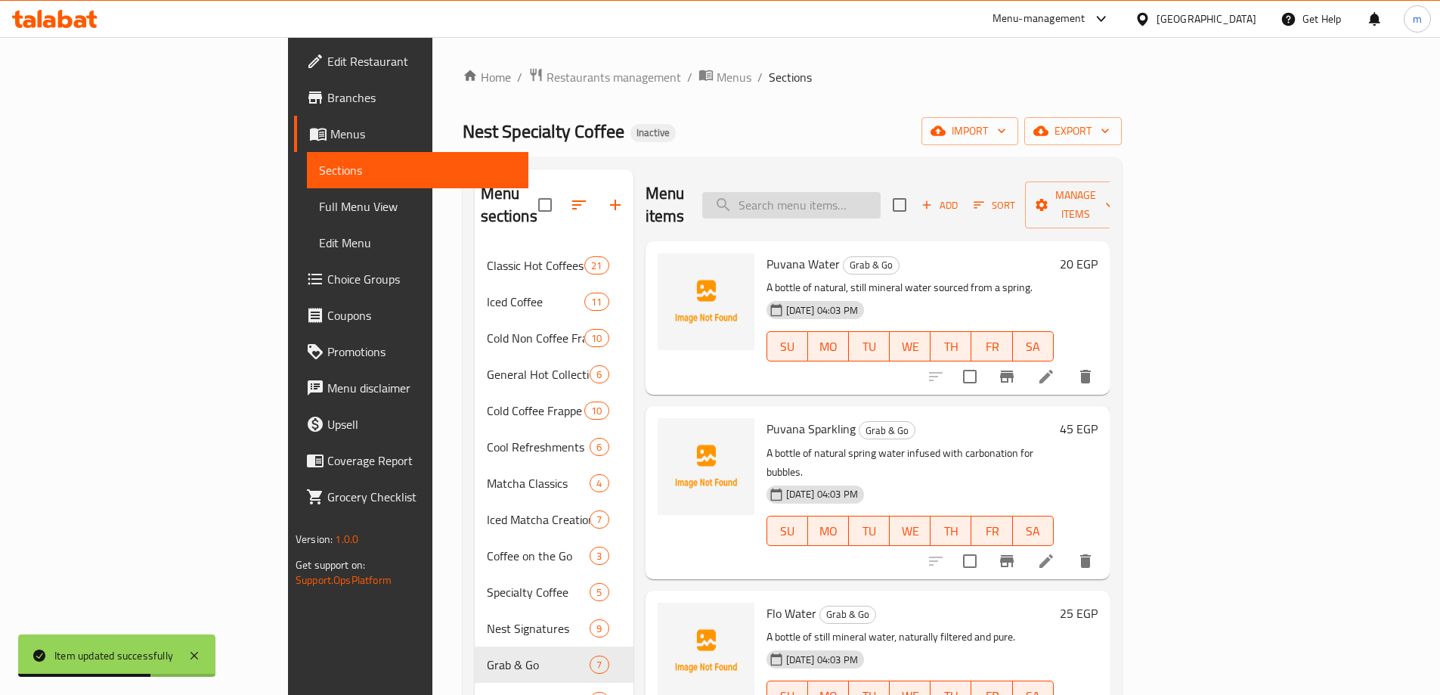
click at [881, 192] on input "search" at bounding box center [791, 205] width 178 height 26
paste input "V7"
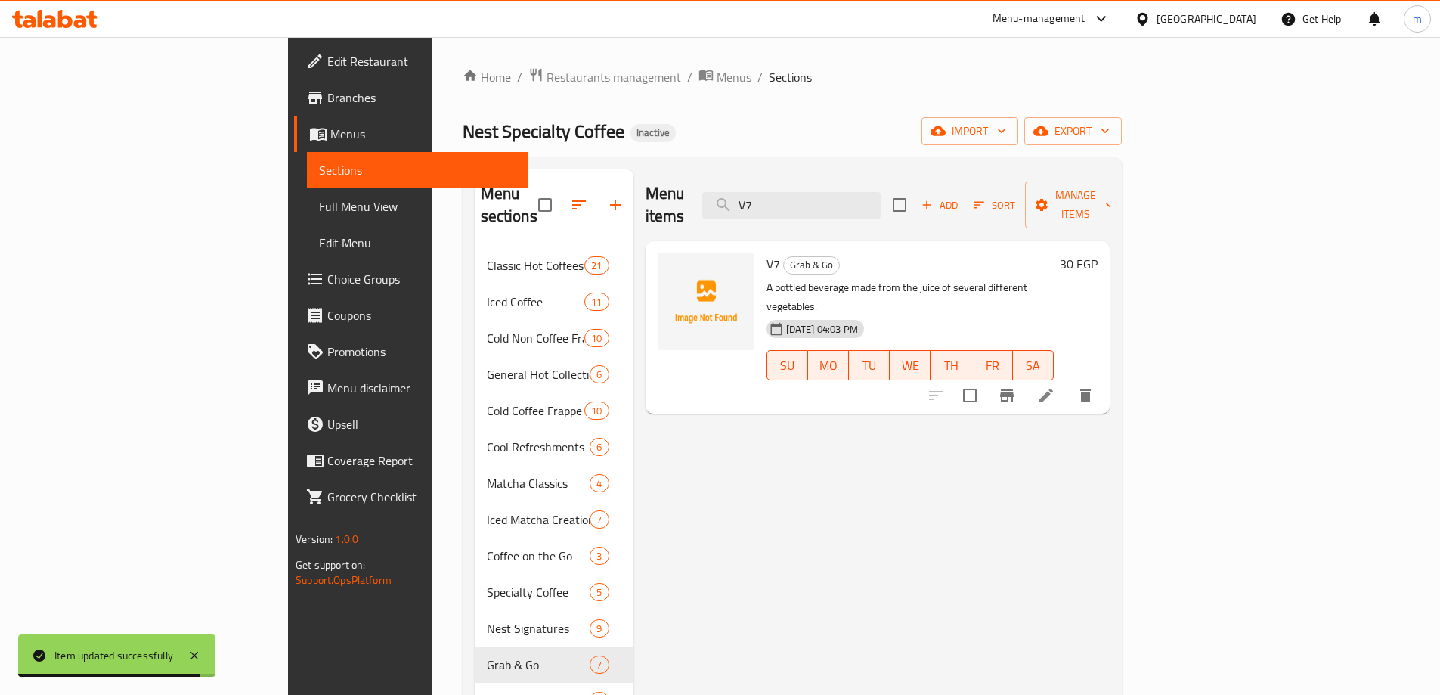
type input "V7"
click at [1055, 386] on icon at bounding box center [1046, 395] width 18 height 18
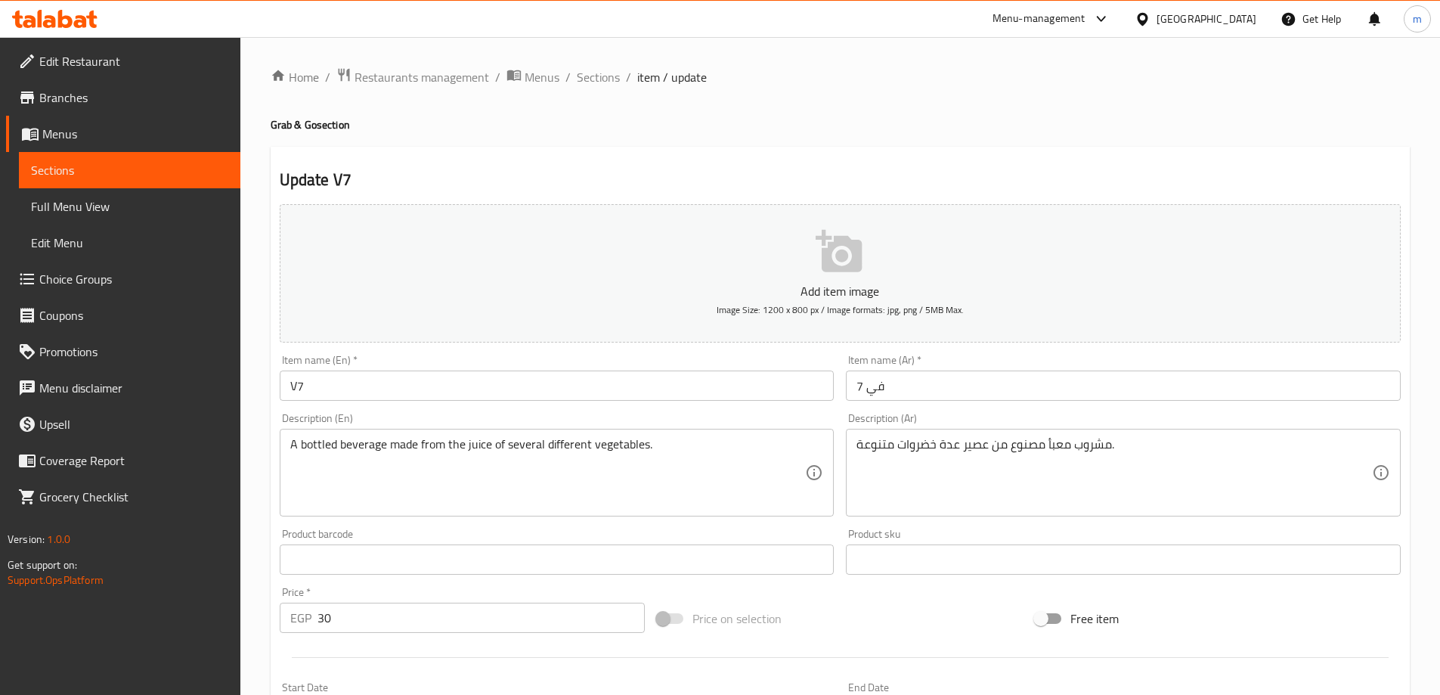
click at [888, 438] on textarea "مشروب معبأ مصنوع من عصير عدة خضروات متنوعة." at bounding box center [1114, 473] width 516 height 72
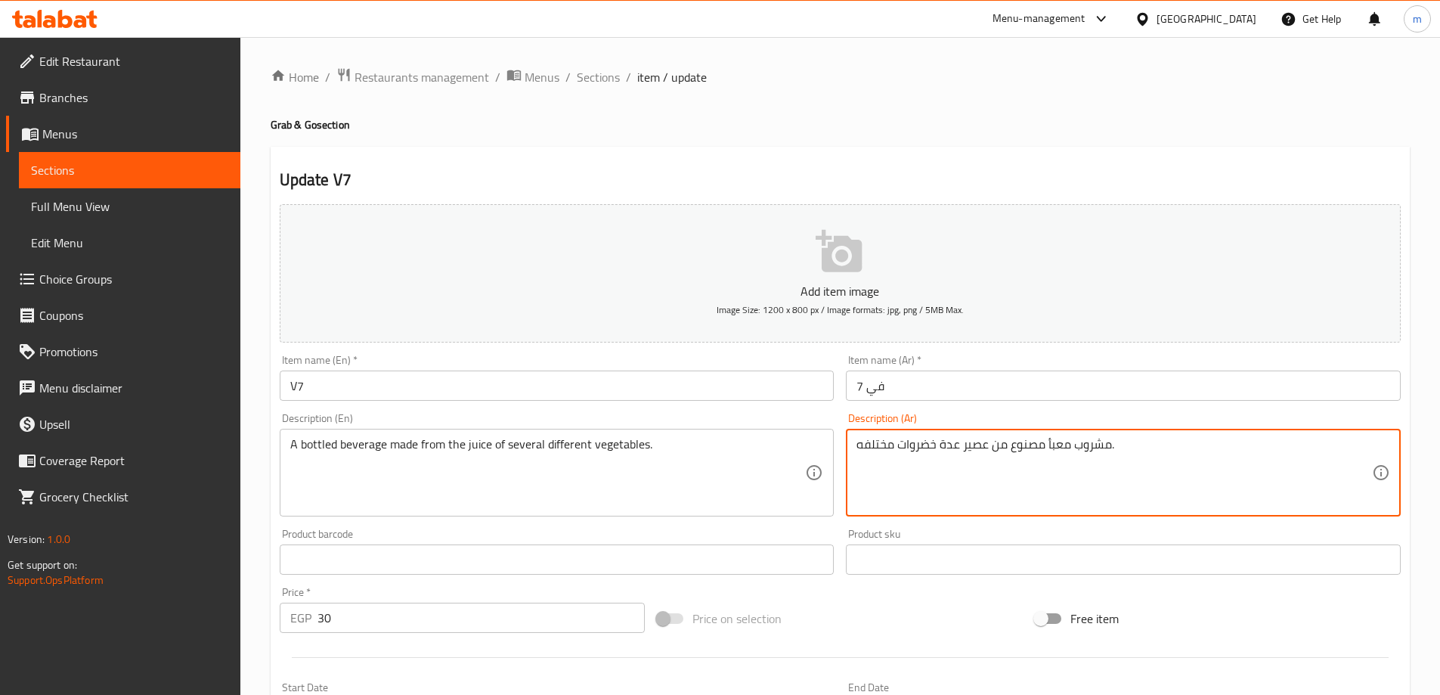
click at [982, 619] on div "Price on selection" at bounding box center [840, 618] width 378 height 41
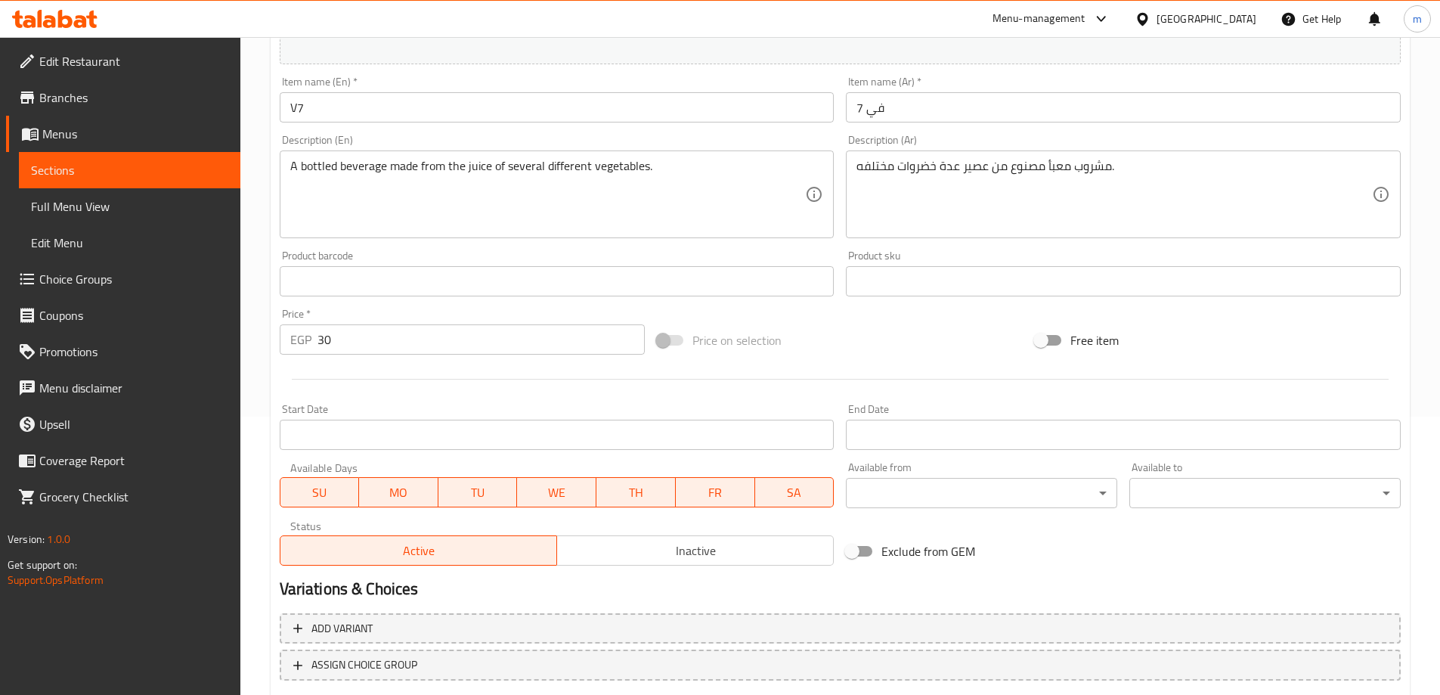
scroll to position [302, 0]
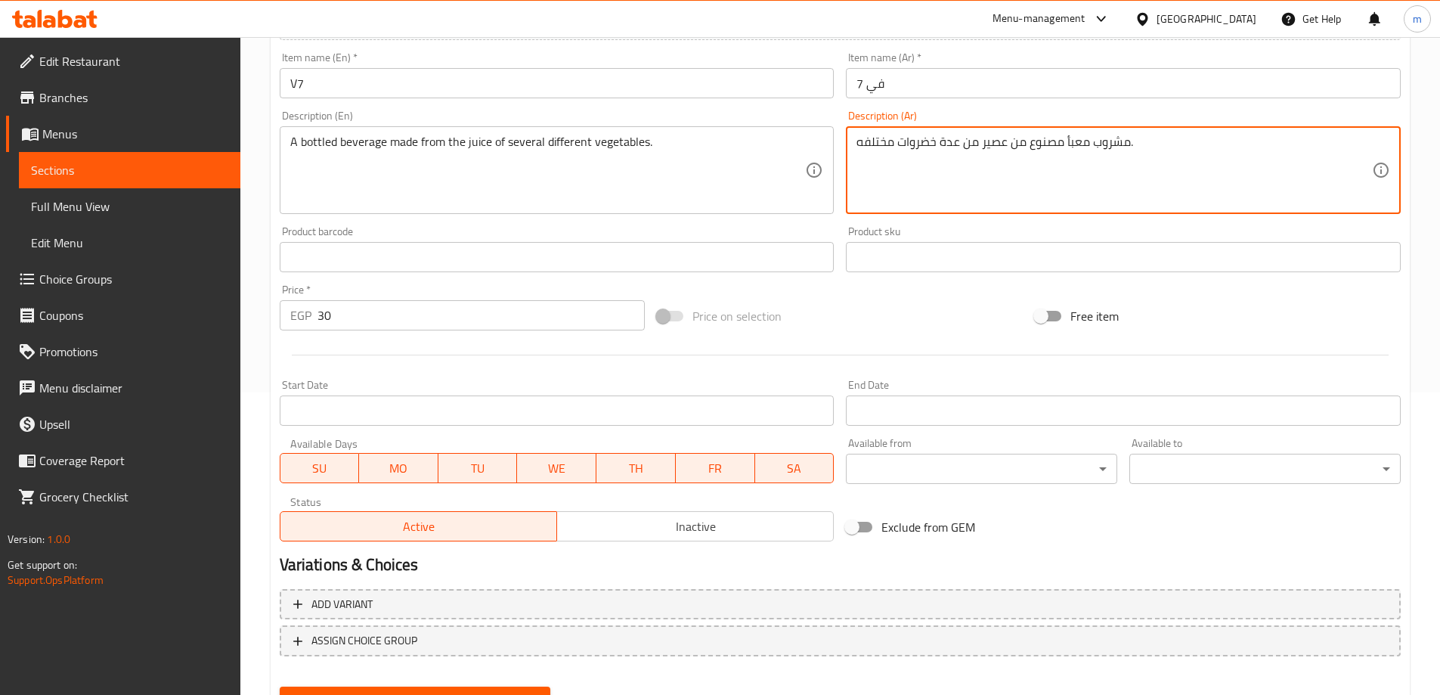
type textarea "مشروب معبأ مصنوع من عصير من عدة خضروات مختلفه."
click at [927, 343] on div at bounding box center [840, 354] width 1133 height 37
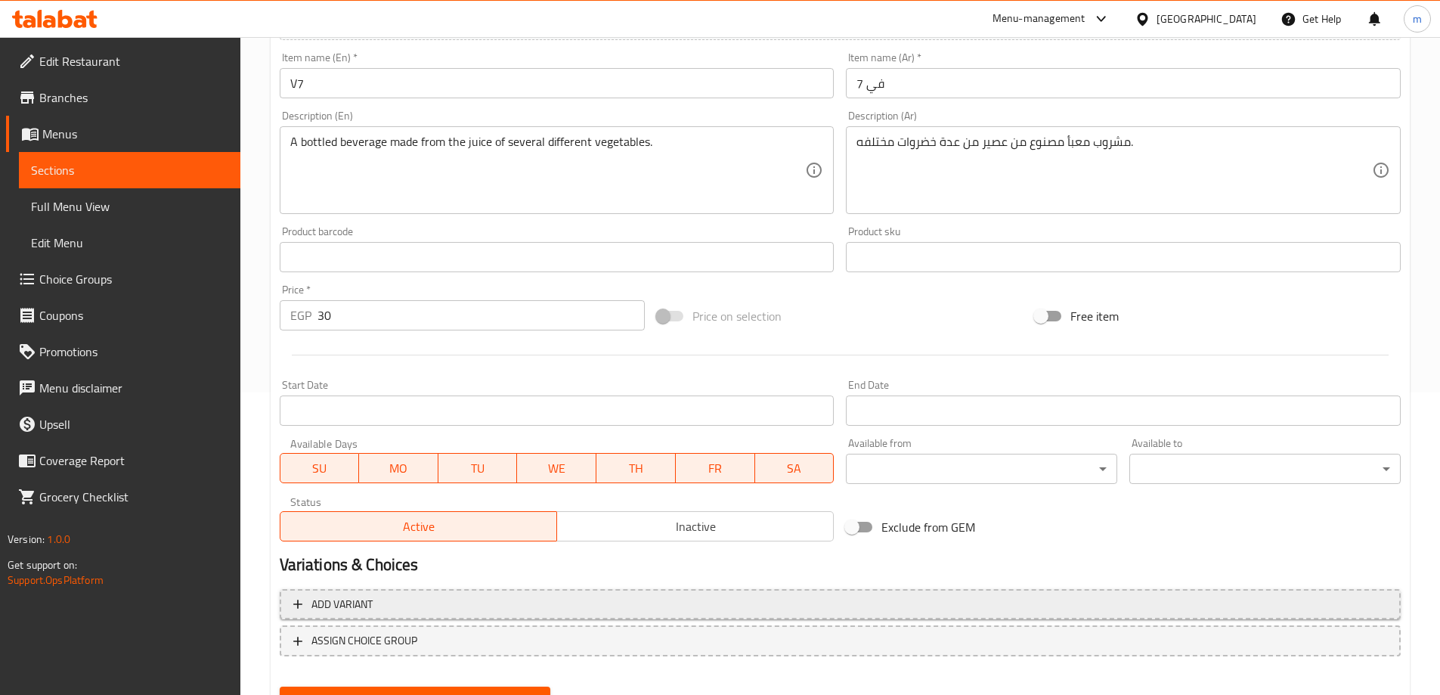
scroll to position [373, 0]
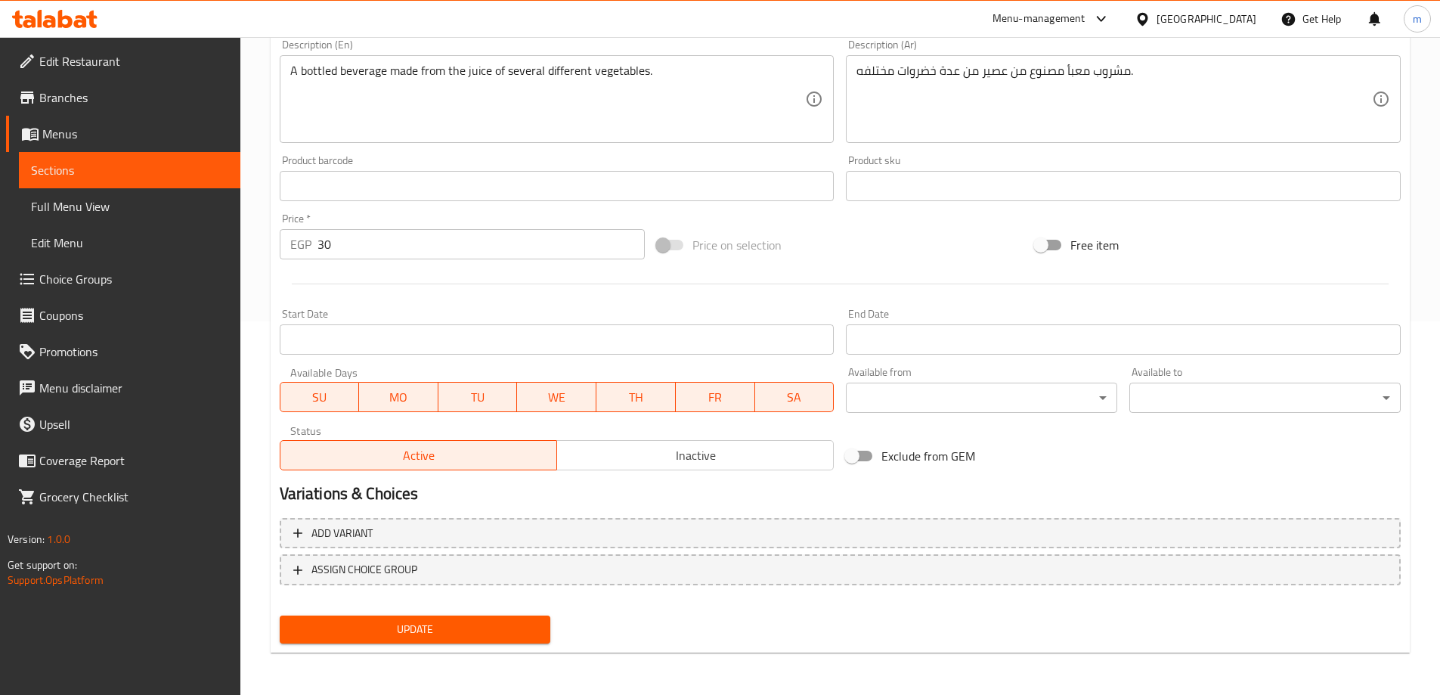
click at [519, 620] on span "Update" at bounding box center [415, 629] width 247 height 19
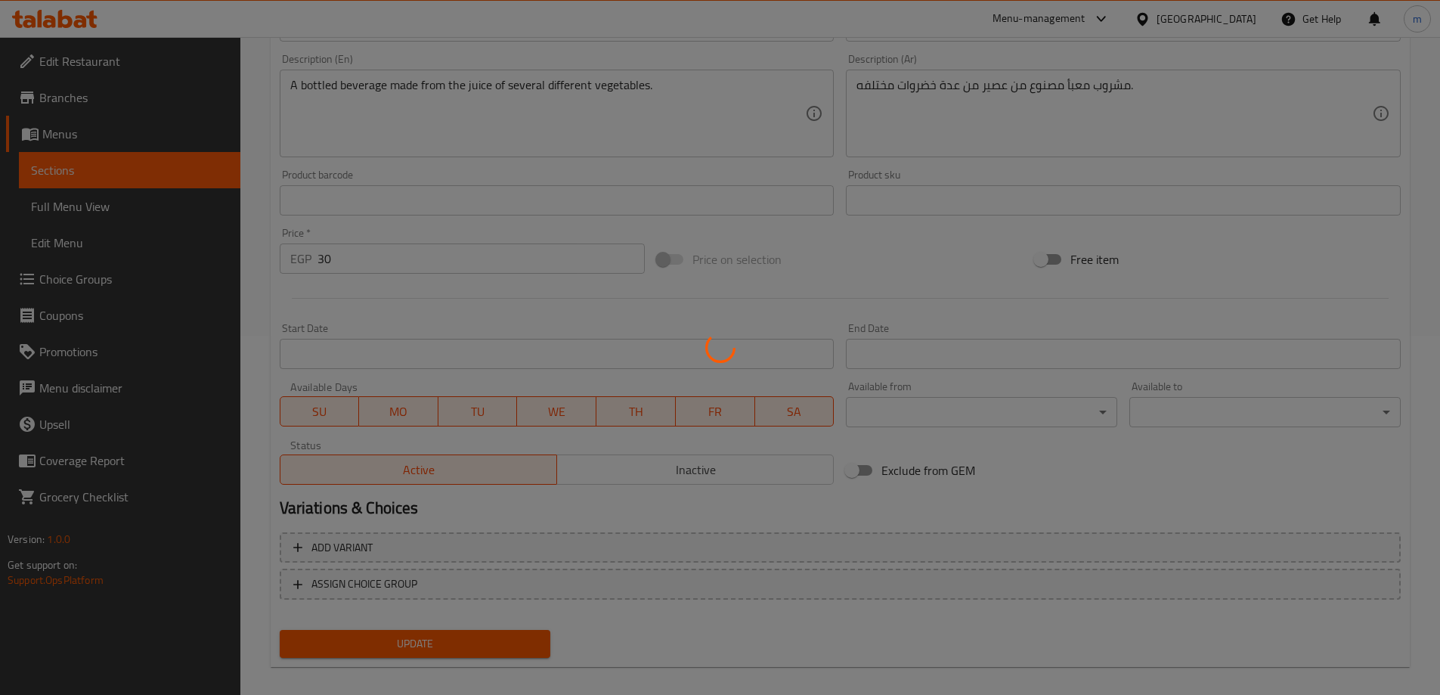
scroll to position [0, 0]
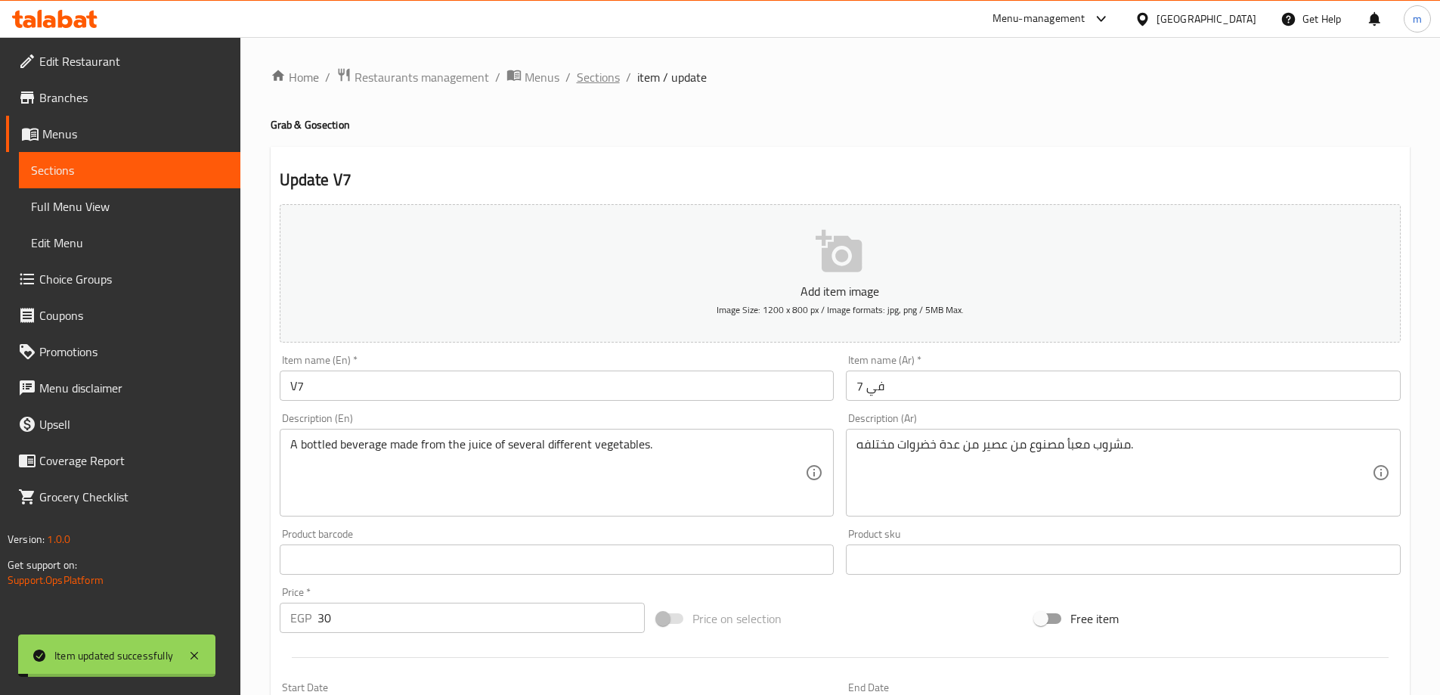
click at [599, 78] on span "Sections" at bounding box center [598, 77] width 43 height 18
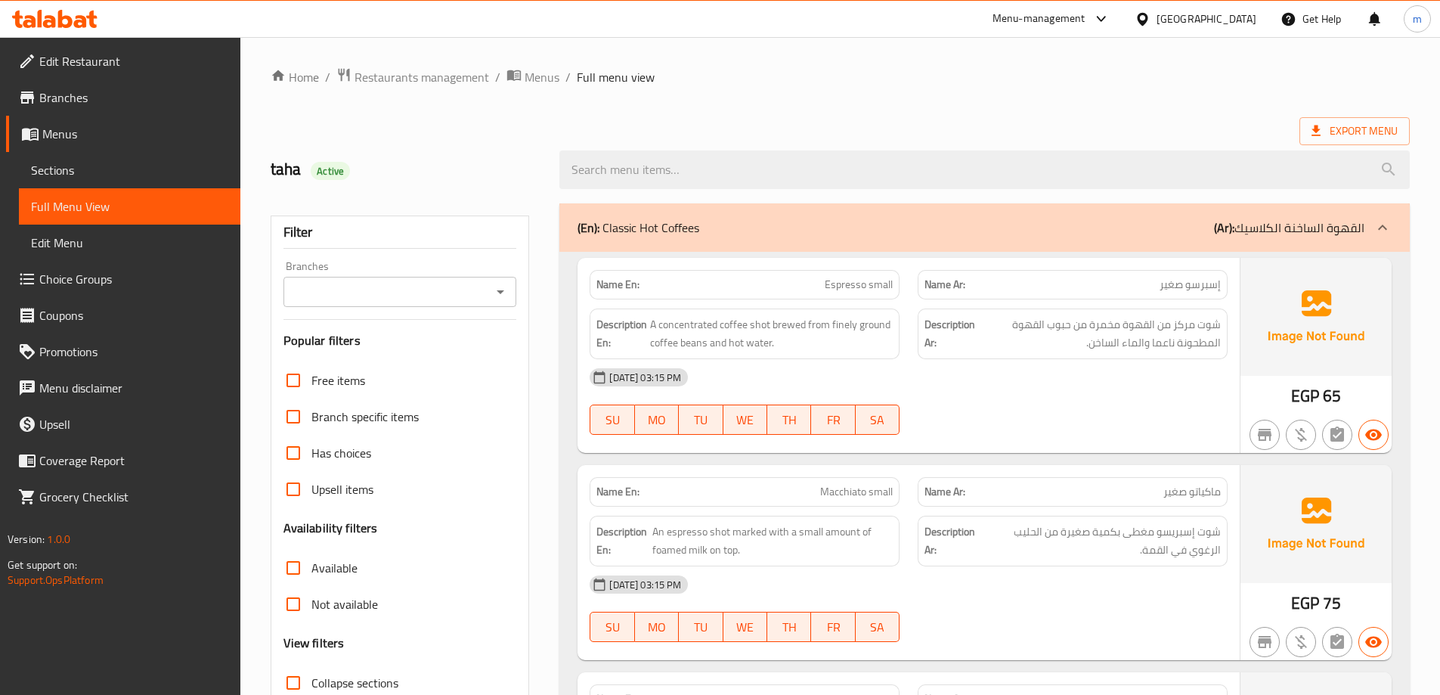
scroll to position [302, 0]
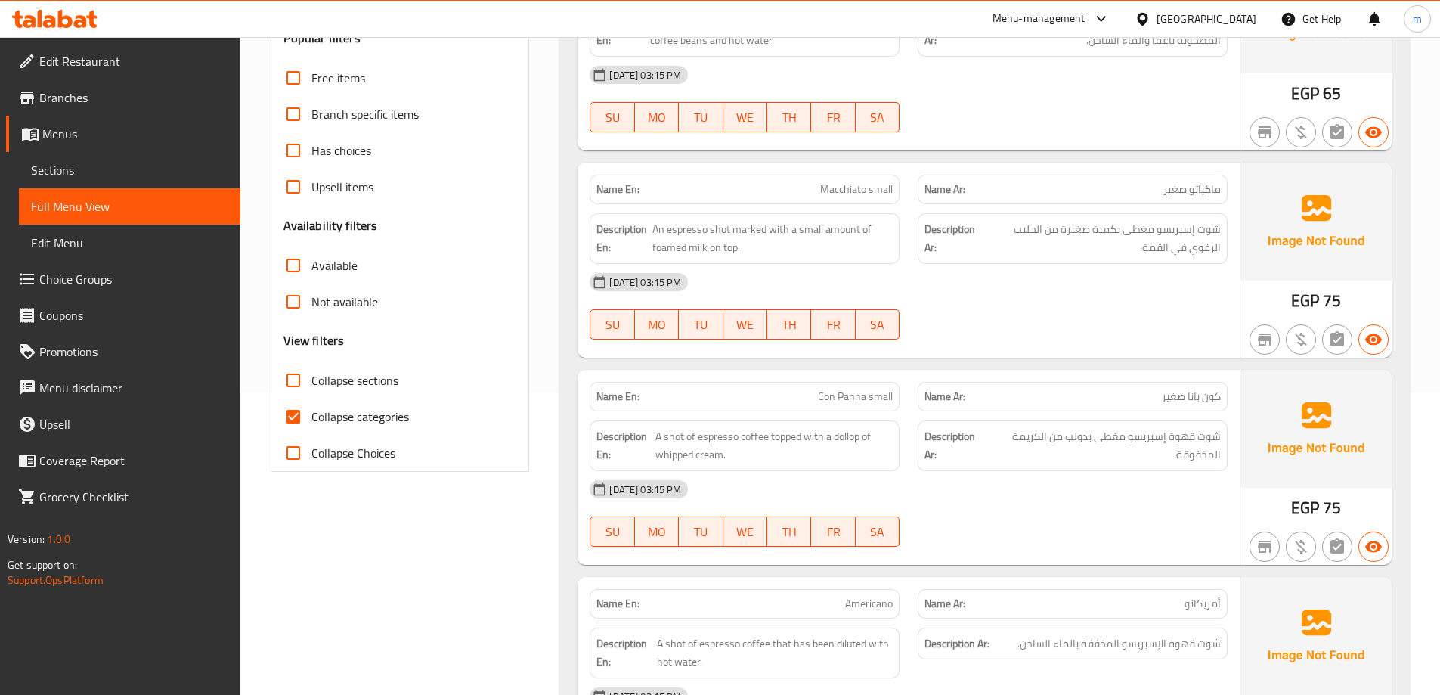
click at [371, 418] on span "Collapse categories" at bounding box center [360, 416] width 98 height 18
click at [311, 418] on input "Collapse categories" at bounding box center [293, 416] width 36 height 36
checkbox input "false"
click at [359, 380] on span "Collapse sections" at bounding box center [354, 380] width 87 height 18
click at [311, 380] on input "Collapse sections" at bounding box center [293, 380] width 36 height 36
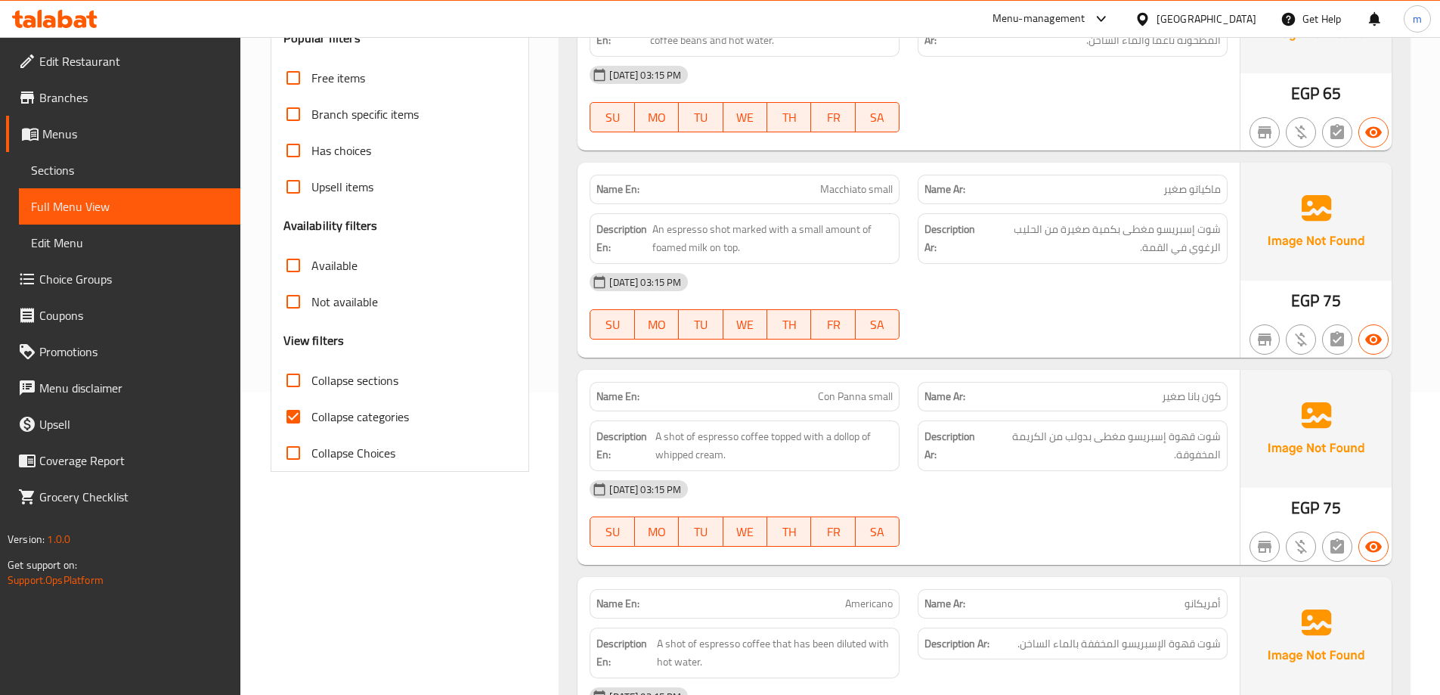
checkbox input "true"
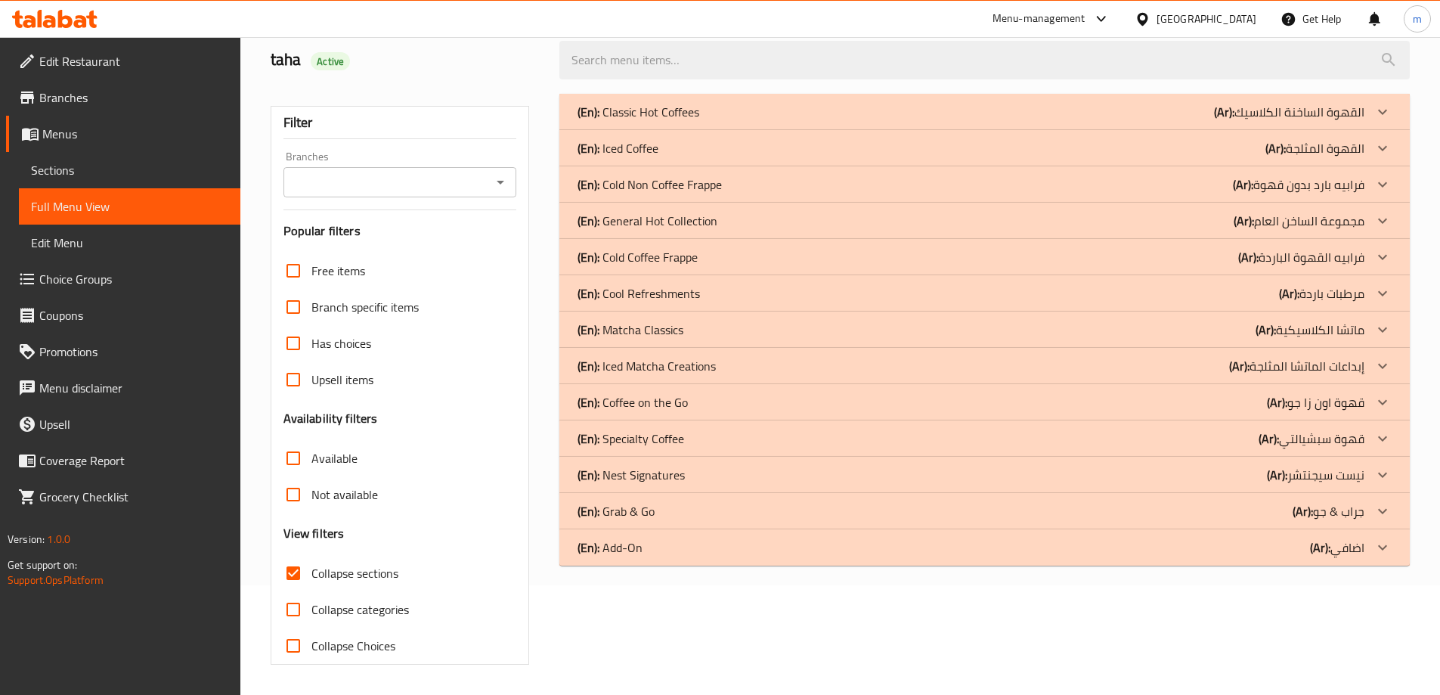
scroll to position [110, 0]
click at [766, 553] on div "(En): Add-On (Ar): اضافي" at bounding box center [971, 547] width 787 height 18
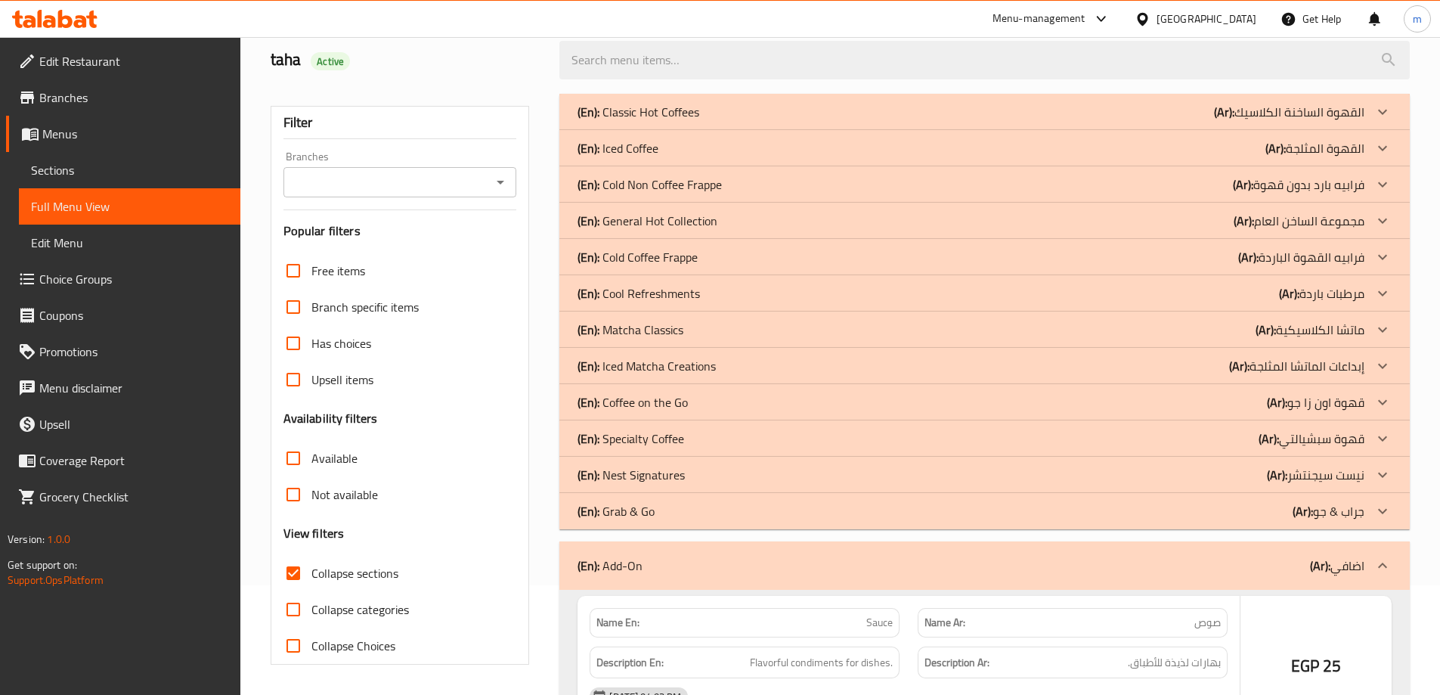
click at [814, 512] on div "(En): Grab & Go (Ar): جراب & جو" at bounding box center [971, 511] width 787 height 18
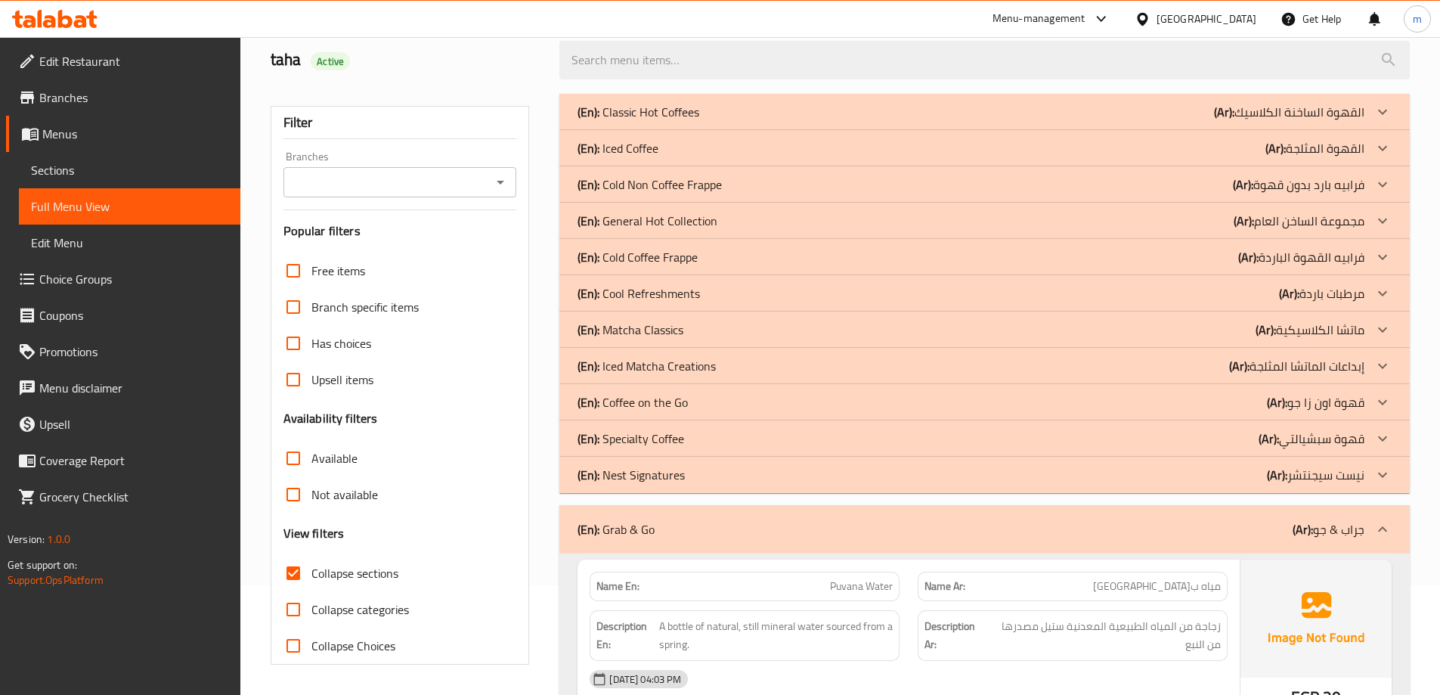
click at [811, 485] on div "(En): Nest Signatures (Ar): نيست سيجنتشر" at bounding box center [984, 475] width 850 height 36
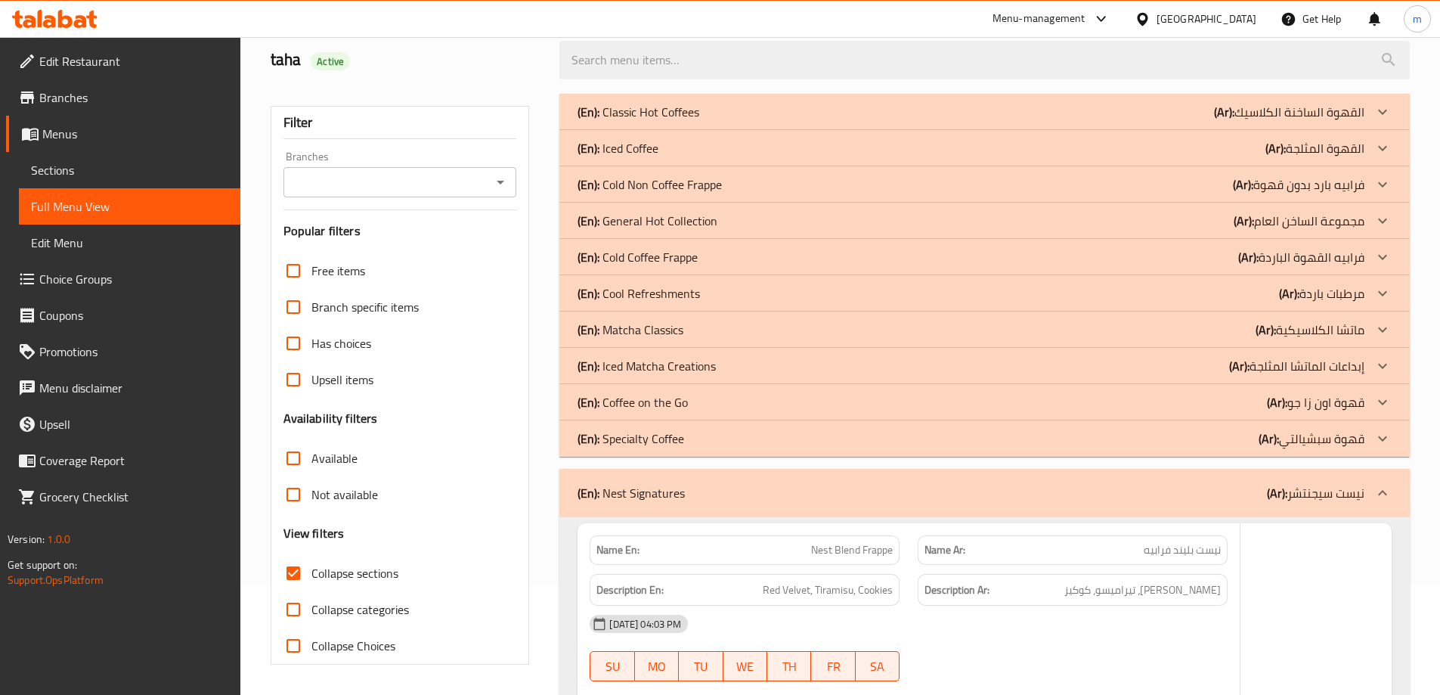
click at [890, 448] on div "(En): Specialty Coffee (Ar): قهوة سبشيالتي" at bounding box center [984, 438] width 850 height 36
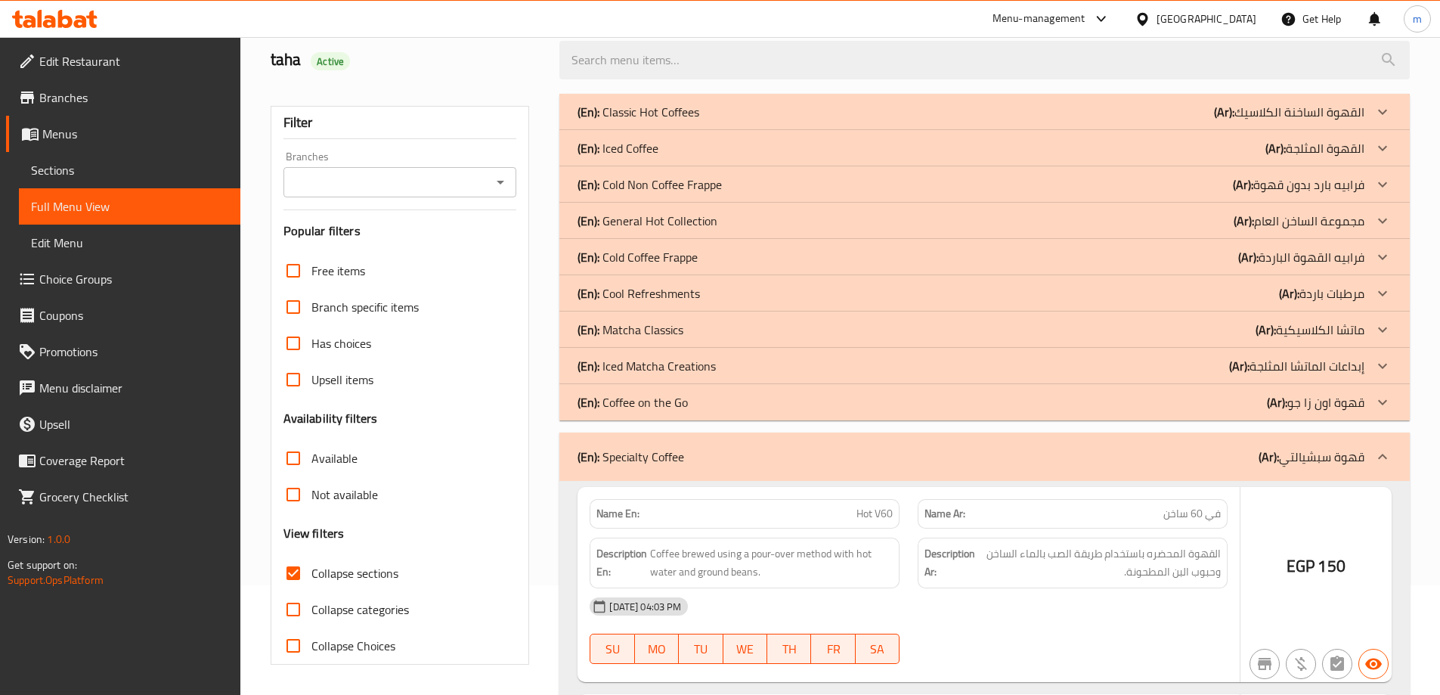
click at [1223, 396] on div "(En): Coffee on the Go (Ar): قهوة اون زا جو" at bounding box center [971, 402] width 787 height 18
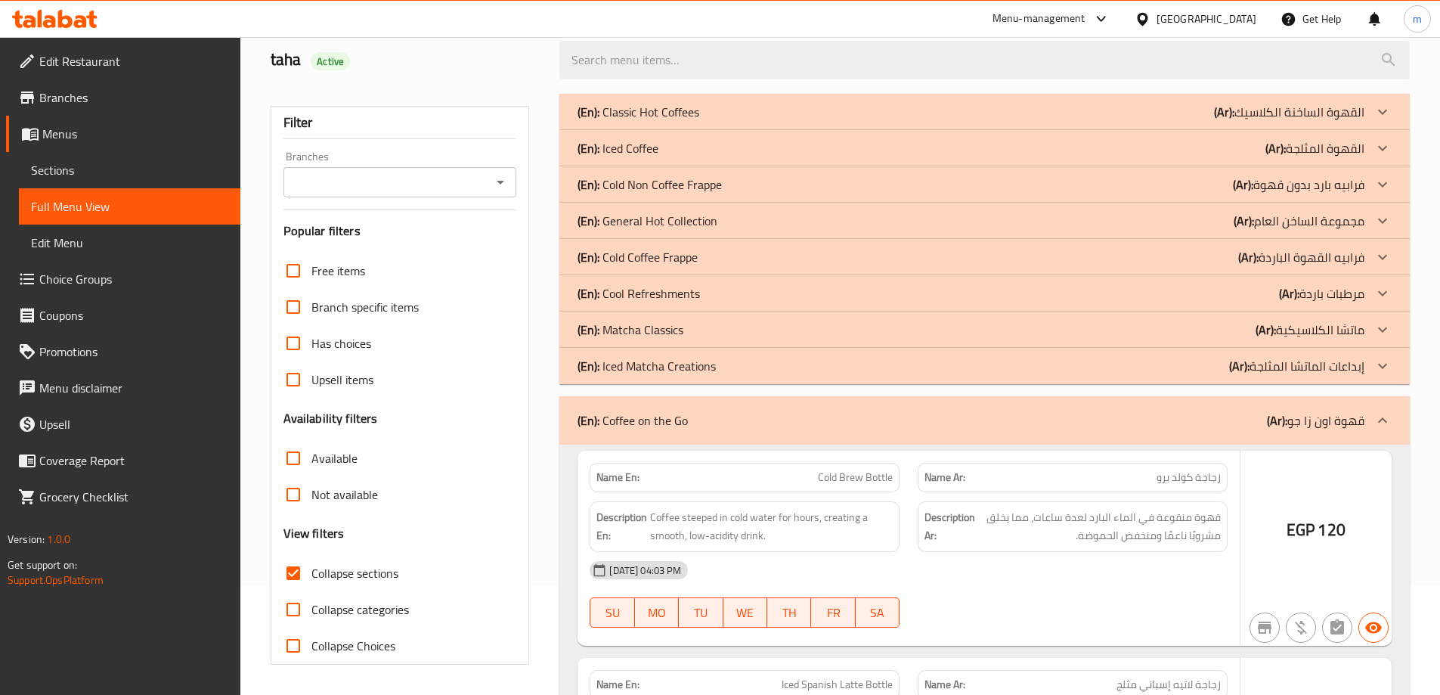
click at [1310, 358] on p "(Ar): إبداعات الماتشا المثلجة" at bounding box center [1296, 366] width 135 height 18
click at [1327, 325] on p "(Ar): ماتشا الكلاسيكية" at bounding box center [1310, 330] width 109 height 18
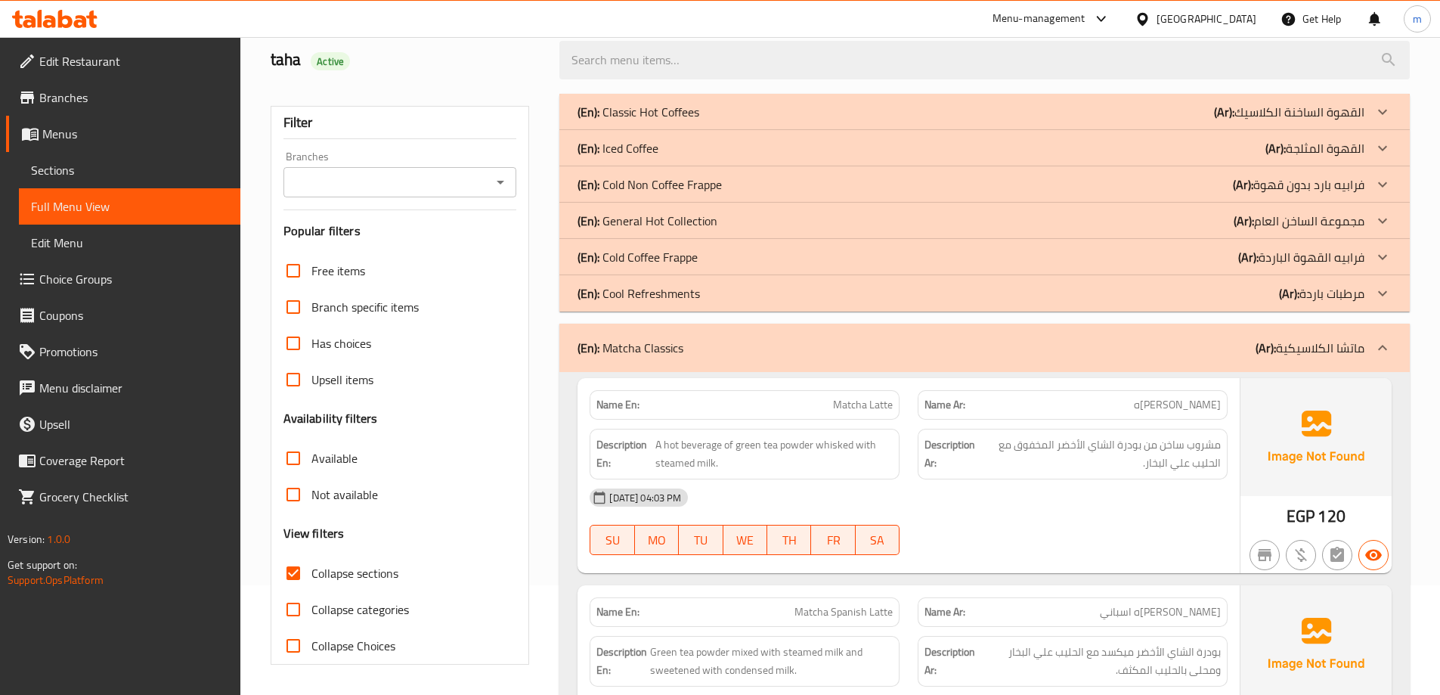
click at [1346, 296] on p "(Ar): مرطبات باردة" at bounding box center [1321, 293] width 85 height 18
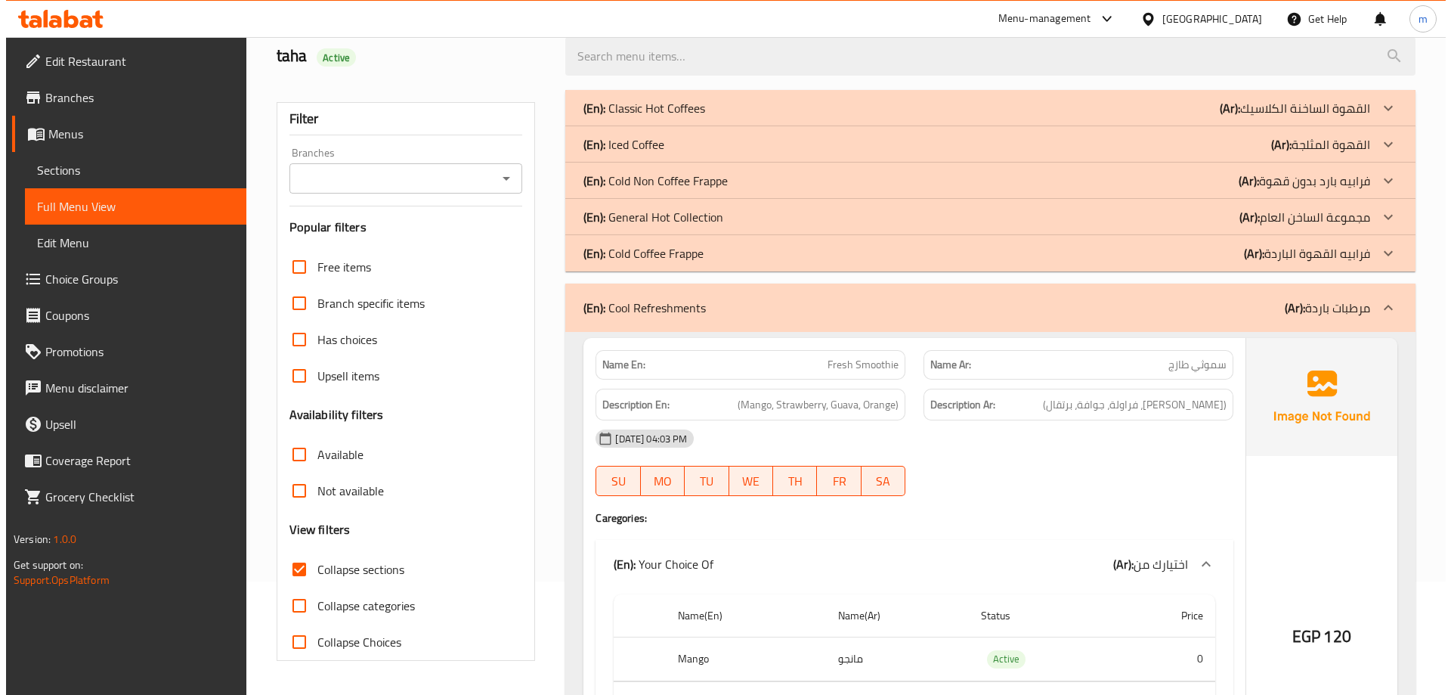
scroll to position [0, 0]
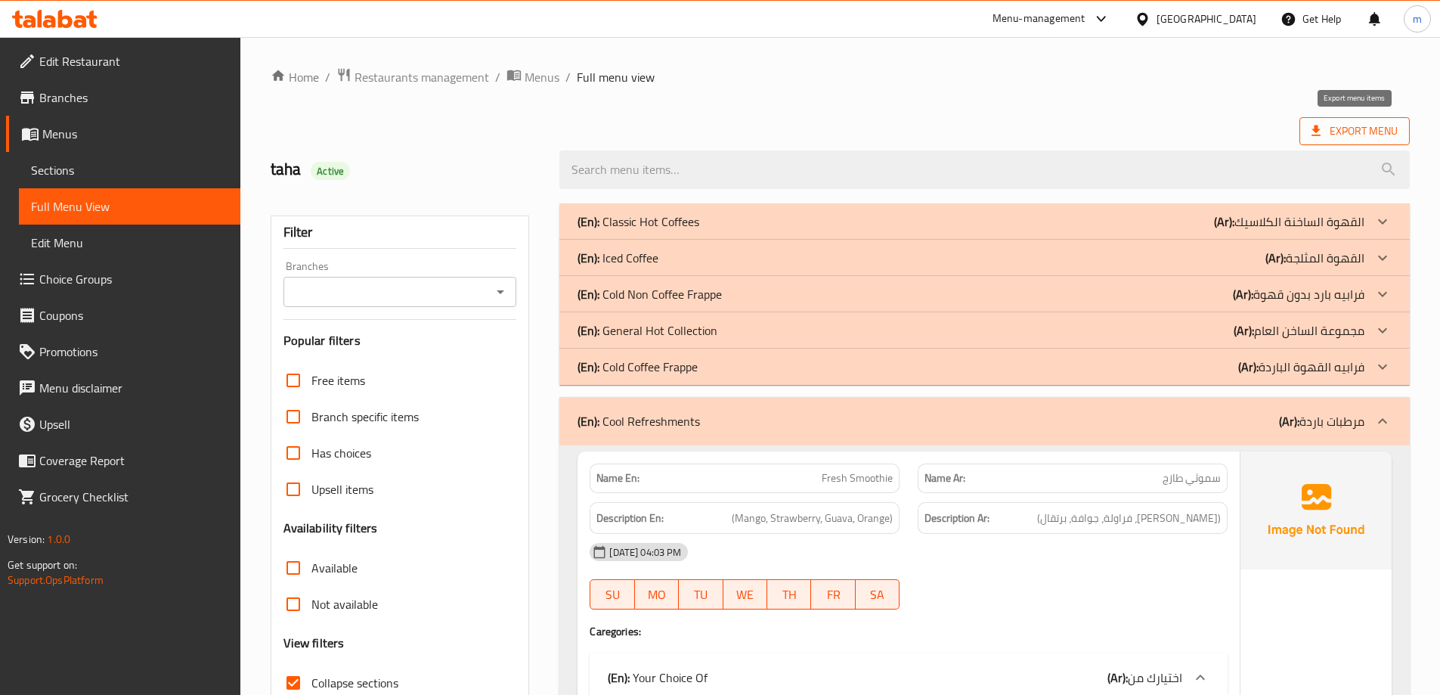
click at [1326, 138] on span "Export Menu" at bounding box center [1354, 131] width 86 height 19
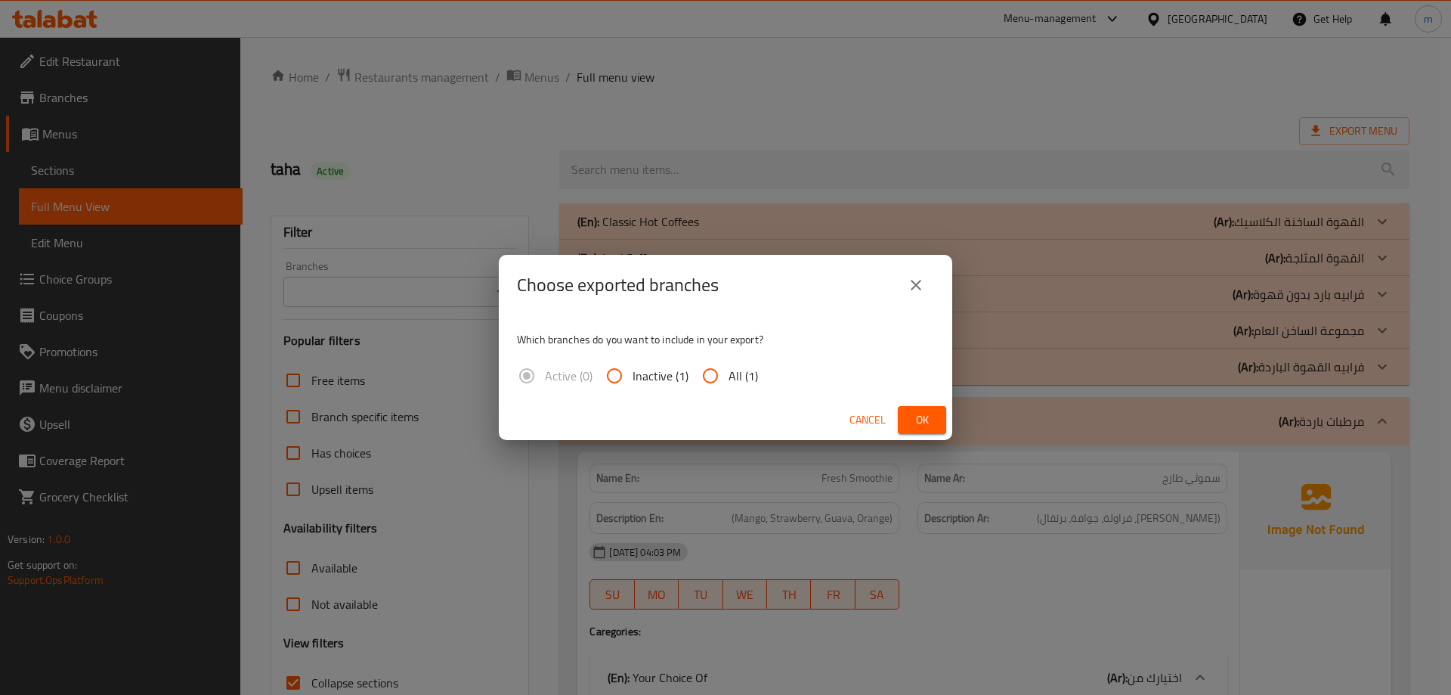
click at [747, 372] on span "All (1)" at bounding box center [743, 376] width 29 height 18
click at [729, 372] on input "All (1)" at bounding box center [710, 376] width 36 height 36
radio input "true"
click at [937, 413] on button "Ok" at bounding box center [922, 420] width 48 height 28
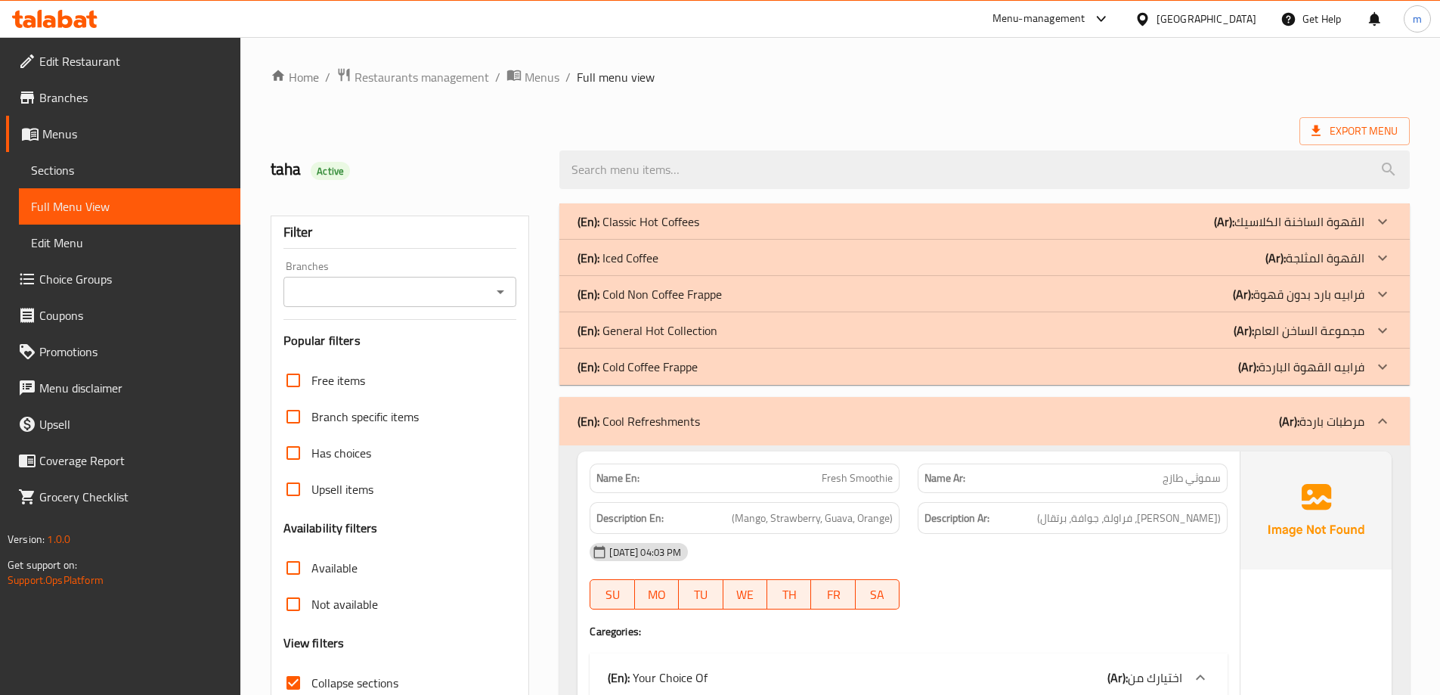
click at [1263, 78] on ol "Home / Restaurants management / Menus / Full menu view" at bounding box center [840, 77] width 1139 height 20
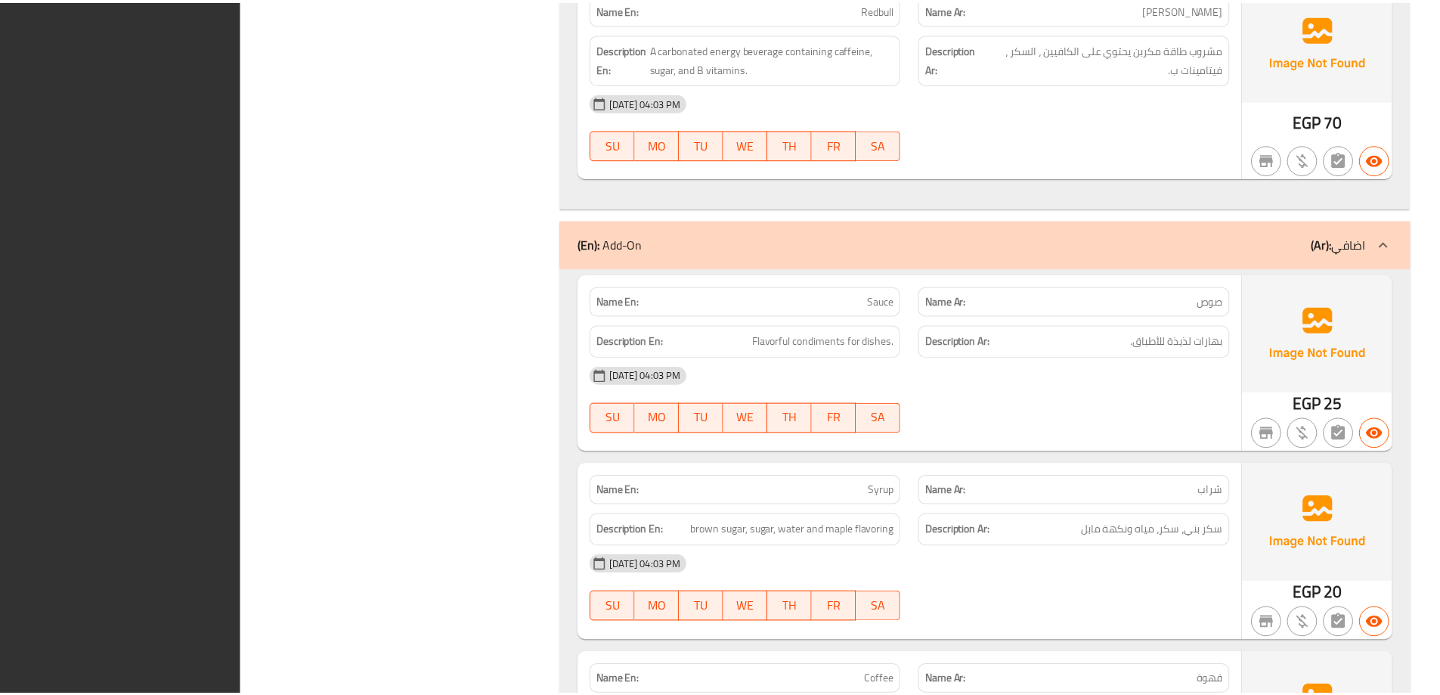
scroll to position [11050, 0]
